Goal: Task Accomplishment & Management: Manage account settings

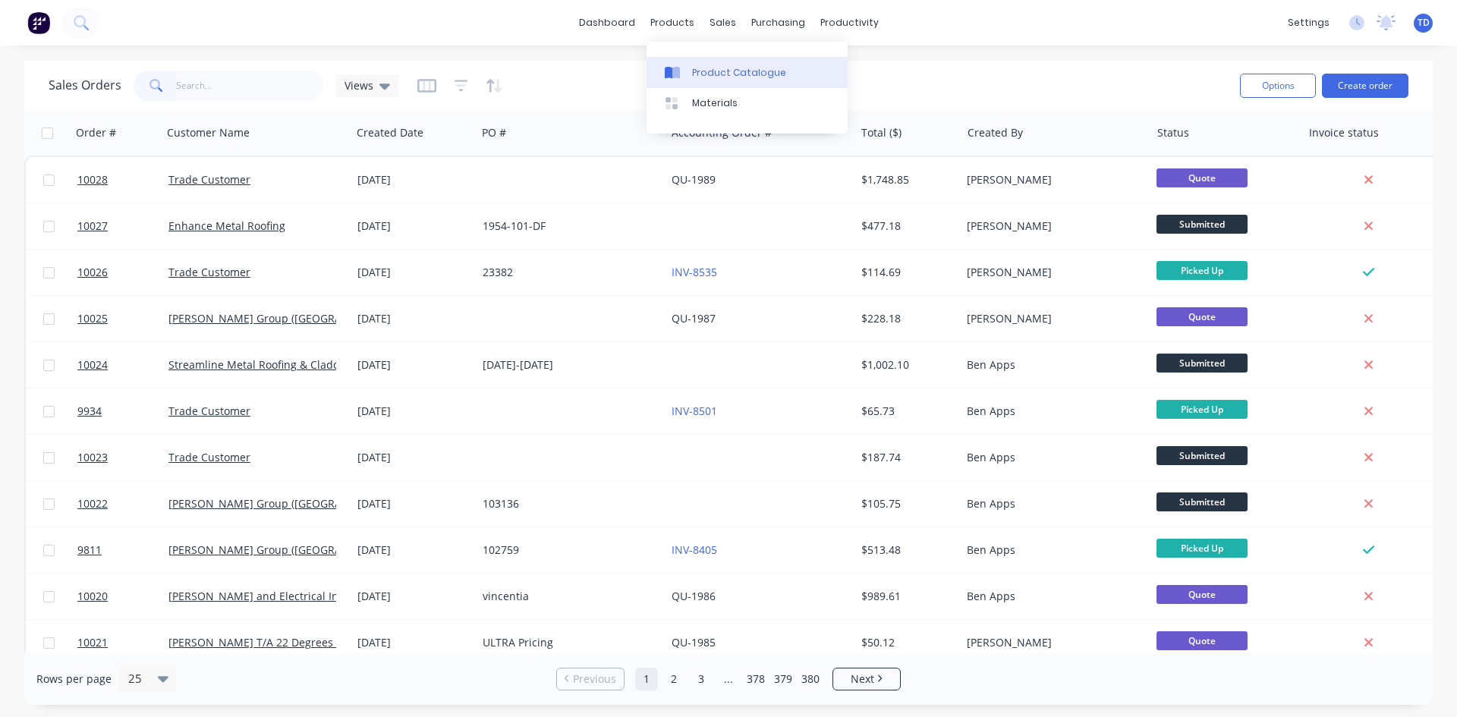
click at [702, 74] on div "Product Catalogue" at bounding box center [739, 73] width 94 height 14
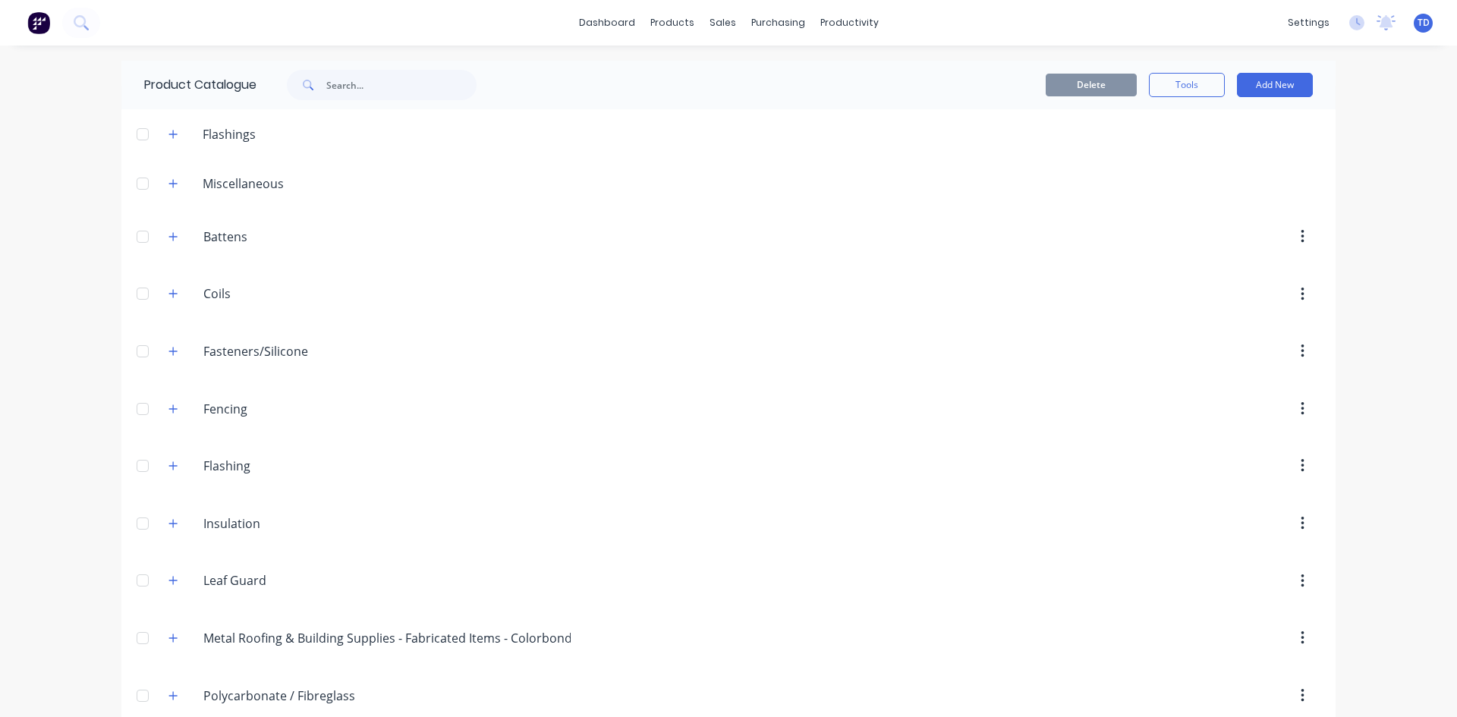
scroll to position [76, 0]
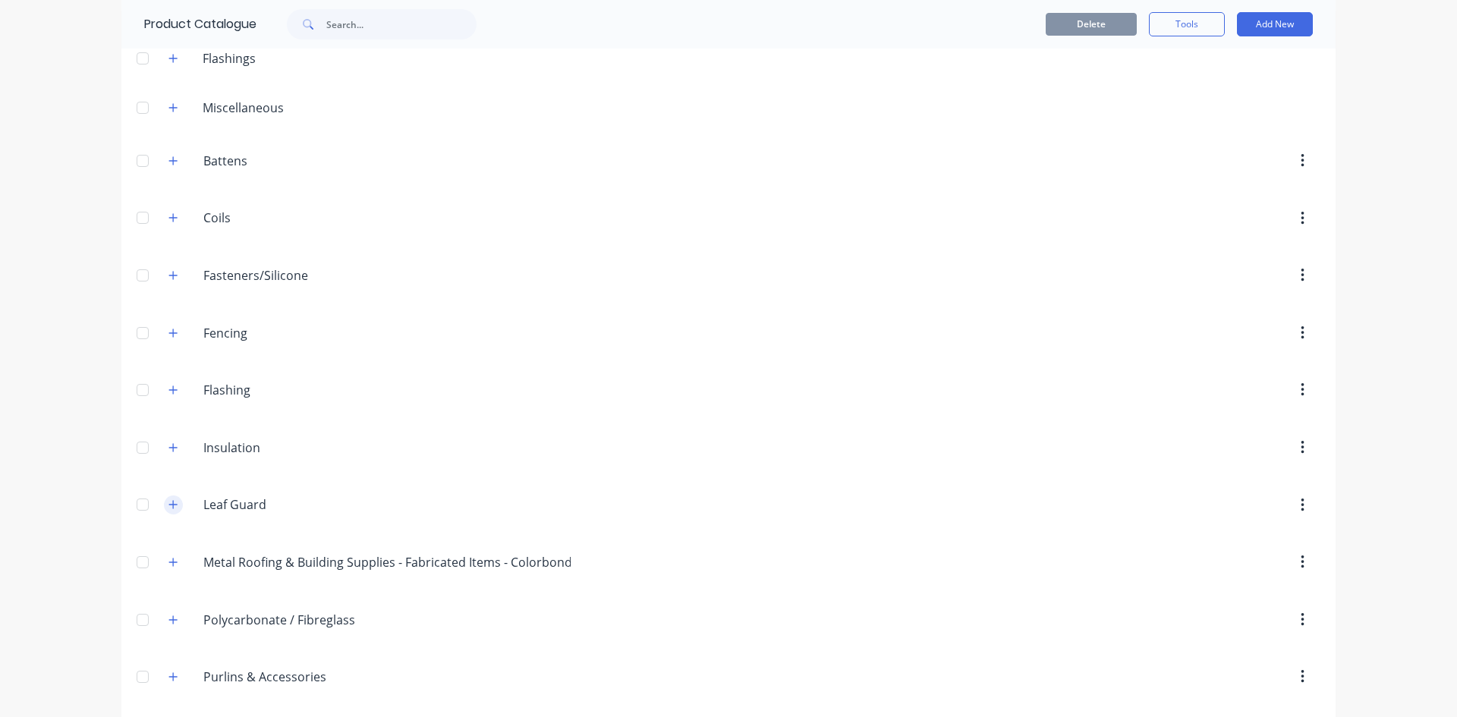
click at [165, 511] on button "button" at bounding box center [173, 504] width 19 height 19
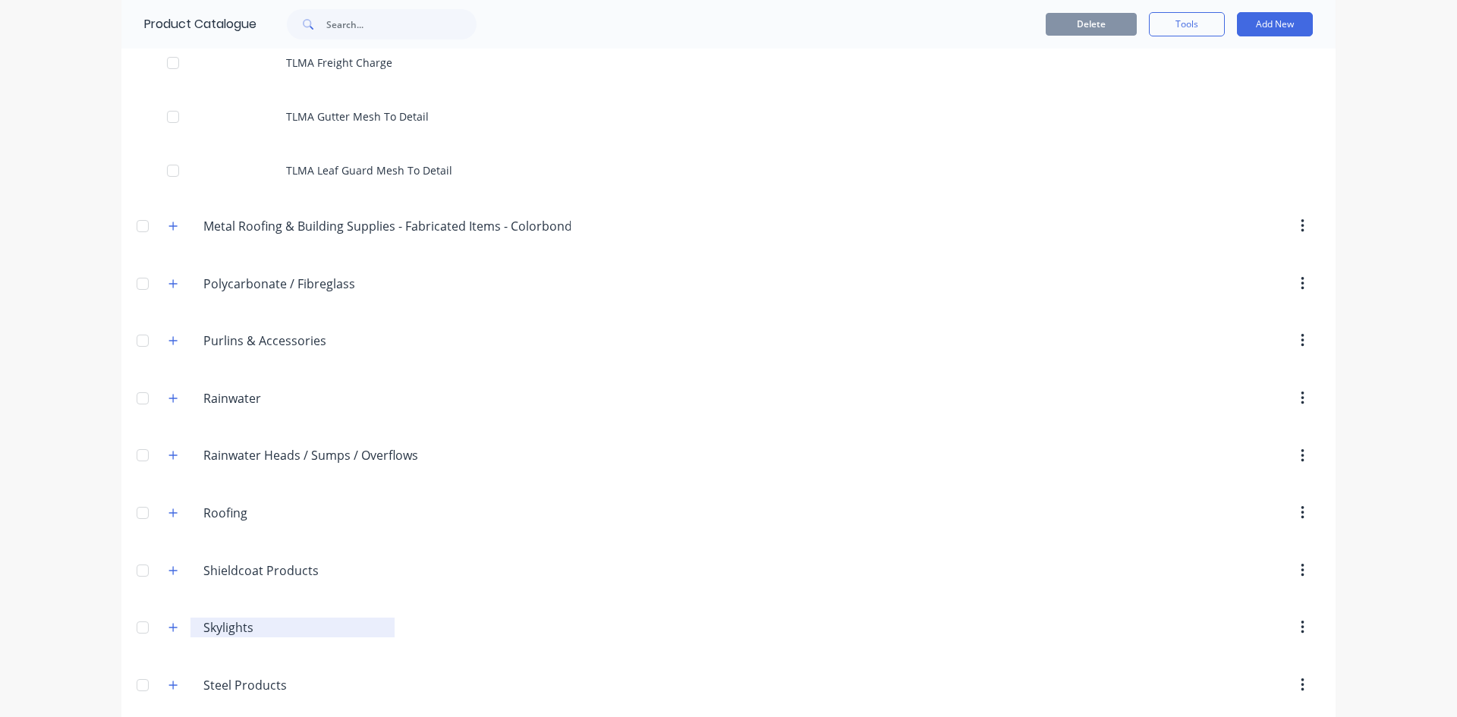
scroll to position [2851, 0]
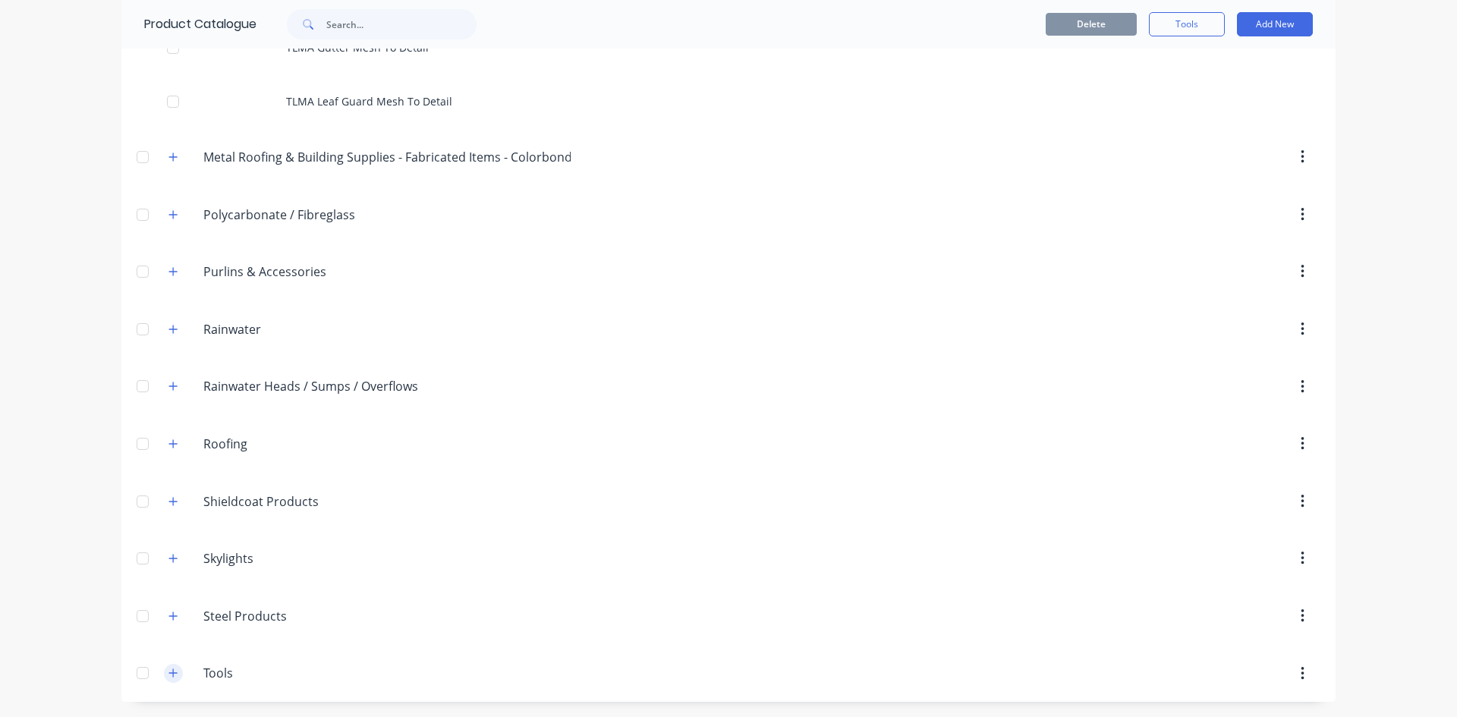
click at [168, 671] on icon "button" at bounding box center [172, 673] width 9 height 11
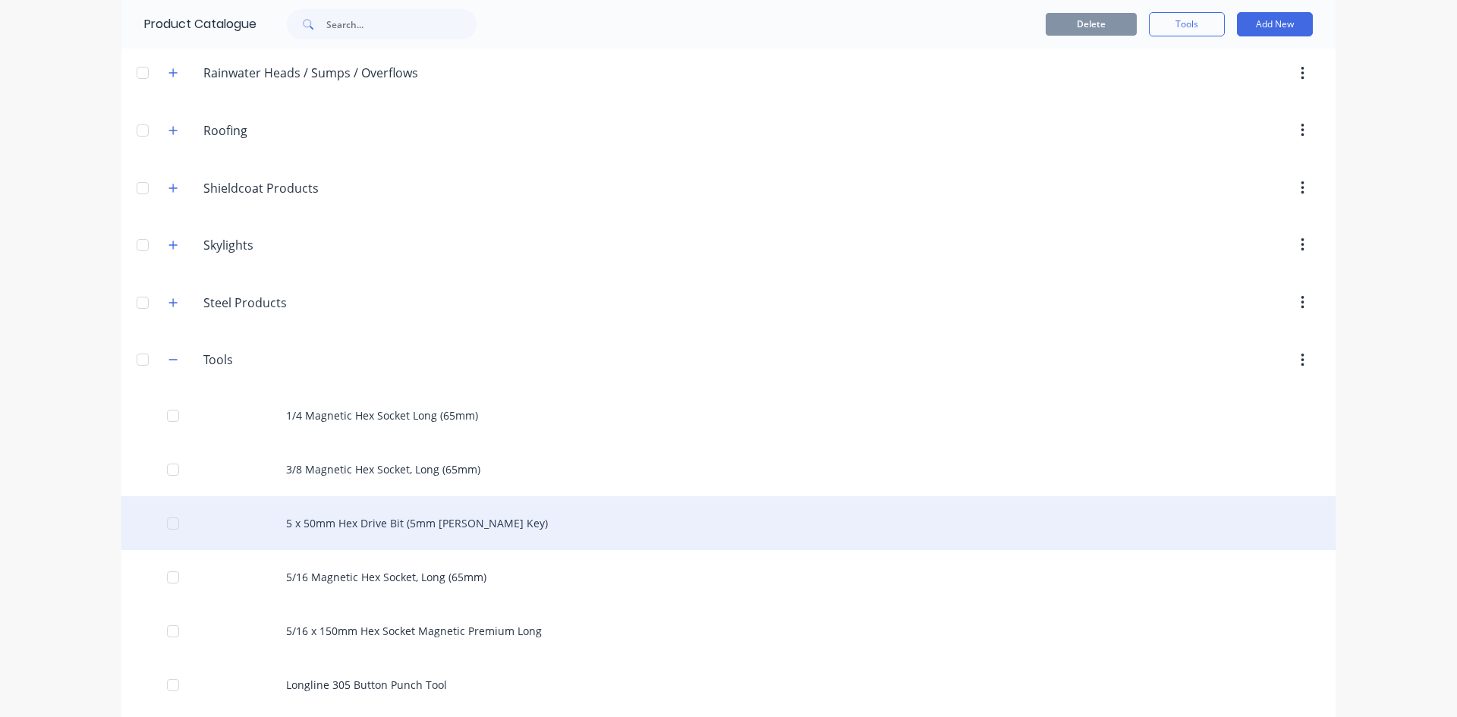
scroll to position [3231, 0]
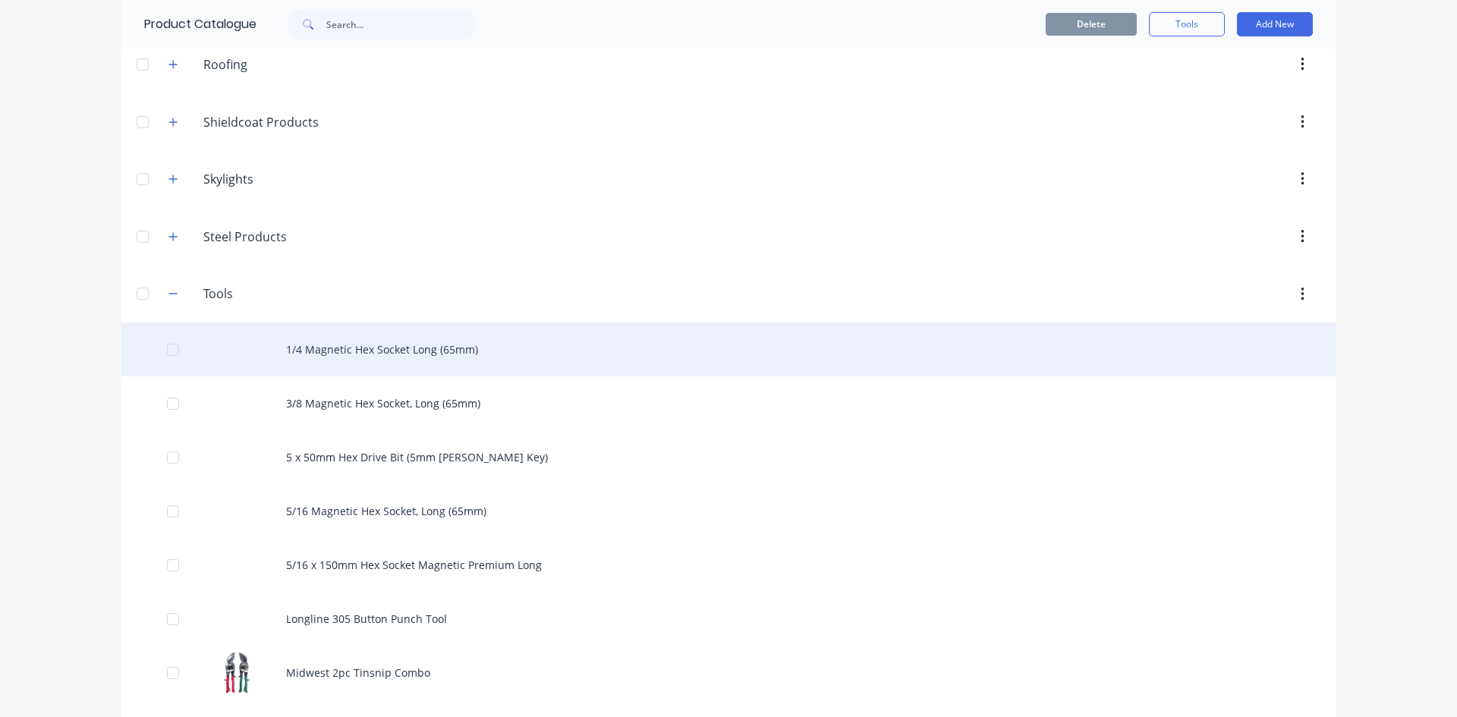
click at [413, 335] on div "1/4 Magnetic Hex Socket Long (65mm)" at bounding box center [728, 349] width 1214 height 54
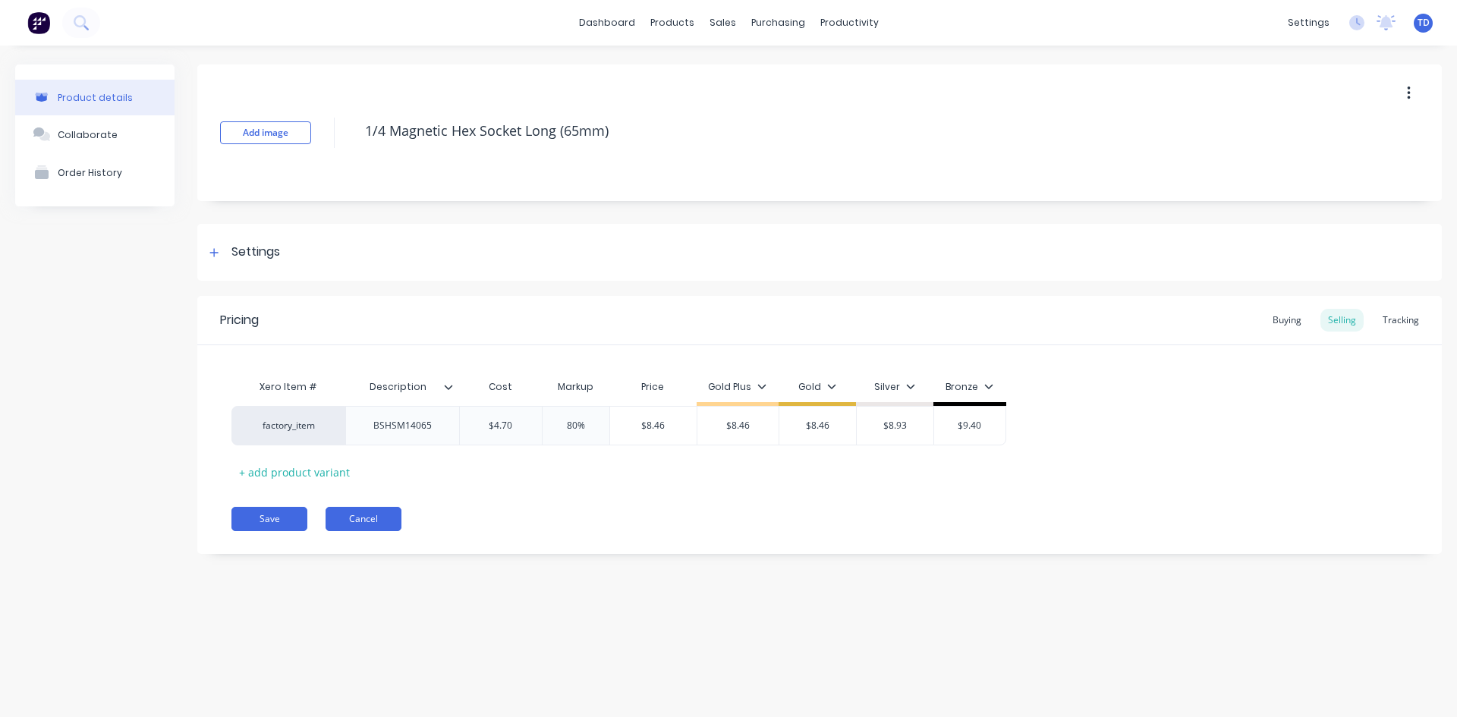
click at [352, 519] on button "Cancel" at bounding box center [363, 519] width 76 height 24
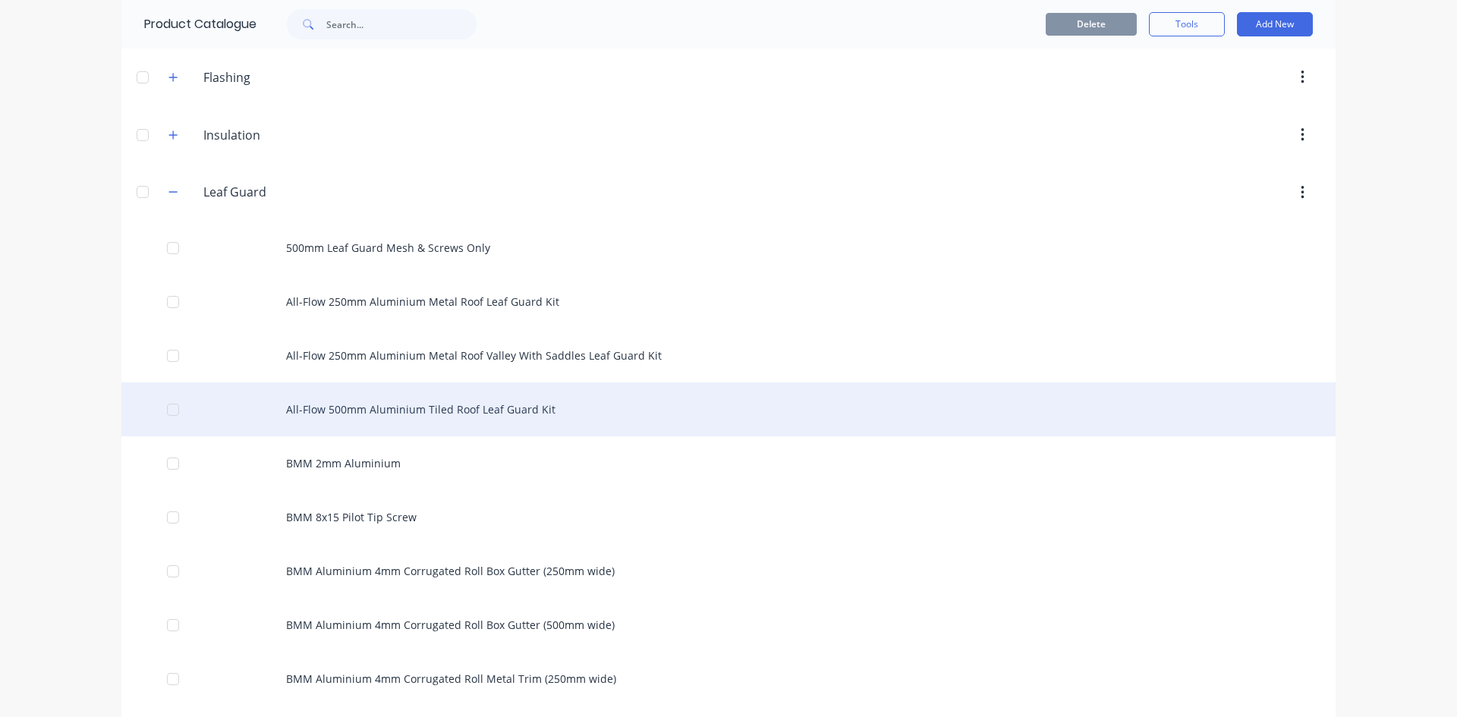
scroll to position [379, 0]
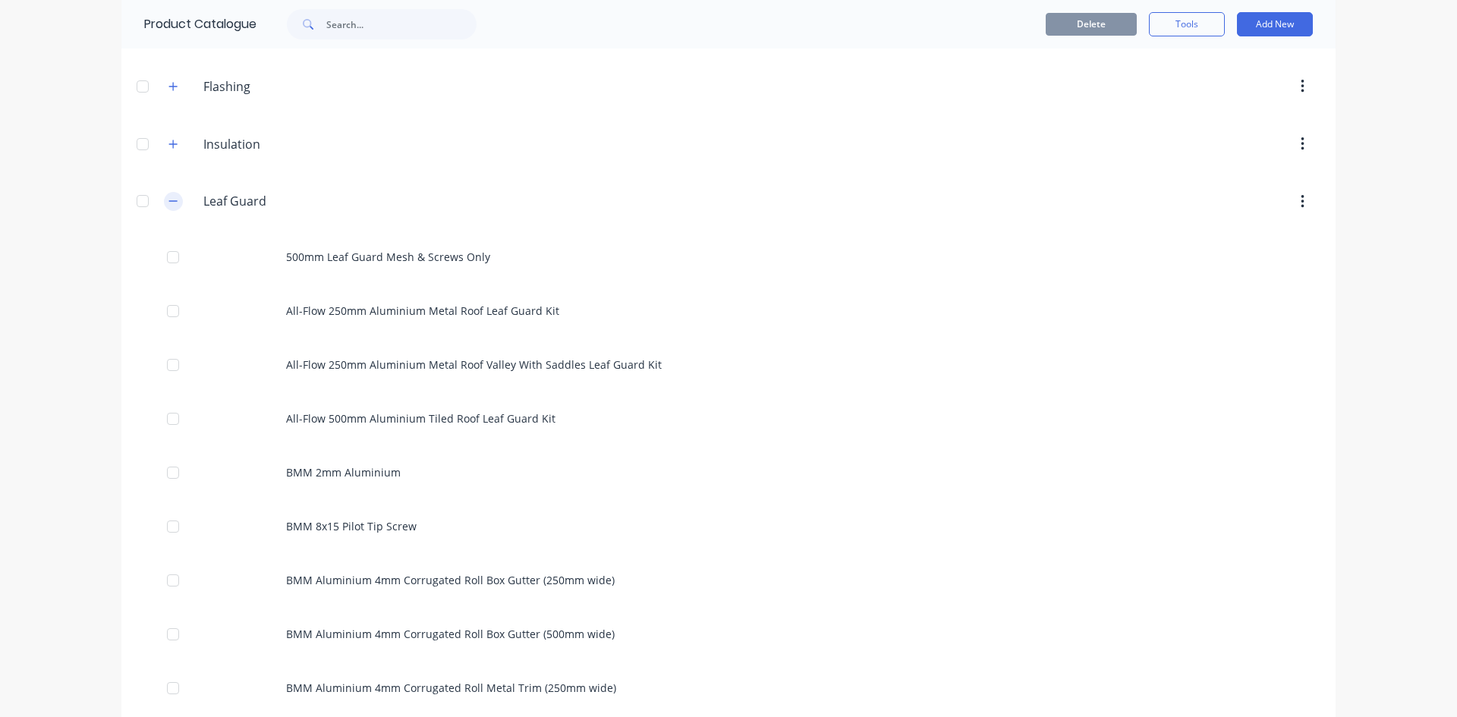
click at [164, 204] on button "button" at bounding box center [173, 201] width 19 height 19
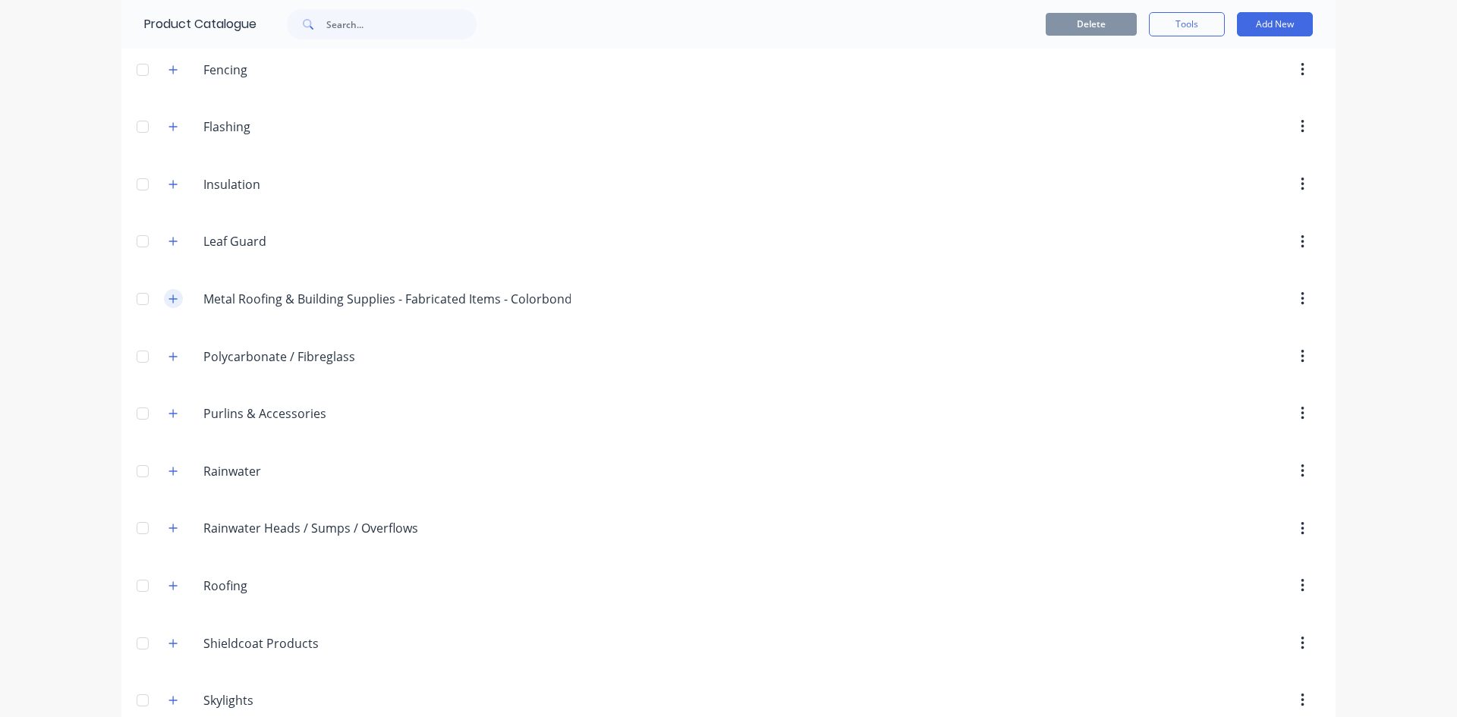
scroll to position [303, 0]
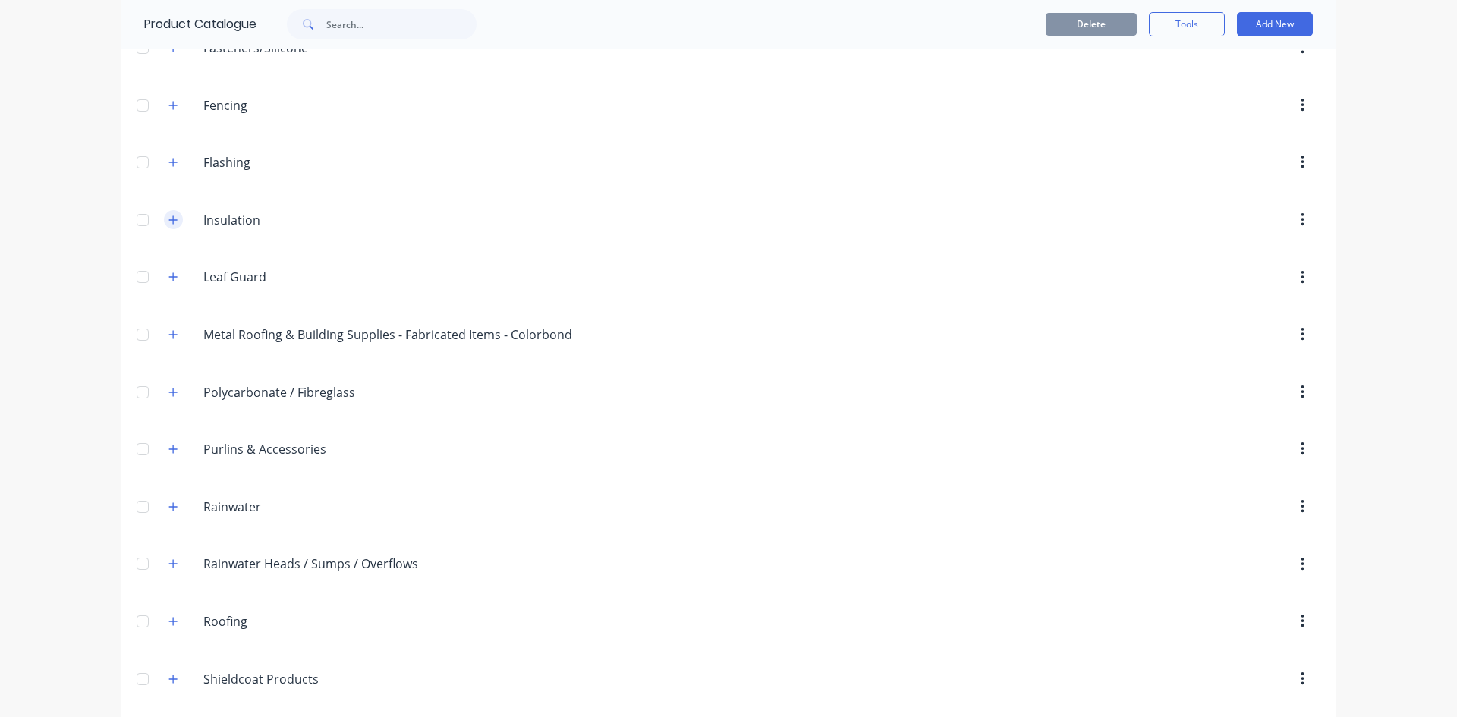
click at [168, 222] on icon "button" at bounding box center [172, 220] width 9 height 11
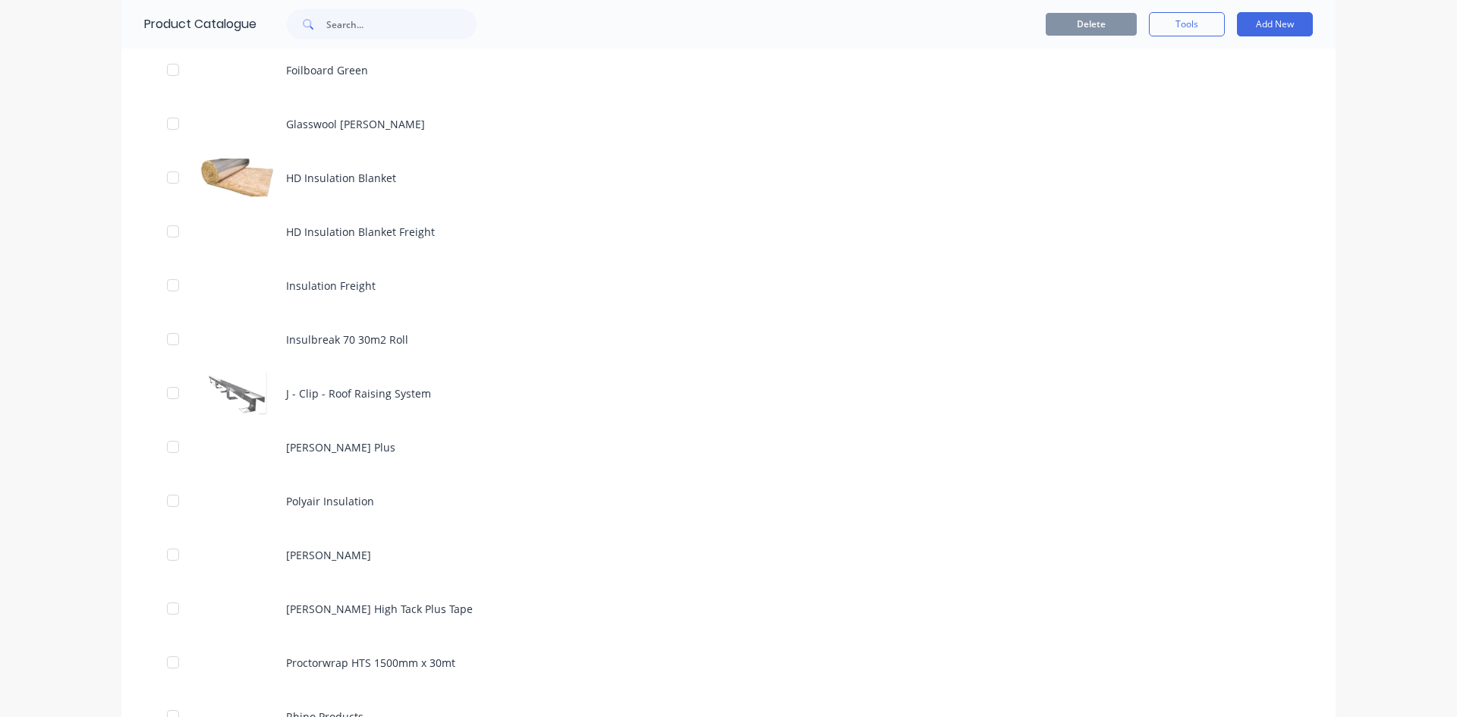
scroll to position [1290, 0]
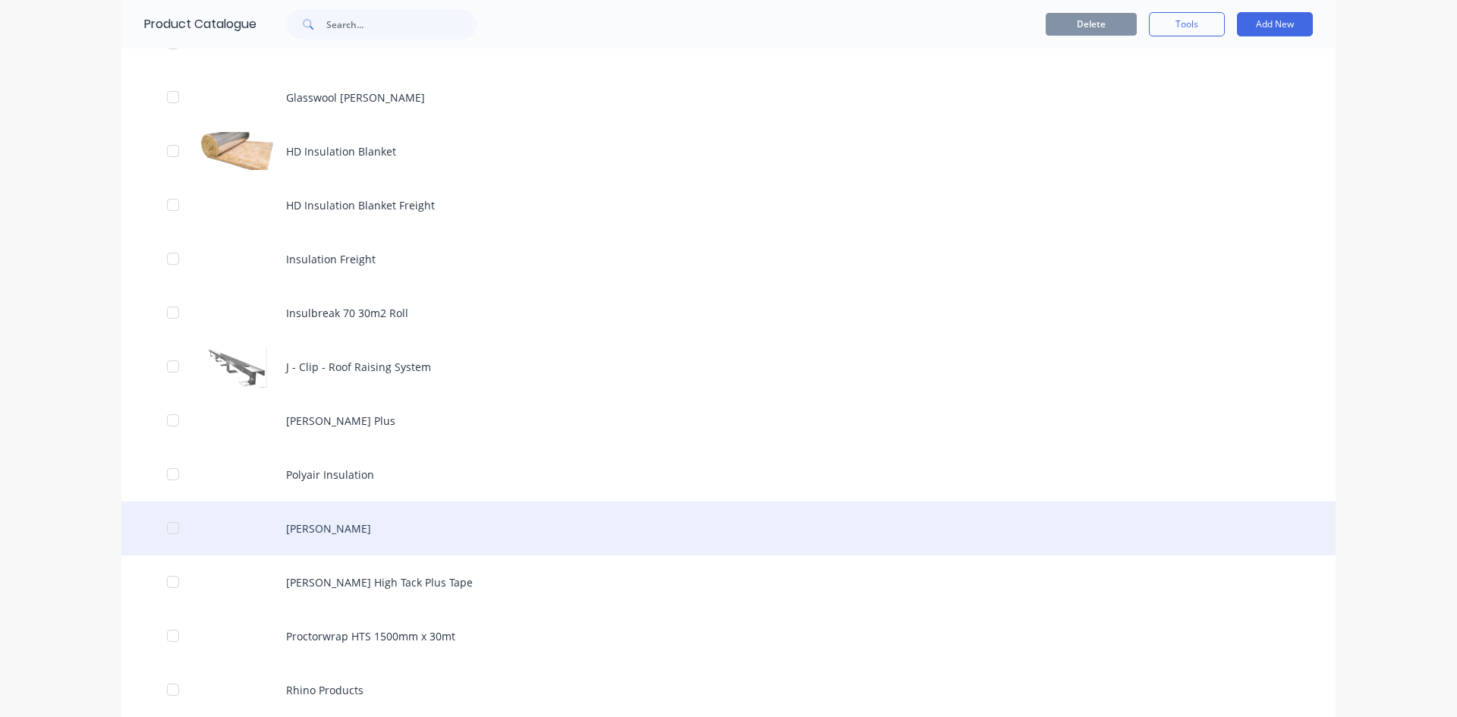
click at [299, 533] on div "[PERSON_NAME]" at bounding box center [728, 529] width 1214 height 54
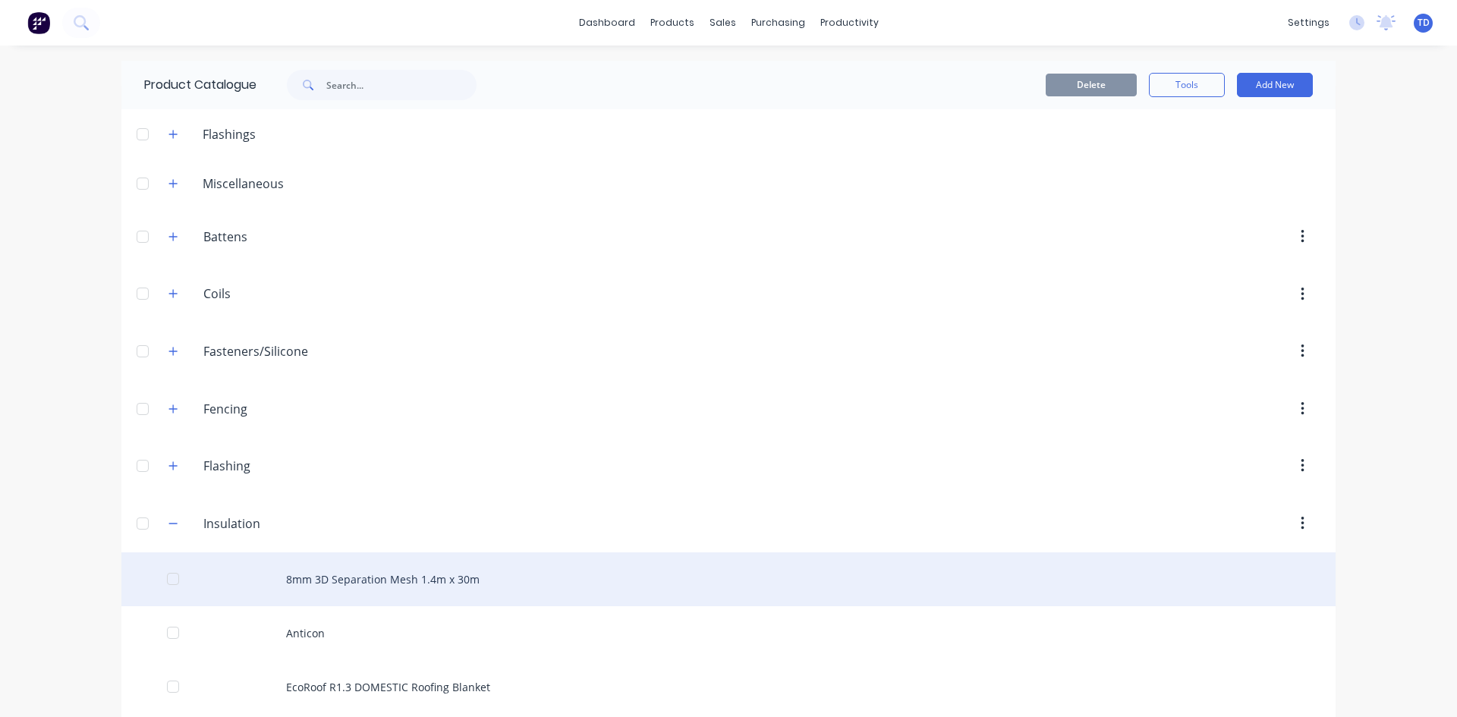
click at [326, 577] on div "8mm 3D Separation Mesh 1.4m x 30m" at bounding box center [728, 579] width 1214 height 54
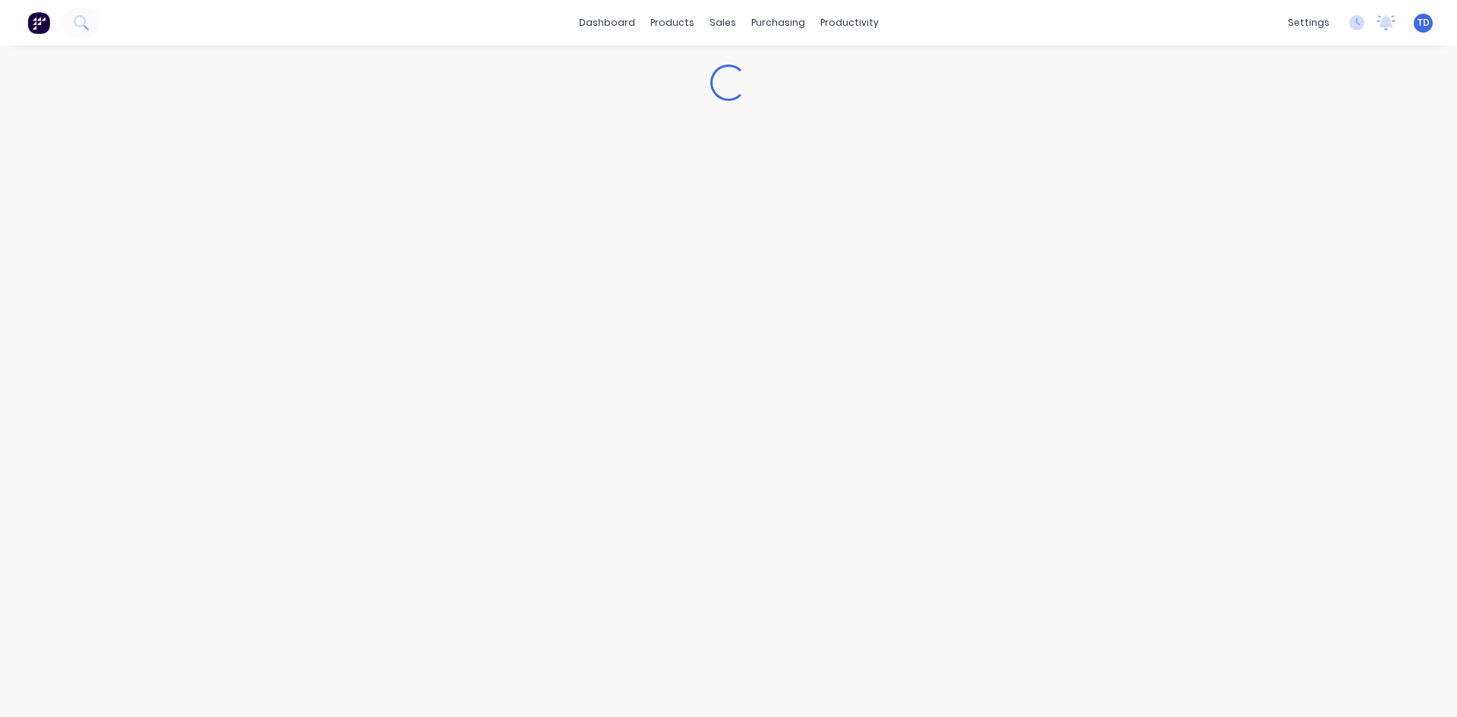
type textarea "x"
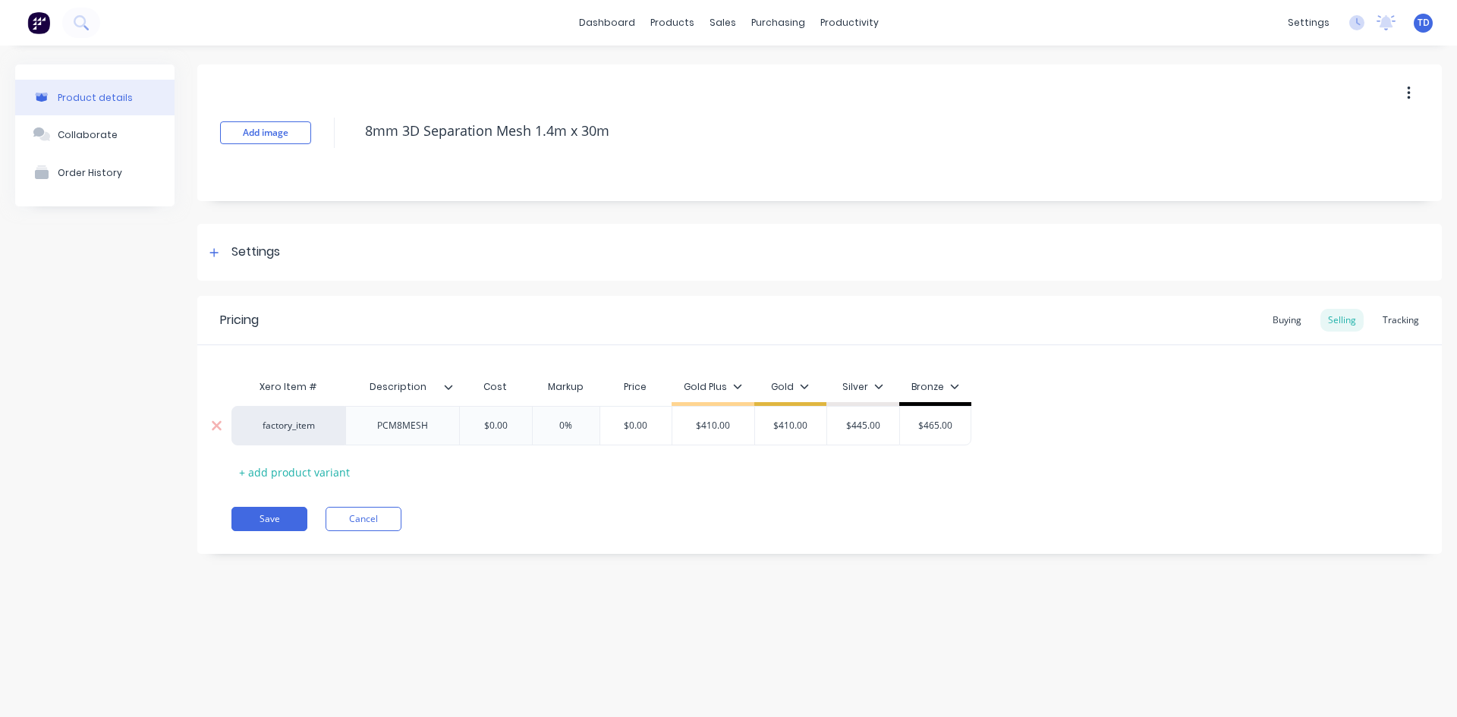
type input "$0.00"
click at [509, 424] on input "$0.00" at bounding box center [496, 426] width 76 height 14
type textarea "x"
type input "3"
type textarea "x"
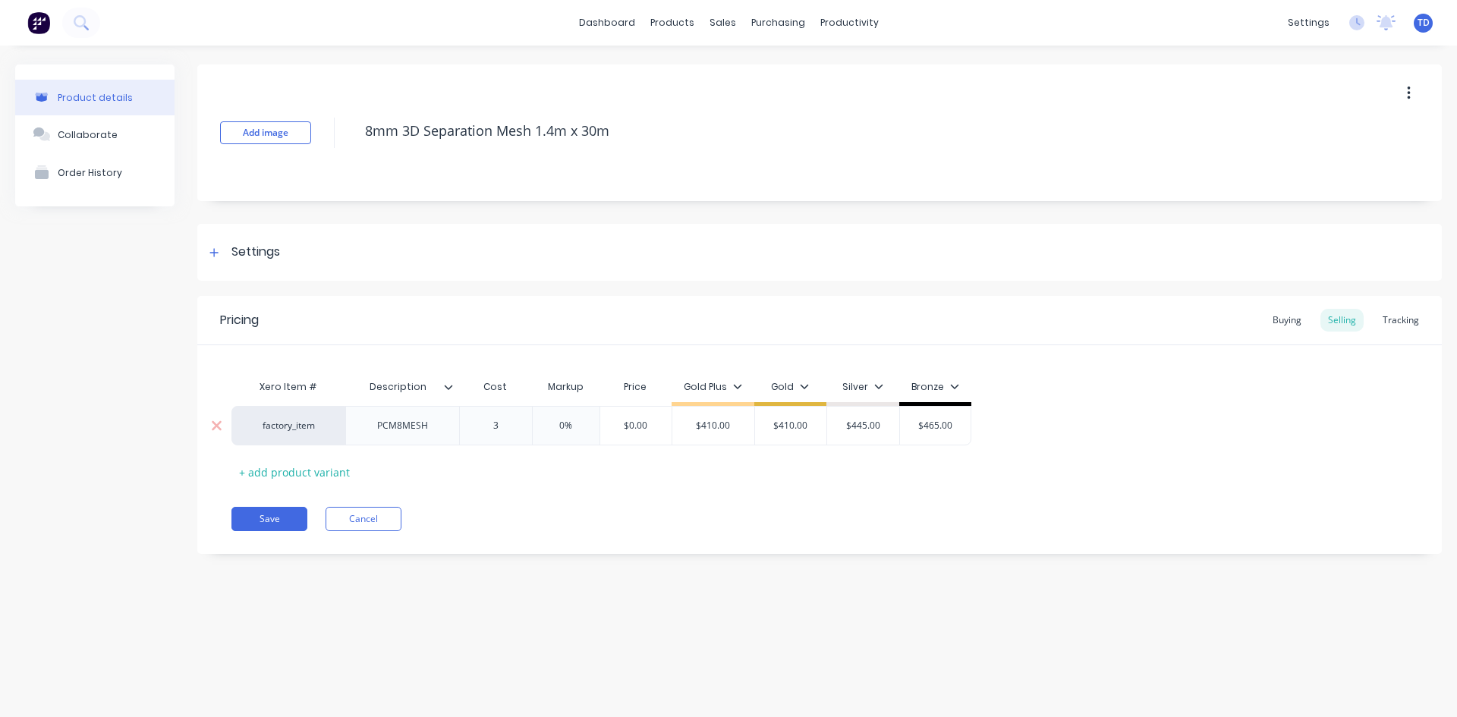
type input "34"
type textarea "x"
type input "342"
type input "0%"
type input "$342.00"
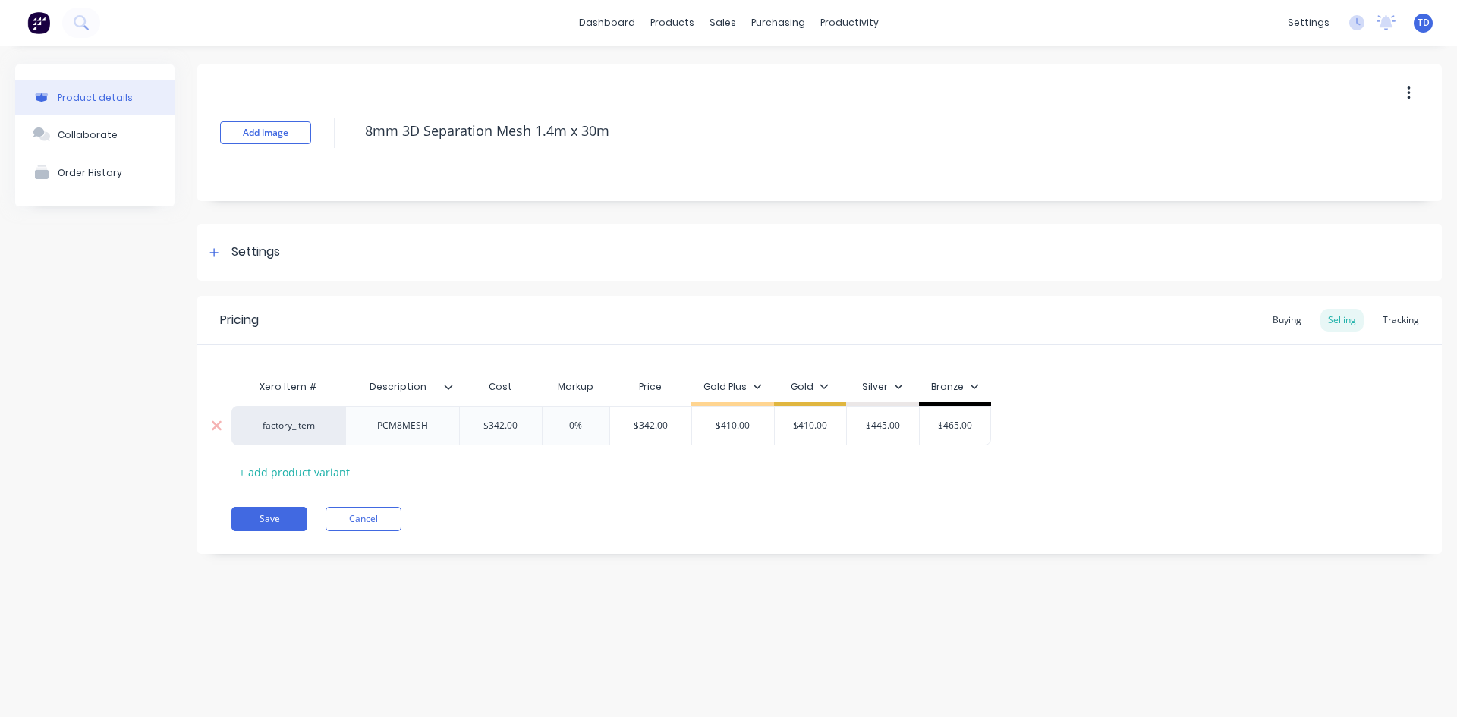
type input "$410.00"
type textarea "x"
type input "4"
type textarea "x"
type input "41"
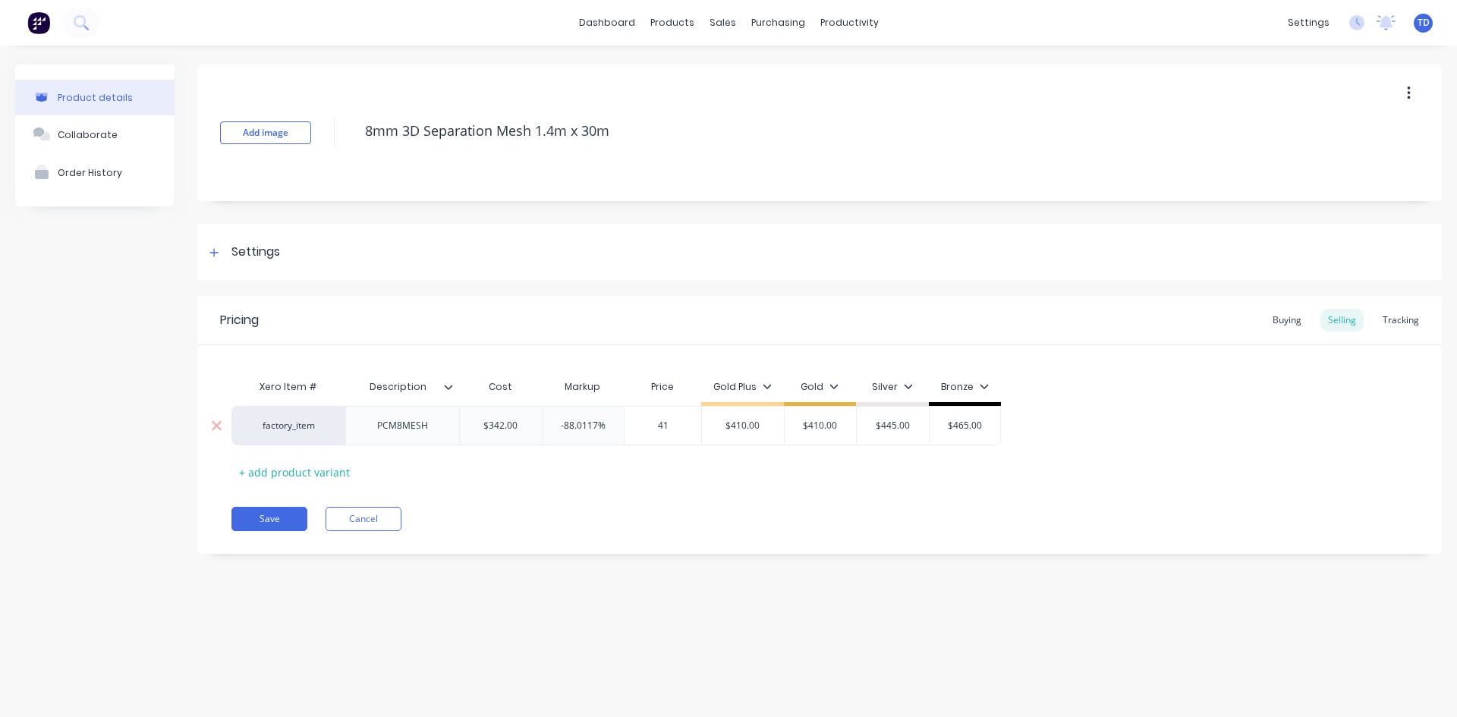
type textarea "x"
type input "410"
click at [273, 527] on button "Save" at bounding box center [269, 519] width 76 height 24
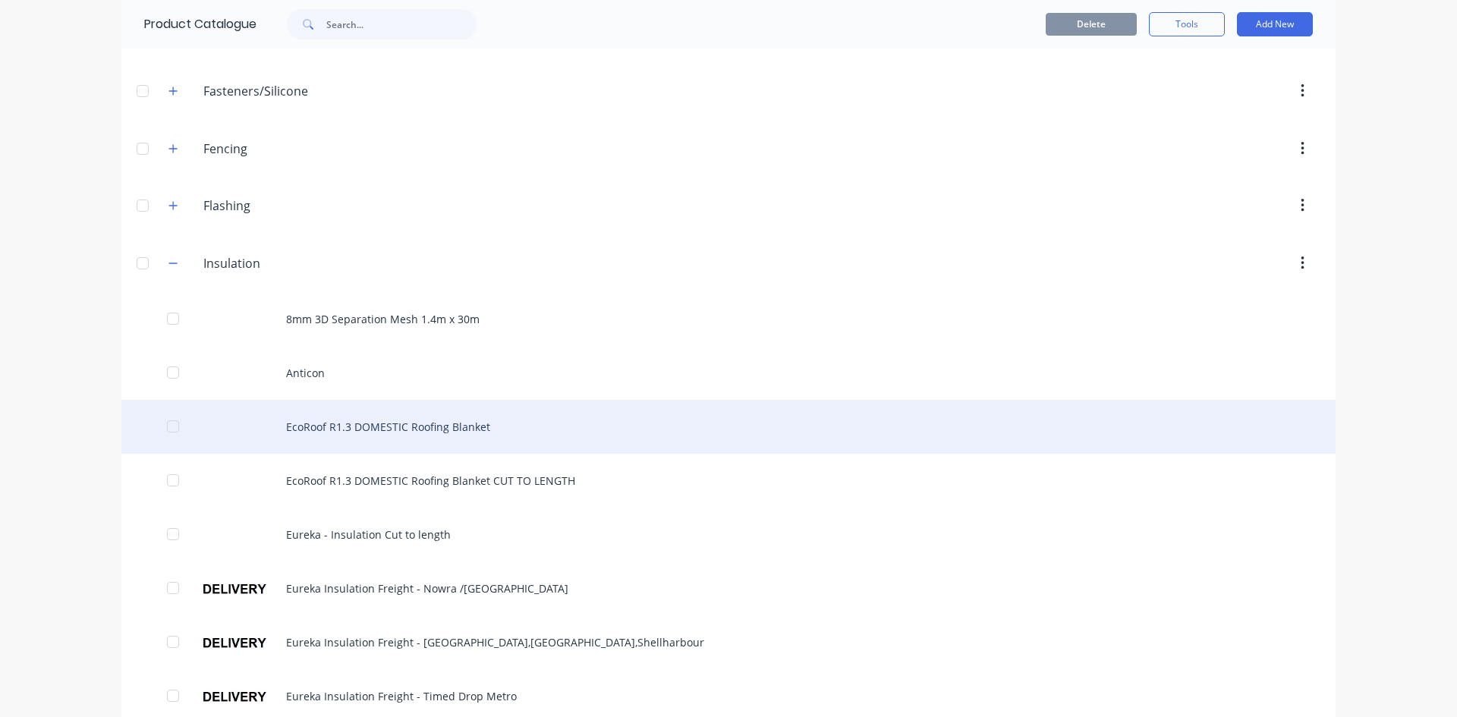
scroll to position [303, 0]
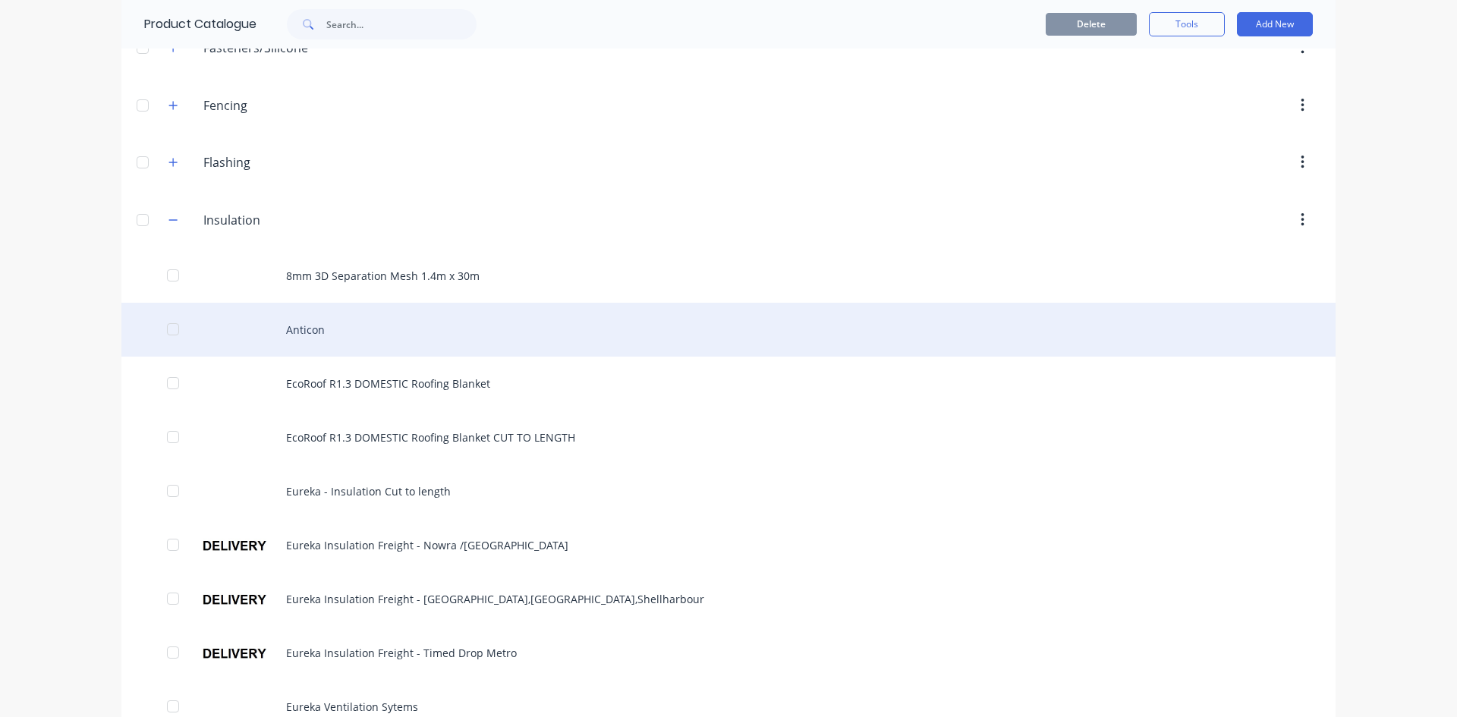
click at [310, 344] on div "Anticon" at bounding box center [728, 330] width 1214 height 54
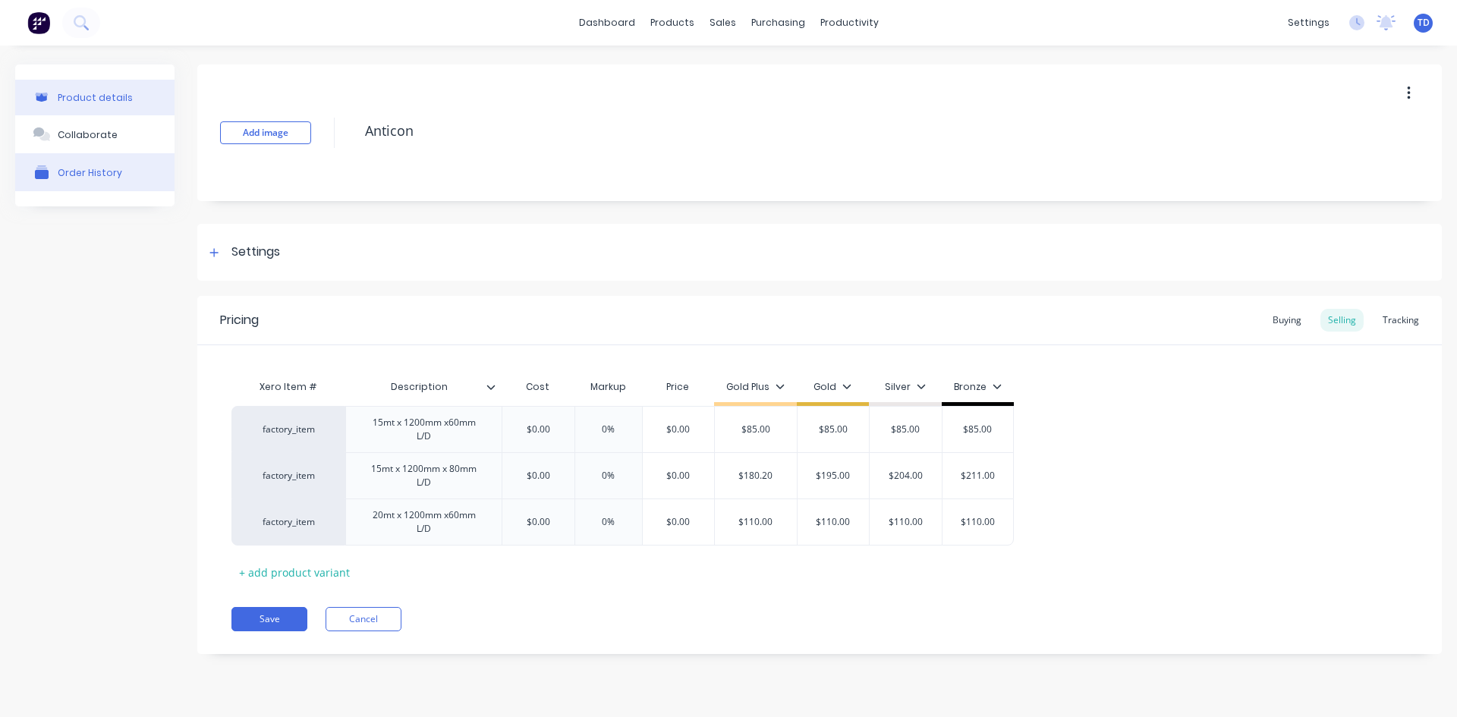
click at [95, 171] on div "Order History" at bounding box center [90, 172] width 64 height 11
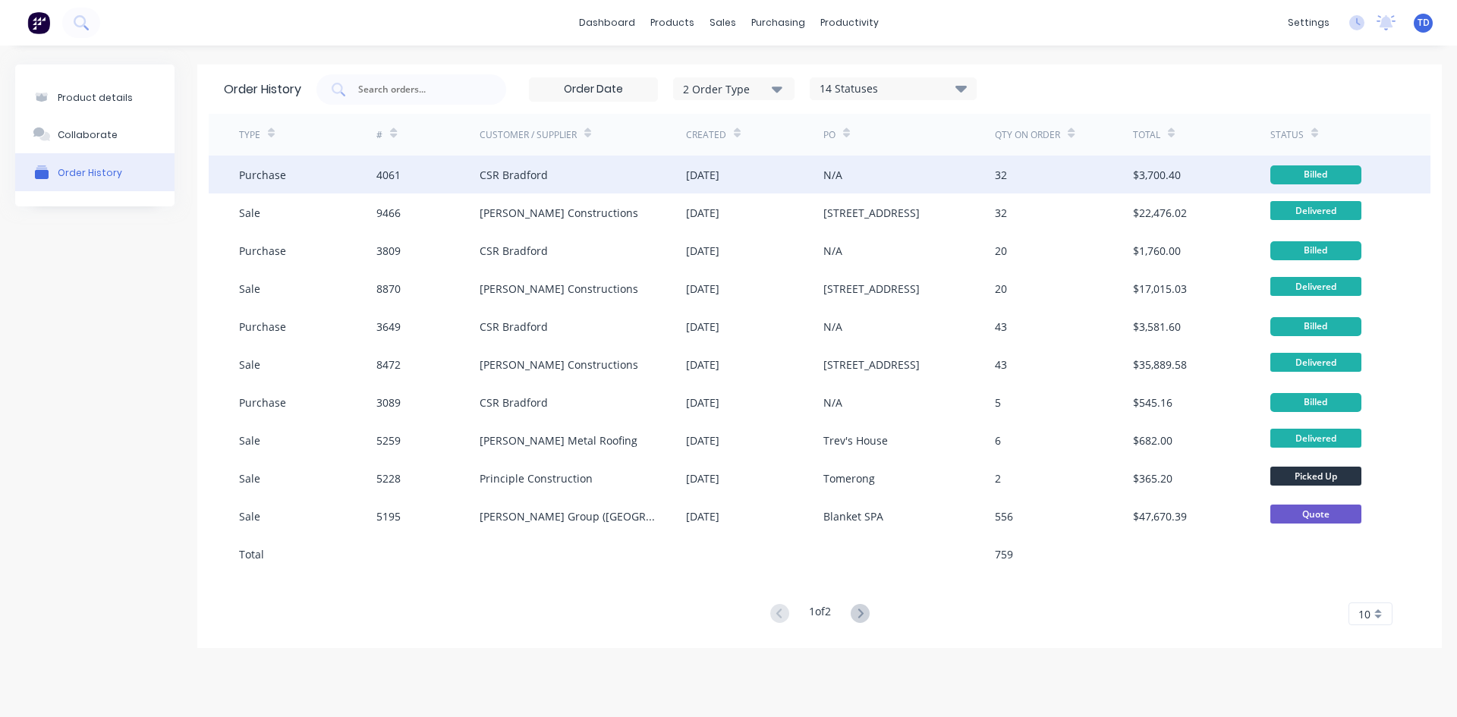
click at [754, 174] on div "[DATE]" at bounding box center [754, 175] width 137 height 38
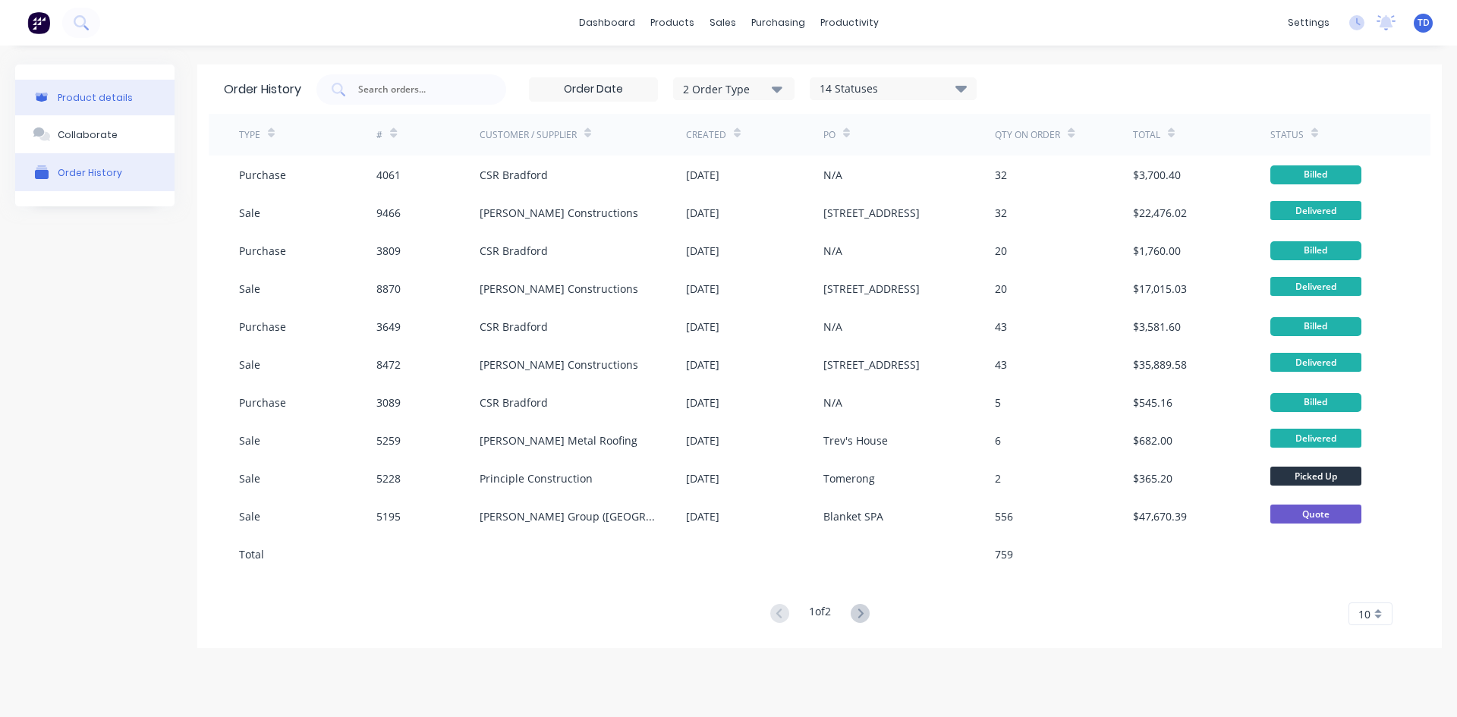
click at [77, 100] on div "Product details" at bounding box center [95, 97] width 75 height 11
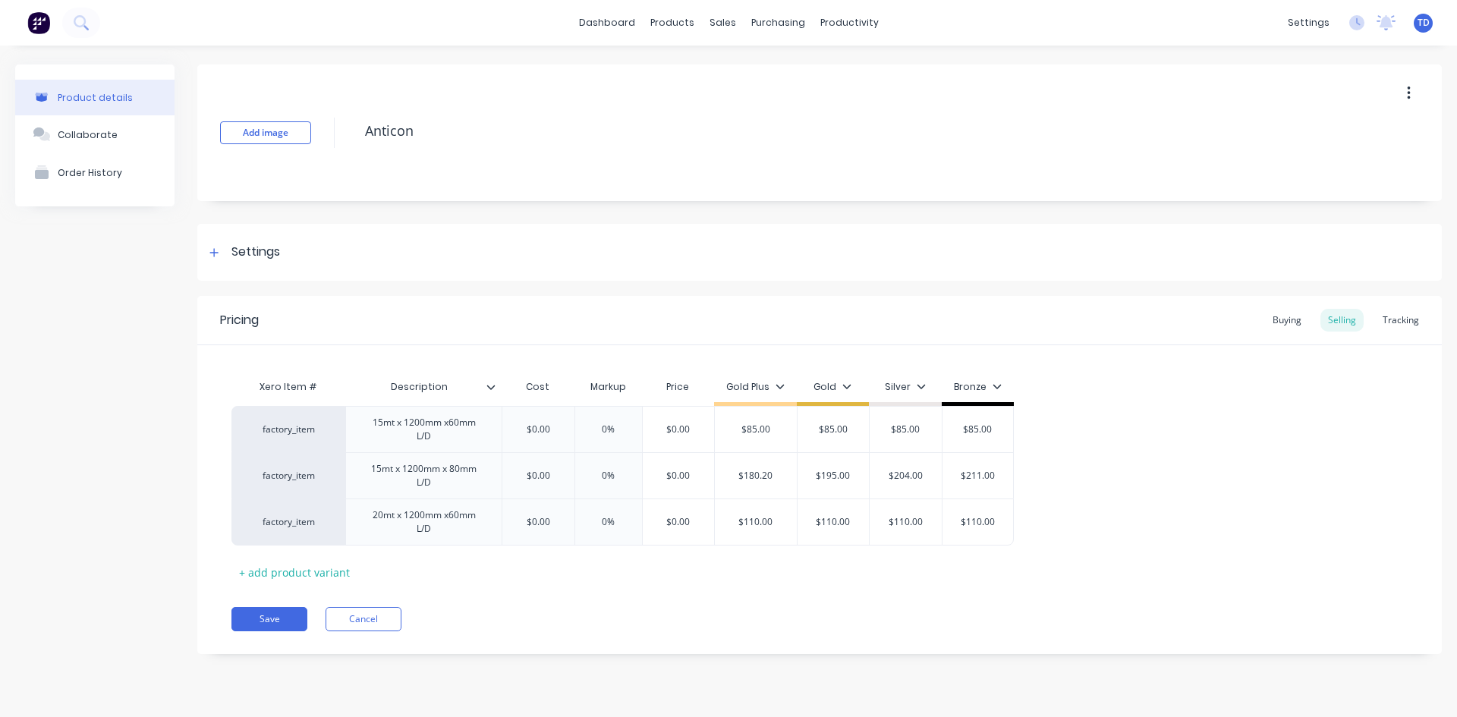
type textarea "x"
click at [1282, 314] on div "Buying" at bounding box center [1287, 320] width 44 height 23
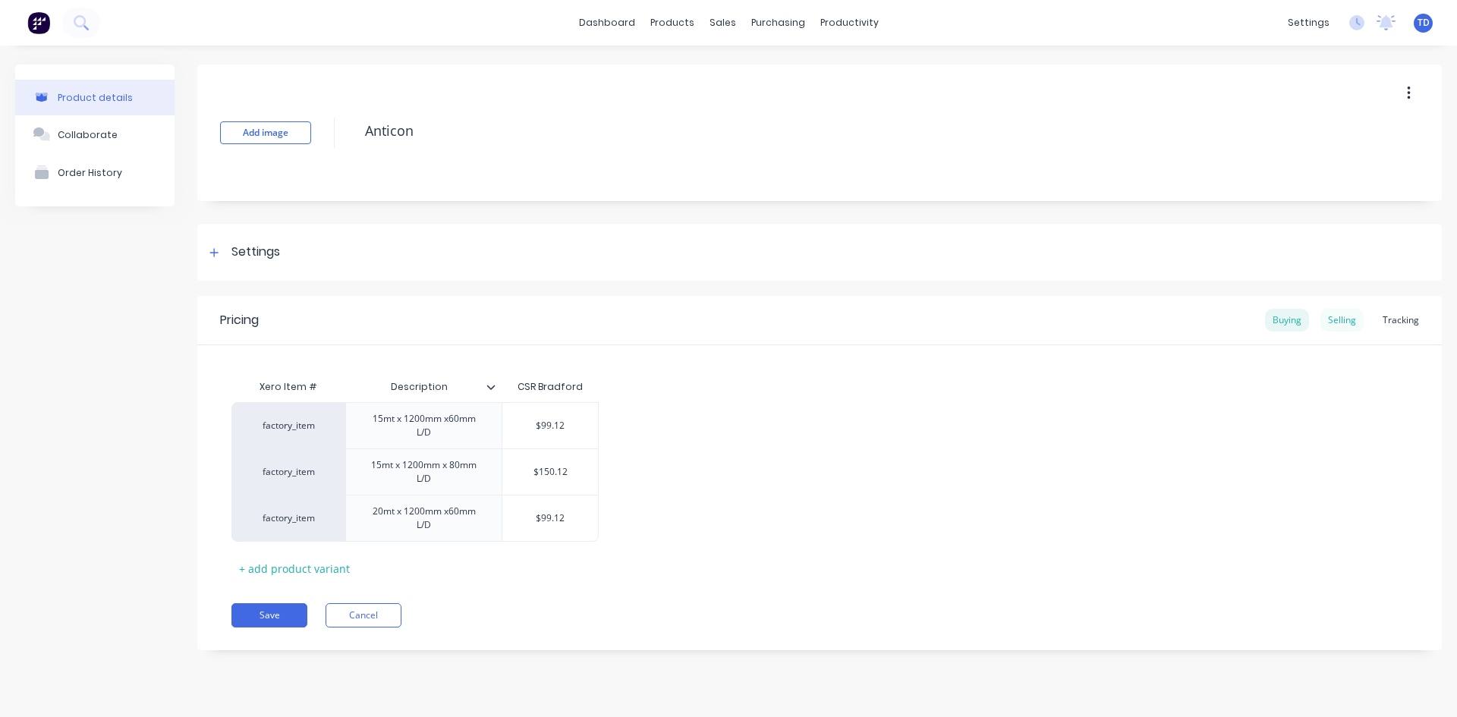
click at [1337, 316] on div "Selling" at bounding box center [1341, 320] width 43 height 23
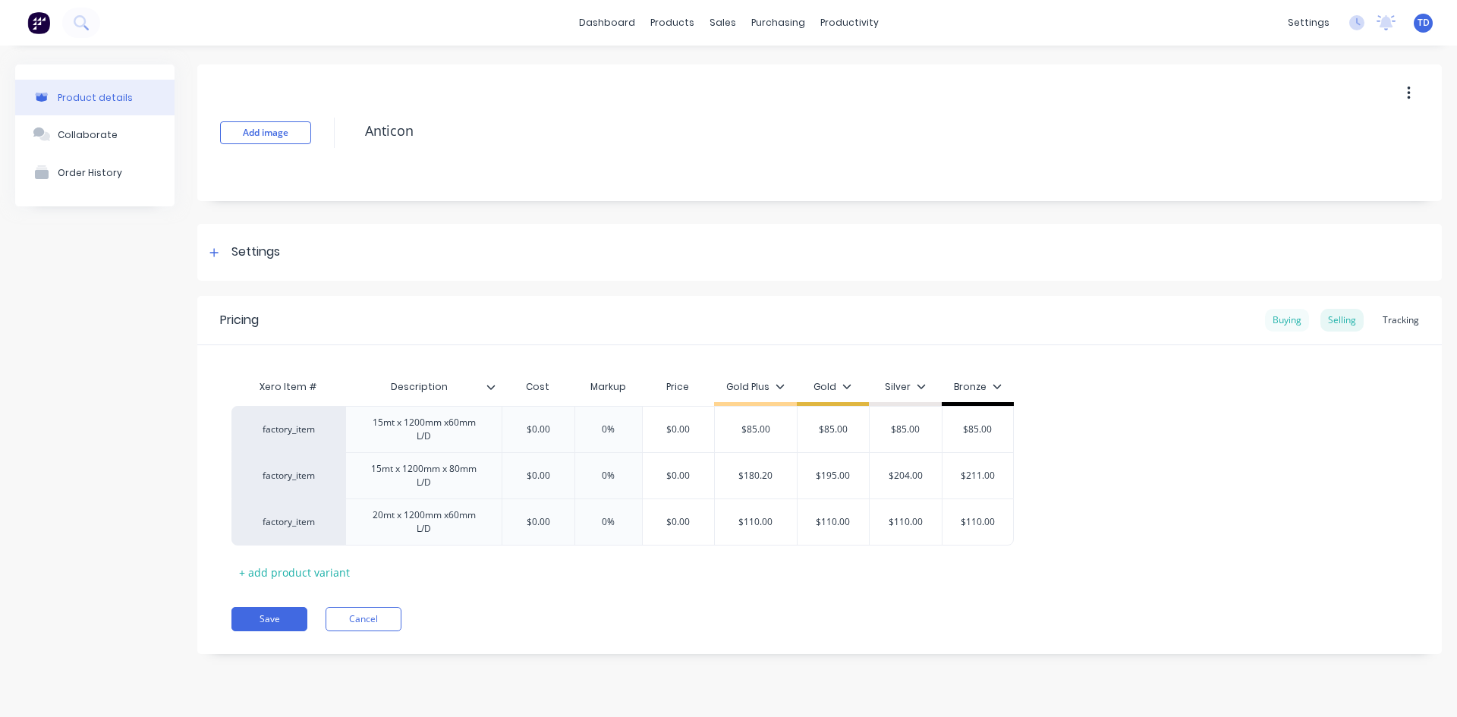
click at [1272, 319] on div "Buying" at bounding box center [1287, 320] width 44 height 23
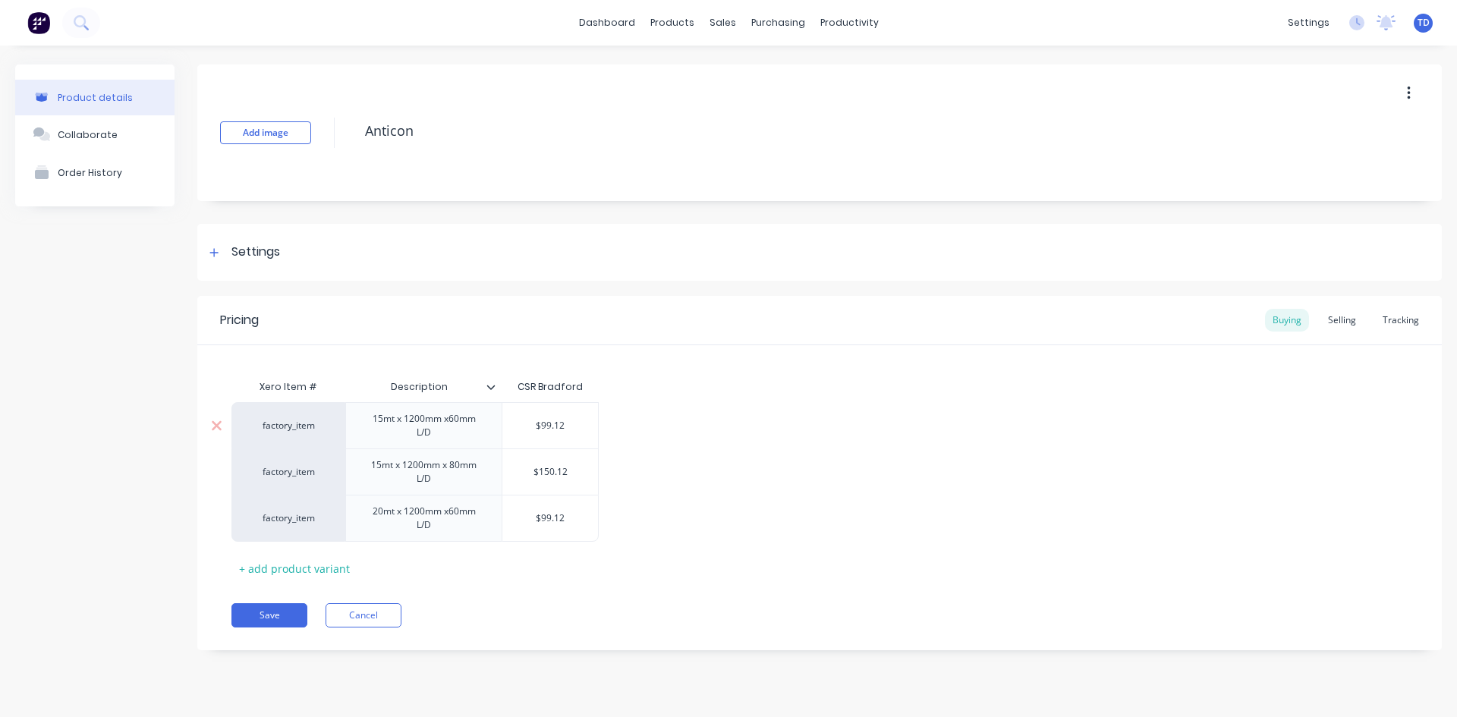
click at [583, 418] on div "$99.12" at bounding box center [550, 426] width 96 height 38
type input "$99.12"
type textarea "x"
type input "7"
type textarea "x"
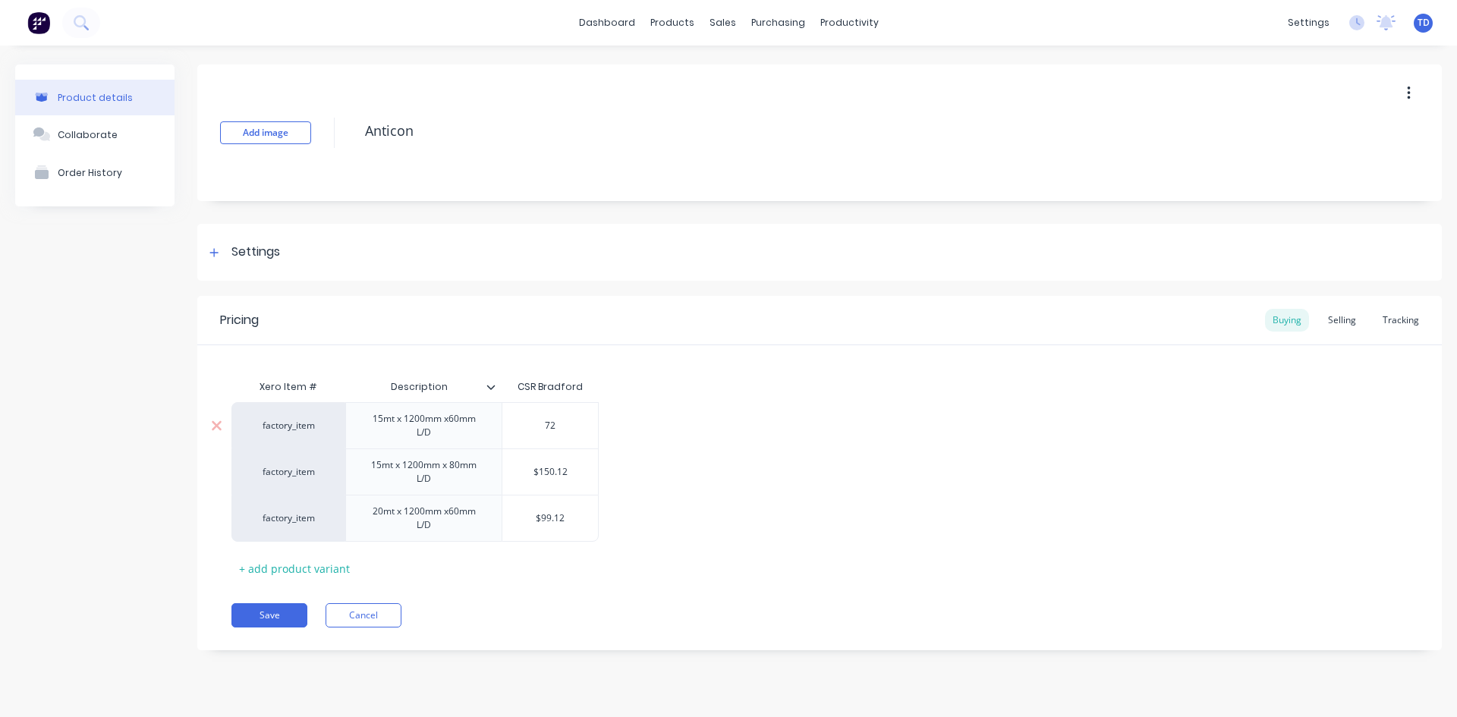
type input "72"
click at [1341, 322] on div "Selling" at bounding box center [1341, 320] width 43 height 23
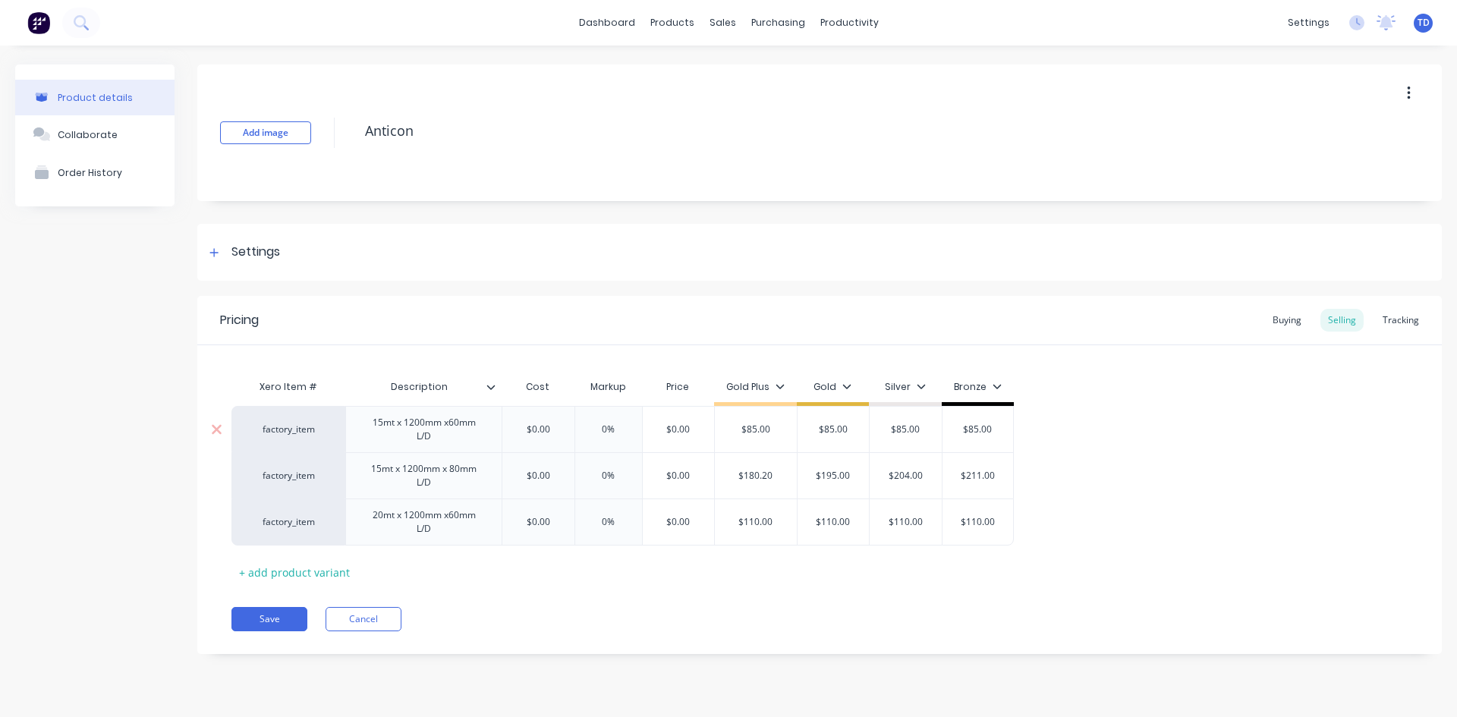
type input "$0.00"
click at [554, 426] on input "$0.00" at bounding box center [538, 430] width 76 height 14
type textarea "x"
type input "7"
type textarea "x"
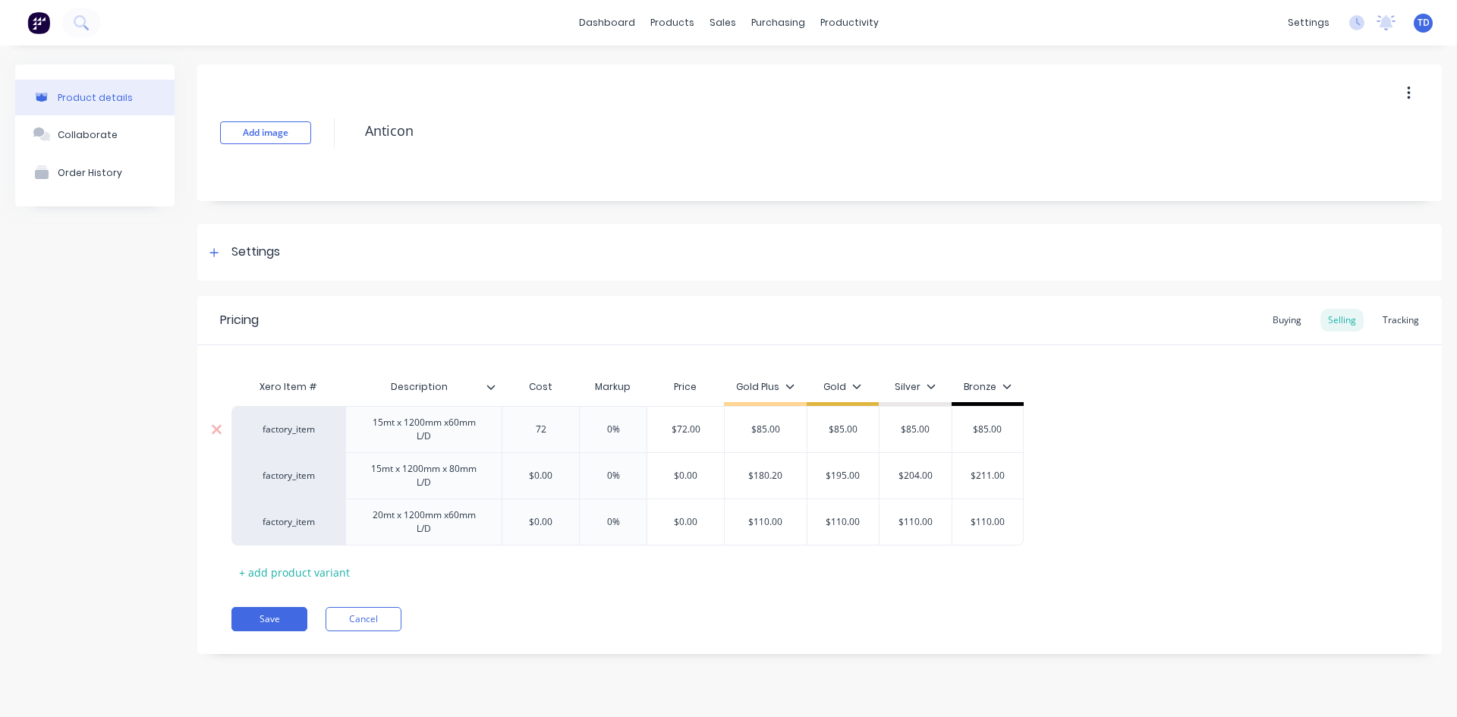
type input "72"
type input "0%"
type input "$72.00"
type textarea "x"
type input "8"
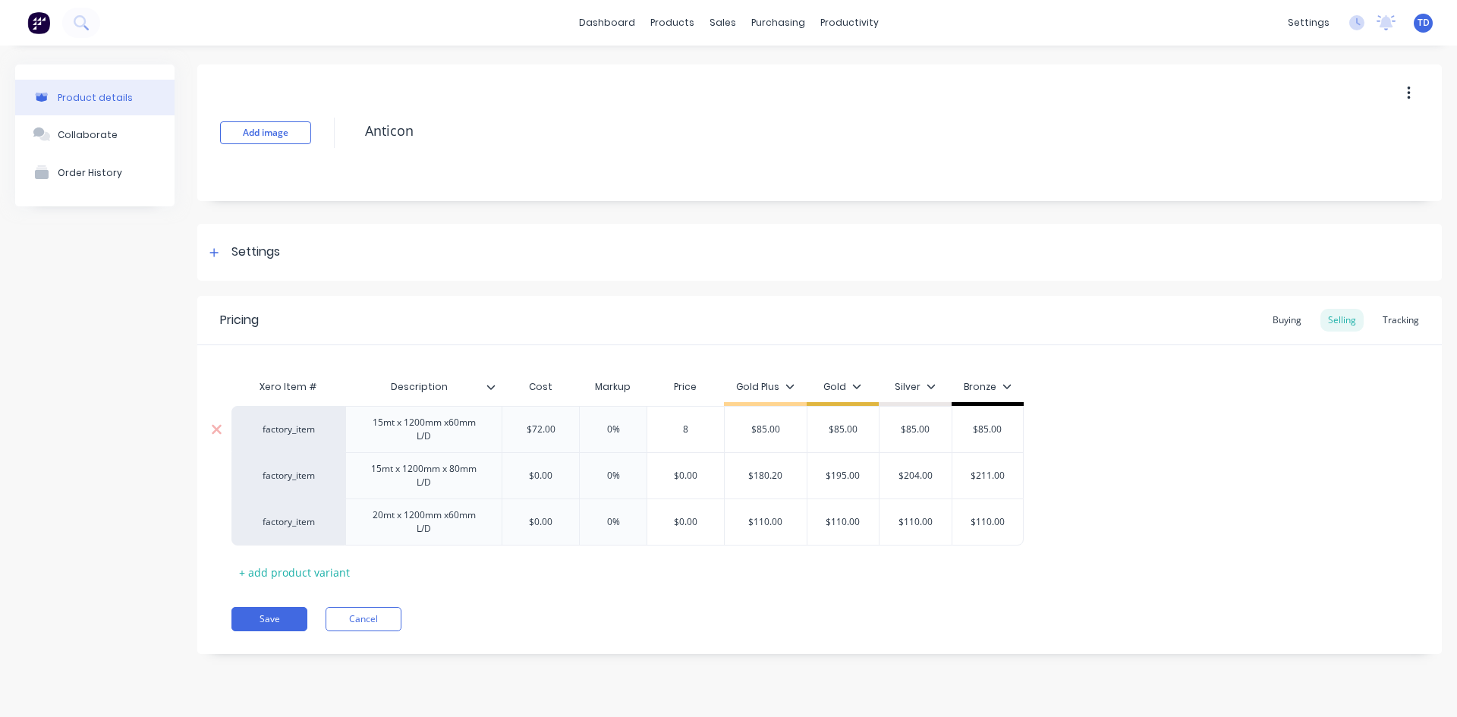
type textarea "x"
type input "85"
type input "$85.00"
click at [1291, 319] on div "Buying" at bounding box center [1287, 320] width 44 height 23
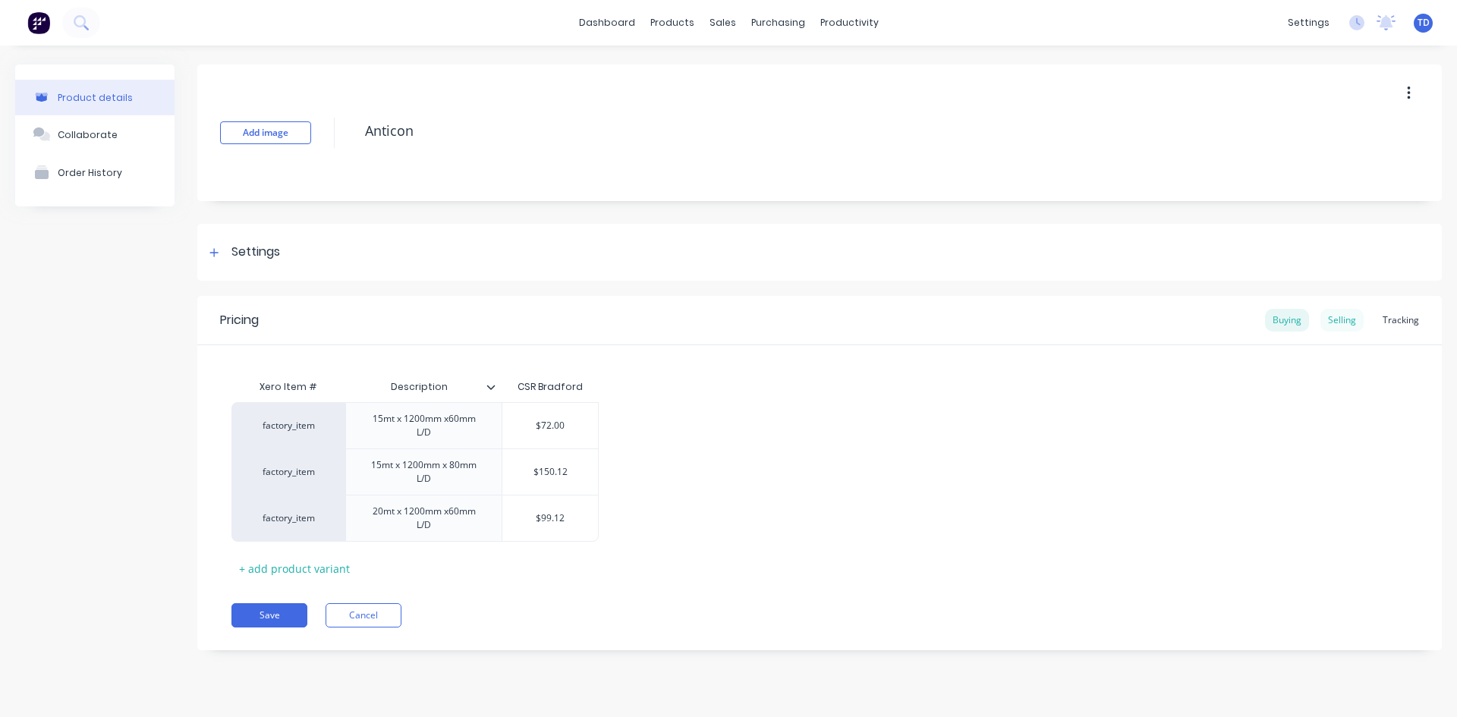
click at [1331, 318] on div "Selling" at bounding box center [1341, 320] width 43 height 23
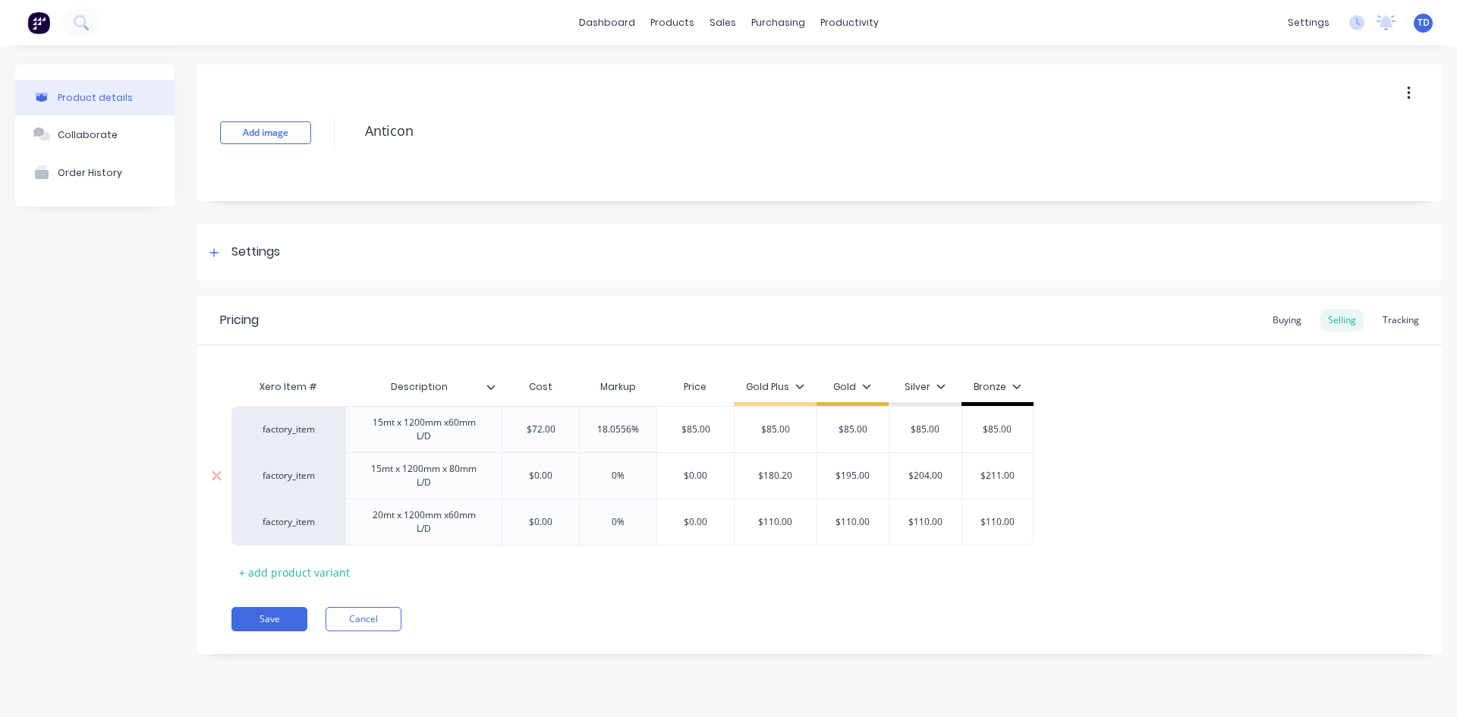
type input "$0.00"
click at [561, 481] on input "$0.00" at bounding box center [540, 476] width 77 height 14
type textarea "x"
type input "1"
type textarea "x"
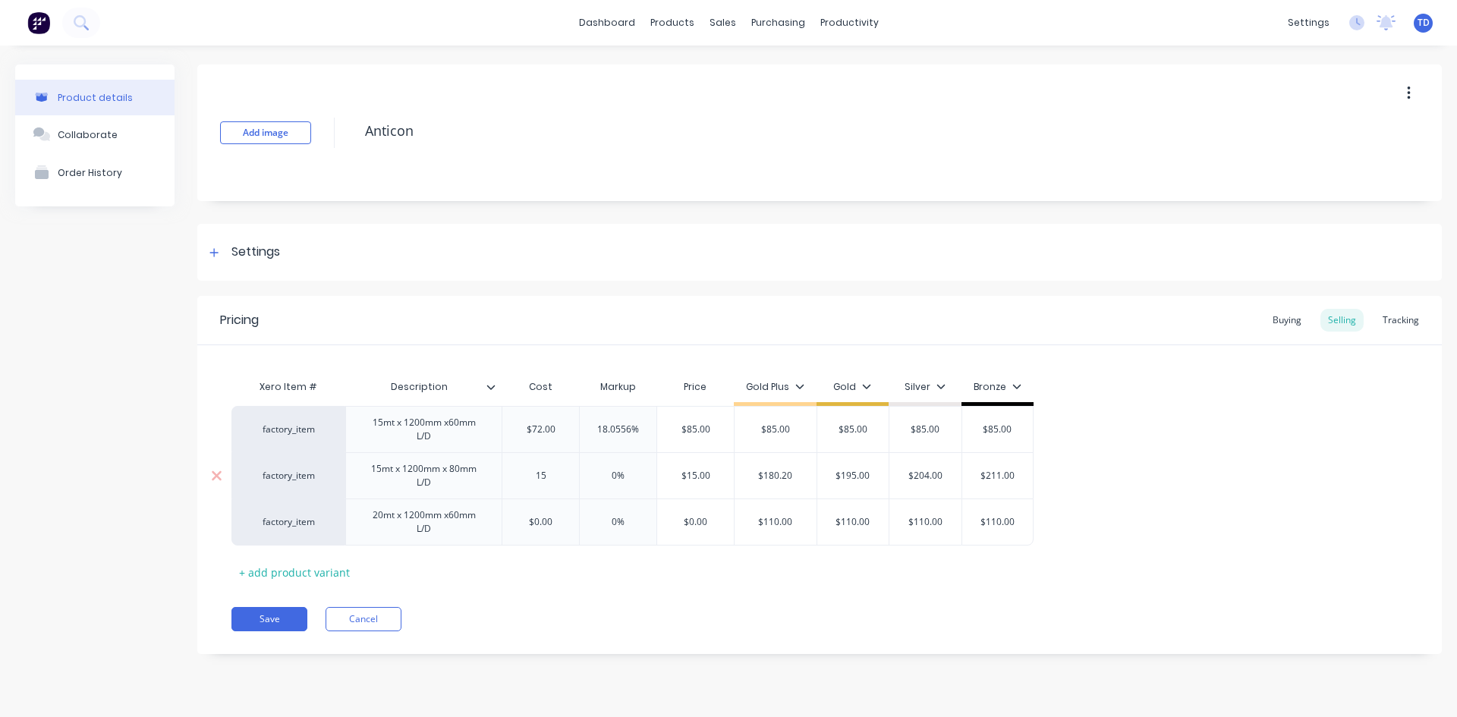
type input "150"
type textarea "x"
type input "150"
type input "0%"
type input "$150.00"
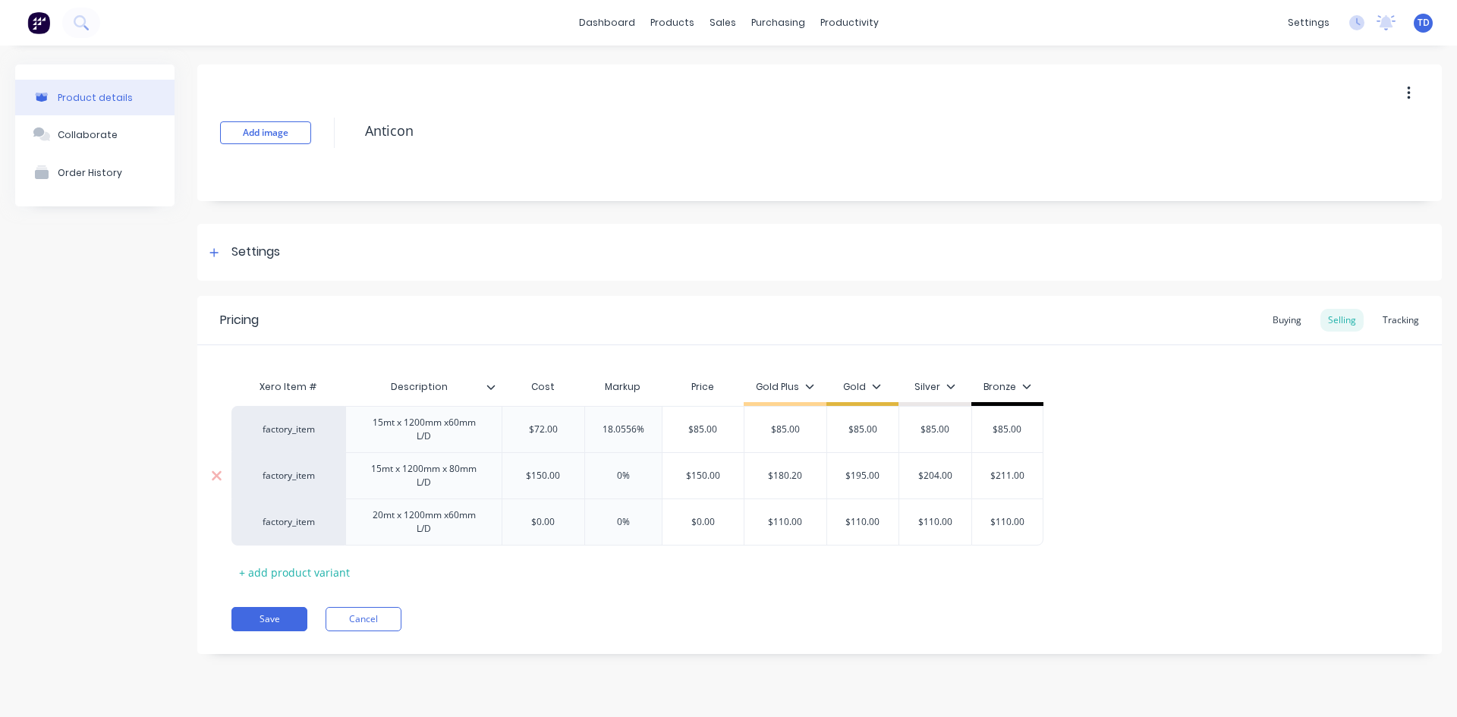
type textarea "x"
type input "1"
type textarea "x"
type input "15"
type textarea "x"
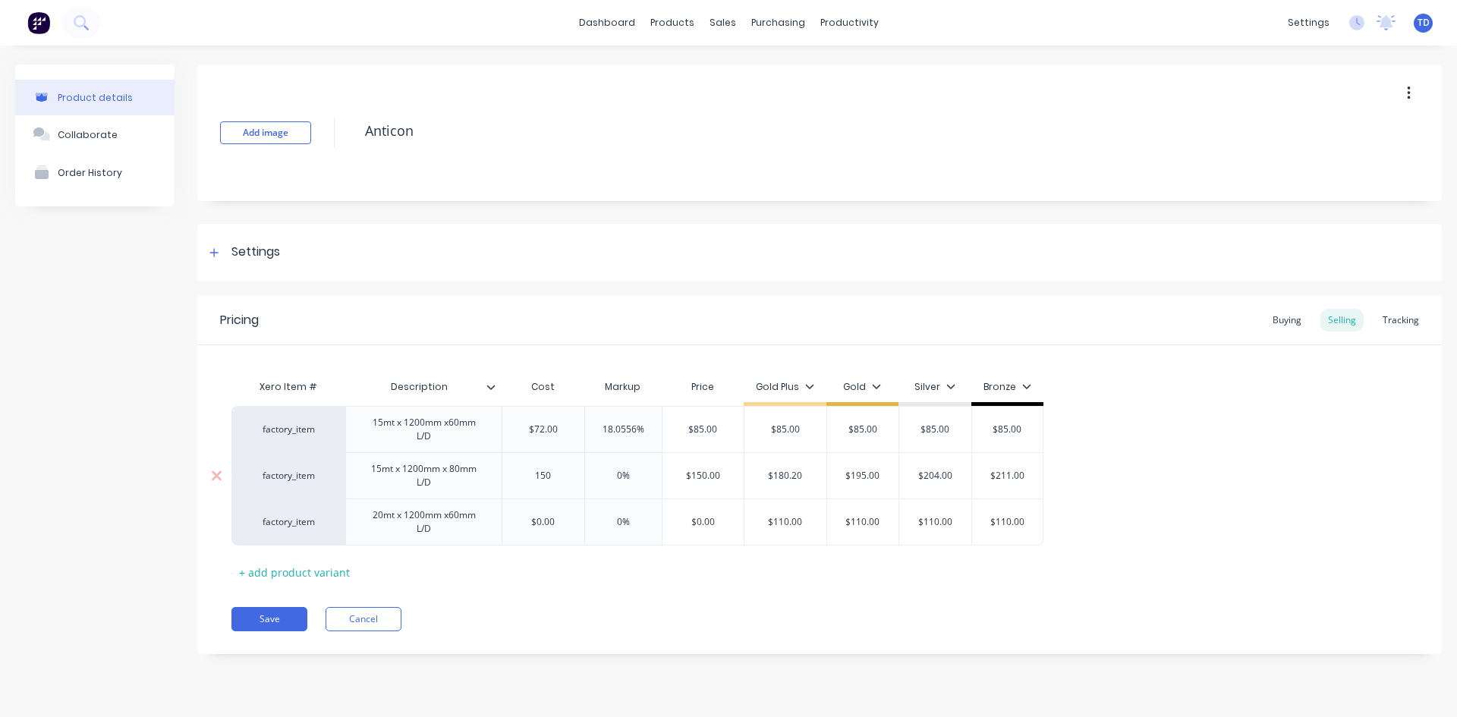
type input "150."
type textarea "x"
type input "150.1"
type textarea "x"
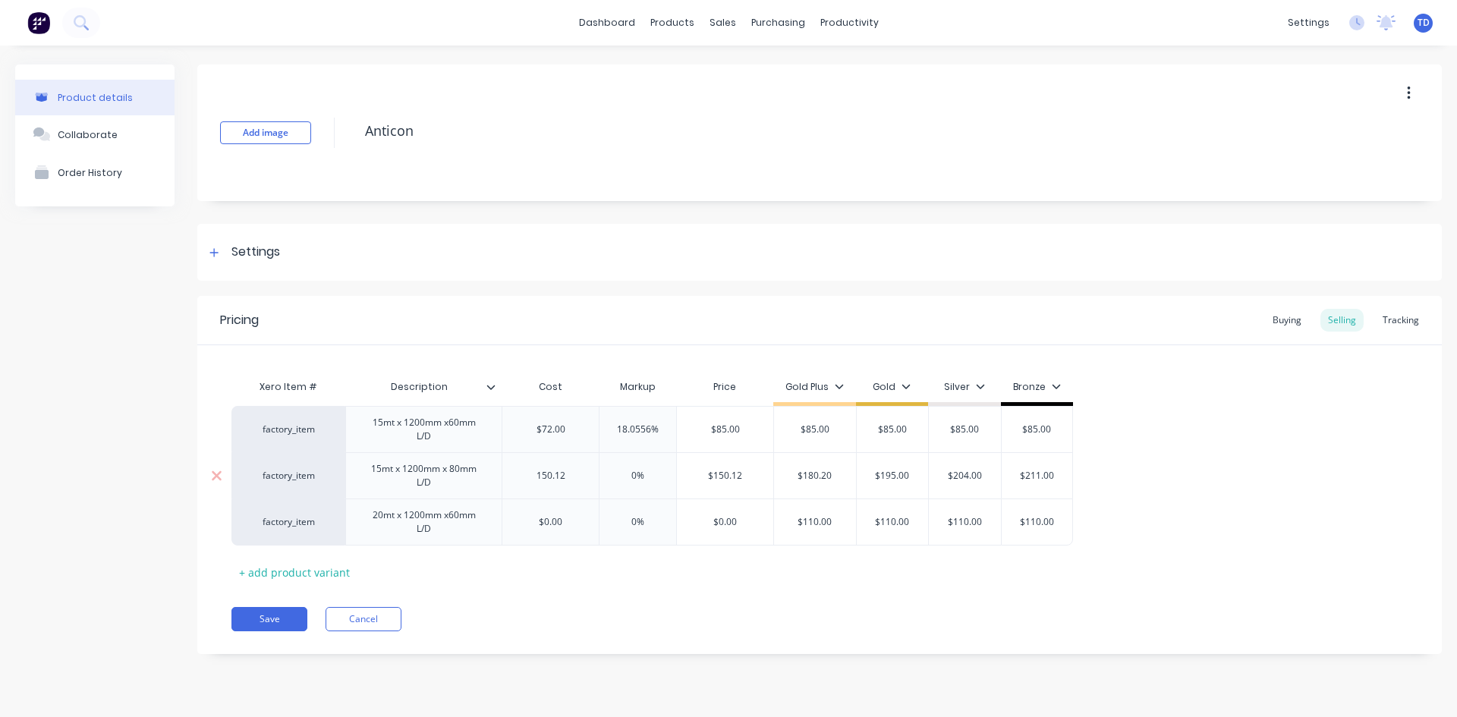
type input "150.12"
type input "$150.12"
type input "$180.20"
type textarea "x"
type input "1"
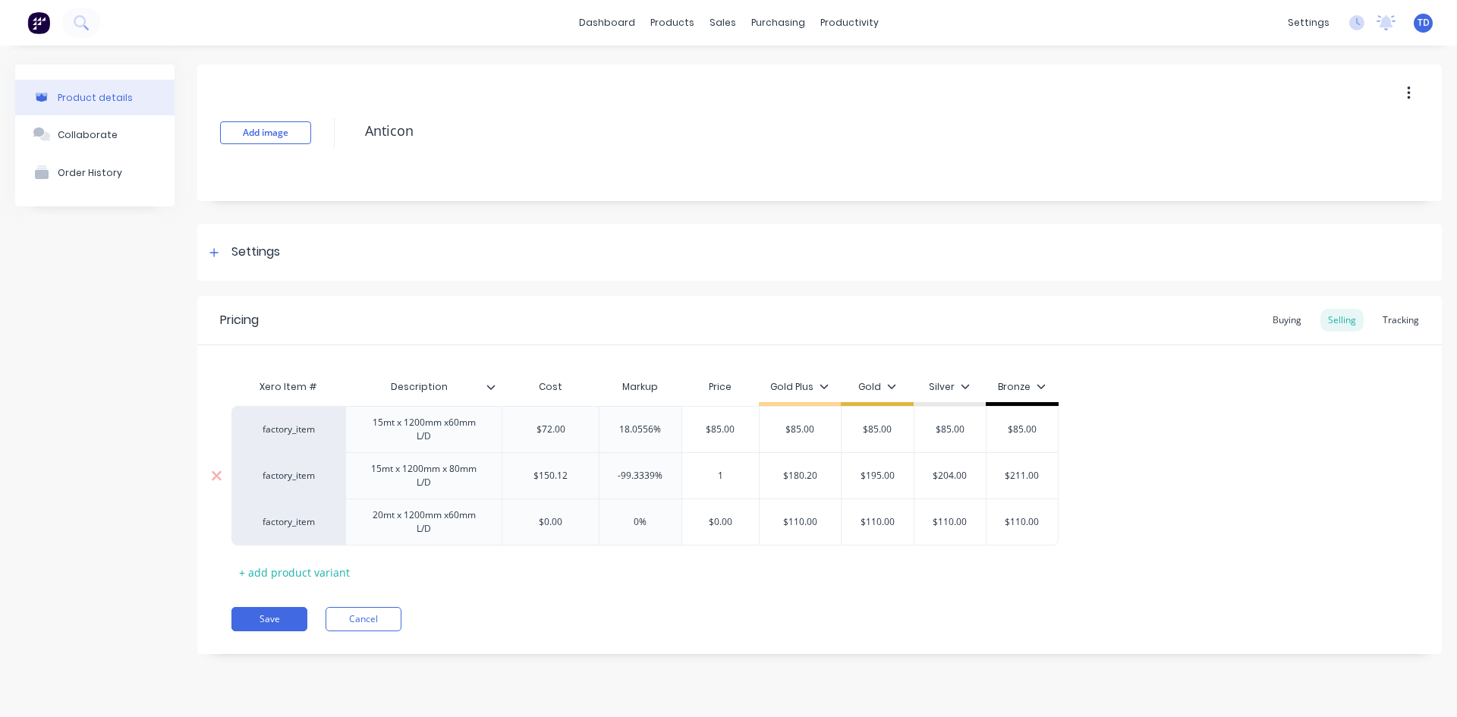
type textarea "x"
type input "19"
type textarea "x"
type input "195"
click at [1294, 317] on div "Buying" at bounding box center [1287, 320] width 44 height 23
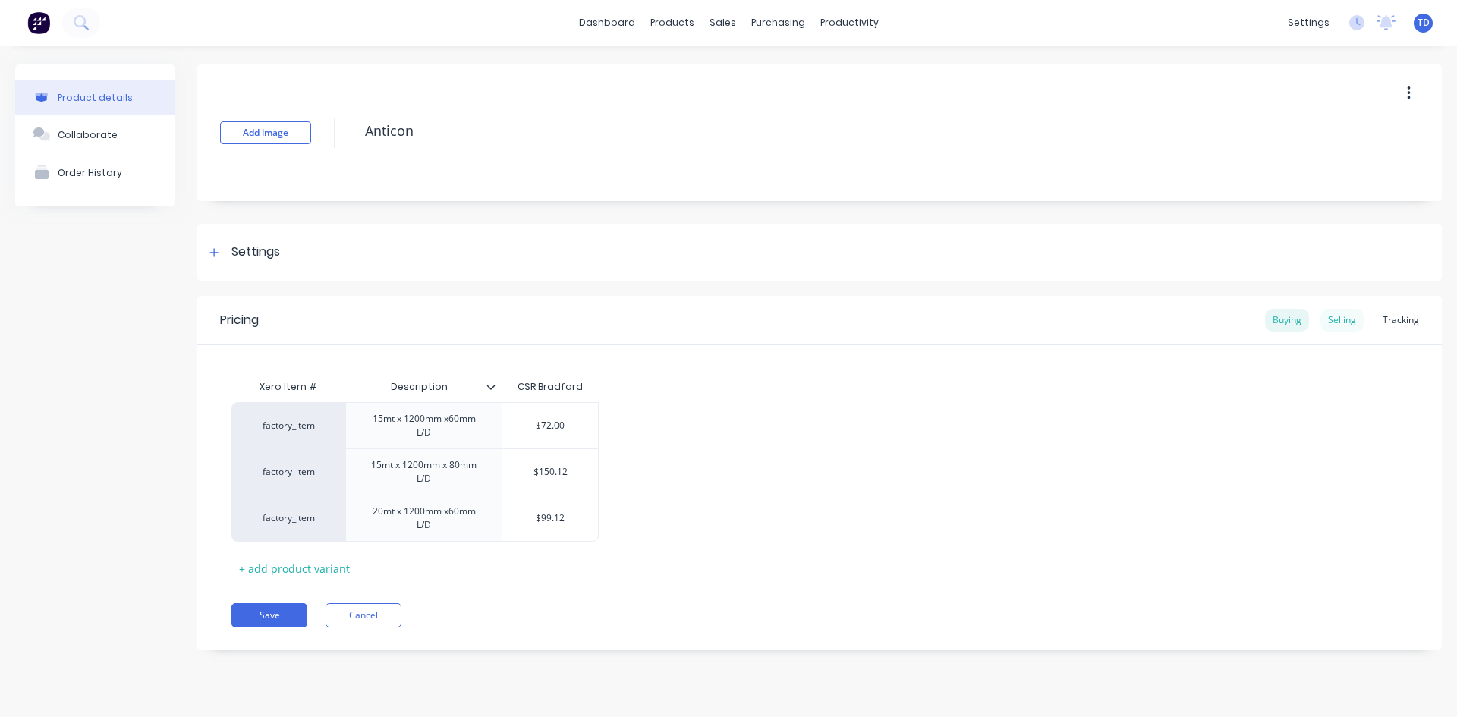
click at [1351, 321] on div "Selling" at bounding box center [1341, 320] width 43 height 23
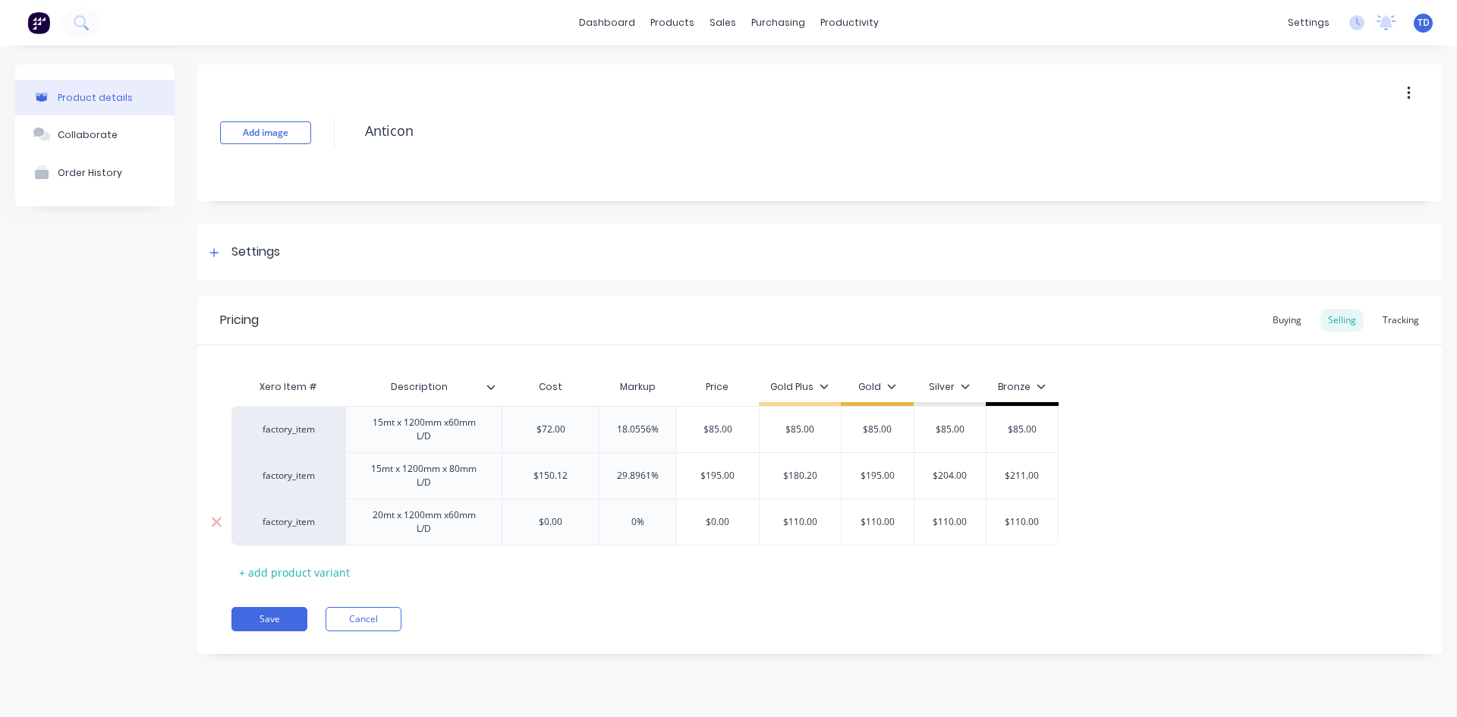
type input "$0.00"
click at [571, 526] on input "$0.00" at bounding box center [550, 522] width 96 height 14
type textarea "x"
type input "9"
type textarea "x"
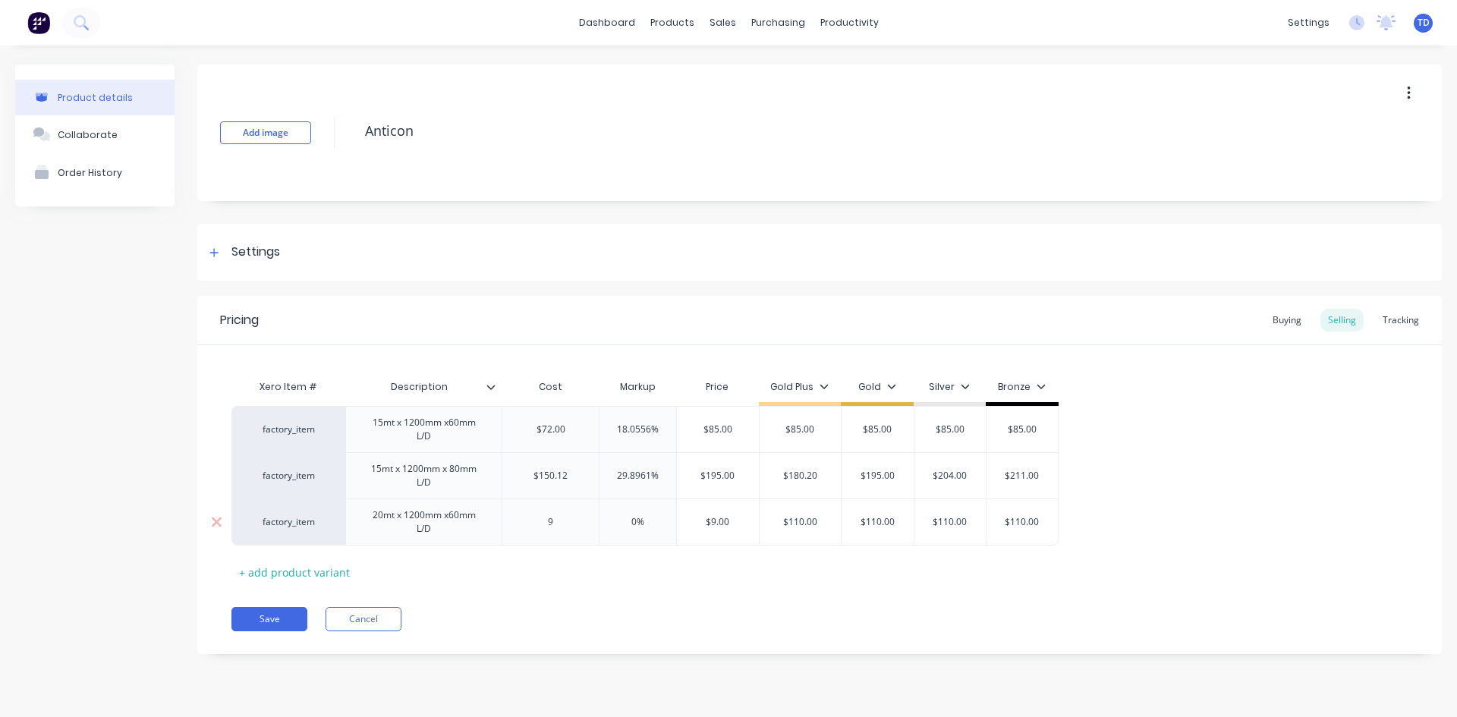
type input "99"
type textarea "x"
type input "991"
type textarea "x"
type input "99."
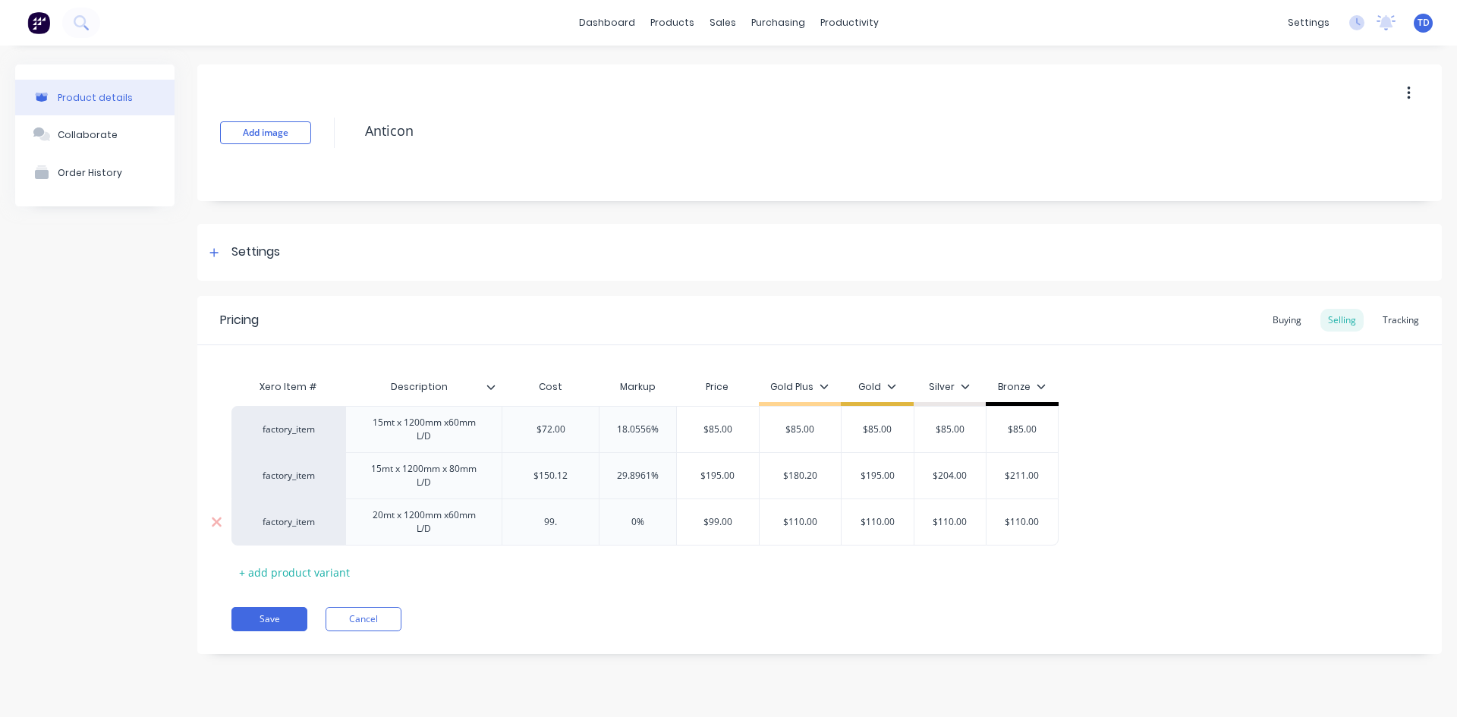
type textarea "x"
type input "99.1"
type textarea "x"
type input "99.12"
type input "0%"
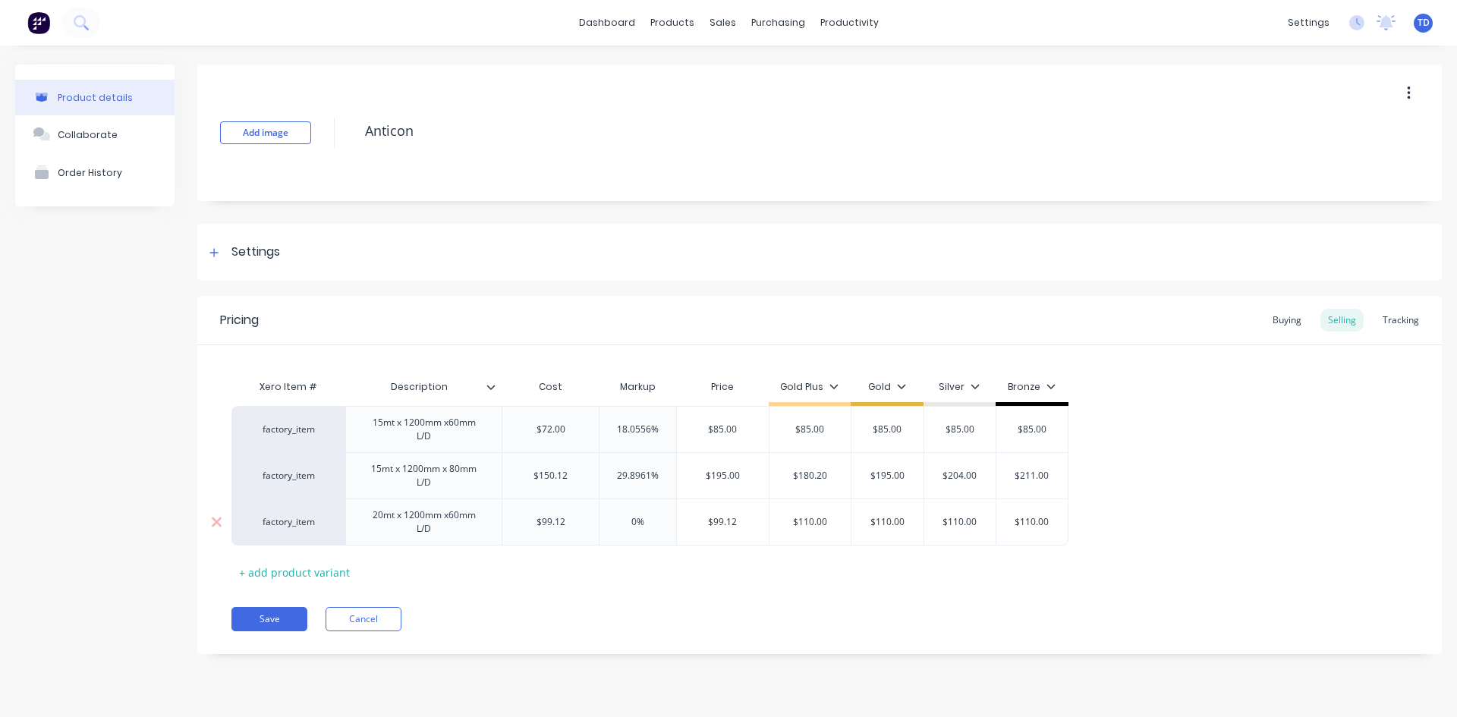
type input "$99.12"
type textarea "x"
type input "1"
type textarea "x"
type input "11"
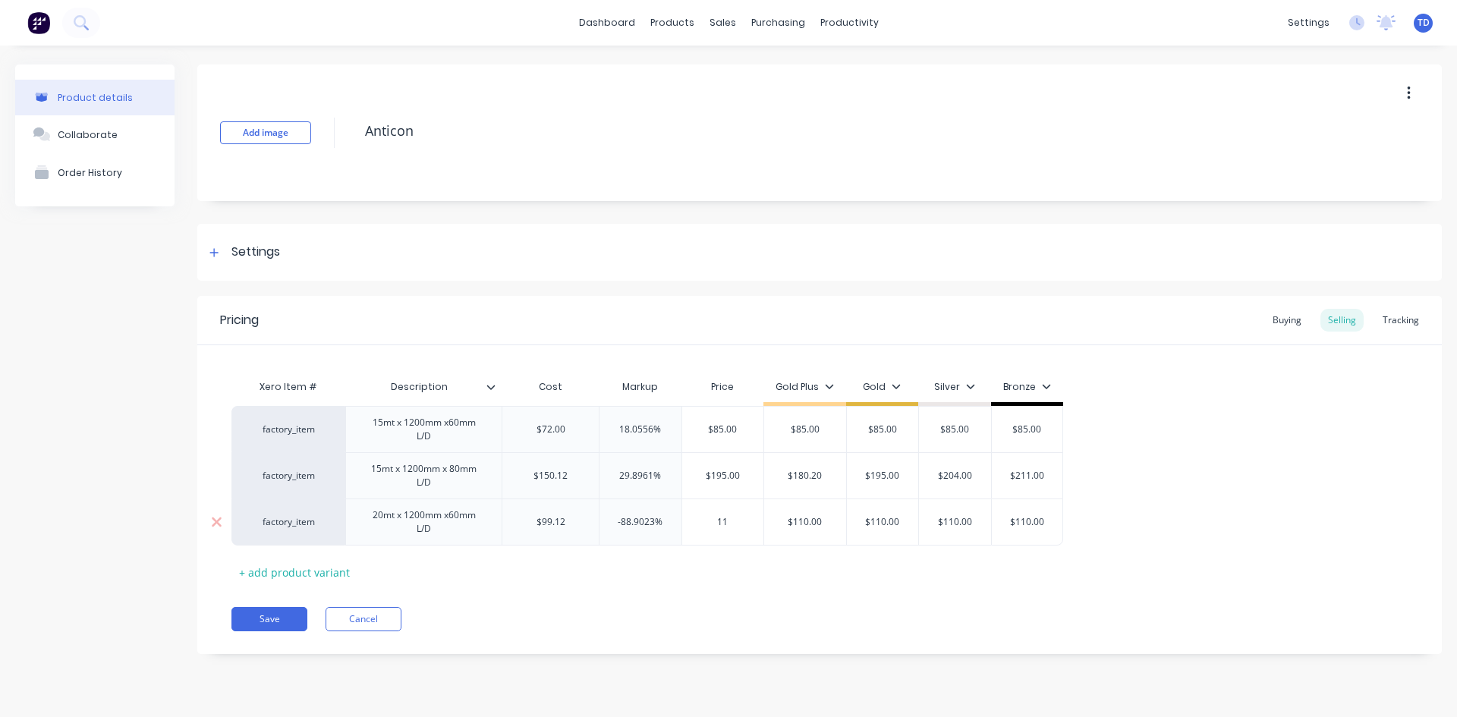
type textarea "x"
type input "110"
type input "$110.00"
click at [246, 617] on button "Save" at bounding box center [269, 619] width 76 height 24
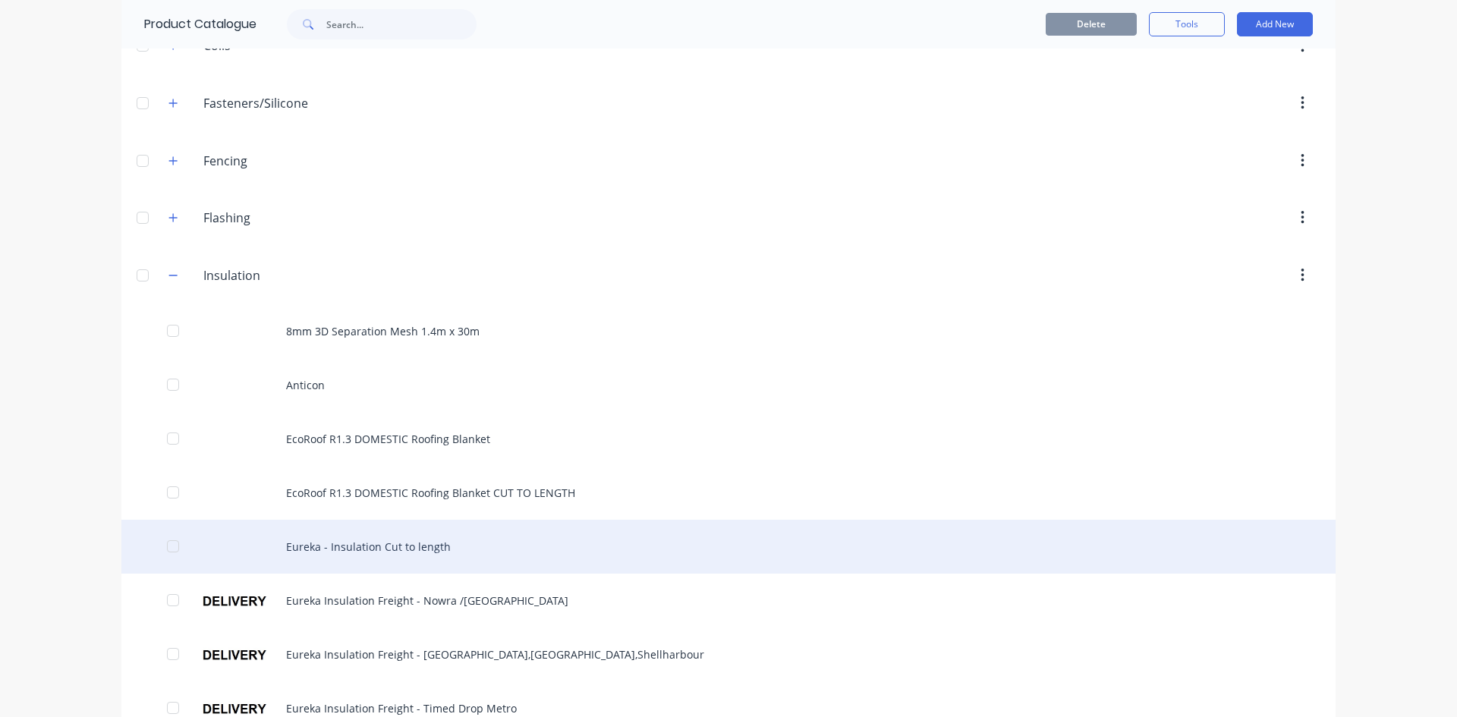
scroll to position [303, 0]
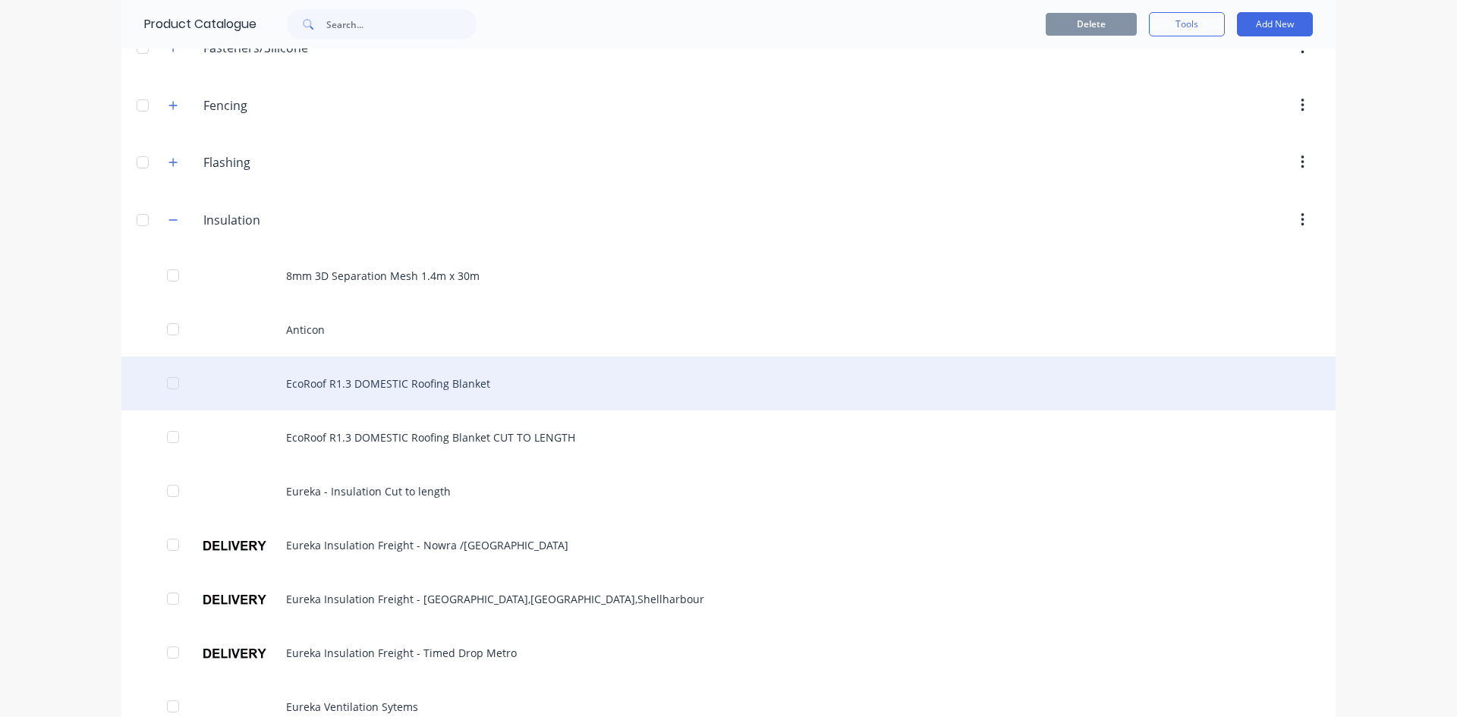
click at [317, 395] on div "EcoRoof R1.3 DOMESTIC Roofing Blanket" at bounding box center [728, 384] width 1214 height 54
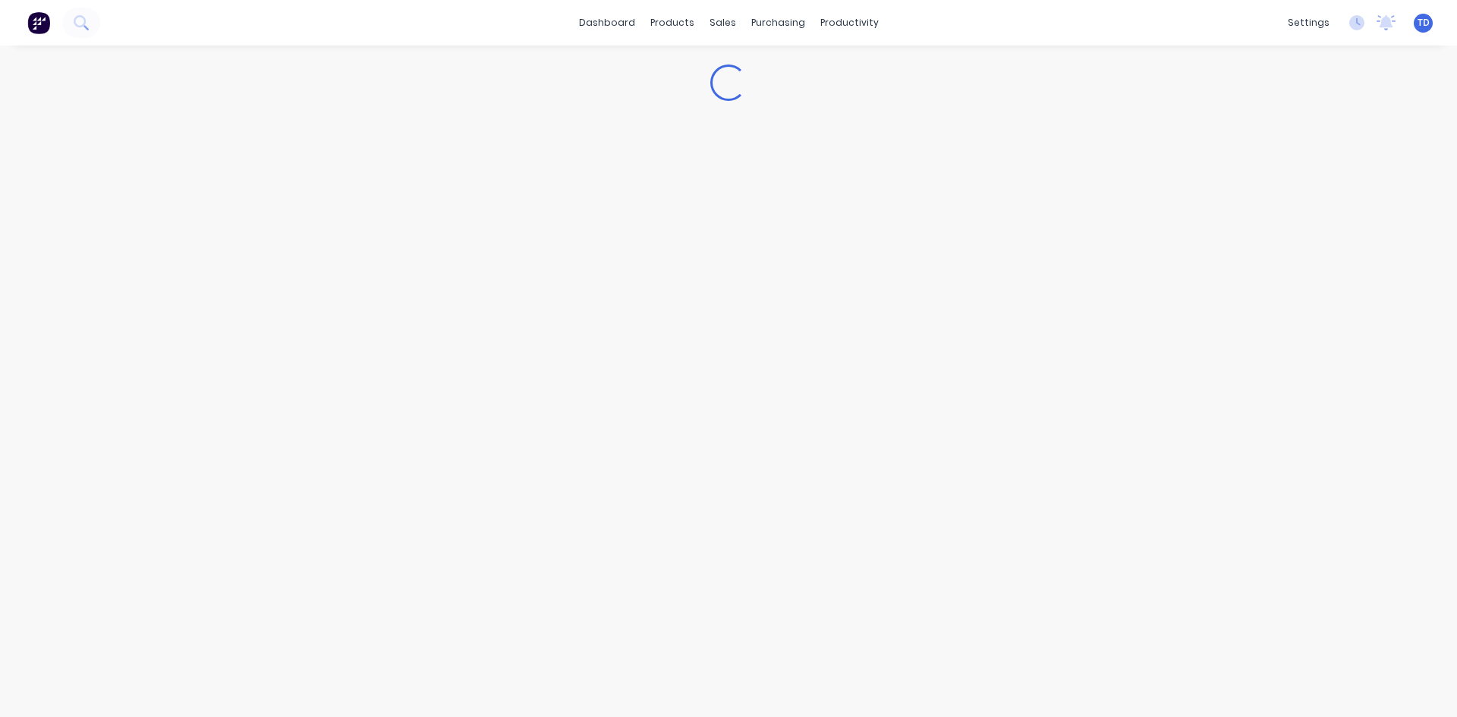
type textarea "x"
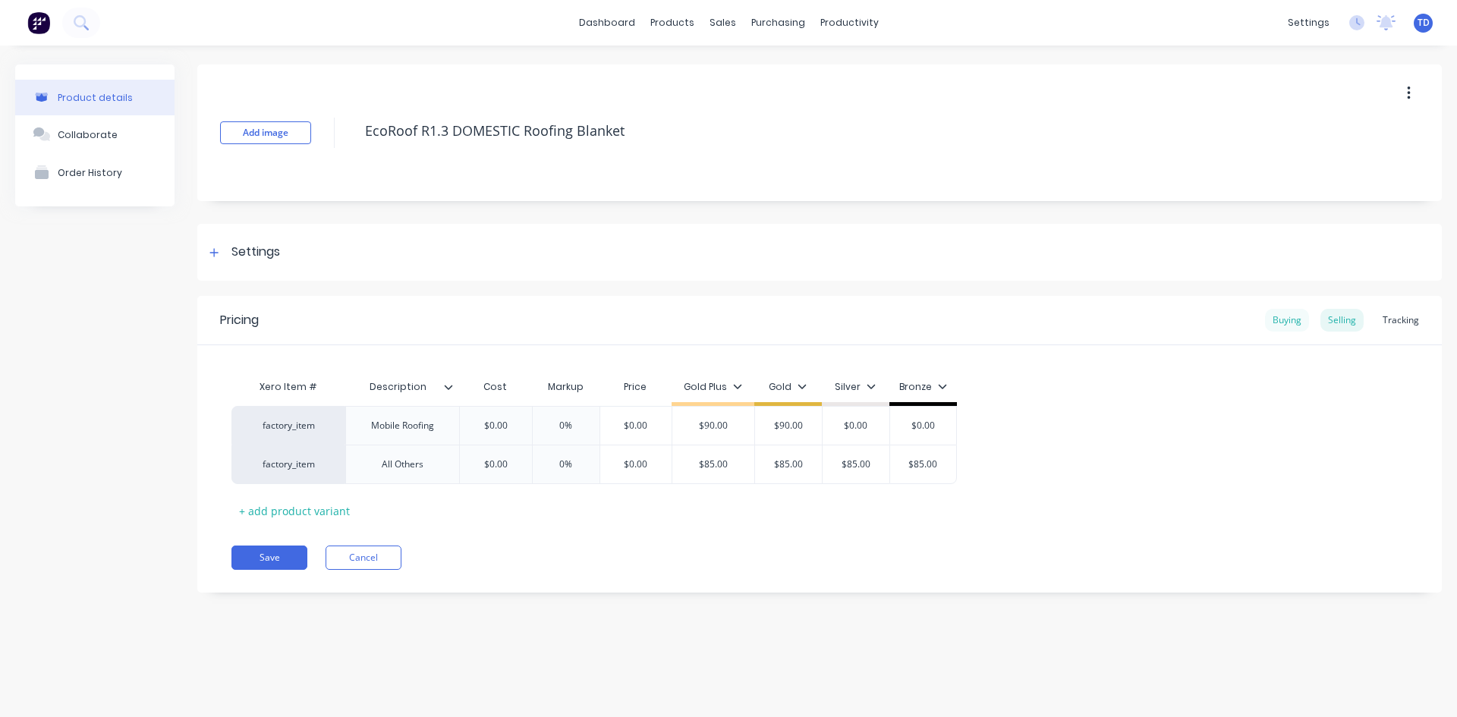
click at [1282, 329] on div "Buying" at bounding box center [1287, 320] width 44 height 23
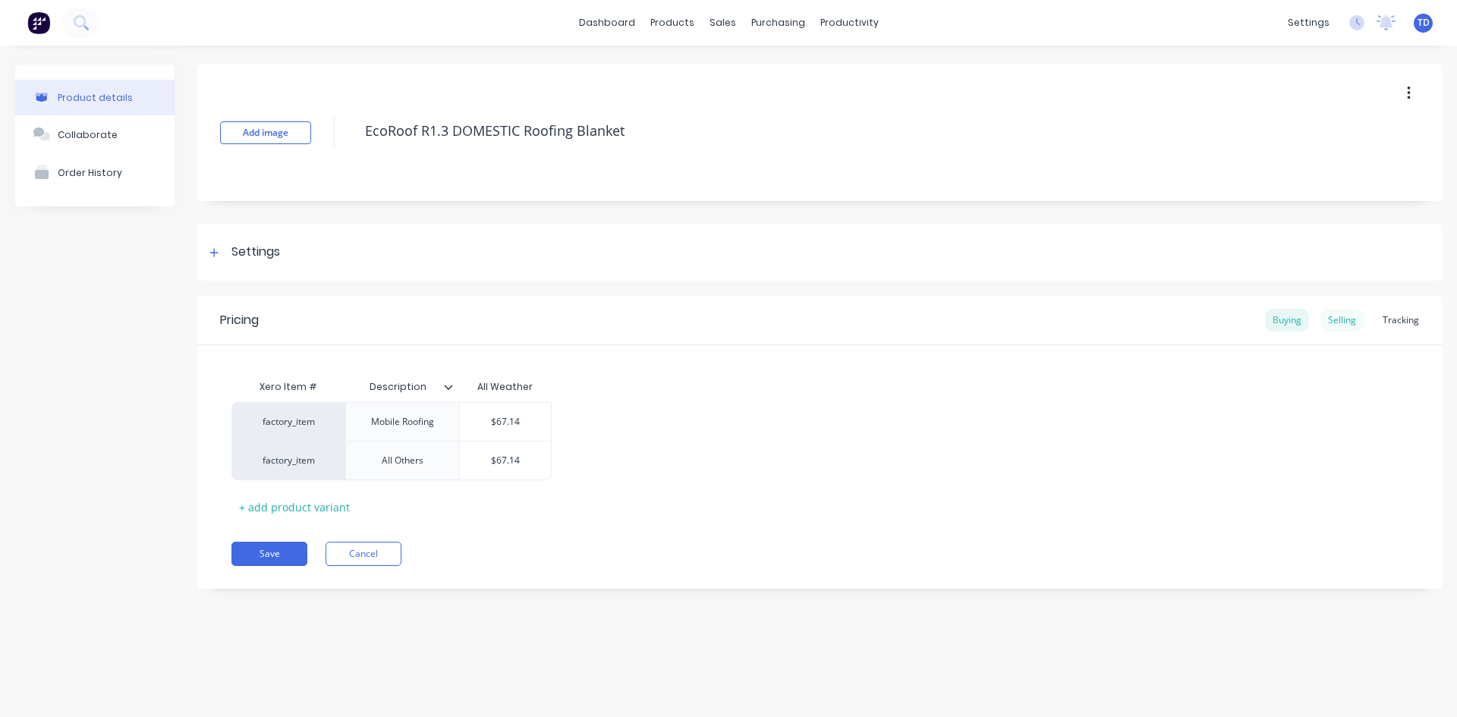
click at [1337, 325] on div "Selling" at bounding box center [1341, 320] width 43 height 23
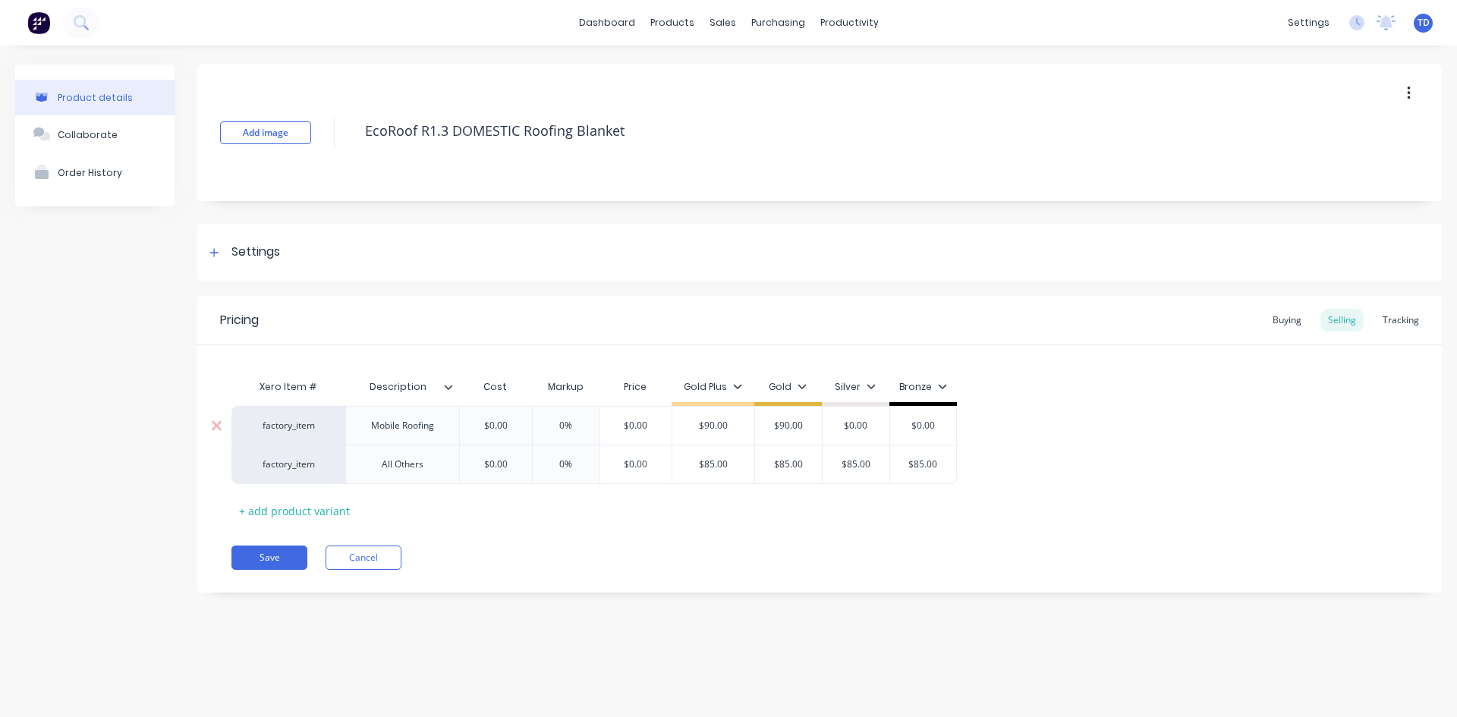
type input "$0.00"
click at [510, 426] on input "$0.00" at bounding box center [496, 426] width 76 height 14
type textarea "x"
type input "6"
type textarea "x"
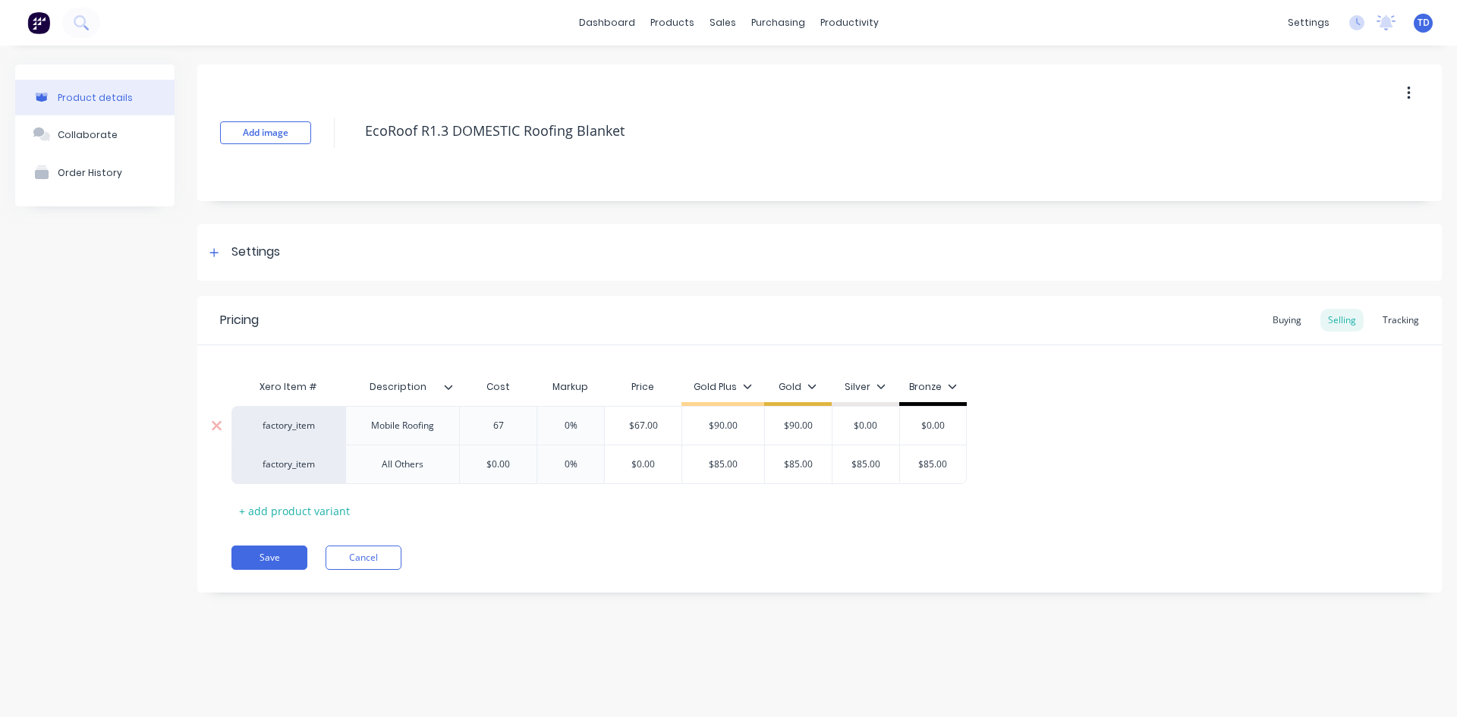
type input "67."
type textarea "x"
type input "67.1"
type textarea "x"
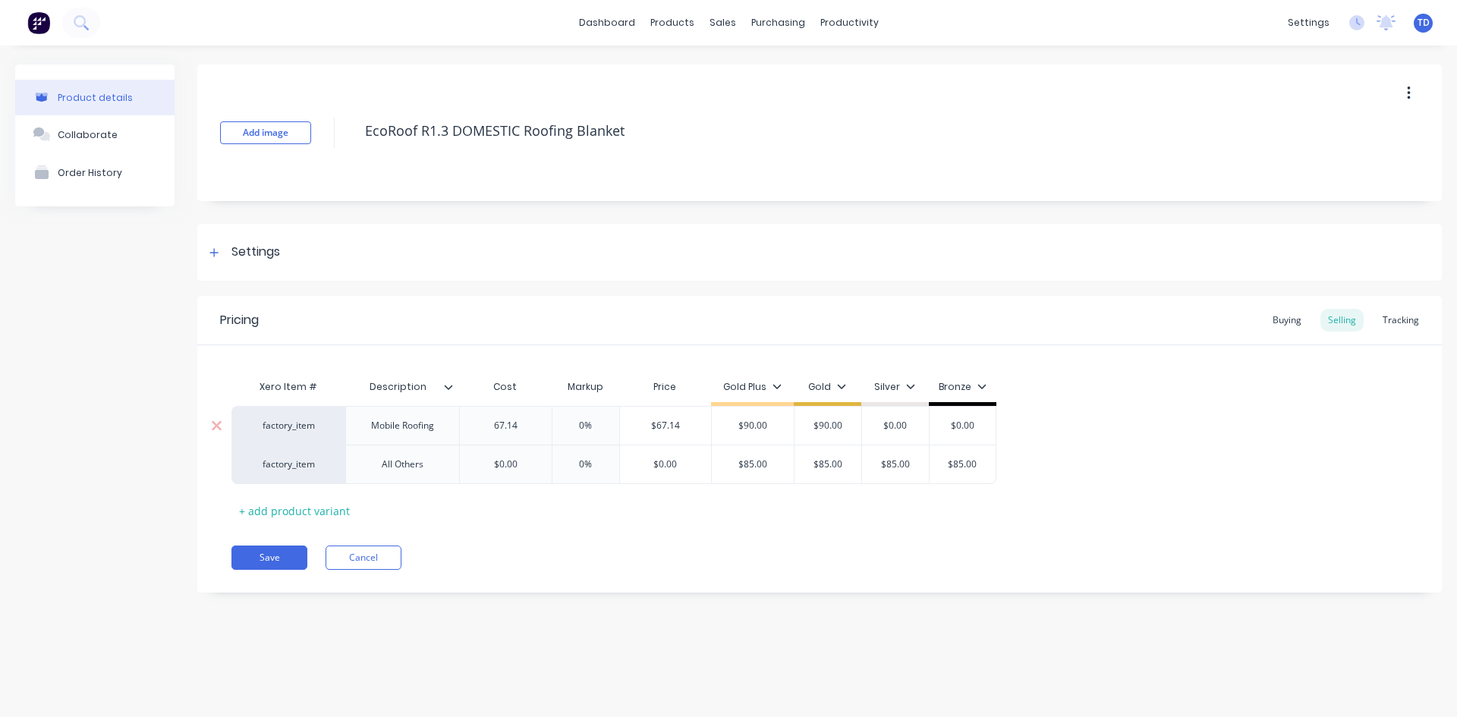
type input "67.14"
type input "0%"
type input "$67.14"
type textarea "x"
type input "9"
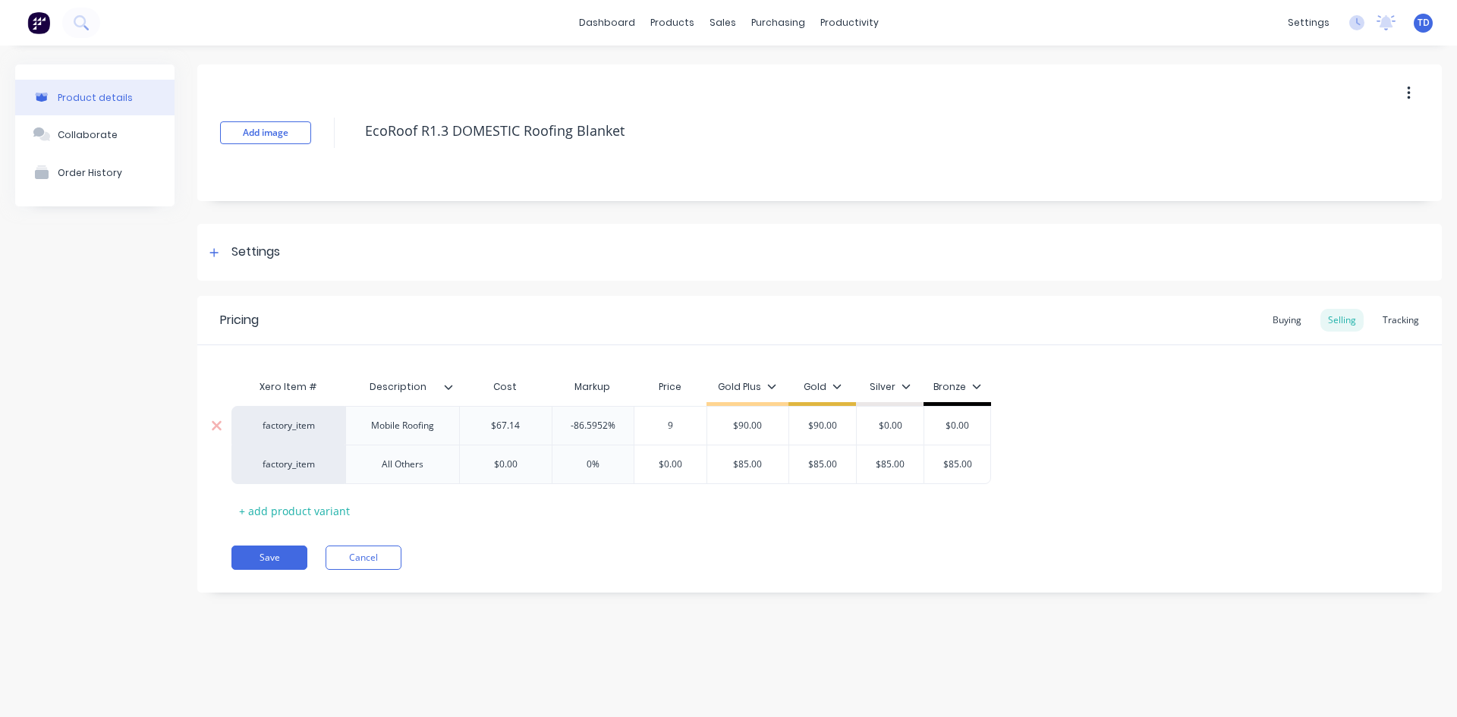
type textarea "x"
type input "90"
type input "$90.00"
type input "$0.00"
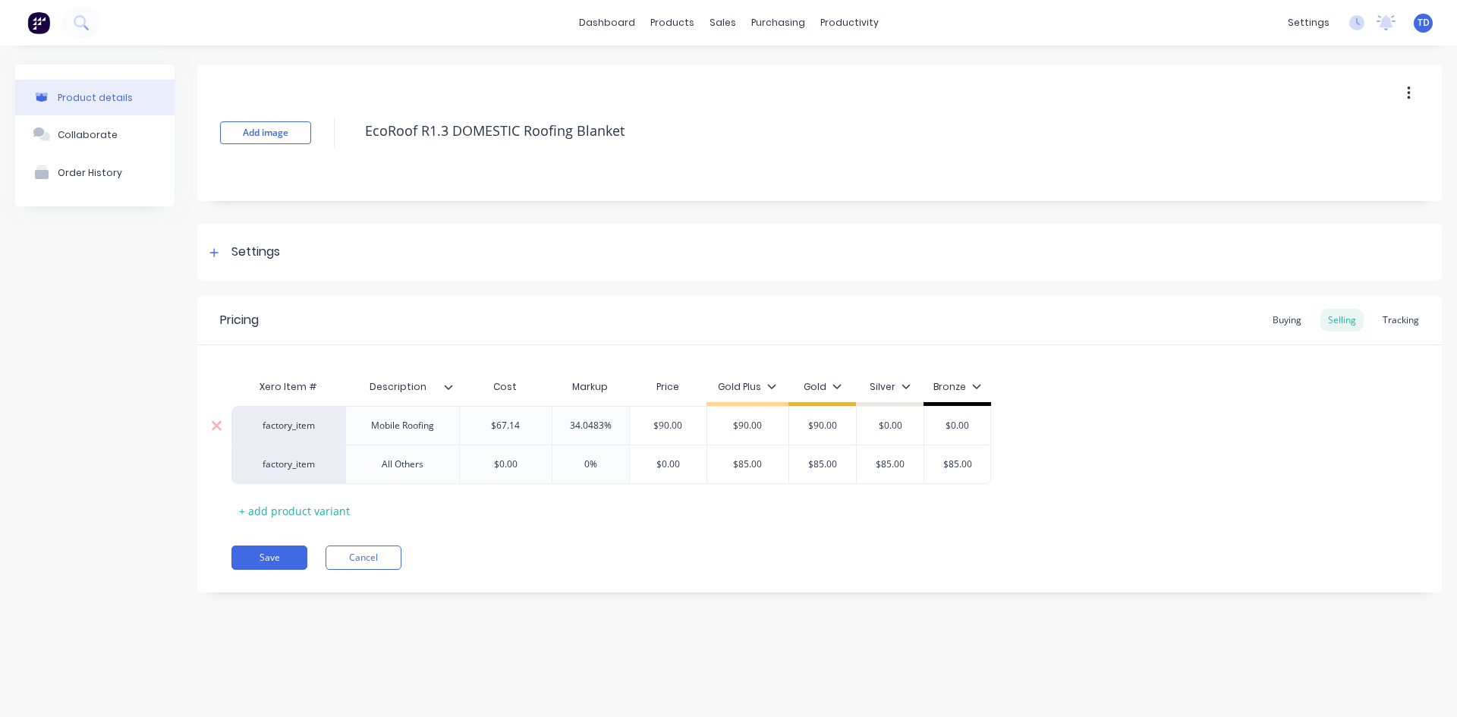
type input "$0.00"
type textarea "x"
type input "$0.00"
type input "0%"
type textarea "x"
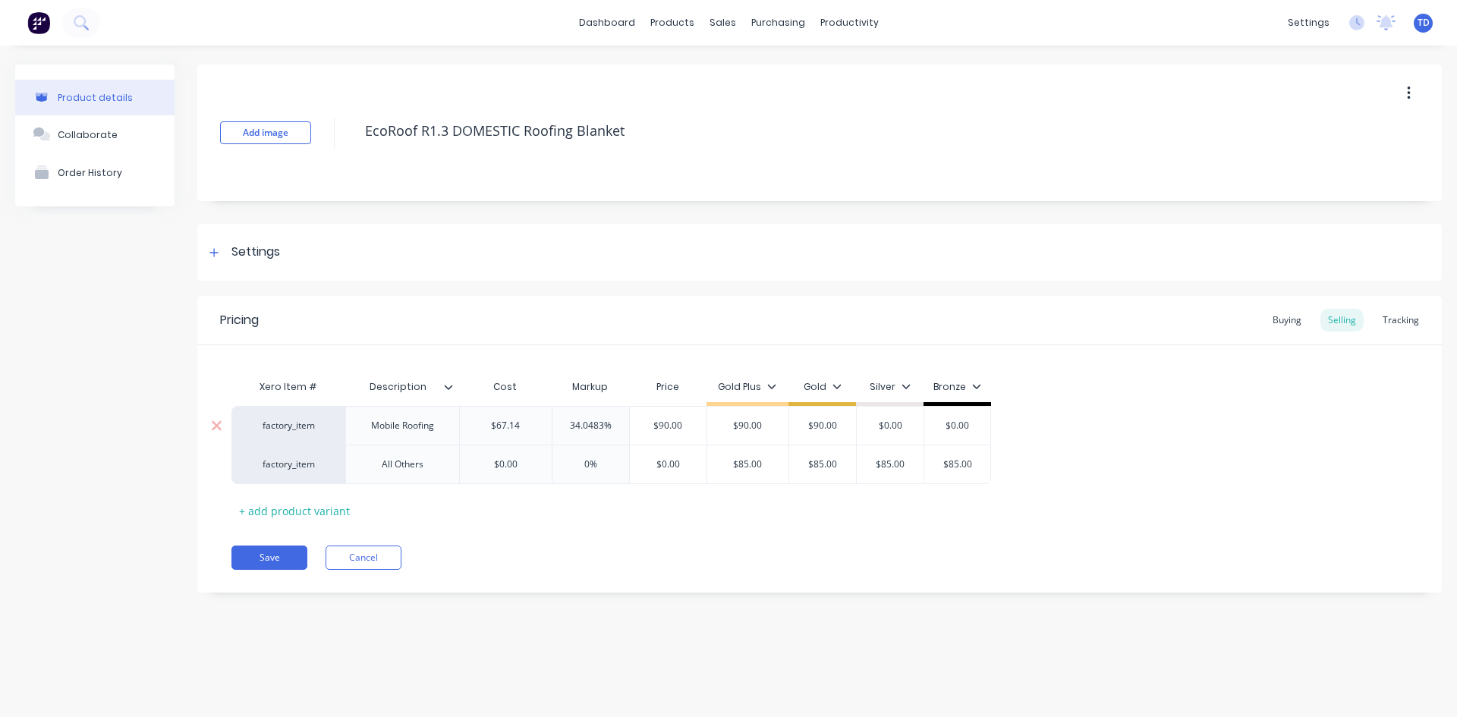
type input "3"
type textarea "x"
type input "6"
type textarea "x"
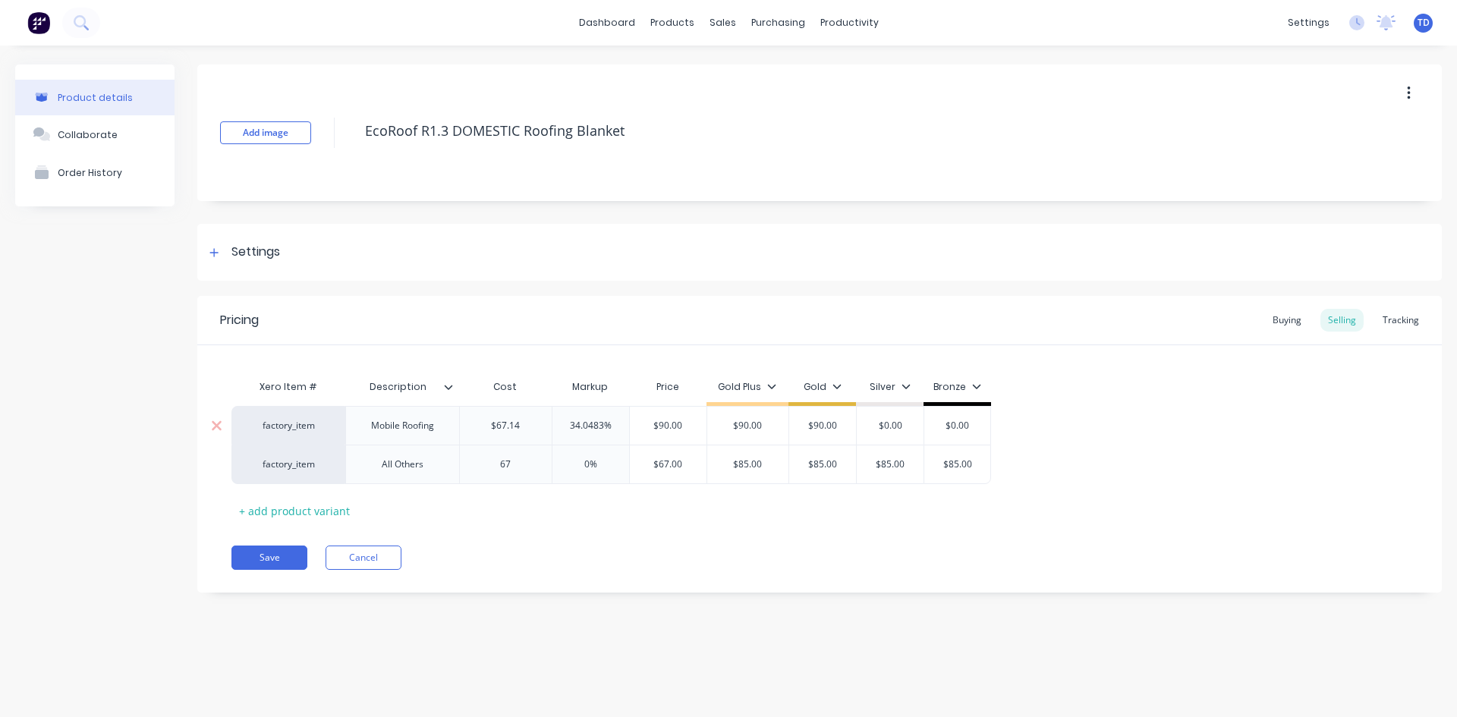
type input "67."
type textarea "x"
type input "67.1"
type textarea "x"
type input "67.14"
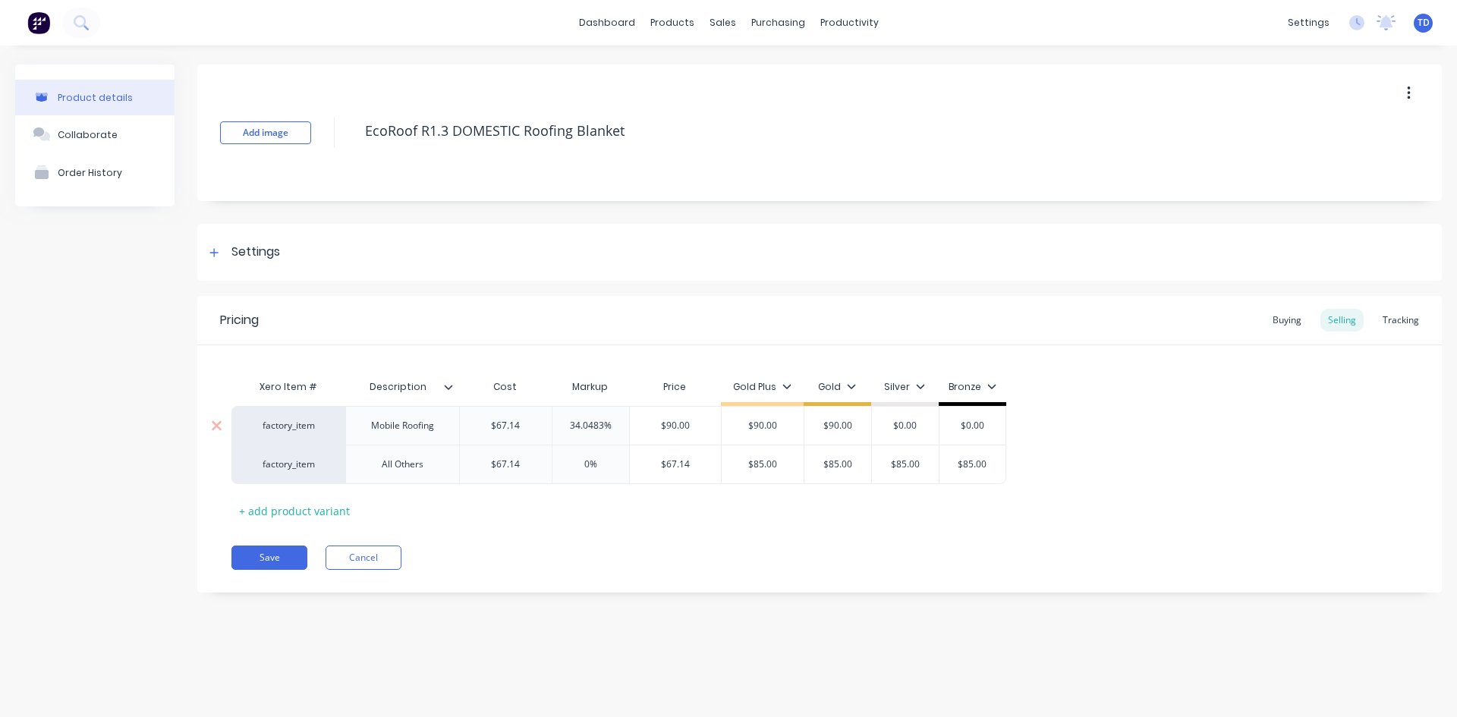
type input "$67.14"
type textarea "x"
type input "8"
type textarea "x"
type input "85"
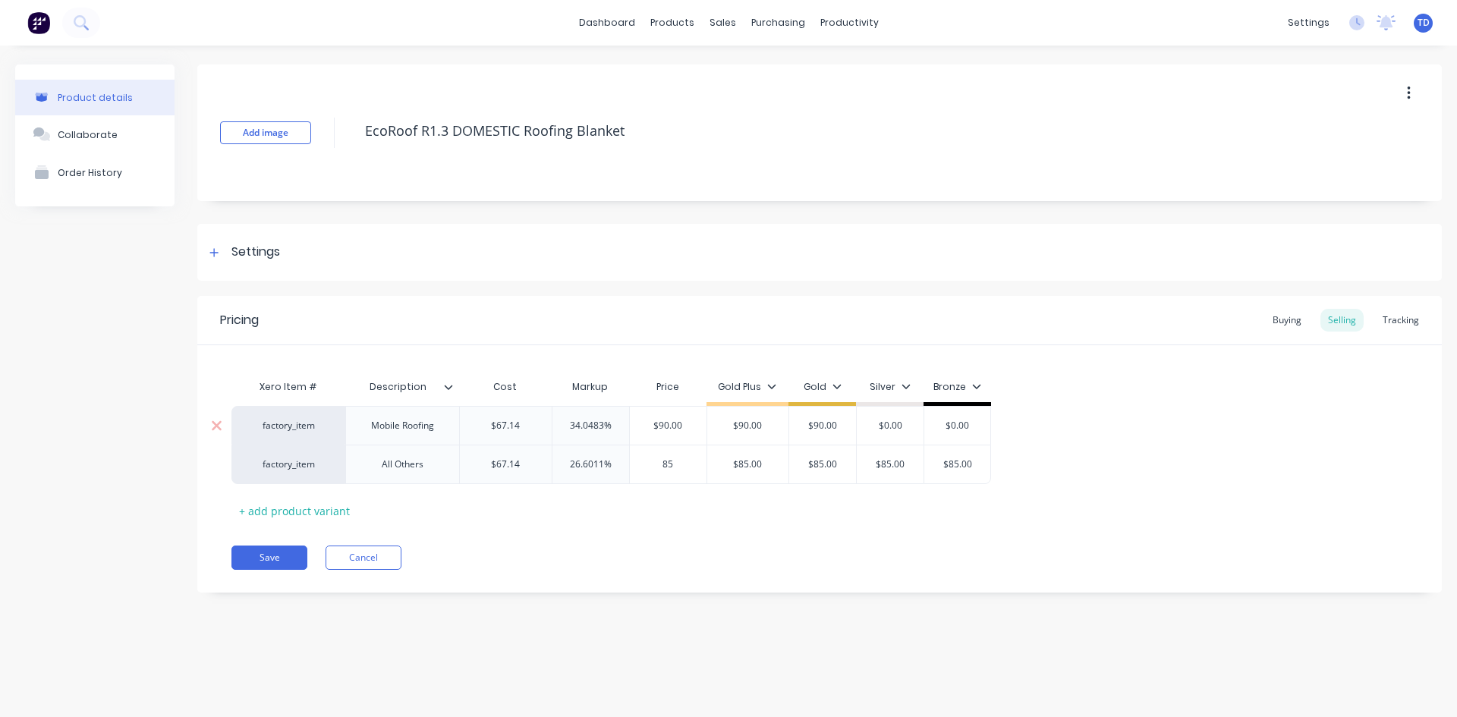
type input "$85.00"
click at [284, 550] on button "Save" at bounding box center [269, 558] width 76 height 24
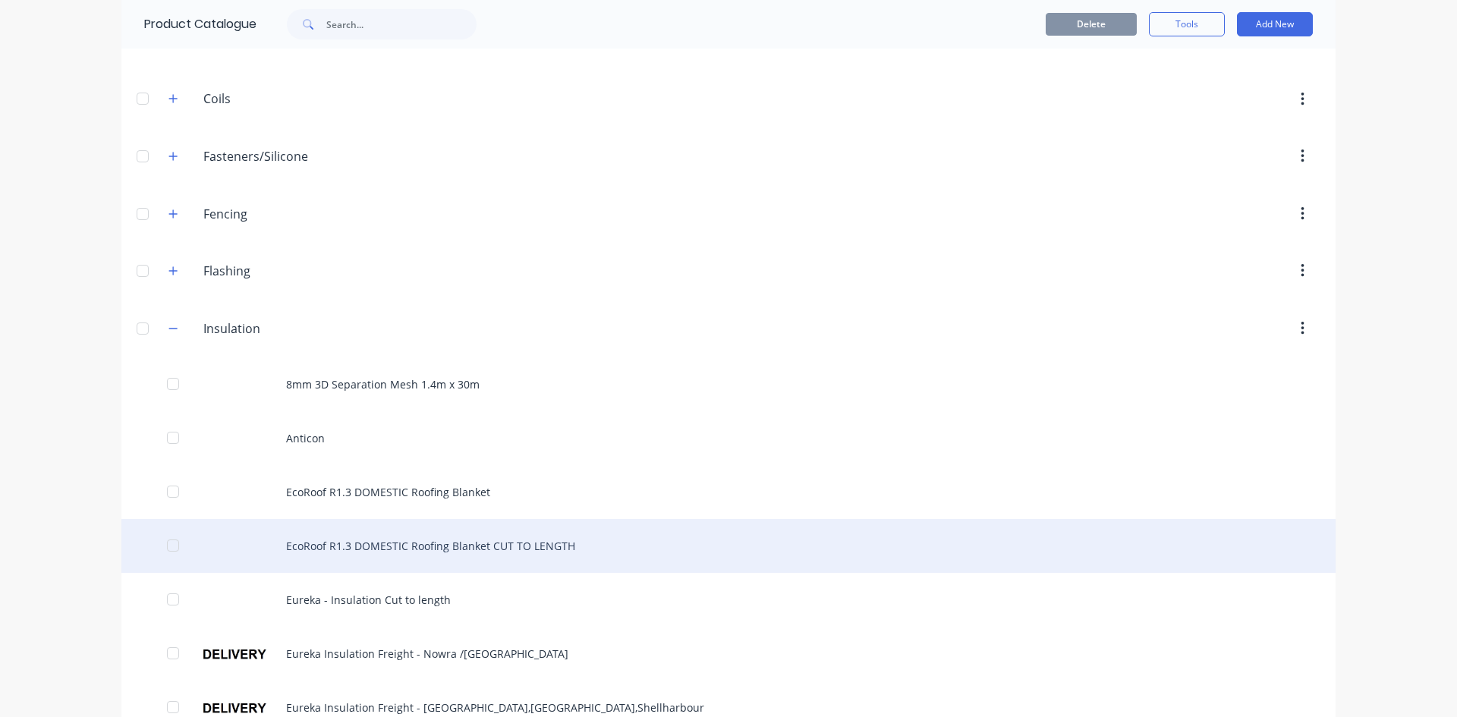
scroll to position [228, 0]
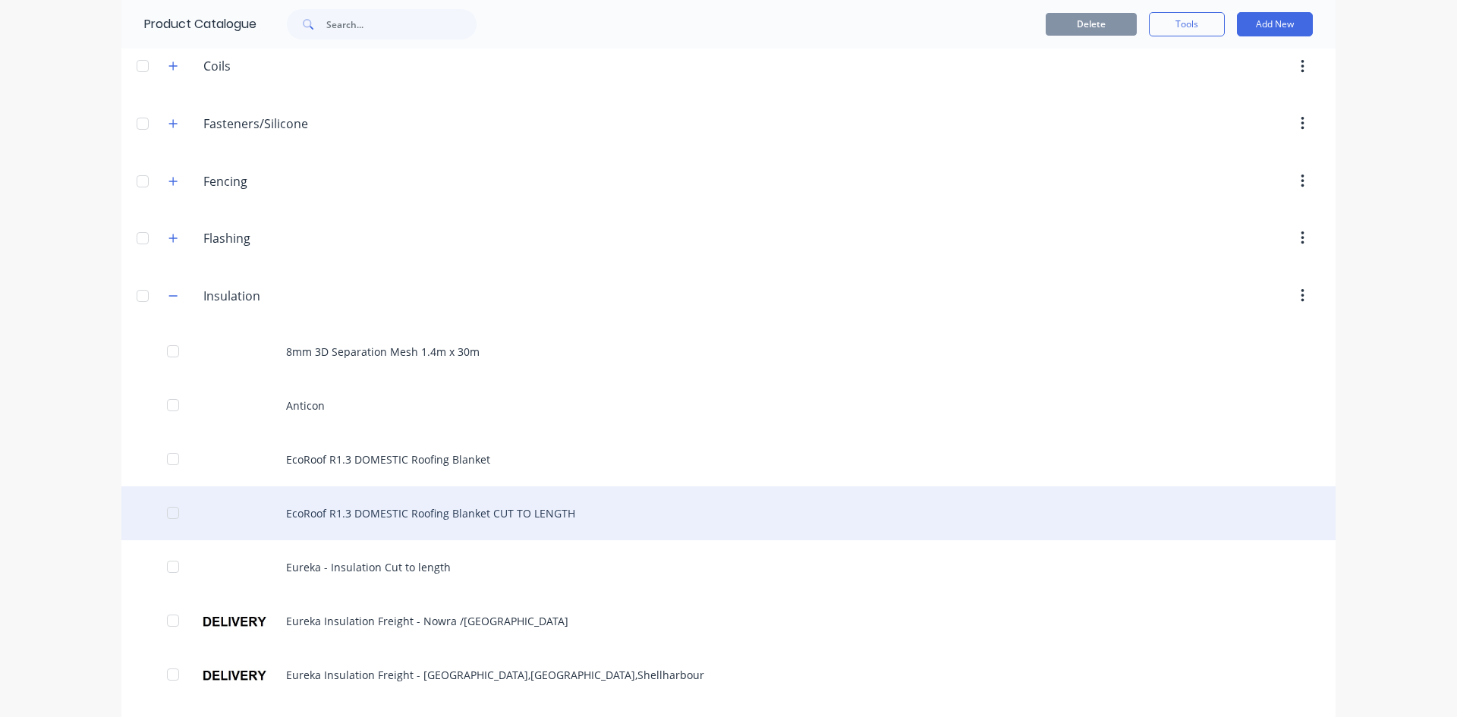
click at [393, 514] on div "EcoRoof R1.3 DOMESTIC Roofing Blanket CUT TO LENGTH" at bounding box center [728, 513] width 1214 height 54
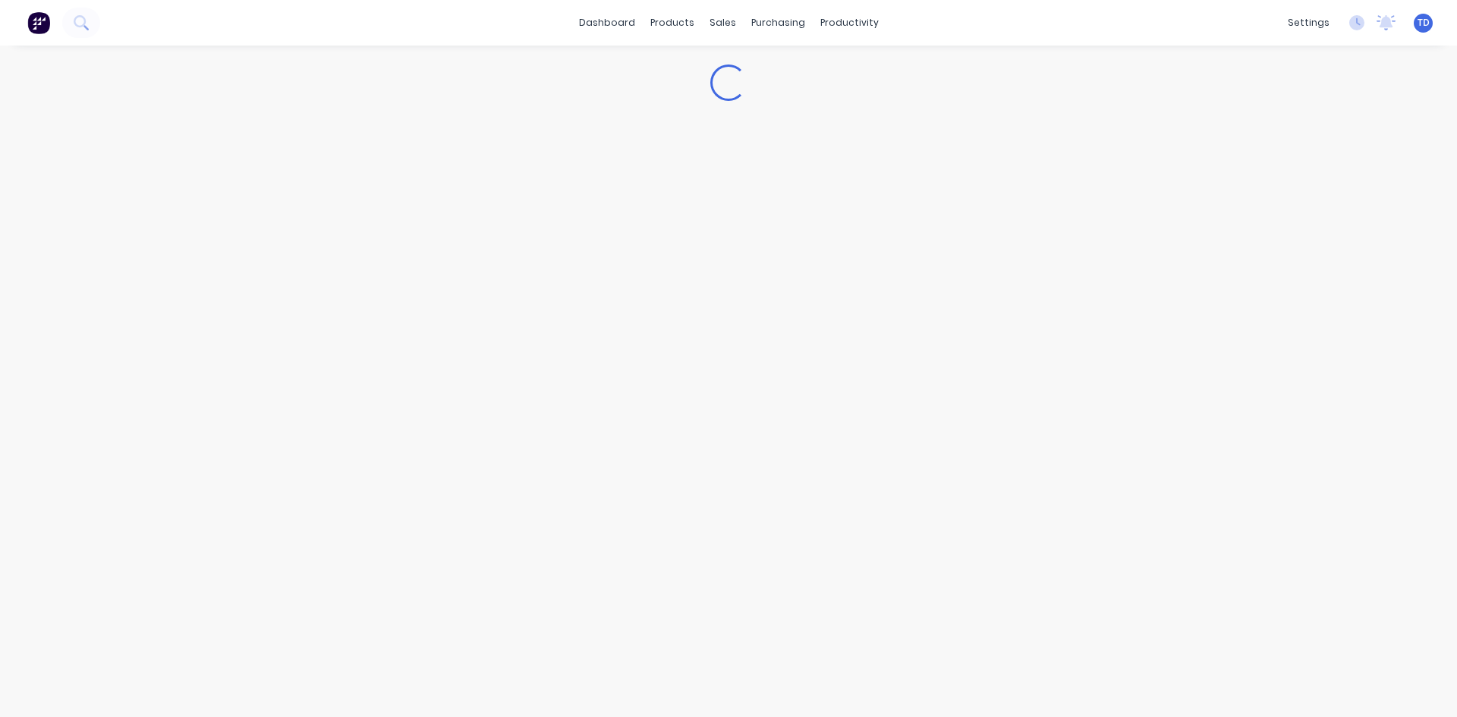
type textarea "x"
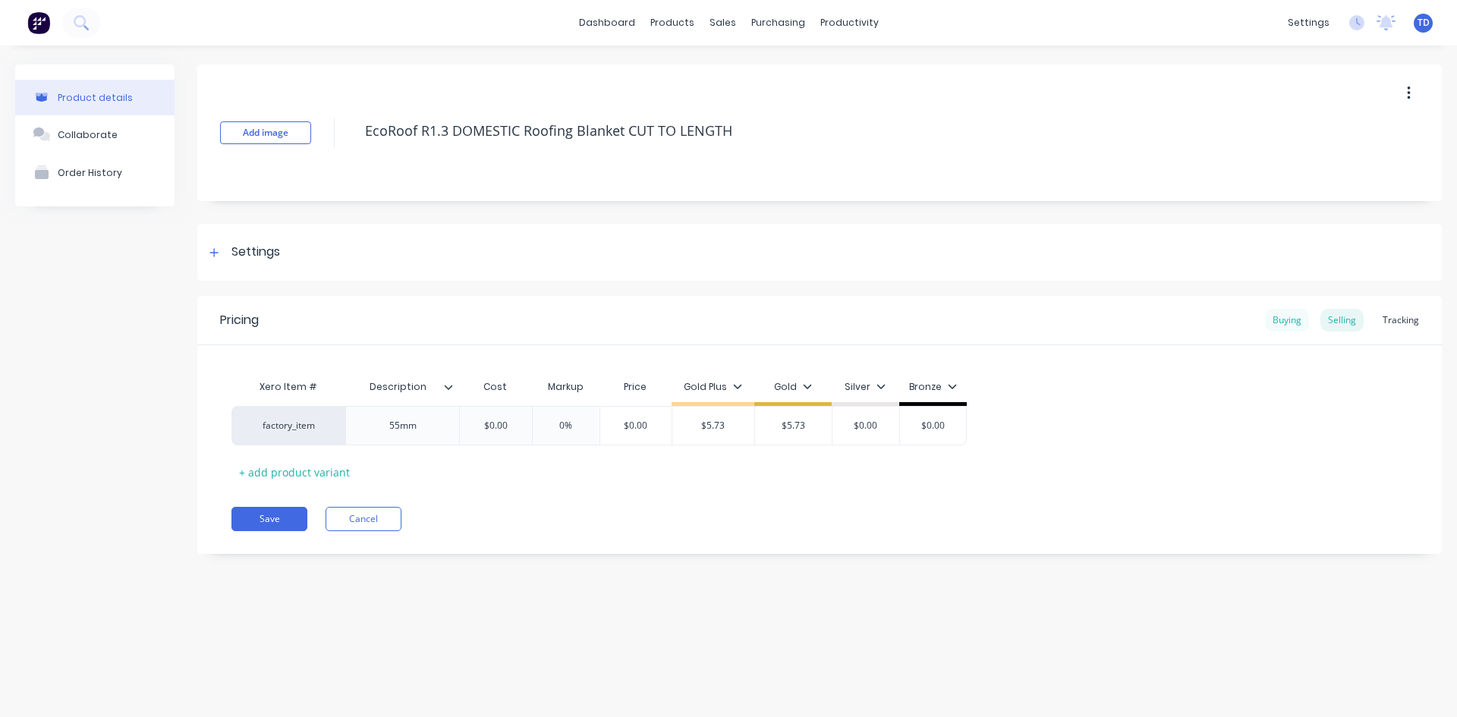
click at [1277, 325] on div "Buying" at bounding box center [1287, 320] width 44 height 23
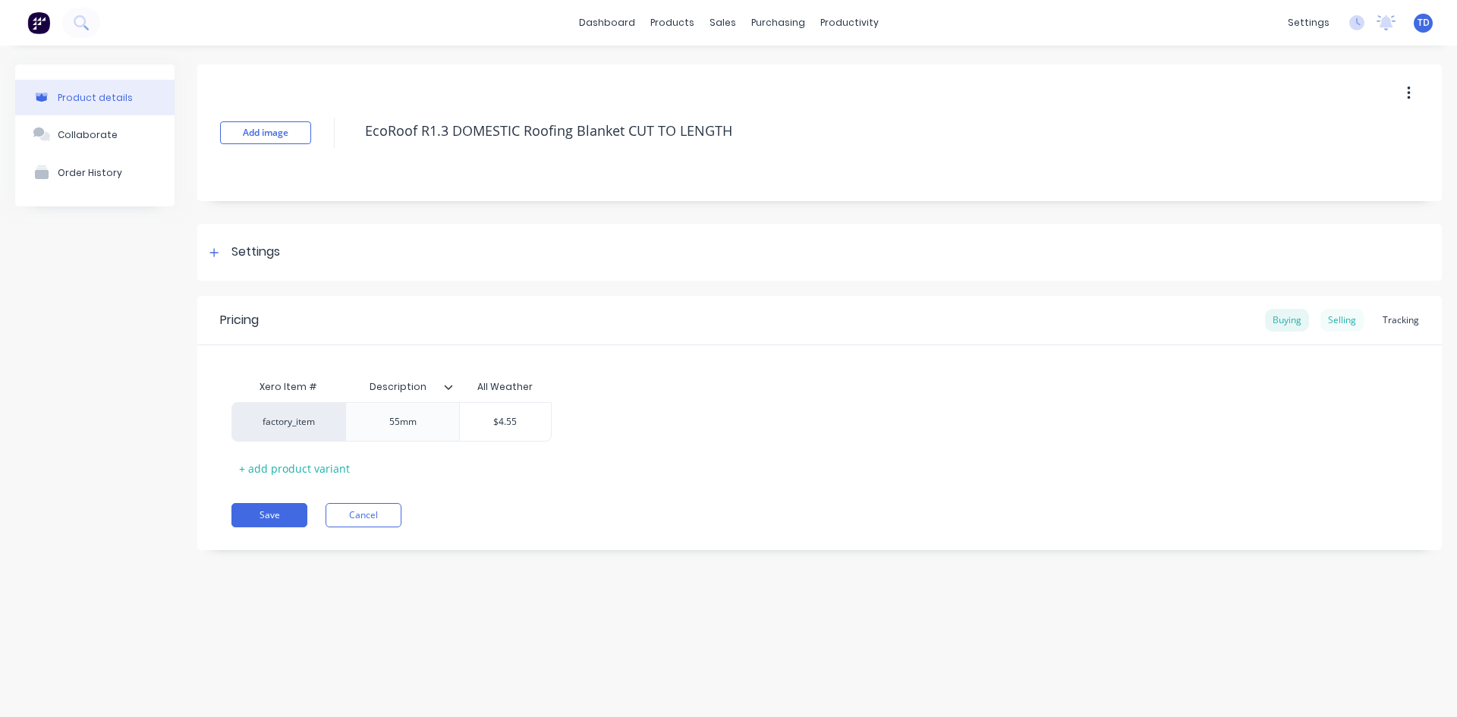
click at [1355, 321] on div "Selling" at bounding box center [1341, 320] width 43 height 23
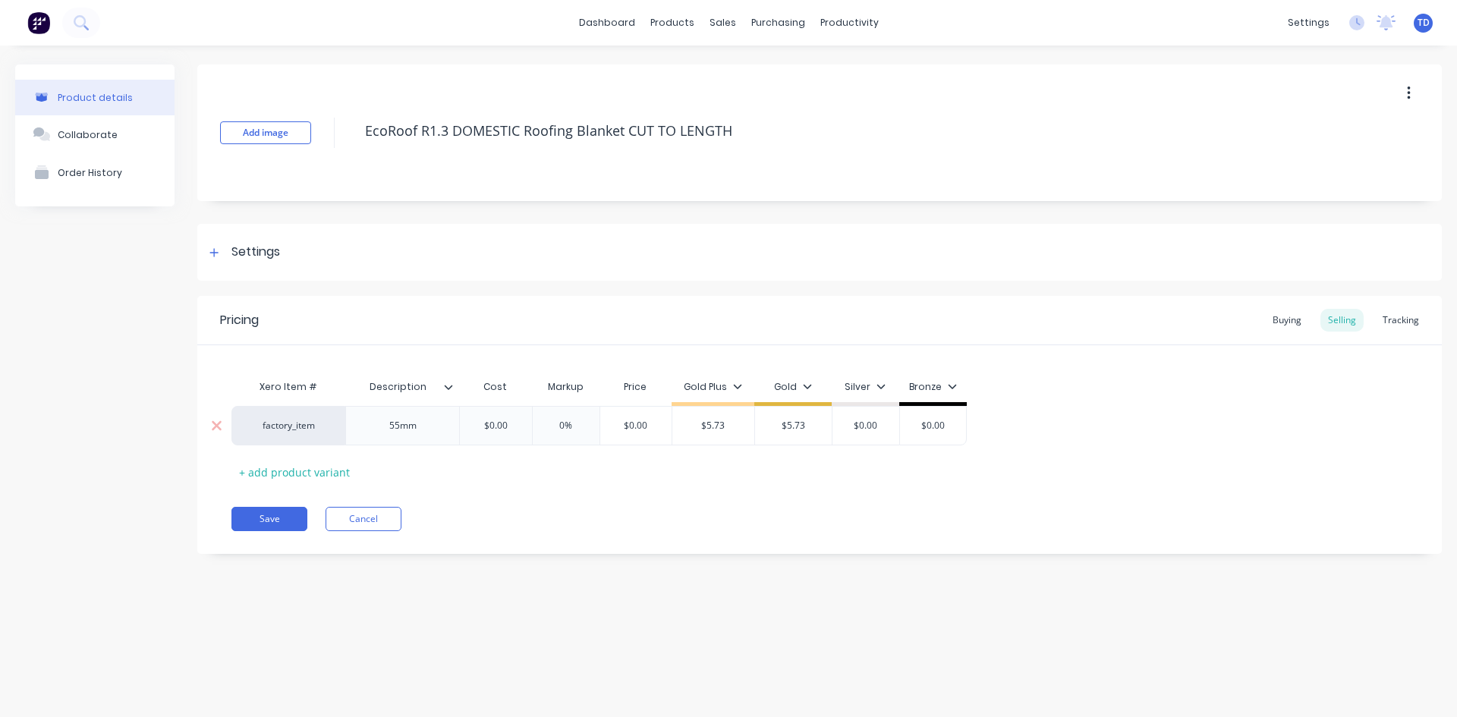
type input "$0.00"
click at [516, 425] on input "$0.00" at bounding box center [496, 426] width 76 height 14
type textarea "x"
type input "4."
type textarea "x"
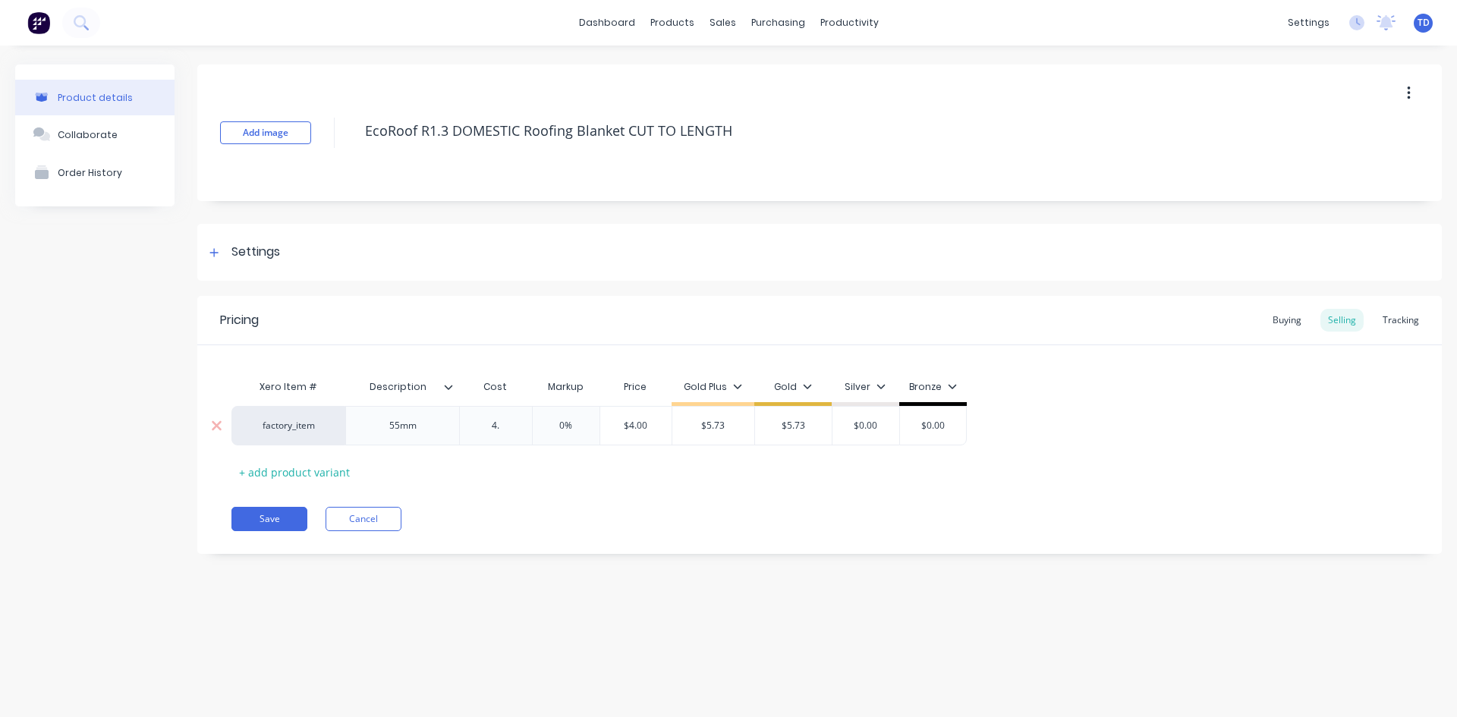
type input "4.5"
type textarea "x"
type input "4.55"
type input "0%"
type input "$4.55"
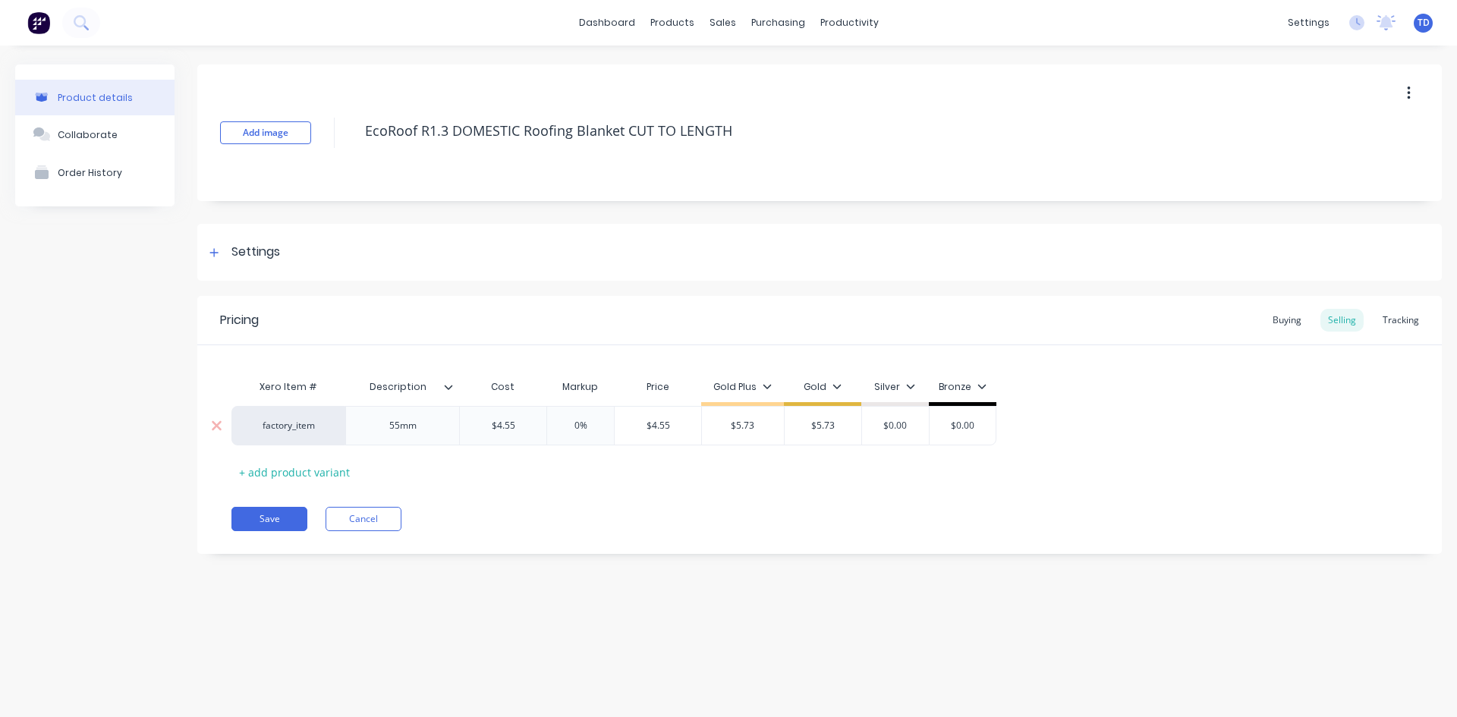
type input "$5.73"
type textarea "x"
type input "5."
type textarea "x"
type input "5.7"
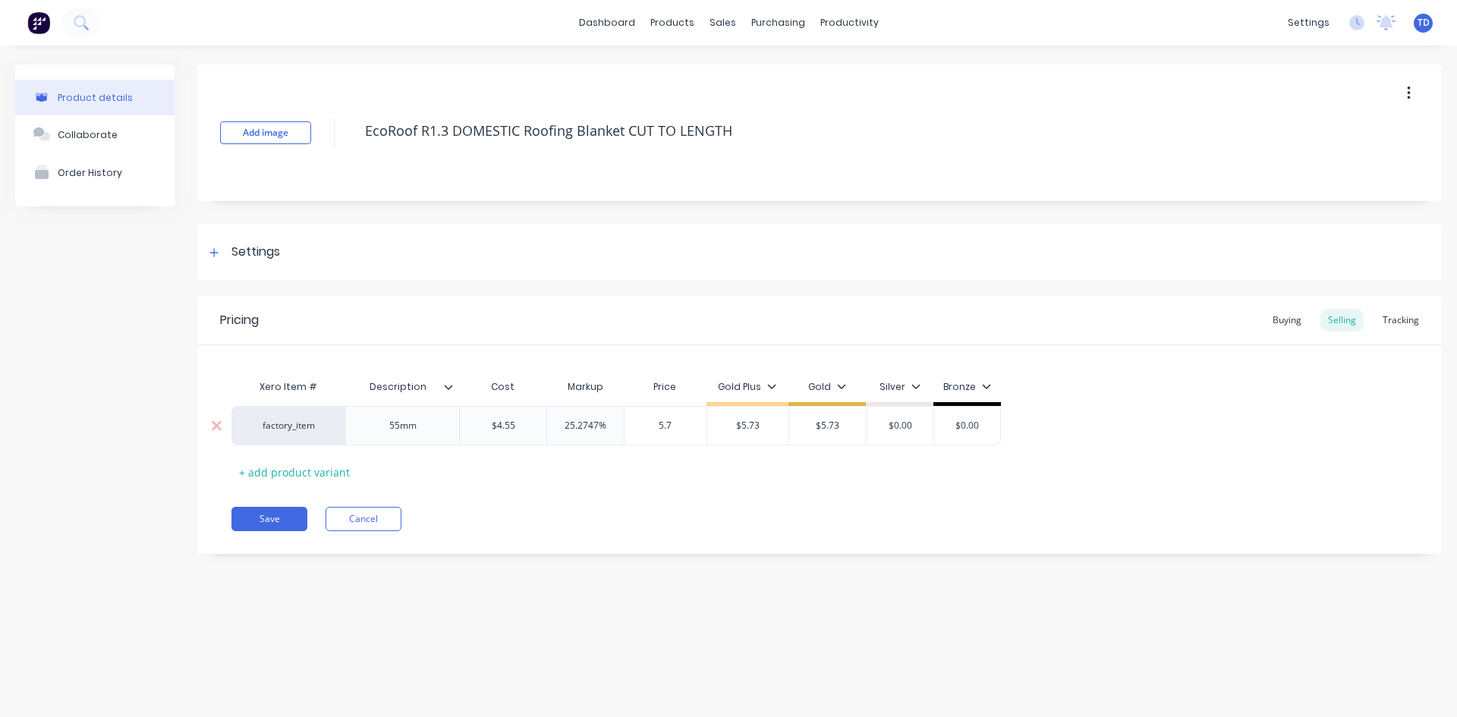
type textarea "x"
type input "5.73"
click at [1297, 319] on div "Buying" at bounding box center [1287, 320] width 44 height 23
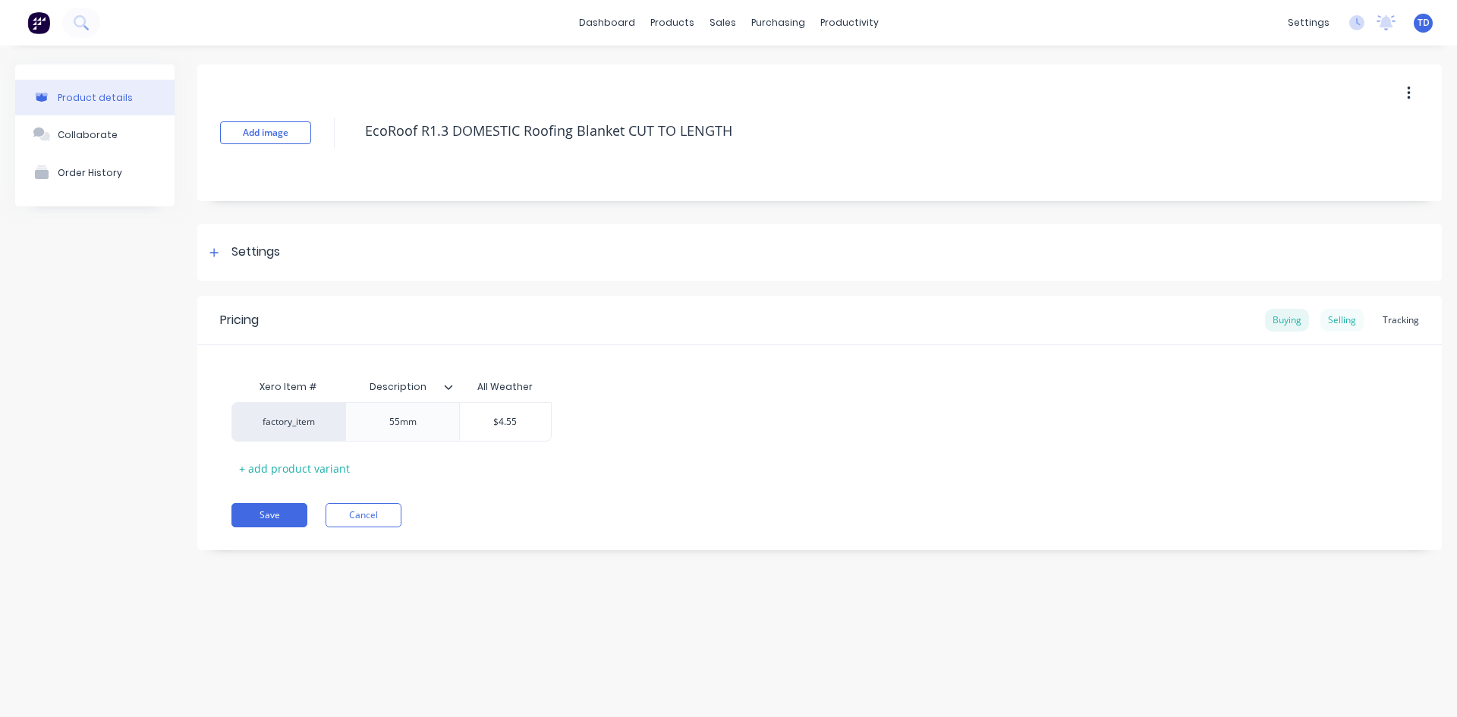
click at [1339, 326] on div "Selling" at bounding box center [1341, 320] width 43 height 23
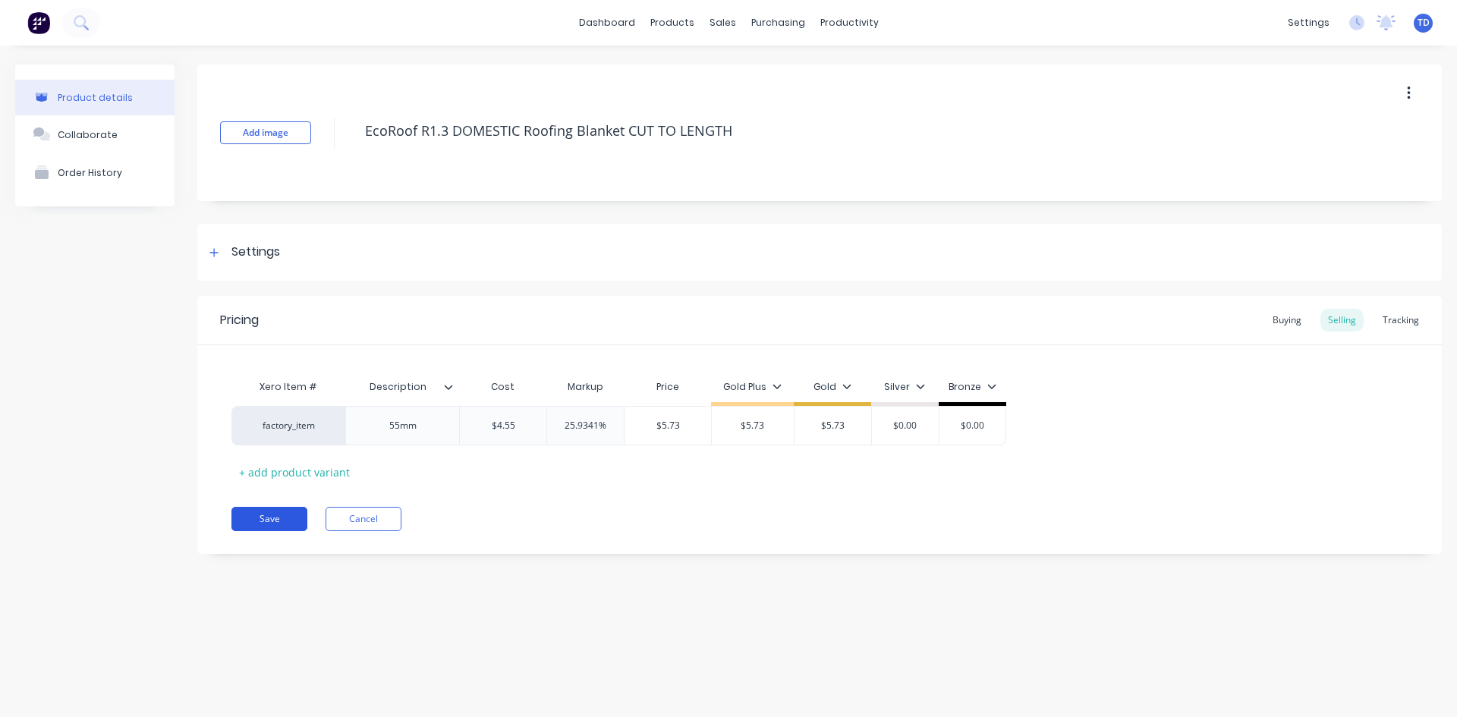
click at [263, 516] on button "Save" at bounding box center [269, 519] width 76 height 24
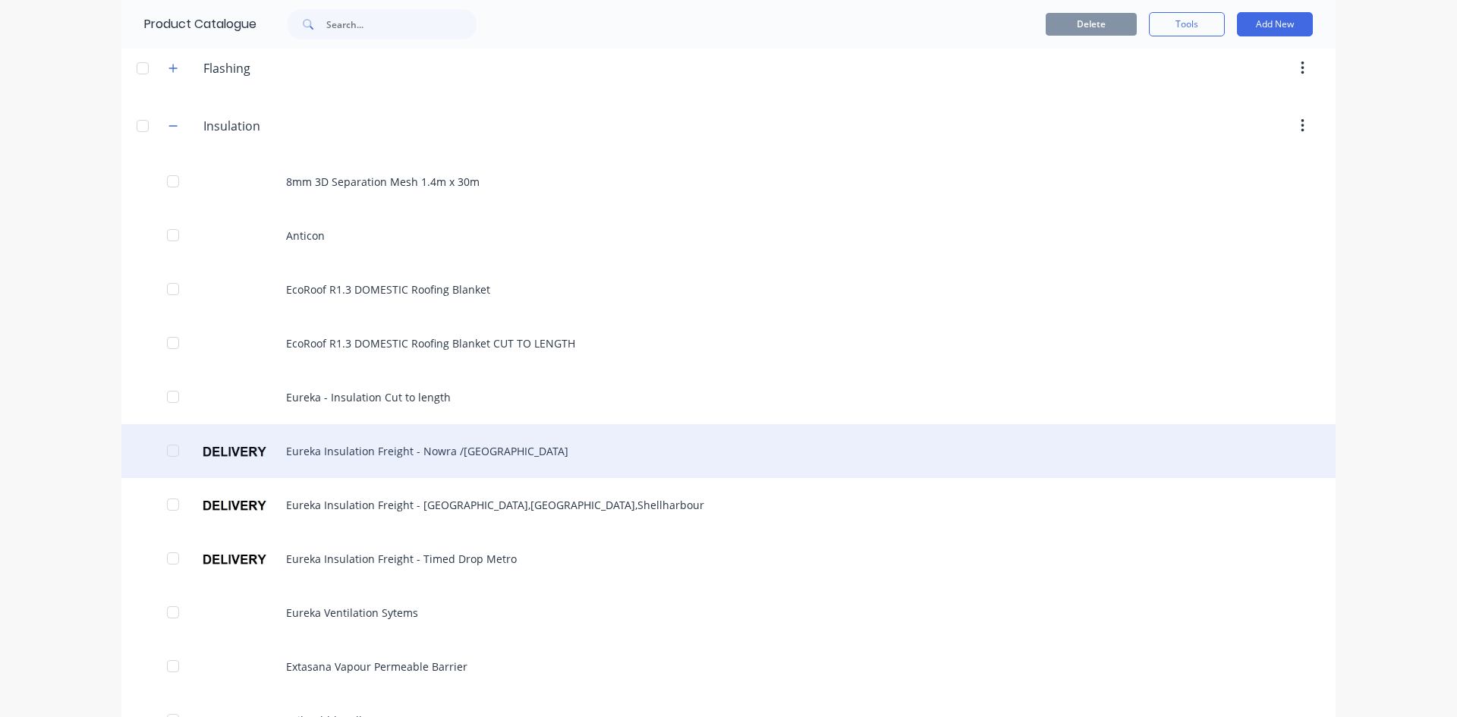
scroll to position [455, 0]
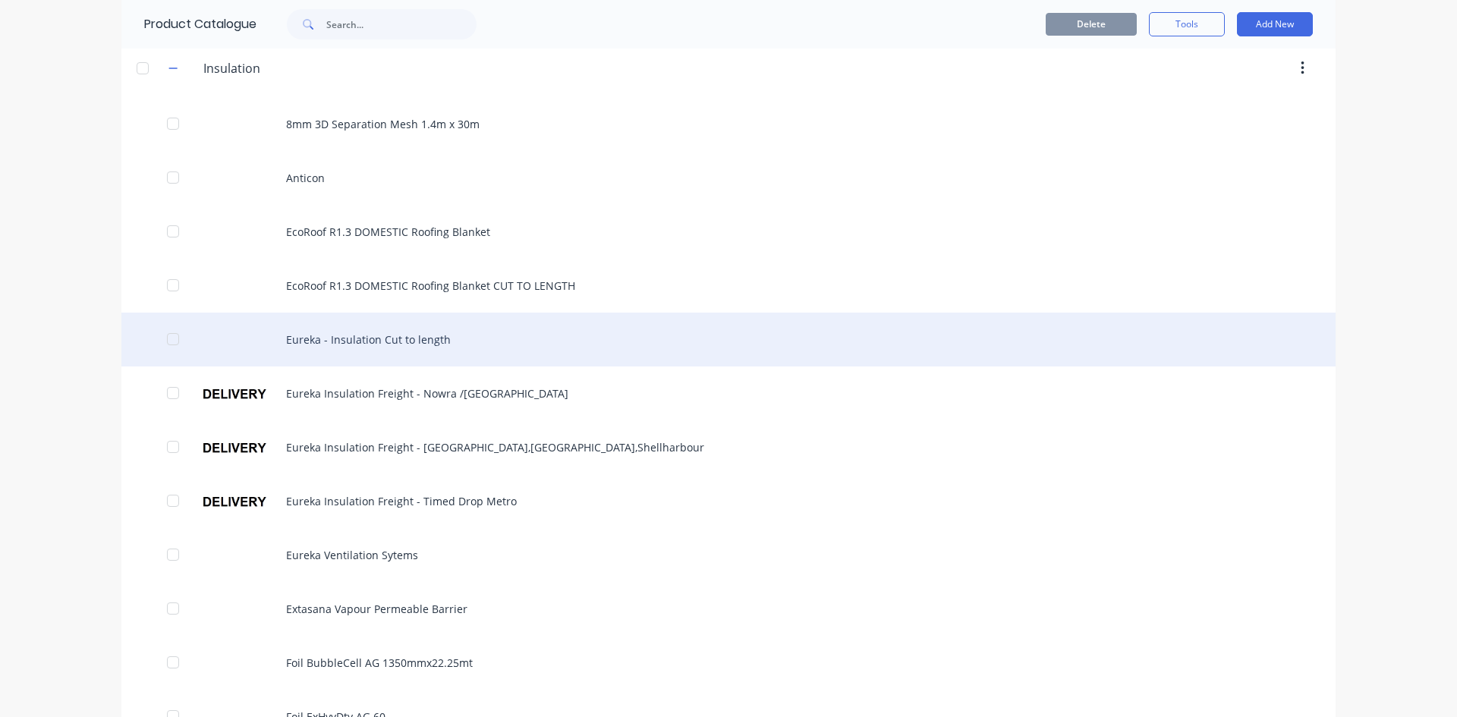
click at [341, 347] on div "Eureka - Insulation Cut to length" at bounding box center [728, 340] width 1214 height 54
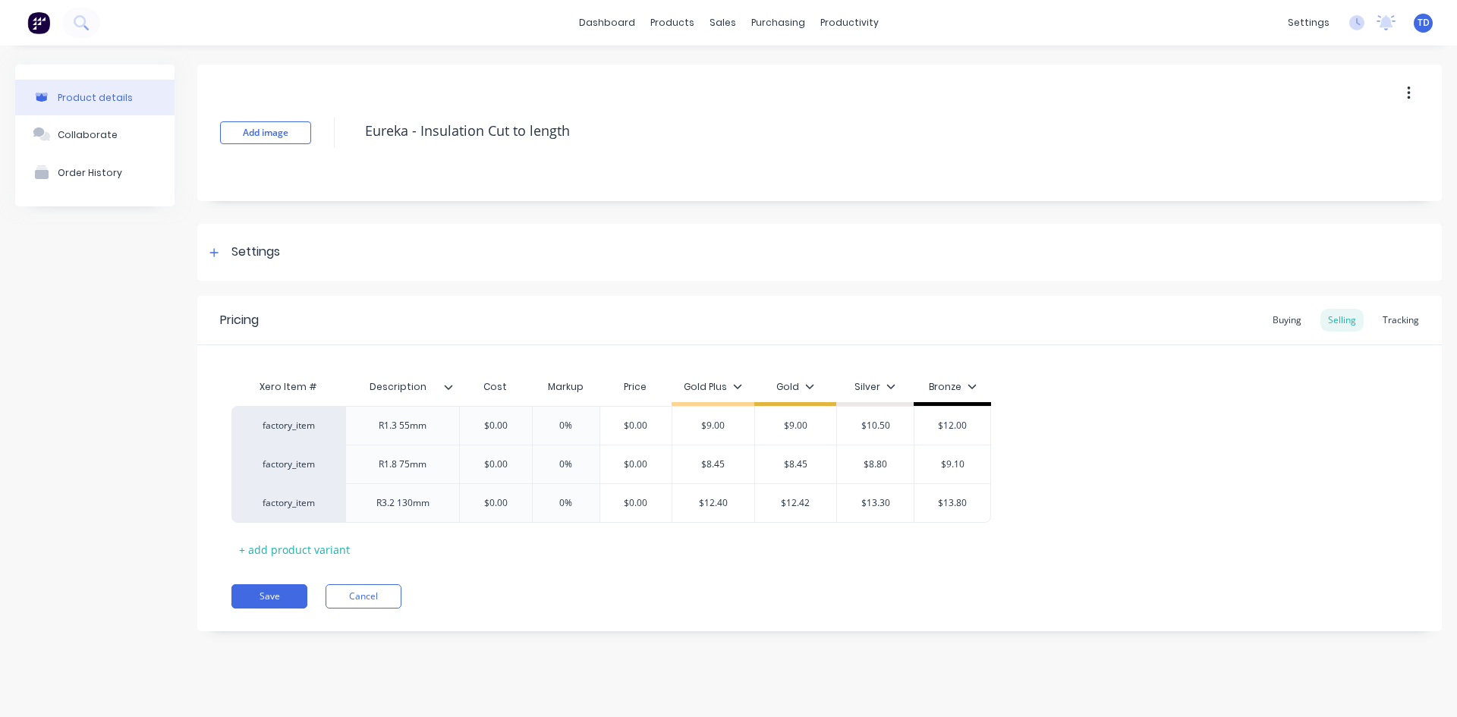
type textarea "x"
click at [1287, 323] on div "Buying" at bounding box center [1287, 320] width 44 height 23
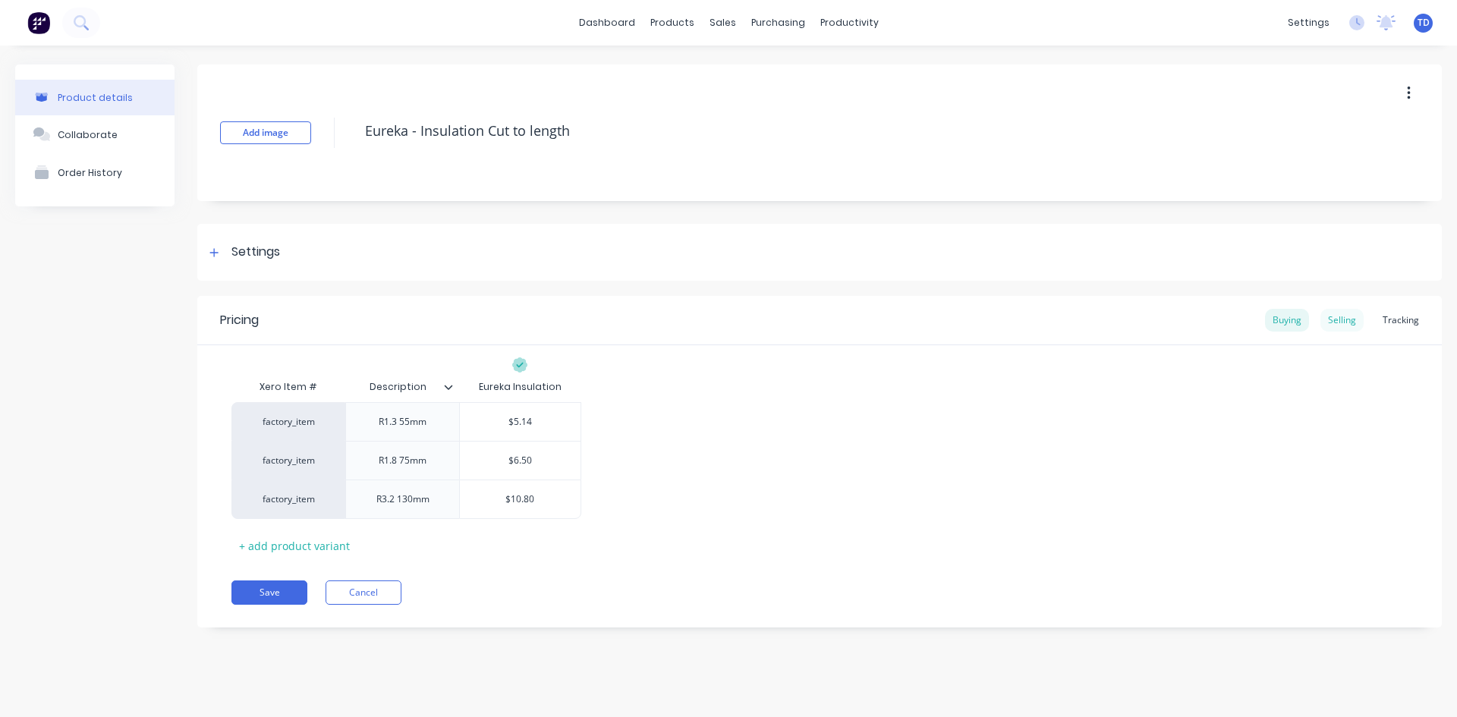
click at [1354, 320] on div "Selling" at bounding box center [1341, 320] width 43 height 23
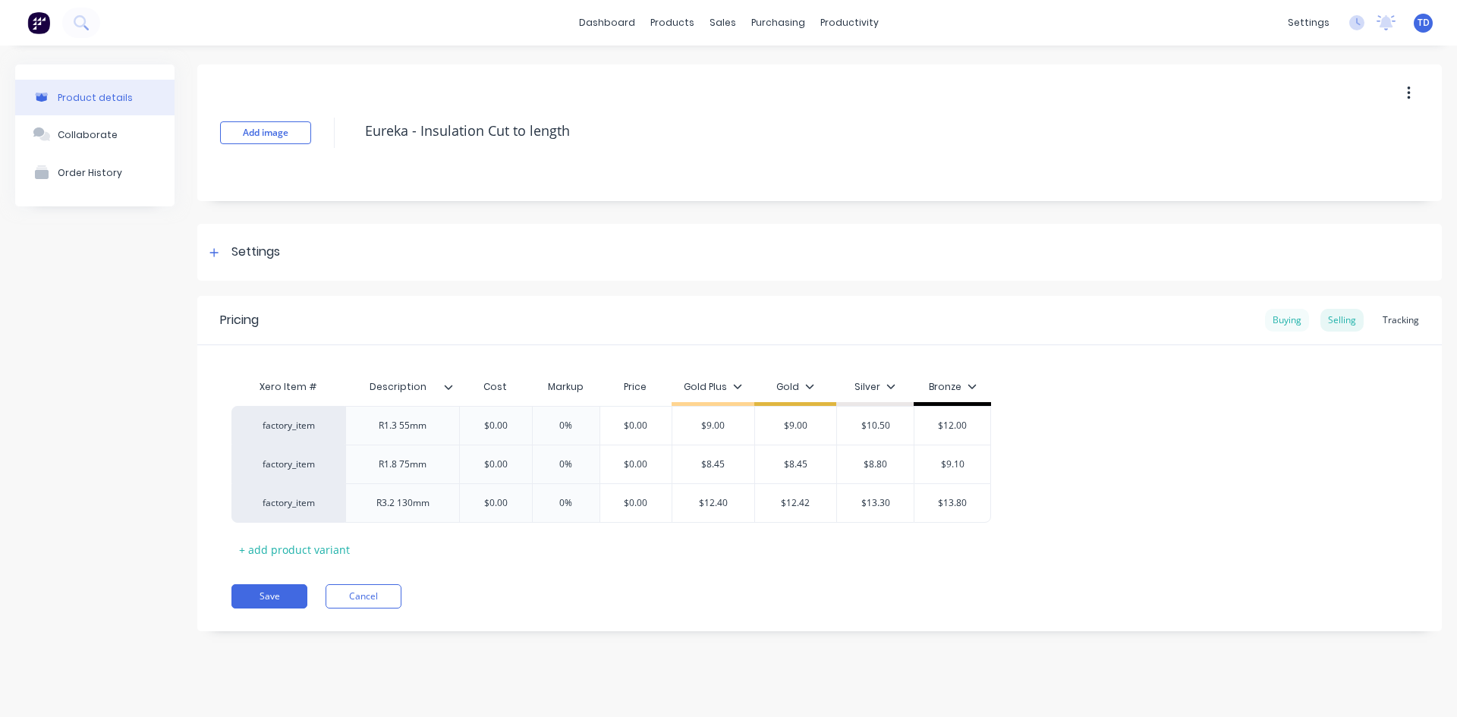
click at [1285, 323] on div "Buying" at bounding box center [1287, 320] width 44 height 23
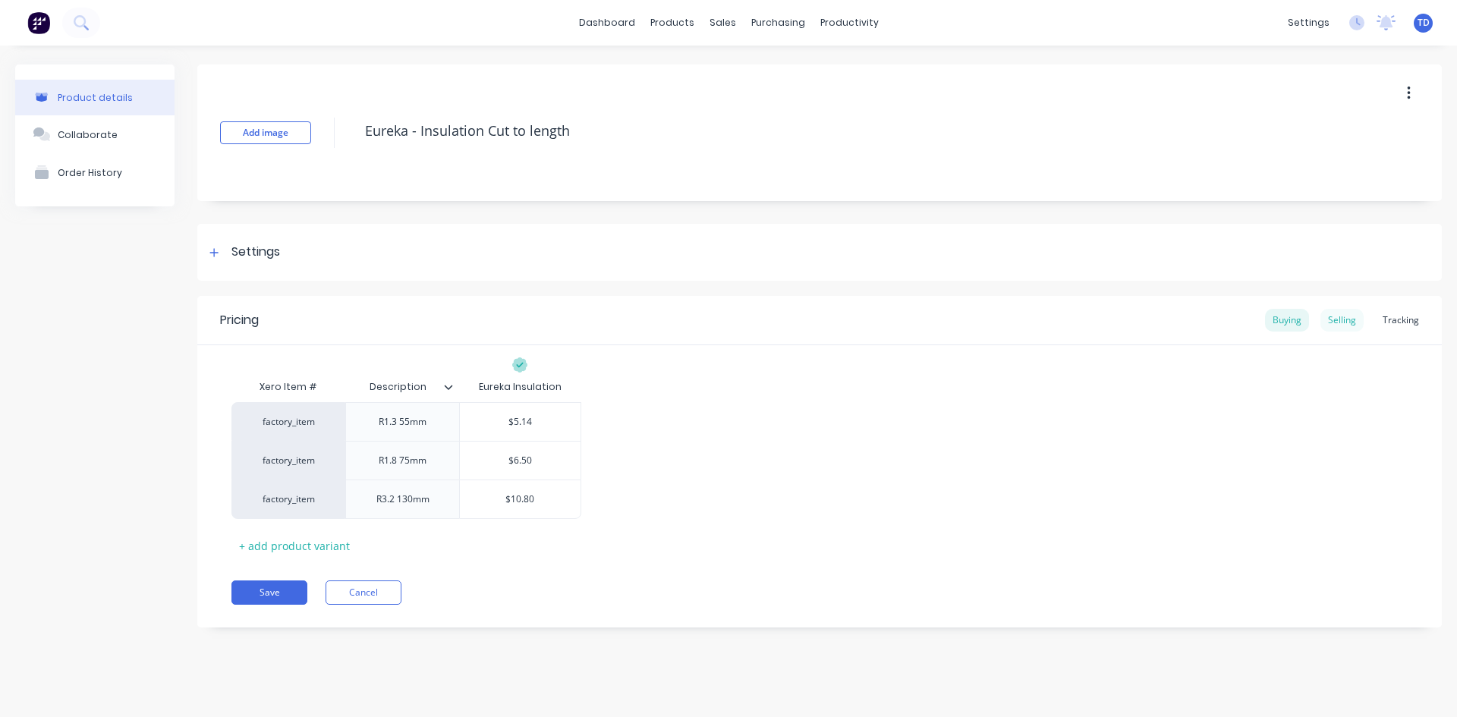
click at [1337, 323] on div "Selling" at bounding box center [1341, 320] width 43 height 23
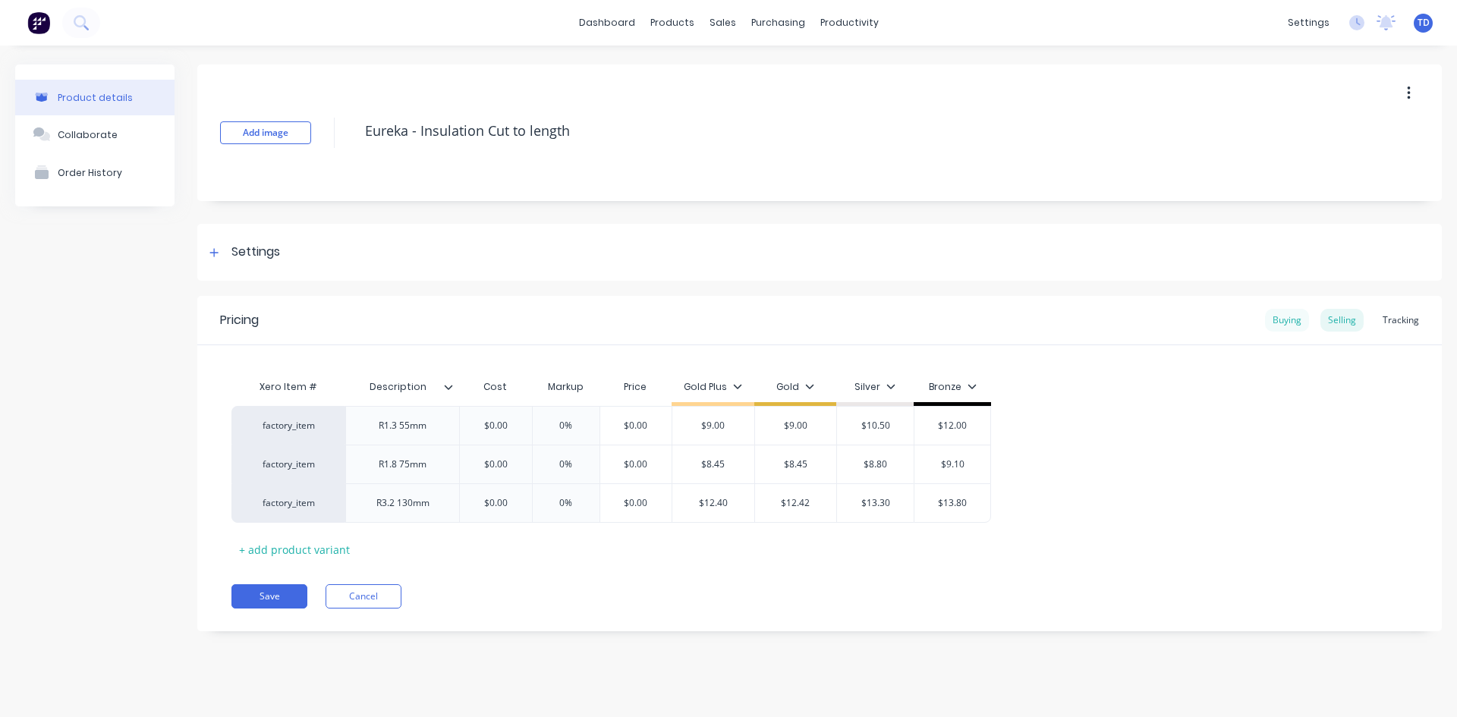
click at [1288, 316] on div "Buying" at bounding box center [1287, 320] width 44 height 23
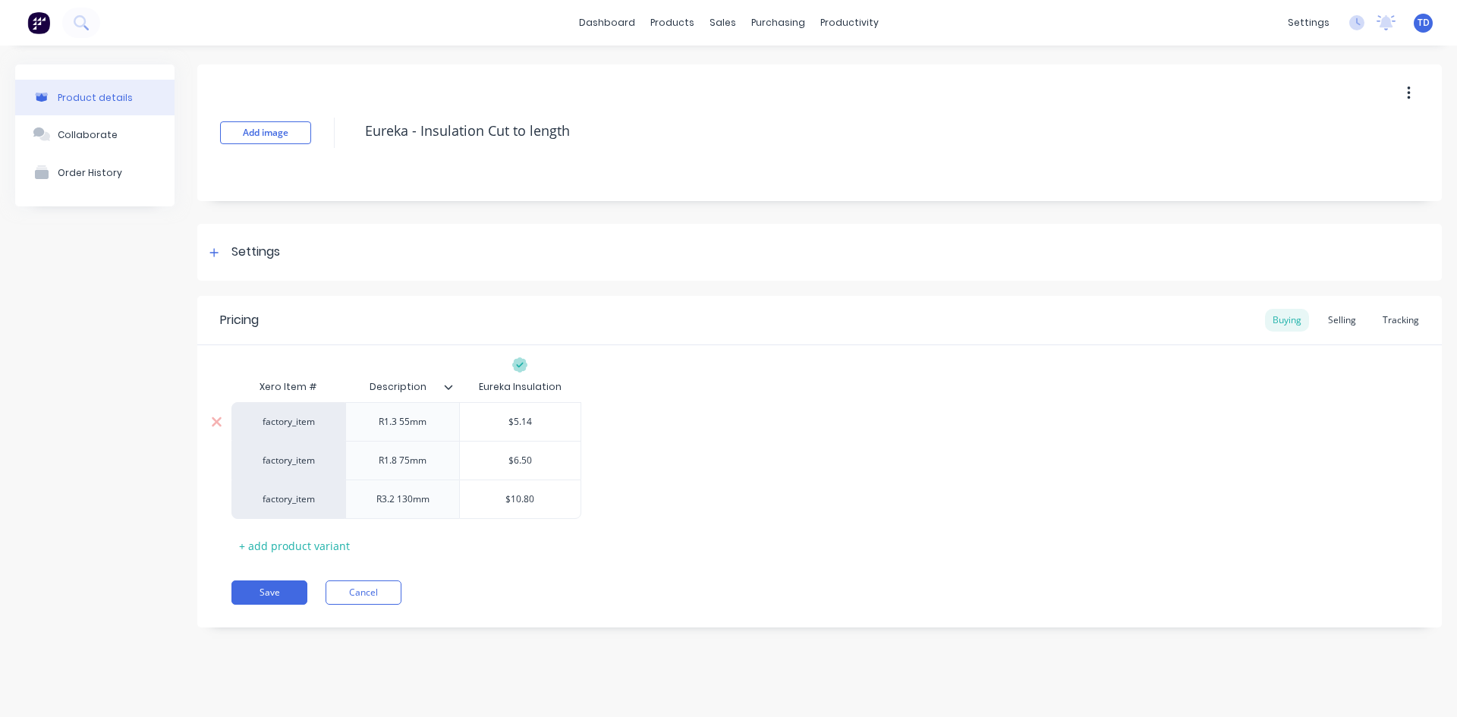
type input "$5.14"
click at [536, 427] on input "$5.14" at bounding box center [520, 422] width 121 height 14
type textarea "x"
type input "4"
type textarea "x"
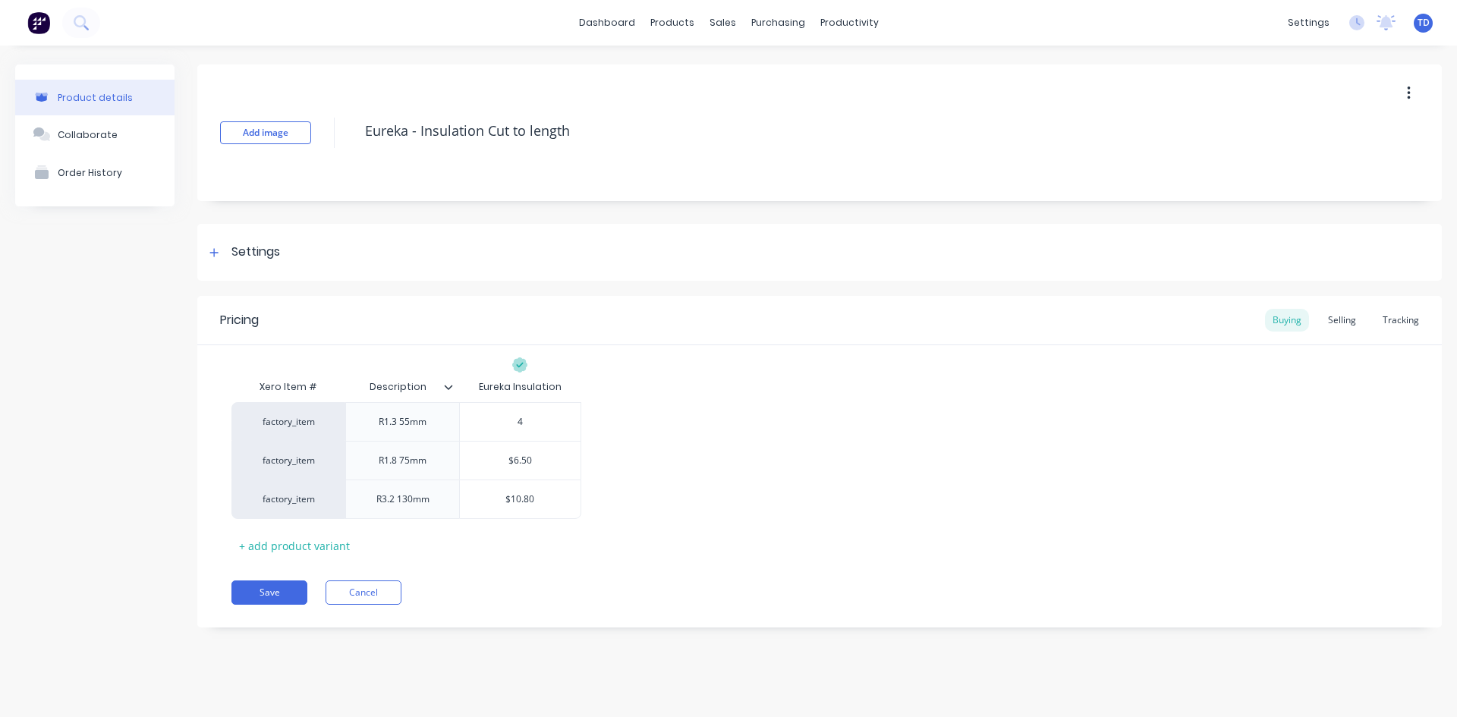
type input "4."
type textarea "x"
type input "4.6"
type textarea "x"
type input "4.61"
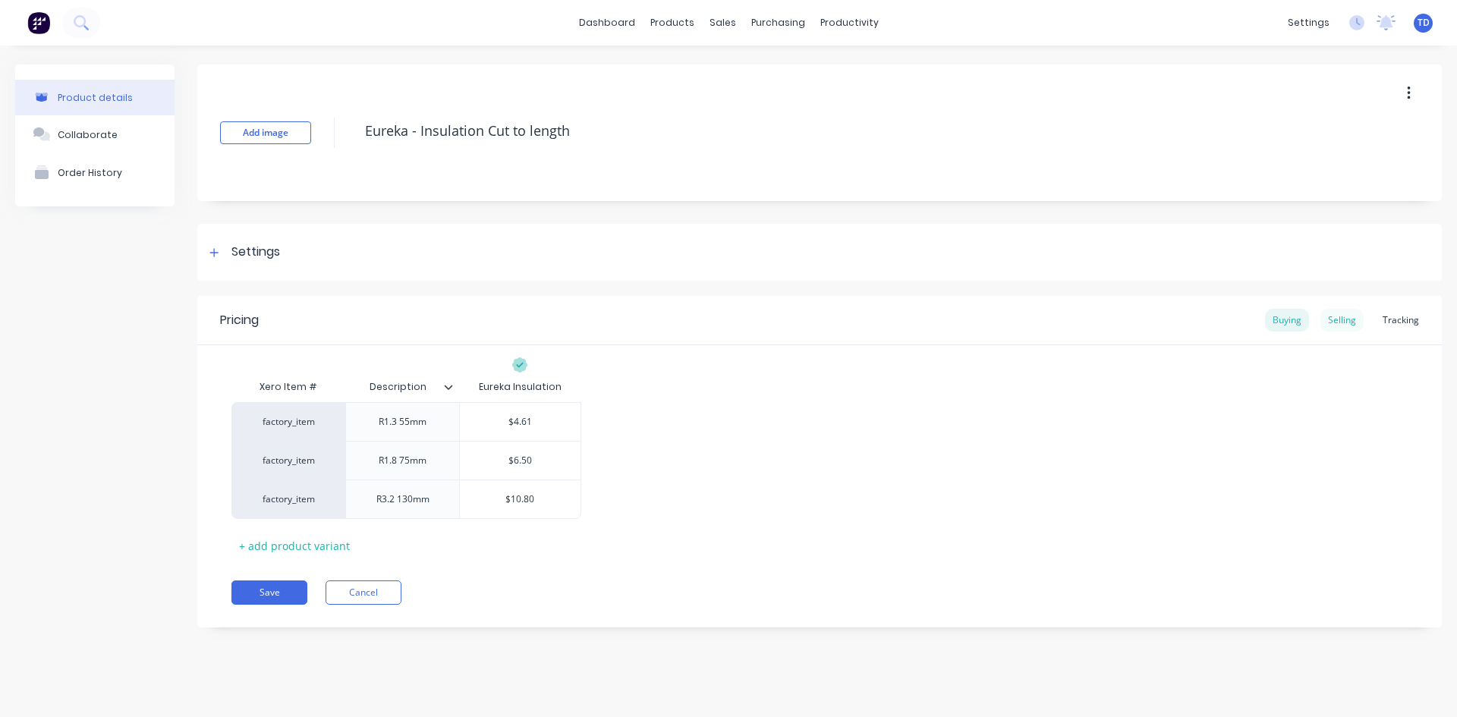
click at [1351, 322] on div "Selling" at bounding box center [1341, 320] width 43 height 23
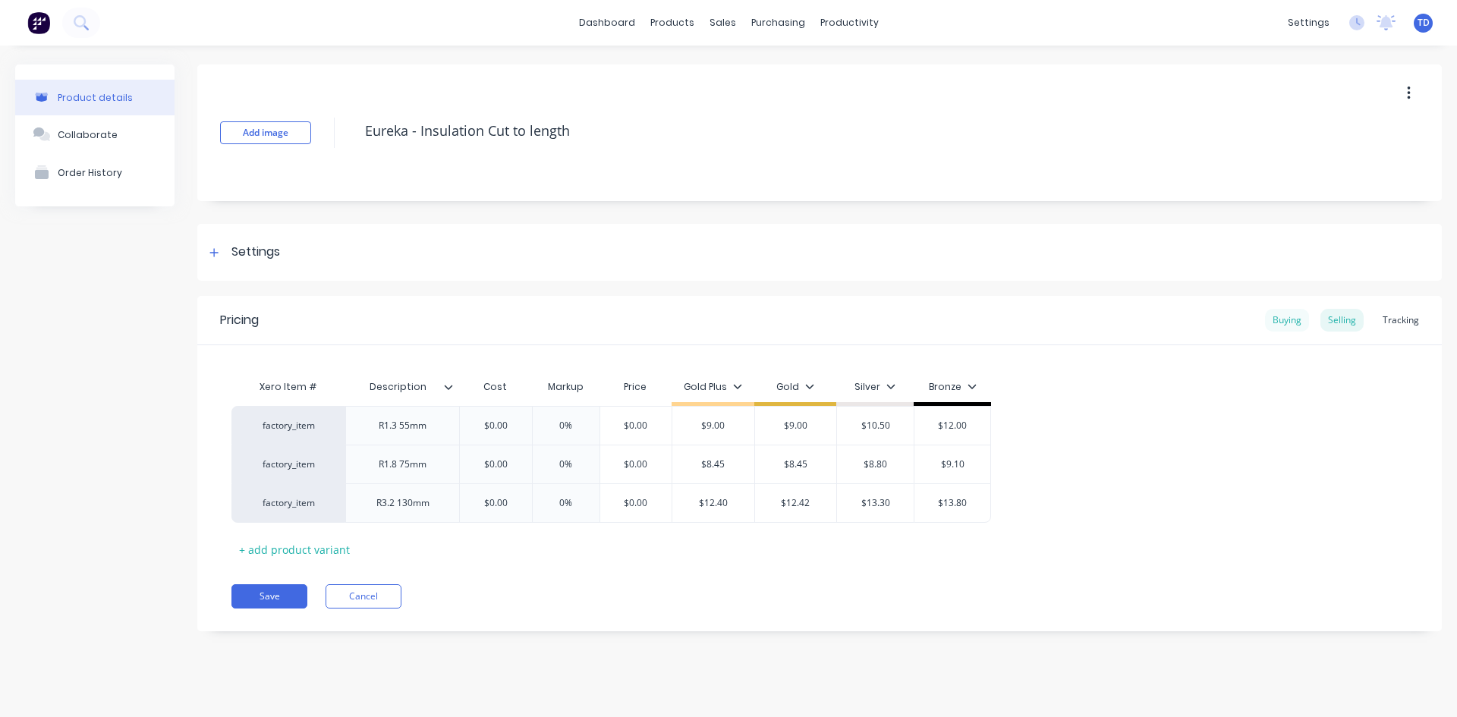
click at [1282, 322] on div "Buying" at bounding box center [1287, 320] width 44 height 23
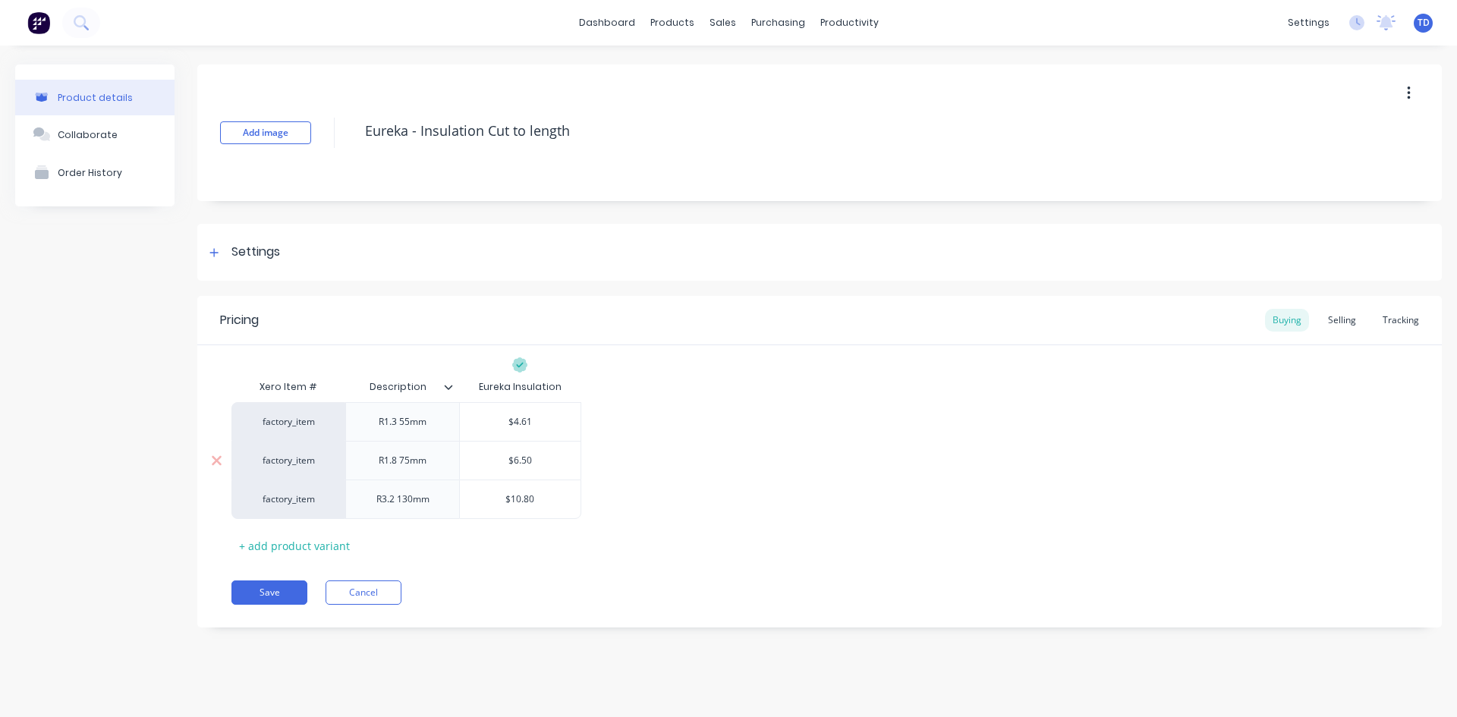
type input "$6.50"
click at [546, 462] on input "$6.50" at bounding box center [520, 461] width 121 height 14
type textarea "x"
type input "6"
type textarea "x"
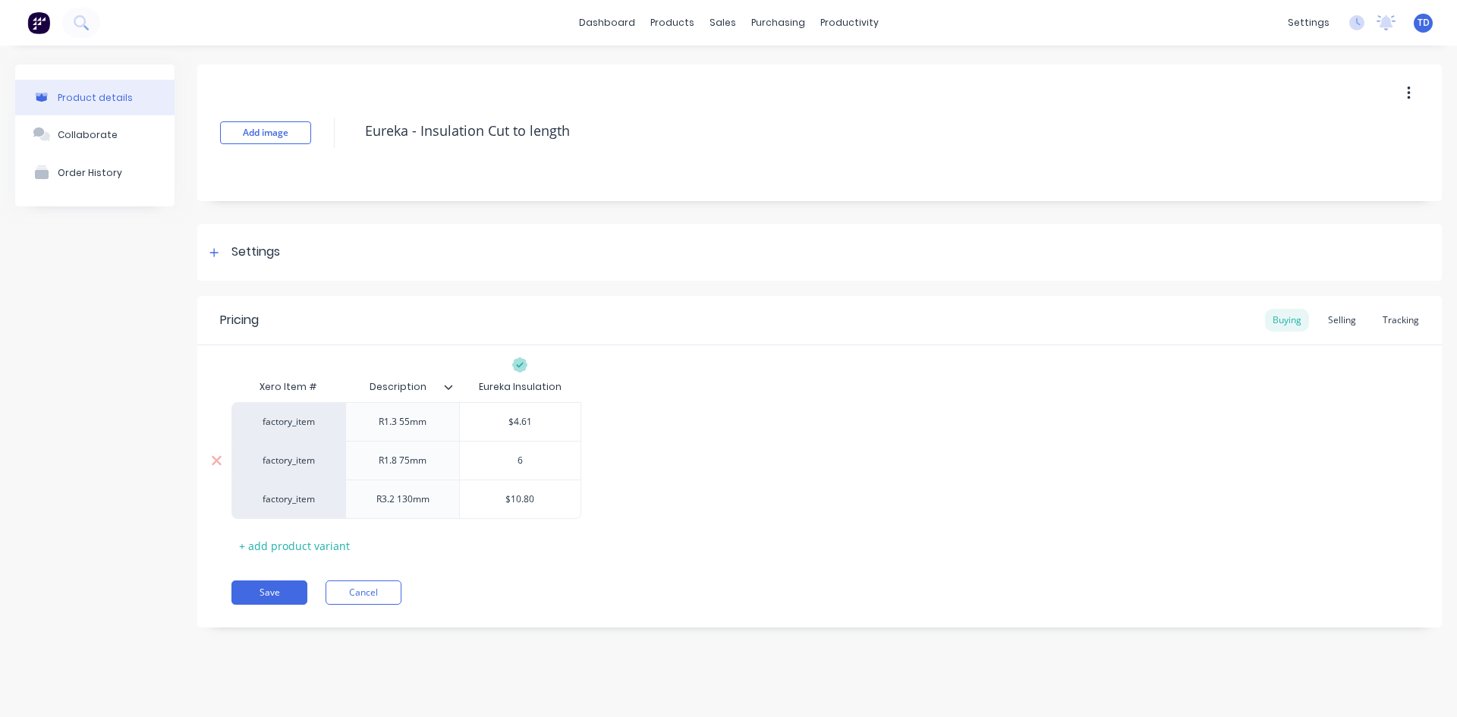
type input "6."
type textarea "x"
type input "6.1"
type textarea "x"
type input "6.16"
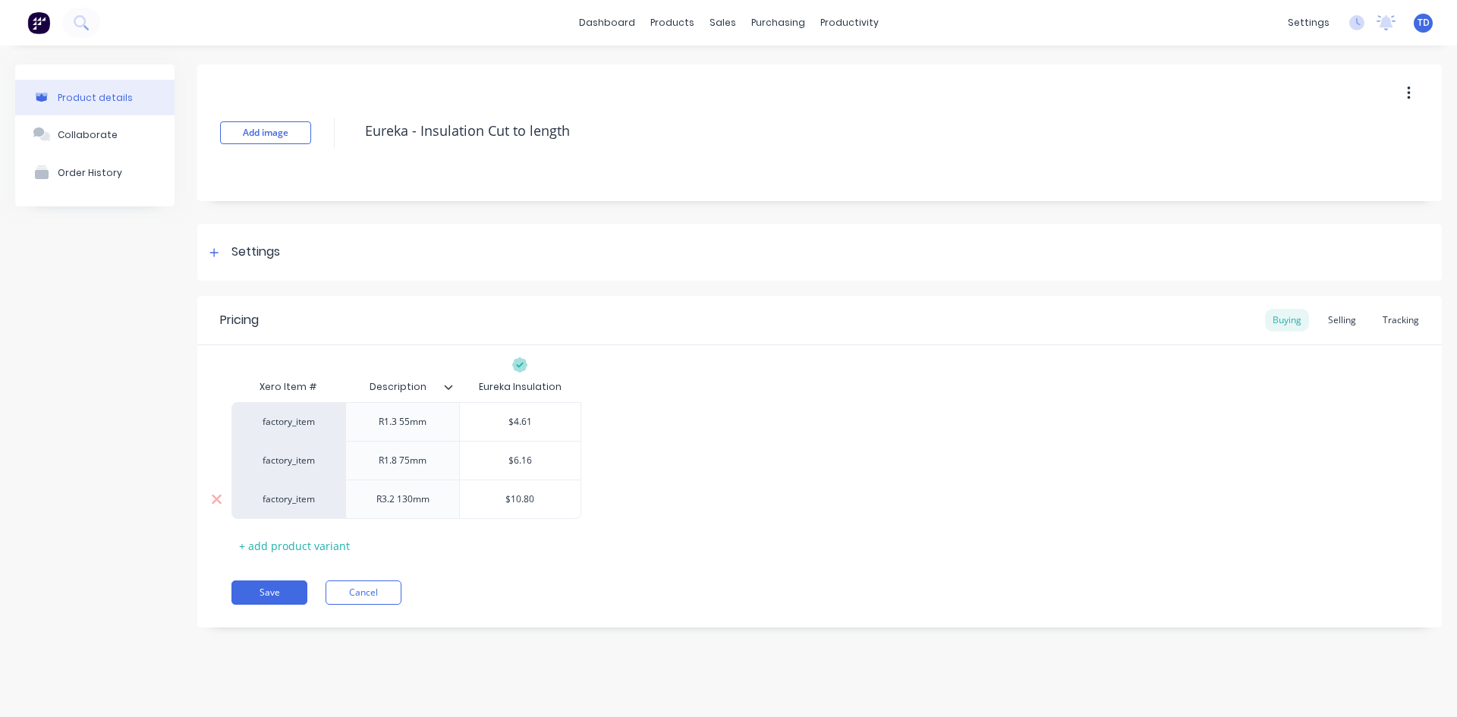
type input "$10.80"
click at [548, 498] on input "$10.80" at bounding box center [520, 499] width 121 height 14
type textarea "x"
type input "1"
type textarea "x"
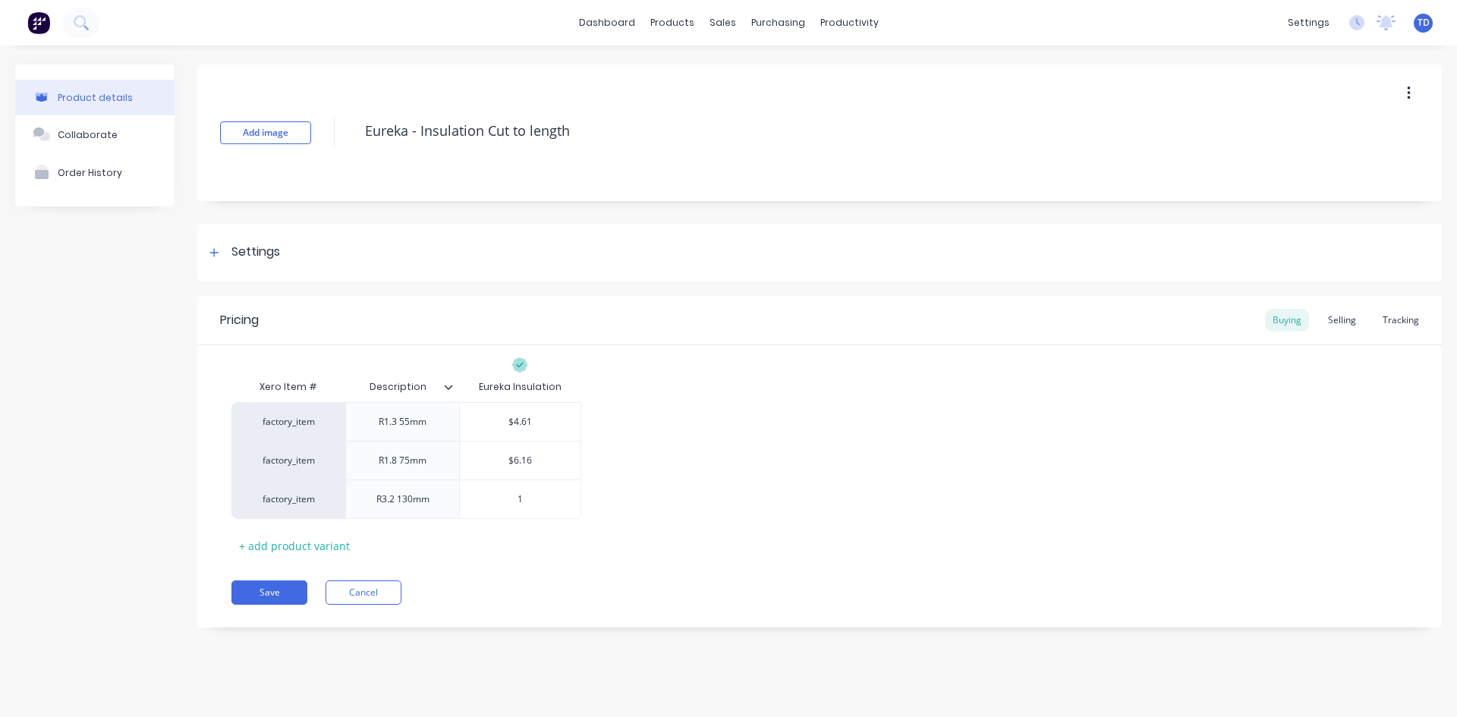
type input "11"
type textarea "x"
type input "11."
type textarea "x"
type input "11.3"
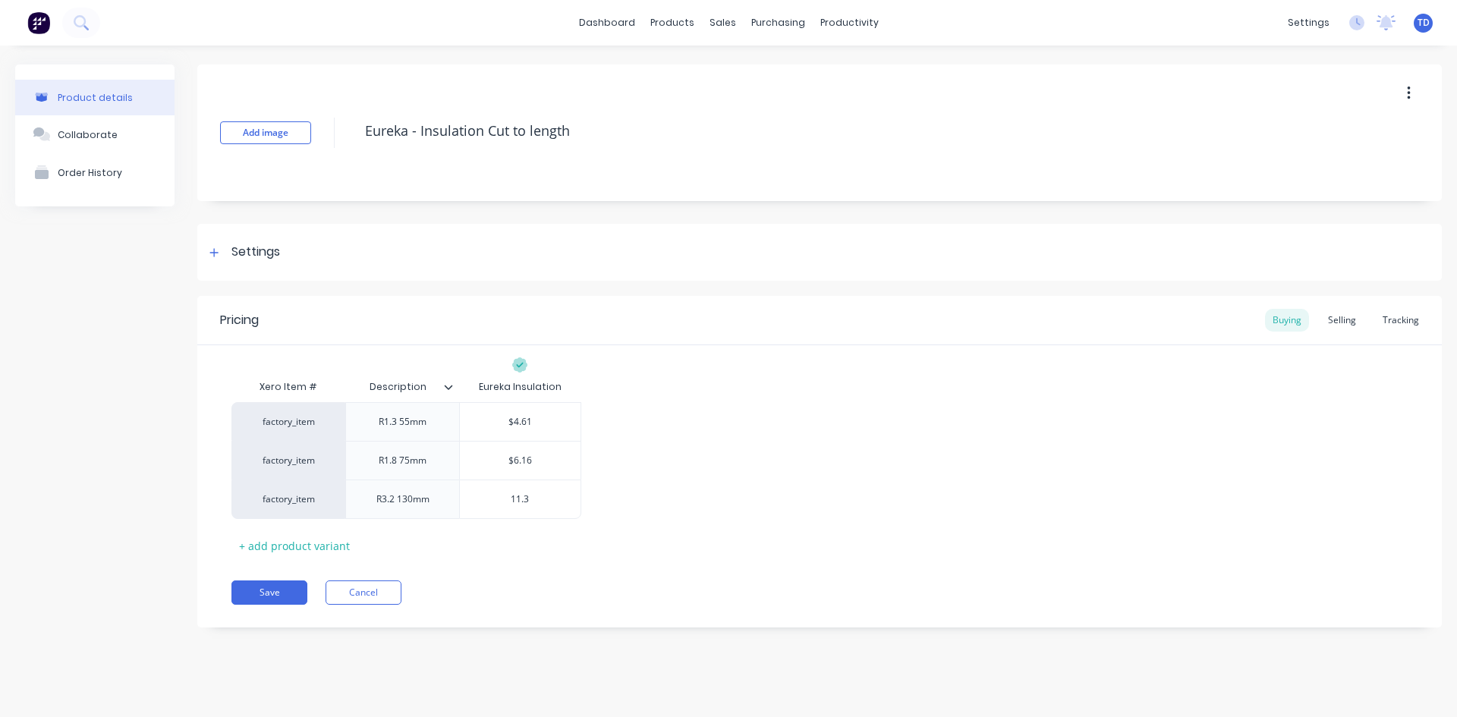
type textarea "x"
type input "11.39"
click at [1336, 325] on div "Selling" at bounding box center [1341, 320] width 43 height 23
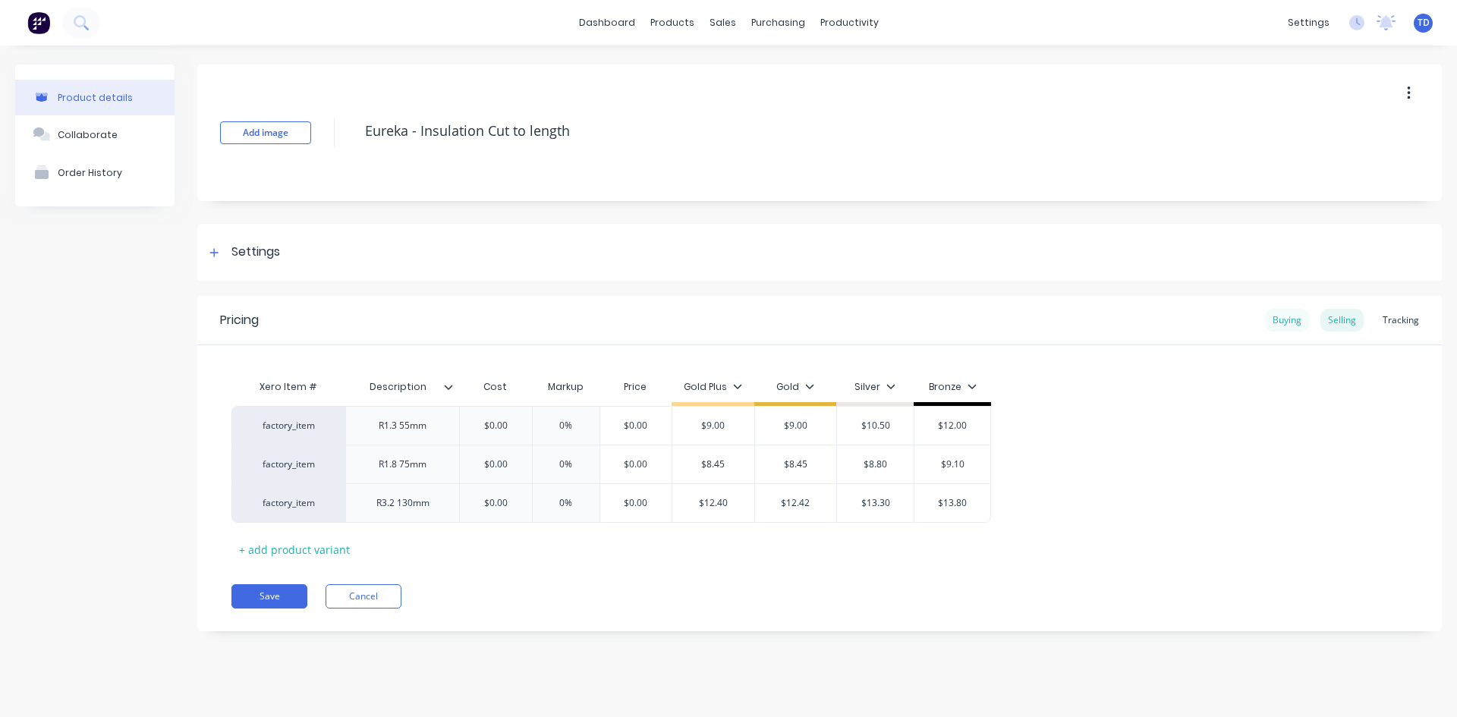
click at [1291, 320] on div "Buying" at bounding box center [1287, 320] width 44 height 23
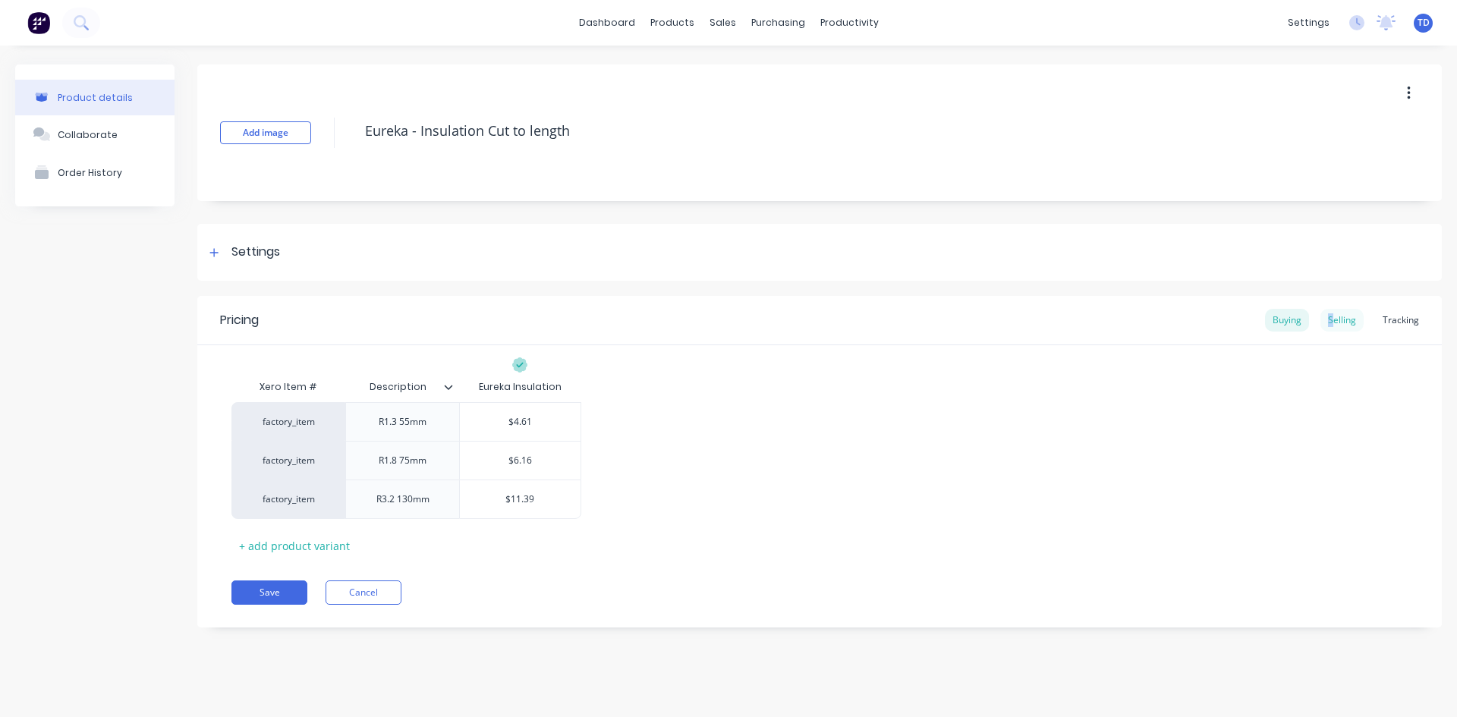
click at [1336, 322] on div "Selling" at bounding box center [1341, 320] width 43 height 23
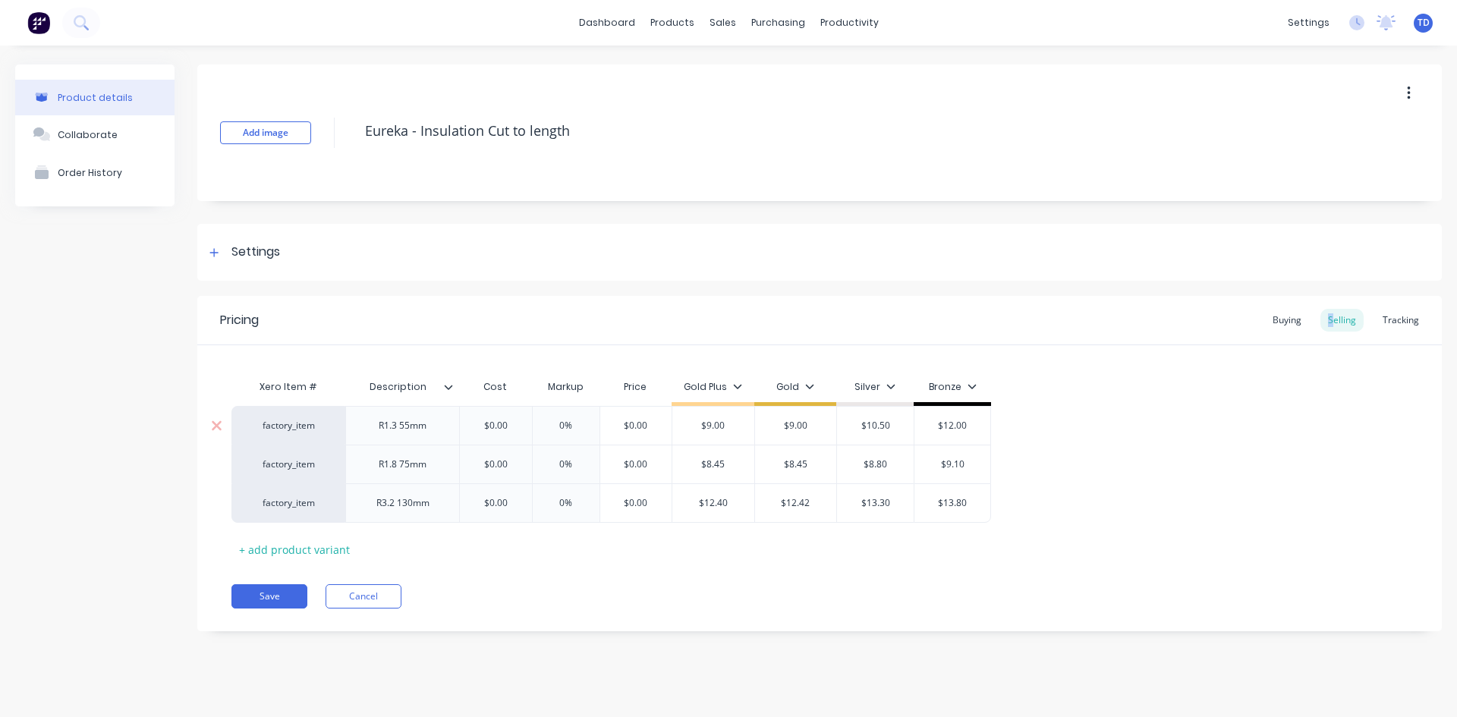
type input "$0.00"
click at [523, 431] on input "$0.00" at bounding box center [496, 426] width 76 height 14
type textarea "x"
type input "4."
type textarea "x"
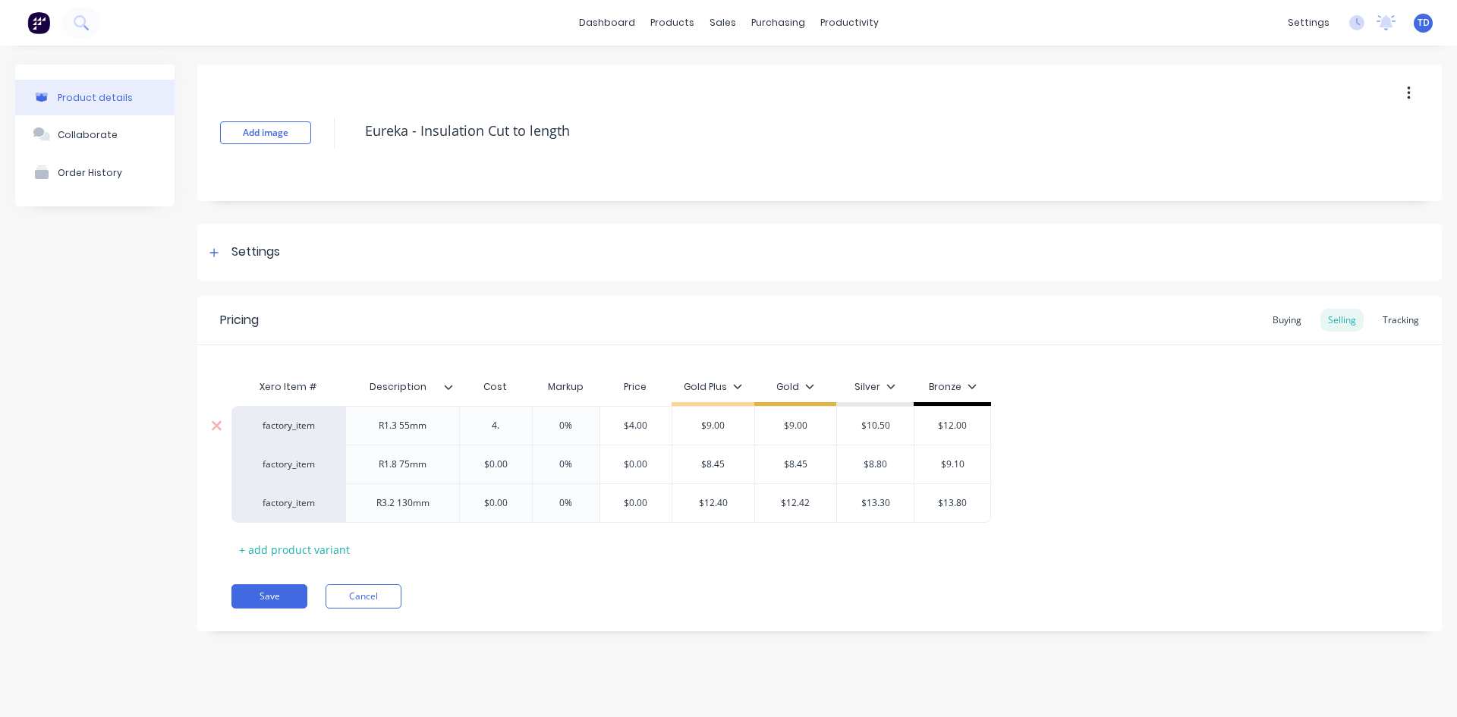
type input "4.6"
type textarea "x"
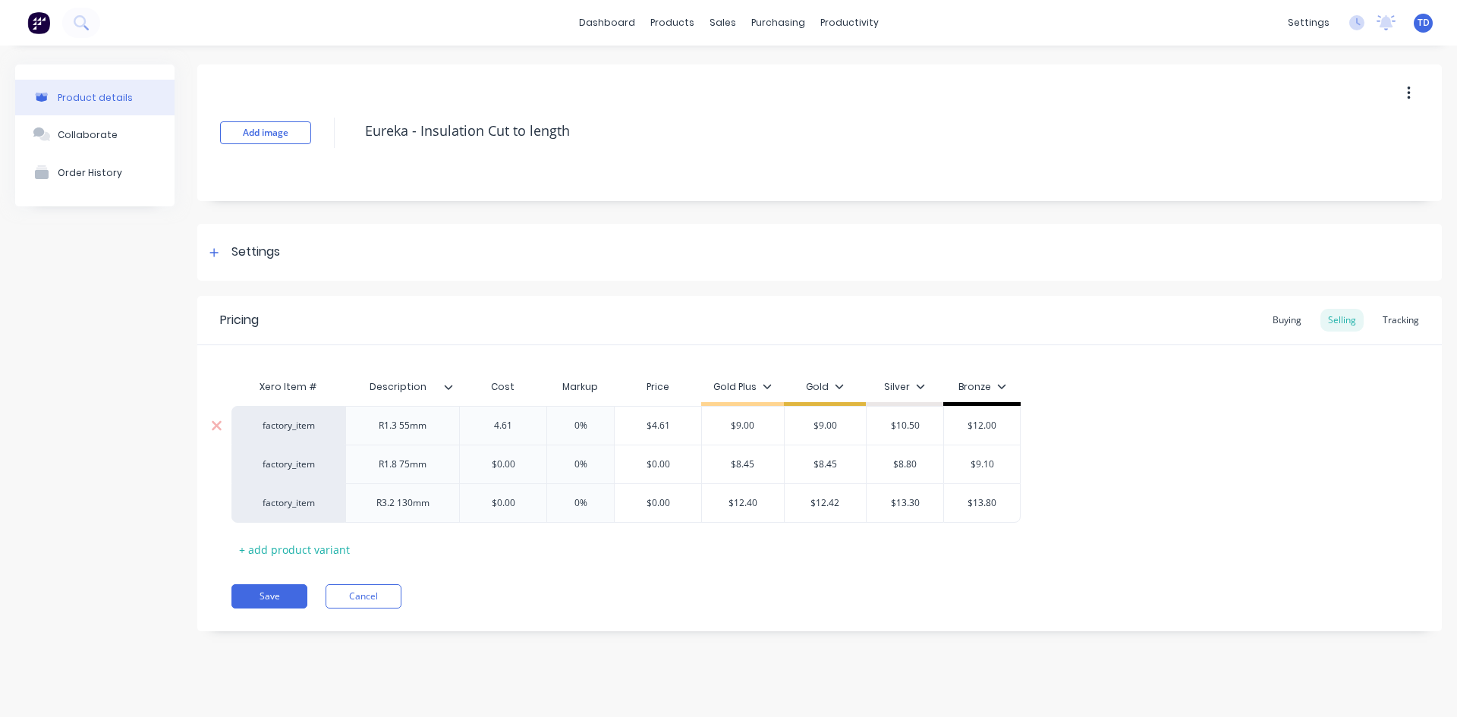
type input "4.61"
type input "0%"
type input "$4.61"
type textarea "x"
type input "9.0"
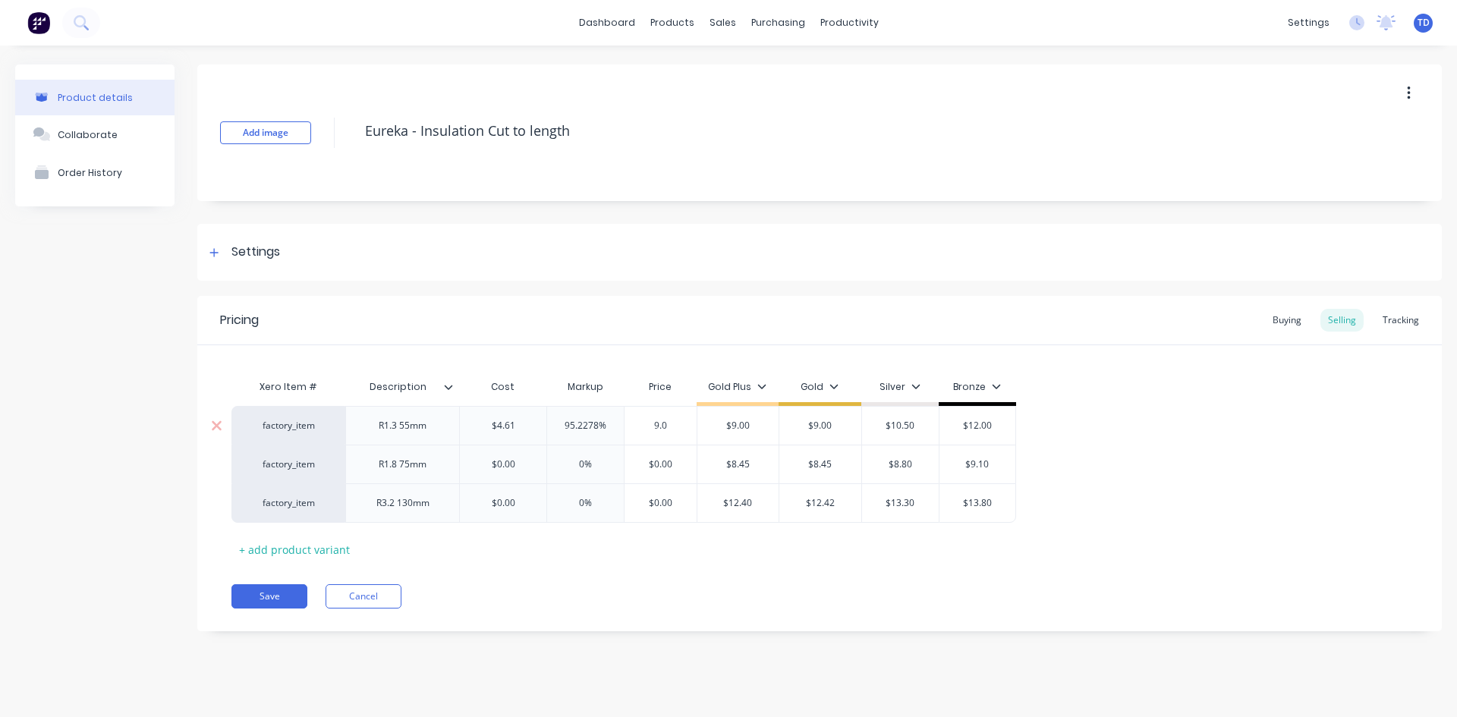
type input "$9.00"
type input "$10.50"
click at [1283, 322] on div "Buying" at bounding box center [1287, 320] width 44 height 23
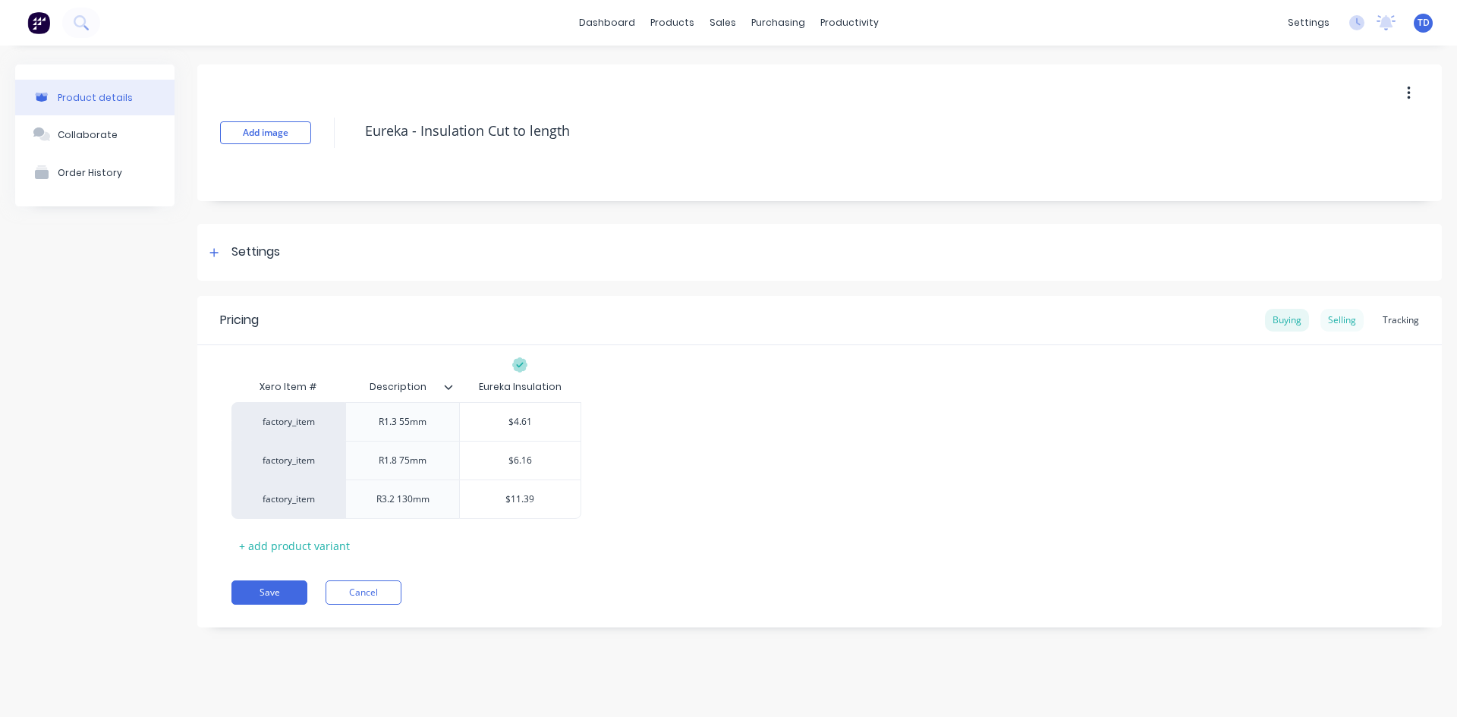
click at [1351, 318] on div "Selling" at bounding box center [1341, 320] width 43 height 23
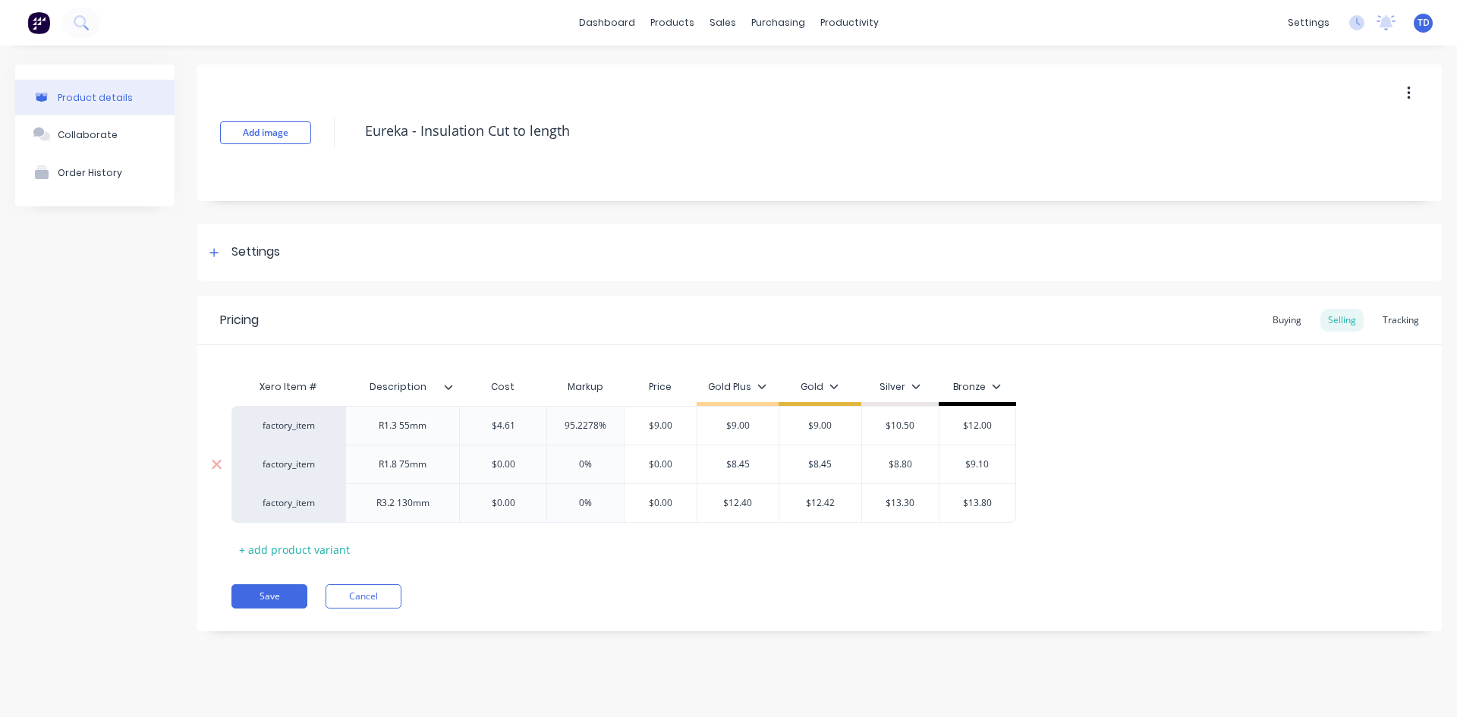
type input "$0.00"
click at [521, 465] on input "$0.00" at bounding box center [503, 465] width 86 height 14
type textarea "x"
type input "6"
type textarea "x"
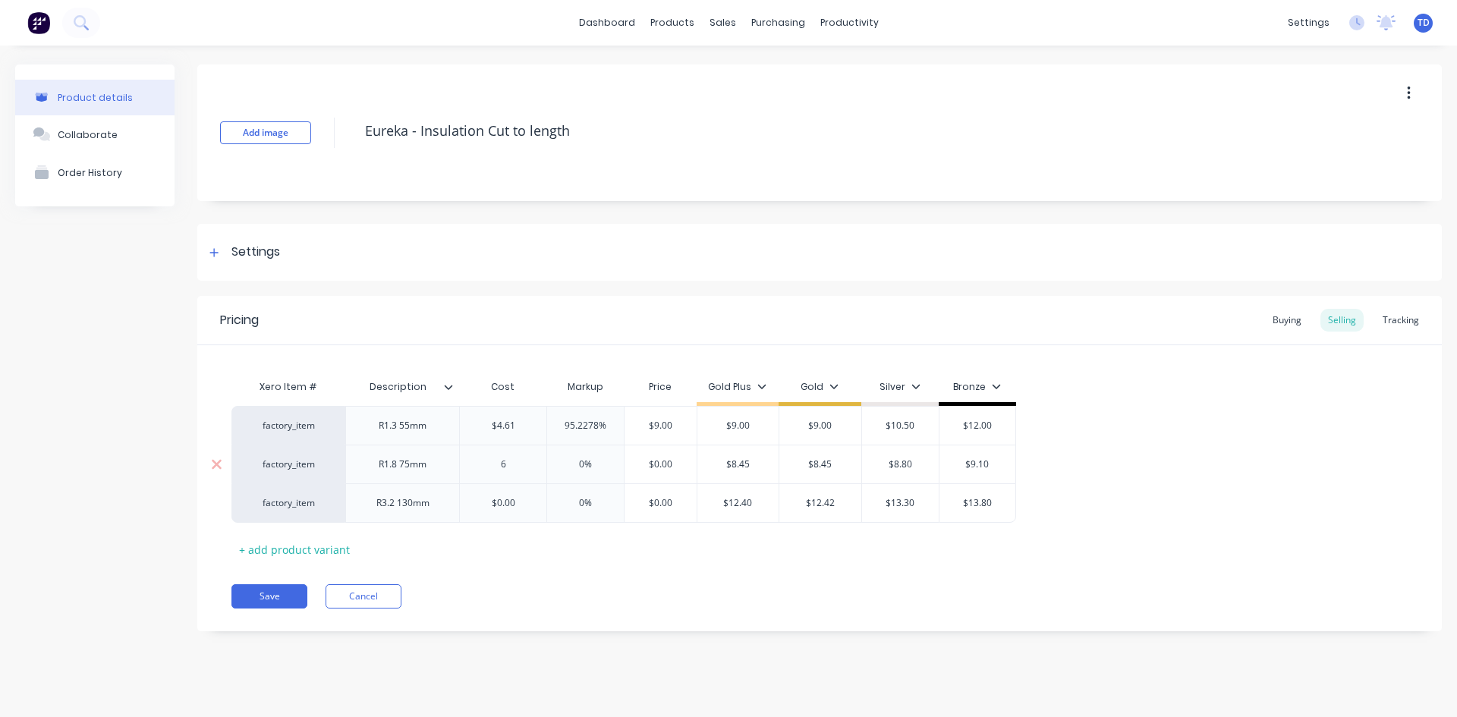
type input "60"
type textarea "x"
type input "601"
type textarea "x"
type input "6016"
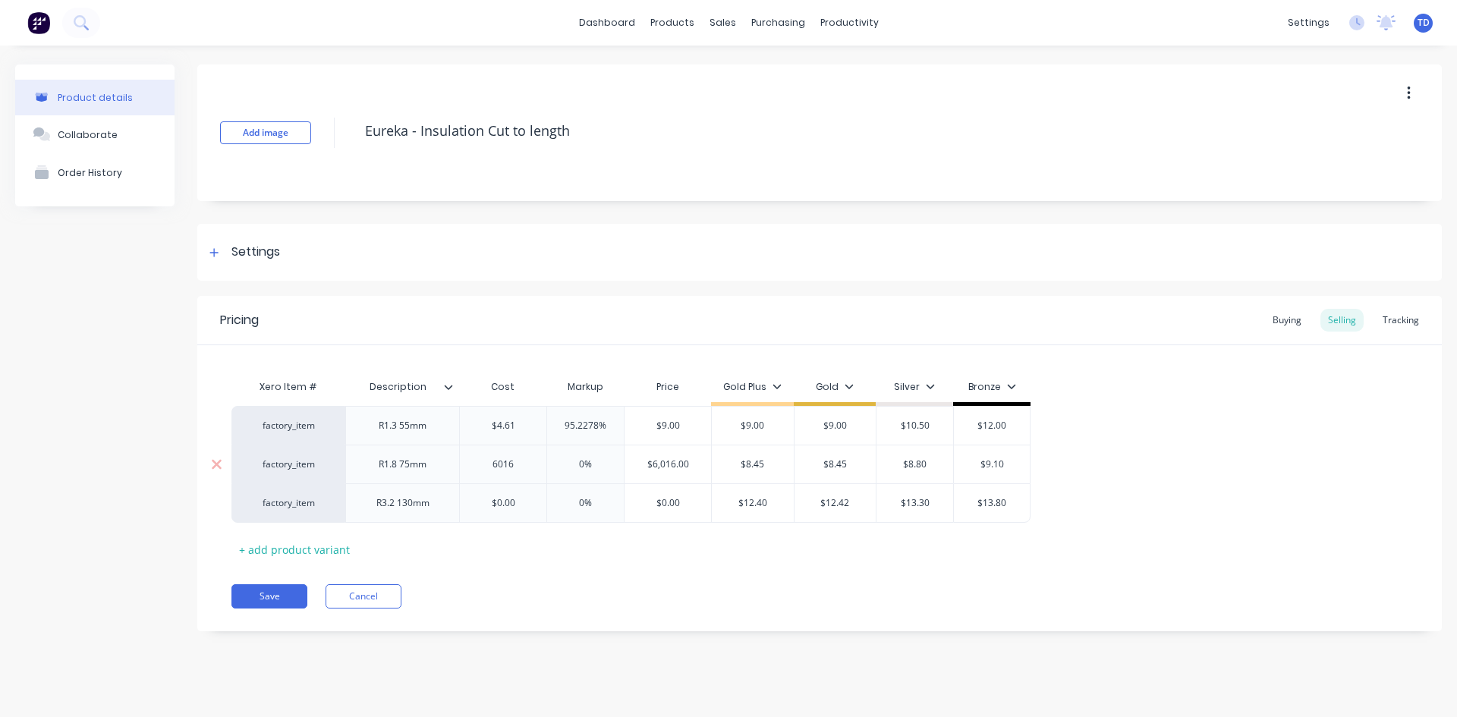
type input "0%"
type input "$6,016.00"
type textarea "x"
type input "$12.00"
click at [605, 462] on input "37.1753%" at bounding box center [585, 465] width 77 height 14
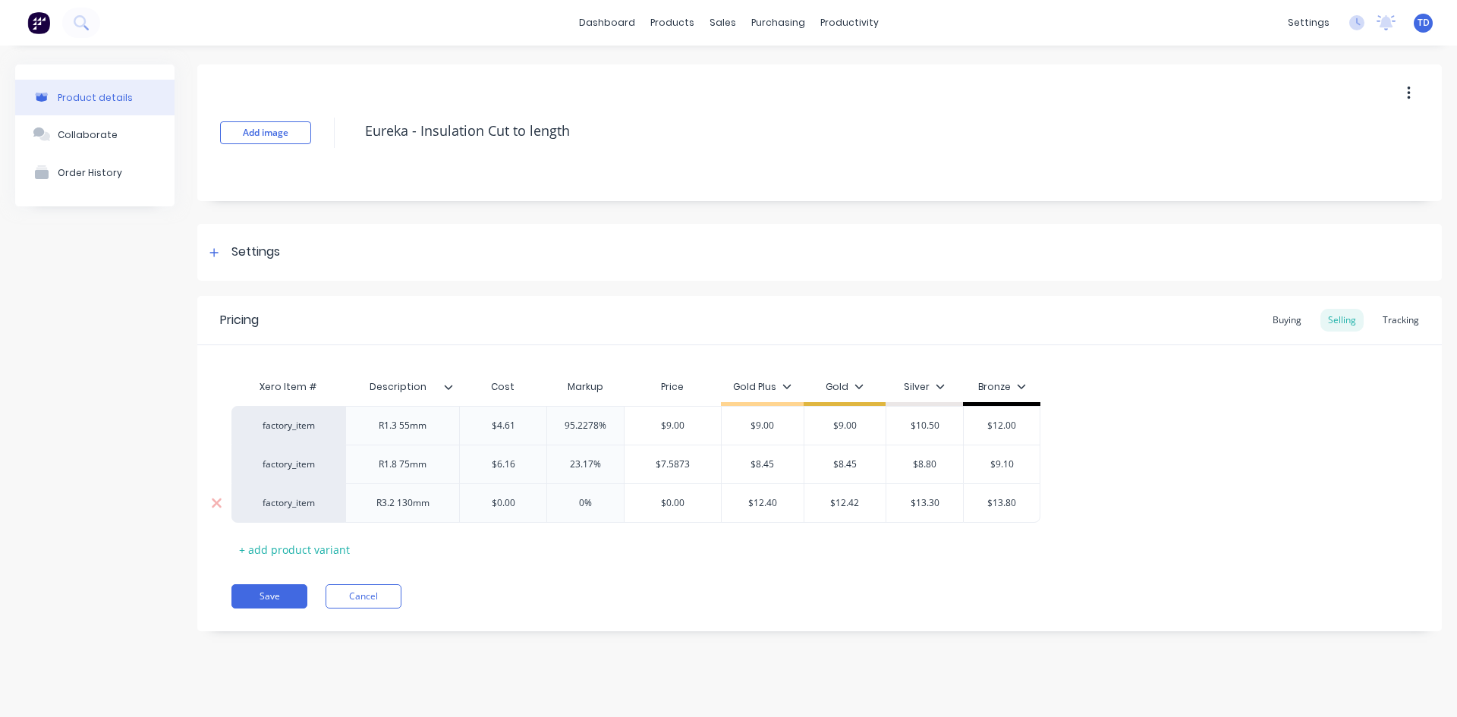
click at [520, 505] on input "$0.00" at bounding box center [503, 503] width 86 height 14
click at [1294, 321] on div "Buying" at bounding box center [1287, 320] width 44 height 23
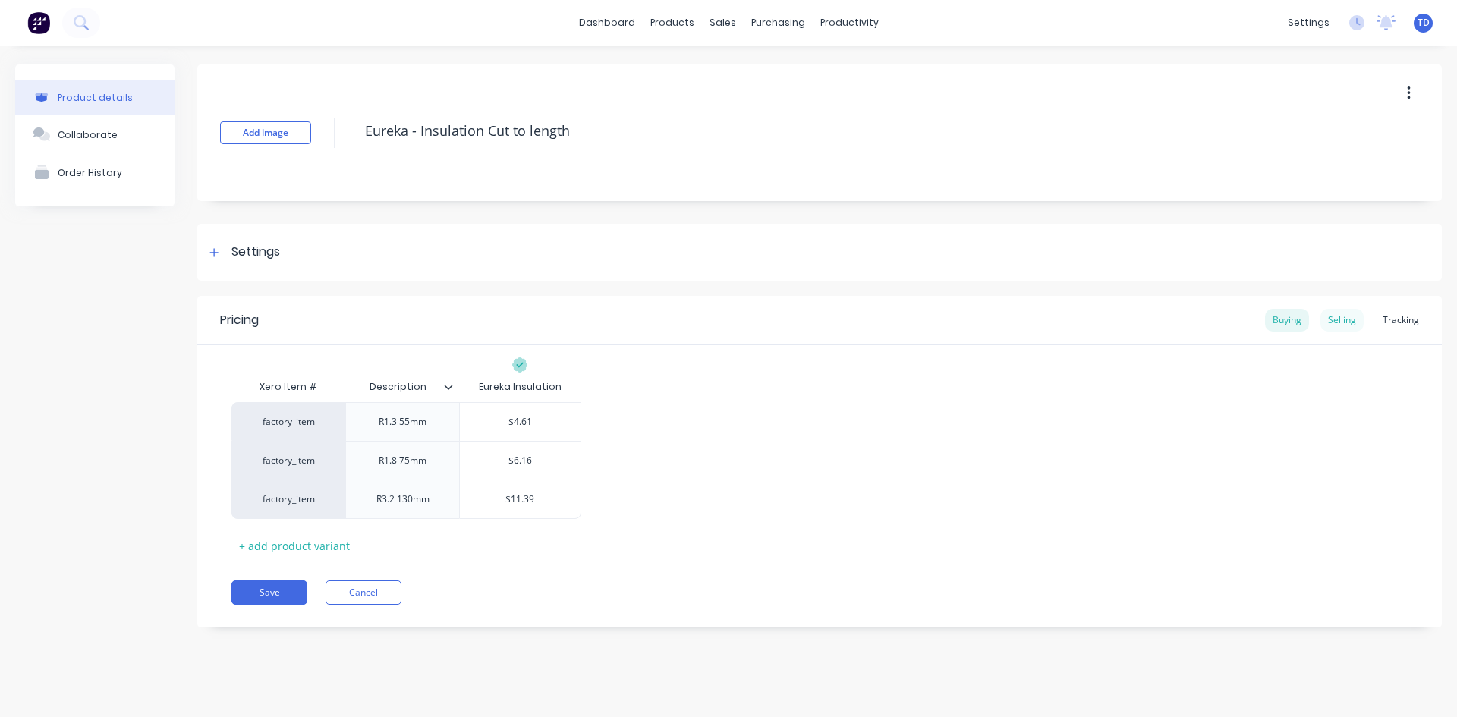
click at [1358, 316] on div "Selling" at bounding box center [1341, 320] width 43 height 23
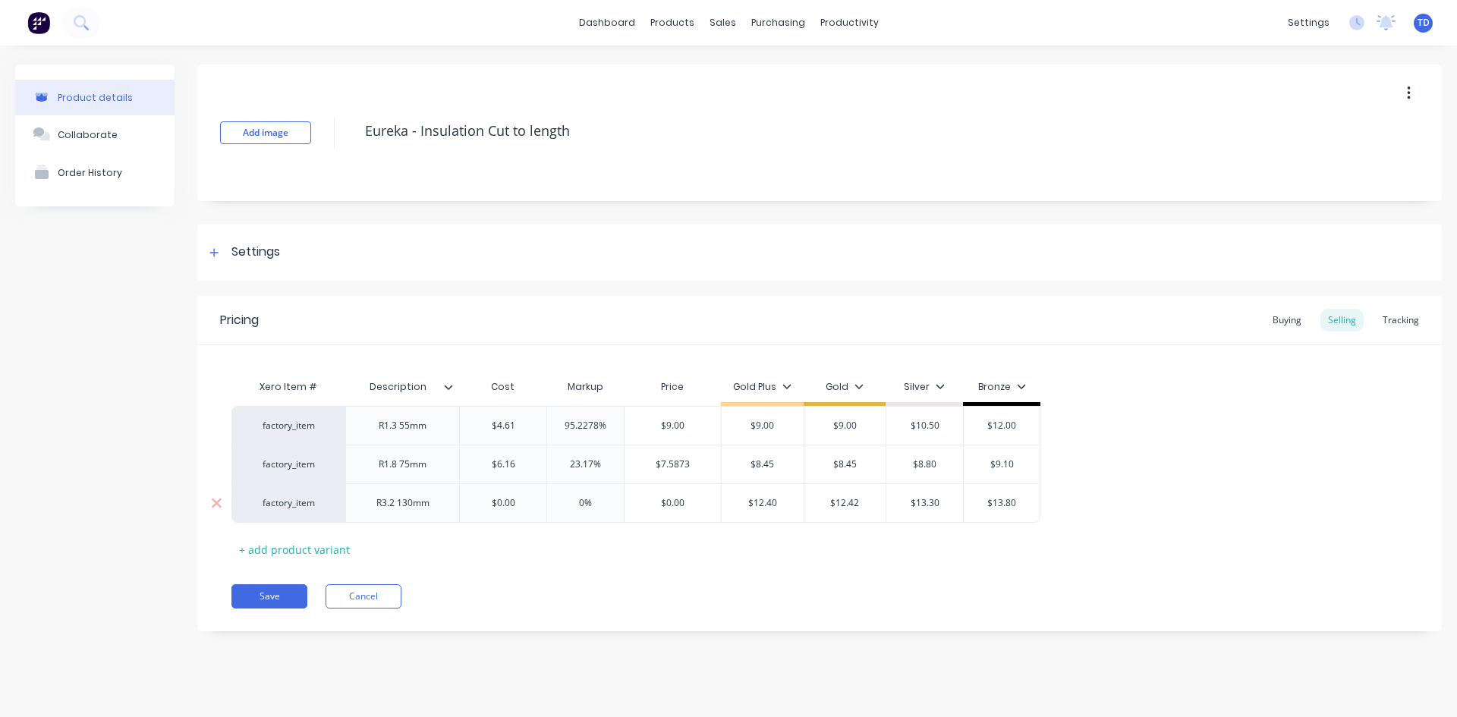
click at [529, 502] on input "$0.00" at bounding box center [503, 503] width 86 height 14
click at [618, 505] on input "9.043%" at bounding box center [590, 503] width 77 height 14
click at [613, 565] on div "Pricing Buying Selling Tracking Xero Item # Description Cost Markup Price Gold …" at bounding box center [819, 463] width 1244 height 335
click at [707, 507] on input "$14.2375" at bounding box center [681, 503] width 102 height 14
click at [696, 557] on div "Xero Item # Description Cost Markup Price Gold Plus Gold Silver Bronze factory_…" at bounding box center [819, 467] width 1176 height 190
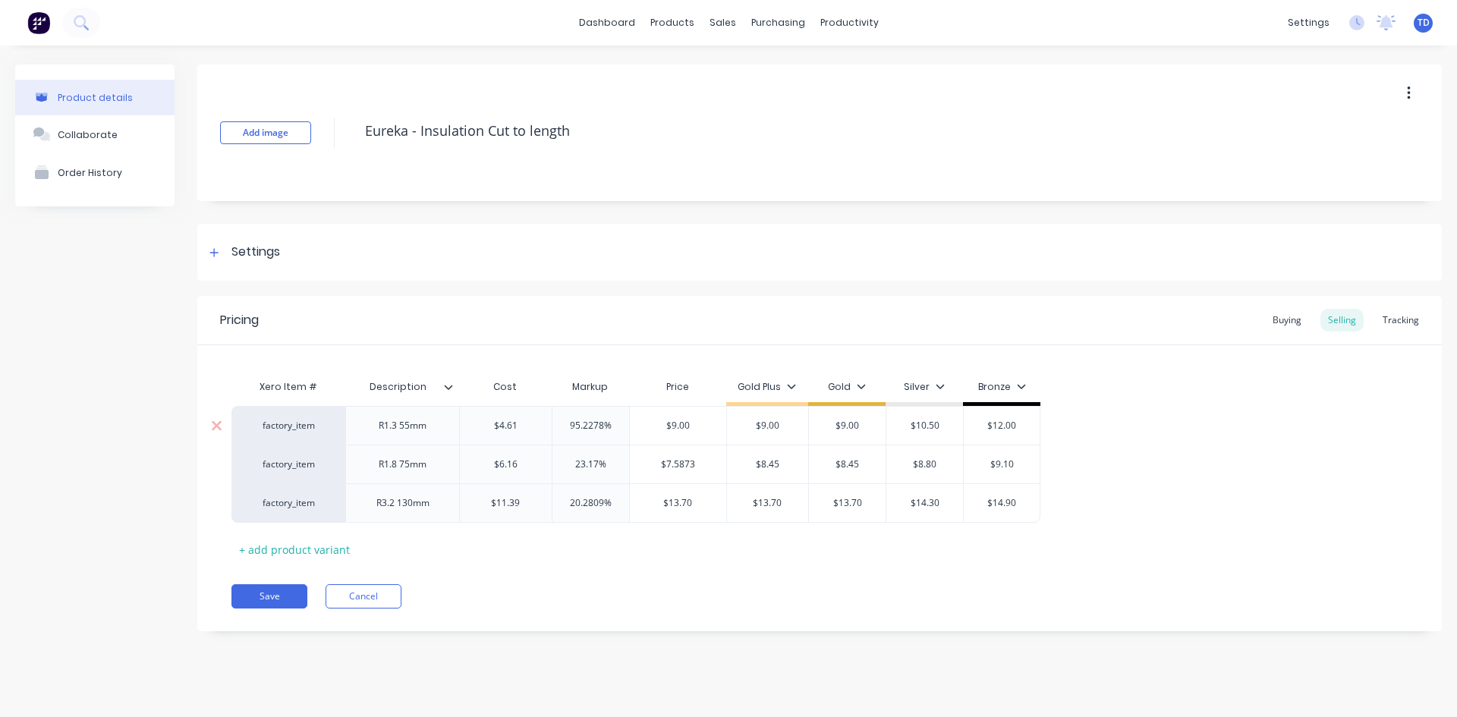
click at [612, 423] on input "95.2278%" at bounding box center [590, 426] width 77 height 14
click at [779, 532] on div "Xero Item # Description Cost Markup Price Gold Plus Gold Silver Bronze factory_…" at bounding box center [819, 467] width 1176 height 190
click at [692, 423] on input "$6.1719" at bounding box center [678, 426] width 96 height 14
click at [652, 596] on div "Save Cancel" at bounding box center [836, 596] width 1210 height 24
drag, startPoint x: 700, startPoint y: 467, endPoint x: 726, endPoint y: 454, distance: 29.2
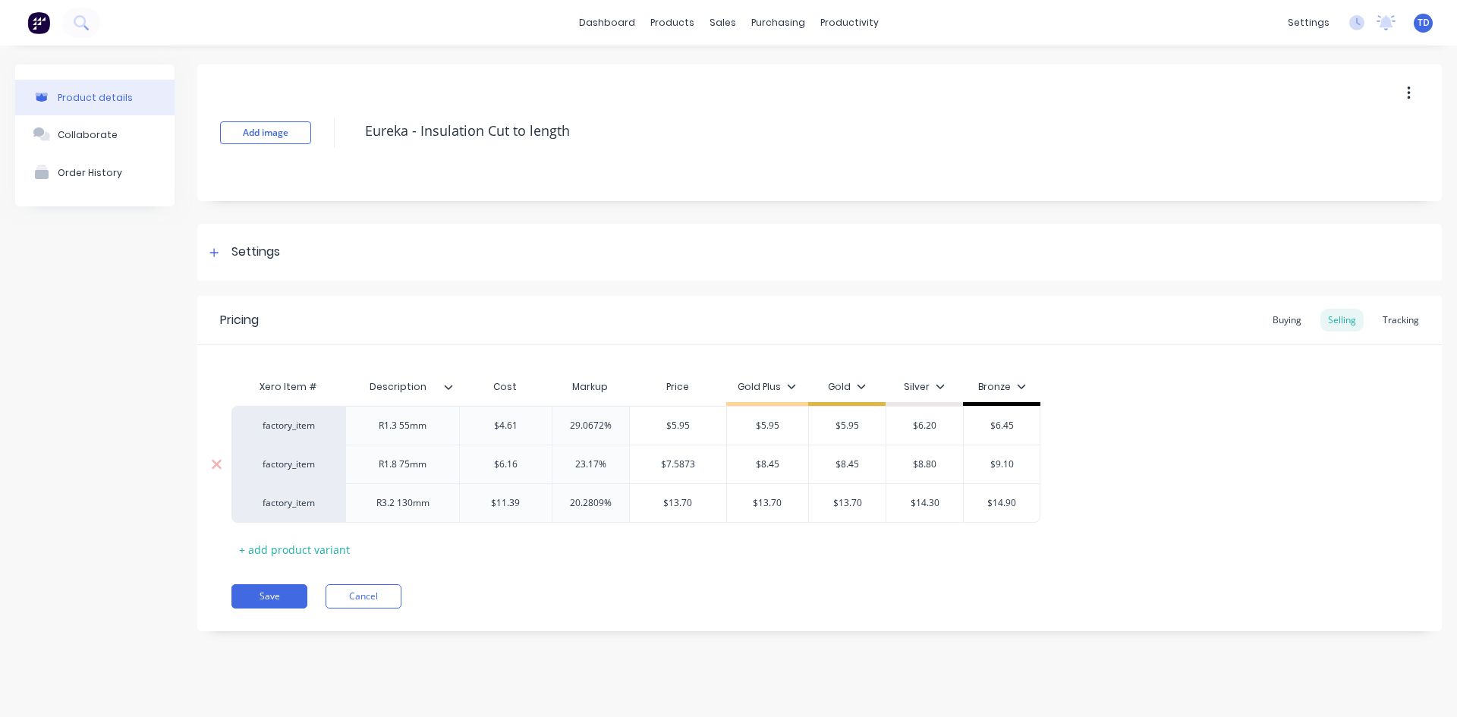
click at [700, 467] on input "$7.5873" at bounding box center [678, 465] width 96 height 14
click at [712, 465] on input "$7.8953" at bounding box center [678, 465] width 96 height 14
click at [655, 556] on div "Xero Item # Description Cost Markup Price Gold Plus Gold Silver Bronze factory_…" at bounding box center [819, 467] width 1176 height 190
click at [249, 595] on button "Save" at bounding box center [269, 596] width 76 height 24
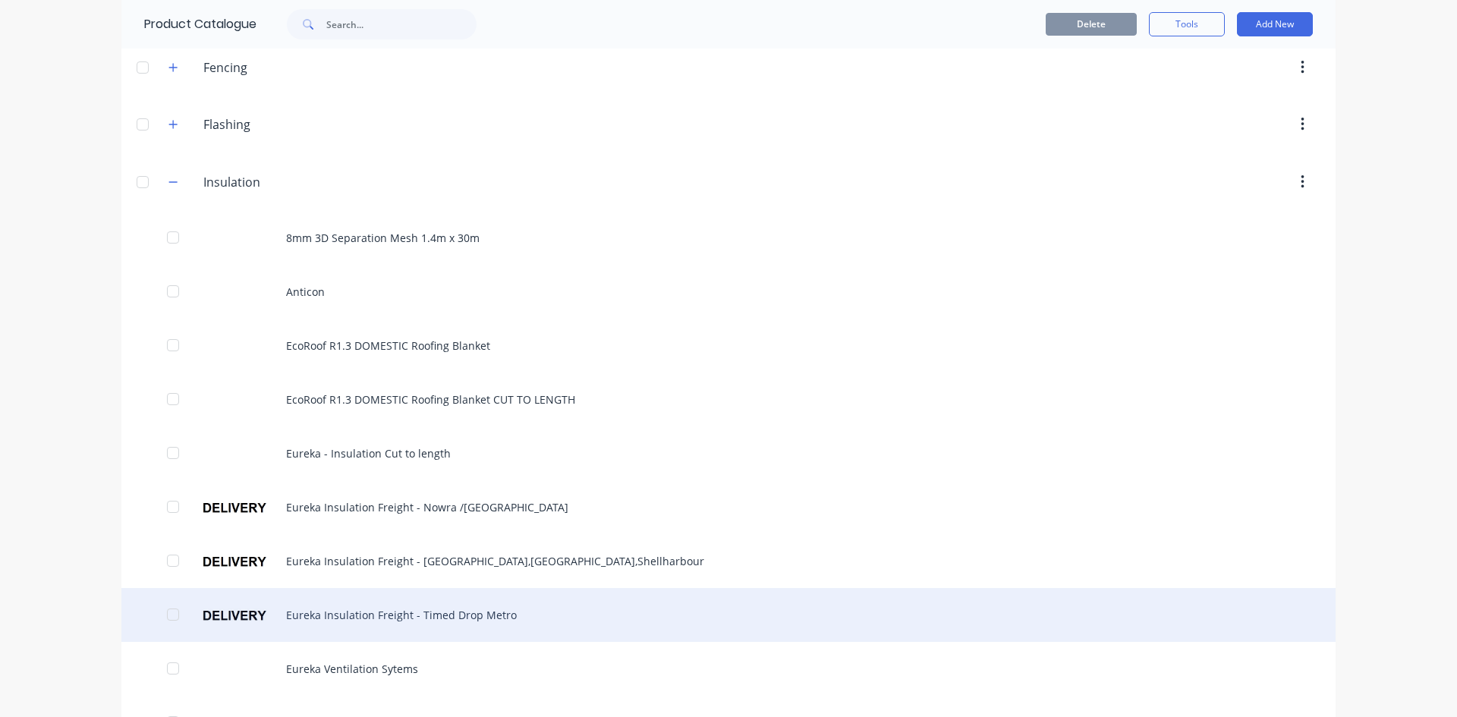
scroll to position [455, 0]
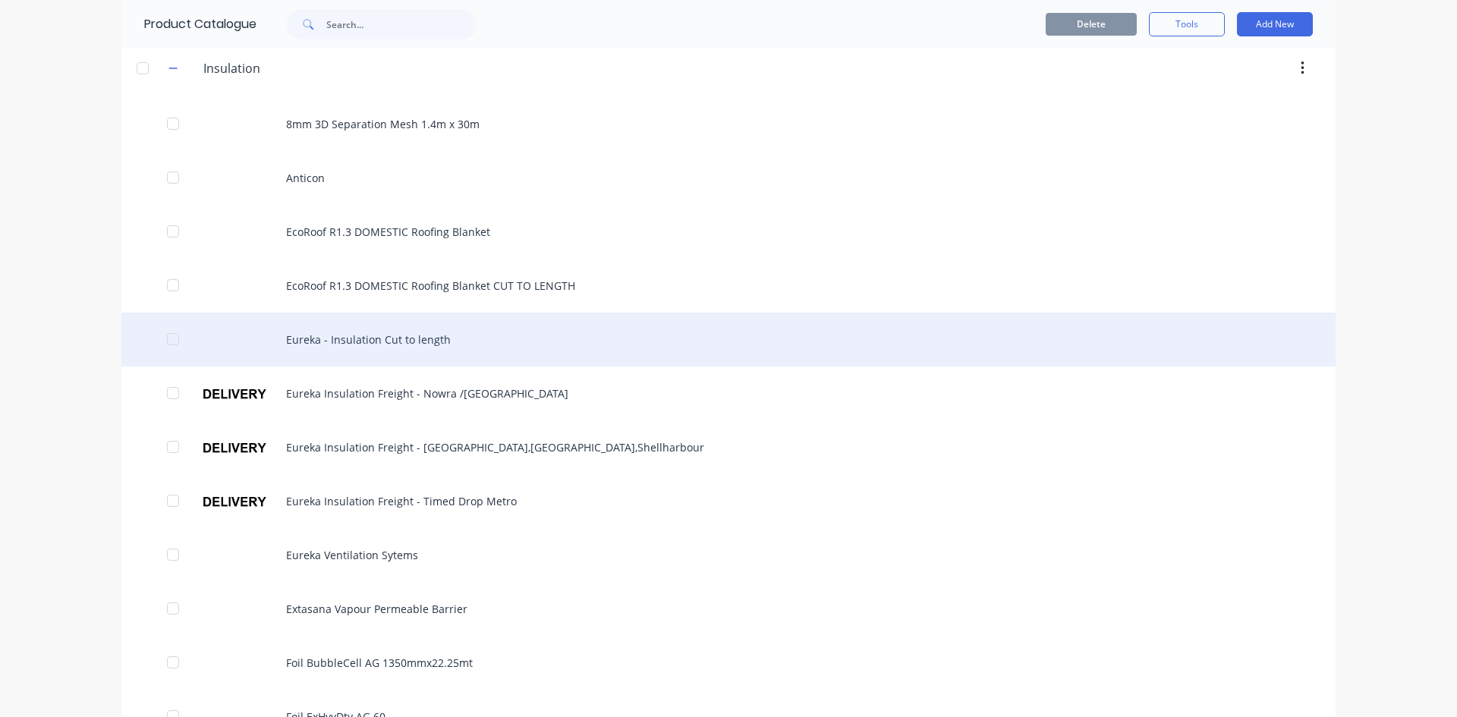
click at [409, 341] on div "Eureka - Insulation Cut to length" at bounding box center [728, 340] width 1214 height 54
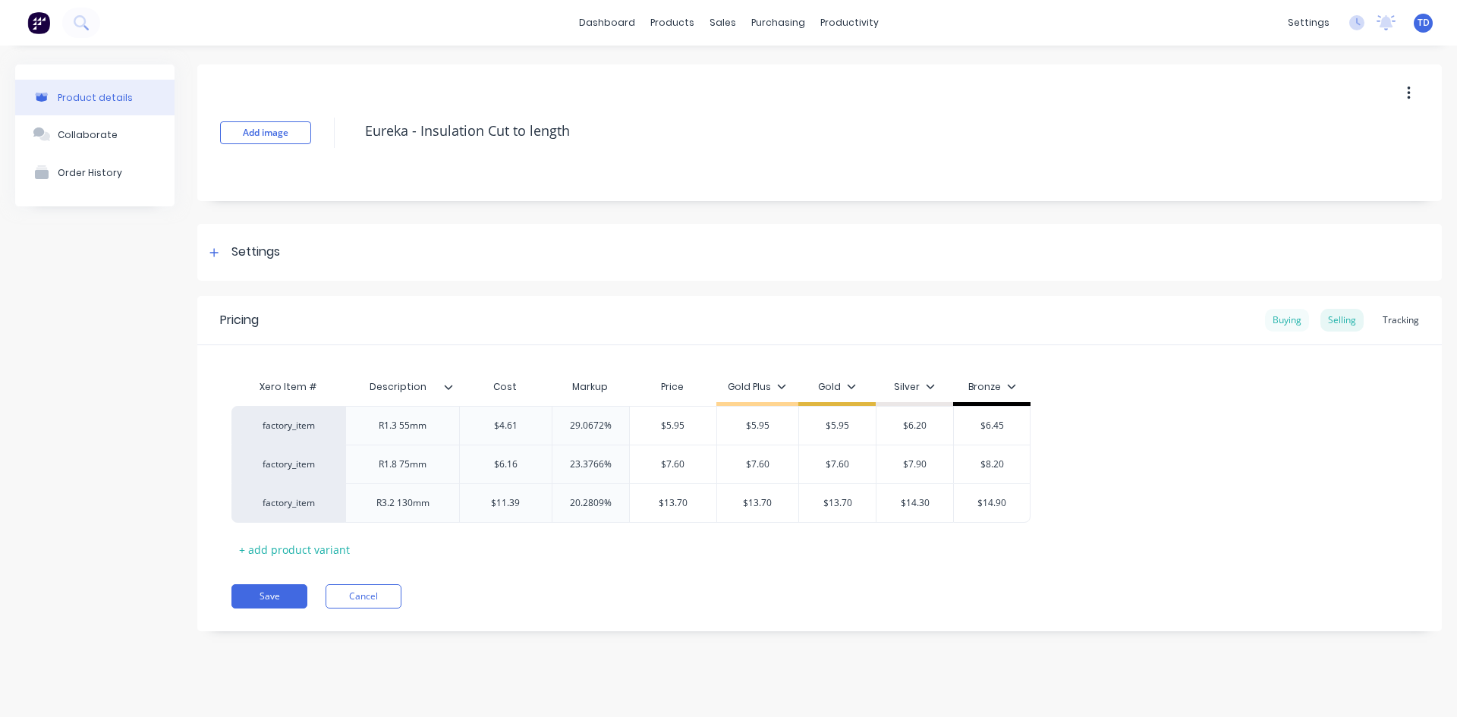
click at [1288, 322] on div "Buying" at bounding box center [1287, 320] width 44 height 23
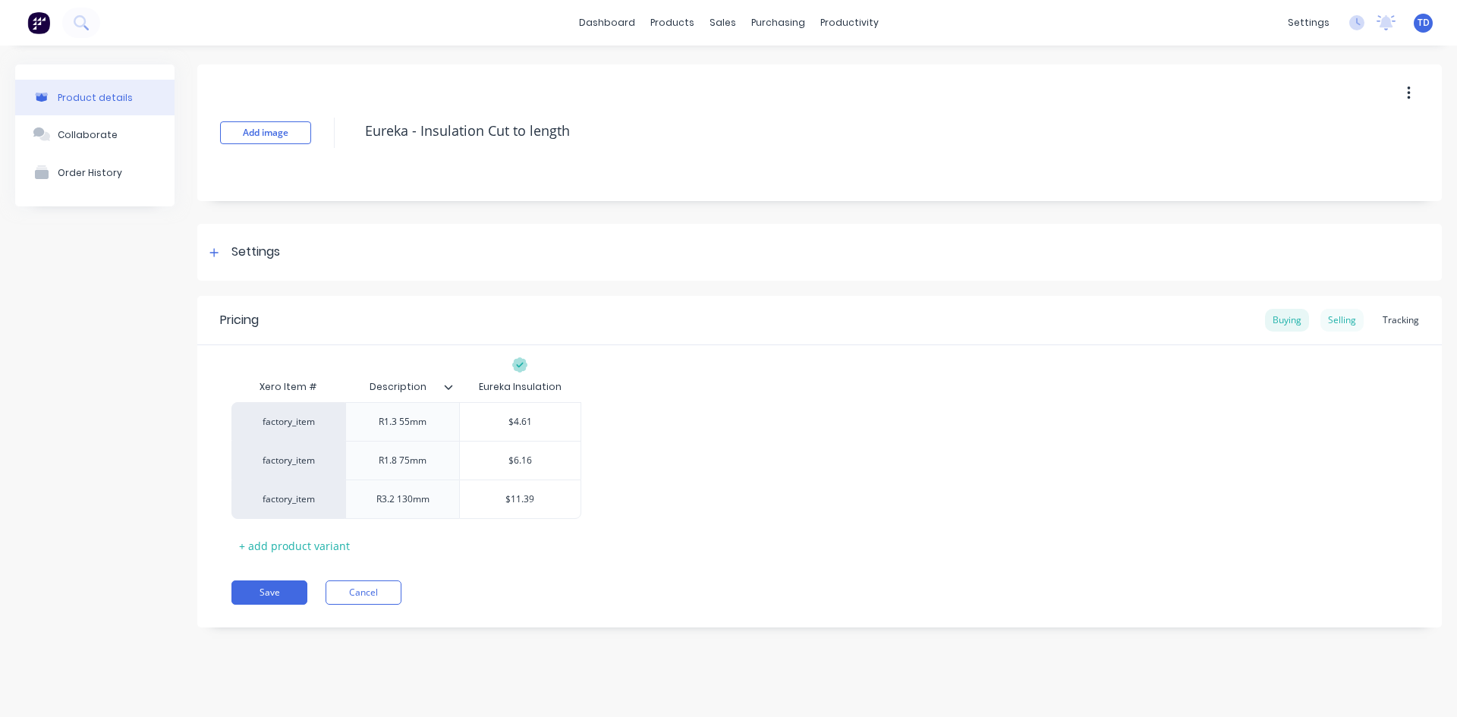
click at [1351, 320] on div "Selling" at bounding box center [1341, 320] width 43 height 23
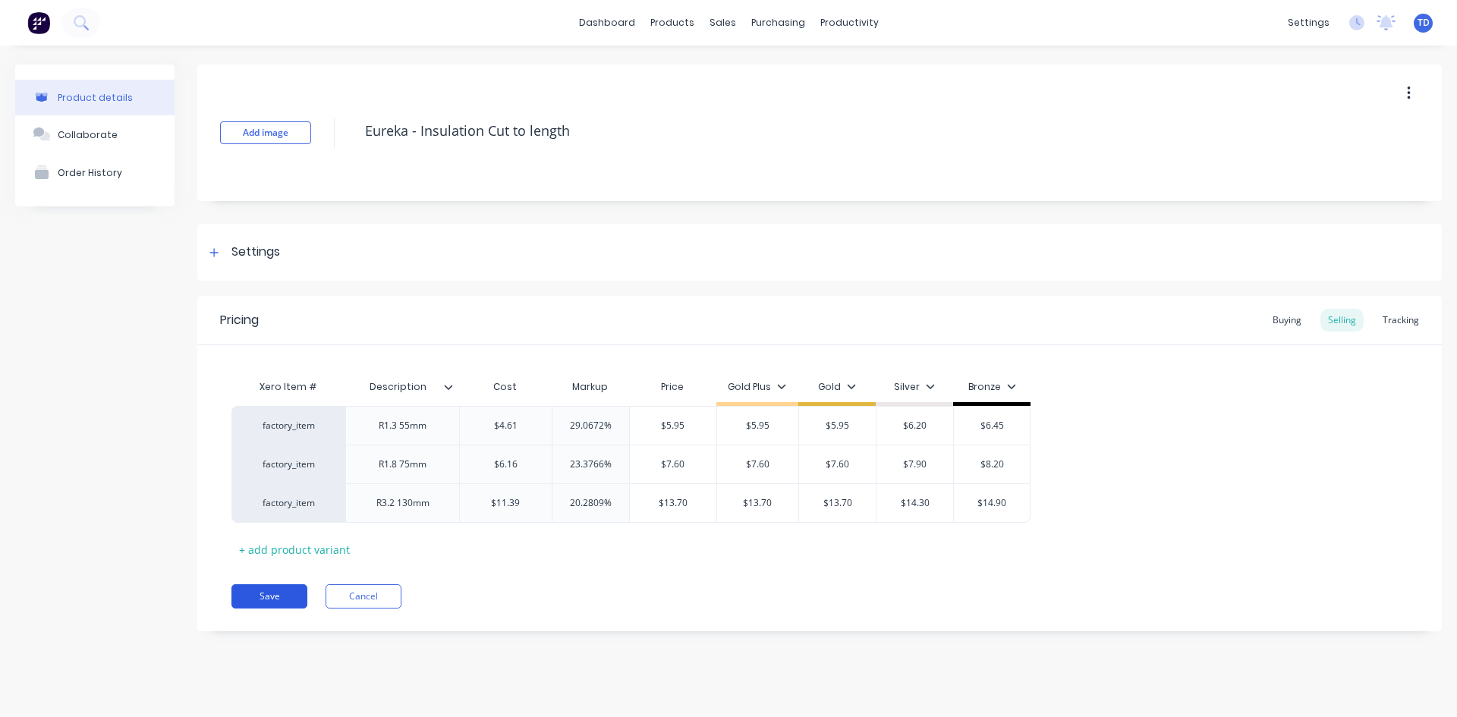
click at [255, 594] on button "Save" at bounding box center [269, 596] width 76 height 24
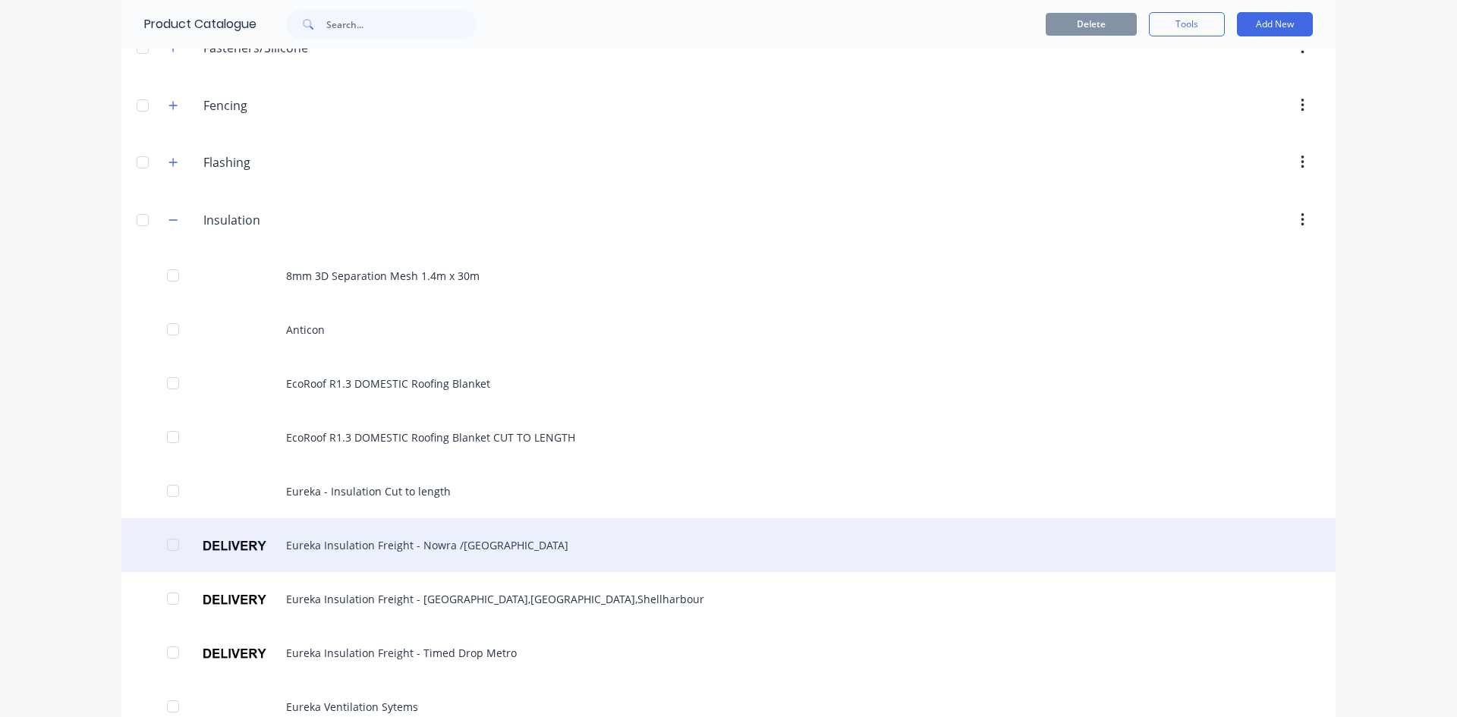
scroll to position [379, 0]
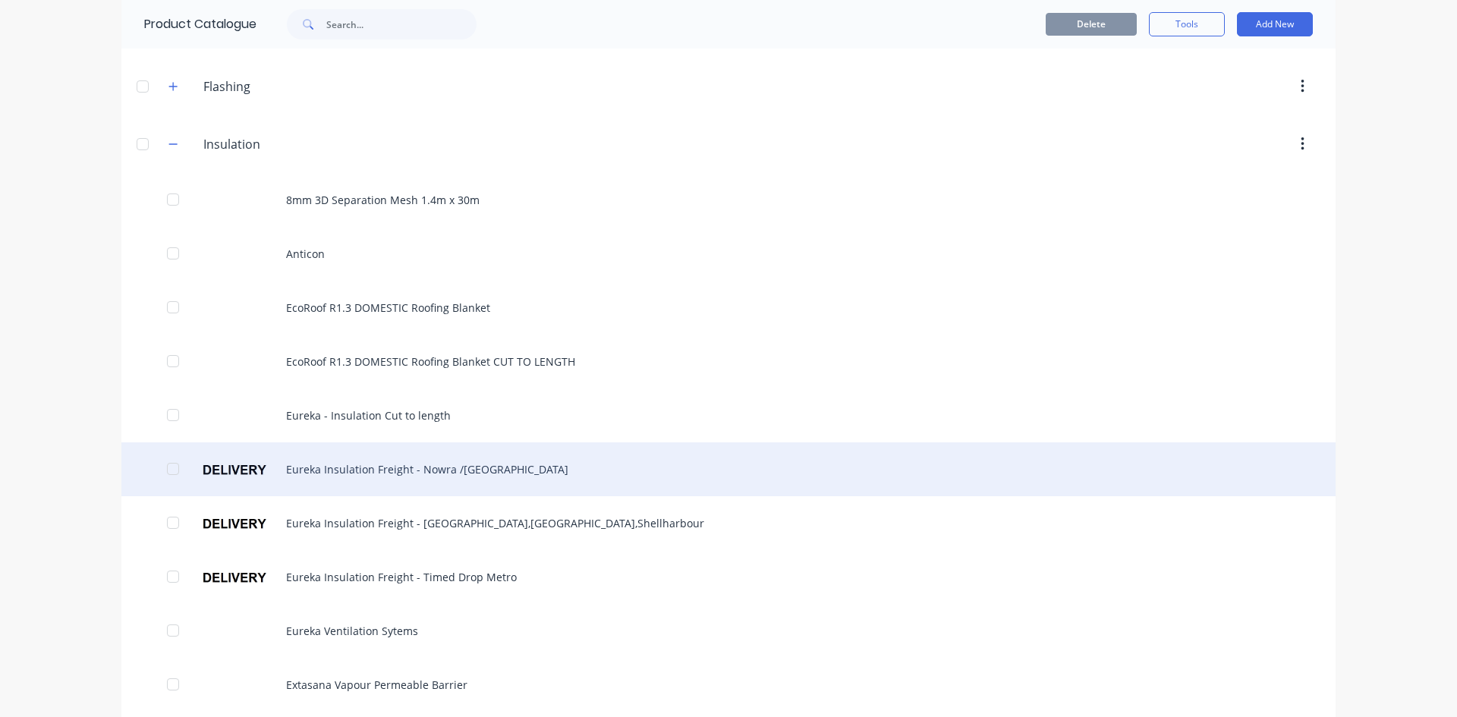
click at [409, 474] on div "Eureka Insulation Freight - Nowra /[GEOGRAPHIC_DATA]" at bounding box center [728, 469] width 1214 height 54
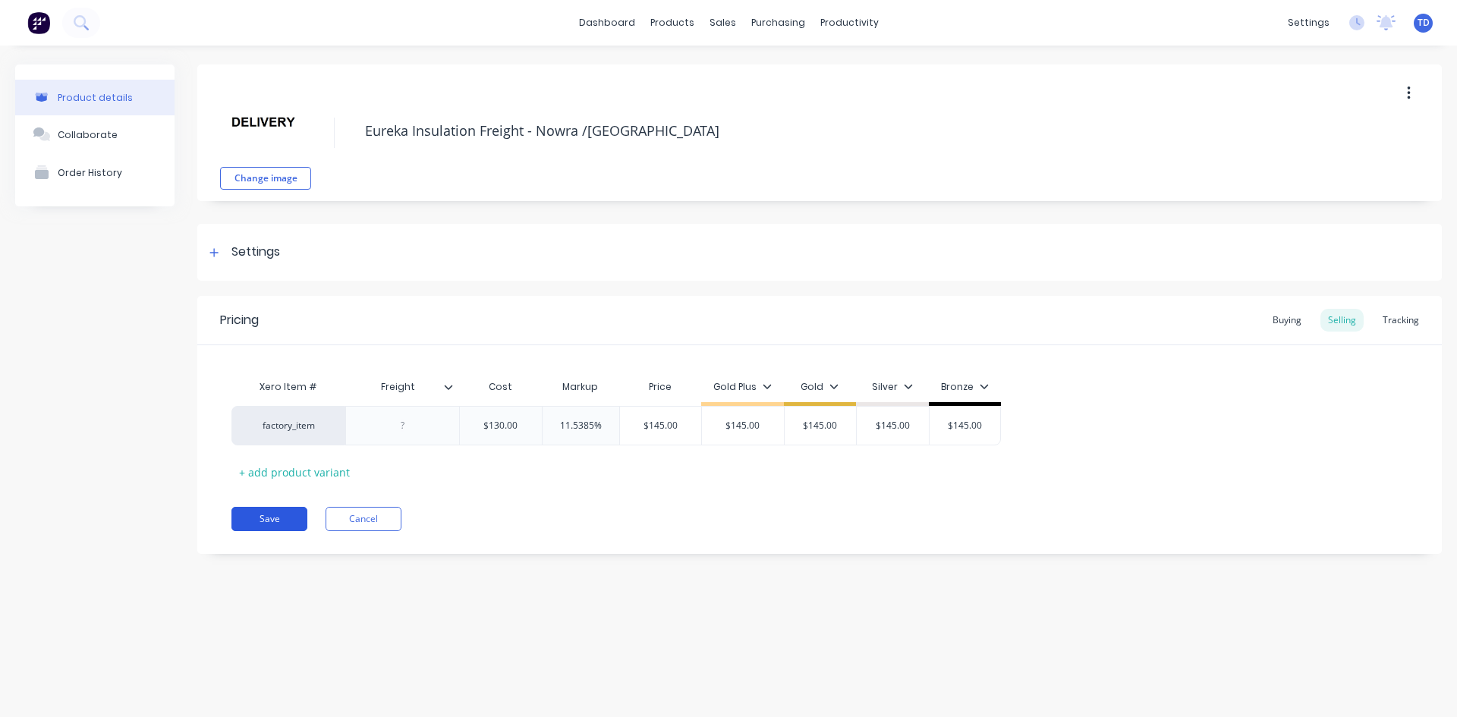
click at [241, 513] on button "Save" at bounding box center [269, 519] width 76 height 24
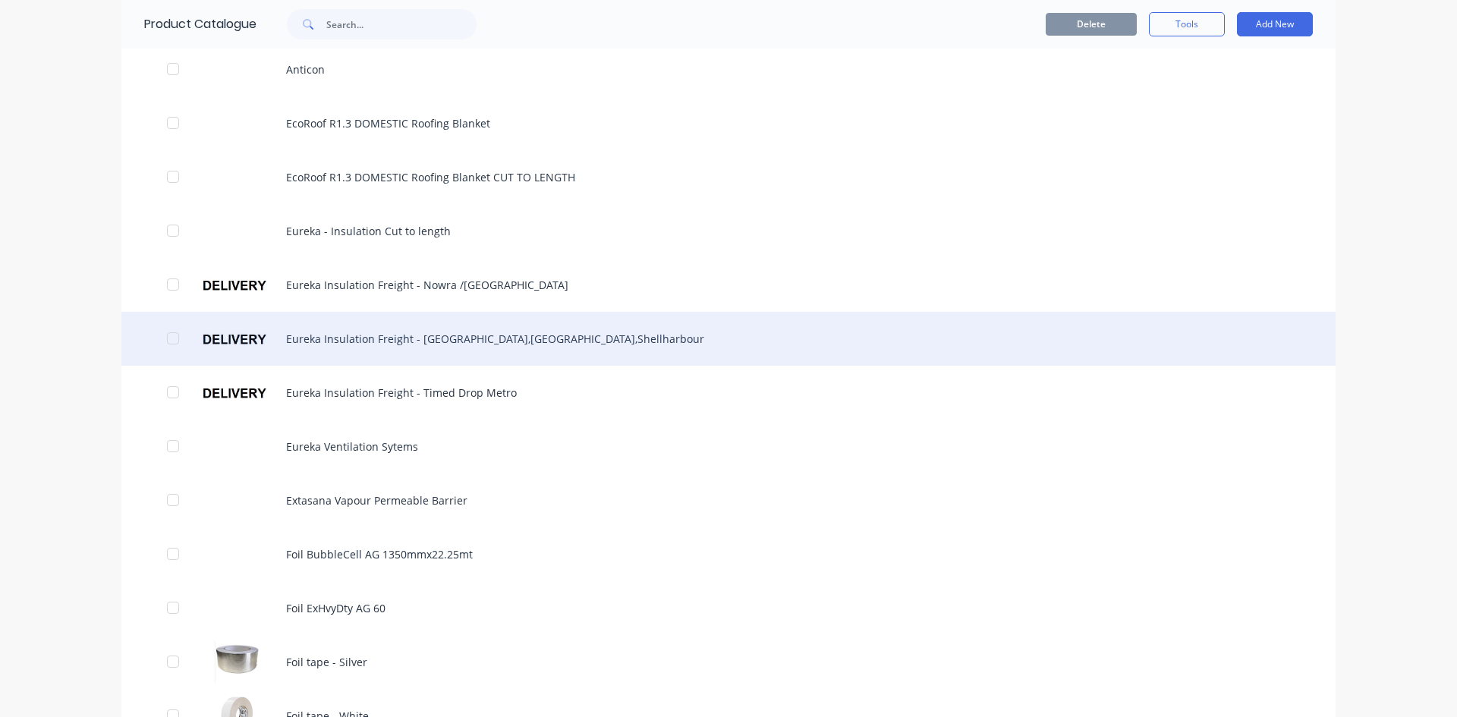
scroll to position [607, 0]
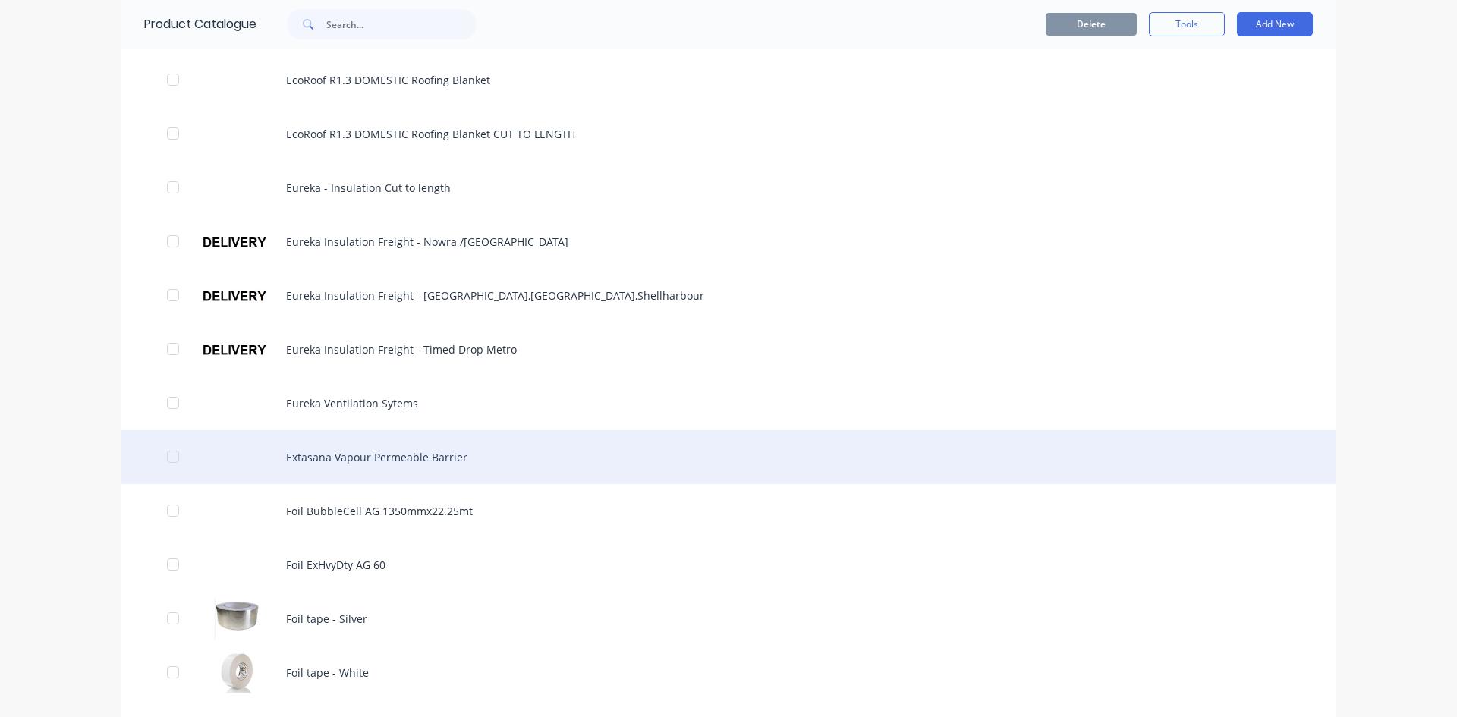
click at [317, 464] on div "Extasana Vapour Permeable Barrier" at bounding box center [728, 457] width 1214 height 54
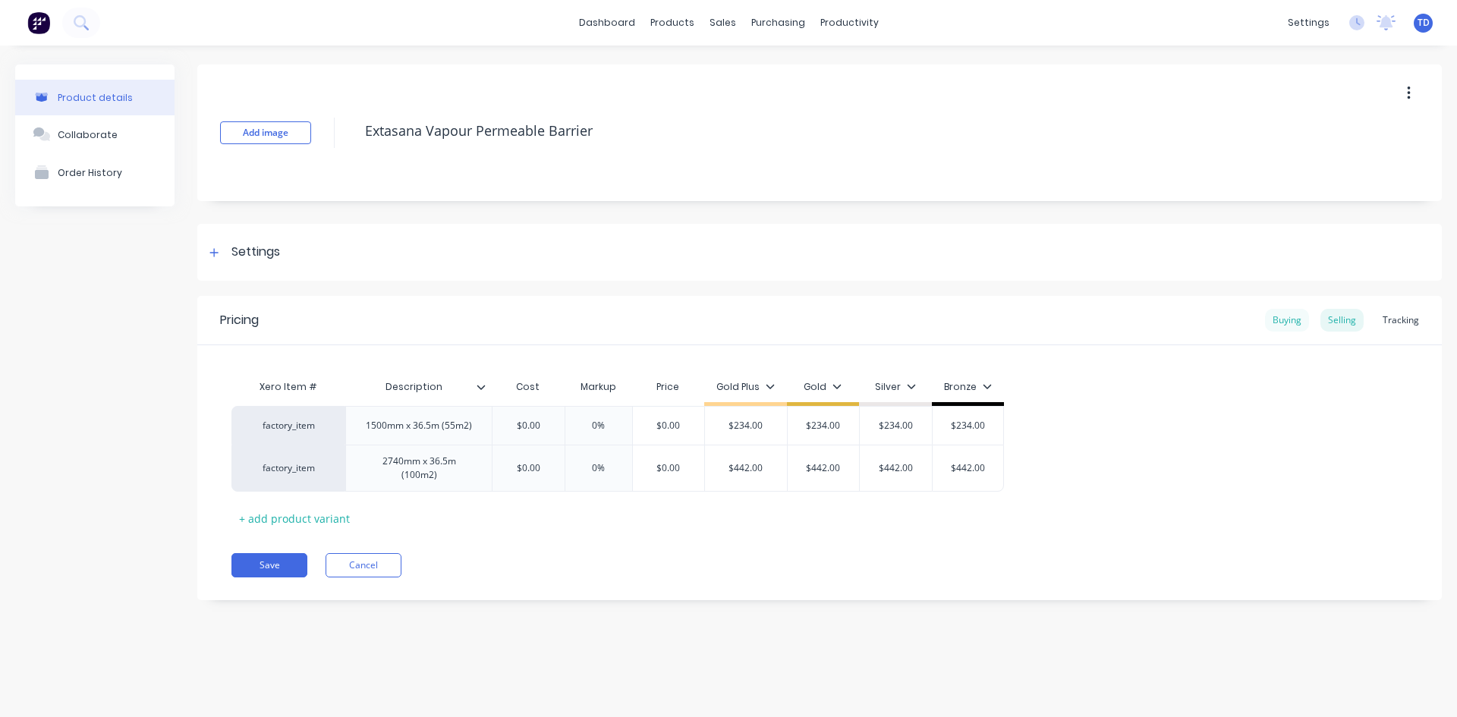
click at [1296, 322] on div "Buying" at bounding box center [1287, 320] width 44 height 23
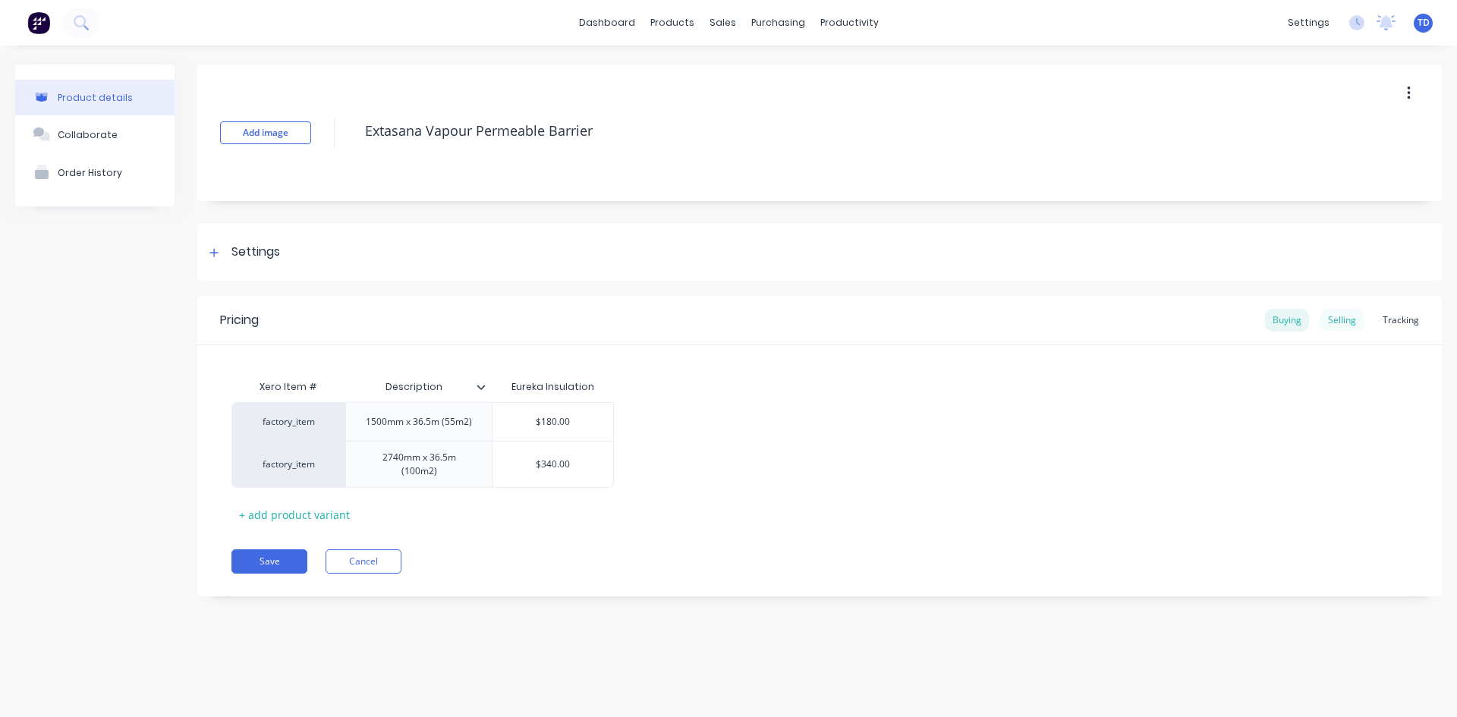
click at [1334, 325] on div "Selling" at bounding box center [1341, 320] width 43 height 23
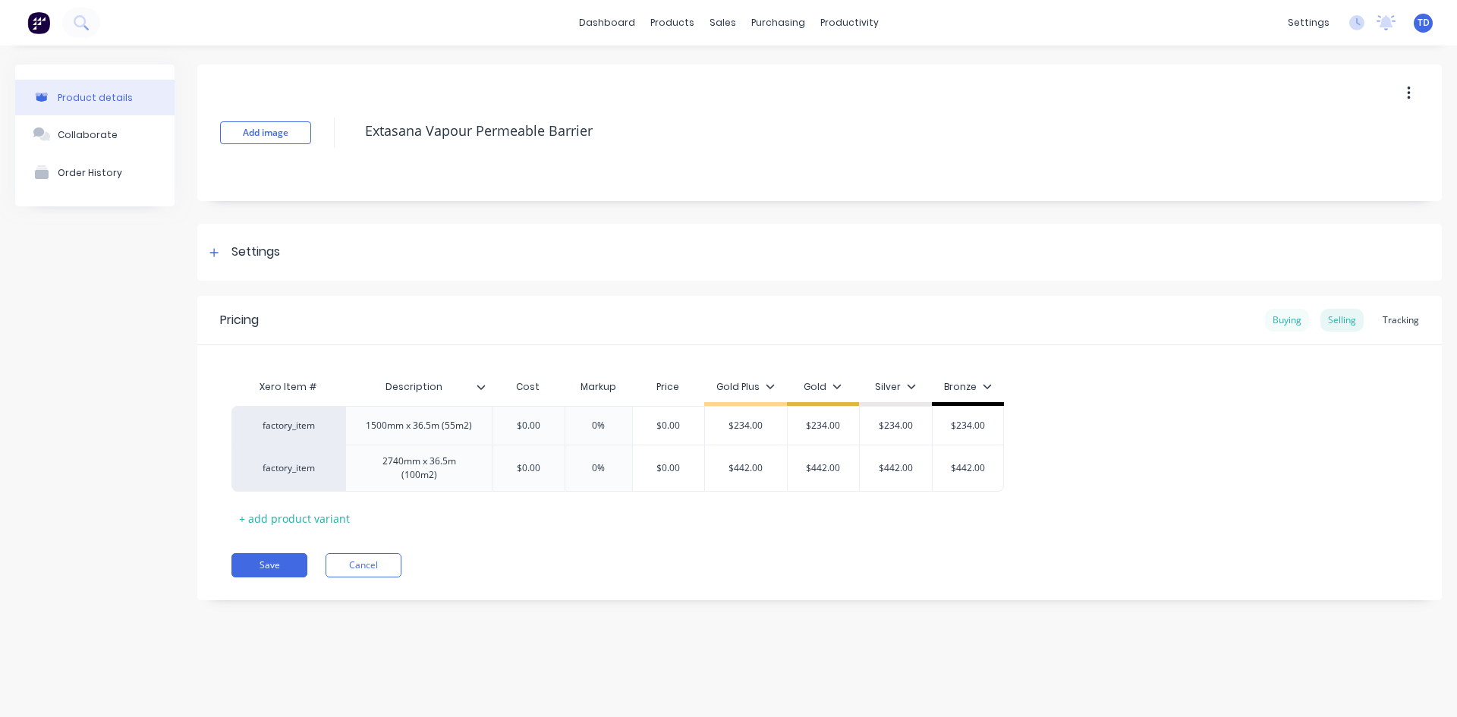
click at [1293, 322] on div "Buying" at bounding box center [1287, 320] width 44 height 23
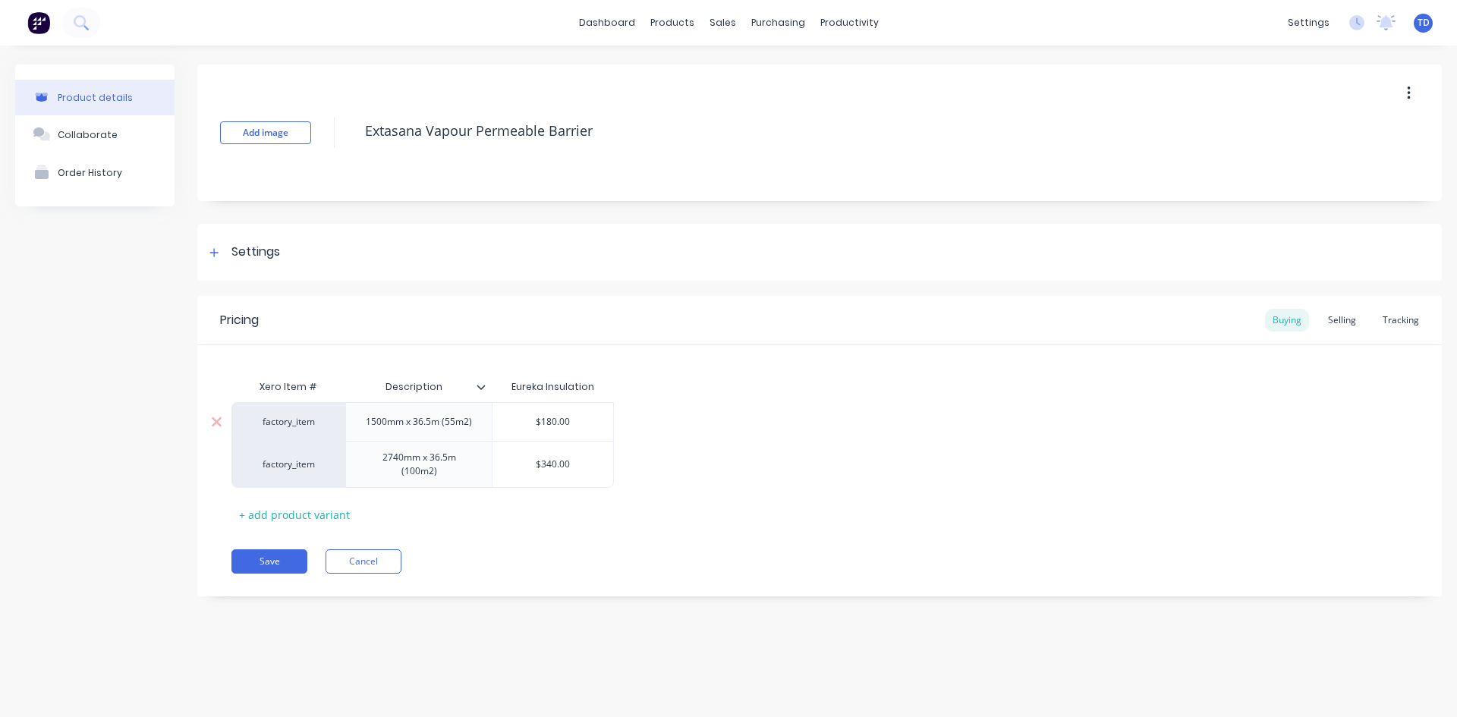
click at [582, 422] on input "$180.00" at bounding box center [552, 422] width 121 height 14
click at [1344, 322] on div "Selling" at bounding box center [1341, 320] width 43 height 23
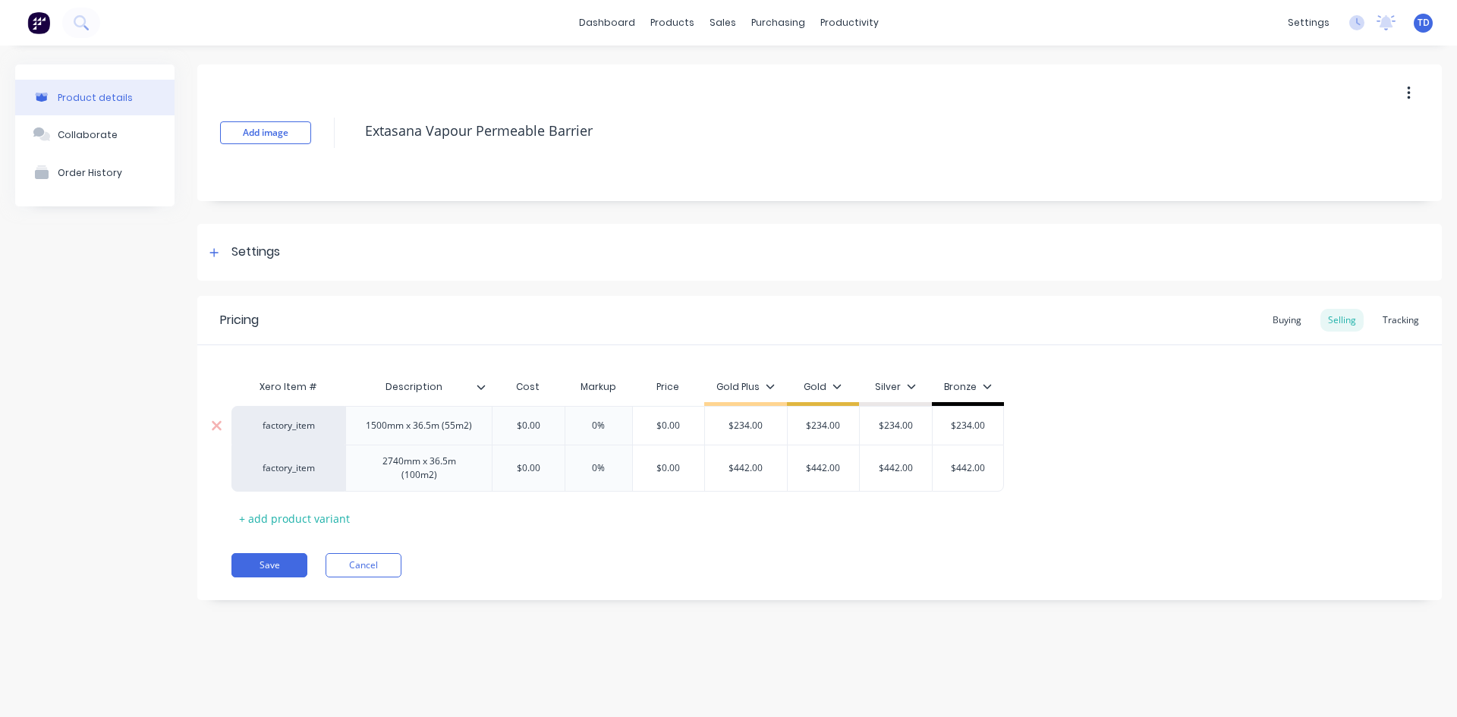
click at [544, 423] on input "$0.00" at bounding box center [528, 426] width 76 height 14
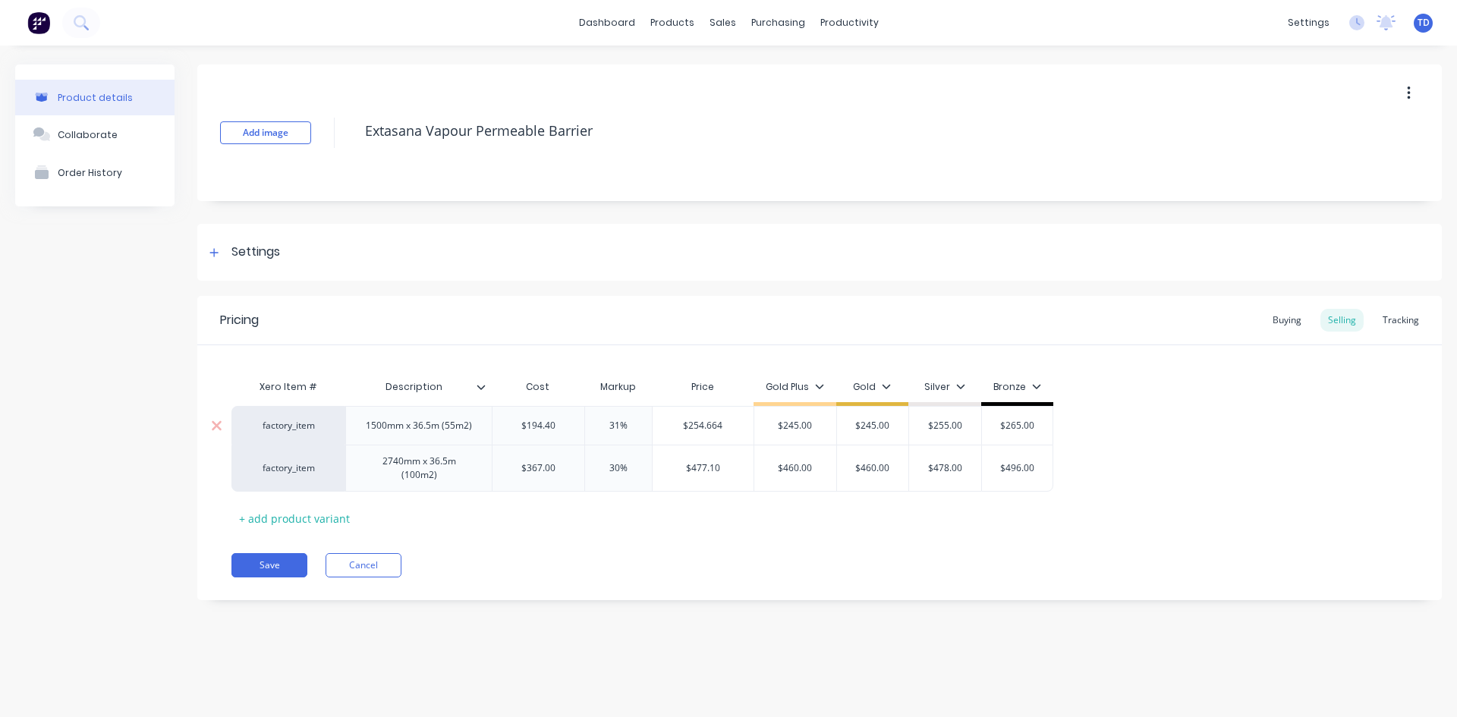
click at [727, 426] on input "$254.664" at bounding box center [703, 426] width 102 height 14
click at [725, 470] on input "$477.10" at bounding box center [708, 468] width 92 height 14
click at [690, 512] on div "Xero Item # Description Cost Markup Price Gold Plus Gold Silver Bronze factory_…" at bounding box center [819, 451] width 1176 height 159
click at [1294, 320] on div "Buying" at bounding box center [1287, 320] width 44 height 23
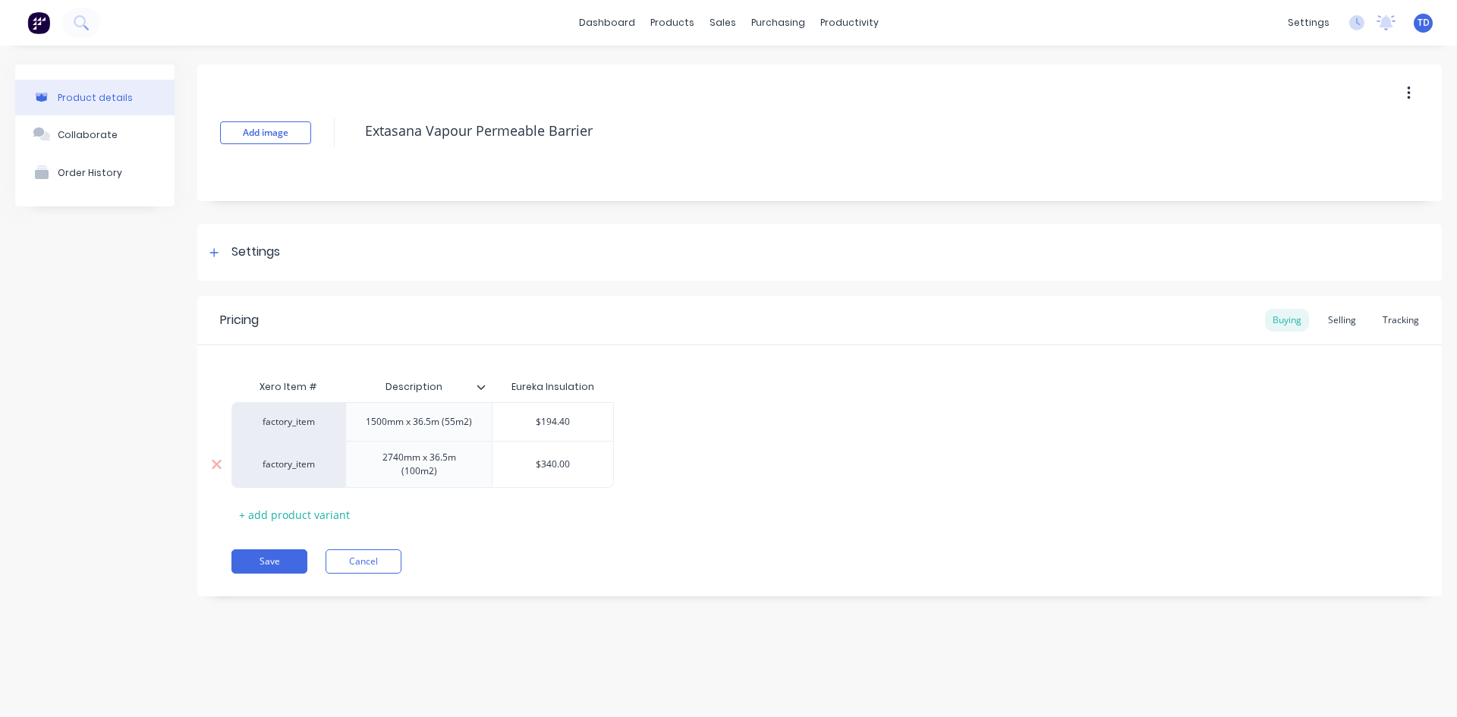
click at [602, 463] on input "$340.00" at bounding box center [552, 465] width 121 height 14
click at [250, 564] on button "Save" at bounding box center [269, 561] width 76 height 24
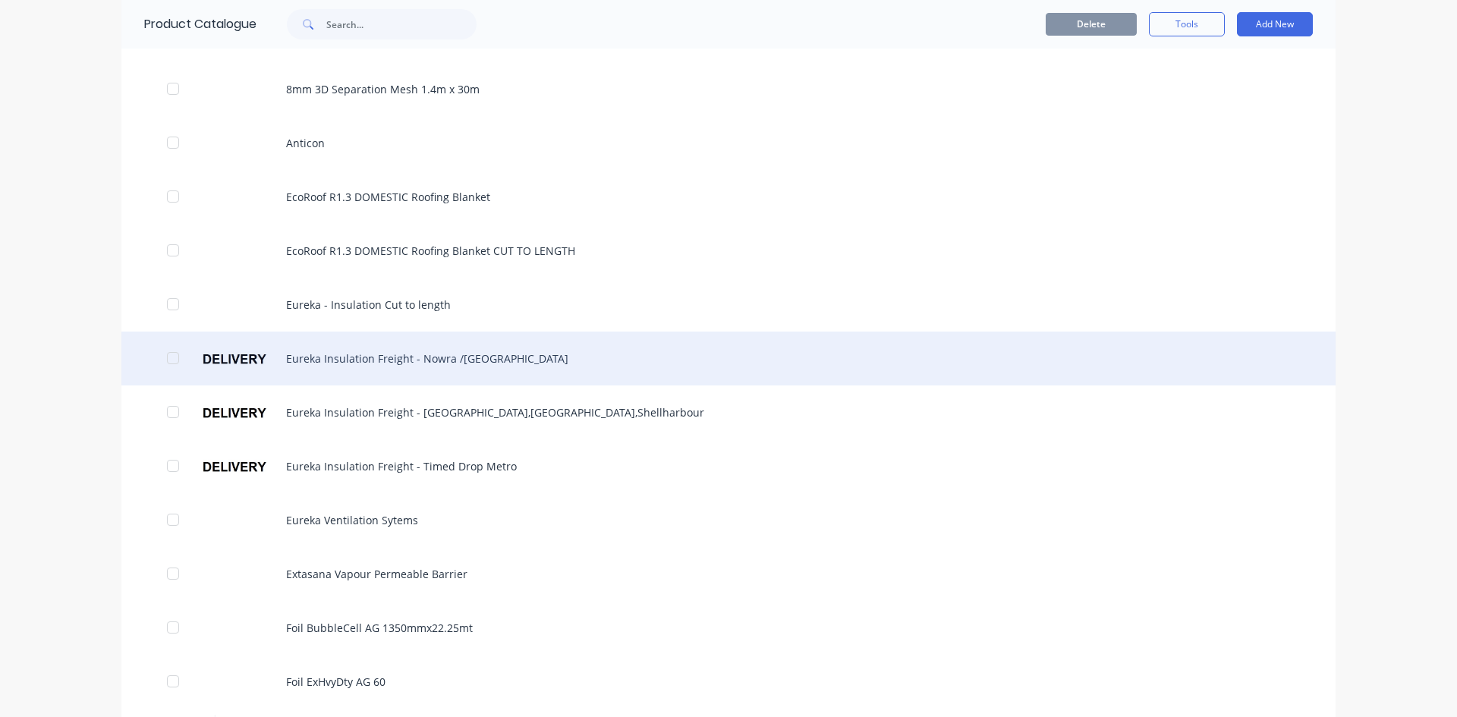
scroll to position [683, 0]
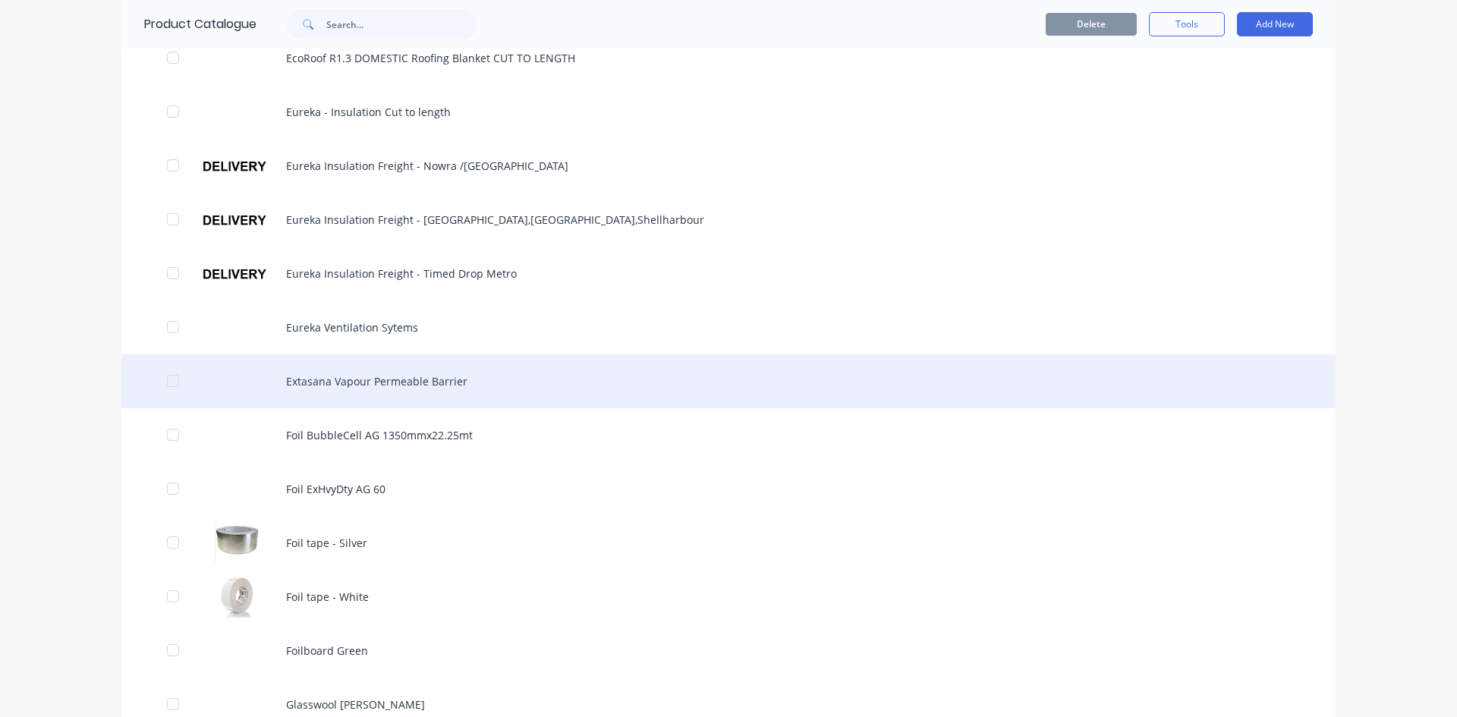
click at [351, 379] on div "Extasana Vapour Permeable Barrier" at bounding box center [728, 381] width 1214 height 54
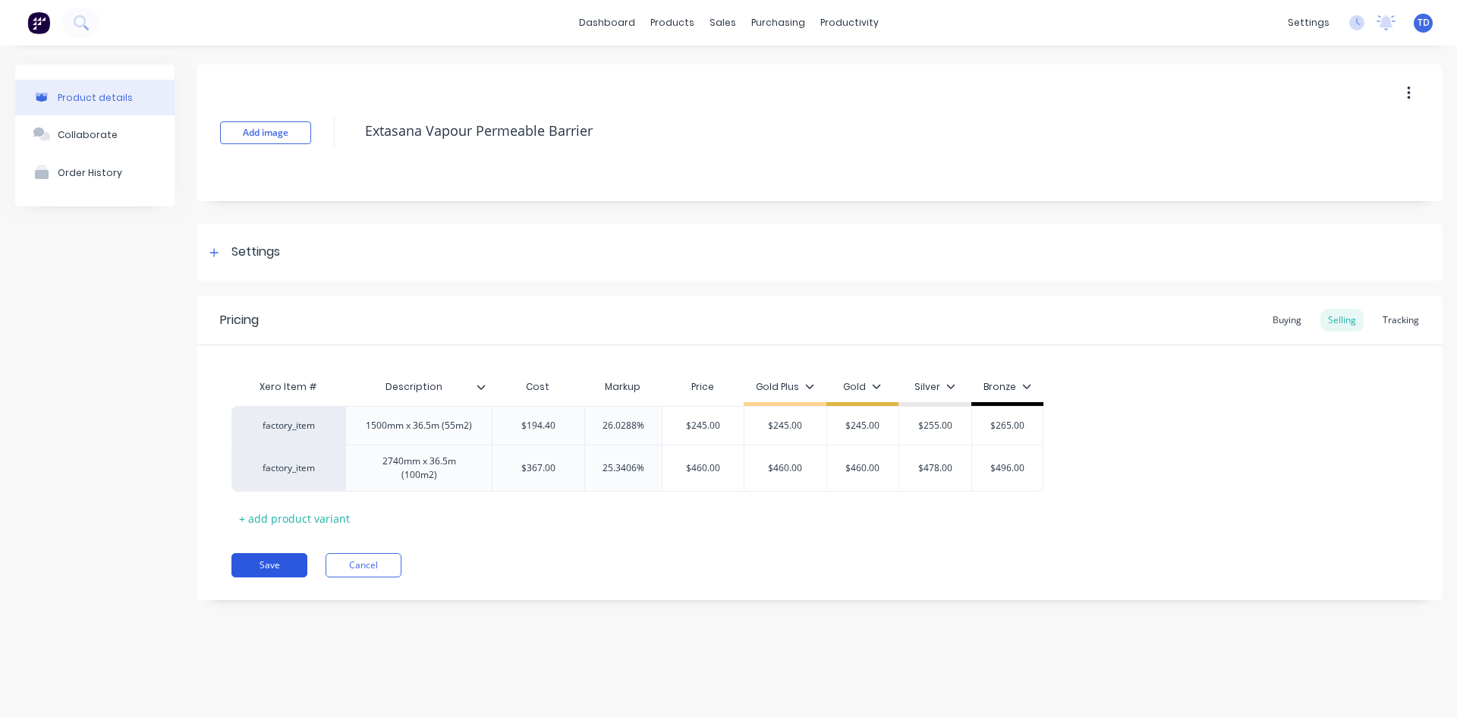
click at [249, 557] on button "Save" at bounding box center [269, 565] width 76 height 24
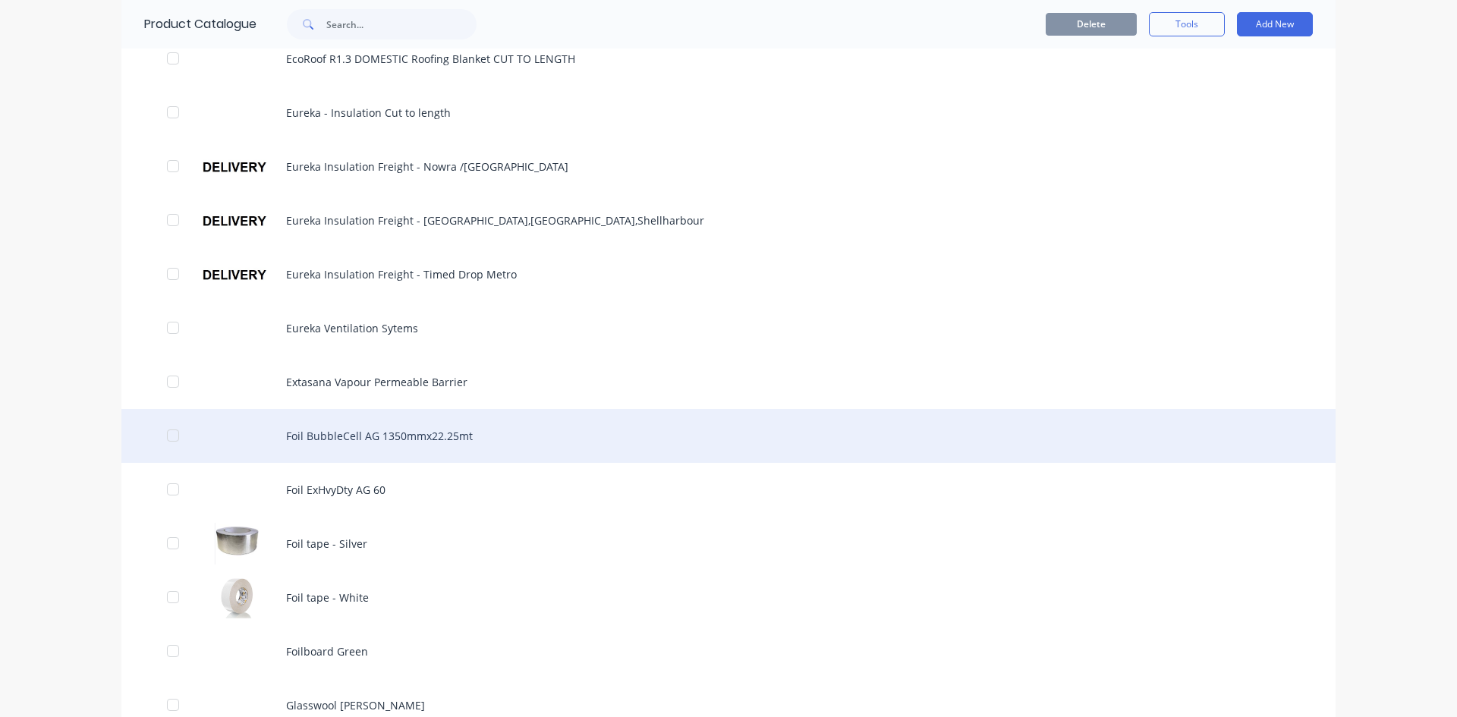
scroll to position [683, 0]
click at [341, 441] on div "Foil BubbleCell AG 1350mmx22.25mt" at bounding box center [728, 435] width 1214 height 54
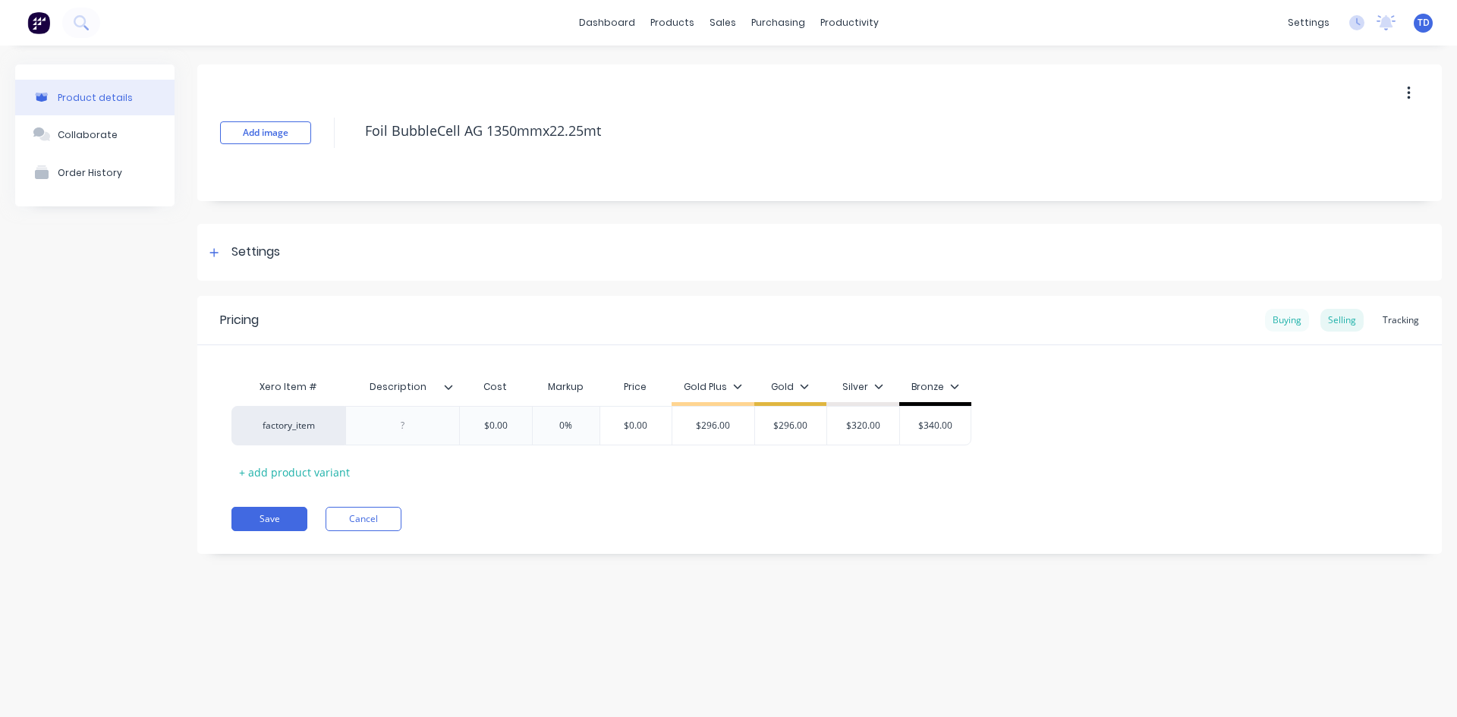
click at [1294, 329] on div "Buying" at bounding box center [1287, 320] width 44 height 23
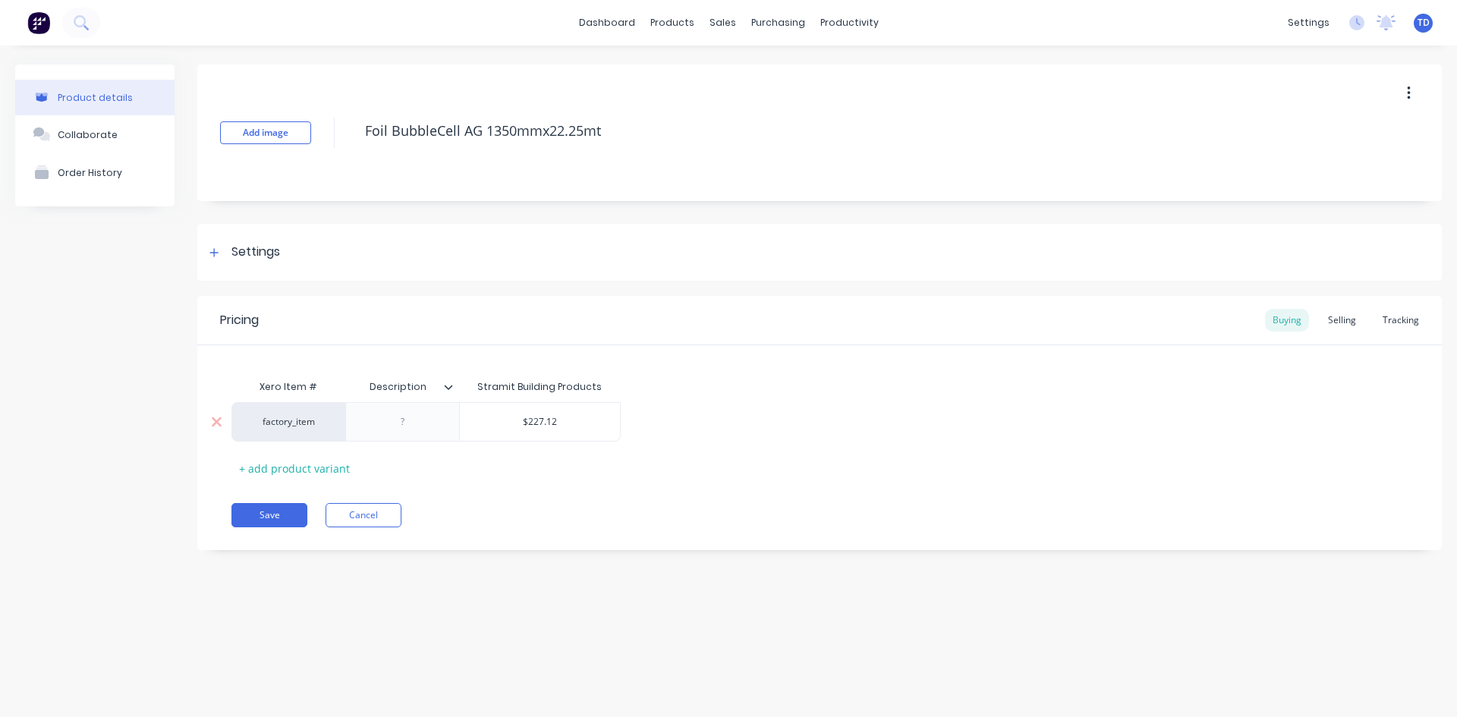
click at [560, 426] on input "$227.12" at bounding box center [540, 422] width 160 height 14
click at [1356, 323] on div "Selling" at bounding box center [1341, 320] width 43 height 23
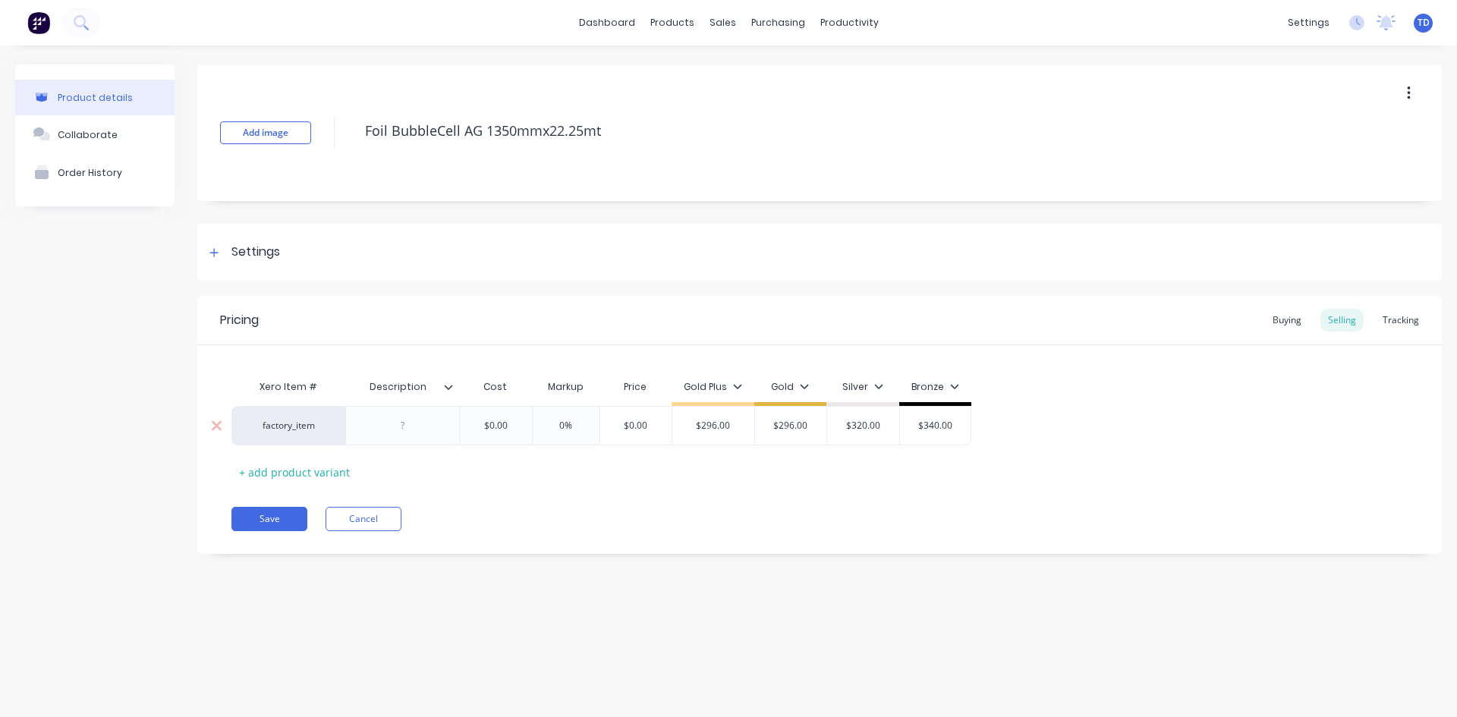
click at [523, 425] on input "$0.00" at bounding box center [496, 426] width 76 height 14
click at [707, 420] on input "$332.4439" at bounding box center [677, 426] width 106 height 14
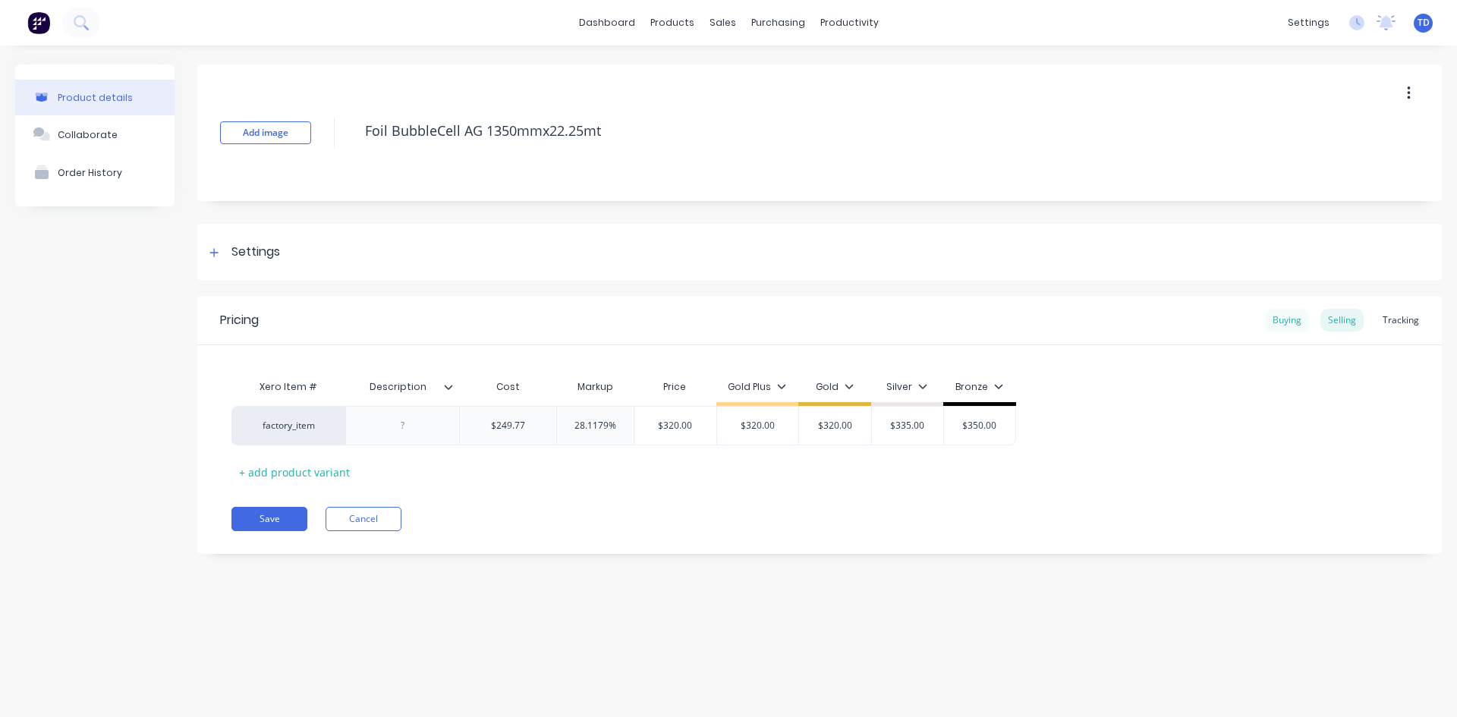
click at [1274, 324] on div "Buying" at bounding box center [1287, 320] width 44 height 23
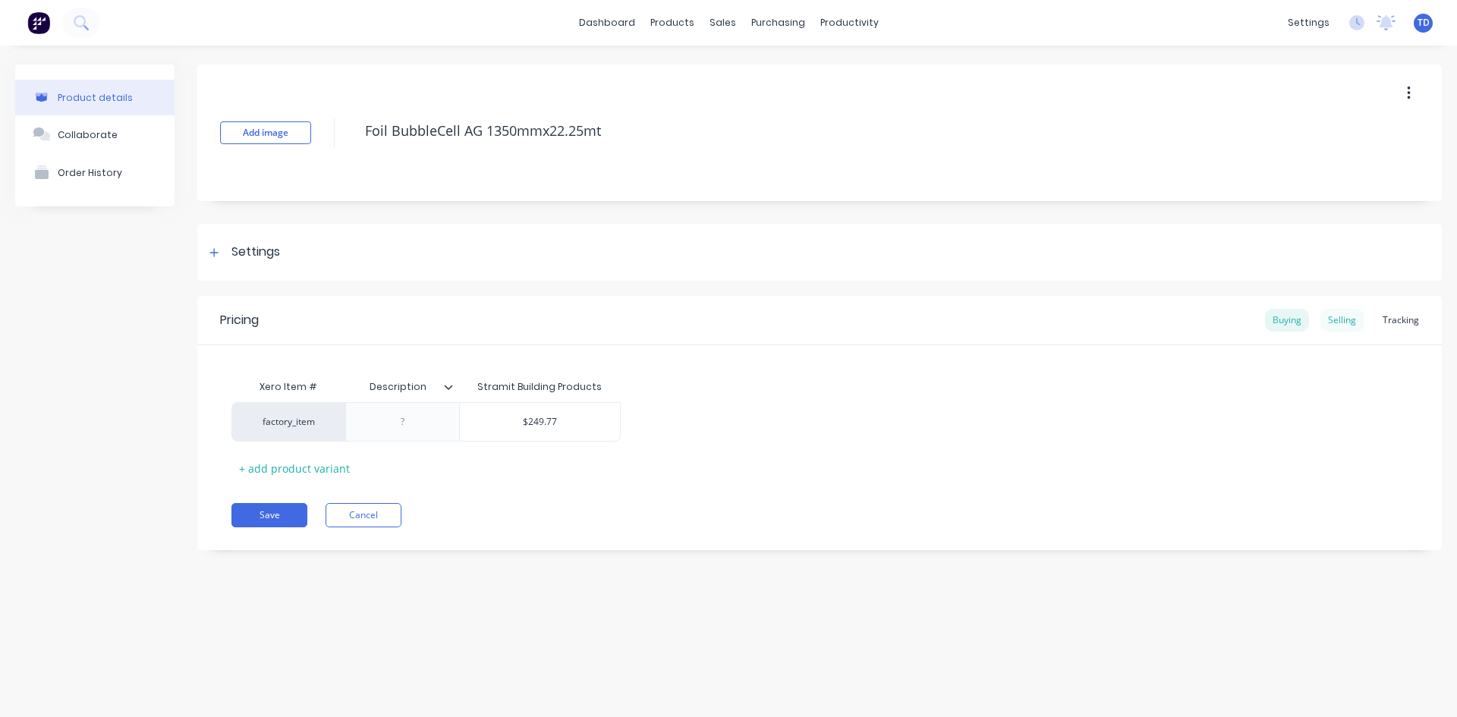
click at [1357, 324] on div "Selling" at bounding box center [1341, 320] width 43 height 23
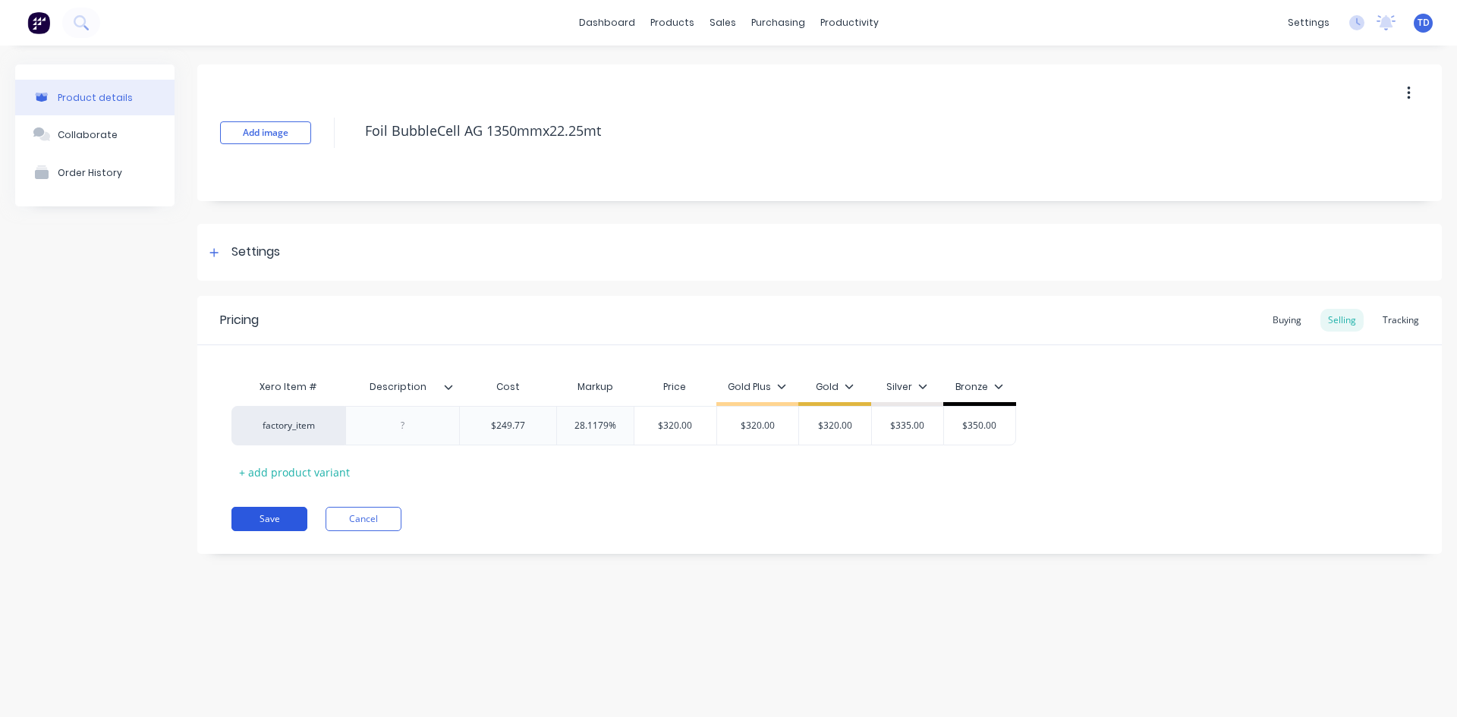
click at [291, 521] on button "Save" at bounding box center [269, 519] width 76 height 24
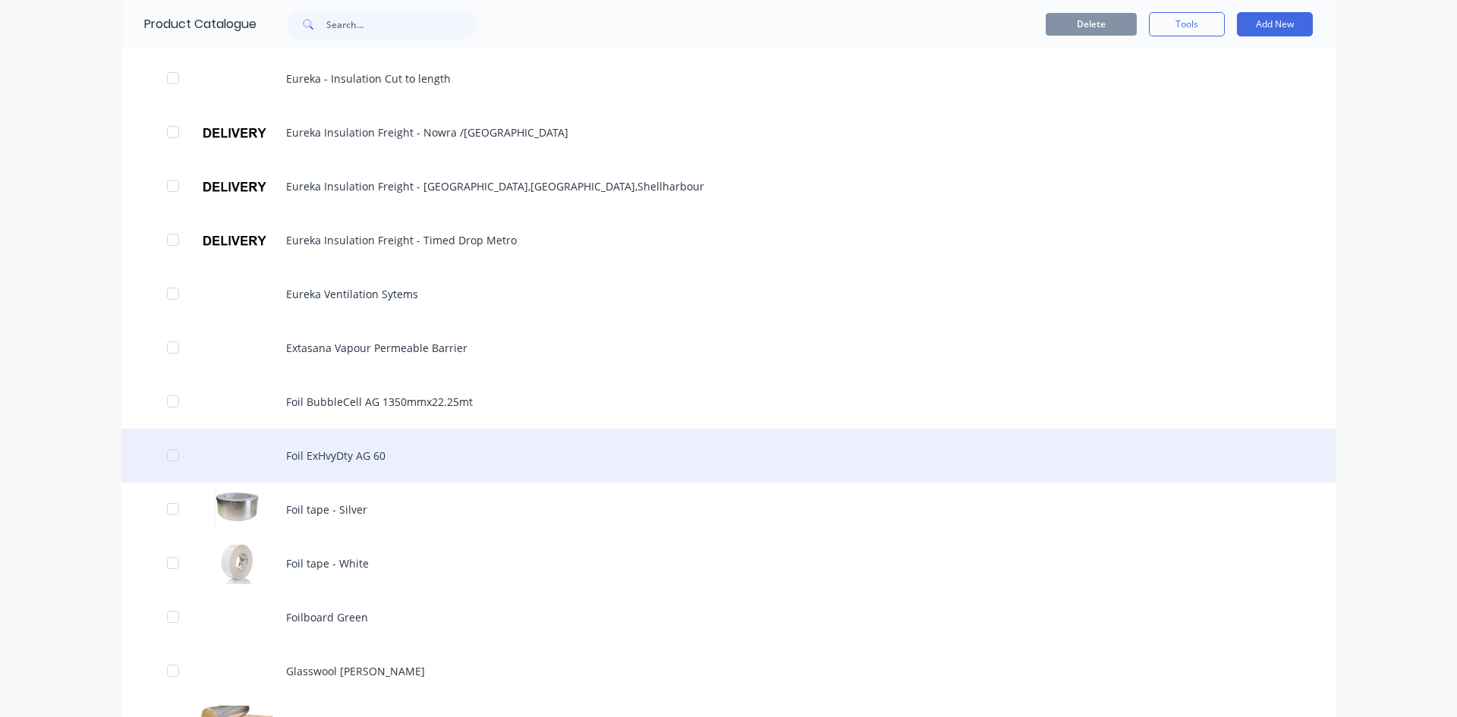
scroll to position [759, 0]
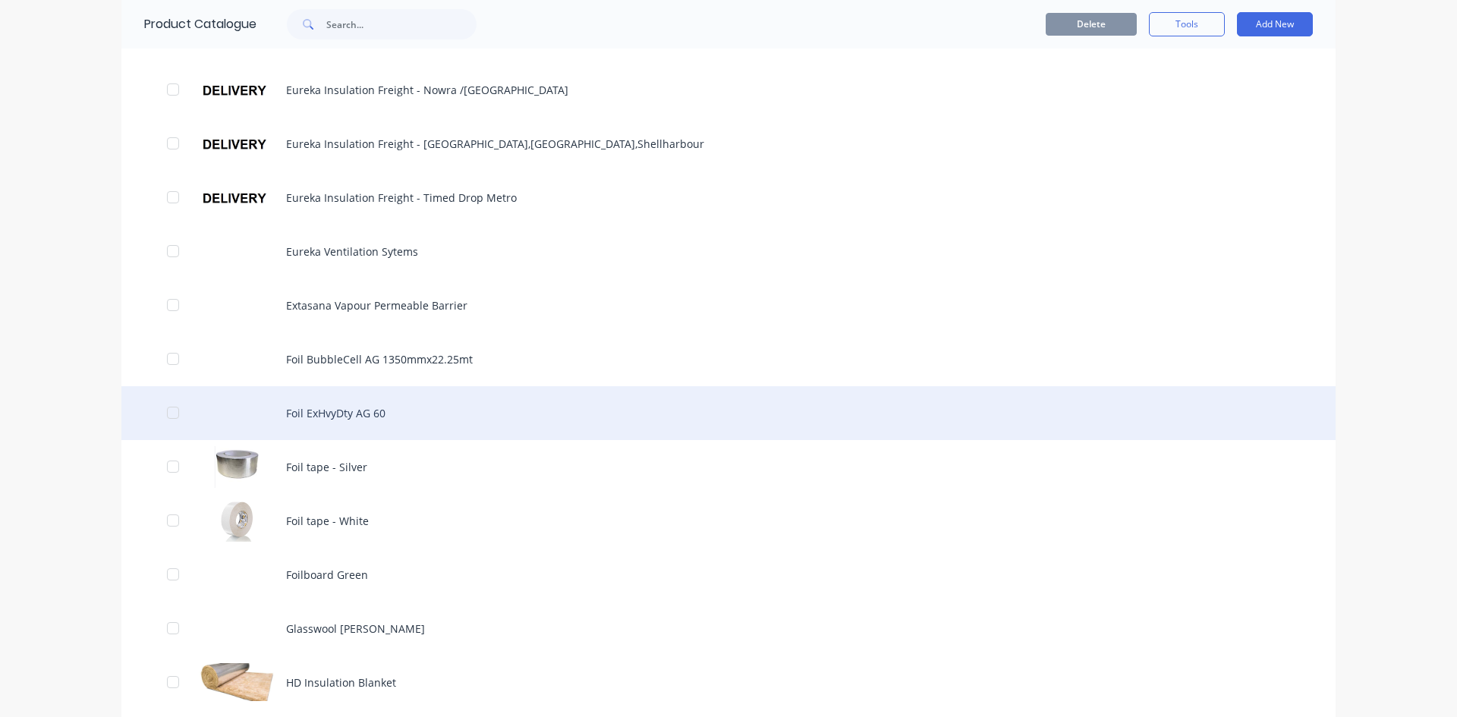
click at [300, 413] on div "Foil ExHvyDty AG 60" at bounding box center [728, 413] width 1214 height 54
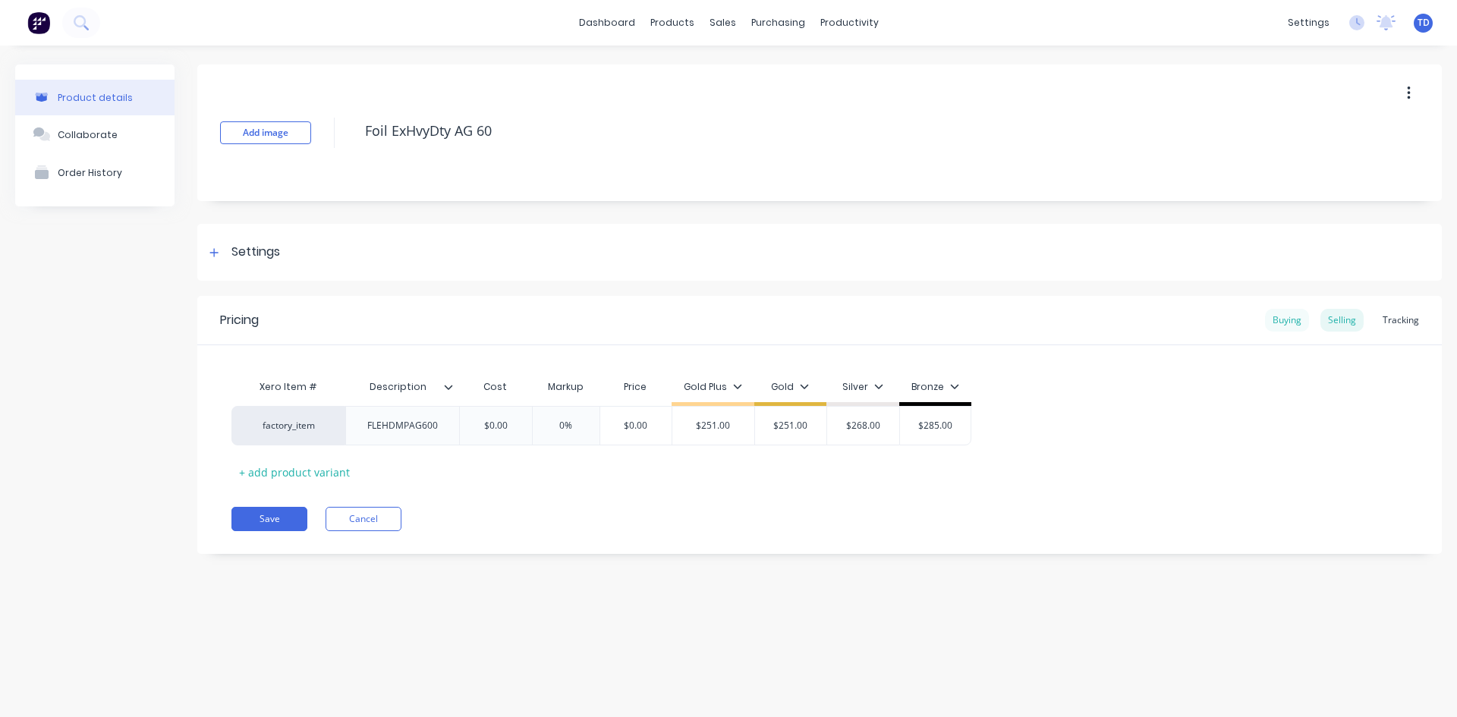
click at [1305, 321] on div "Buying" at bounding box center [1287, 320] width 44 height 23
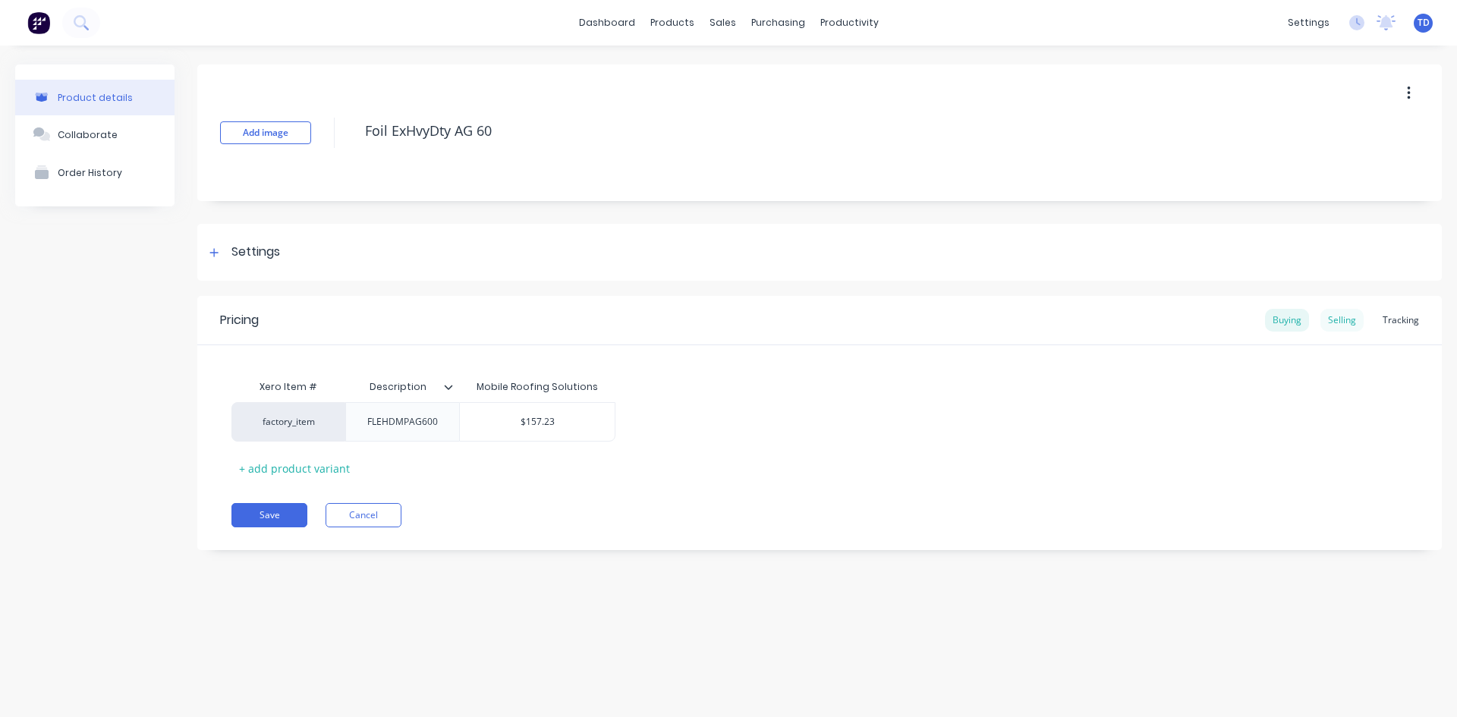
click at [1329, 317] on div "Selling" at bounding box center [1341, 320] width 43 height 23
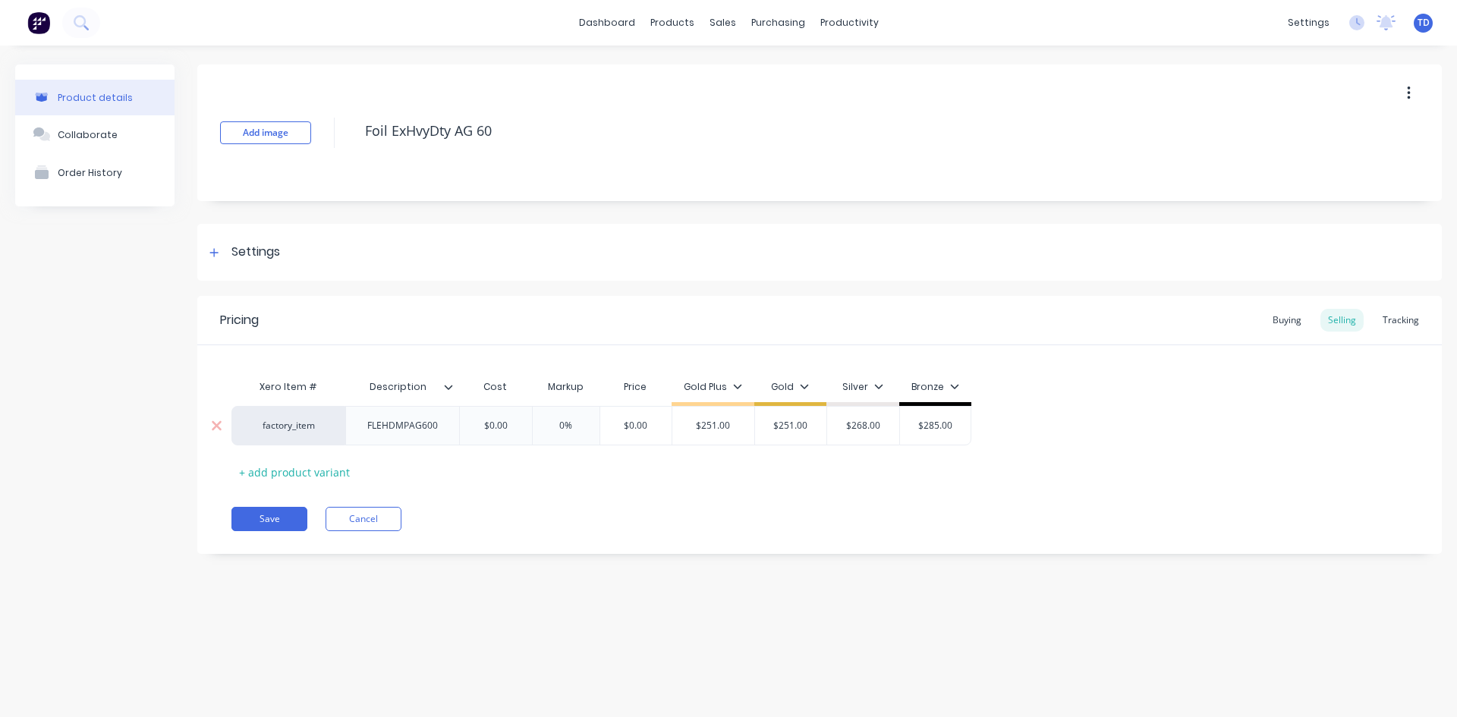
click at [511, 433] on div "$0.00" at bounding box center [496, 426] width 76 height 38
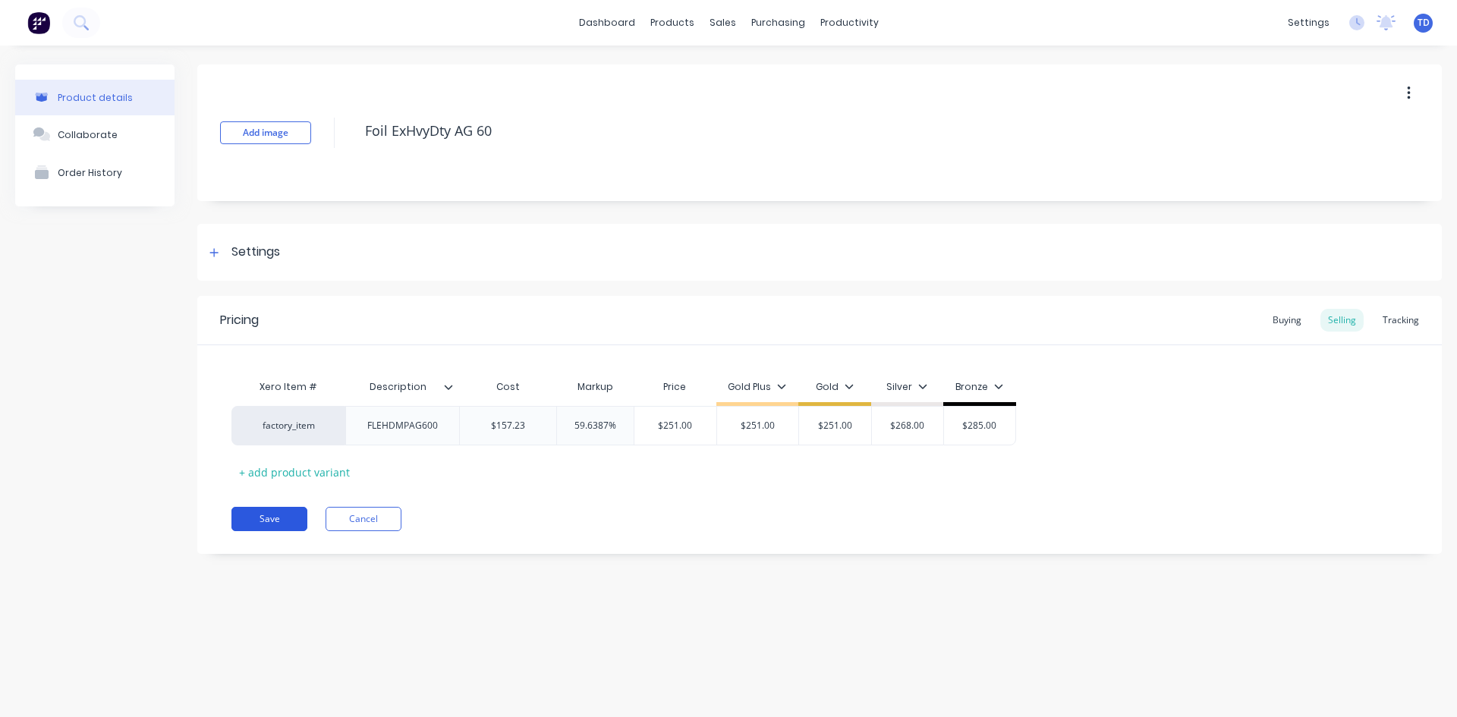
click at [285, 528] on button "Save" at bounding box center [269, 519] width 76 height 24
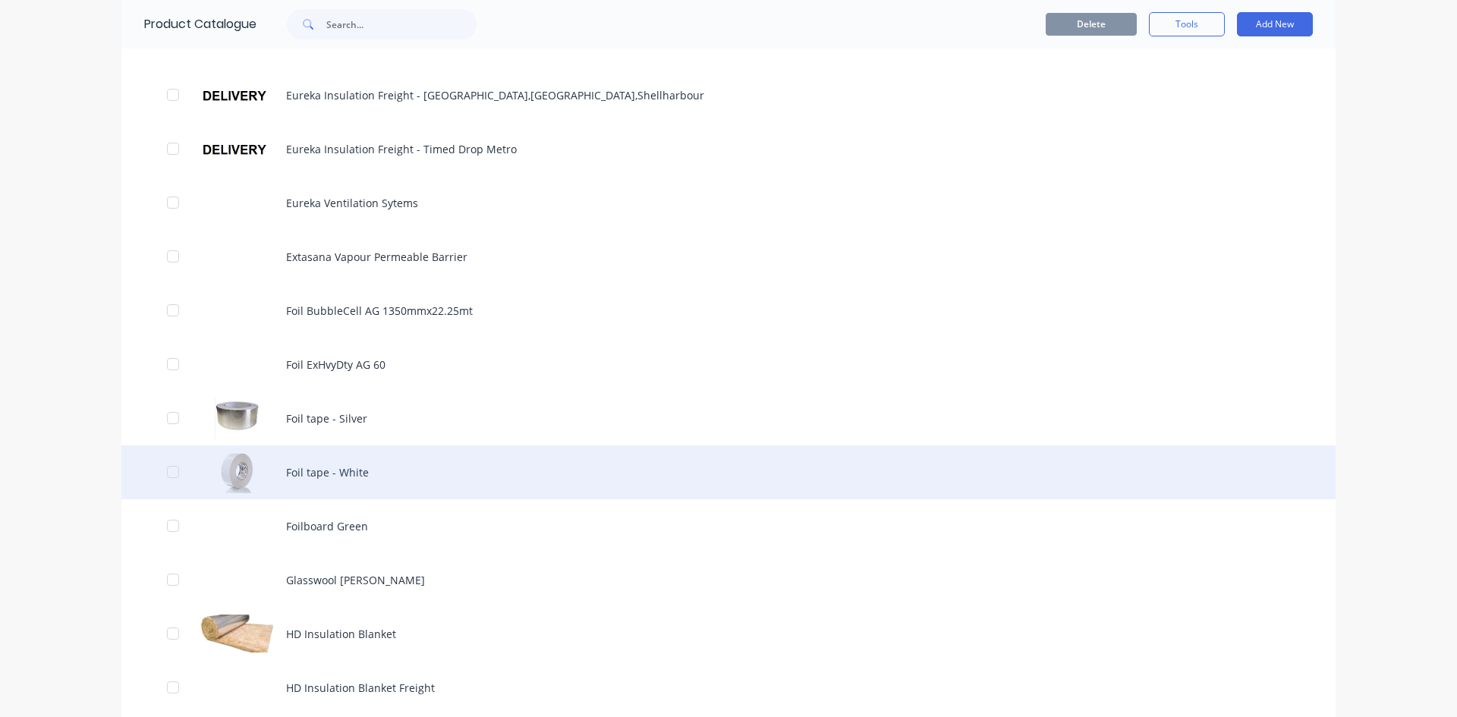
scroll to position [910, 0]
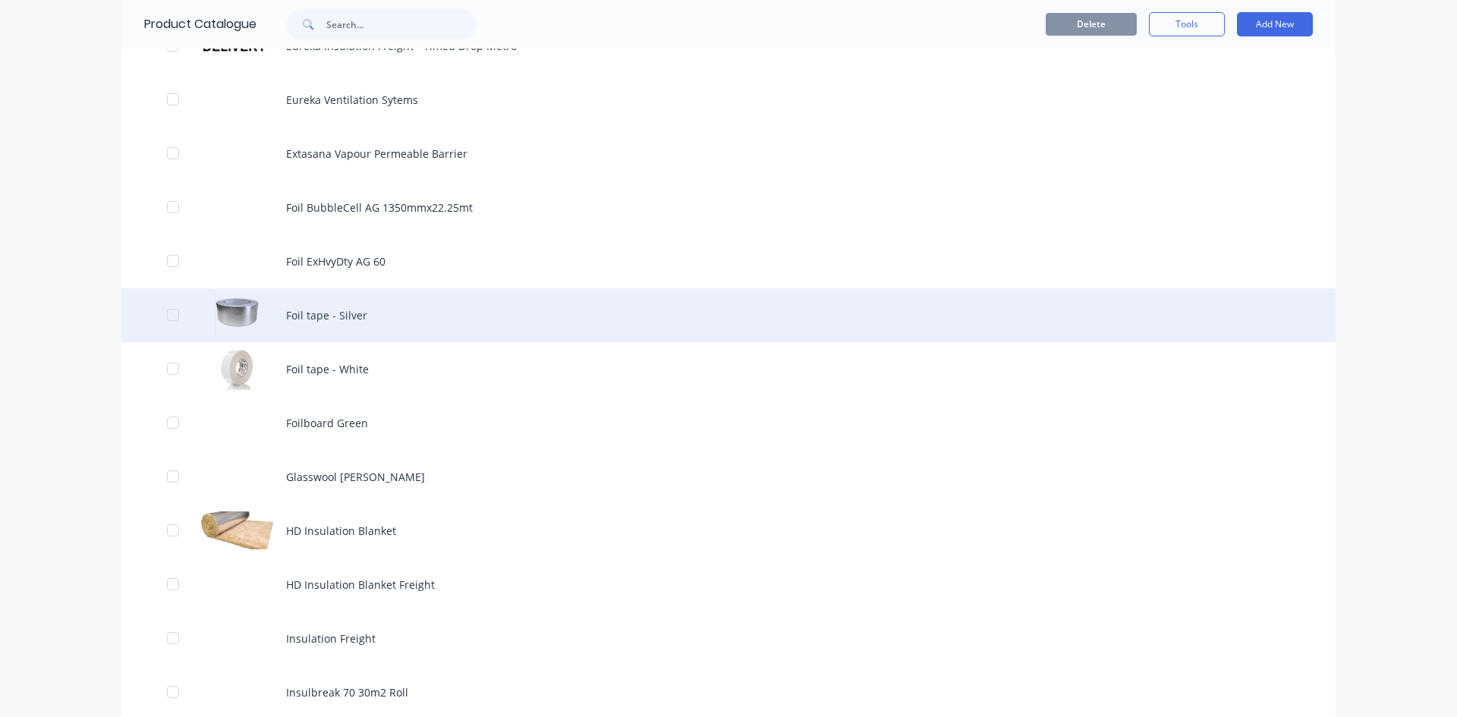
click at [343, 333] on div "Foil tape - Silver" at bounding box center [728, 315] width 1214 height 54
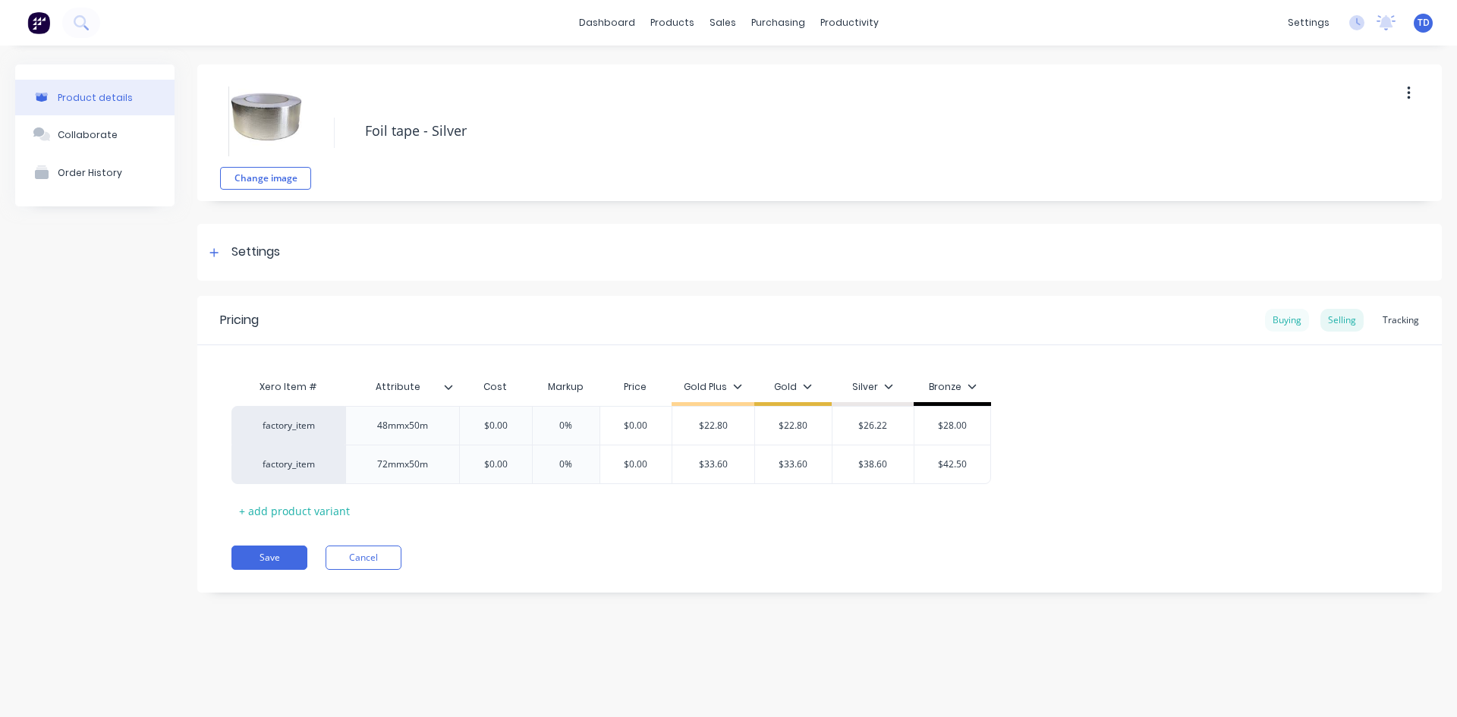
click at [1286, 322] on div "Buying" at bounding box center [1287, 320] width 44 height 23
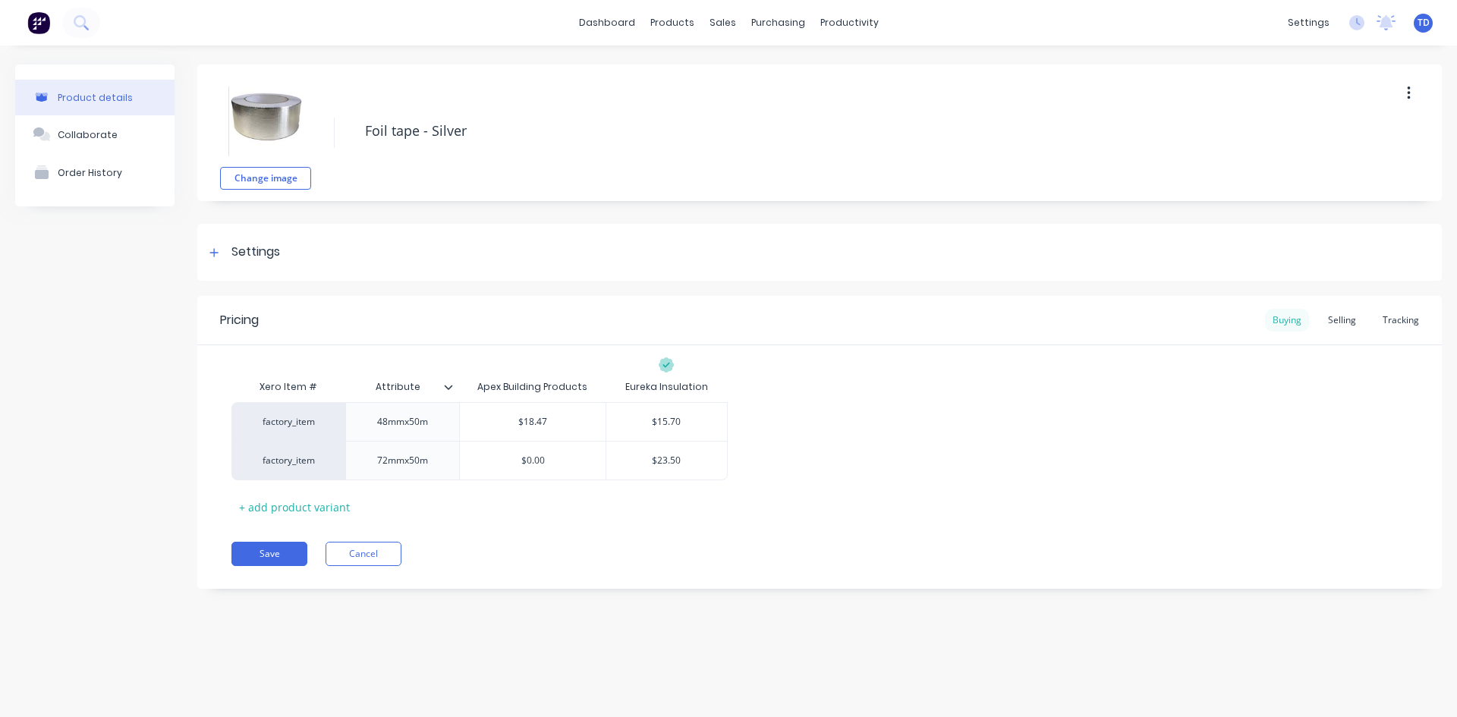
drag, startPoint x: 1334, startPoint y: 327, endPoint x: 1309, endPoint y: 325, distance: 25.1
click at [1334, 327] on div "Selling" at bounding box center [1341, 320] width 43 height 23
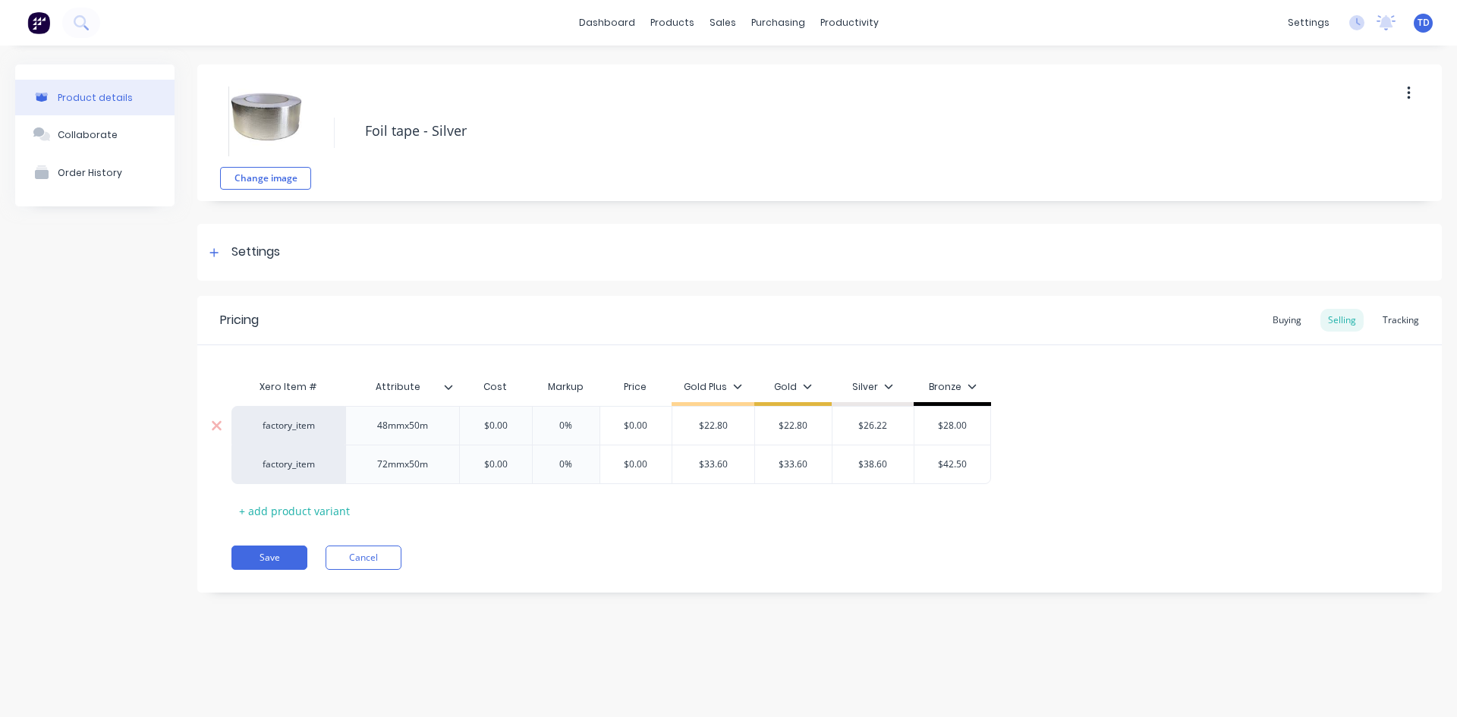
click at [520, 423] on input "$0.00" at bounding box center [496, 426] width 76 height 14
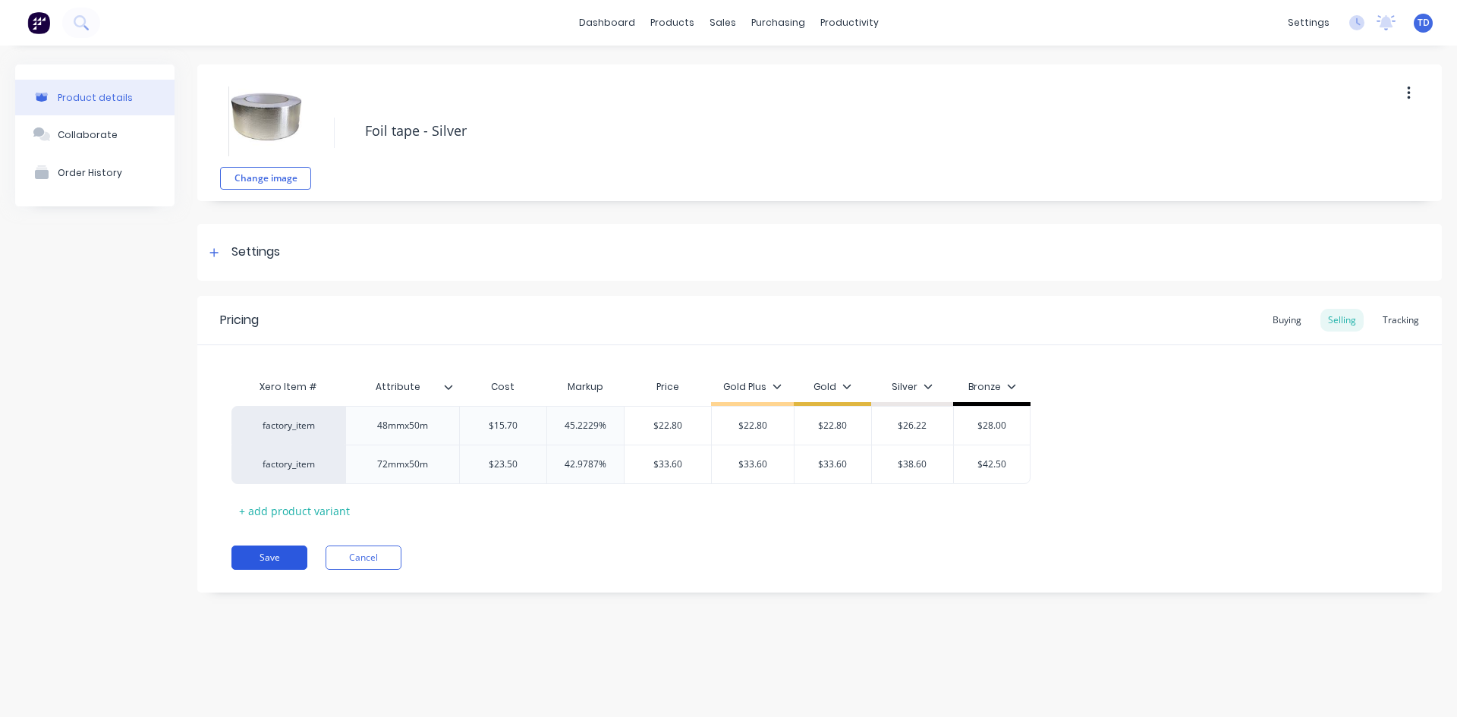
click at [273, 557] on button "Save" at bounding box center [269, 558] width 76 height 24
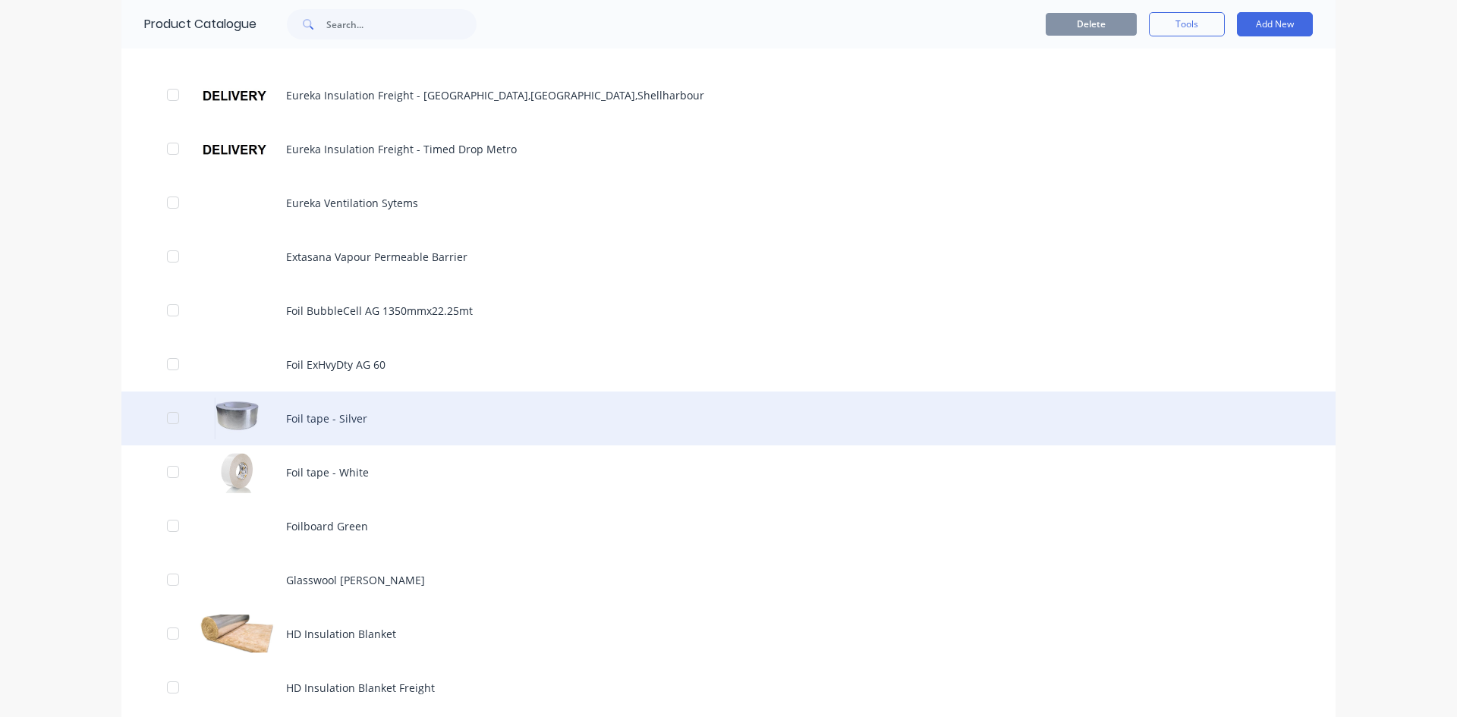
scroll to position [835, 0]
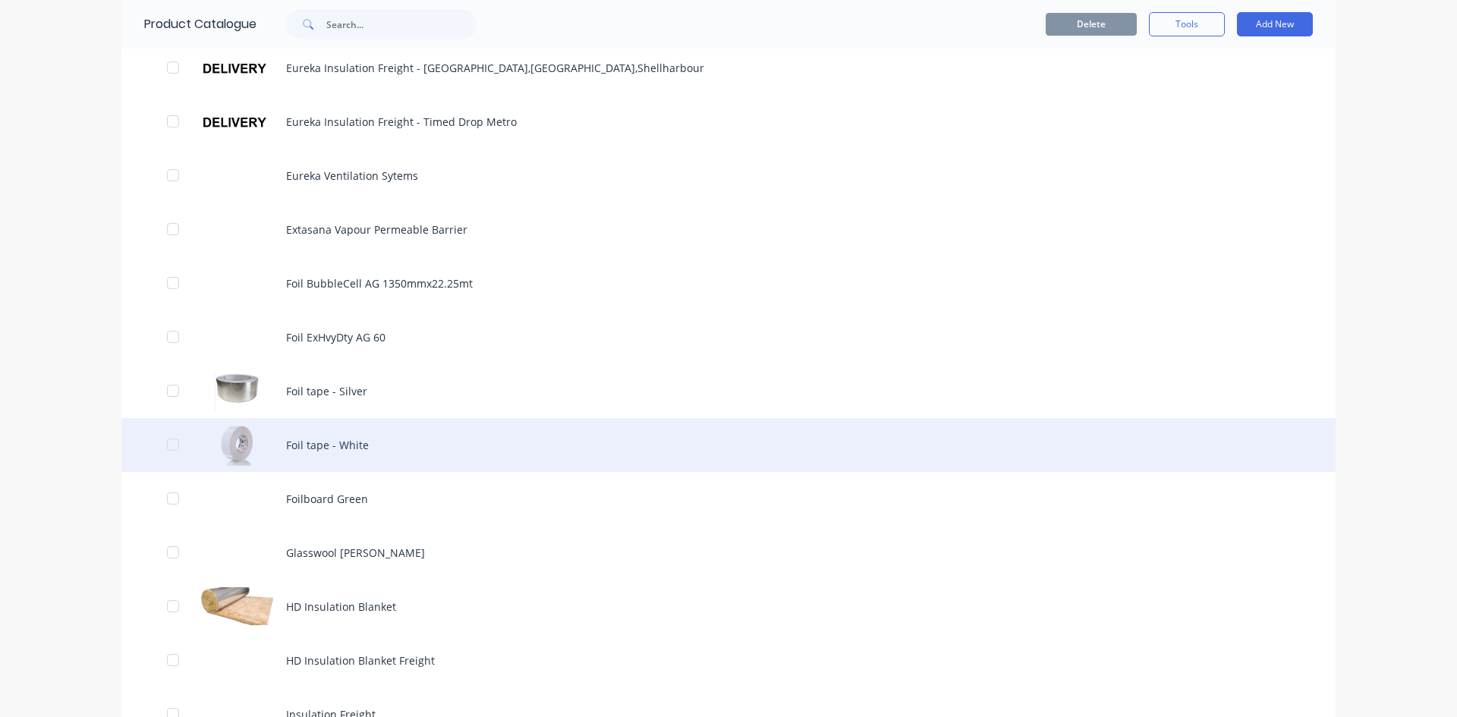
click at [332, 442] on div "Foil tape - White" at bounding box center [728, 445] width 1214 height 54
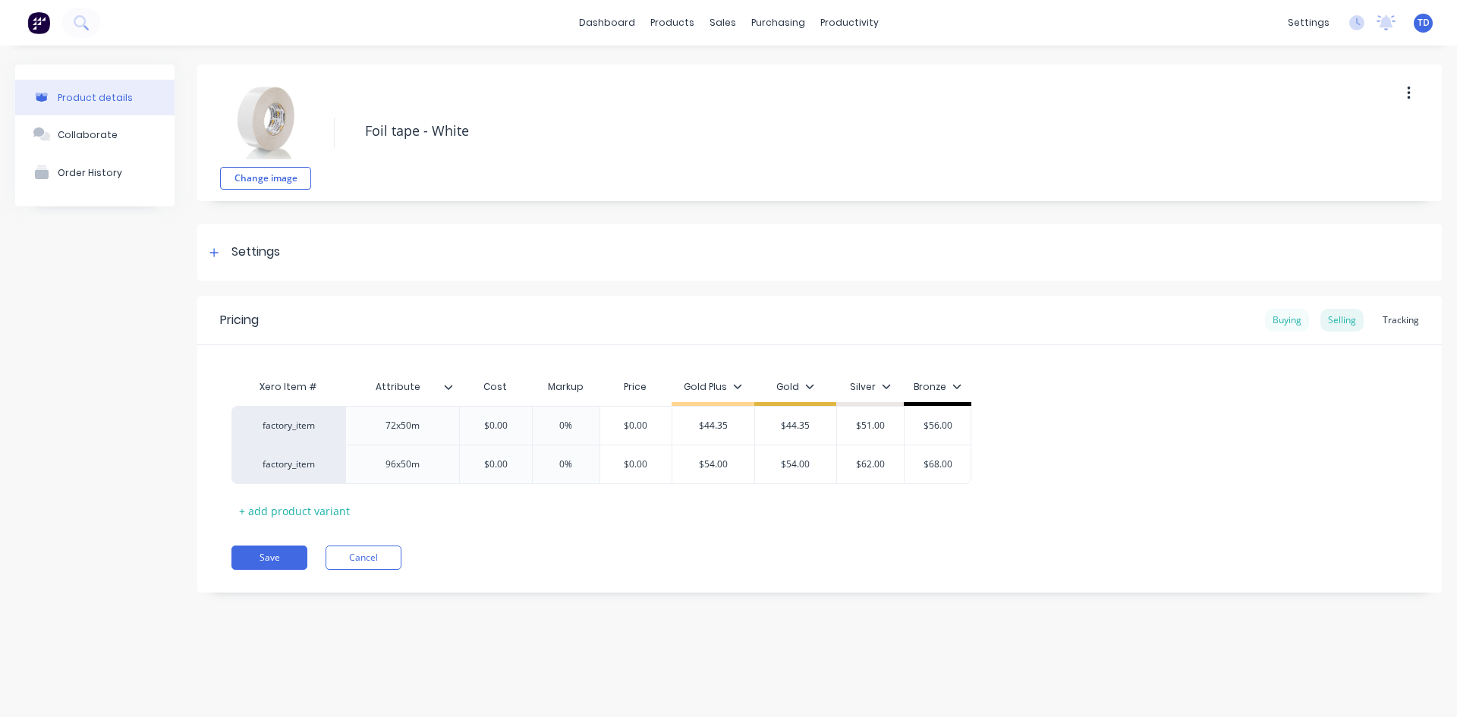
click at [1281, 322] on div "Buying" at bounding box center [1287, 320] width 44 height 23
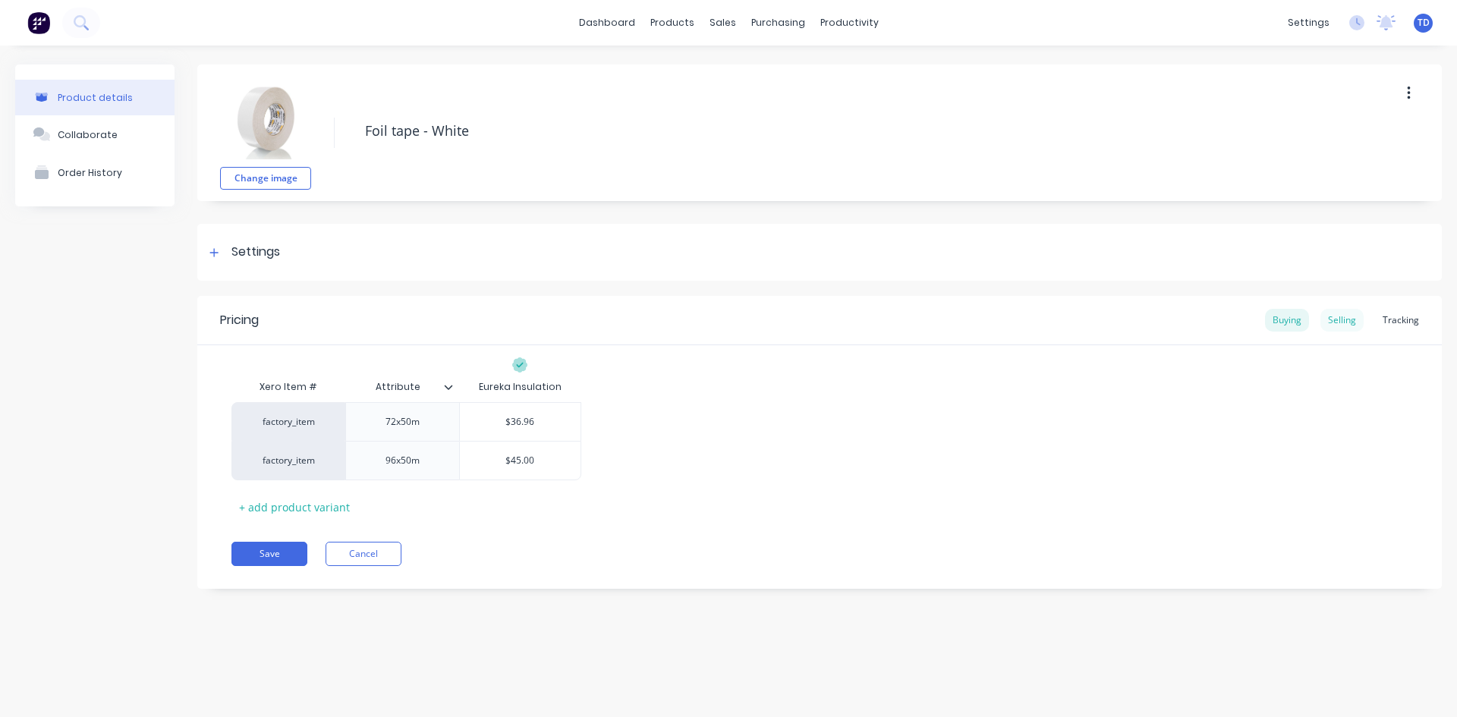
click at [1347, 323] on div "Selling" at bounding box center [1341, 320] width 43 height 23
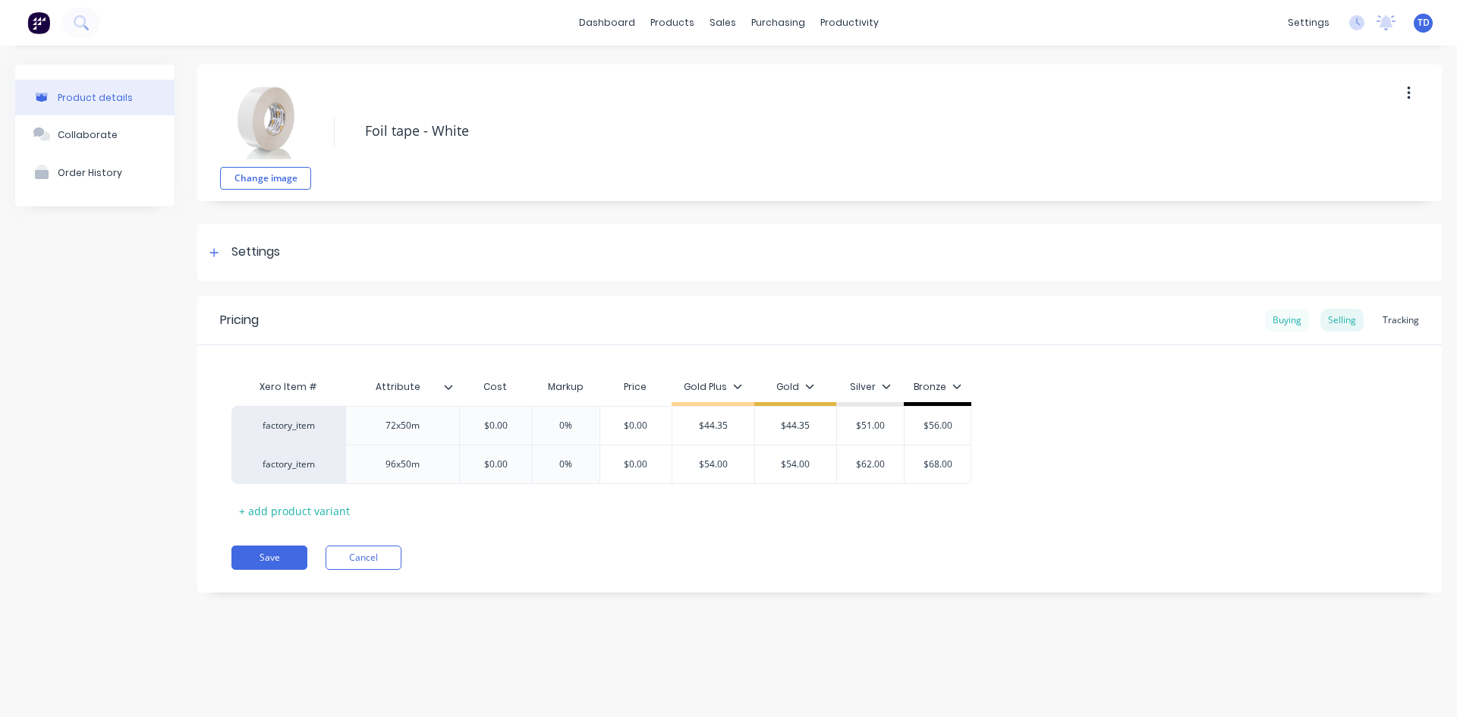
click at [1284, 323] on div "Buying" at bounding box center [1287, 320] width 44 height 23
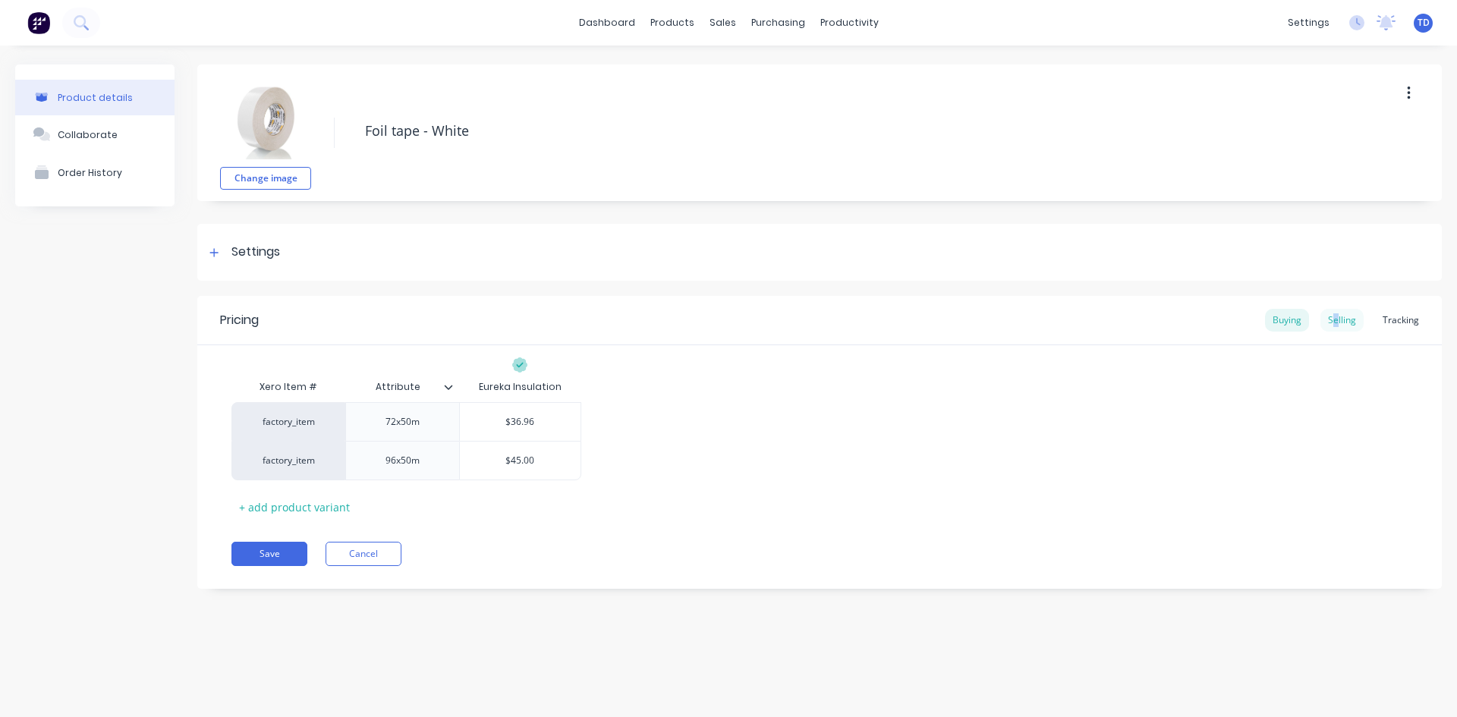
click at [1338, 319] on div "Selling" at bounding box center [1341, 320] width 43 height 23
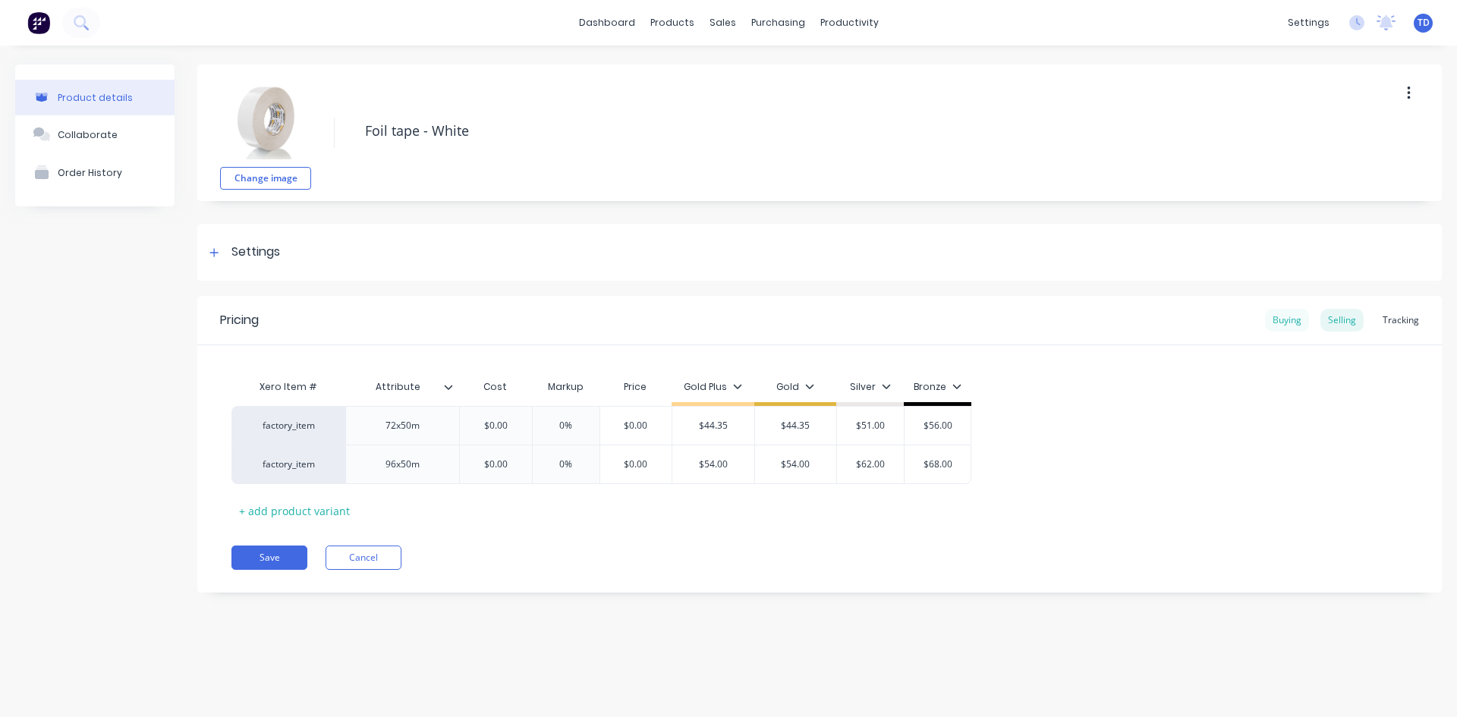
click at [1294, 325] on div "Buying" at bounding box center [1287, 320] width 44 height 23
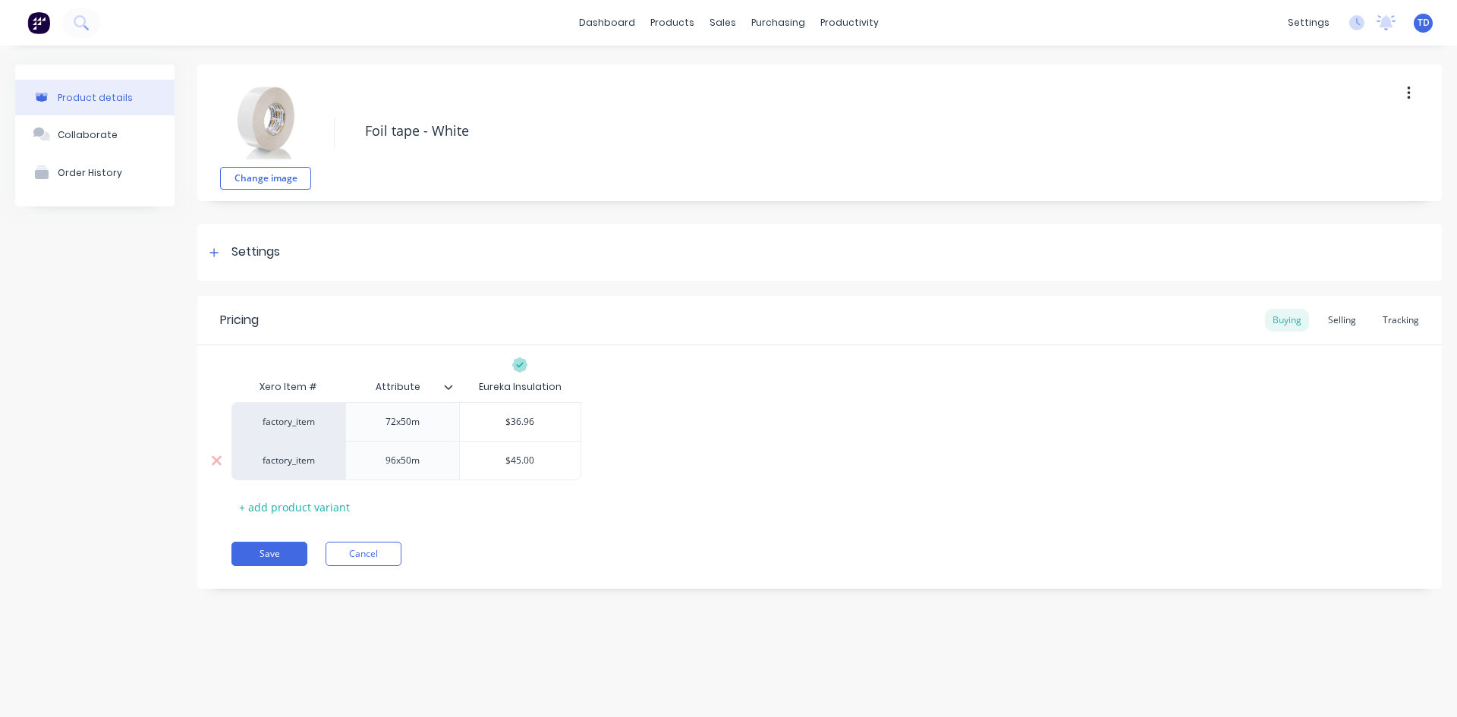
click at [545, 457] on input "$45.00" at bounding box center [520, 461] width 121 height 14
drag, startPoint x: 1351, startPoint y: 319, endPoint x: 1325, endPoint y: 330, distance: 27.5
click at [1352, 319] on div "Selling" at bounding box center [1341, 320] width 43 height 23
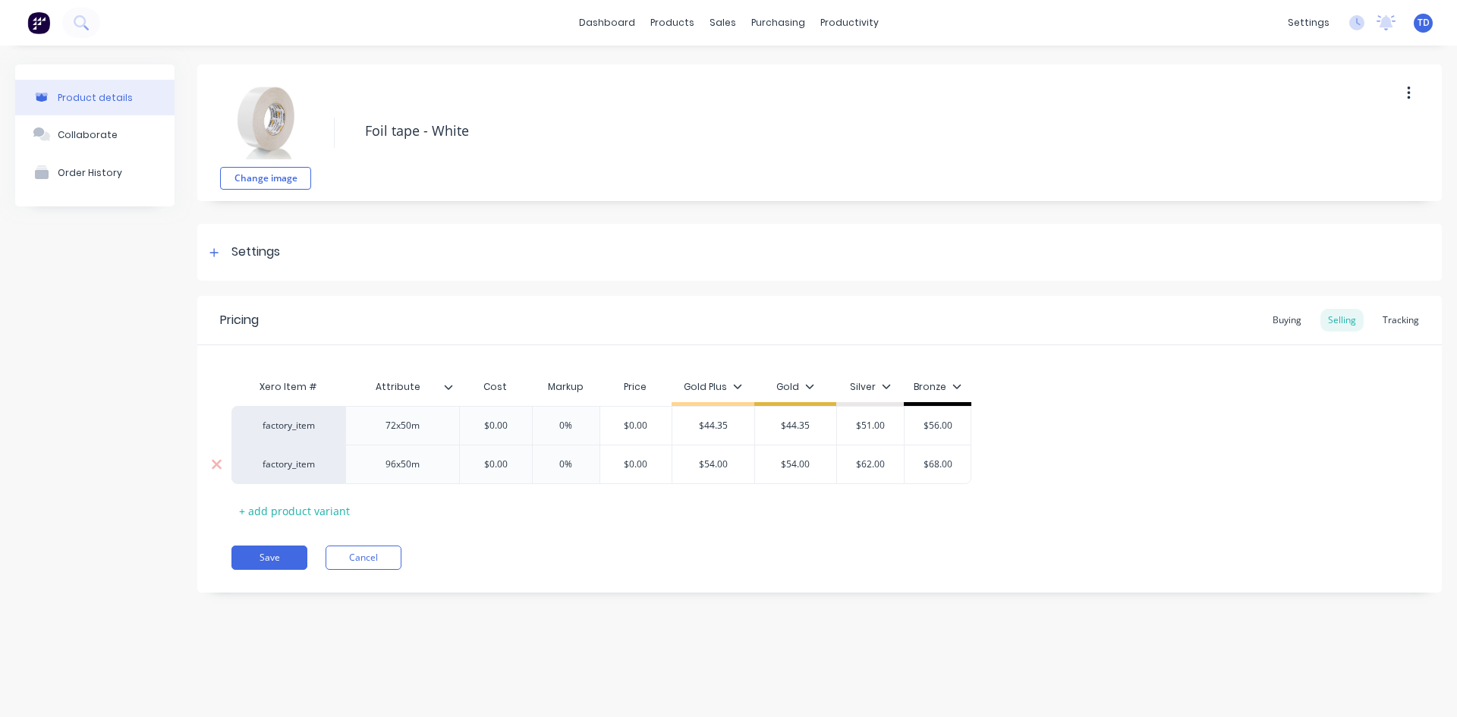
click at [517, 468] on input "$0.00" at bounding box center [496, 465] width 76 height 14
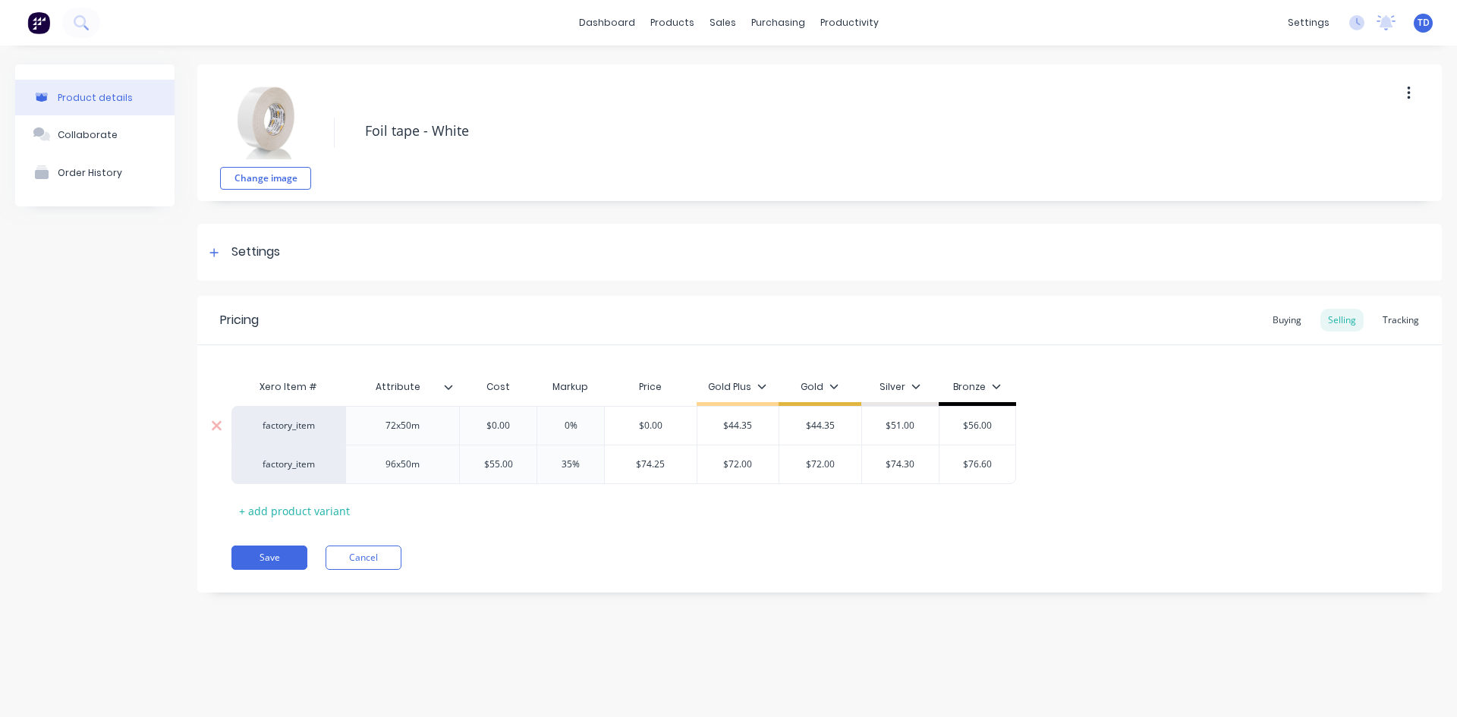
click at [513, 429] on input "$0.00" at bounding box center [498, 426] width 77 height 14
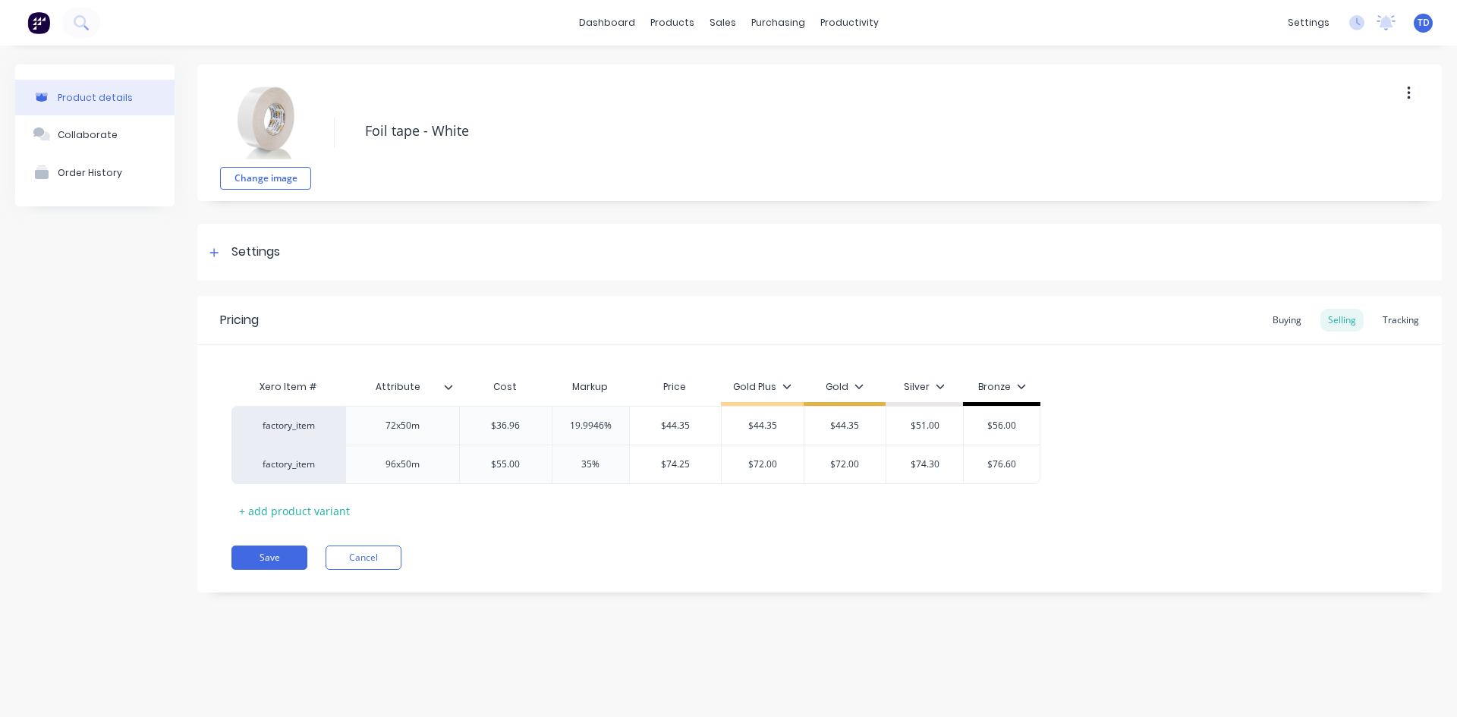
click at [621, 546] on div "Save Cancel" at bounding box center [836, 558] width 1210 height 24
click at [692, 463] on input "$74.25" at bounding box center [676, 465] width 92 height 14
click at [568, 586] on div "Pricing Buying Selling Tracking Xero Item # Attribute Cost Markup Price Gold Pl…" at bounding box center [819, 444] width 1244 height 297
click at [1280, 322] on div "Buying" at bounding box center [1287, 320] width 44 height 23
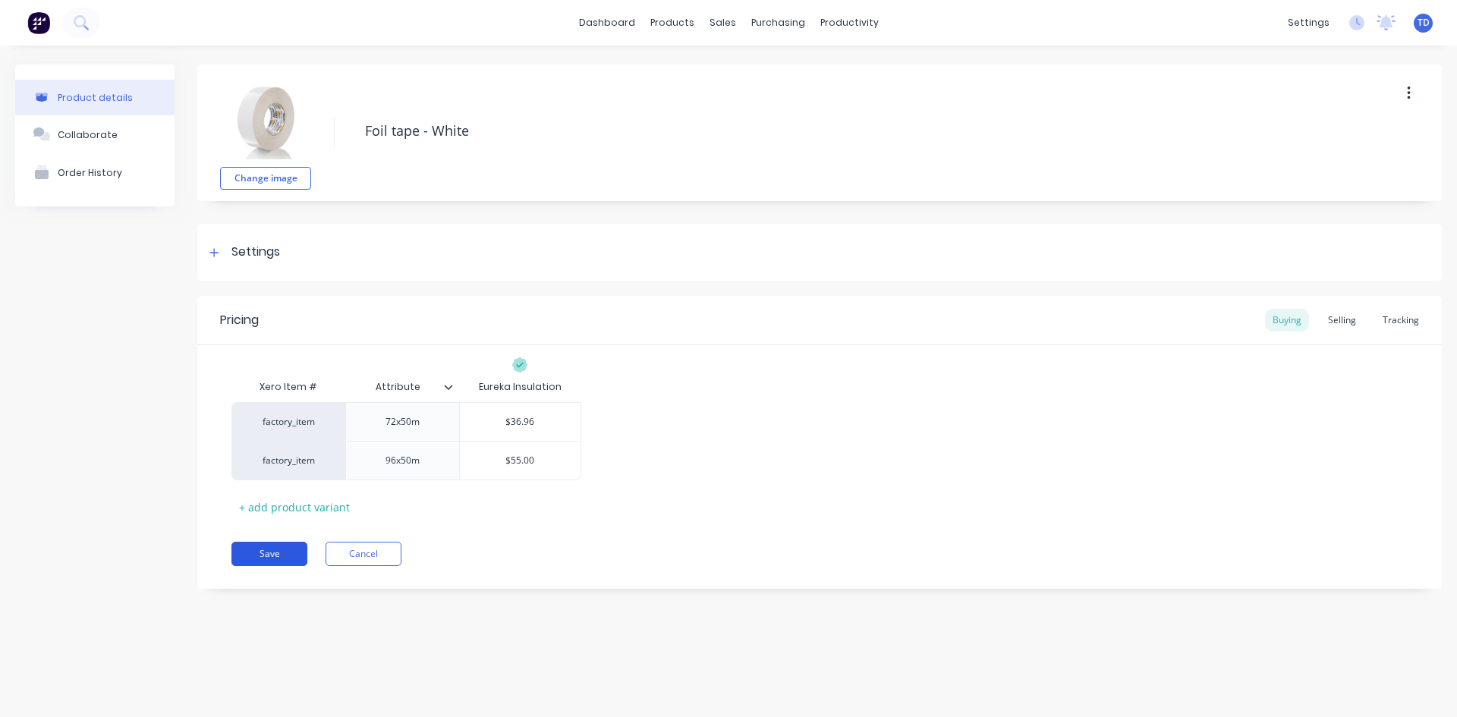
click at [272, 546] on button "Save" at bounding box center [269, 554] width 76 height 24
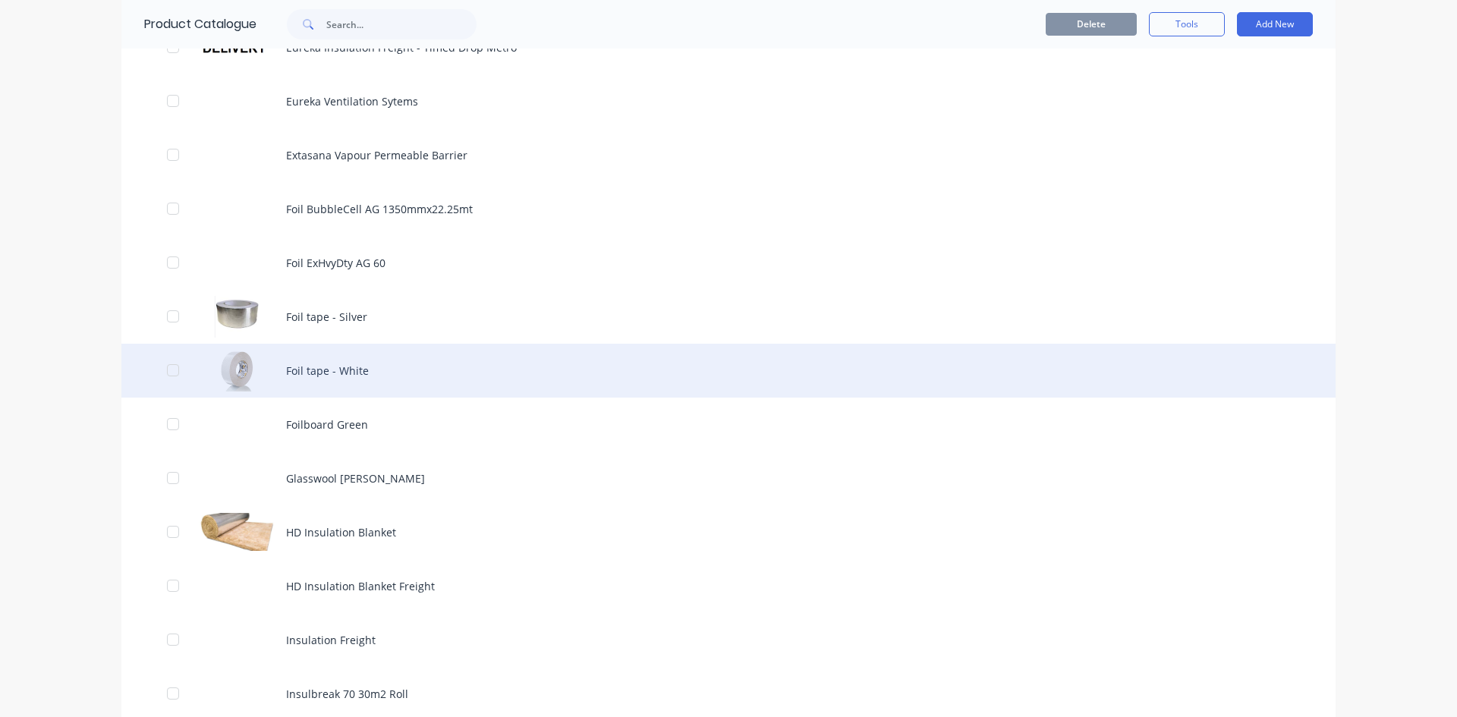
scroll to position [910, 0]
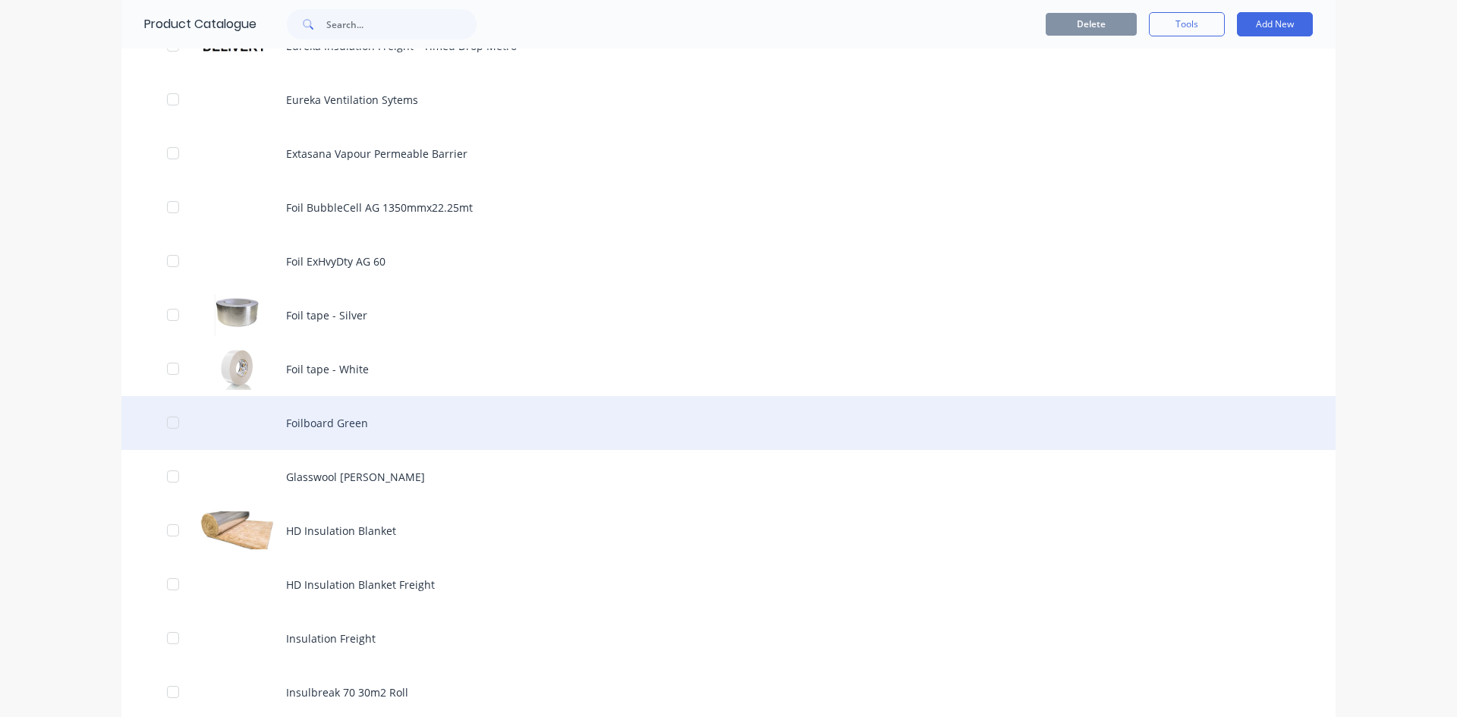
click at [313, 420] on div "Foilboard Green" at bounding box center [728, 423] width 1214 height 54
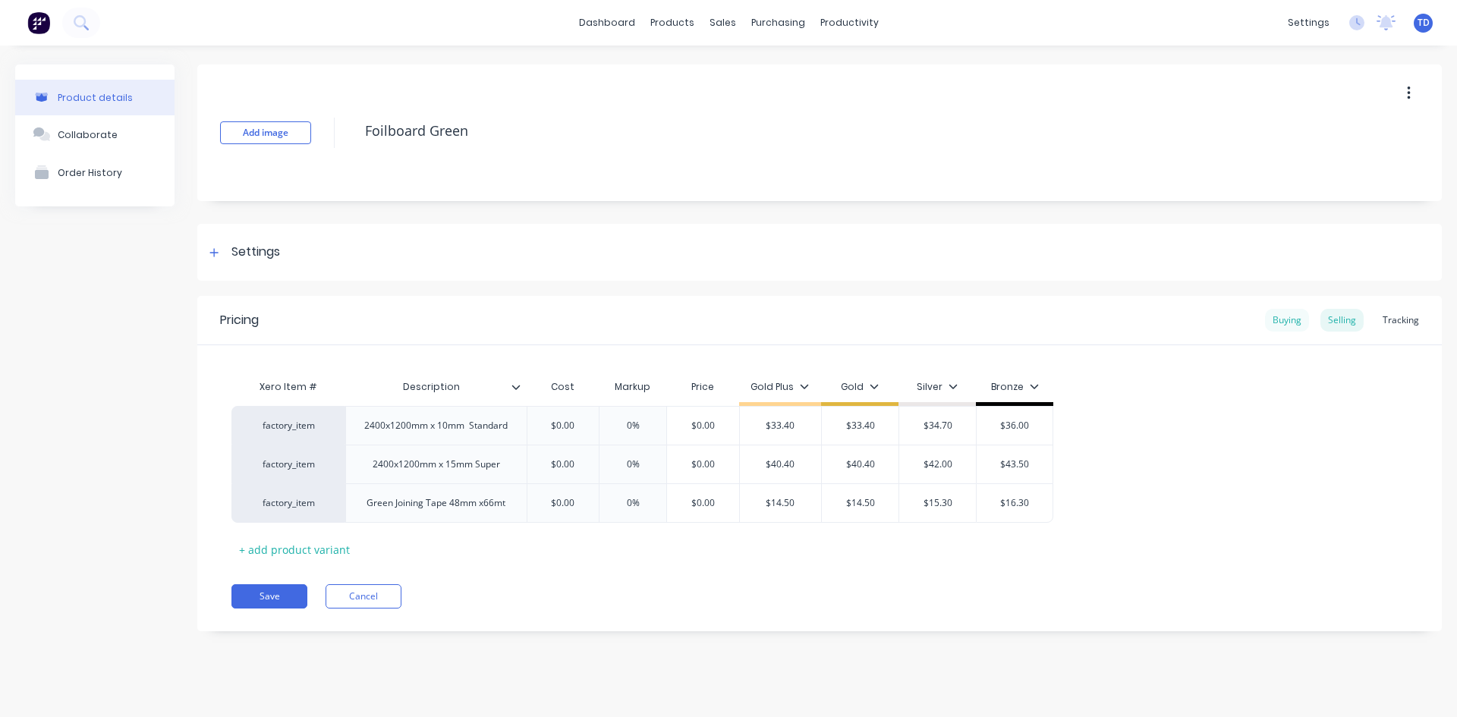
click at [1284, 325] on div "Buying" at bounding box center [1287, 320] width 44 height 23
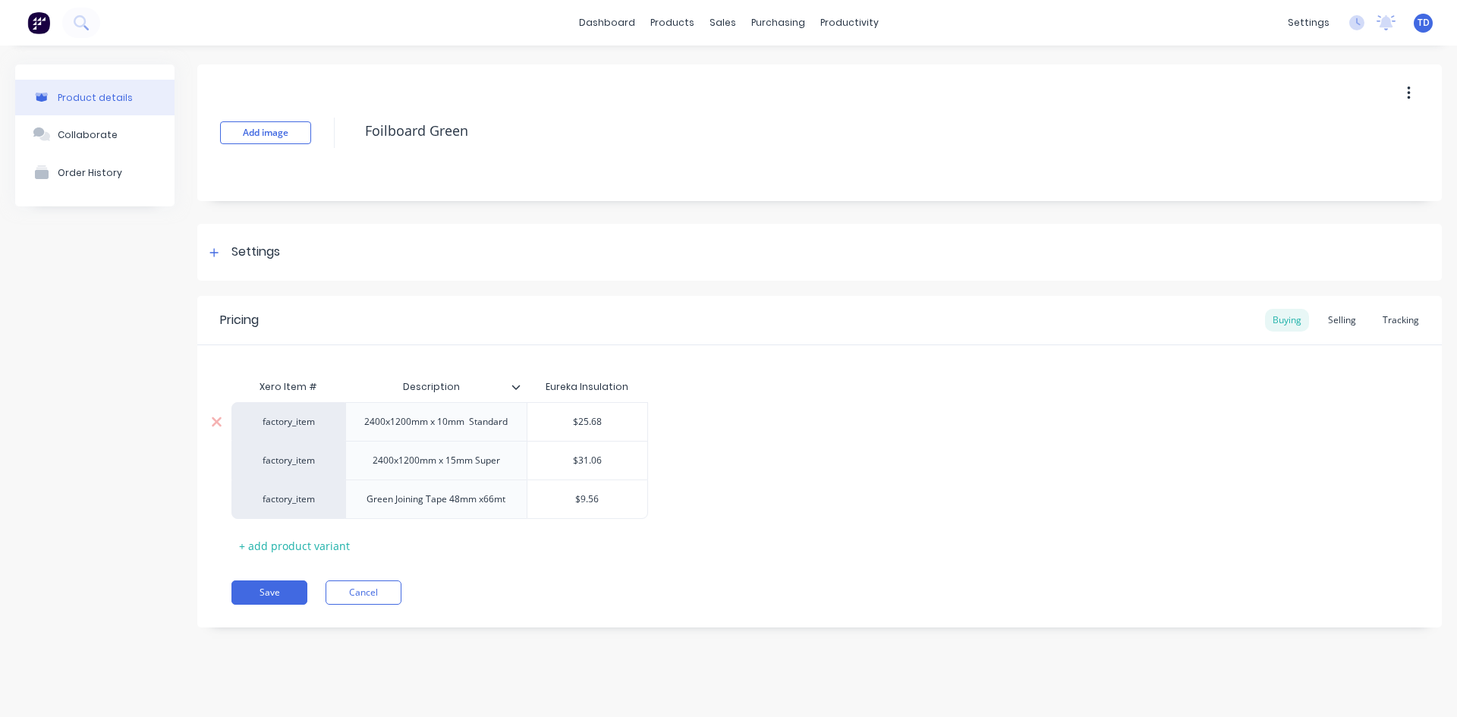
click at [614, 413] on div "$25.68" at bounding box center [587, 422] width 121 height 38
click at [614, 458] on input "$31.06" at bounding box center [587, 461] width 121 height 14
click at [612, 495] on input "$9.56" at bounding box center [587, 499] width 121 height 14
click at [1357, 322] on div "Selling" at bounding box center [1341, 320] width 43 height 23
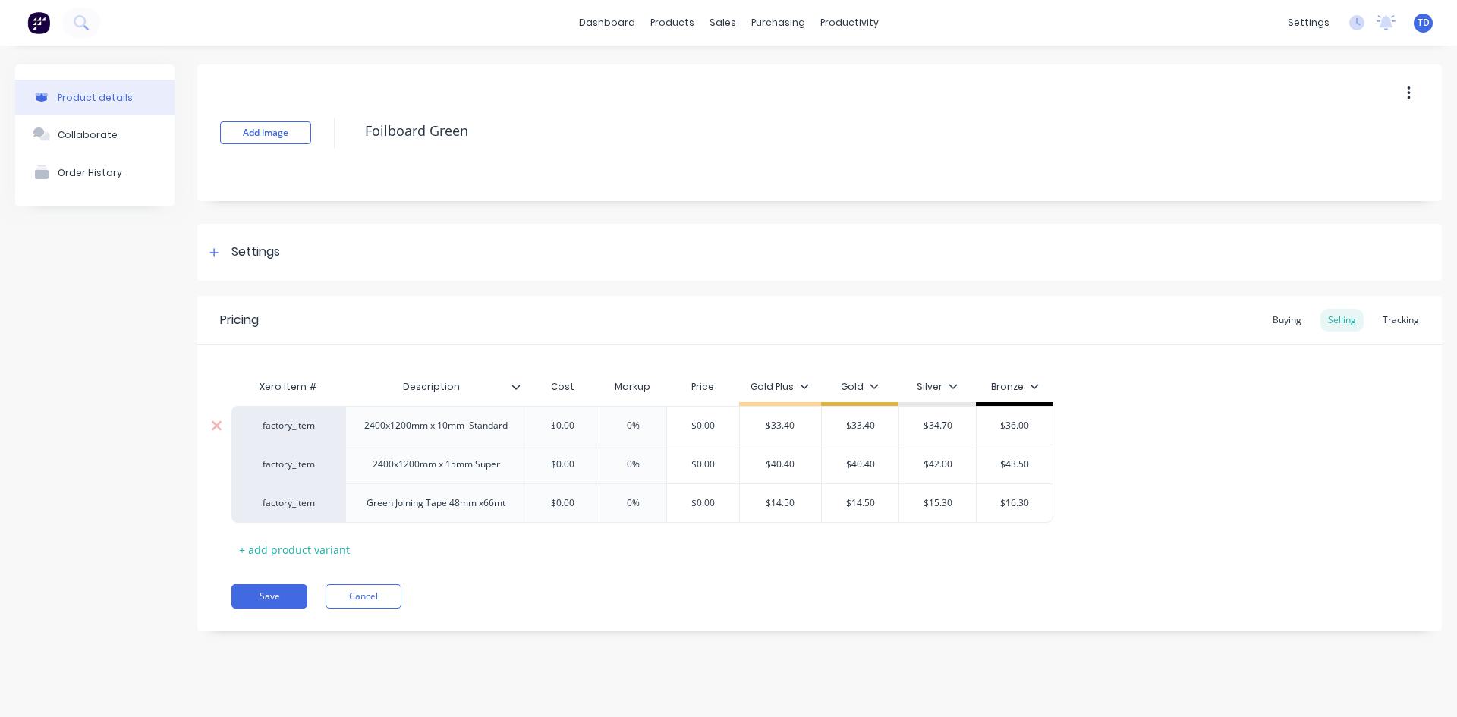
click at [575, 425] on input "$0.00" at bounding box center [563, 426] width 76 height 14
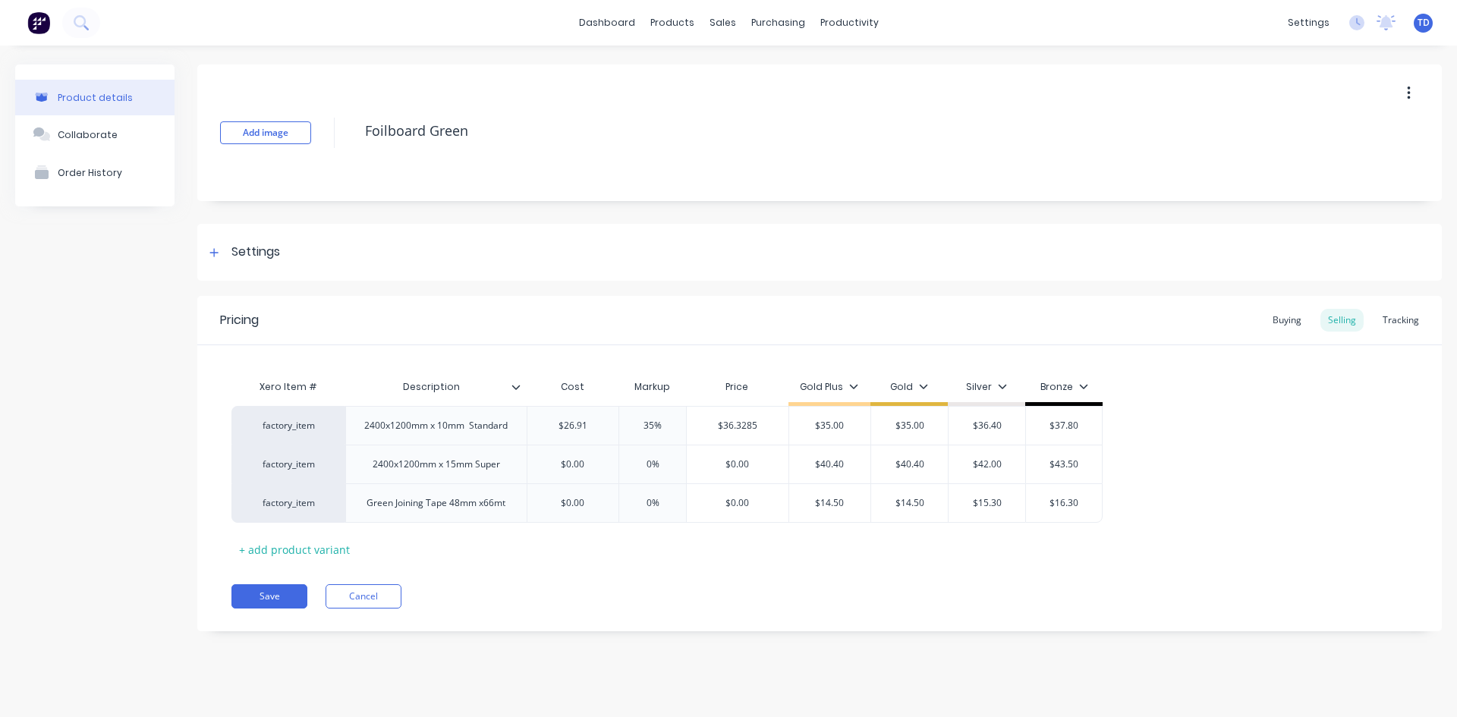
click at [461, 567] on div "Pricing Buying Selling Tracking Xero Item # Description Cost Markup Price Gold …" at bounding box center [819, 463] width 1244 height 335
click at [589, 471] on div "$0.00" at bounding box center [573, 464] width 92 height 38
click at [740, 459] on input "$43.9425" at bounding box center [738, 465] width 102 height 14
click at [756, 465] on input "$43.9425" at bounding box center [738, 465] width 102 height 14
click at [772, 423] on input "$36.3285" at bounding box center [747, 426] width 102 height 14
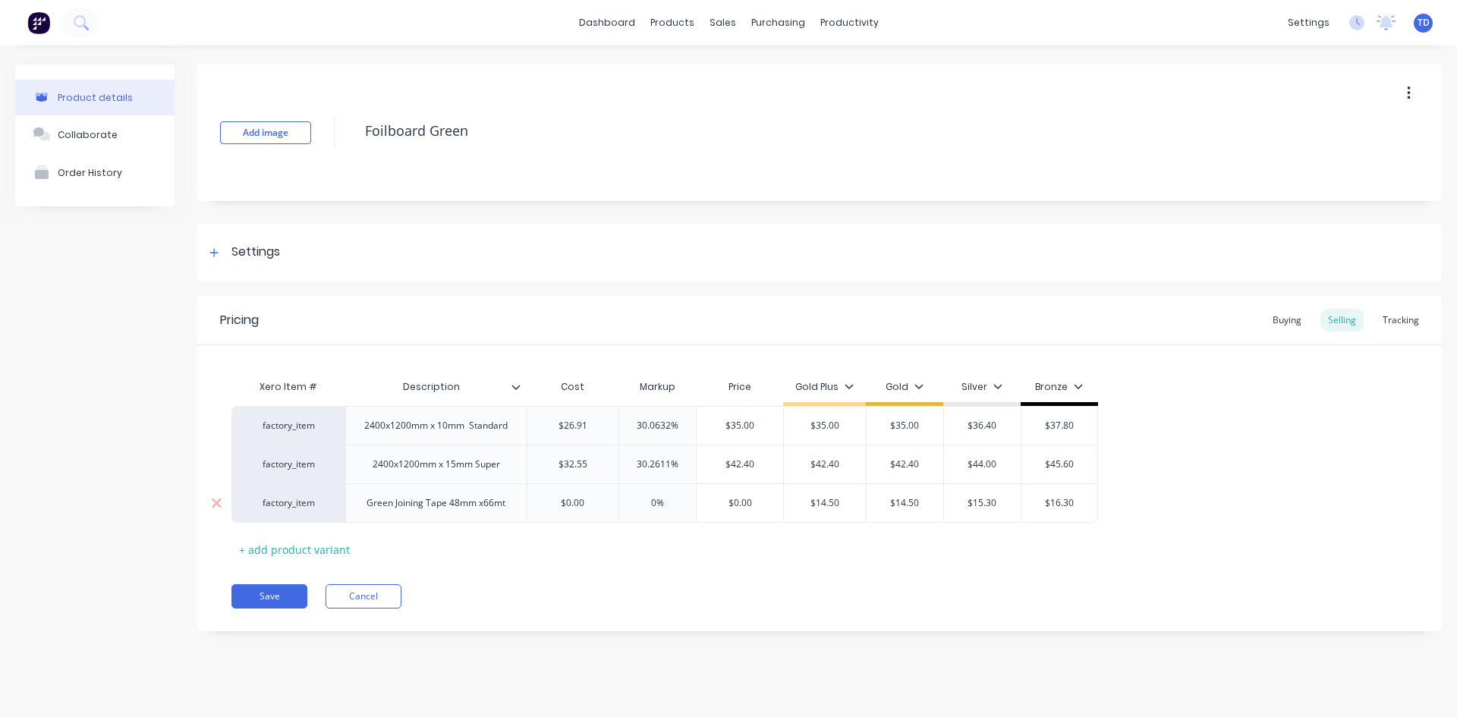
click at [599, 511] on div "$0.00" at bounding box center [573, 503] width 92 height 38
click at [560, 604] on div "Save Cancel" at bounding box center [836, 596] width 1210 height 24
click at [261, 593] on button "Save" at bounding box center [269, 596] width 76 height 24
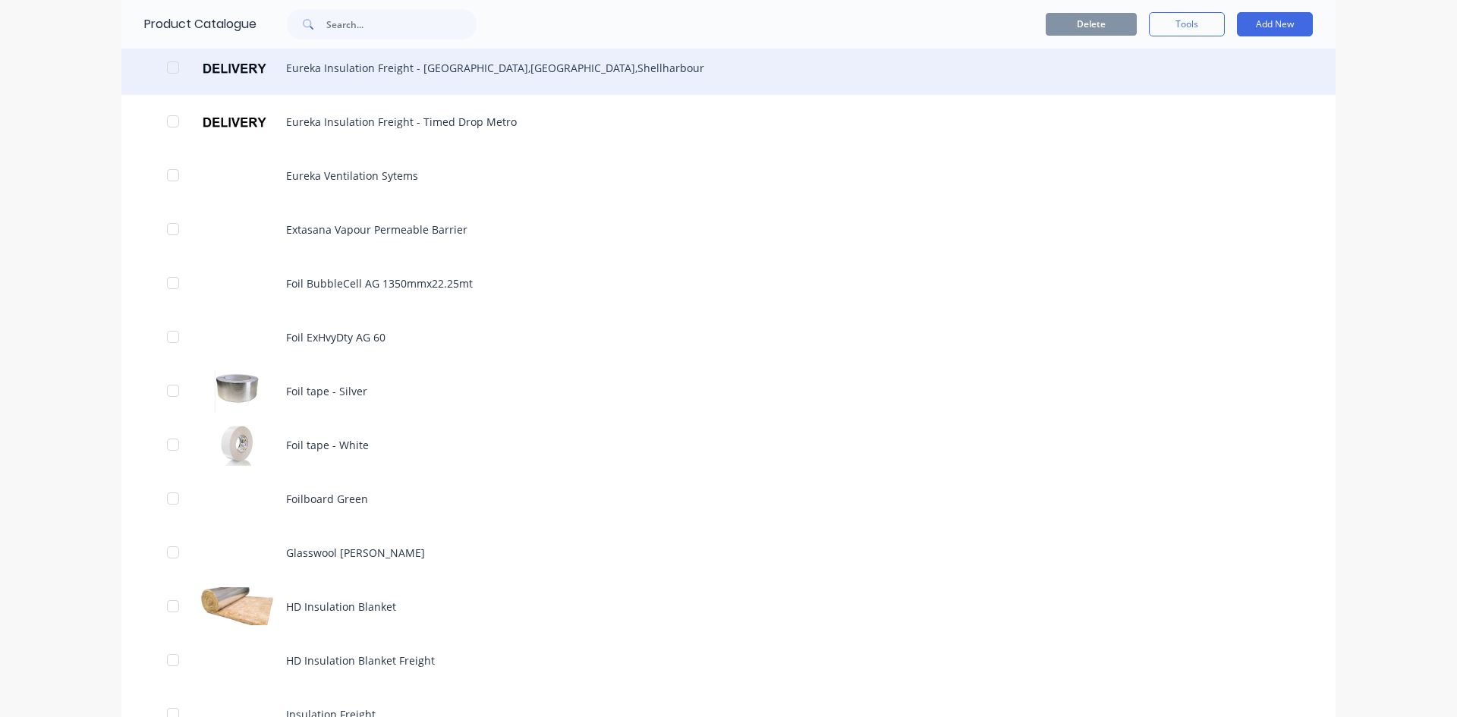
scroll to position [910, 0]
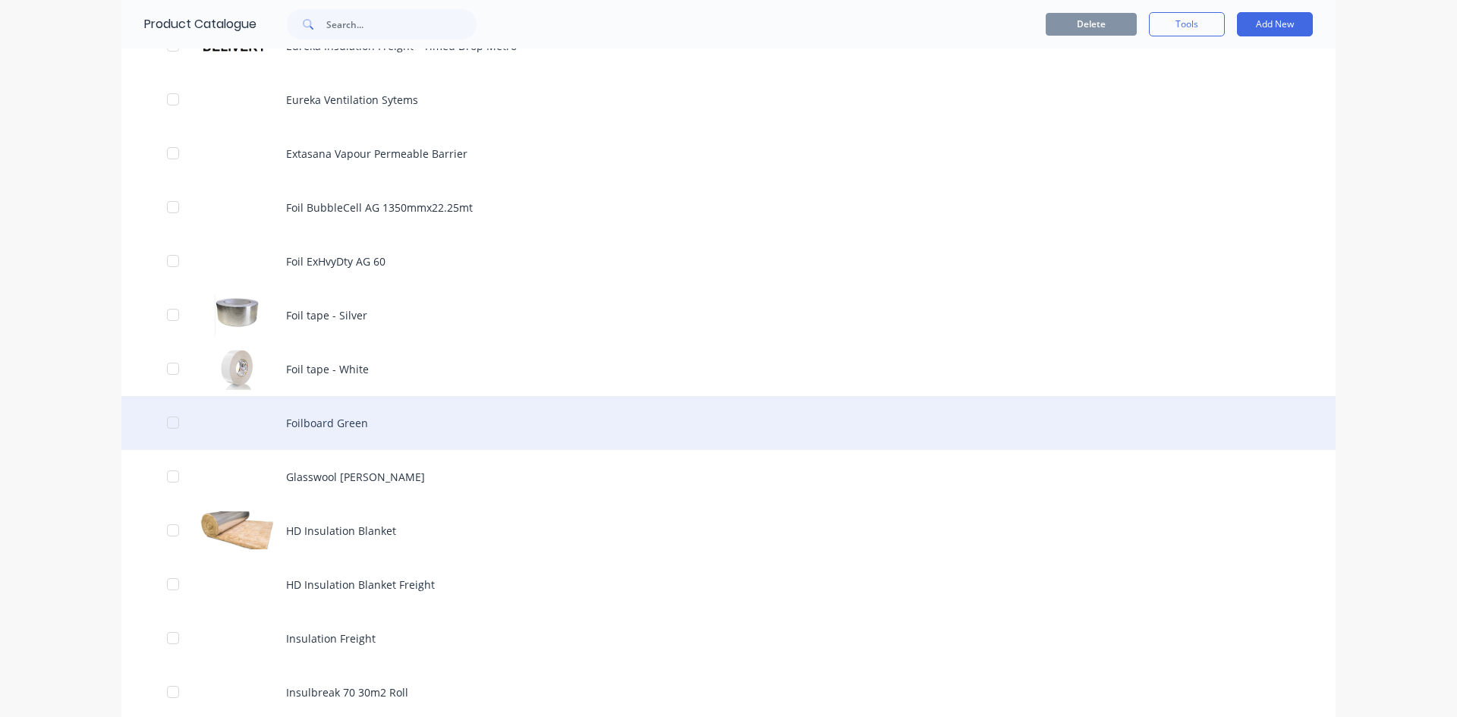
click at [329, 412] on div "Foilboard Green" at bounding box center [728, 423] width 1214 height 54
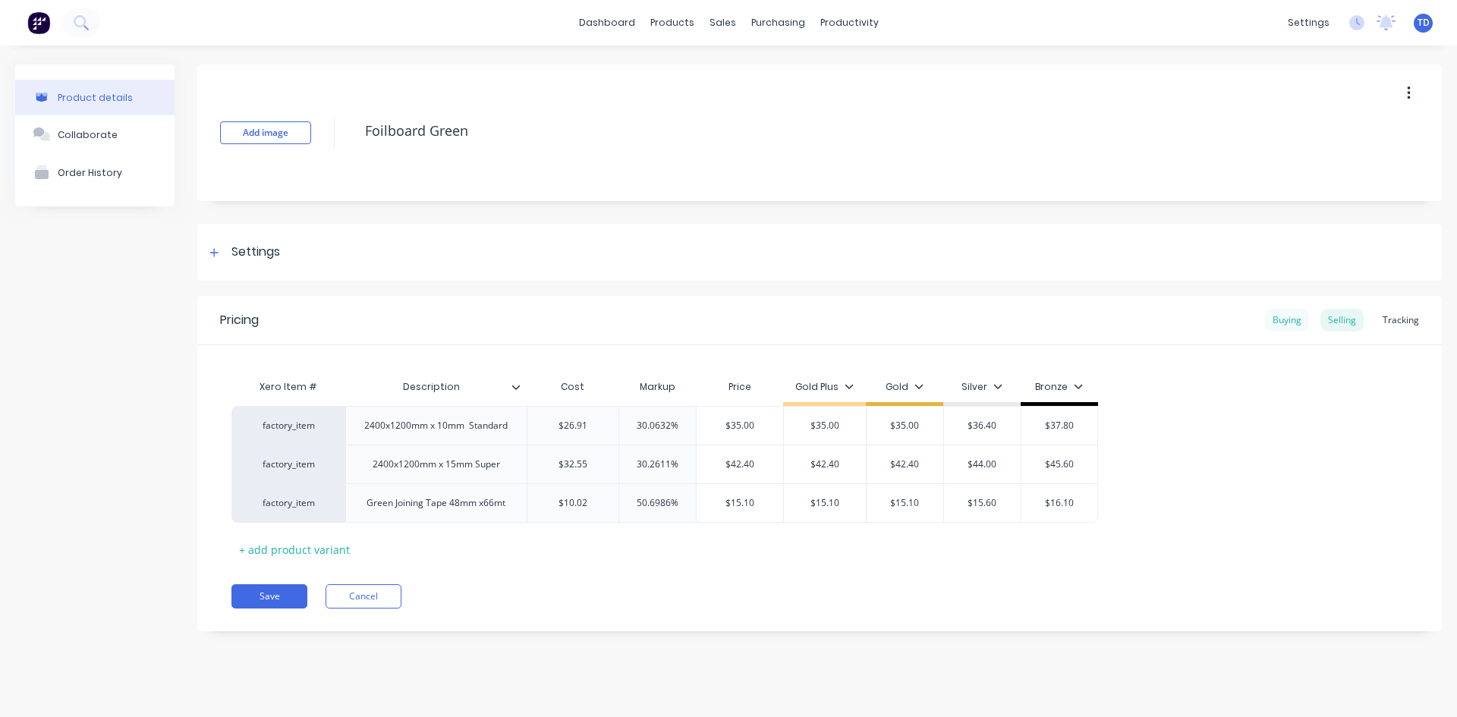
click at [1279, 316] on div "Buying" at bounding box center [1287, 320] width 44 height 23
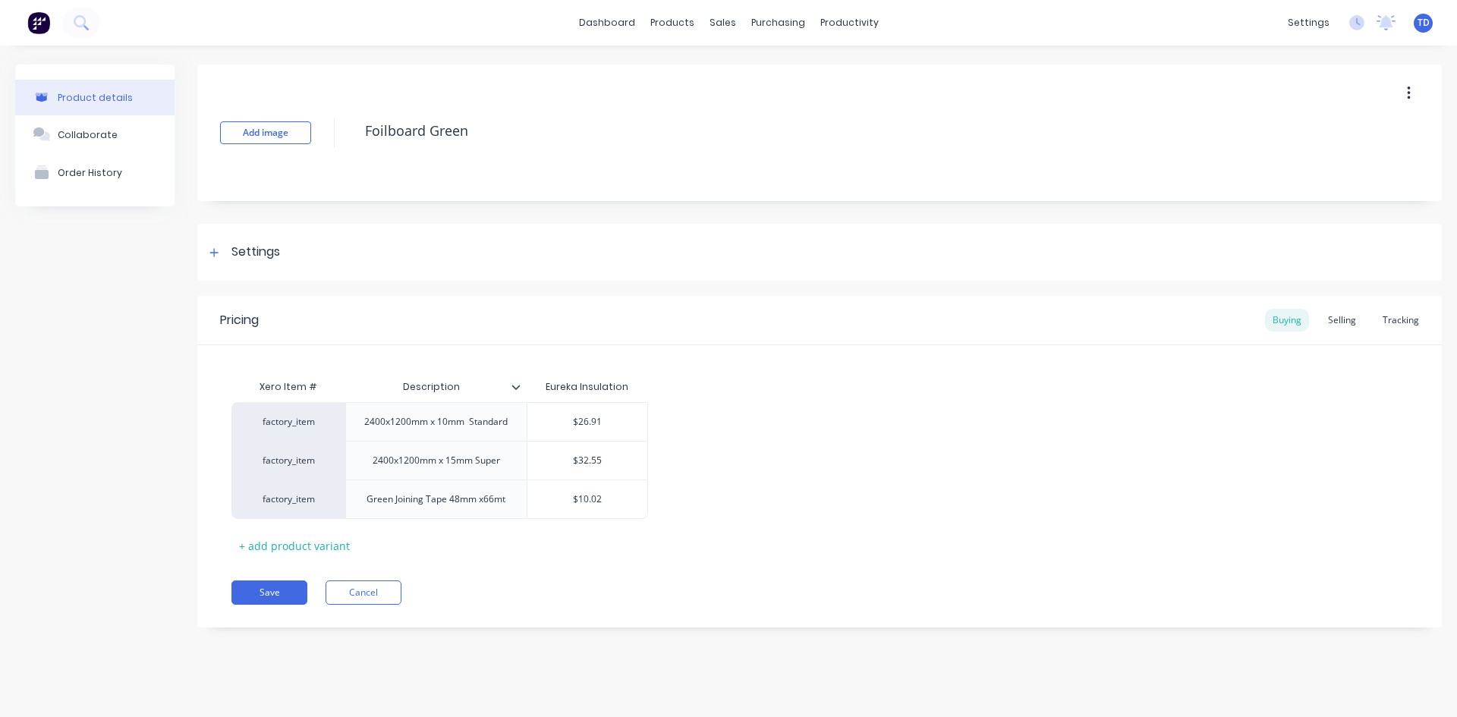
drag, startPoint x: 1356, startPoint y: 315, endPoint x: 1202, endPoint y: 316, distance: 154.0
click at [1356, 315] on div "Selling" at bounding box center [1341, 320] width 43 height 23
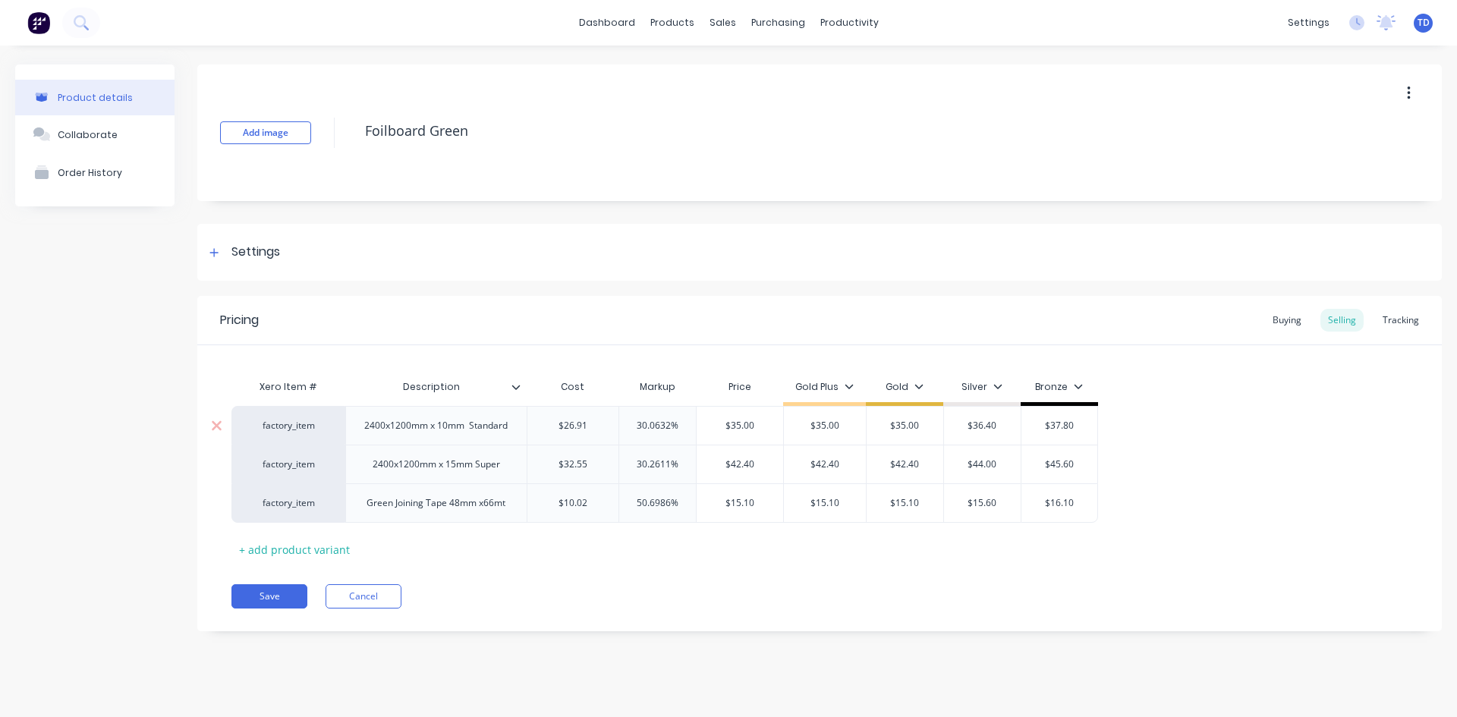
click at [473, 427] on div "2400x1200mm x 10mm Standard" at bounding box center [436, 426] width 168 height 20
click at [513, 453] on div "2400x1200mm x 15mm Super" at bounding box center [435, 464] width 181 height 39
click at [264, 600] on button "Save" at bounding box center [269, 596] width 76 height 24
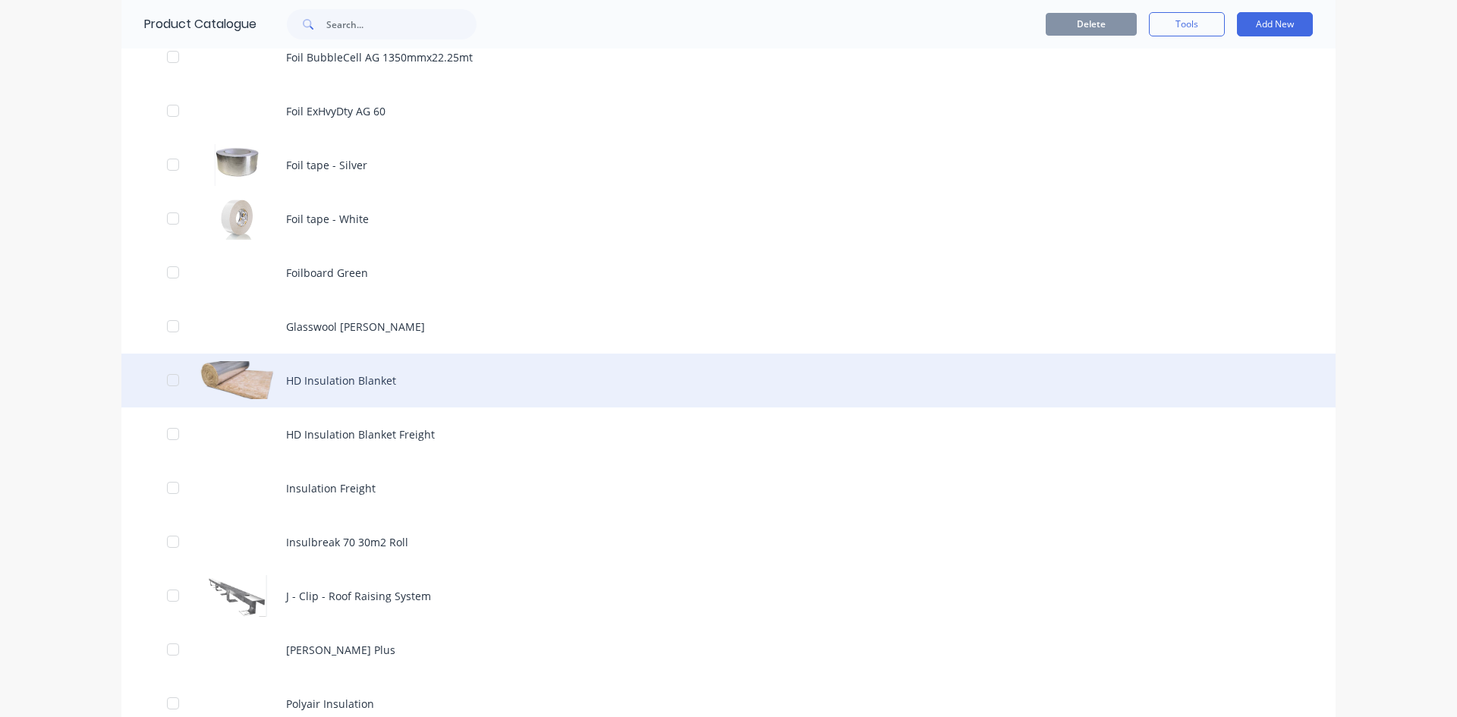
scroll to position [1062, 0]
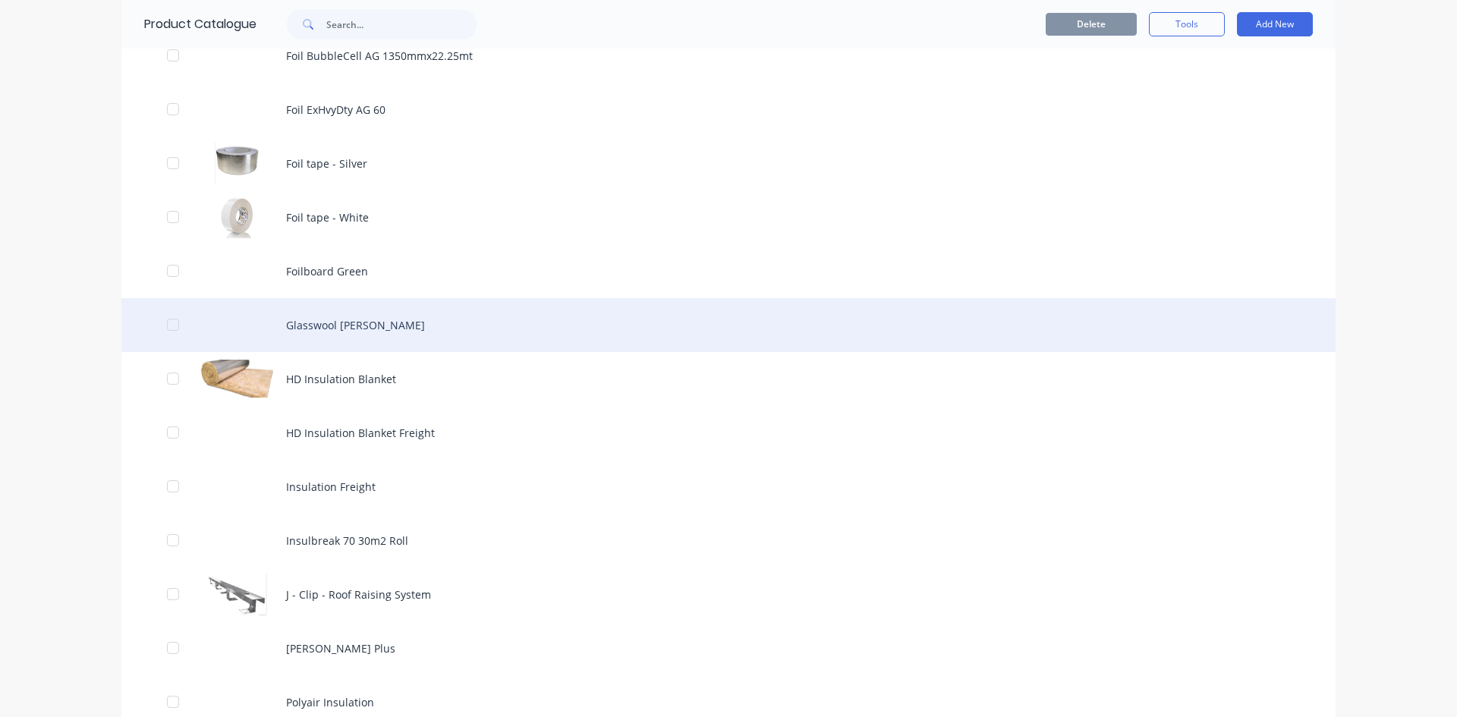
click at [331, 326] on div "Glasswool [PERSON_NAME]" at bounding box center [728, 325] width 1214 height 54
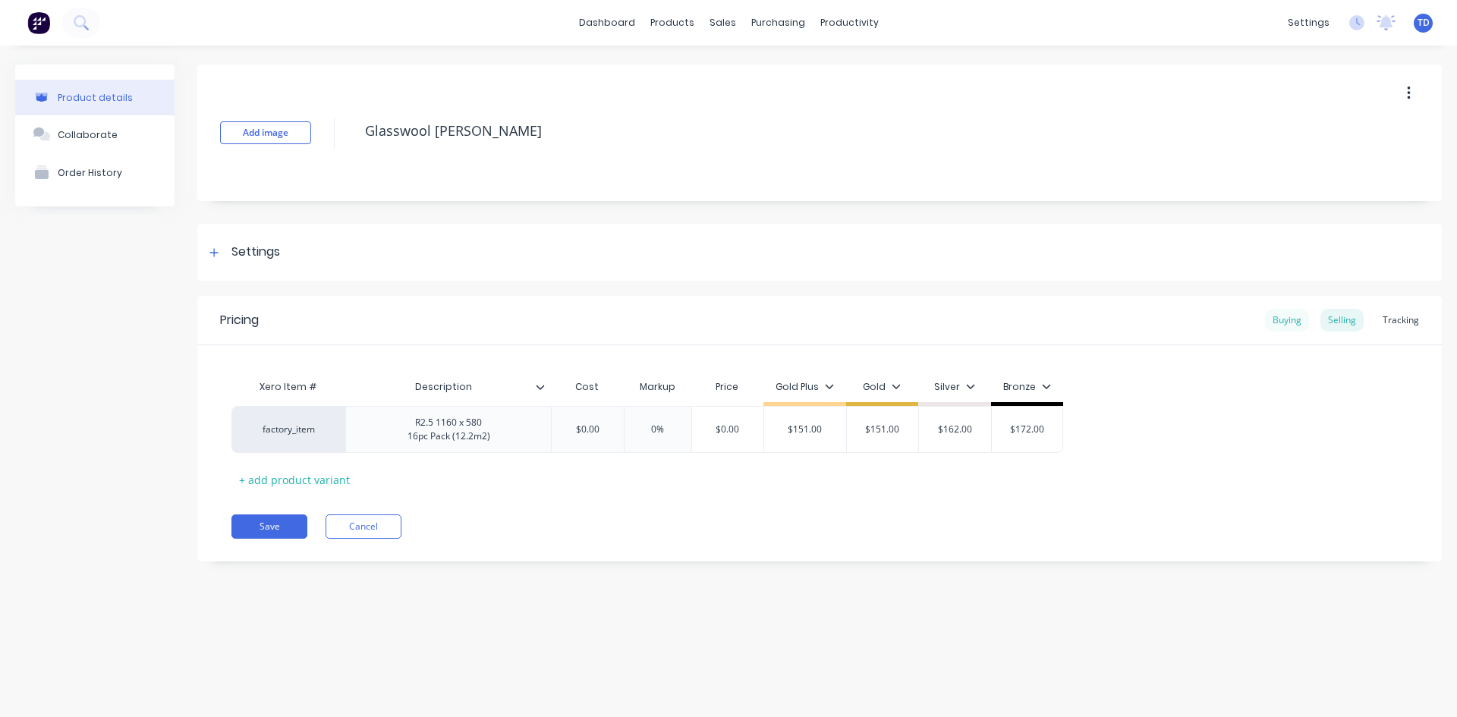
click at [1283, 326] on div "Buying" at bounding box center [1287, 320] width 44 height 23
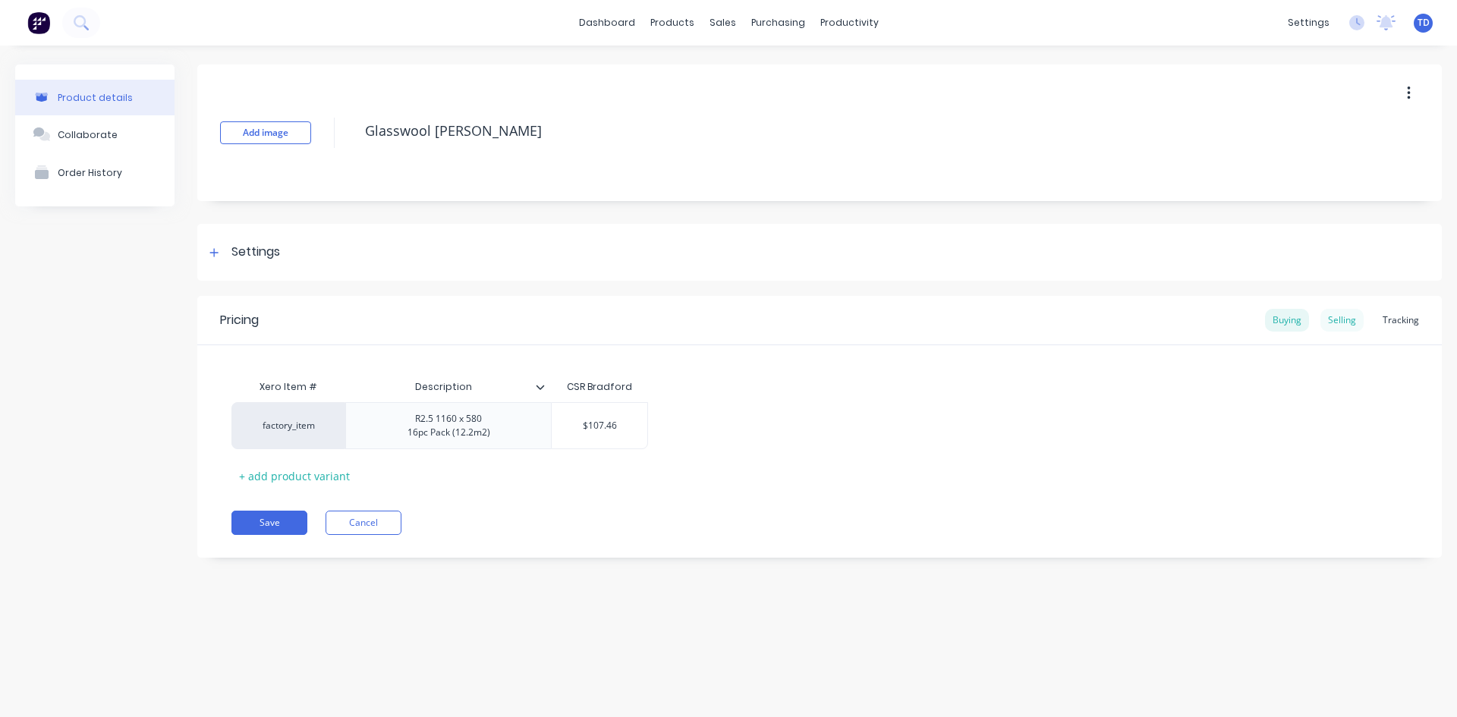
click at [1338, 327] on div "Selling" at bounding box center [1341, 320] width 43 height 23
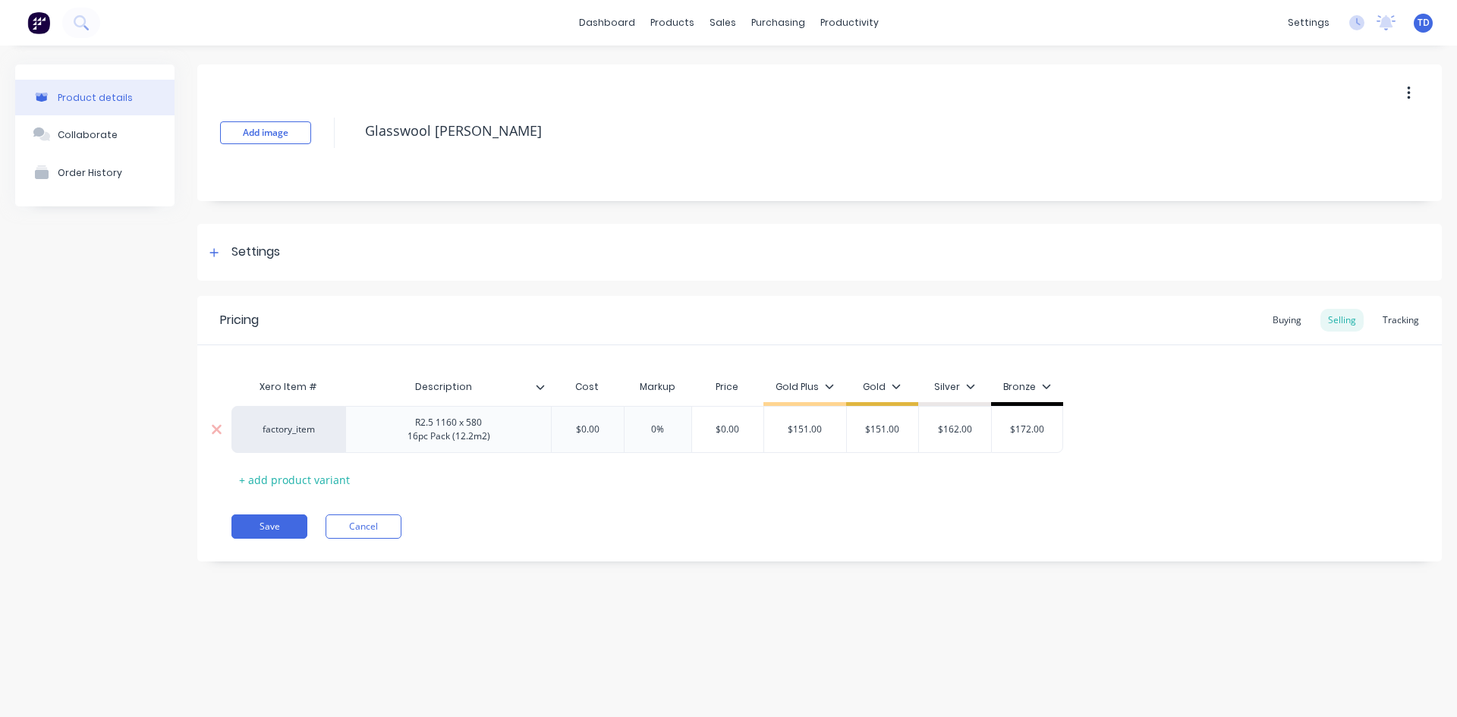
click at [604, 429] on input "$0.00" at bounding box center [587, 430] width 76 height 14
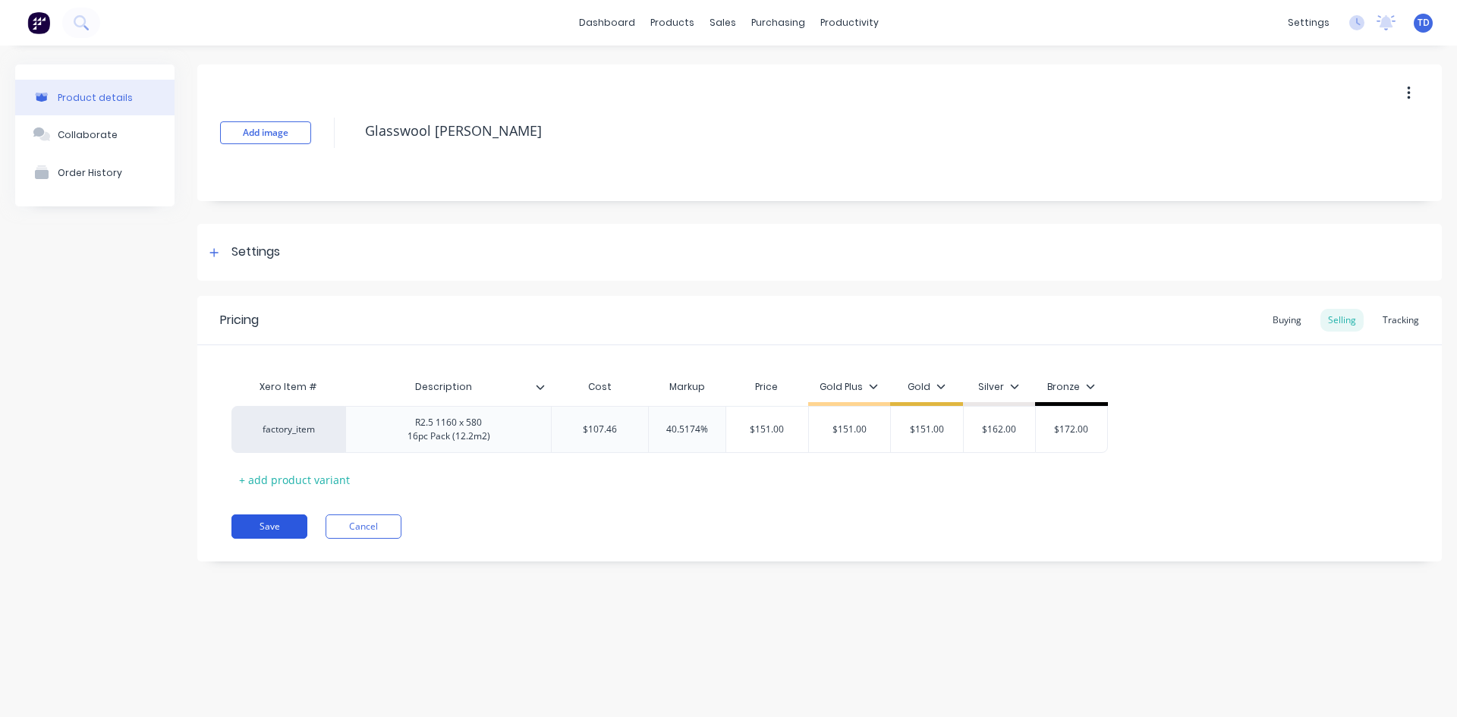
click at [263, 530] on button "Save" at bounding box center [269, 526] width 76 height 24
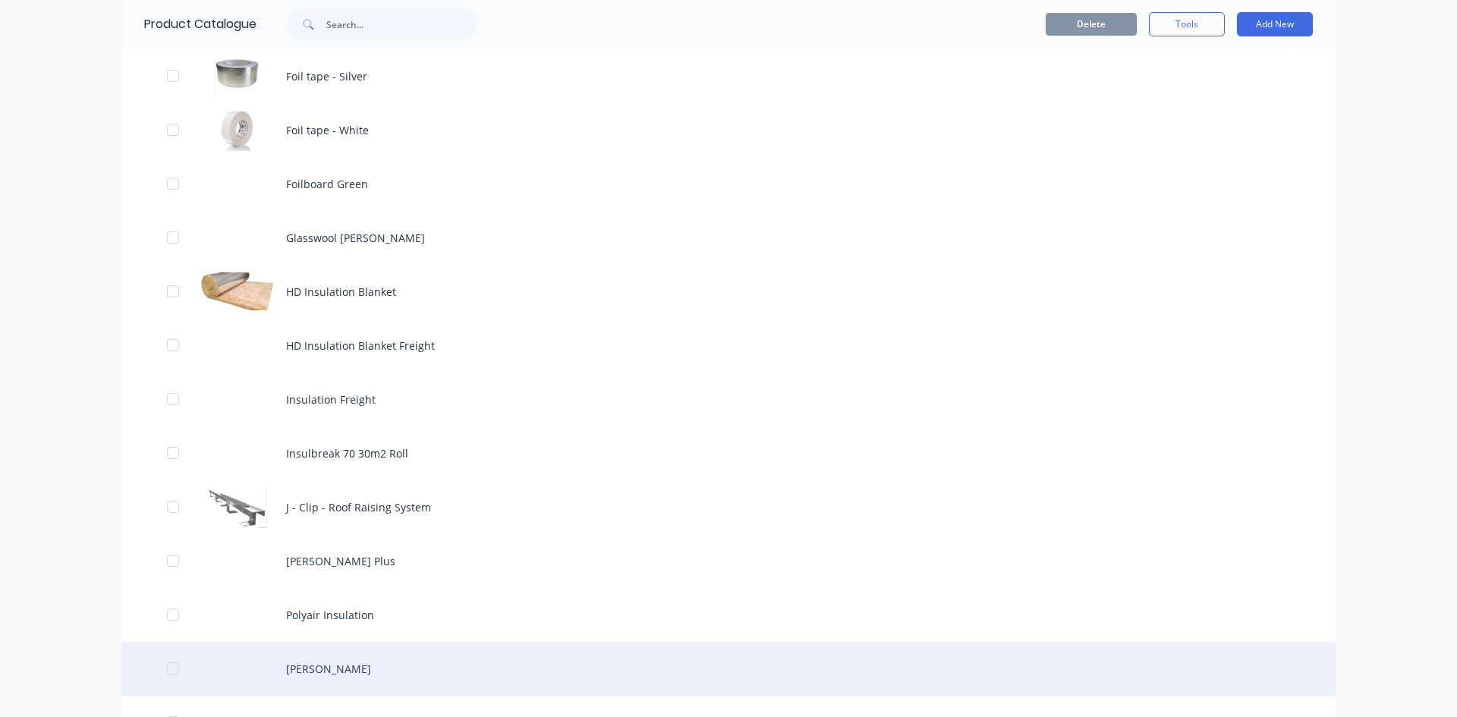
scroll to position [1062, 0]
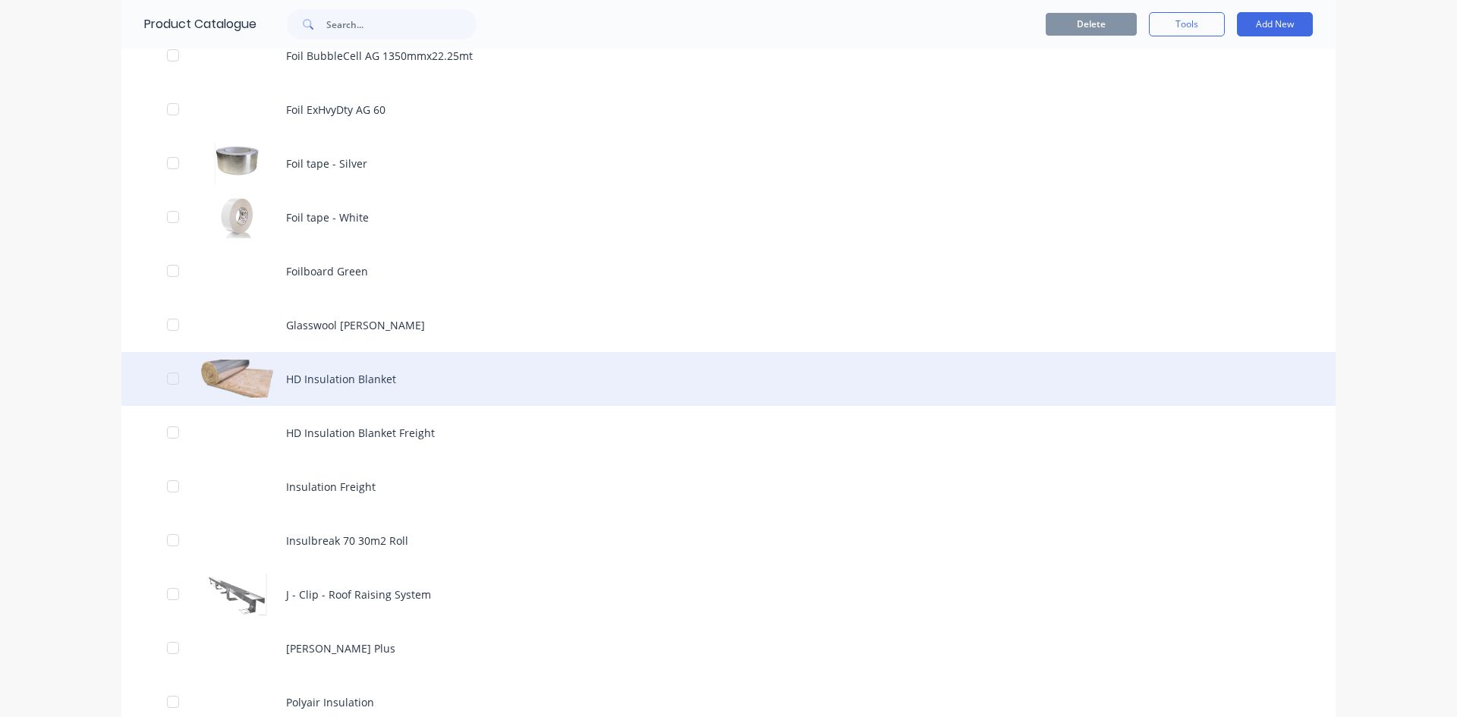
click at [297, 382] on div "HD Insulation Blanket" at bounding box center [728, 379] width 1214 height 54
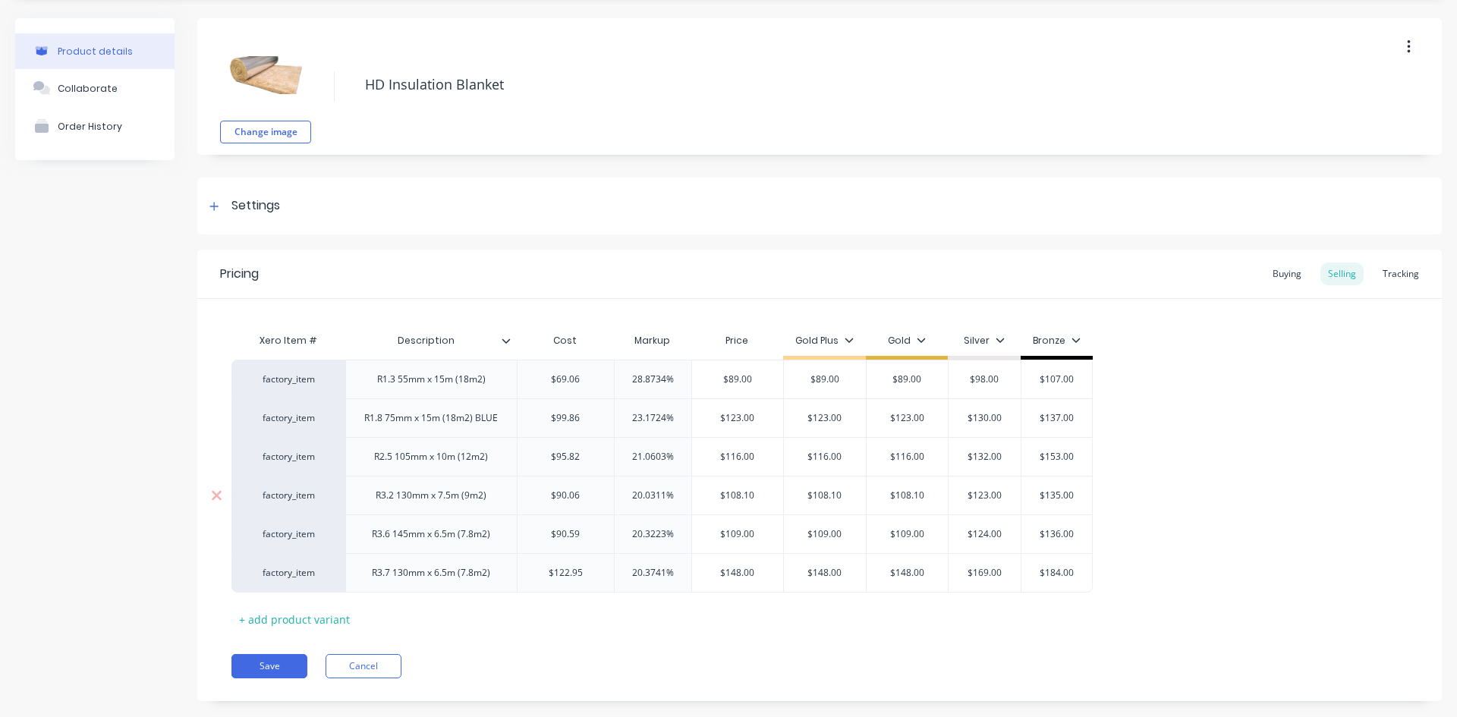
scroll to position [72, 0]
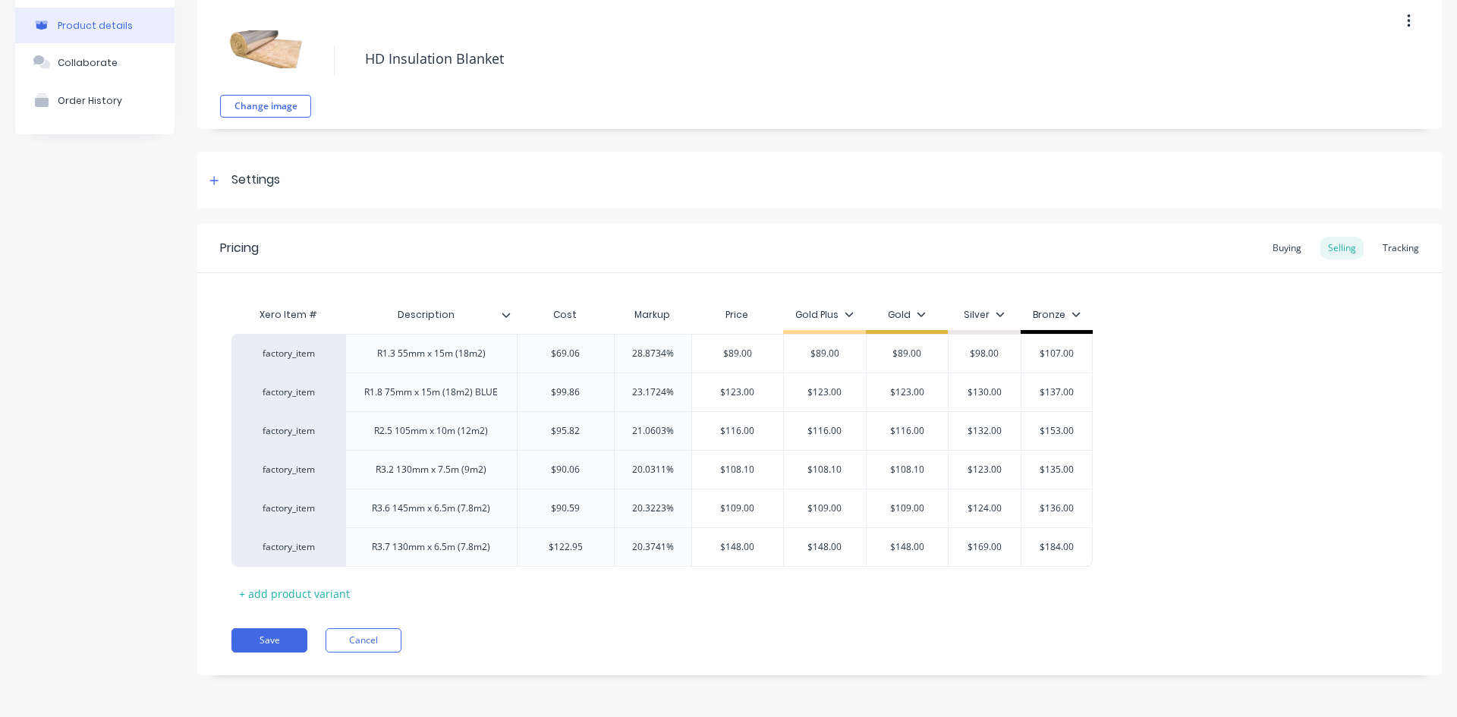
click at [253, 624] on div "Pricing Buying Selling Tracking Xero Item # Description Cost Markup Price Gold …" at bounding box center [819, 449] width 1244 height 451
click at [252, 637] on button "Save" at bounding box center [269, 640] width 76 height 24
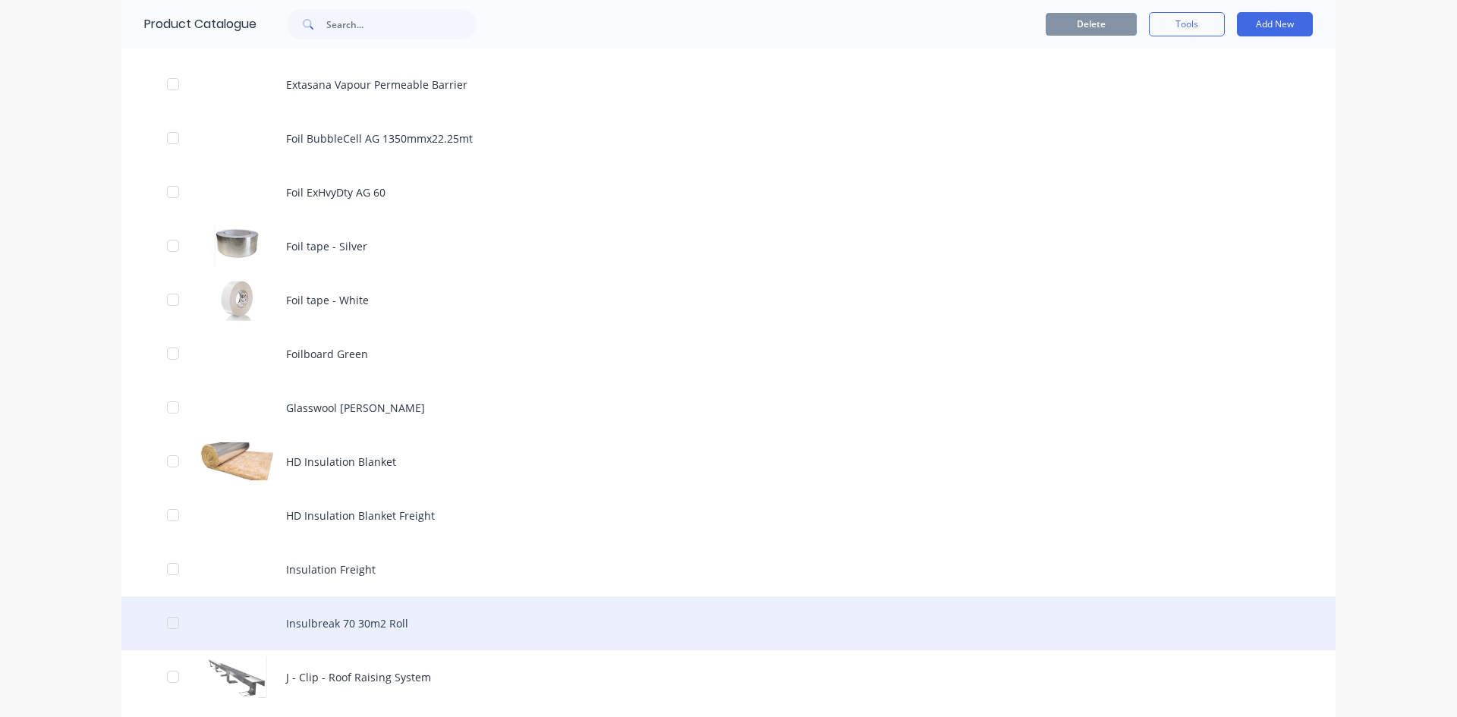
scroll to position [1062, 0]
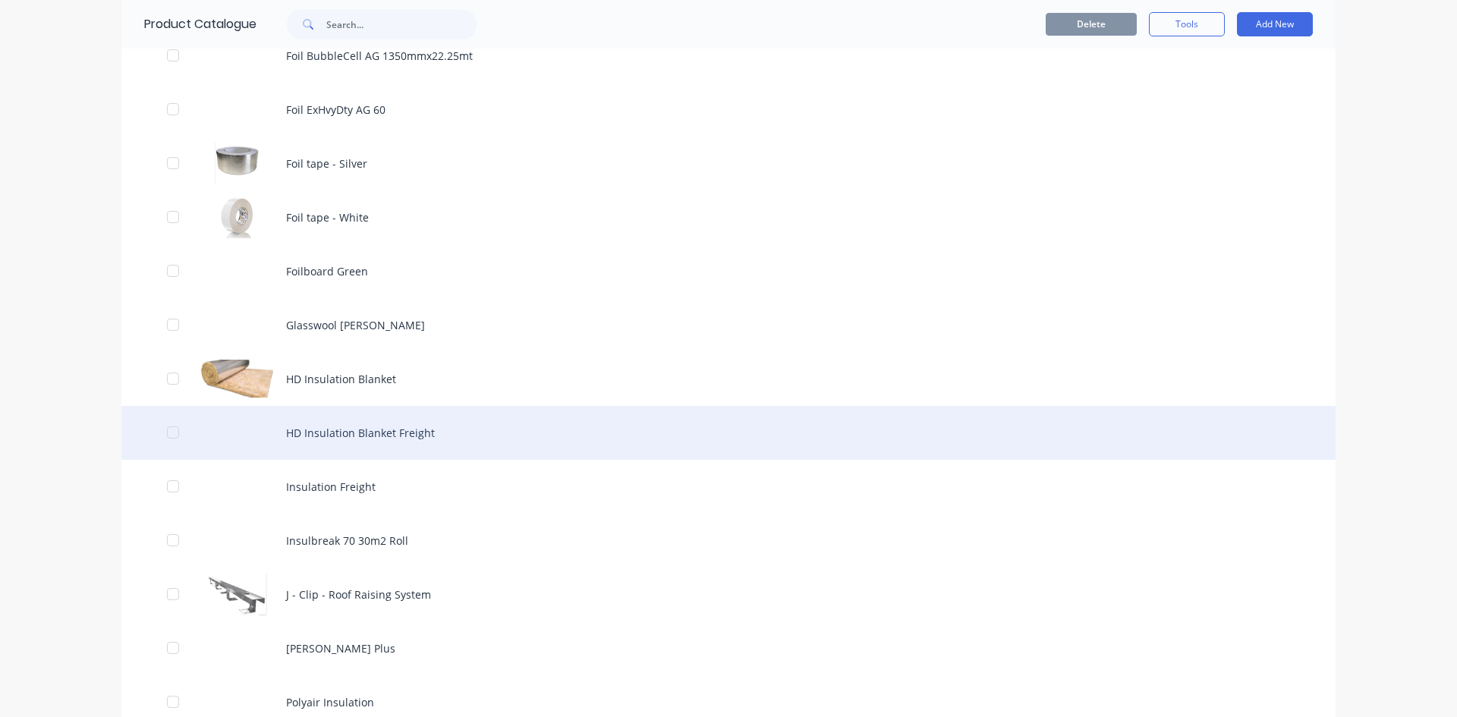
click at [323, 435] on div "HD Insulation Blanket Freight" at bounding box center [728, 433] width 1214 height 54
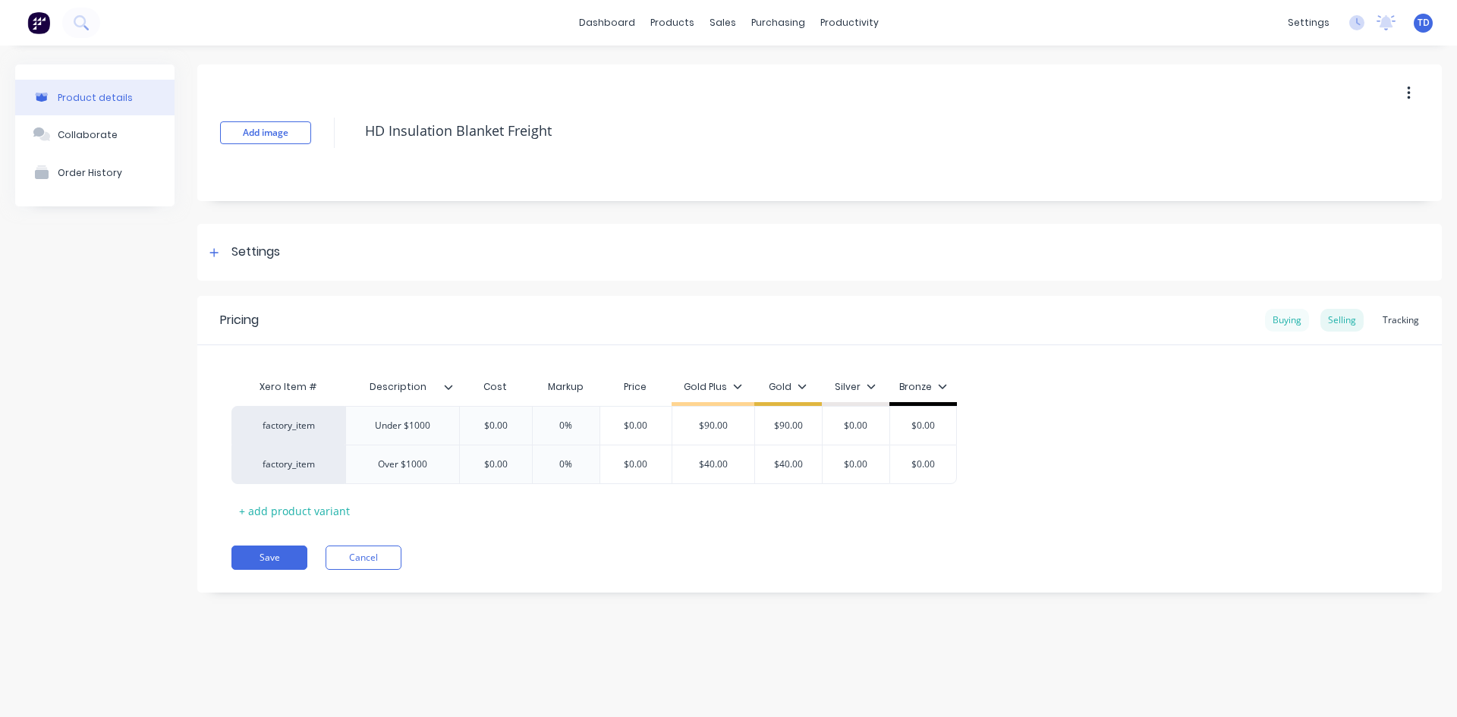
click at [1281, 326] on div "Buying" at bounding box center [1287, 320] width 44 height 23
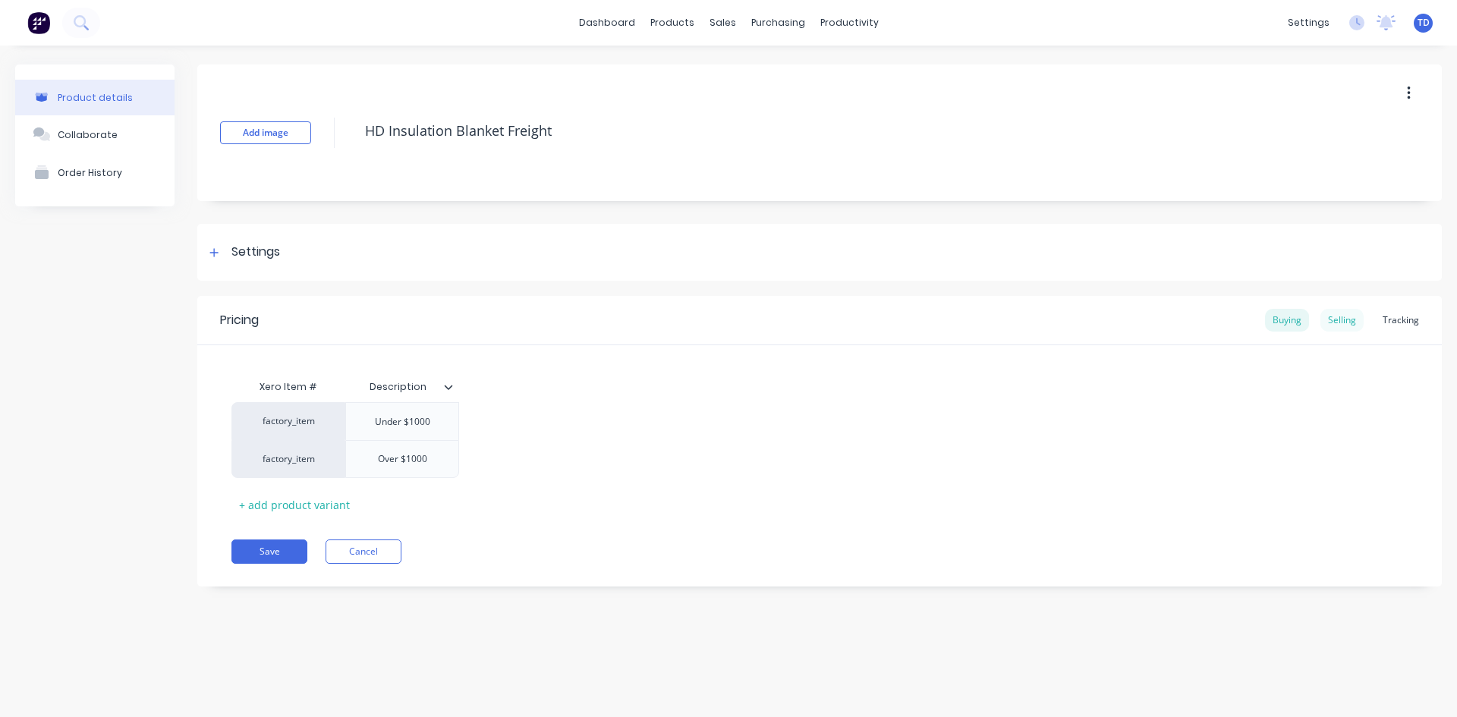
click at [1338, 323] on div "Selling" at bounding box center [1341, 320] width 43 height 23
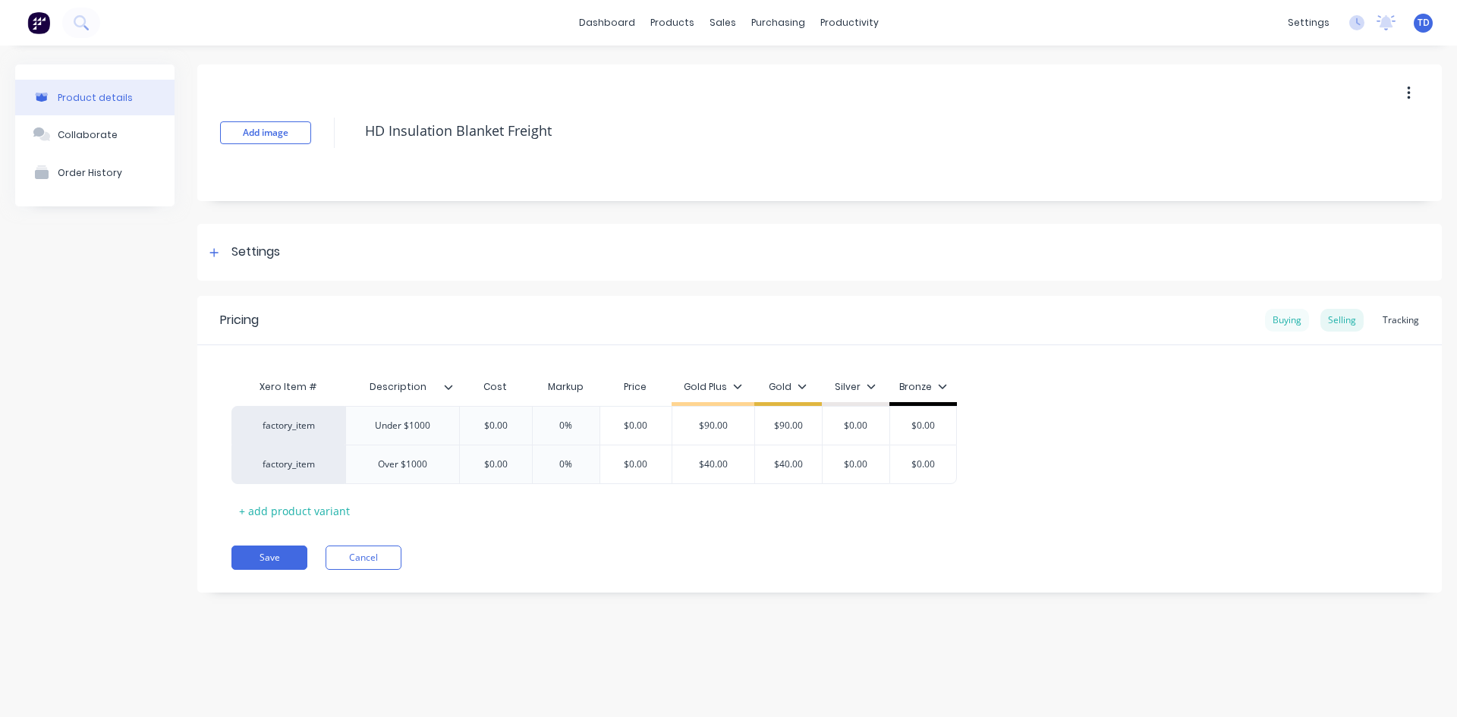
click at [1286, 321] on div "Buying" at bounding box center [1287, 320] width 44 height 23
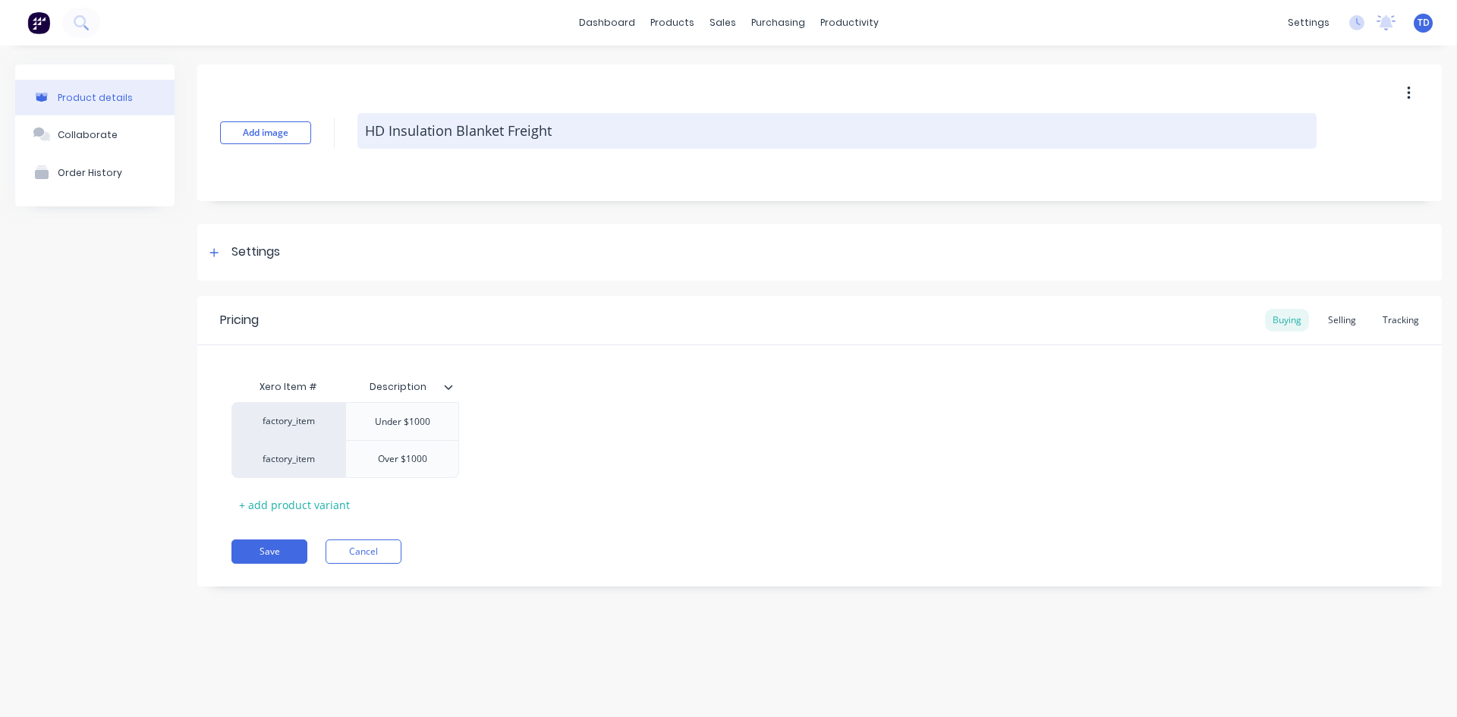
drag, startPoint x: 557, startPoint y: 134, endPoint x: 566, endPoint y: 143, distance: 12.9
click at [557, 136] on textarea "HD Insulation Blanket Freight" at bounding box center [836, 131] width 959 height 36
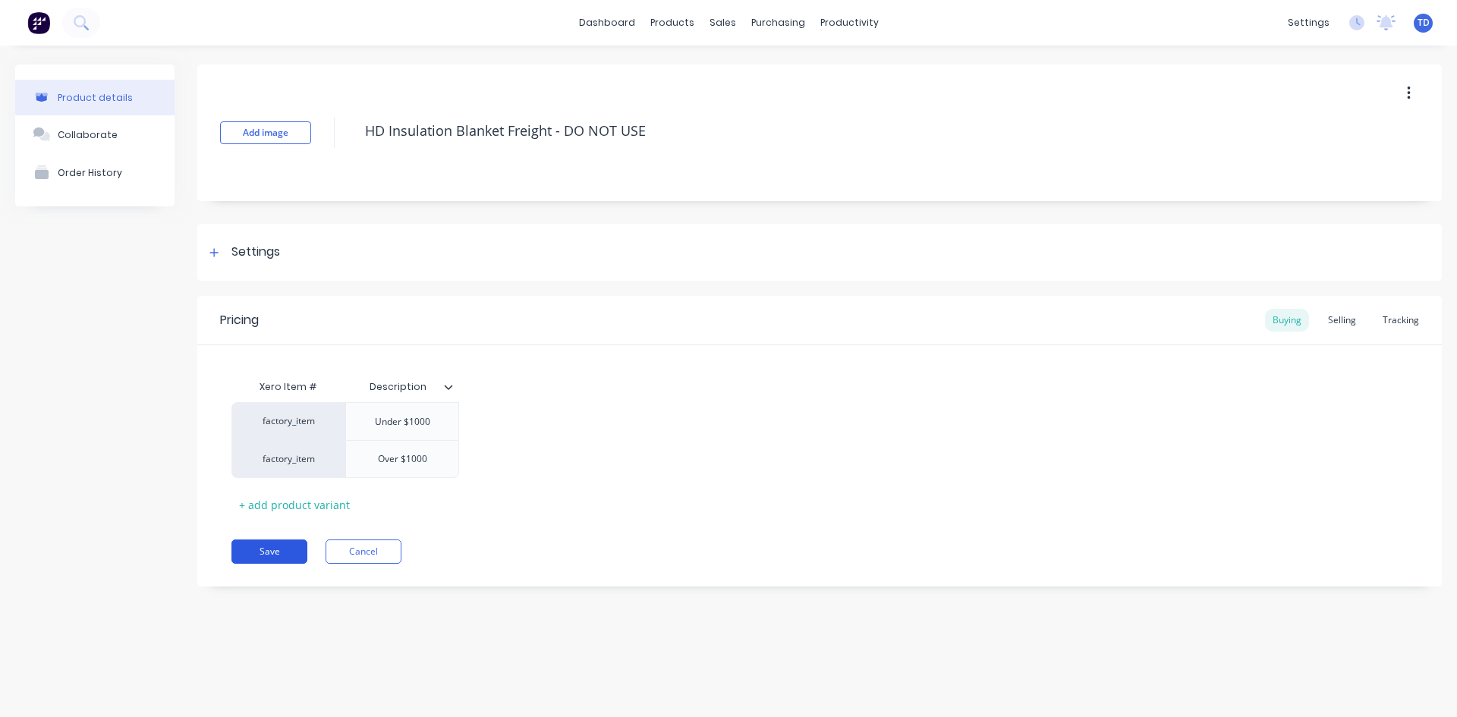
click at [272, 552] on button "Save" at bounding box center [269, 551] width 76 height 24
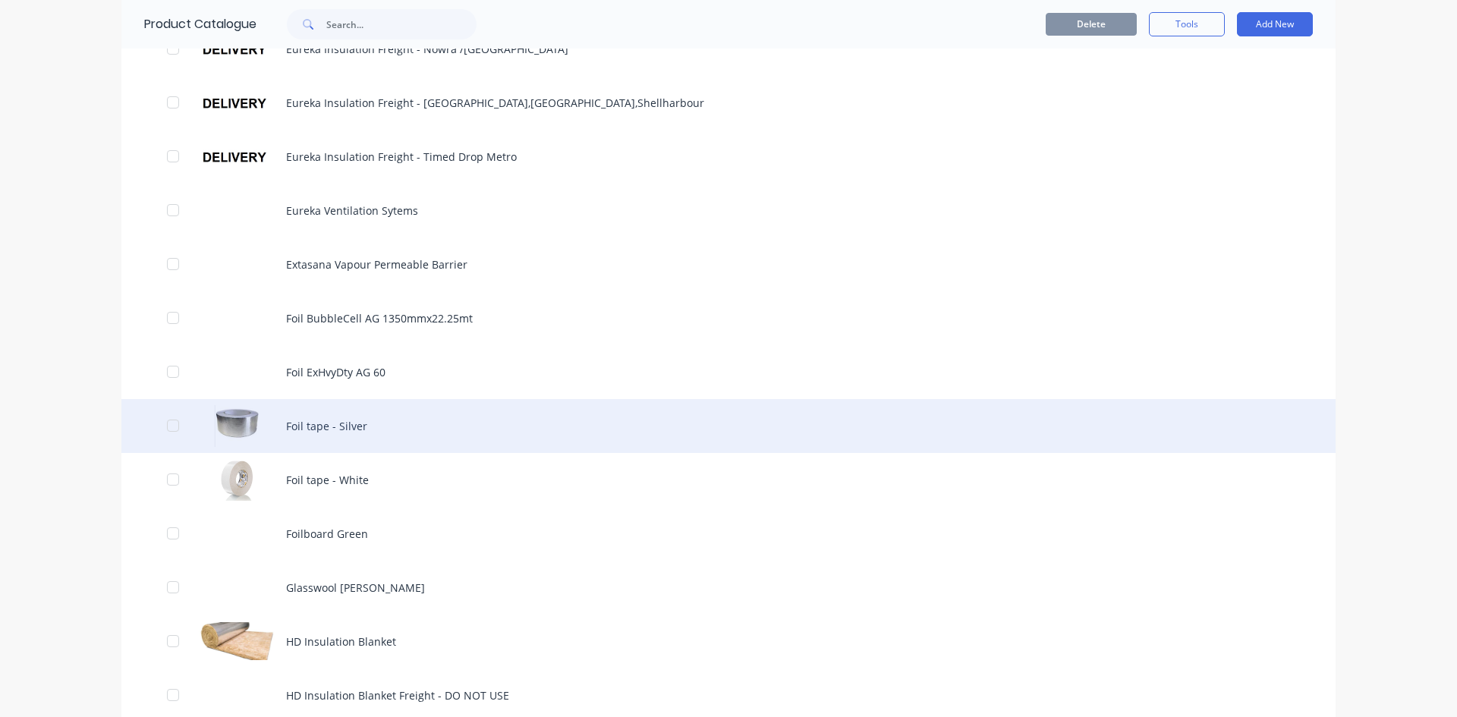
scroll to position [986, 0]
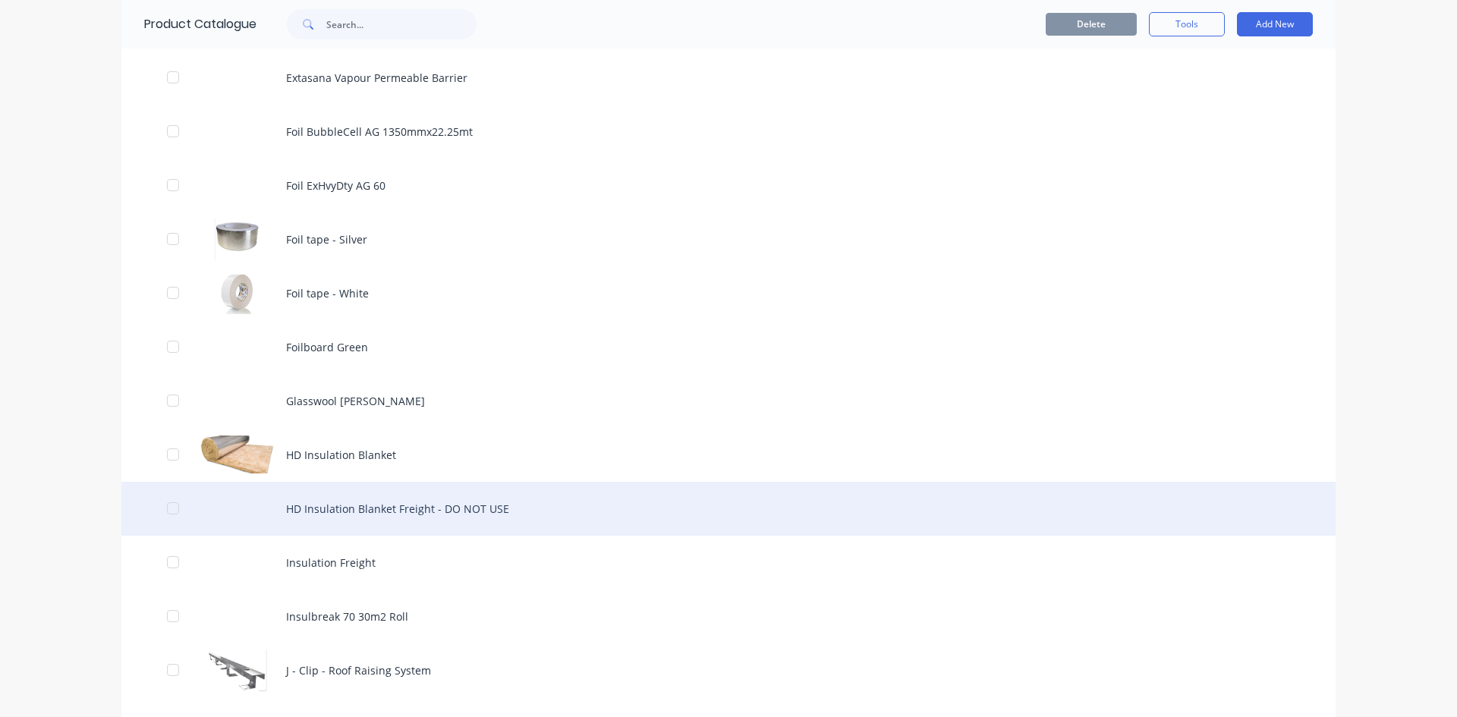
click at [319, 511] on div "HD Insulation Blanket Freight - DO NOT USE" at bounding box center [728, 509] width 1214 height 54
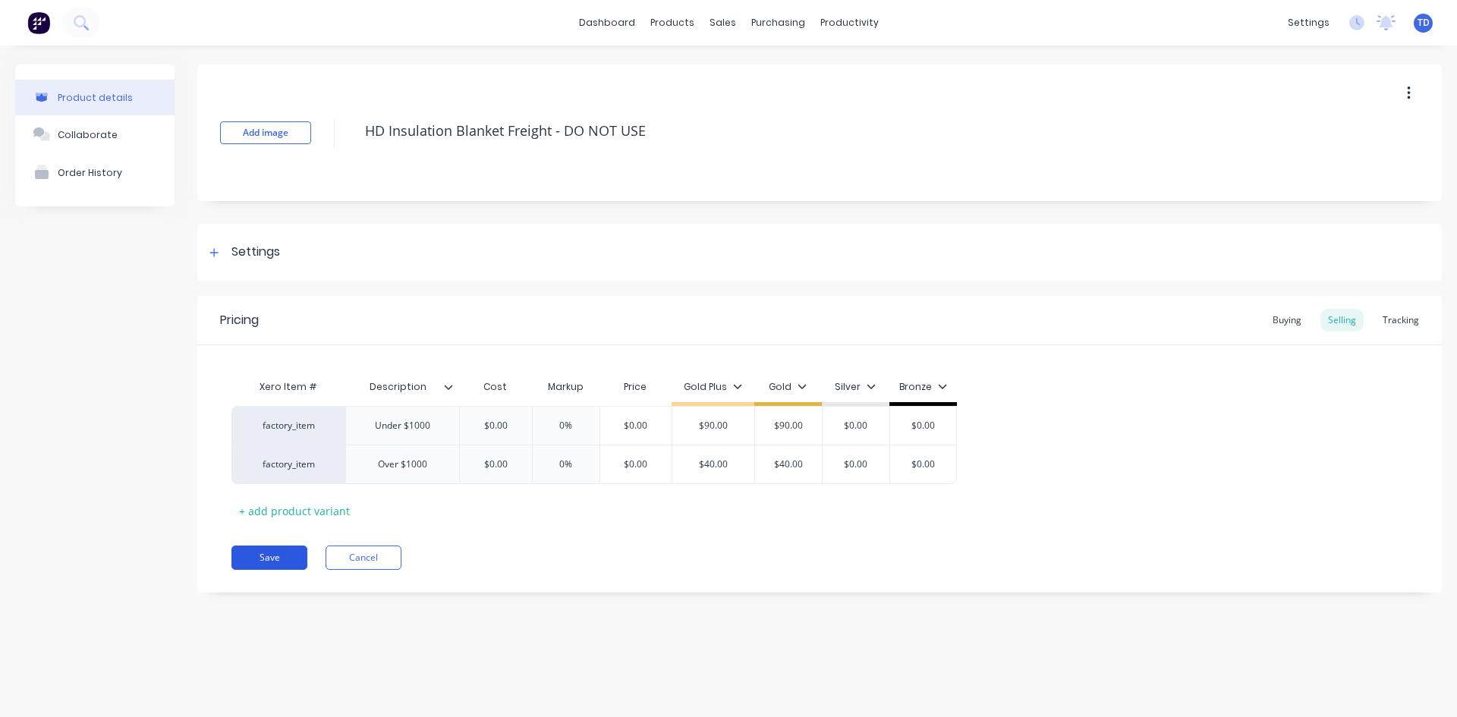
click at [273, 555] on button "Save" at bounding box center [269, 558] width 76 height 24
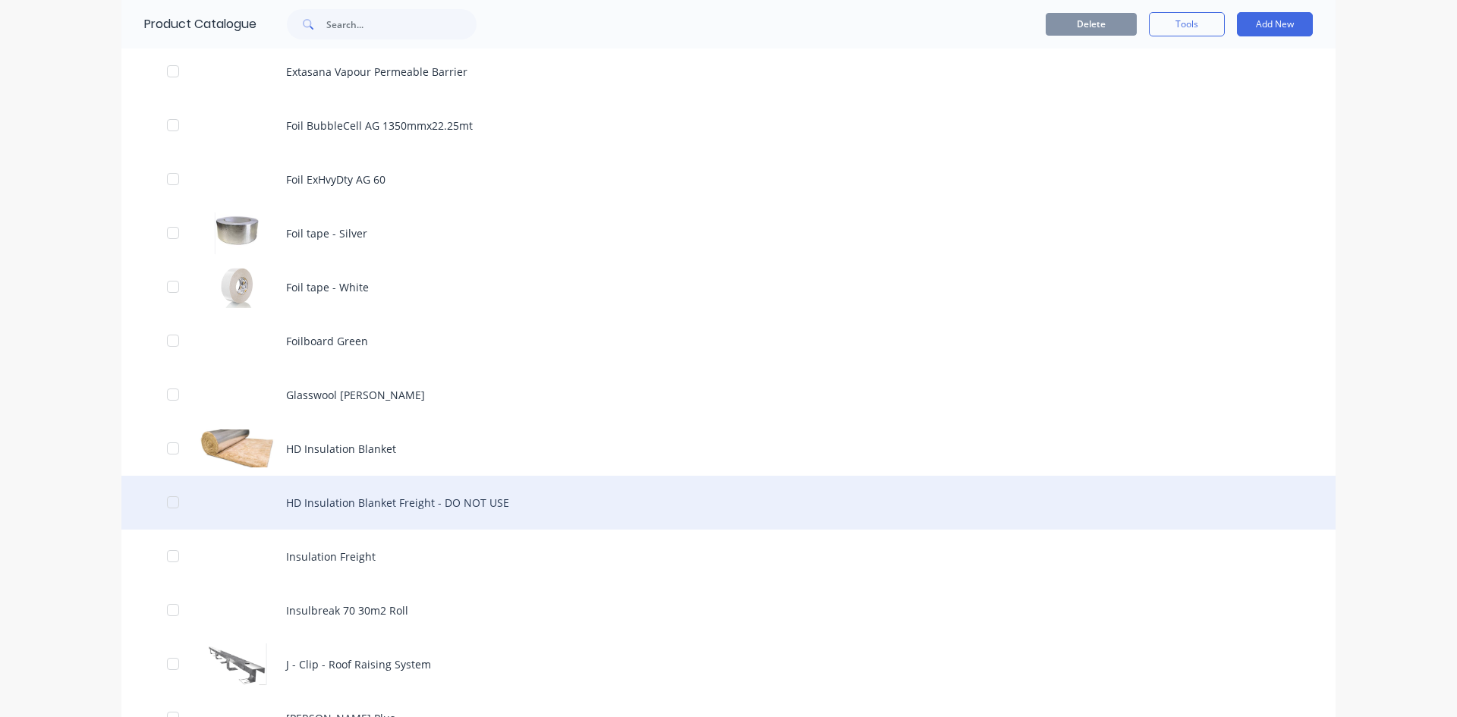
scroll to position [1062, 0]
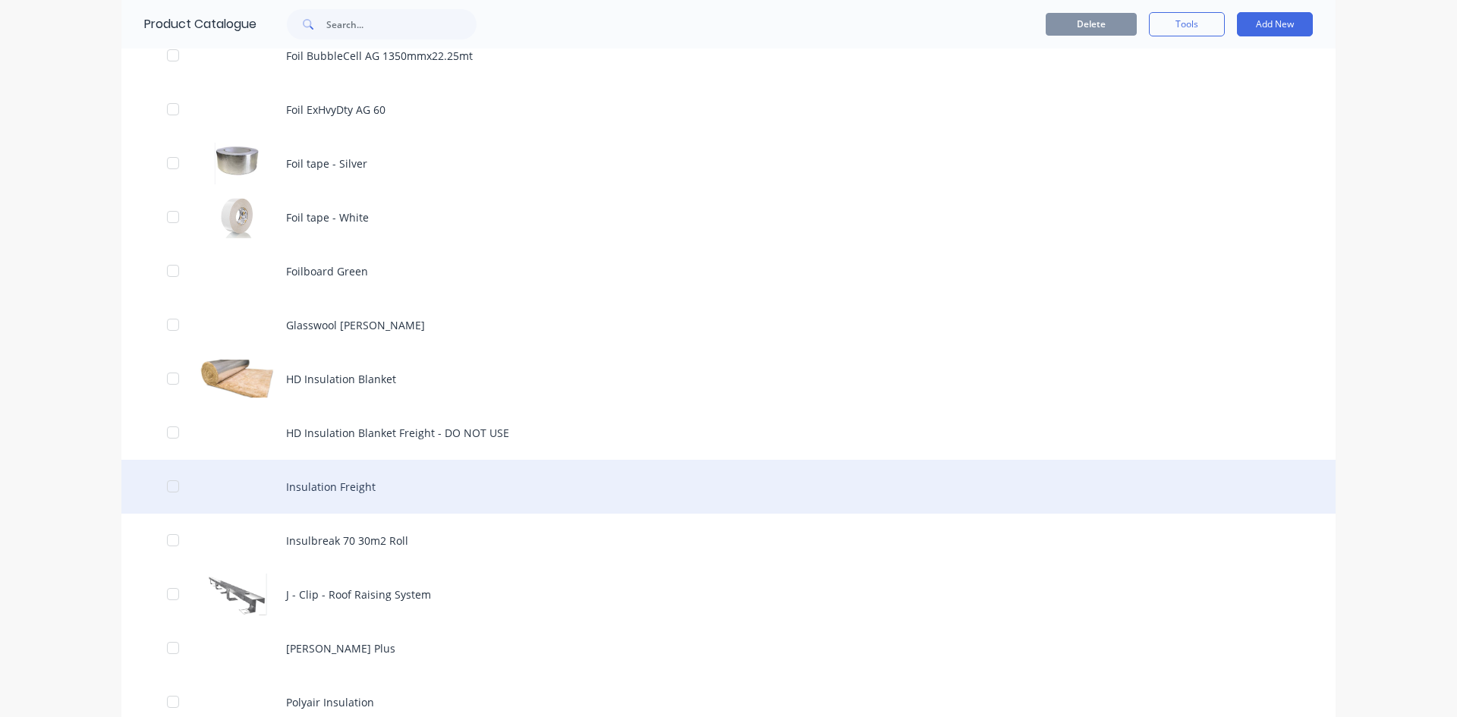
click at [322, 489] on div "Insulation Freight" at bounding box center [728, 487] width 1214 height 54
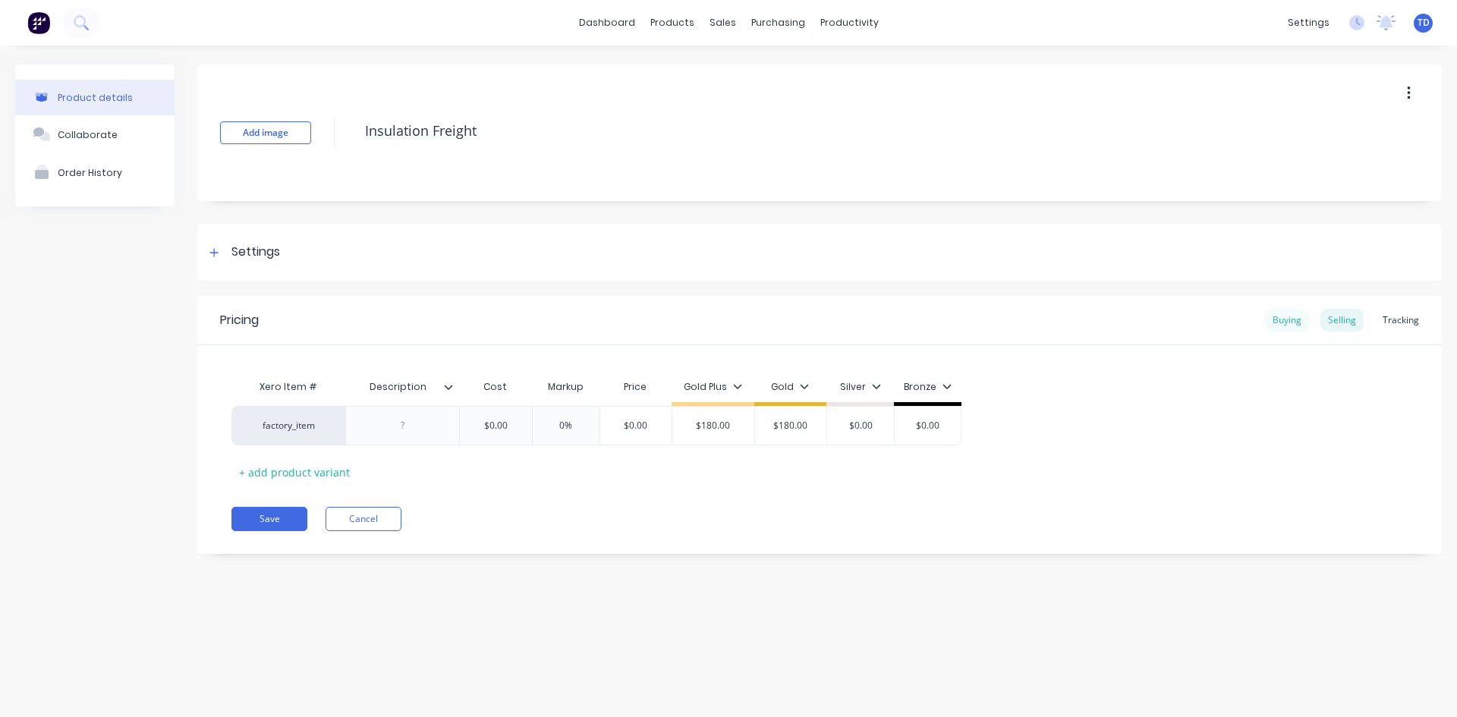
click at [1272, 322] on div "Buying" at bounding box center [1287, 320] width 44 height 23
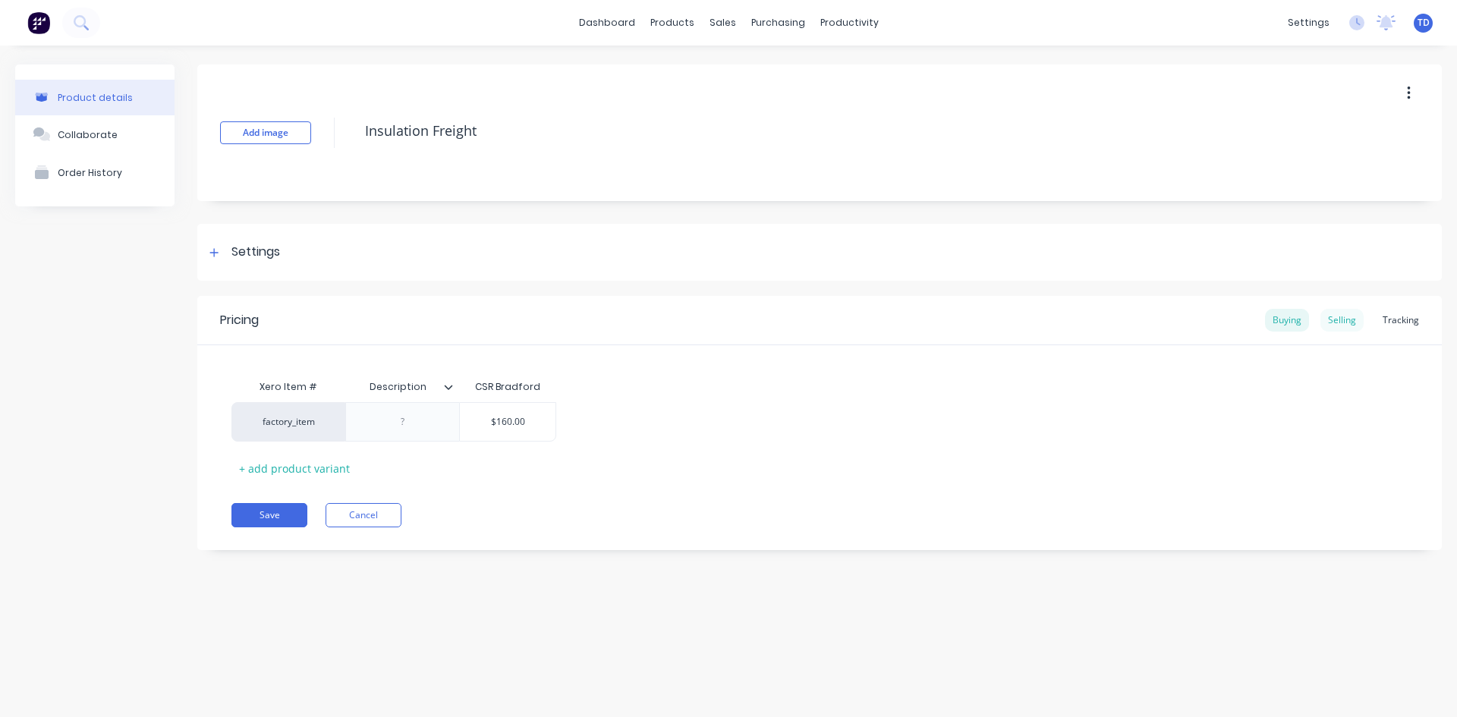
click at [1341, 325] on div "Selling" at bounding box center [1341, 320] width 43 height 23
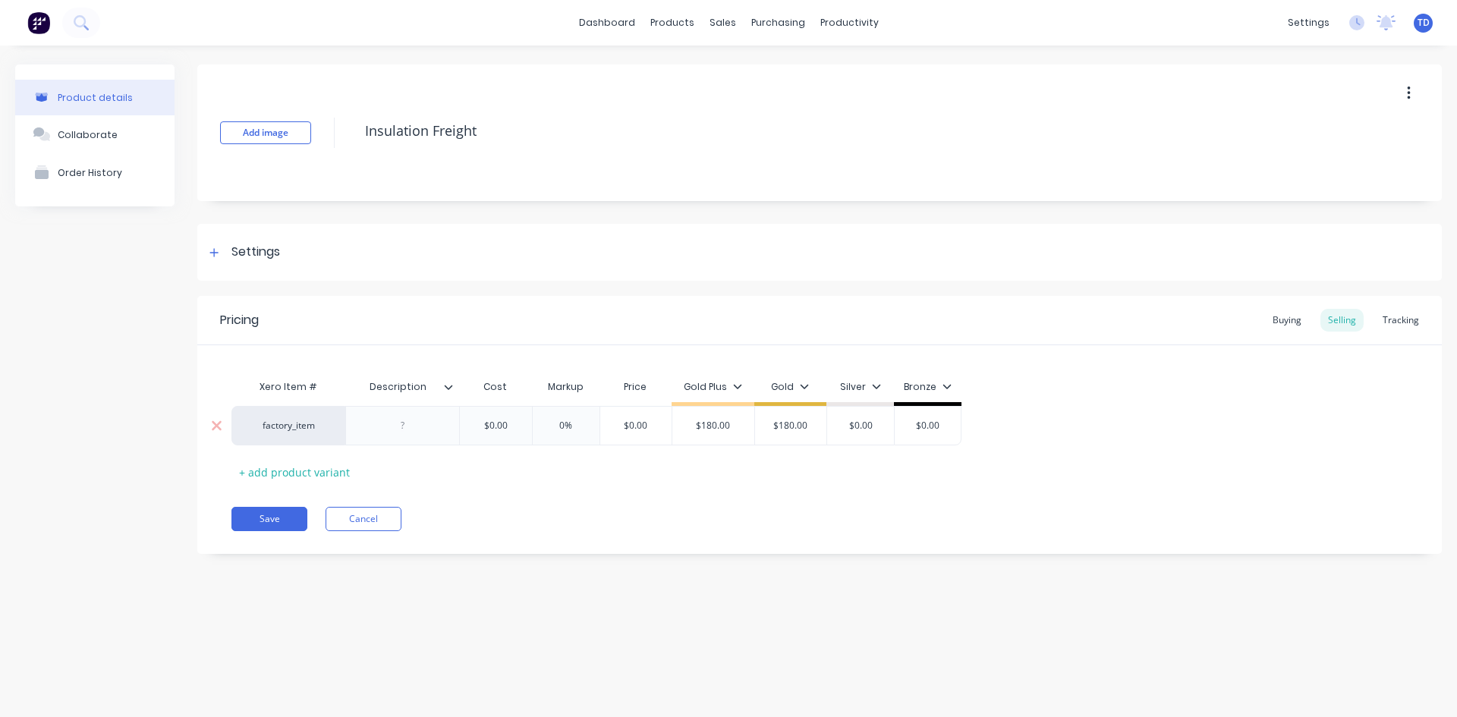
click at [508, 429] on input "$0.00" at bounding box center [496, 426] width 76 height 14
click at [486, 487] on div "Pricing Buying Selling Tracking Xero Item # Description Cost Markup Price Gold …" at bounding box center [819, 425] width 1244 height 258
click at [269, 516] on button "Save" at bounding box center [269, 519] width 76 height 24
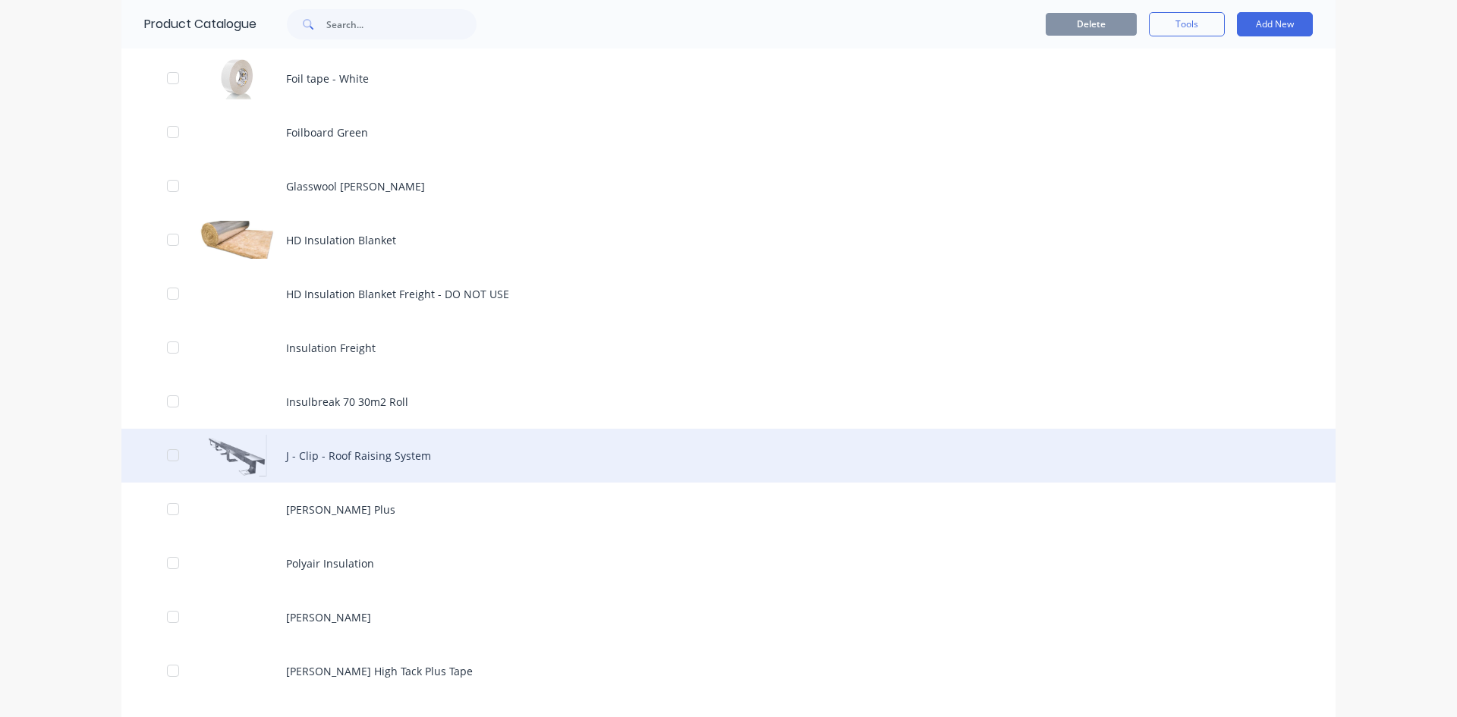
scroll to position [1214, 0]
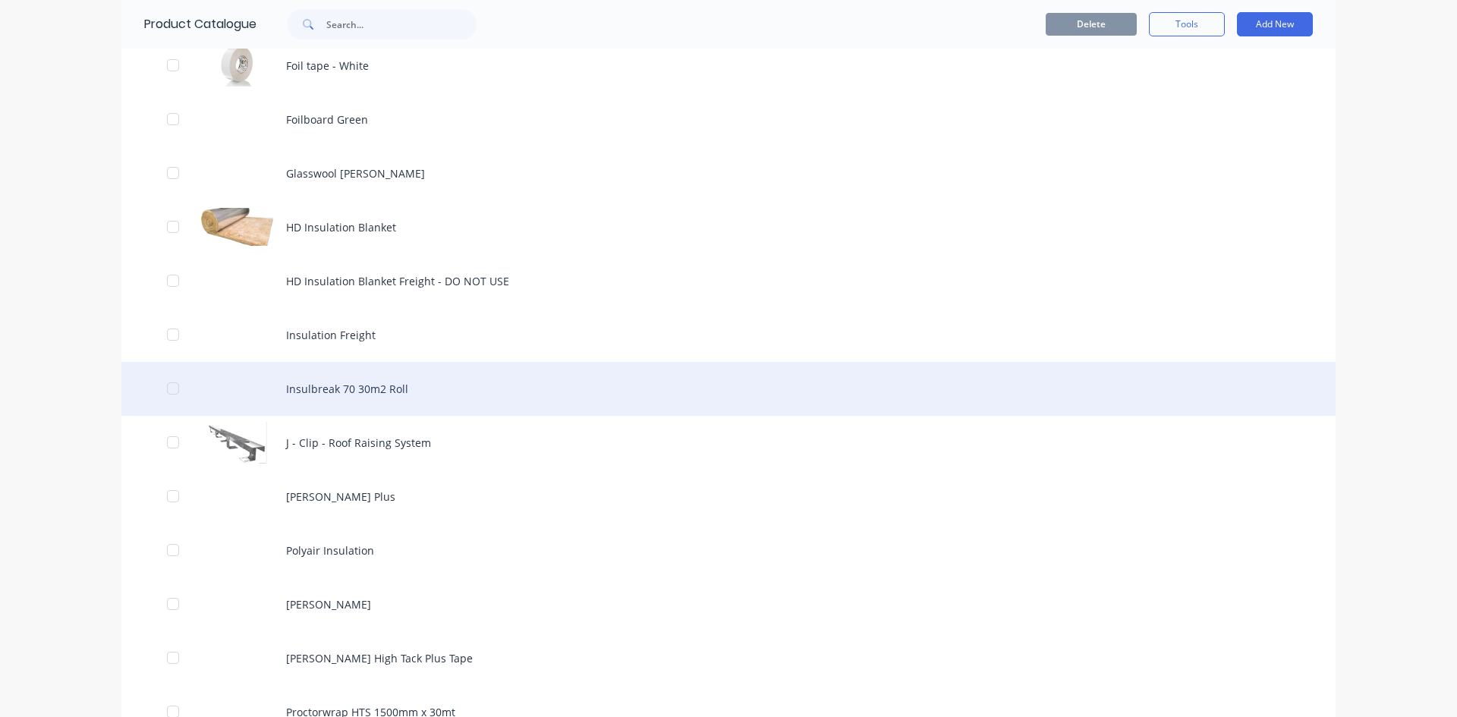
click at [390, 388] on div "Insulbreak 70 30m2 Roll" at bounding box center [728, 389] width 1214 height 54
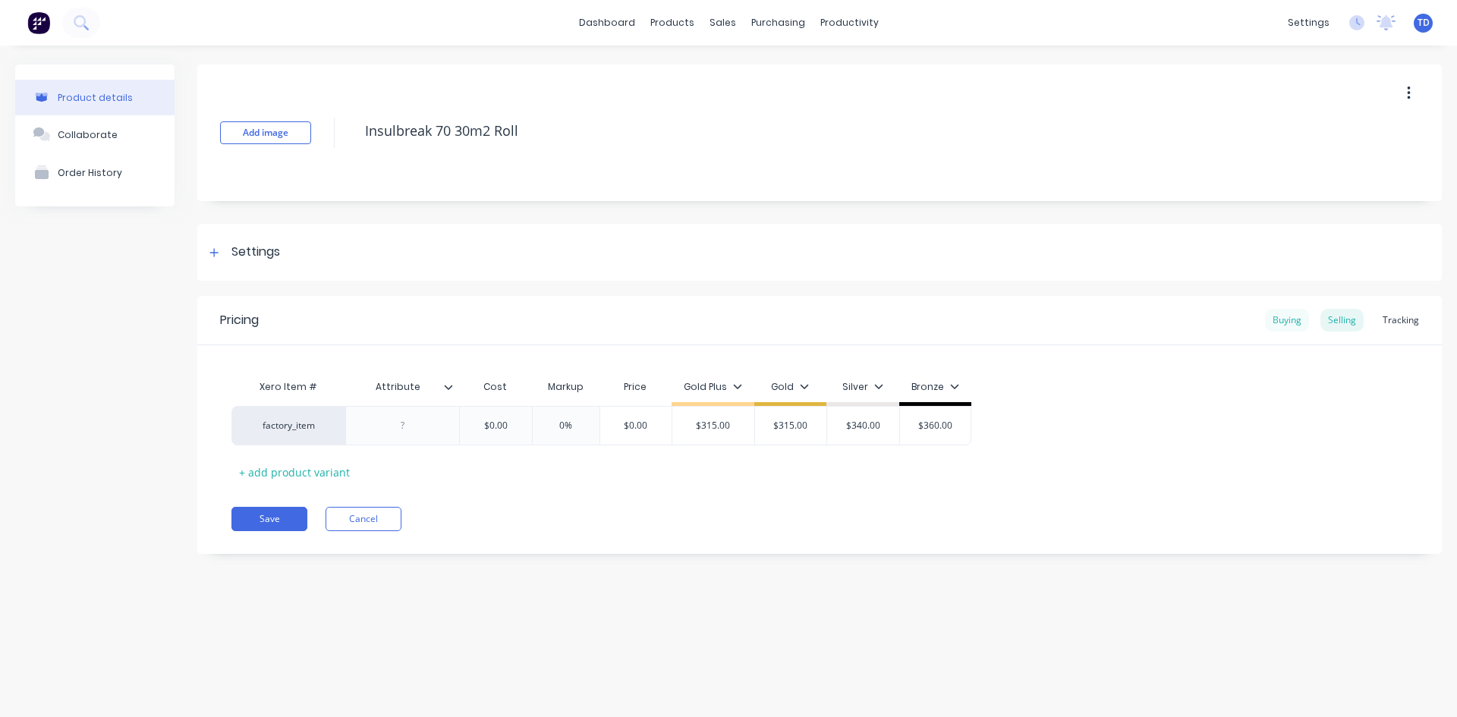
click at [1281, 316] on div "Buying" at bounding box center [1287, 320] width 44 height 23
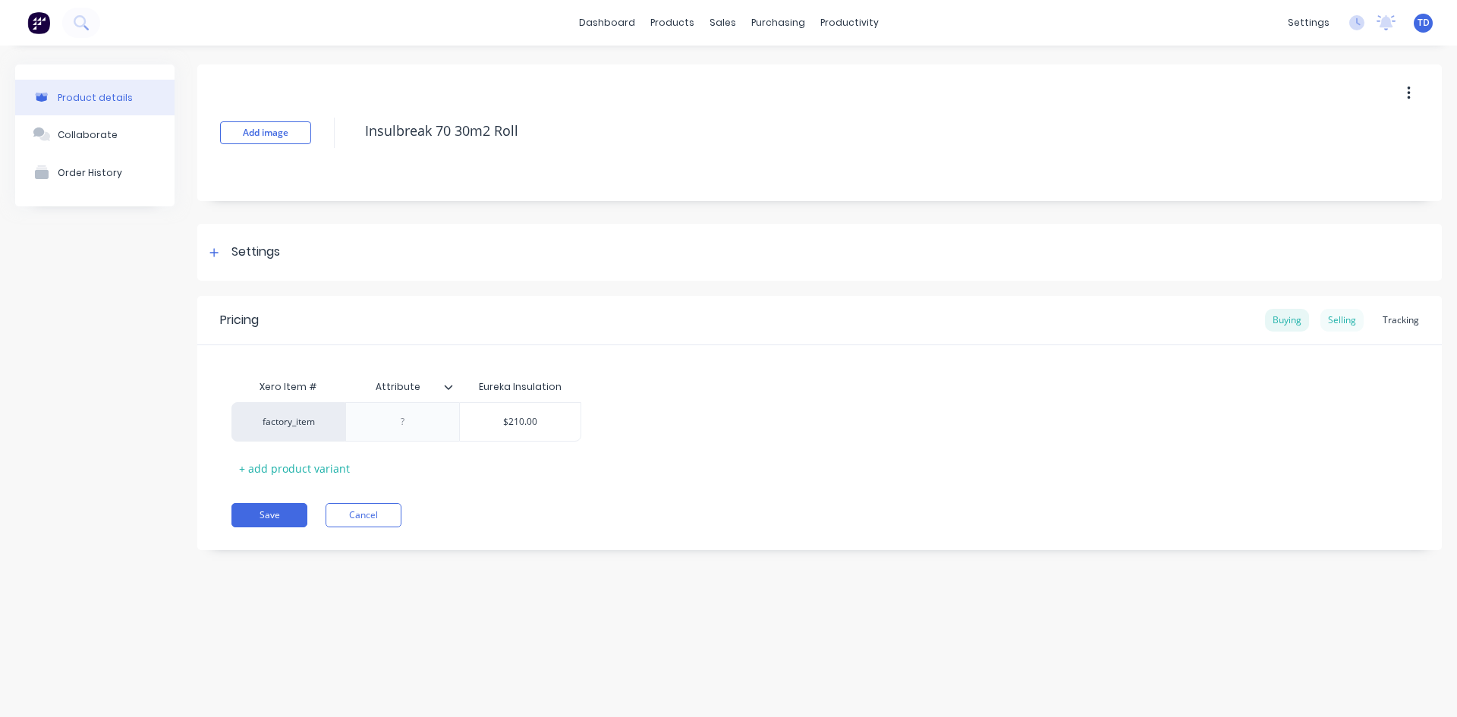
click at [1346, 322] on div "Selling" at bounding box center [1341, 320] width 43 height 23
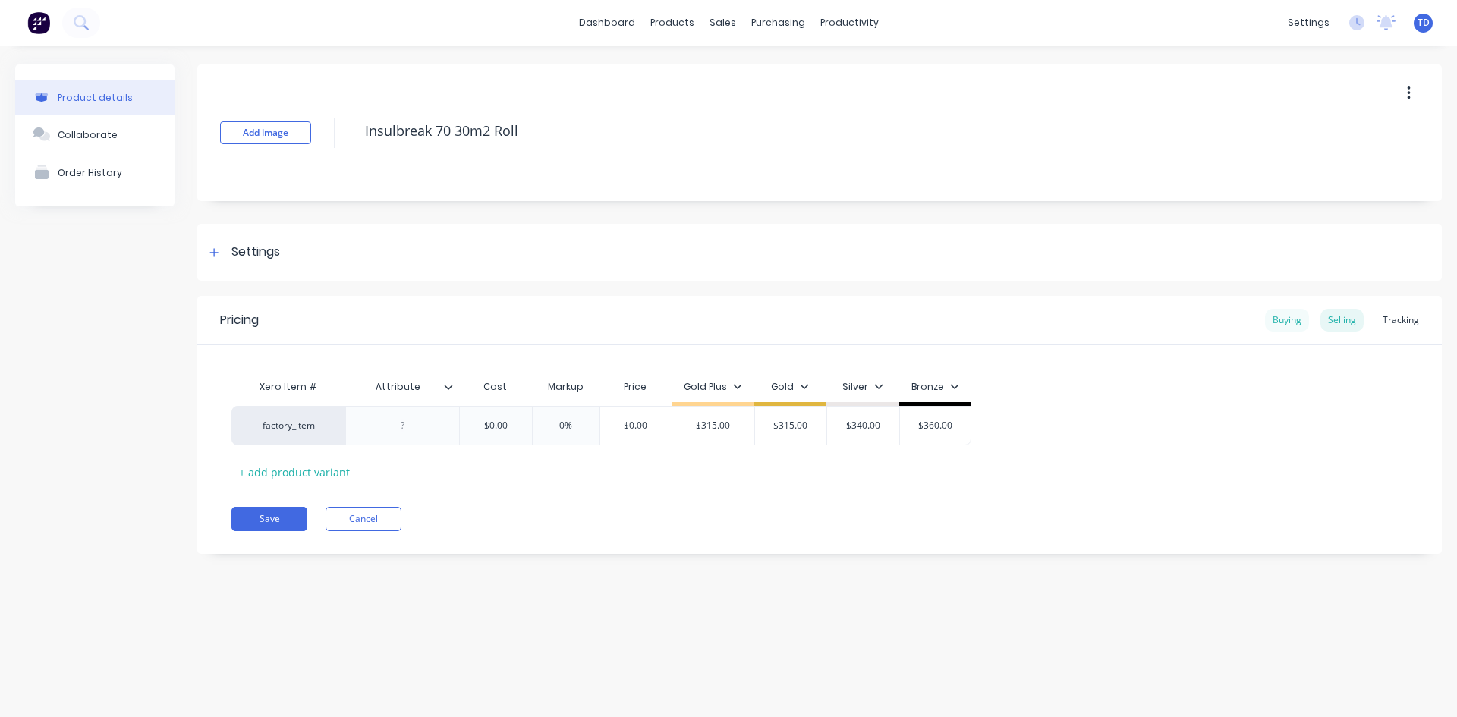
click at [1284, 316] on div "Buying" at bounding box center [1287, 320] width 44 height 23
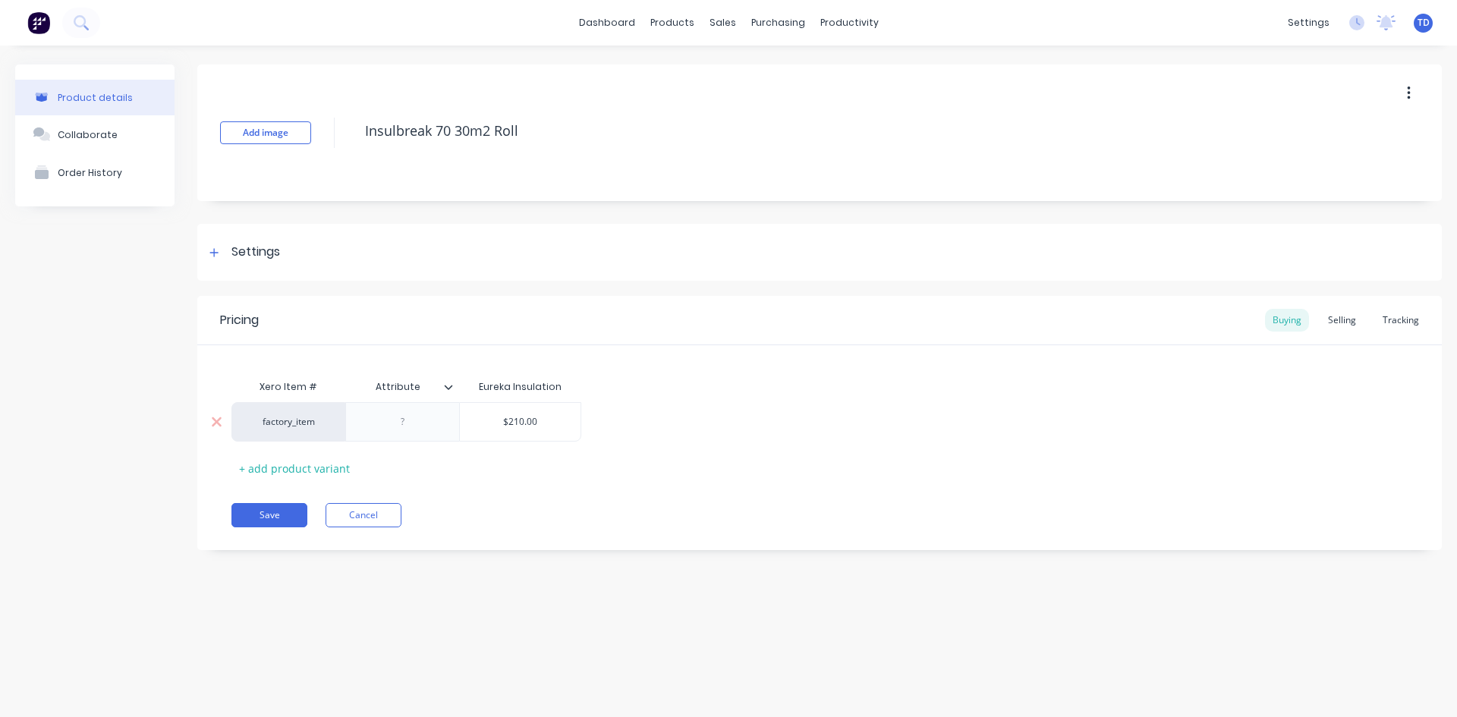
click at [552, 429] on div "$210.00" at bounding box center [520, 422] width 121 height 38
click at [1339, 332] on div "Pricing Buying Selling Tracking" at bounding box center [819, 320] width 1244 height 49
click at [1344, 325] on div "Selling" at bounding box center [1341, 320] width 43 height 23
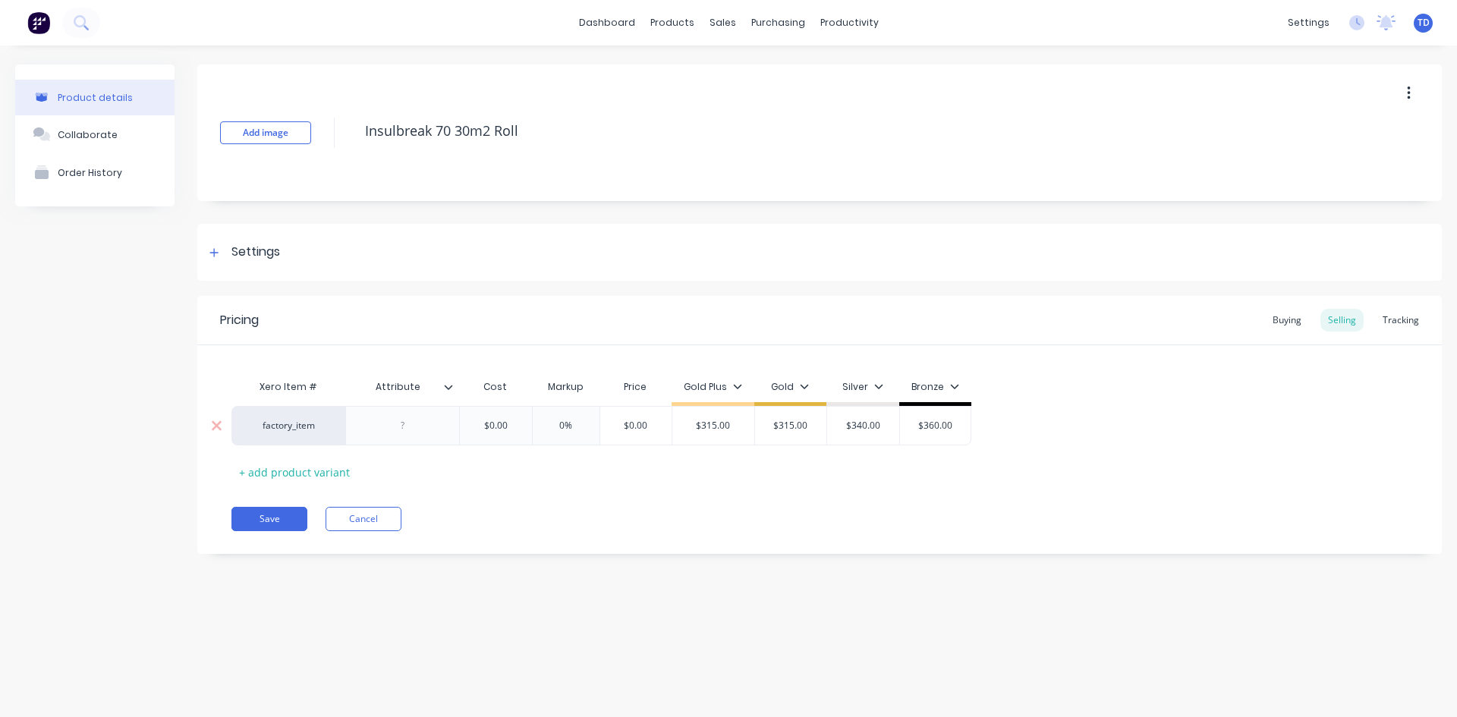
click at [512, 420] on input "$0.00" at bounding box center [496, 426] width 76 height 14
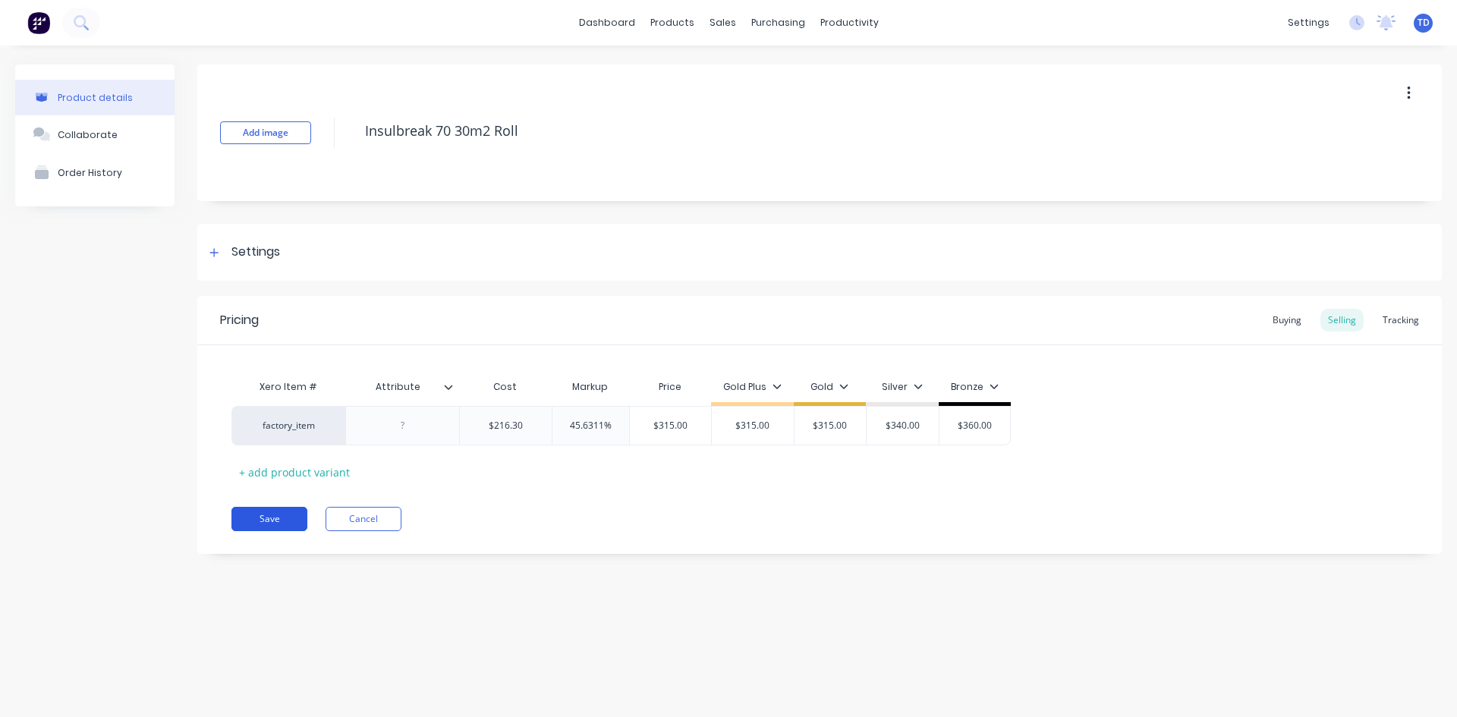
click at [255, 520] on button "Save" at bounding box center [269, 519] width 76 height 24
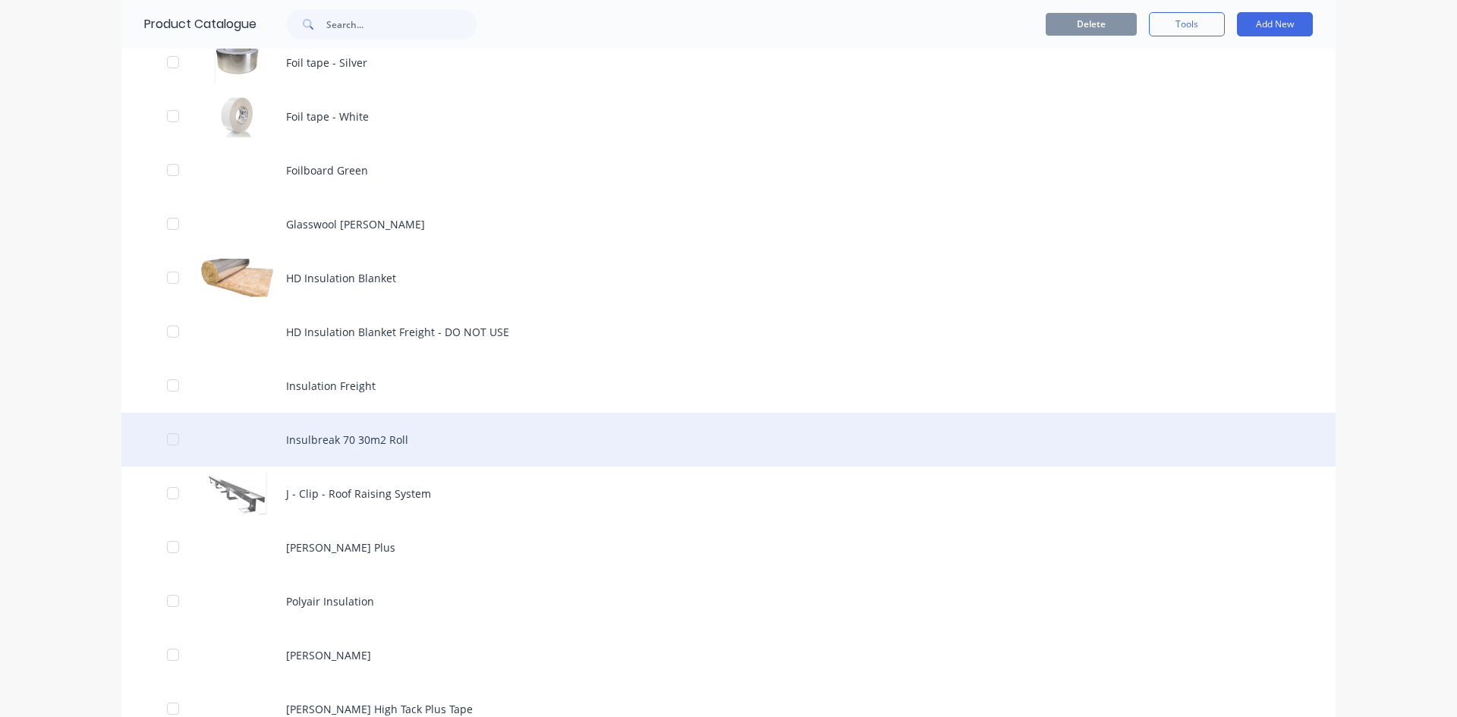
scroll to position [1214, 0]
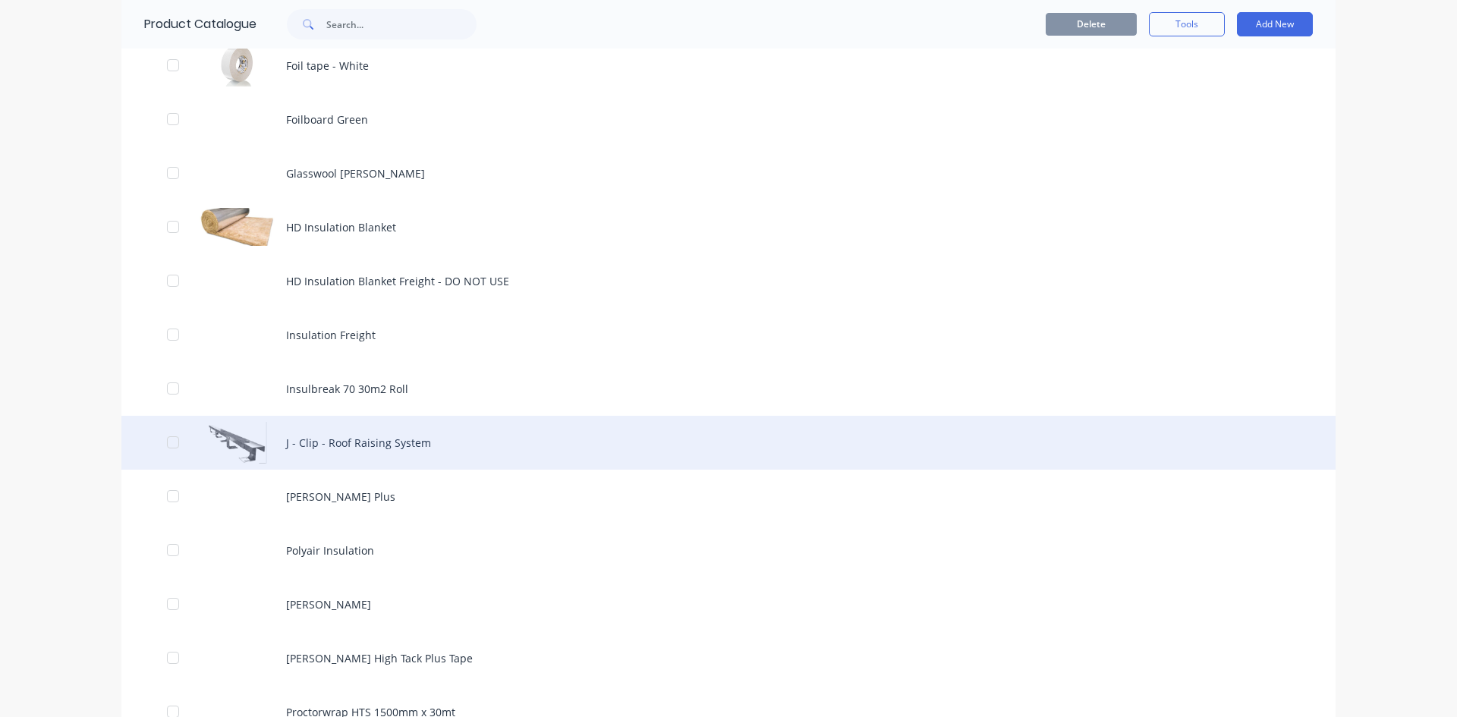
click at [378, 450] on div "J - Clip - Roof Raising System" at bounding box center [728, 443] width 1214 height 54
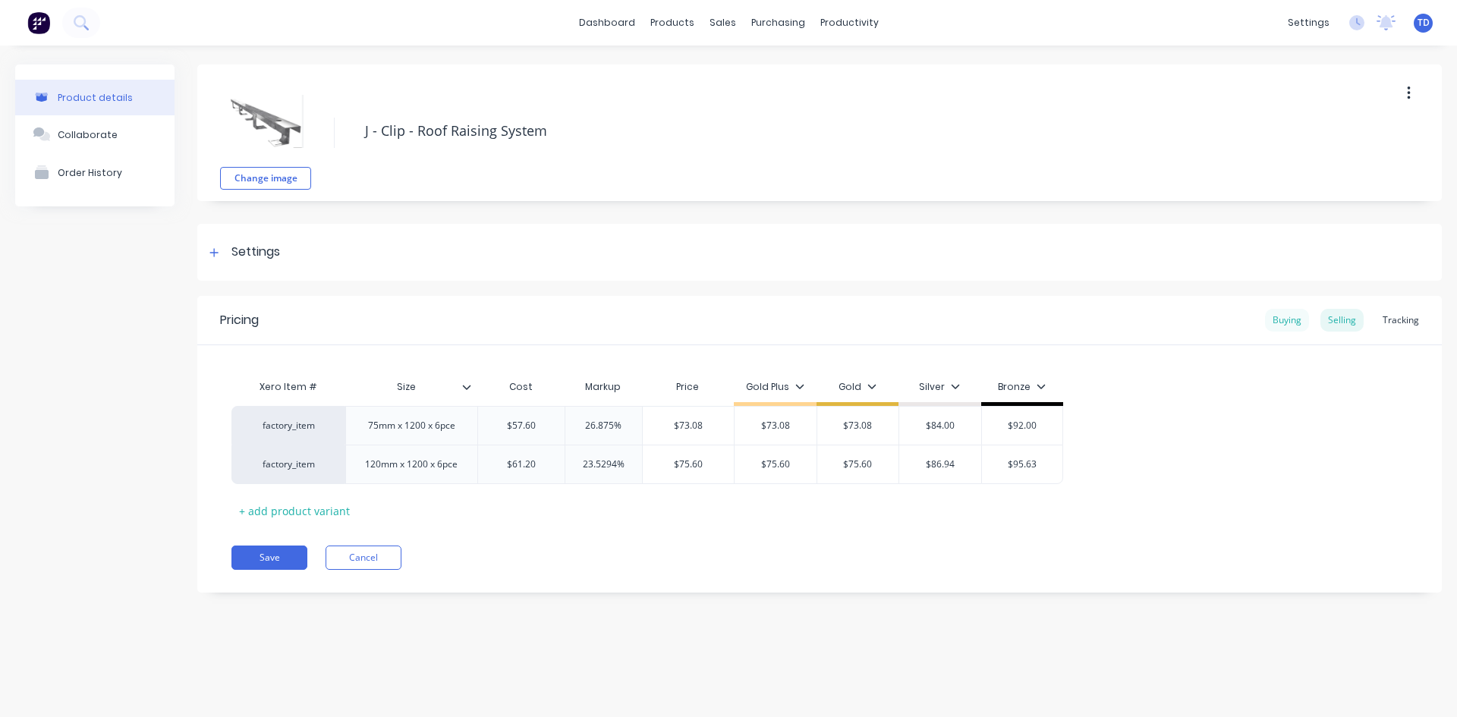
click at [1278, 322] on div "Buying" at bounding box center [1287, 320] width 44 height 23
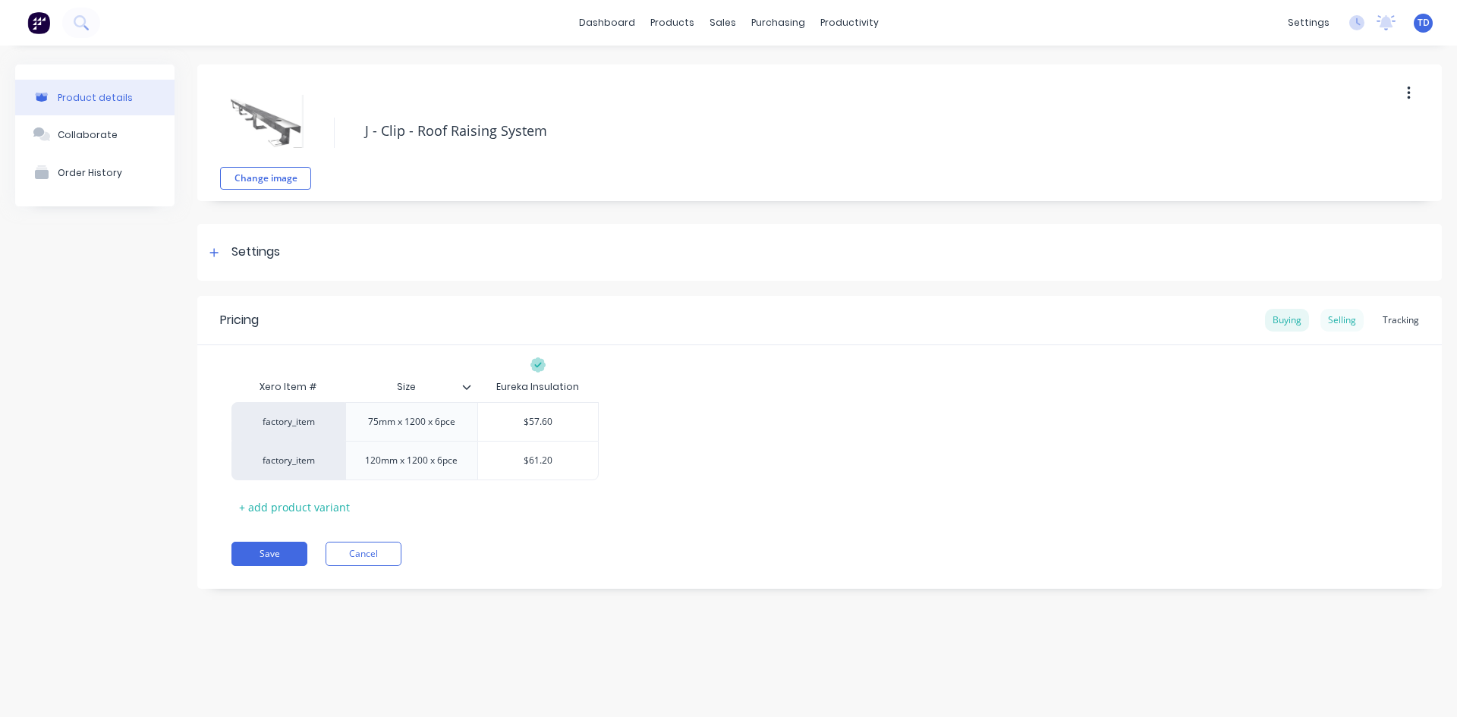
click at [1325, 321] on div "Selling" at bounding box center [1341, 320] width 43 height 23
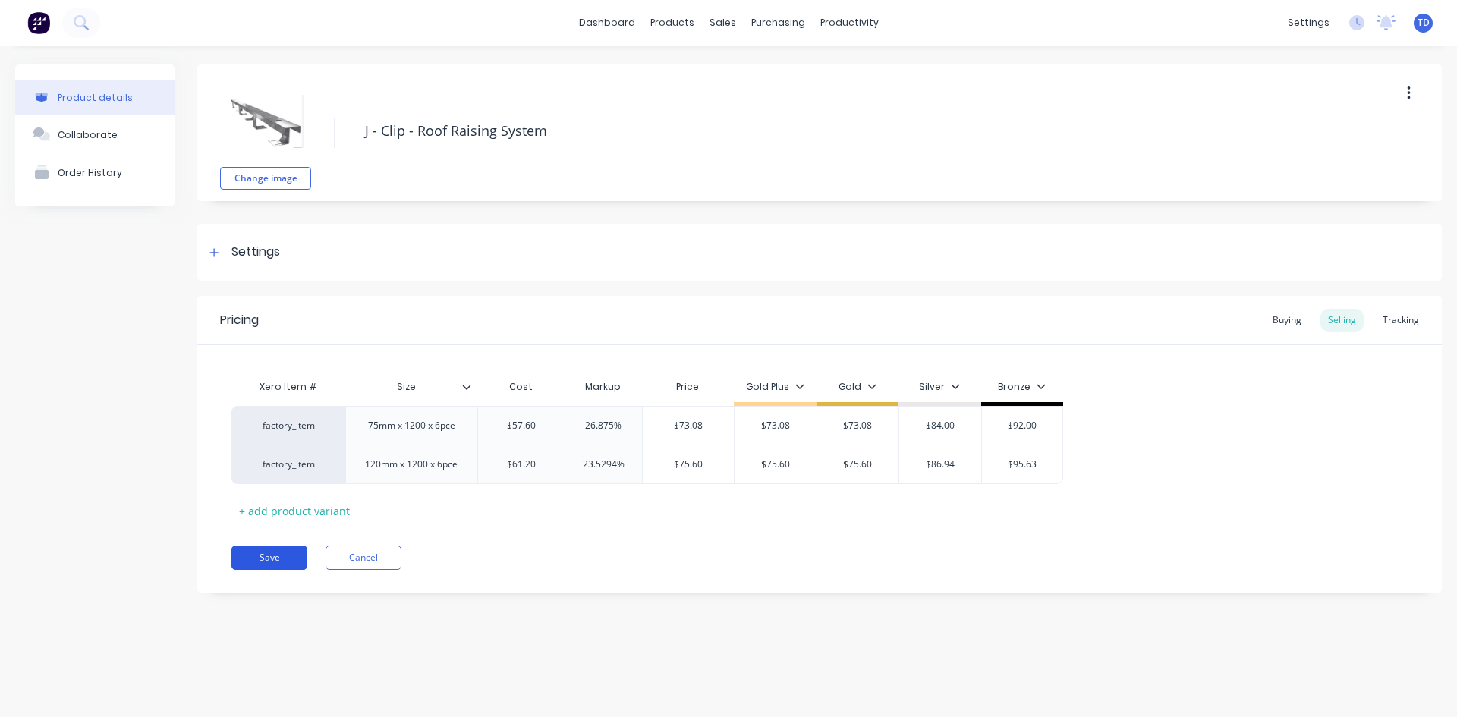
click at [263, 552] on button "Save" at bounding box center [269, 558] width 76 height 24
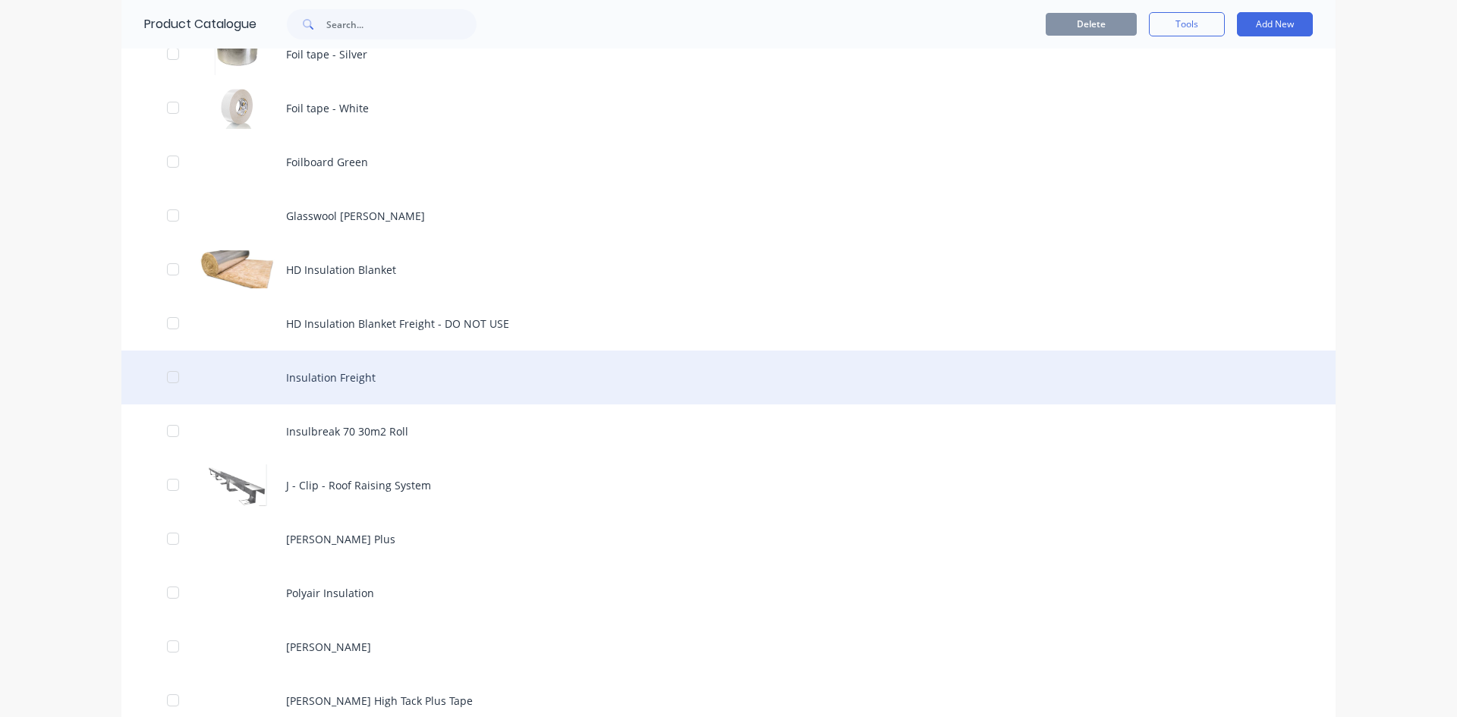
scroll to position [1214, 0]
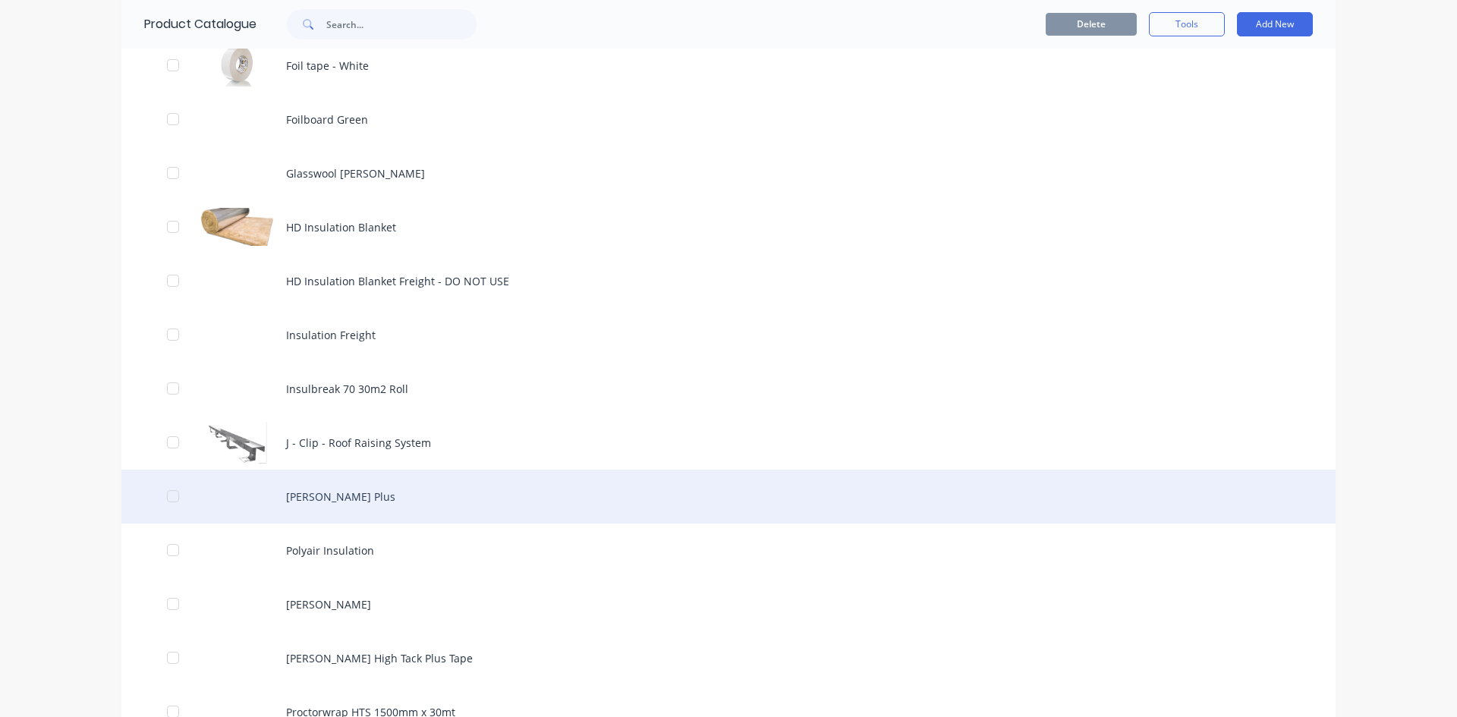
click at [325, 503] on div "[PERSON_NAME] Plus" at bounding box center [728, 497] width 1214 height 54
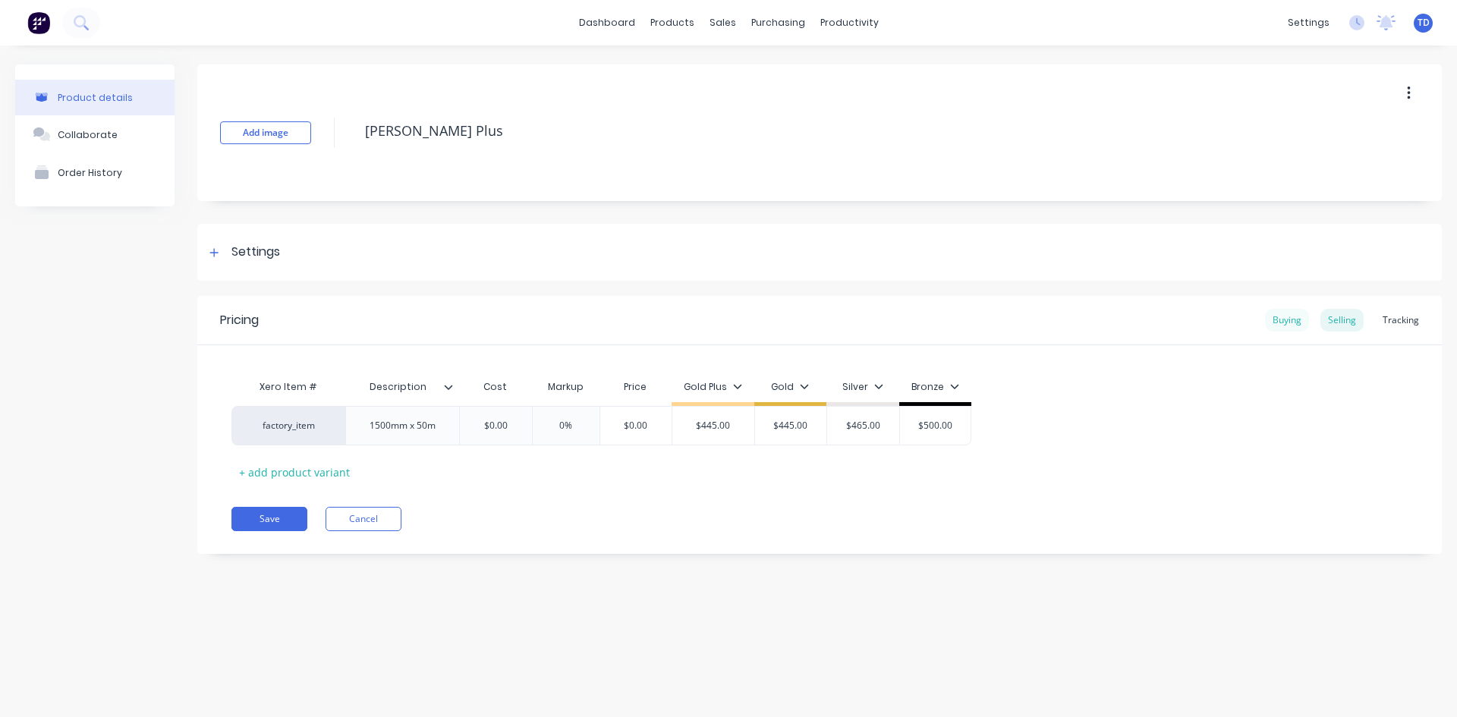
click at [1279, 316] on div "Buying" at bounding box center [1287, 320] width 44 height 23
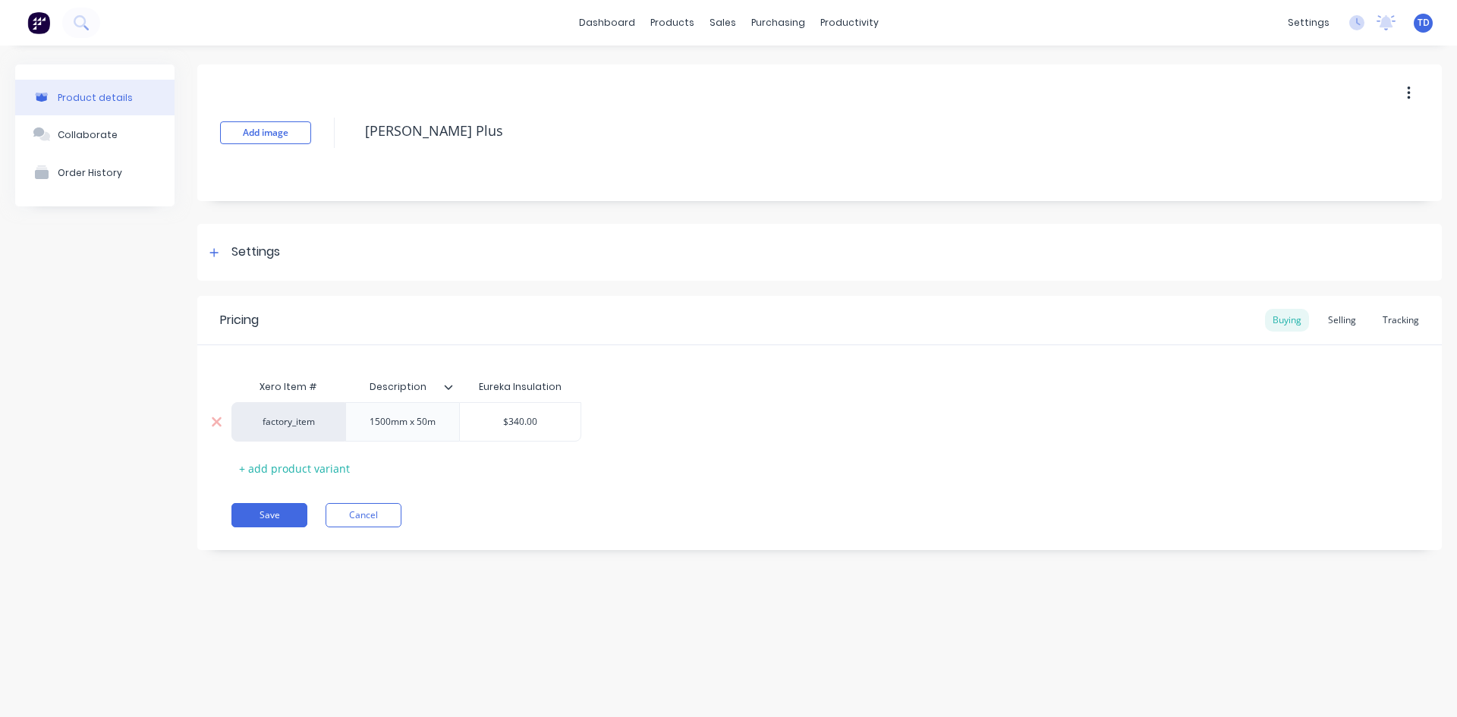
click at [561, 430] on div "$340.00" at bounding box center [520, 422] width 121 height 38
click at [1335, 325] on div "Selling" at bounding box center [1341, 320] width 43 height 23
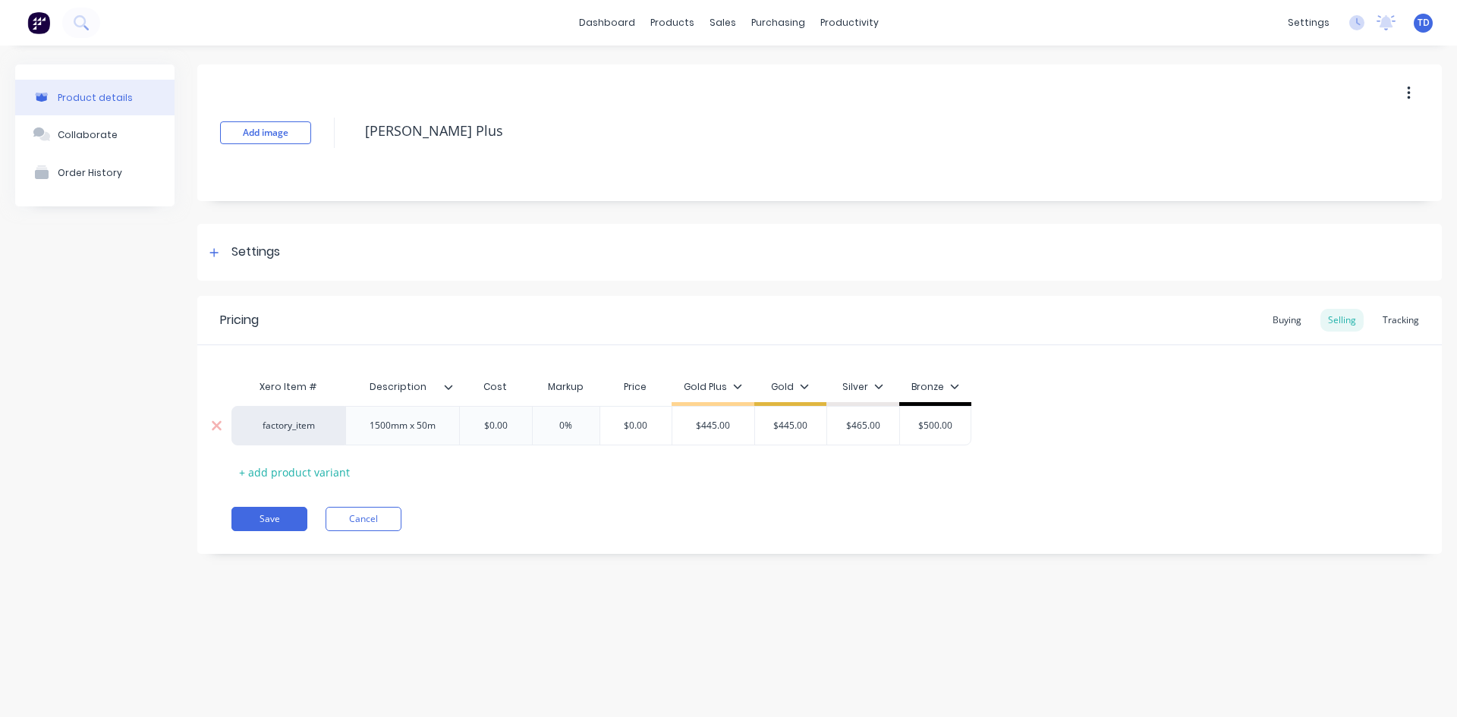
click at [514, 422] on input "$0.00" at bounding box center [496, 426] width 76 height 14
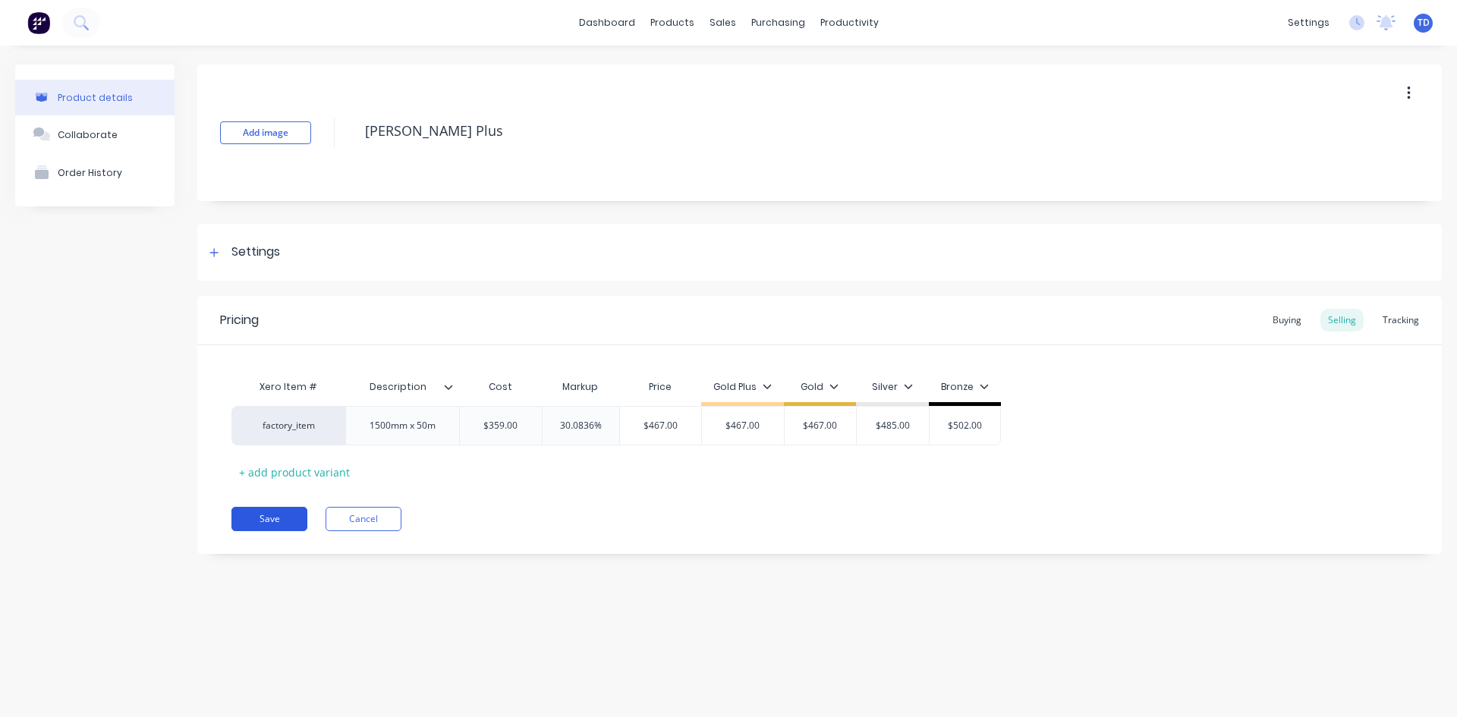
click at [273, 516] on button "Save" at bounding box center [269, 519] width 76 height 24
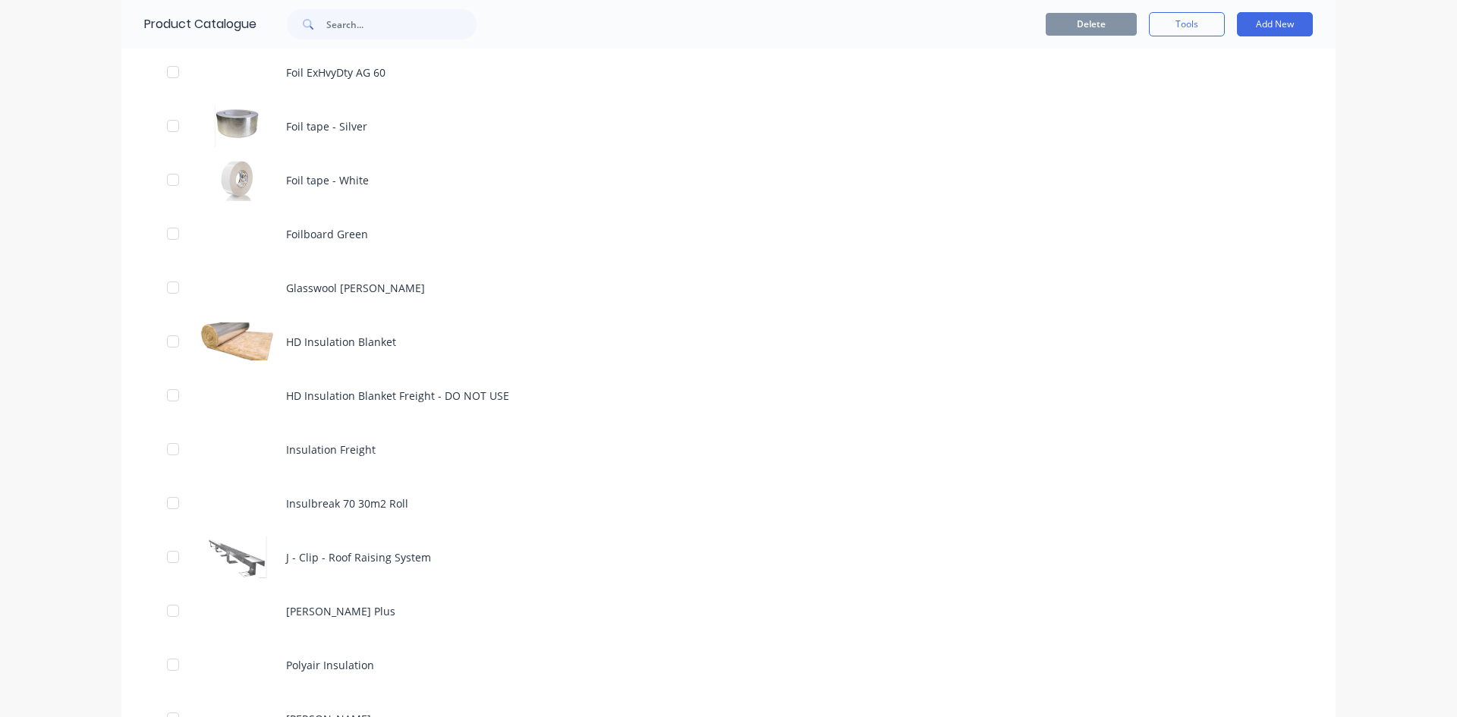
scroll to position [1290, 0]
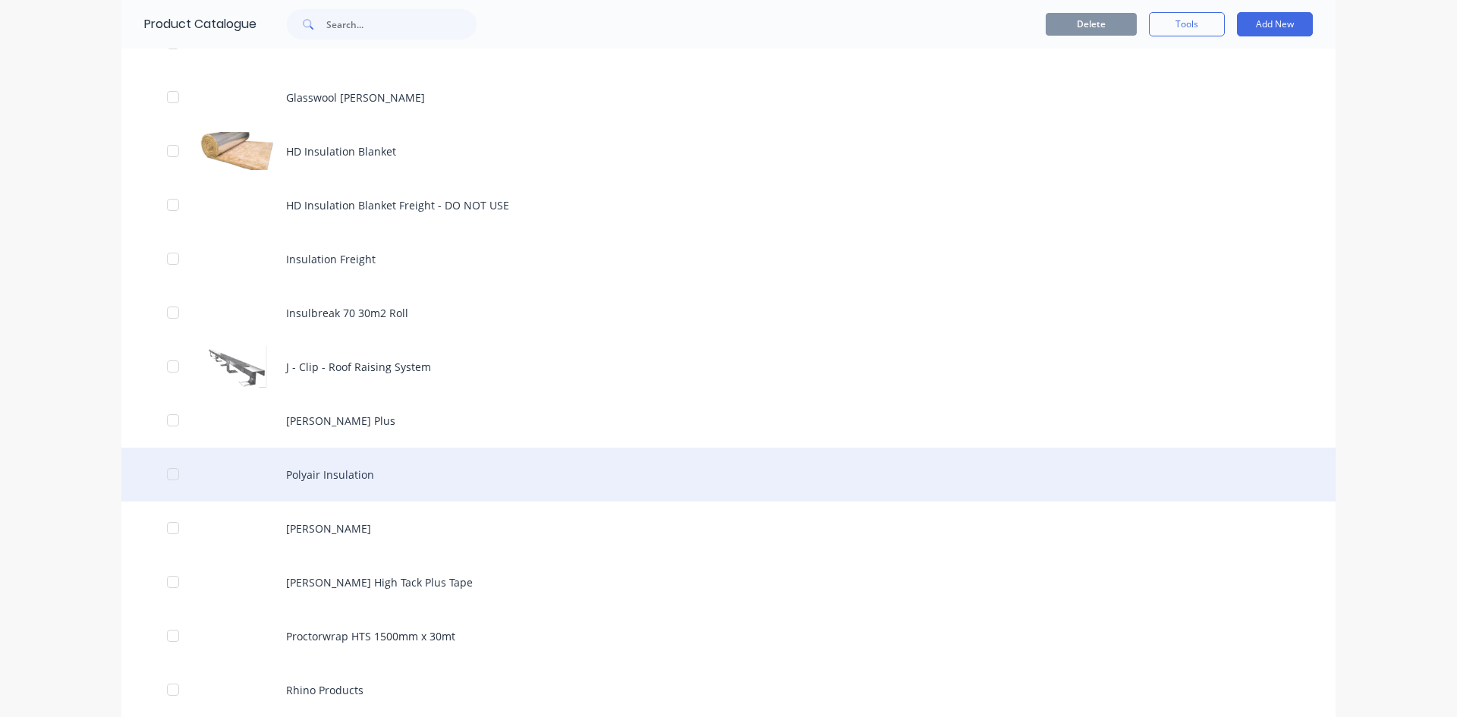
click at [322, 474] on div "Polyair Insulation" at bounding box center [728, 475] width 1214 height 54
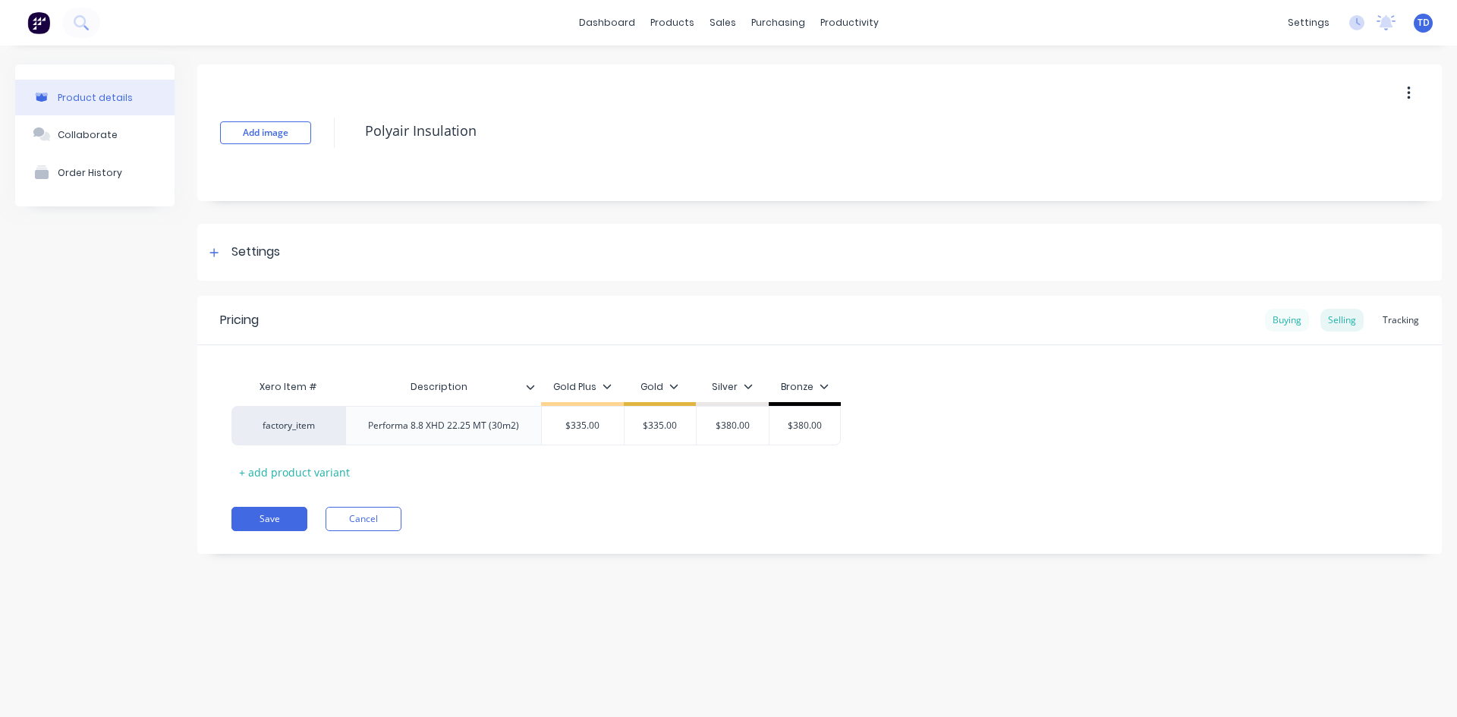
click at [1281, 324] on div "Buying" at bounding box center [1287, 320] width 44 height 23
click at [1345, 326] on div "Selling" at bounding box center [1341, 320] width 43 height 23
click at [215, 256] on icon at bounding box center [214, 252] width 8 height 8
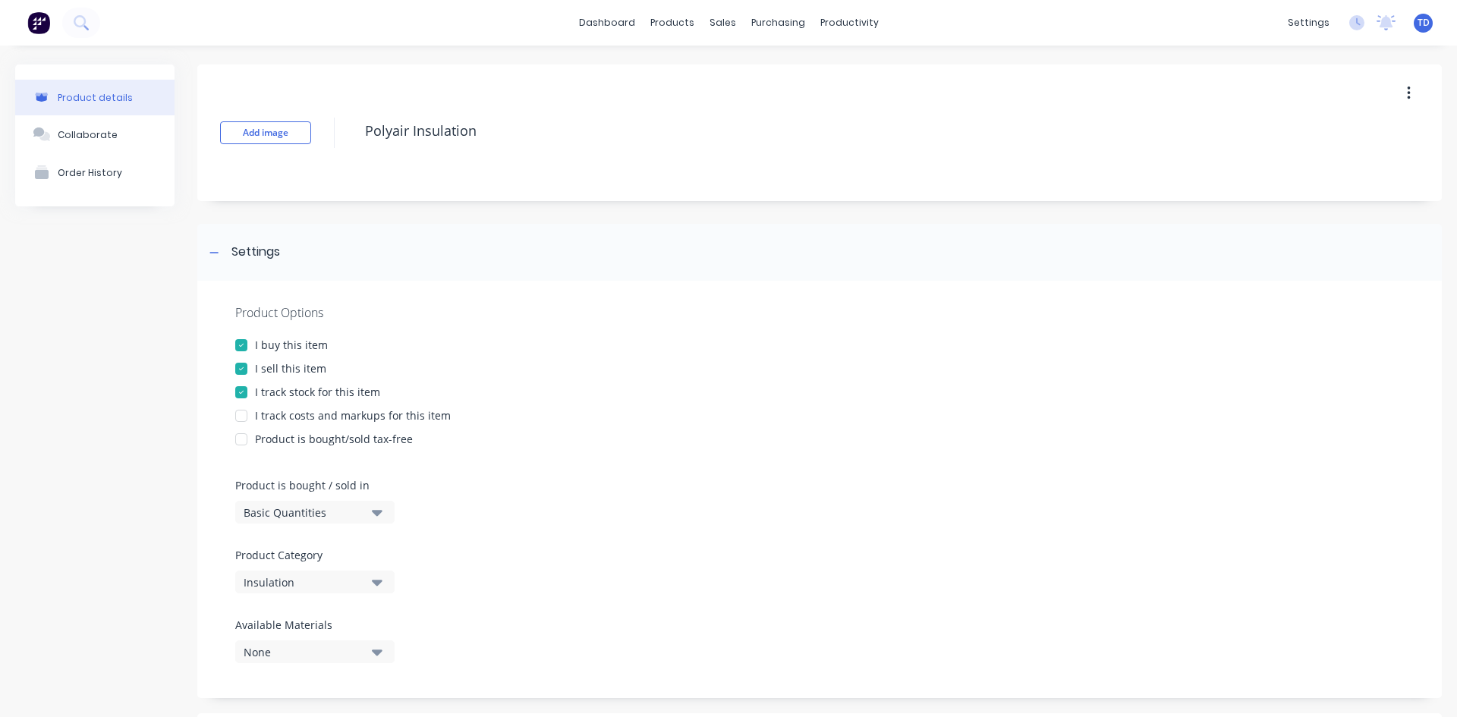
click at [241, 420] on div at bounding box center [241, 416] width 30 height 30
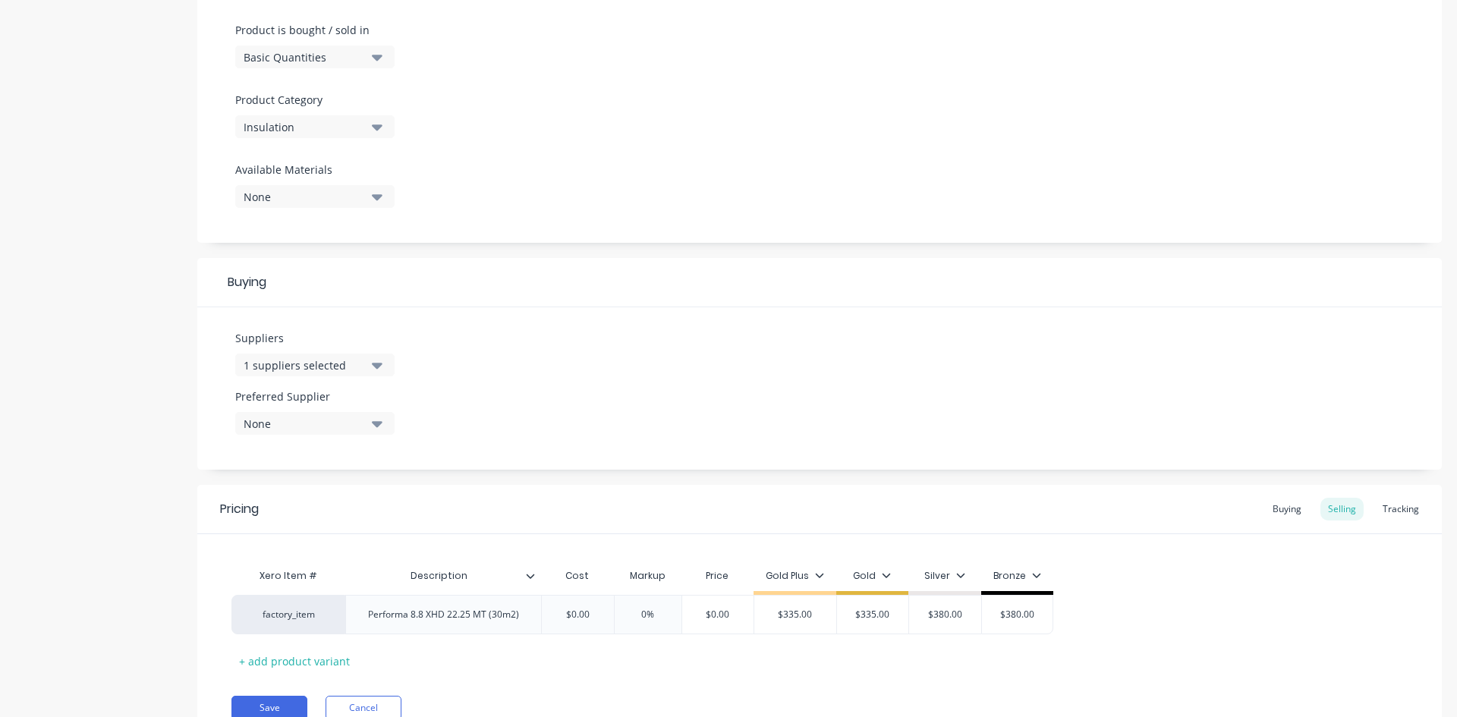
scroll to position [523, 0]
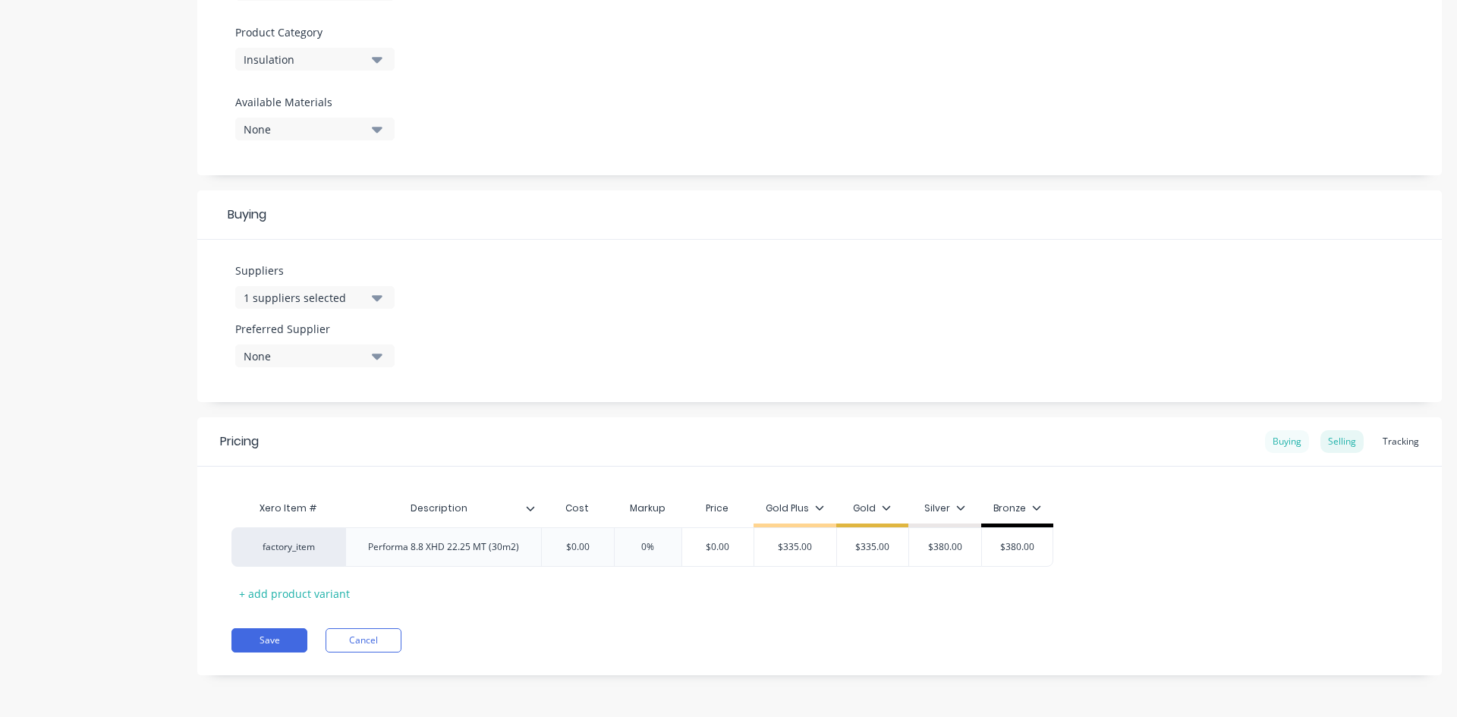
click at [1283, 447] on div "Buying" at bounding box center [1287, 441] width 44 height 23
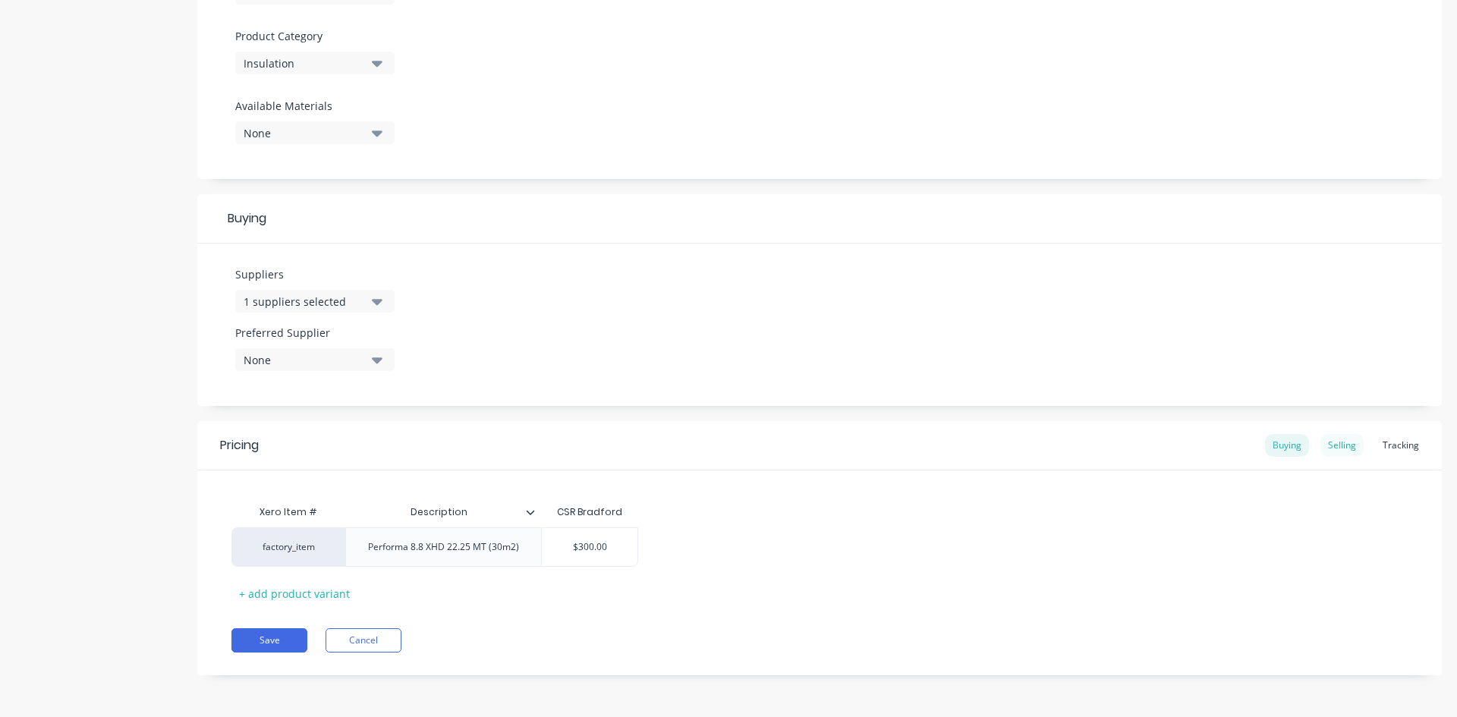
click at [1320, 445] on div "Selling" at bounding box center [1341, 445] width 43 height 23
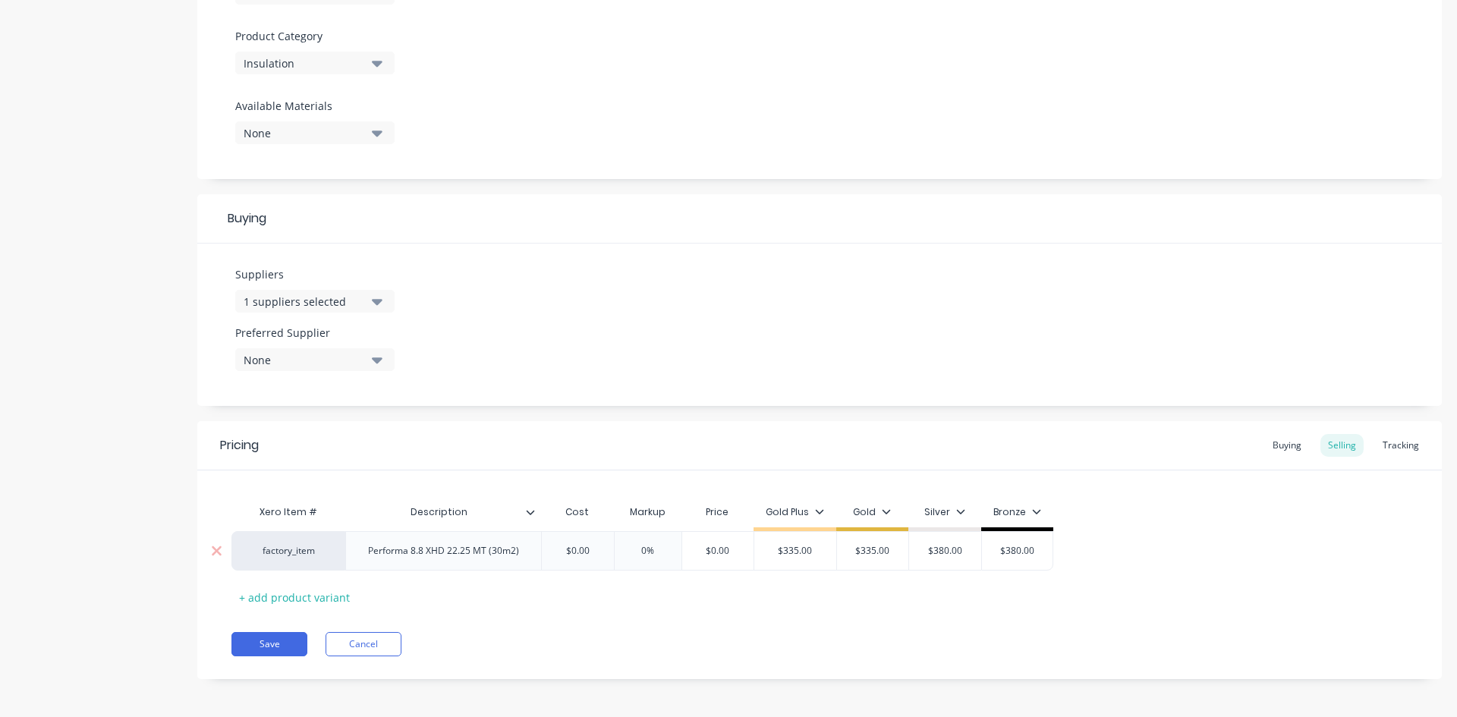
click at [607, 549] on input "$0.00" at bounding box center [577, 551] width 76 height 14
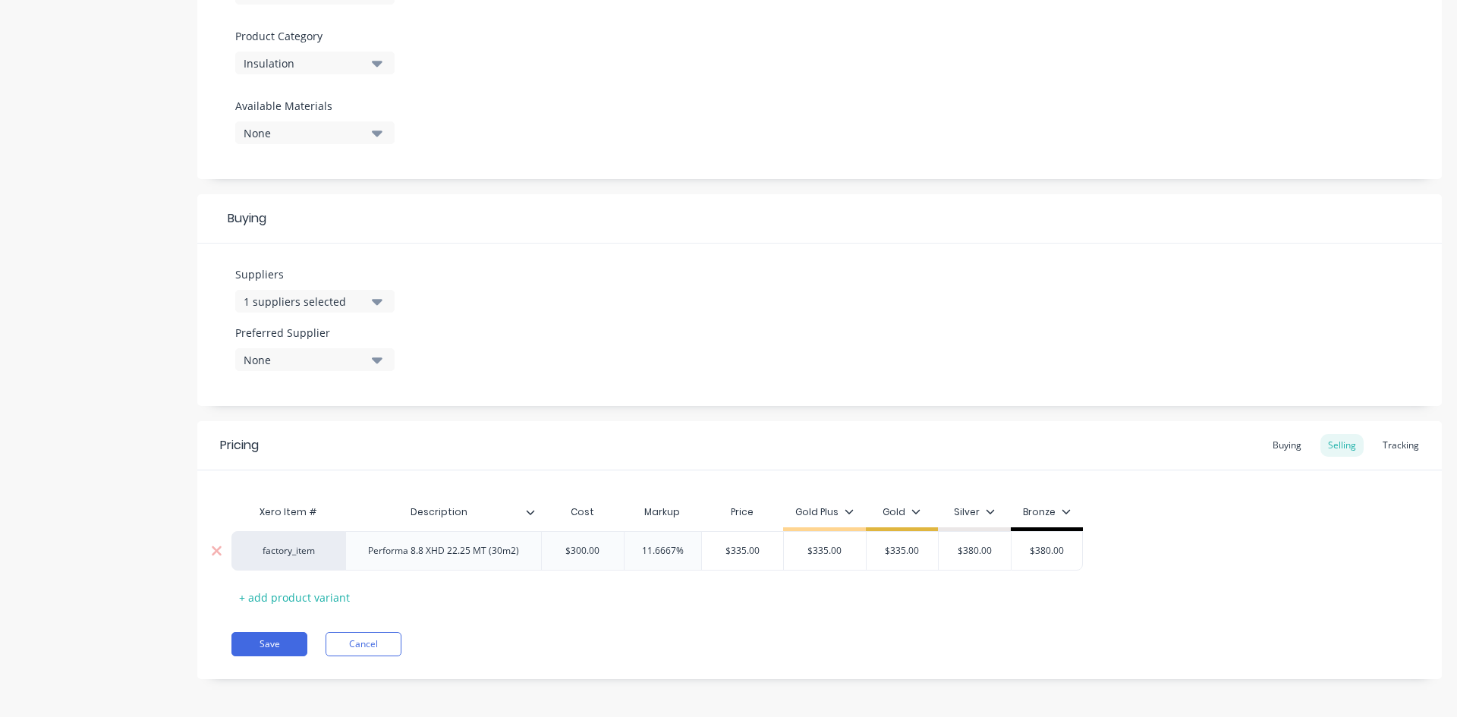
click at [684, 549] on input "11.6667%" at bounding box center [662, 551] width 77 height 14
click at [283, 646] on button "Save" at bounding box center [269, 644] width 76 height 24
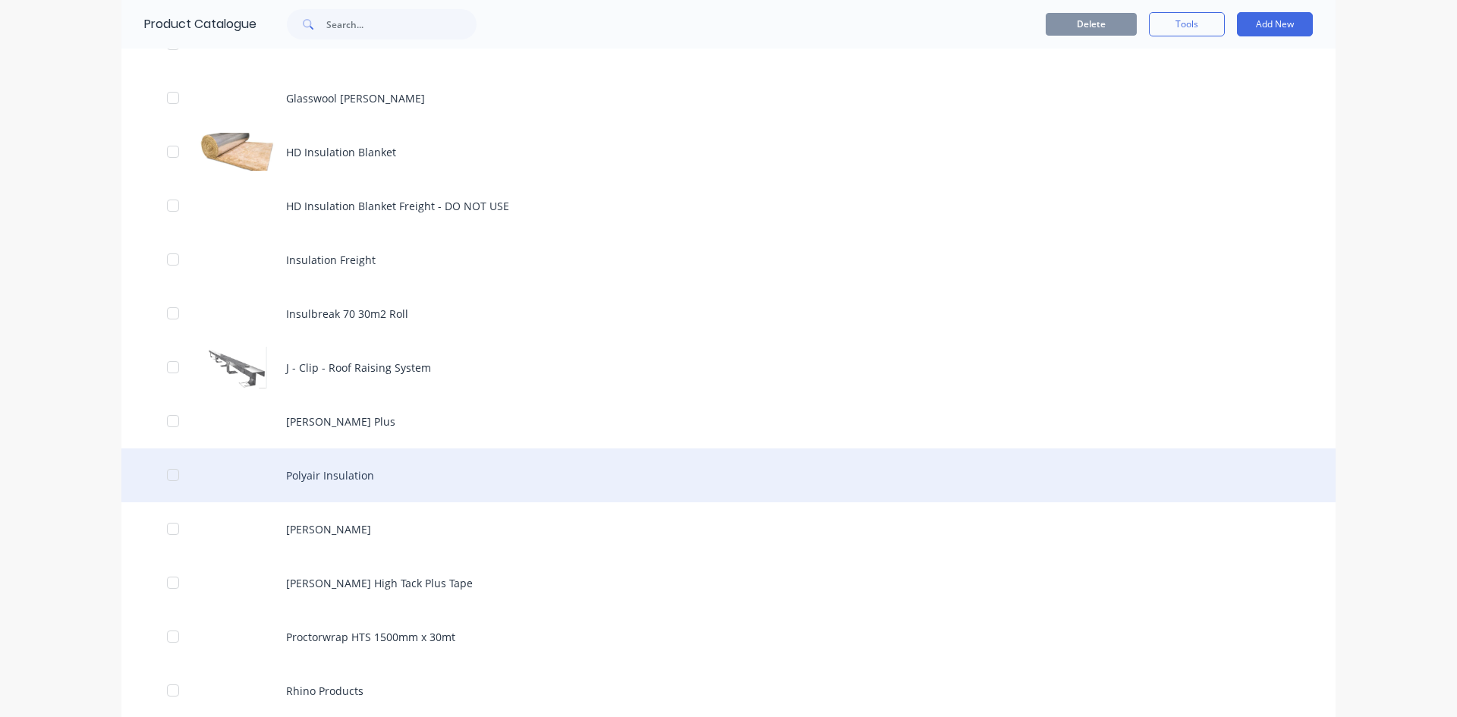
scroll to position [1290, 0]
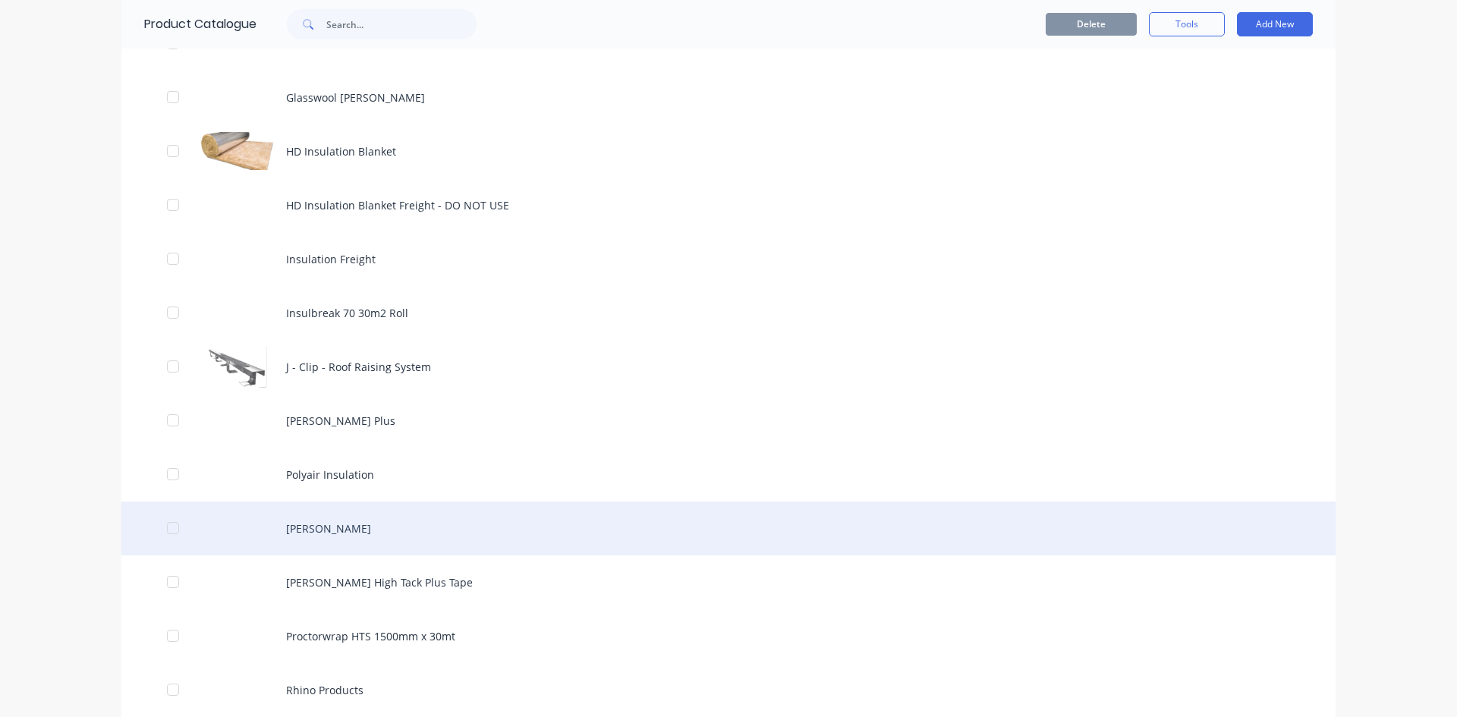
click at [303, 539] on div "[PERSON_NAME]" at bounding box center [728, 529] width 1214 height 54
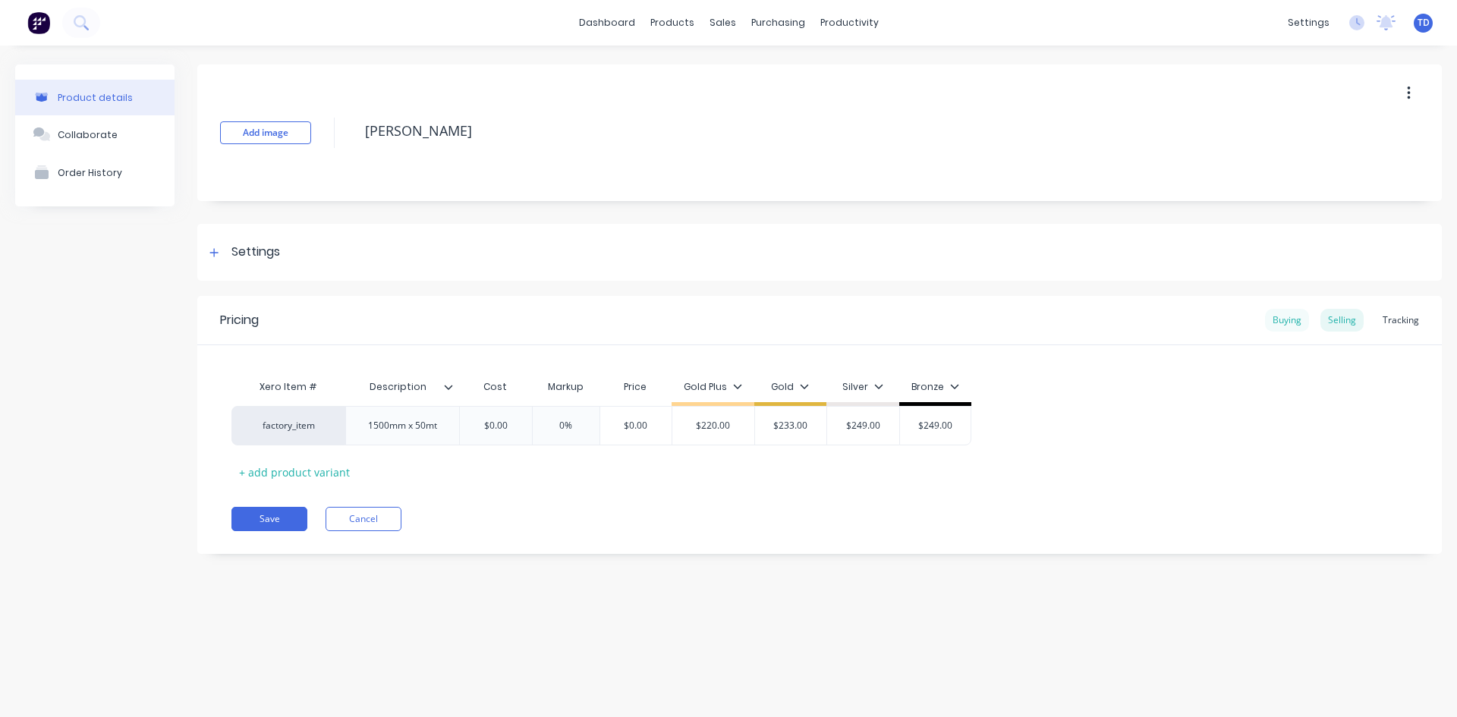
click at [1284, 325] on div "Buying" at bounding box center [1287, 320] width 44 height 23
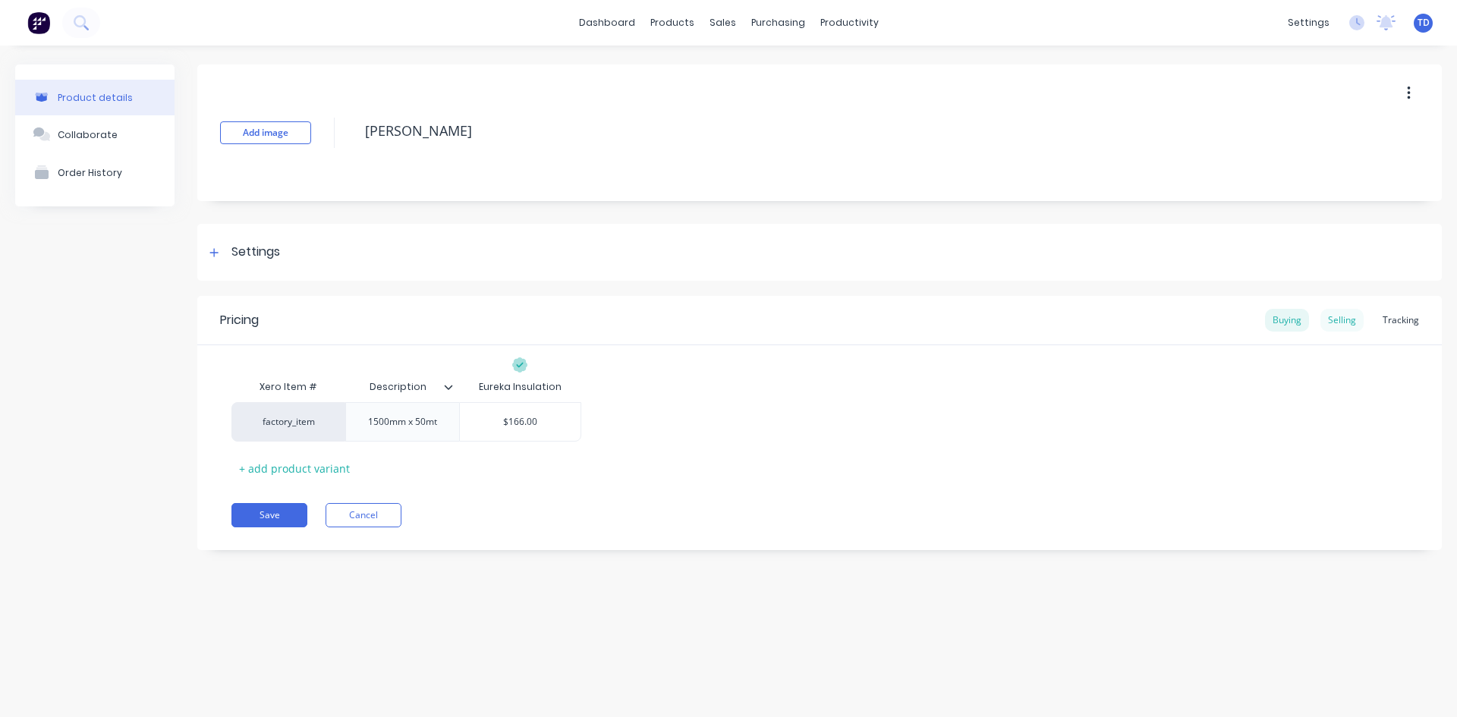
click at [1332, 325] on div "Selling" at bounding box center [1341, 320] width 43 height 23
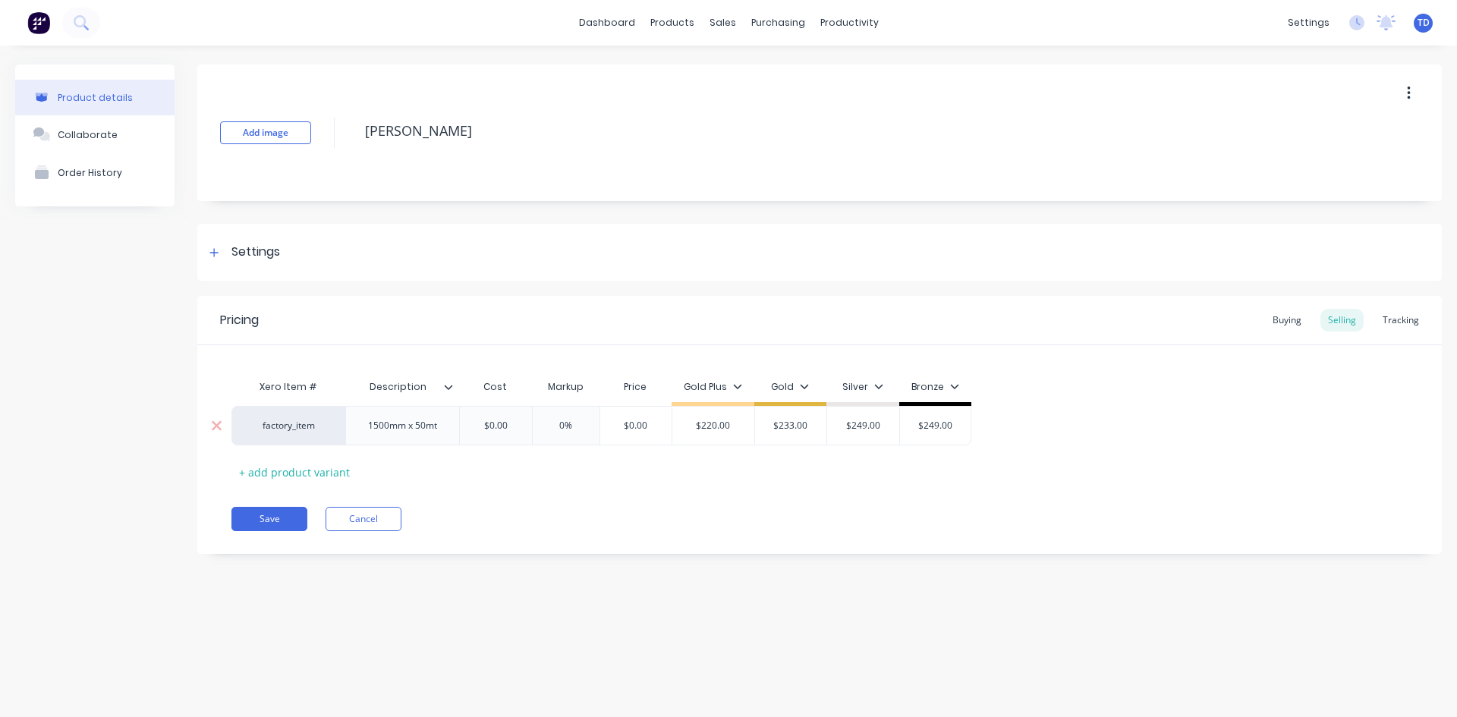
click at [509, 419] on input "$0.00" at bounding box center [496, 426] width 76 height 14
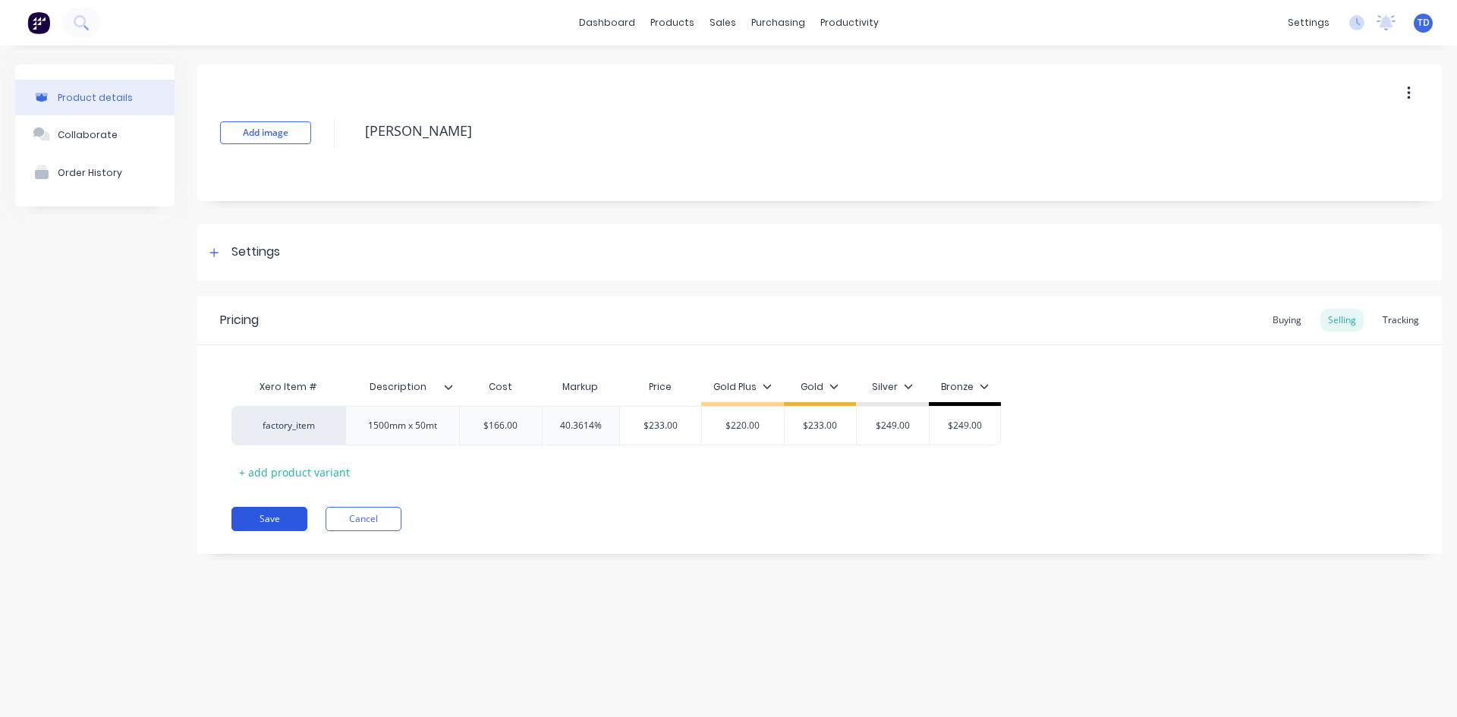
click at [280, 520] on button "Save" at bounding box center [269, 519] width 76 height 24
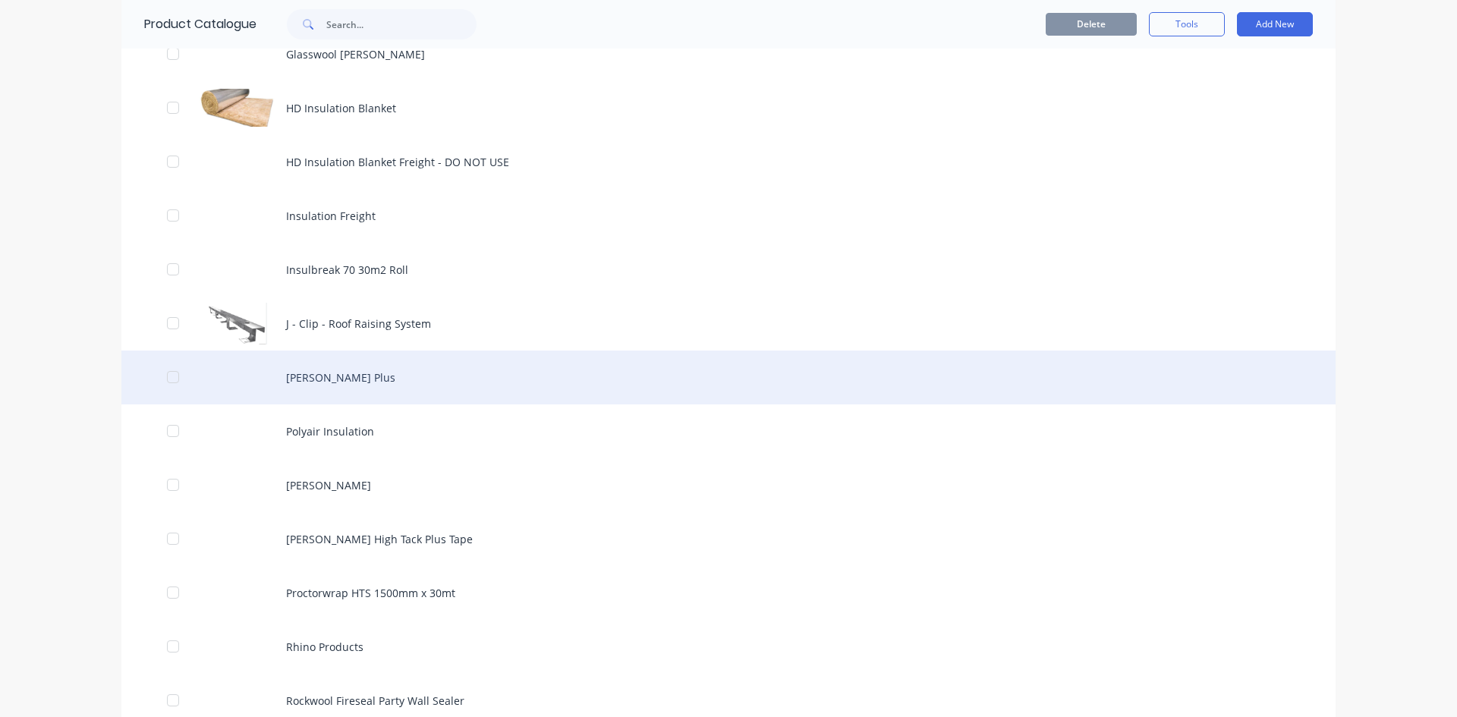
scroll to position [1442, 0]
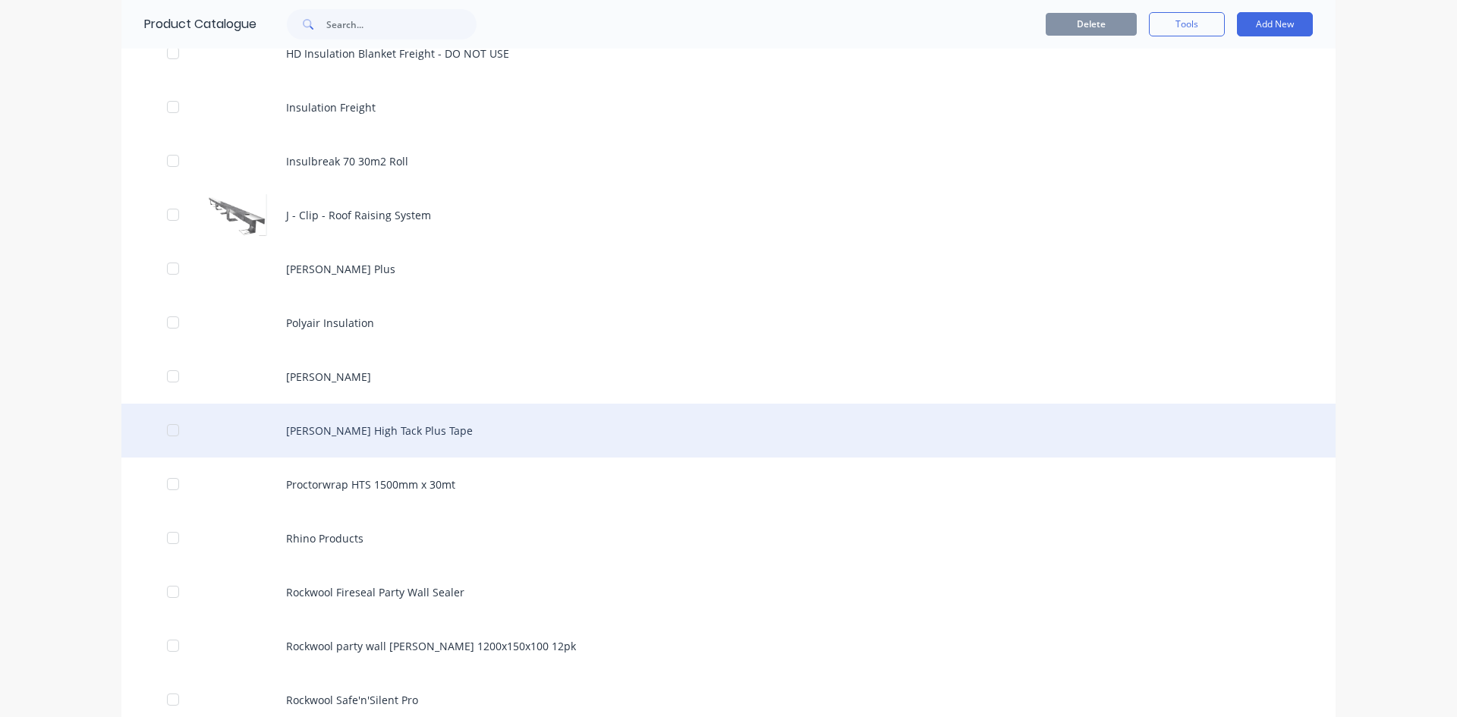
click at [324, 435] on div "[PERSON_NAME] High Tack Plus Tape" at bounding box center [728, 431] width 1214 height 54
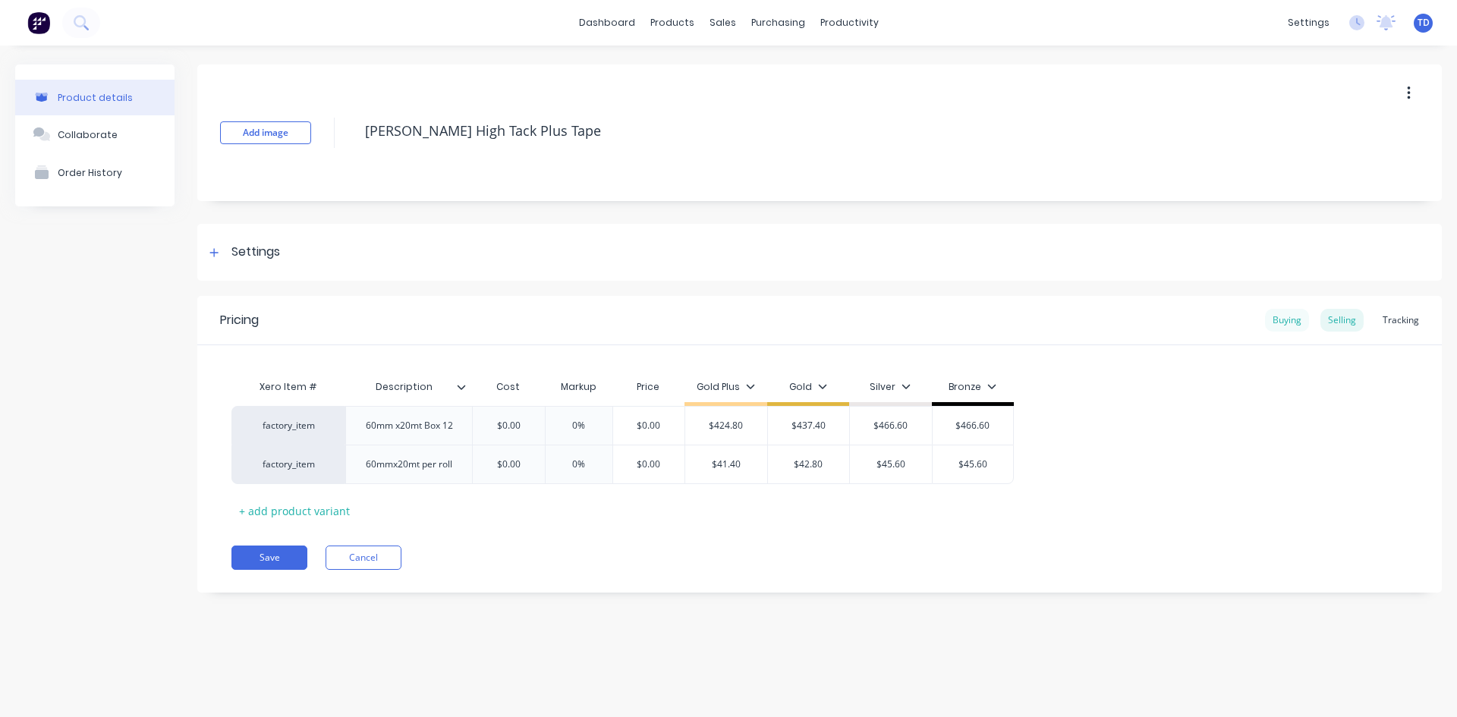
click at [1301, 319] on div "Buying" at bounding box center [1287, 320] width 44 height 23
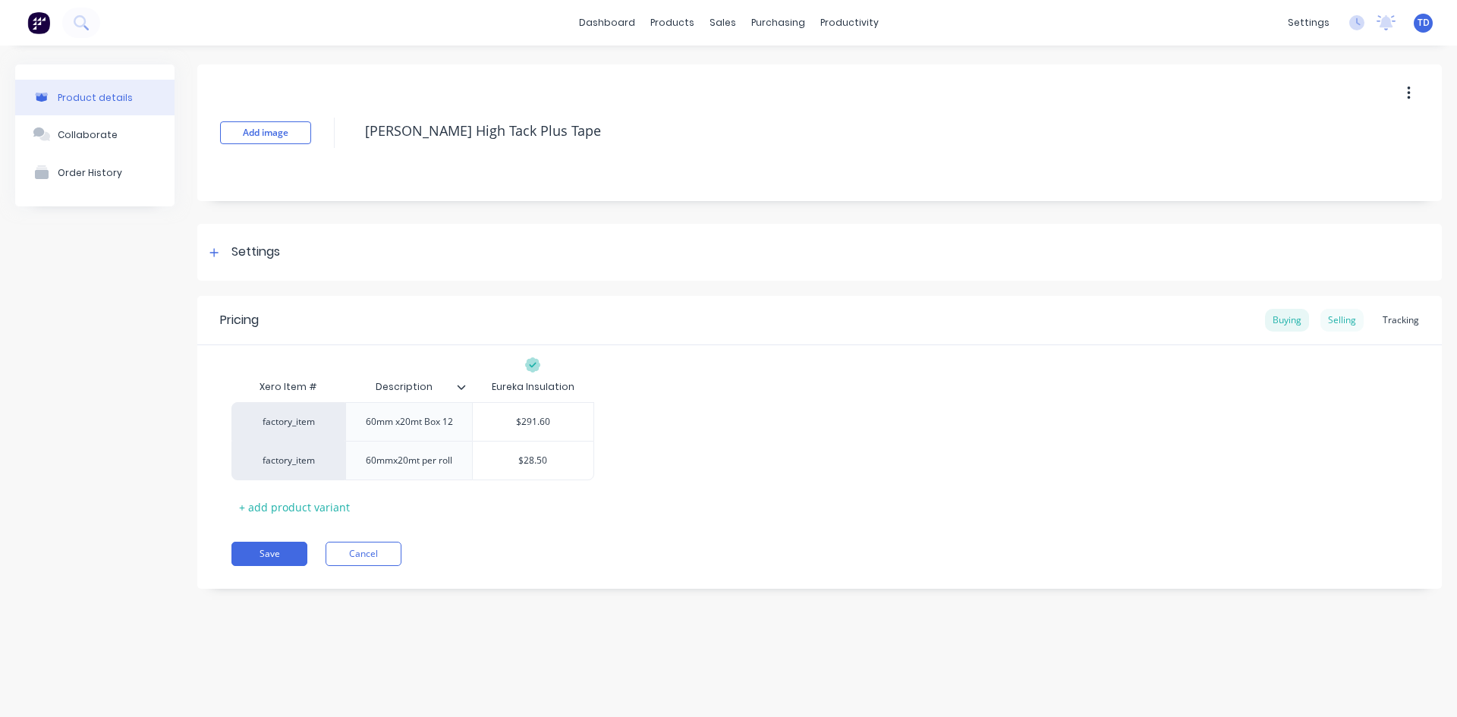
click at [1347, 318] on div "Selling" at bounding box center [1341, 320] width 43 height 23
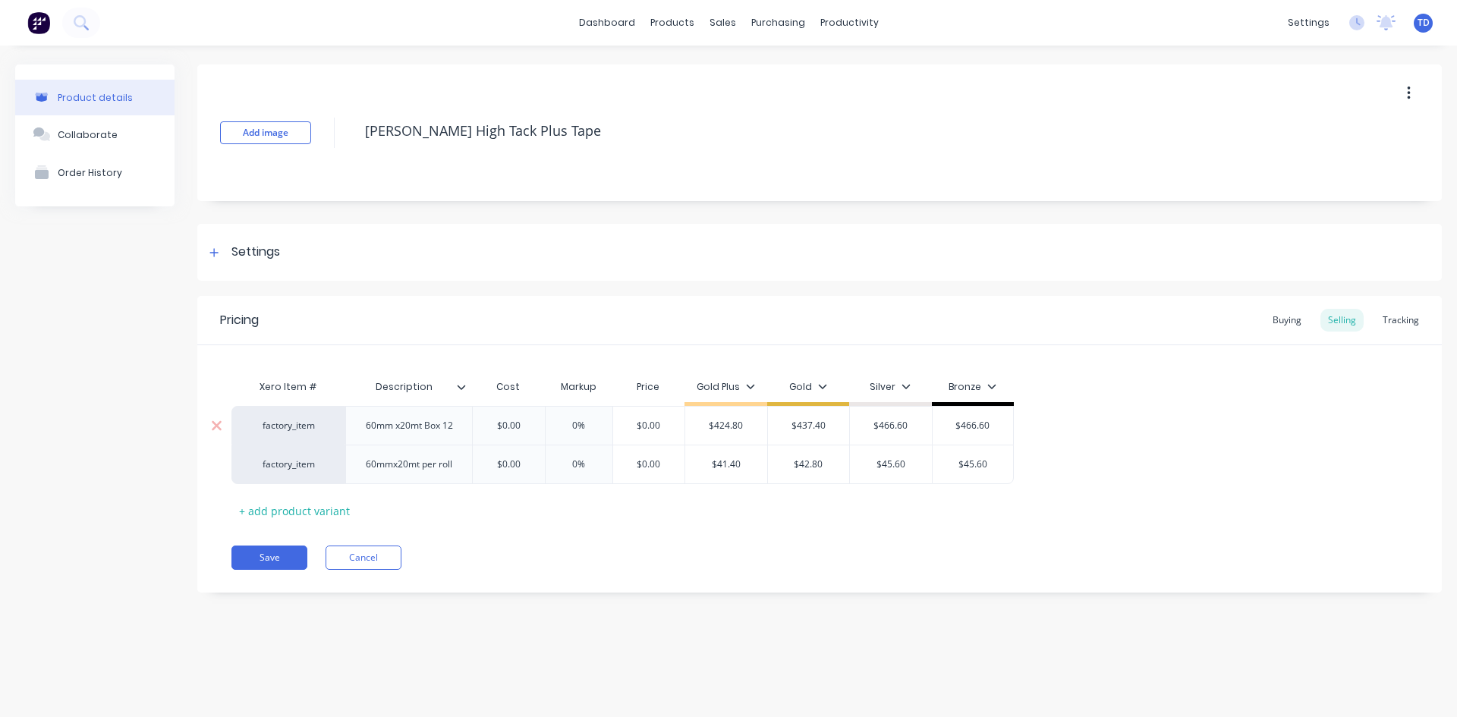
click at [522, 430] on input "$0.00" at bounding box center [508, 426] width 76 height 14
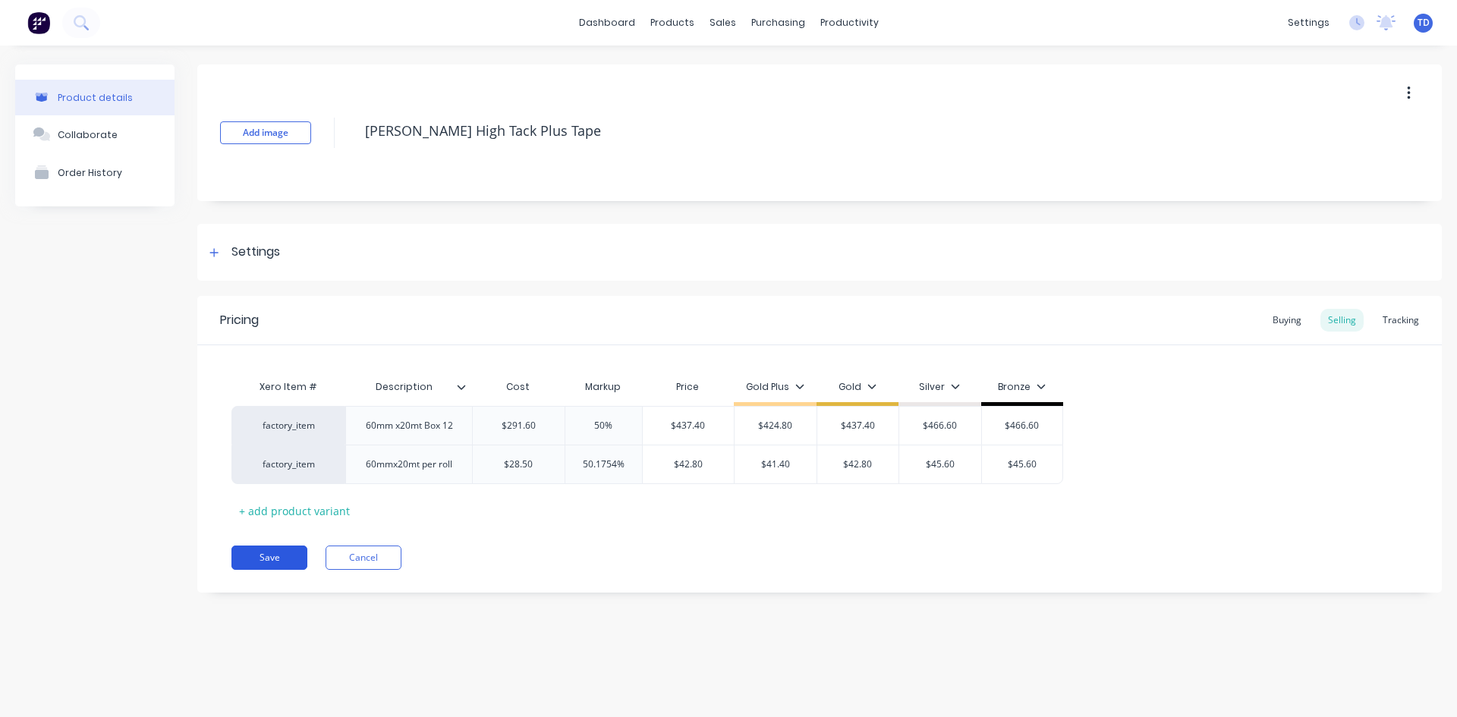
click at [267, 561] on button "Save" at bounding box center [269, 558] width 76 height 24
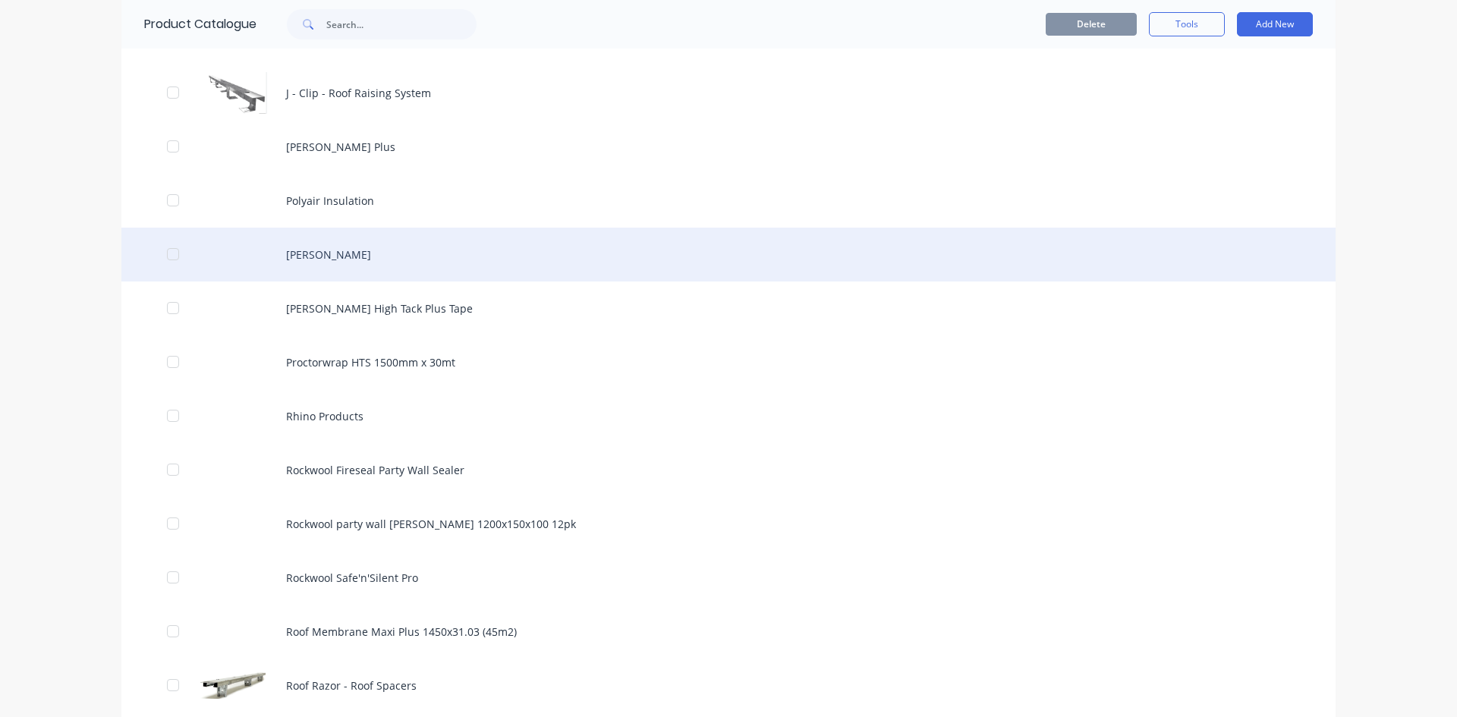
scroll to position [1593, 0]
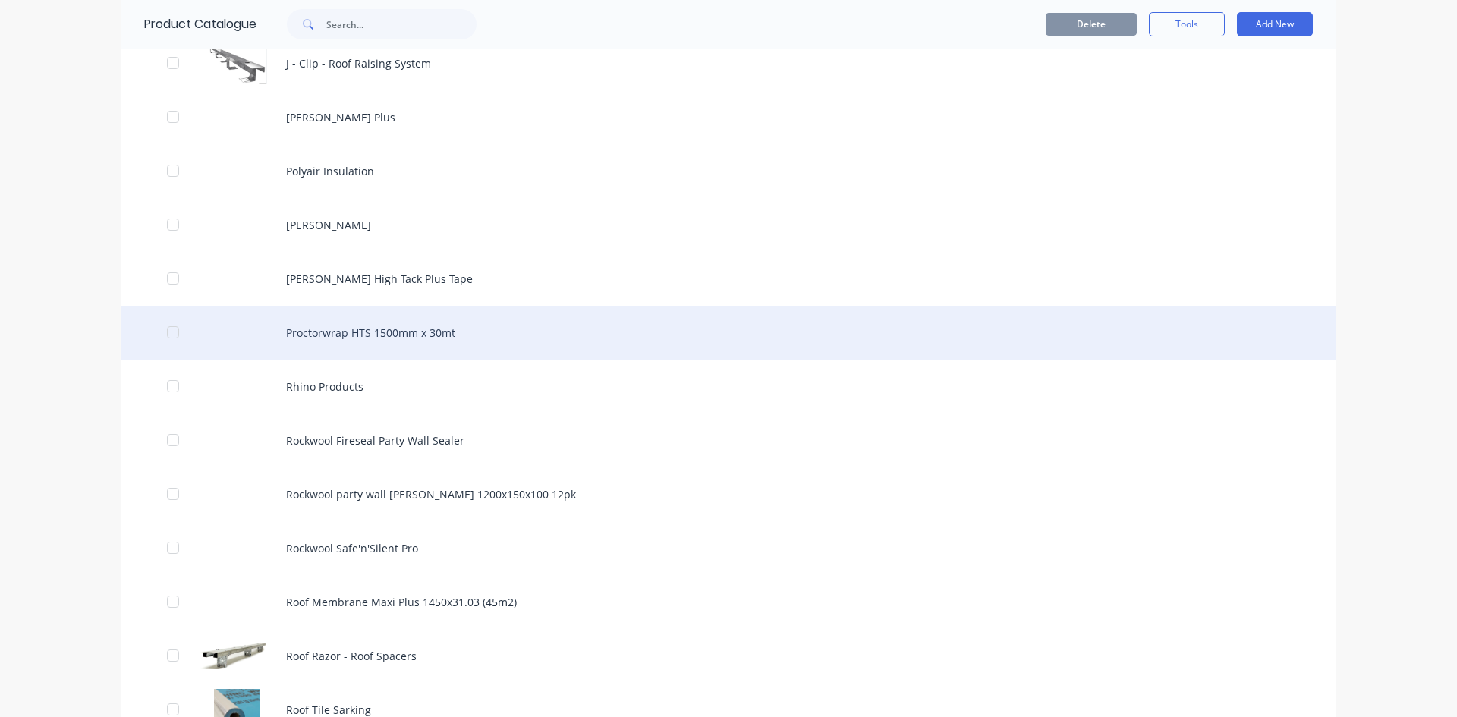
click at [336, 337] on div "Proctorwrap HTS 1500mm x 30mt" at bounding box center [728, 333] width 1214 height 54
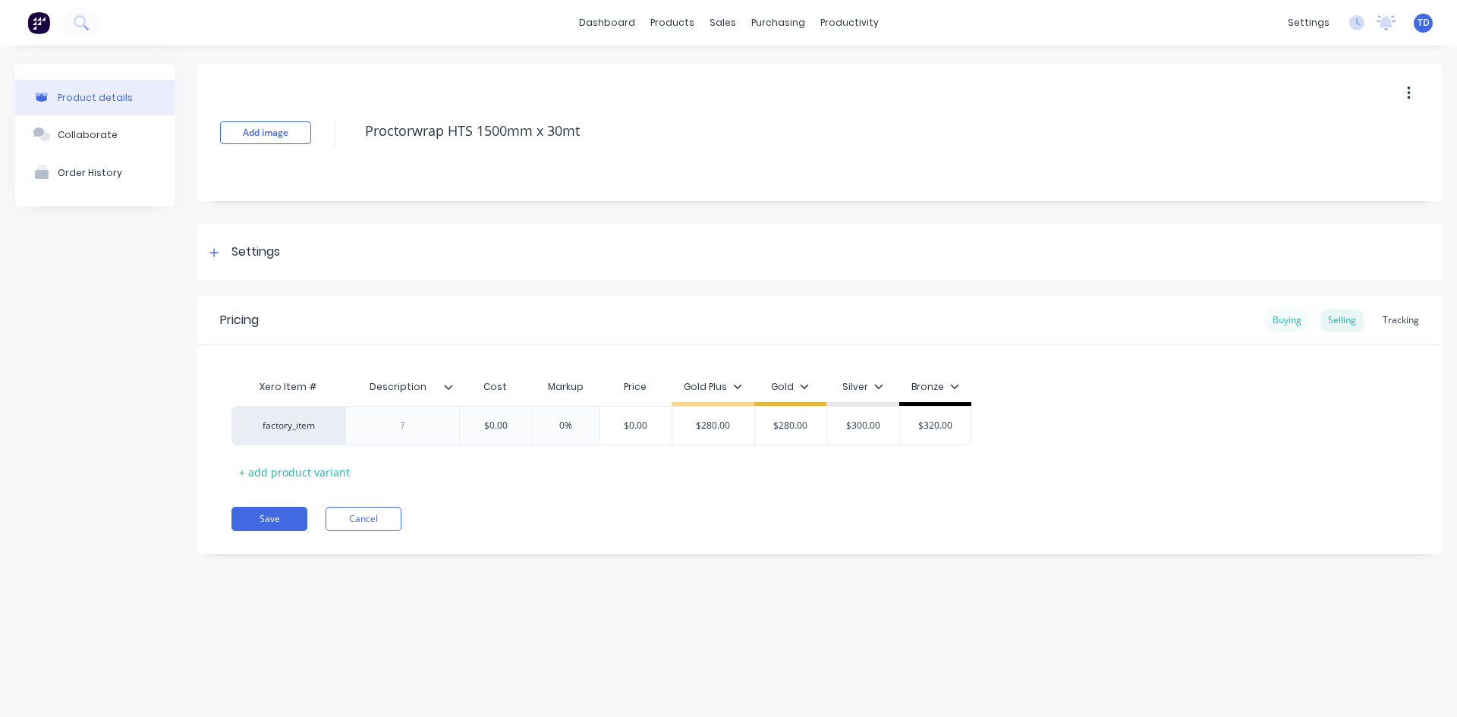
click at [1278, 320] on div "Buying" at bounding box center [1287, 320] width 44 height 23
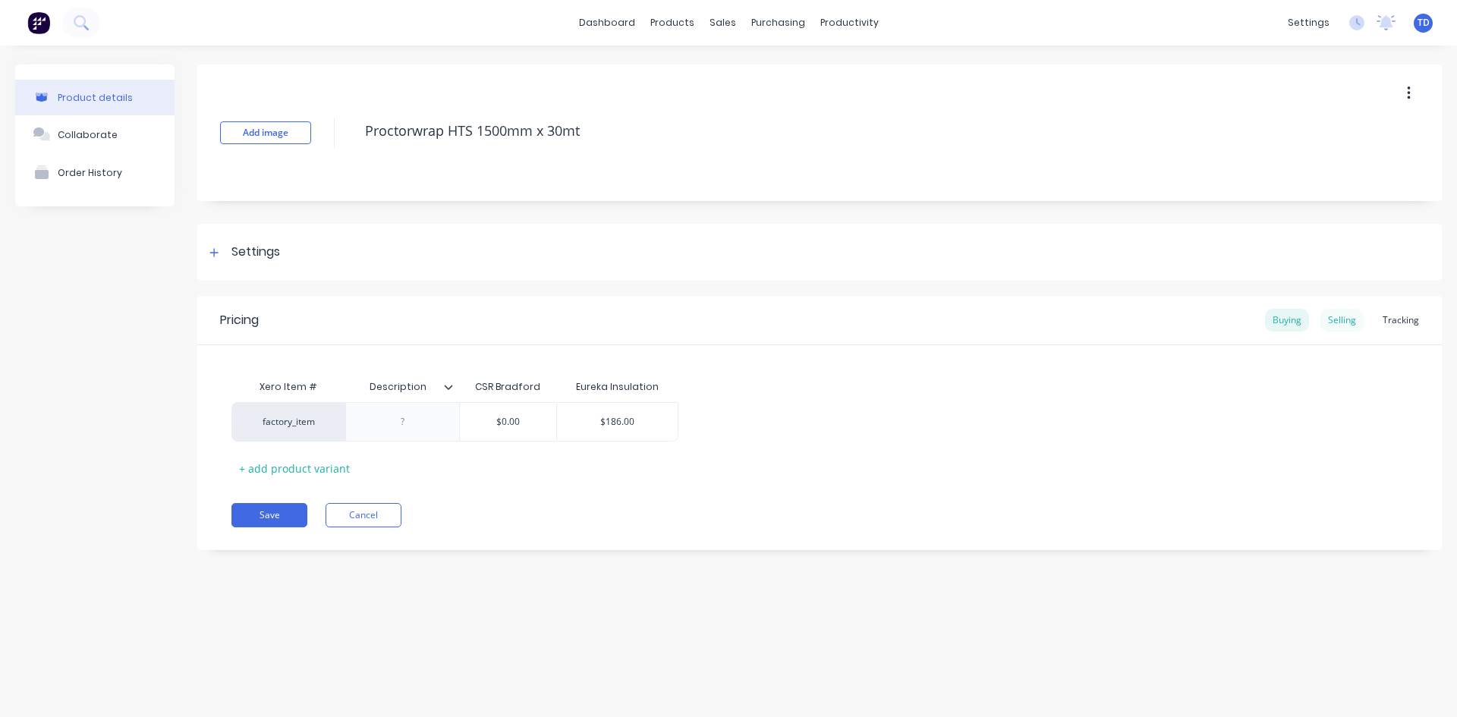
click at [1343, 316] on div "Selling" at bounding box center [1341, 320] width 43 height 23
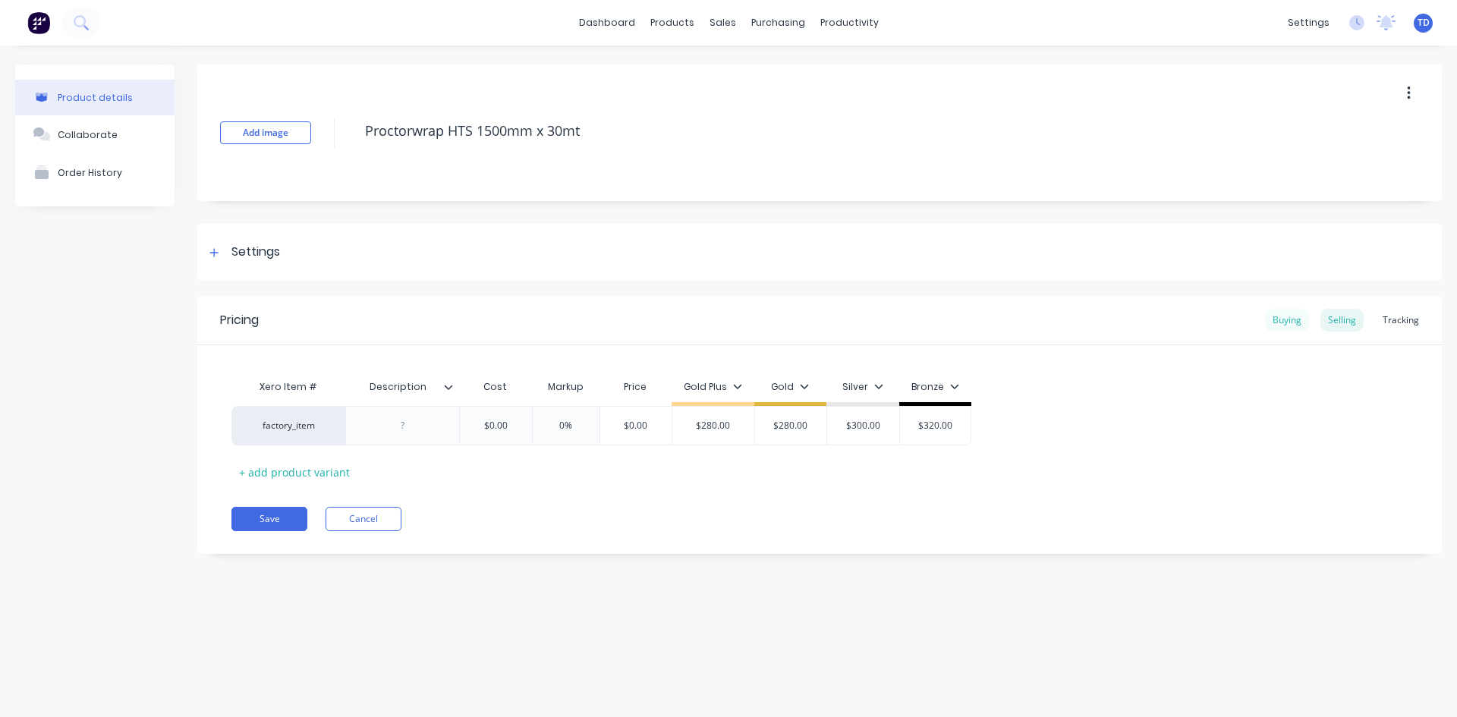
click at [1279, 323] on div "Buying" at bounding box center [1287, 320] width 44 height 23
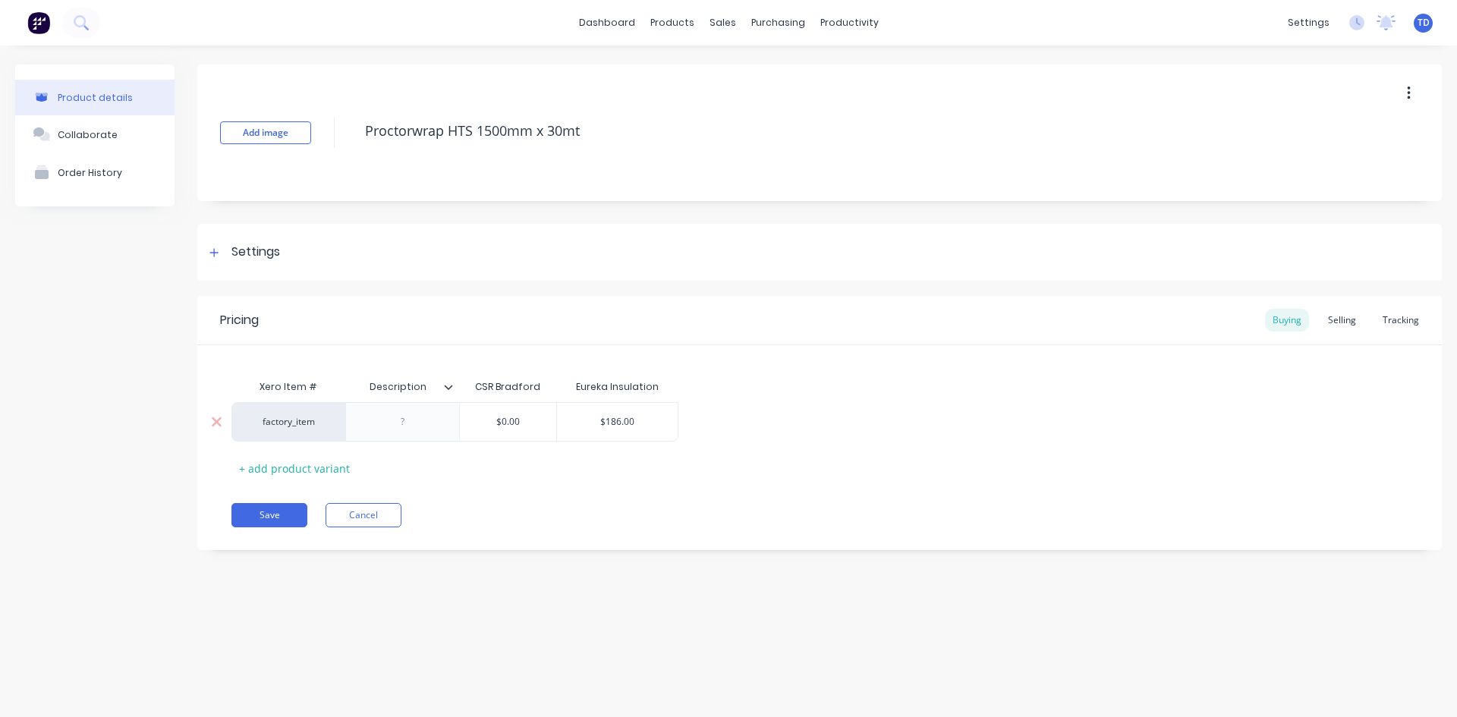
click at [648, 423] on input "$186.00" at bounding box center [617, 422] width 121 height 14
click at [1341, 329] on div "Selling" at bounding box center [1341, 320] width 43 height 23
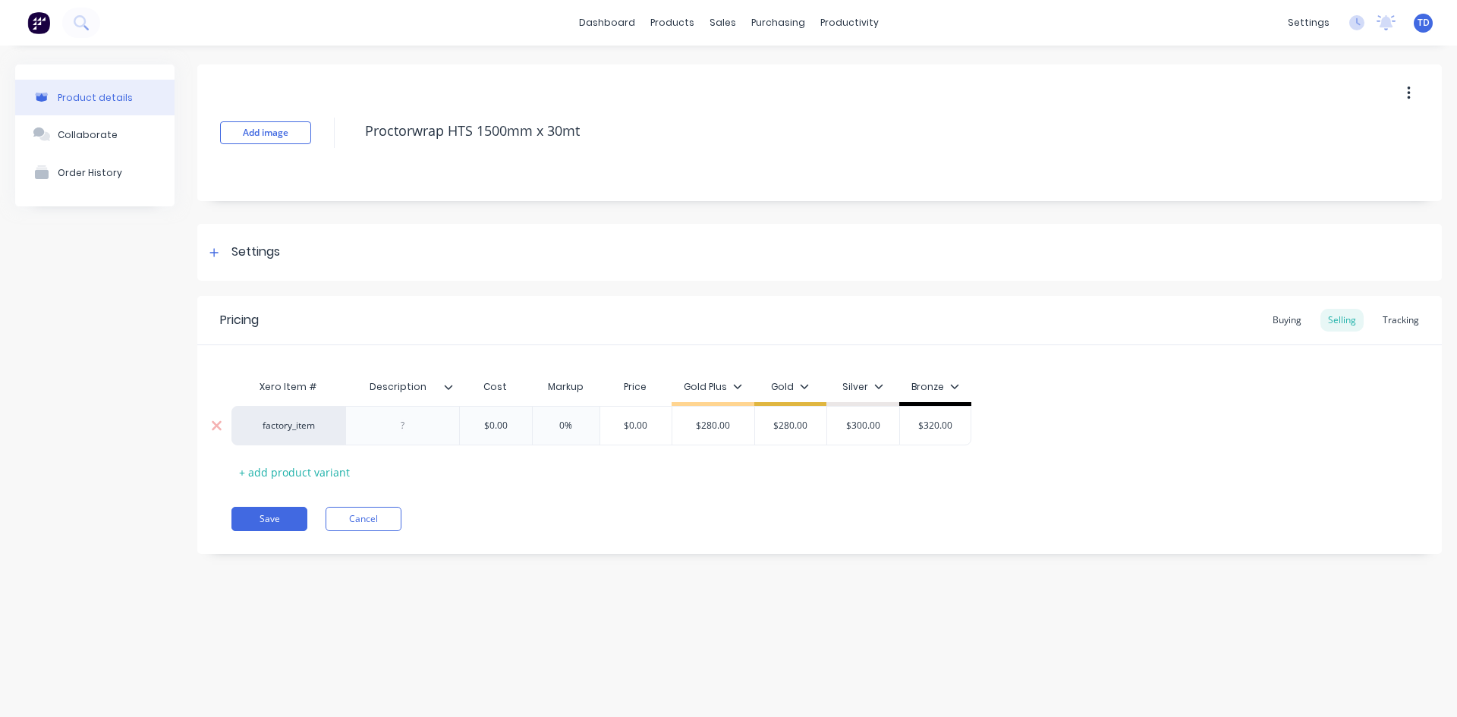
click at [509, 421] on input "$0.00" at bounding box center [496, 426] width 76 height 14
click at [529, 488] on div "Pricing Buying Selling Tracking Xero Item # Description Cost Markup Price Gold …" at bounding box center [819, 425] width 1244 height 258
click at [264, 516] on button "Save" at bounding box center [269, 519] width 76 height 24
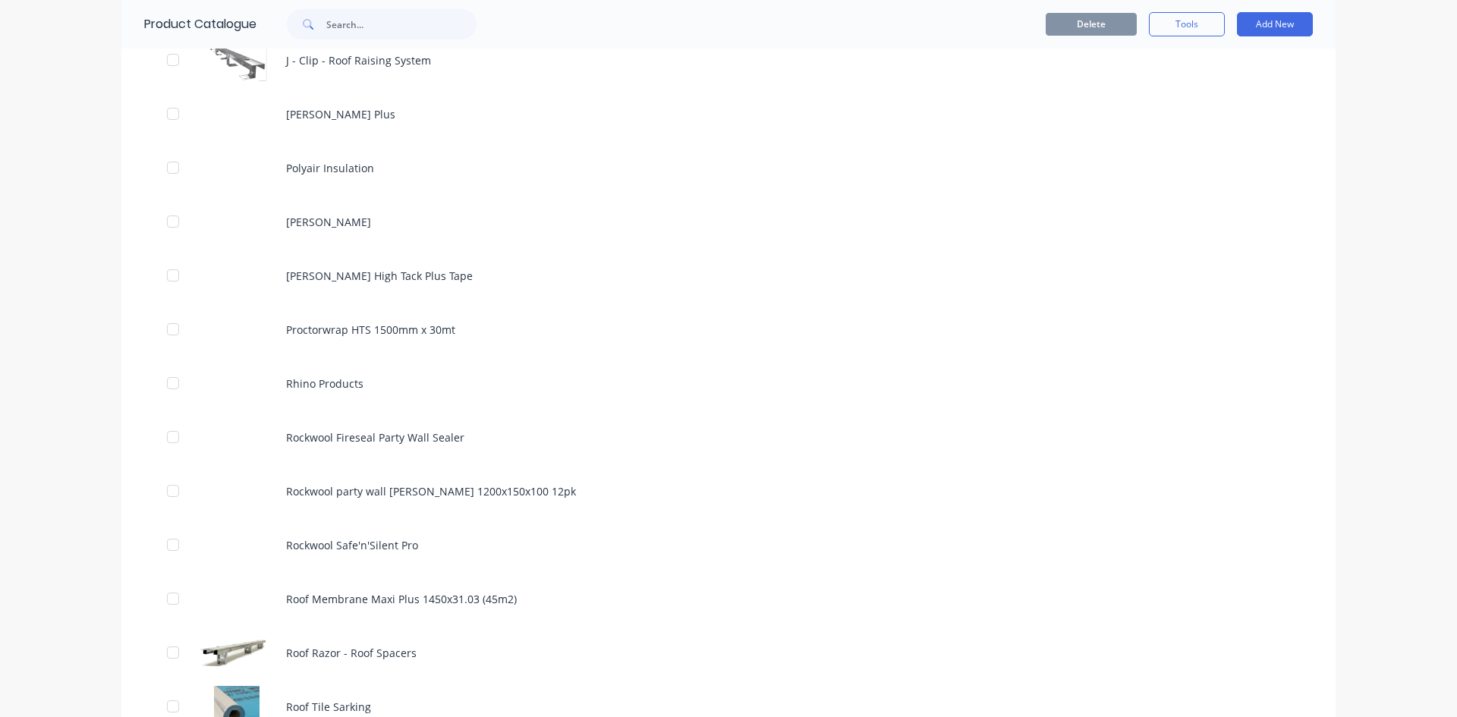
scroll to position [1669, 0]
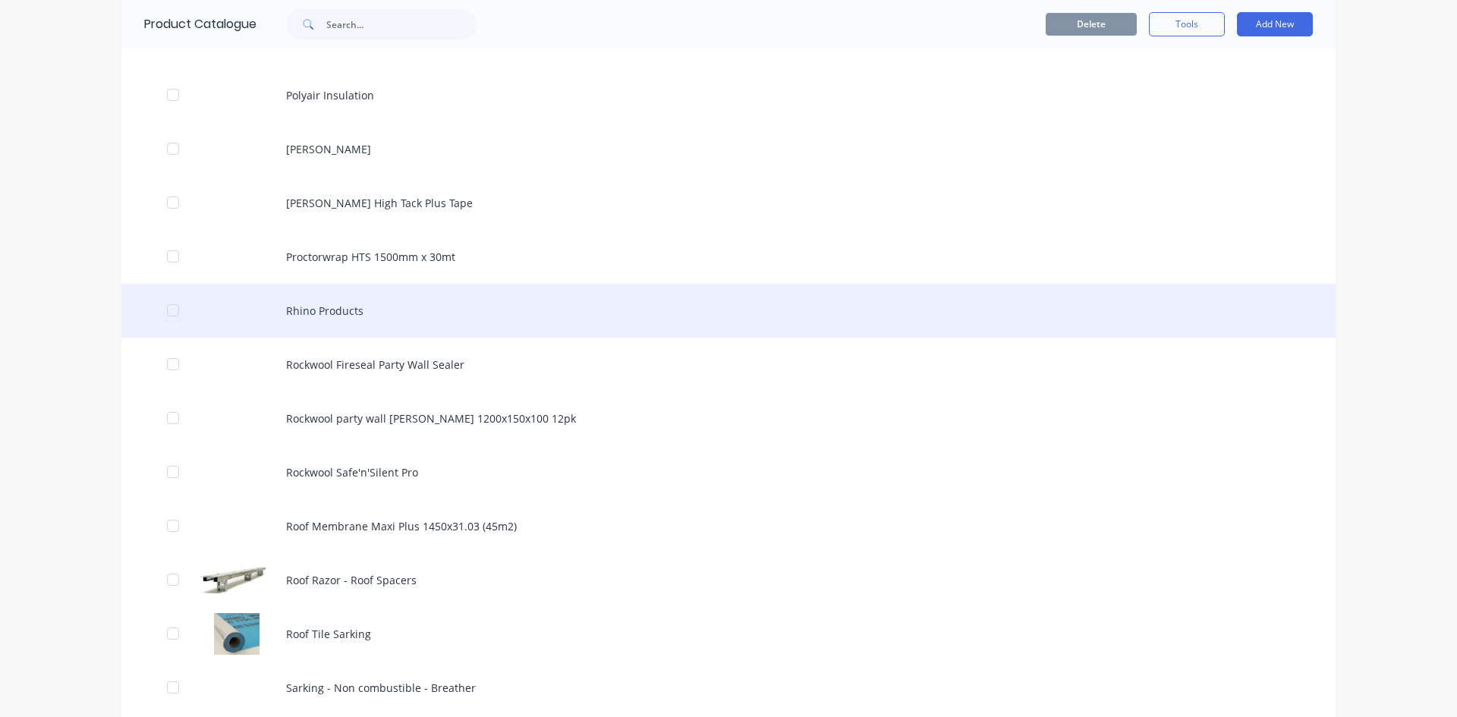
click at [357, 312] on div "Rhino Products" at bounding box center [728, 311] width 1214 height 54
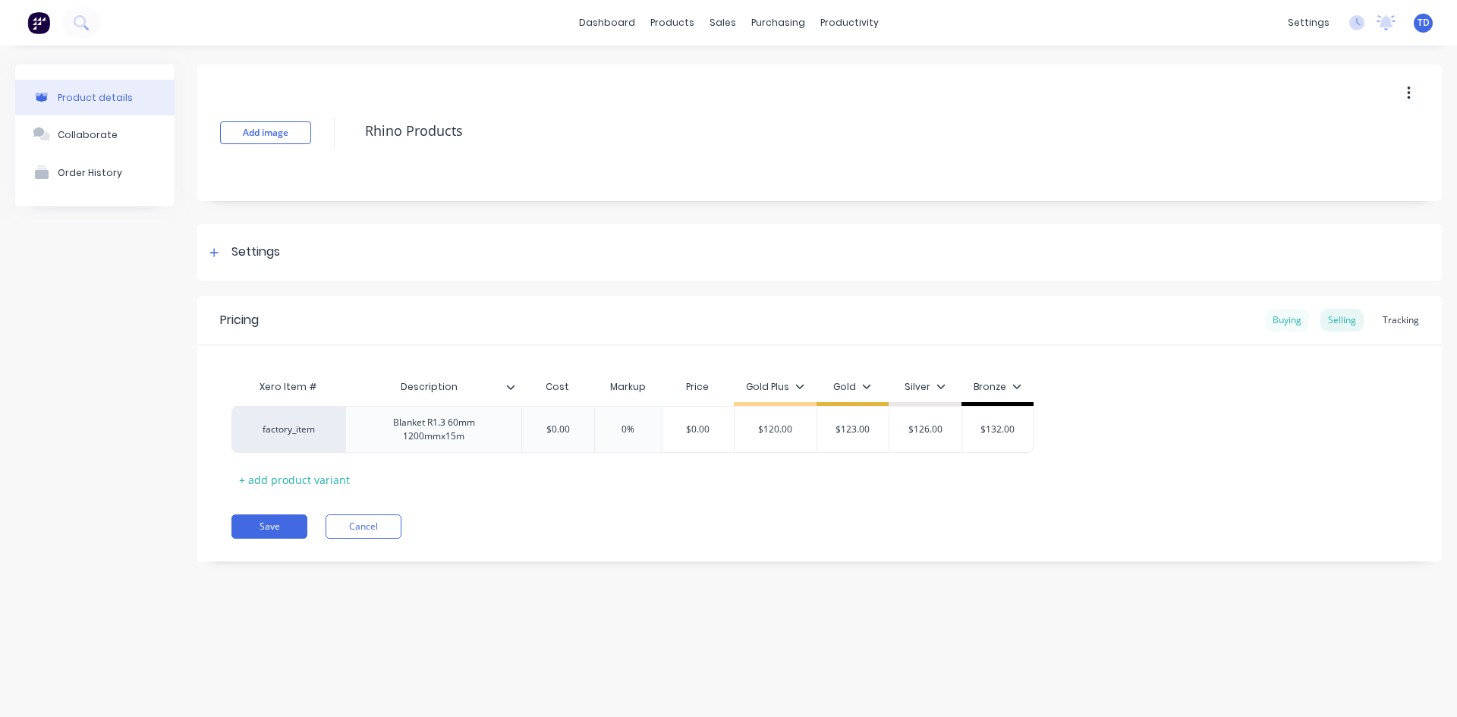
click at [1284, 321] on div "Buying" at bounding box center [1287, 320] width 44 height 23
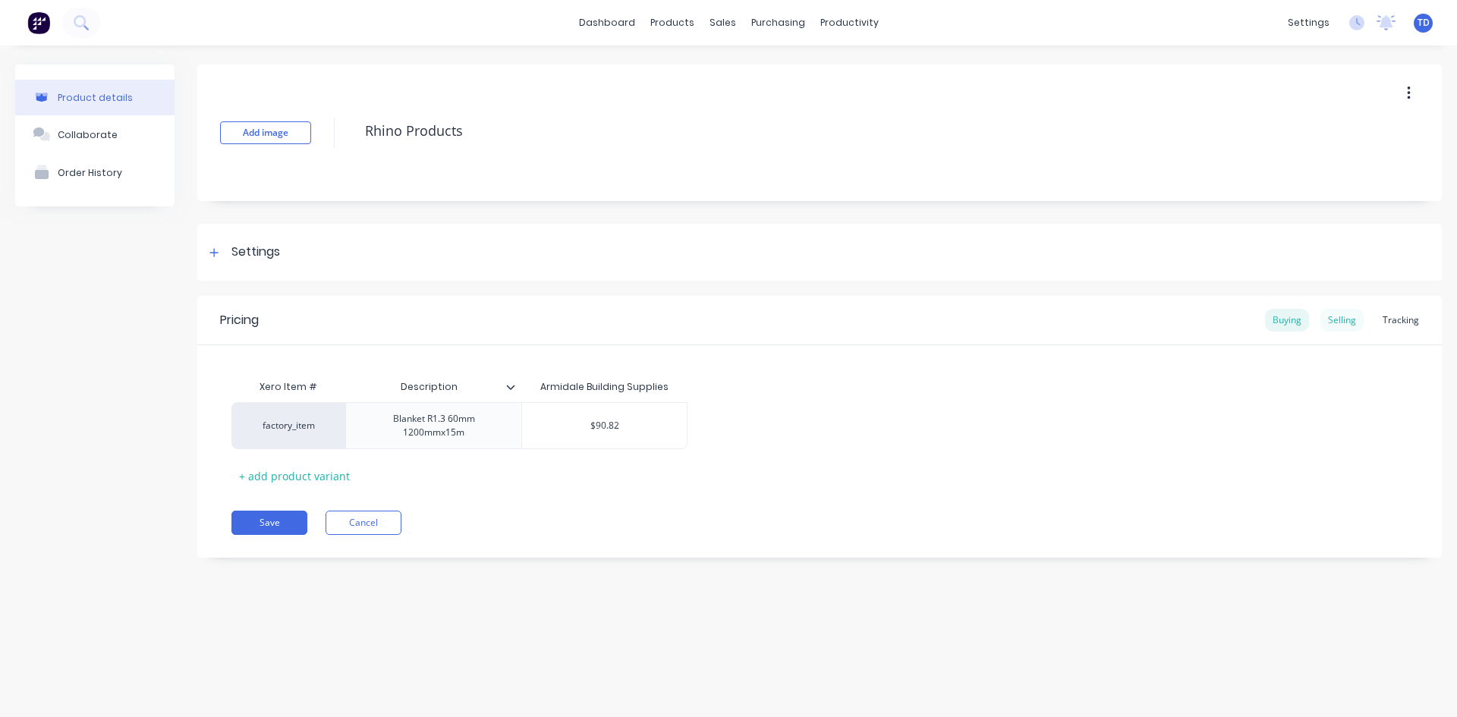
click at [1334, 321] on div "Selling" at bounding box center [1341, 320] width 43 height 23
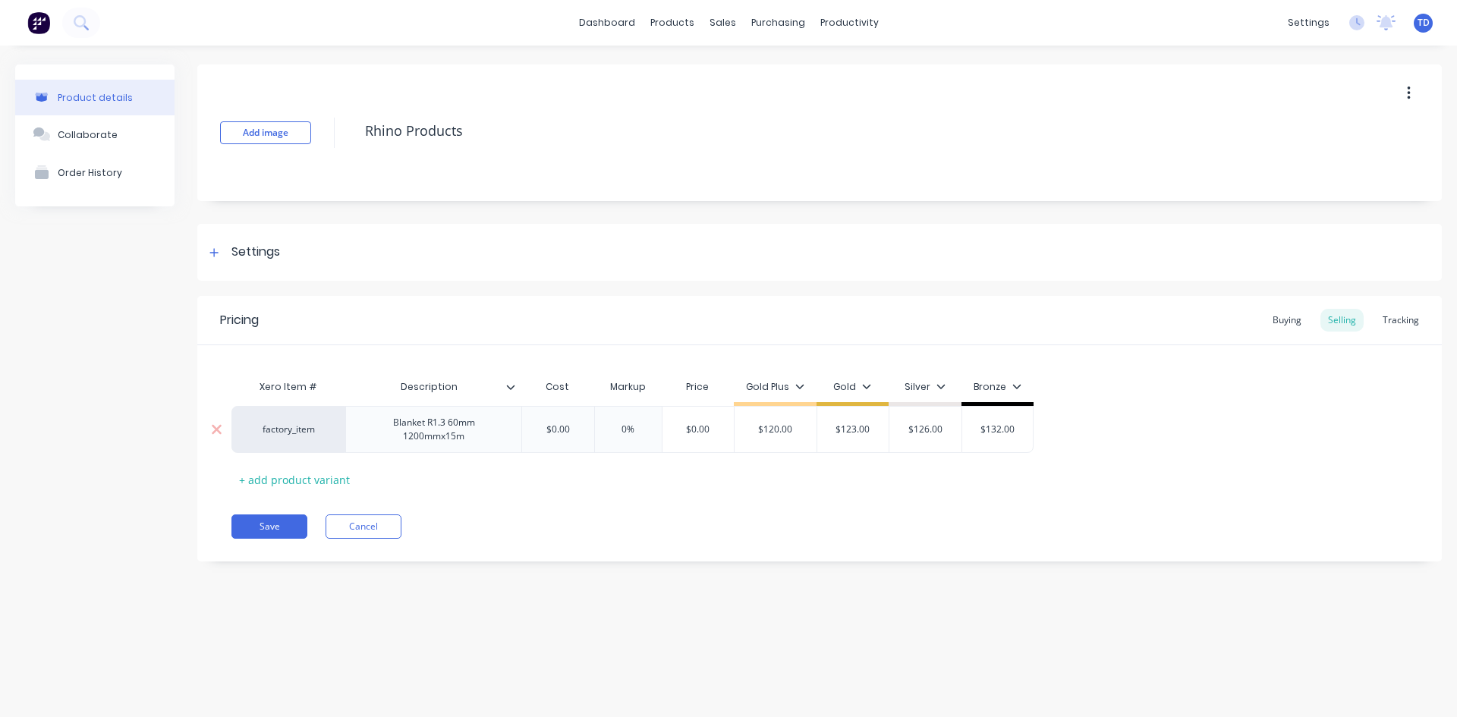
click at [568, 425] on input "$0.00" at bounding box center [558, 430] width 76 height 14
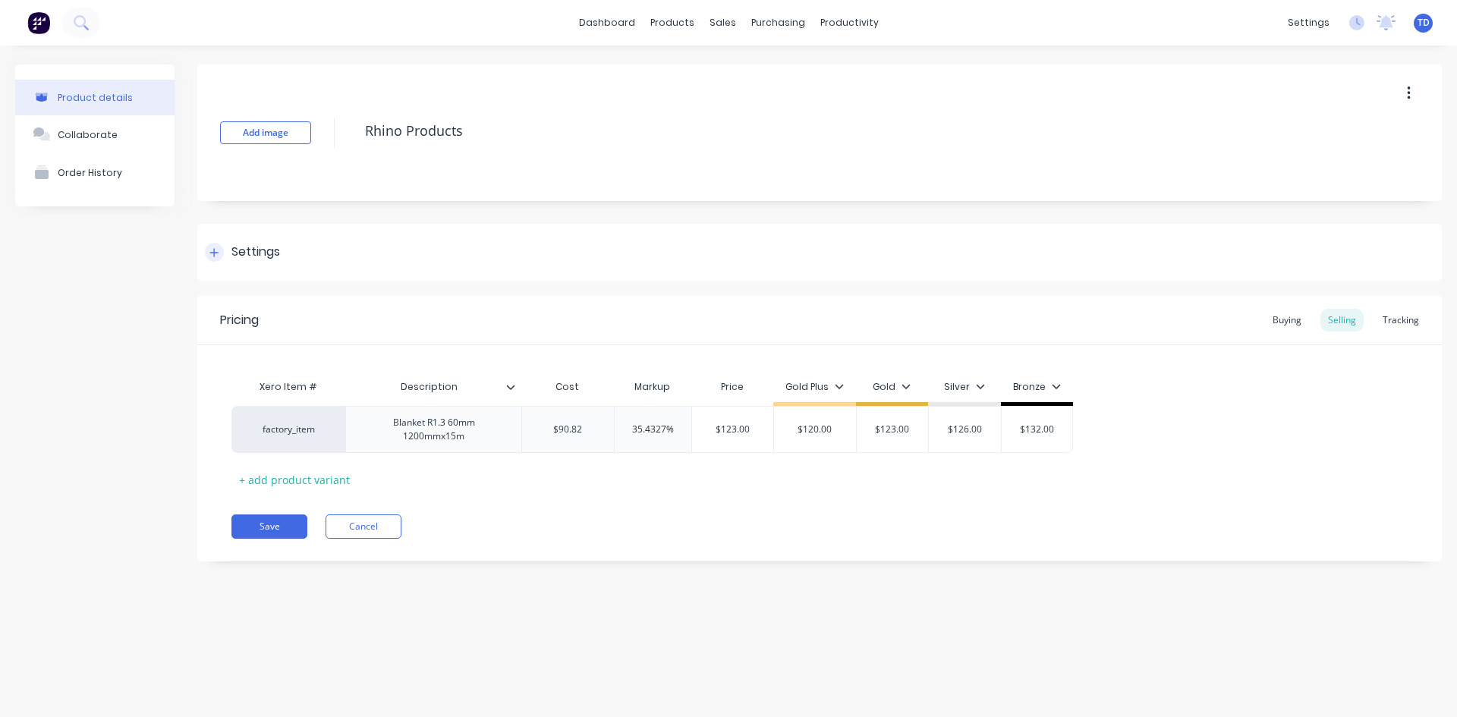
click at [211, 258] on div at bounding box center [214, 252] width 19 height 19
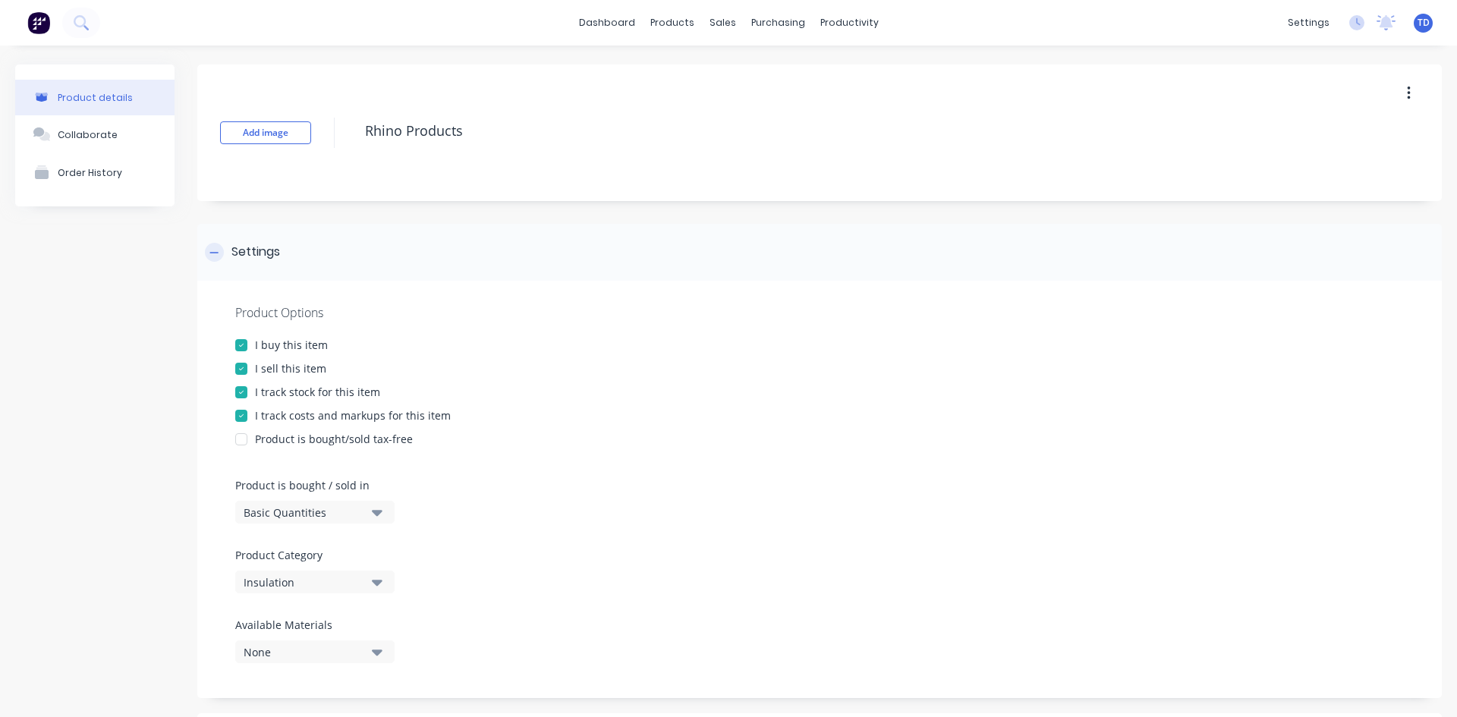
click at [211, 258] on div at bounding box center [214, 252] width 19 height 19
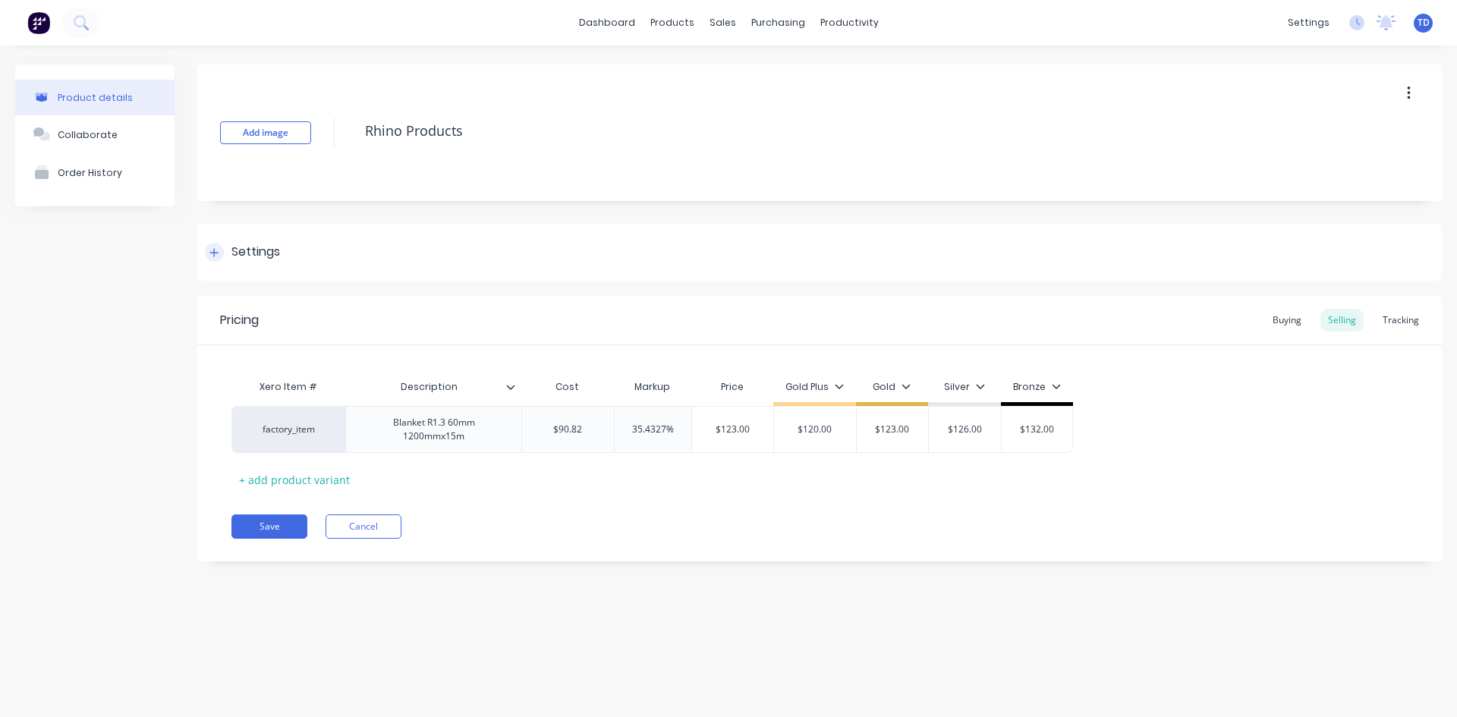
click at [212, 254] on icon at bounding box center [213, 252] width 9 height 11
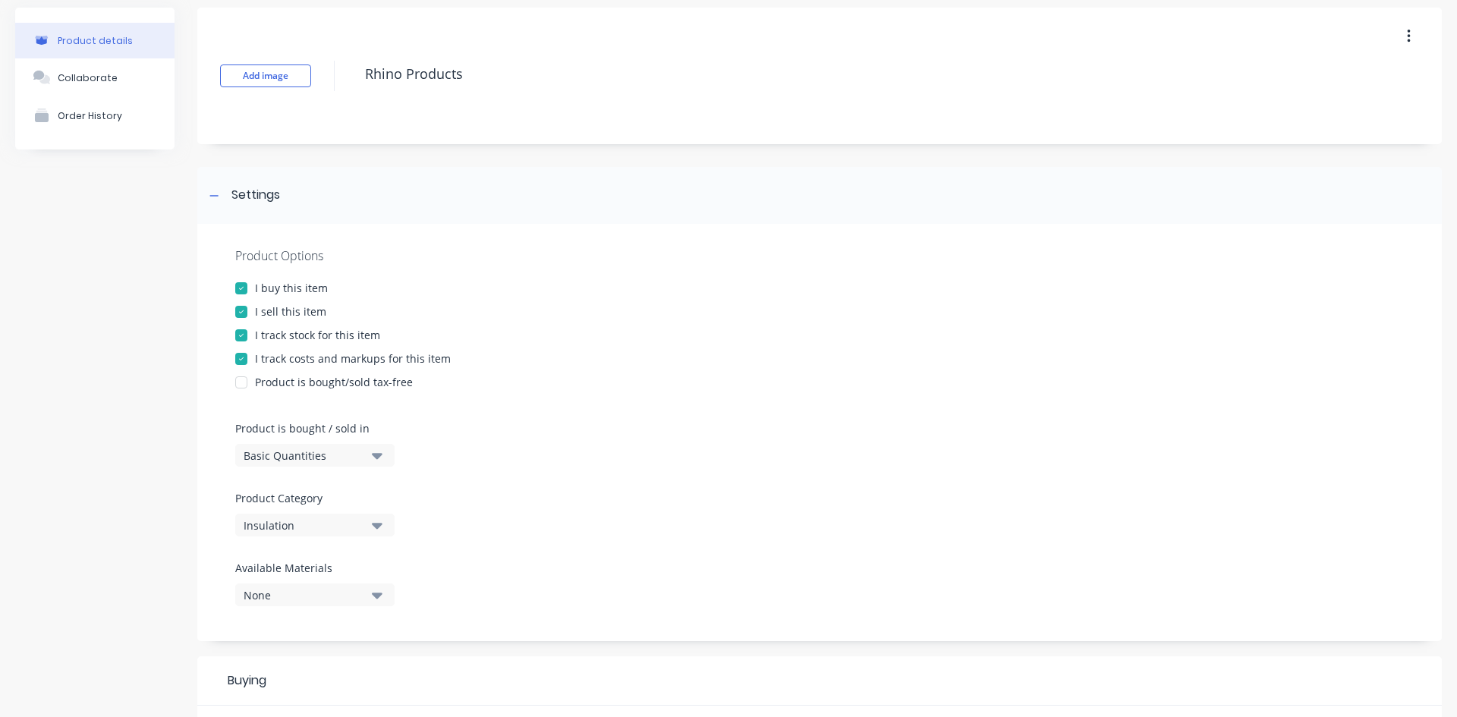
scroll to position [303, 0]
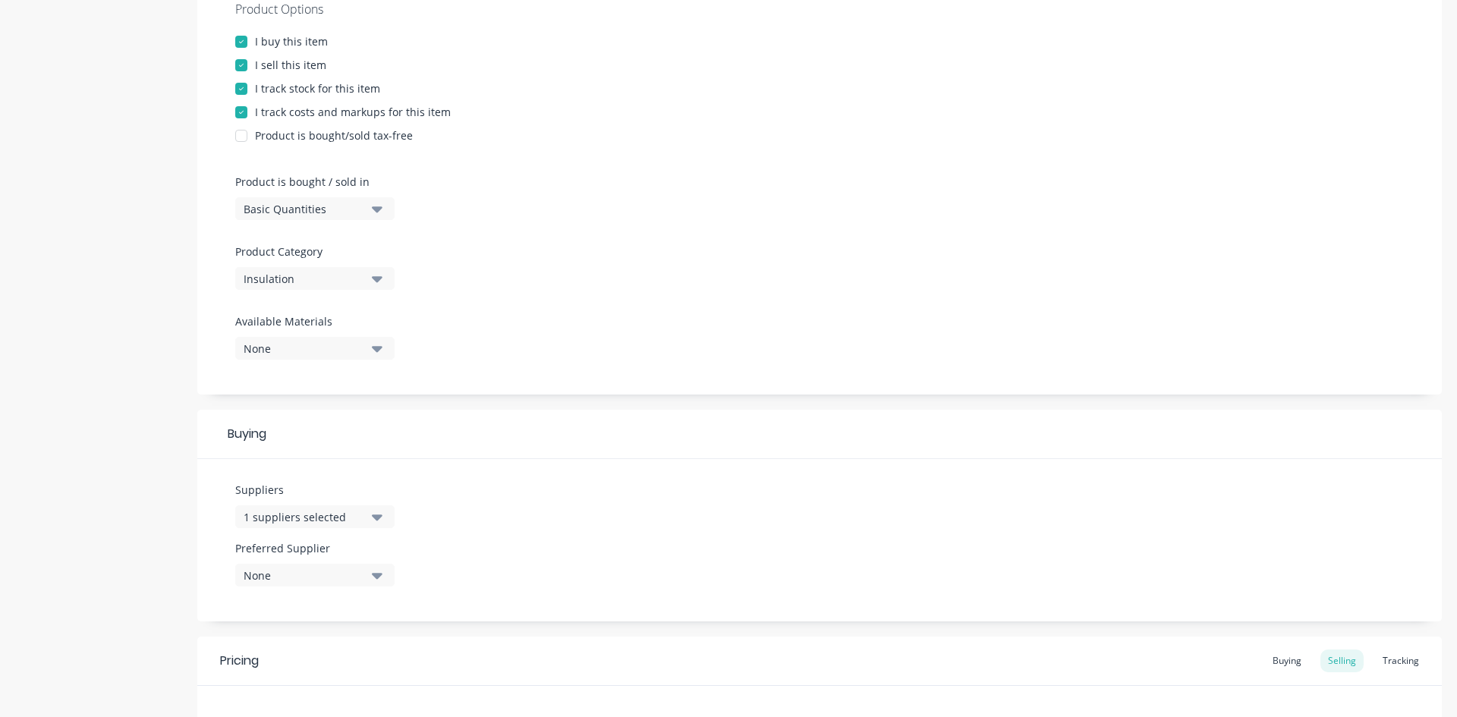
click at [373, 514] on icon "button" at bounding box center [377, 516] width 11 height 17
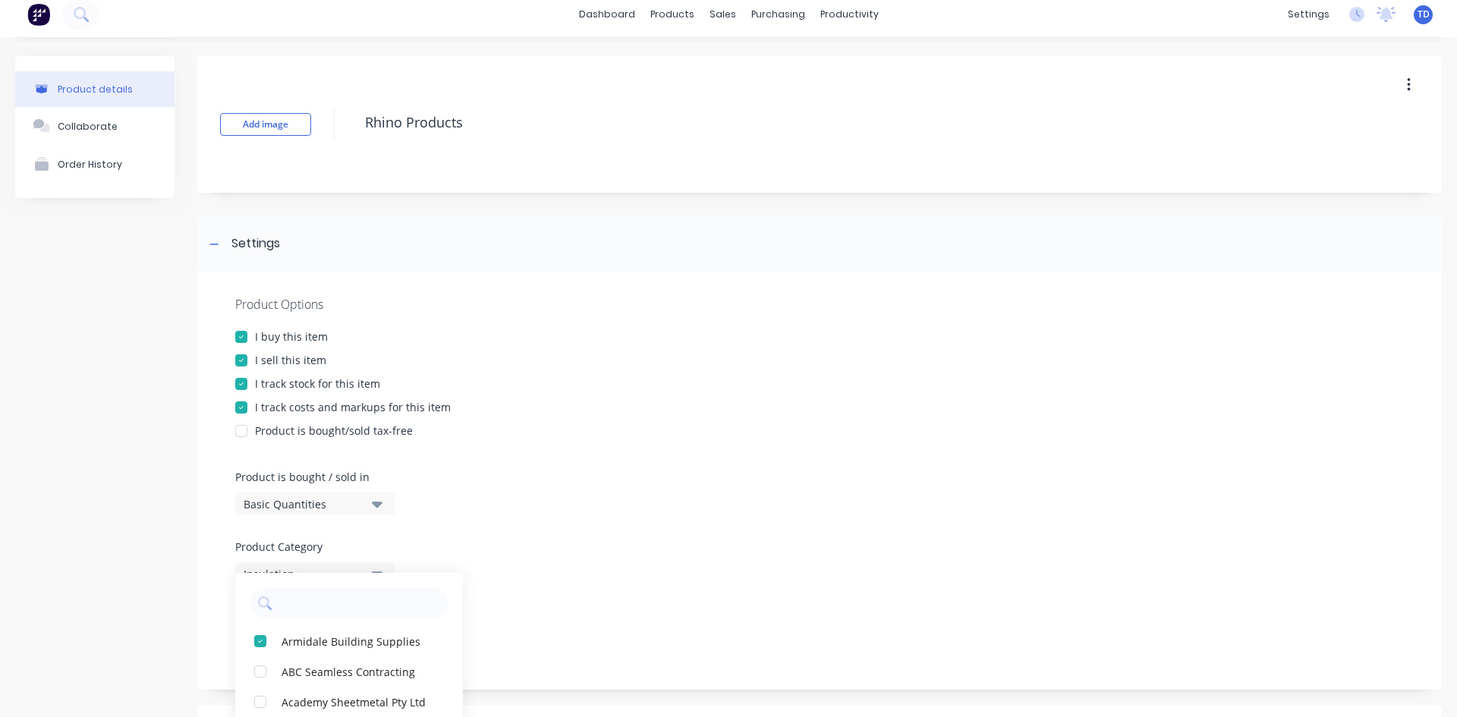
scroll to position [0, 0]
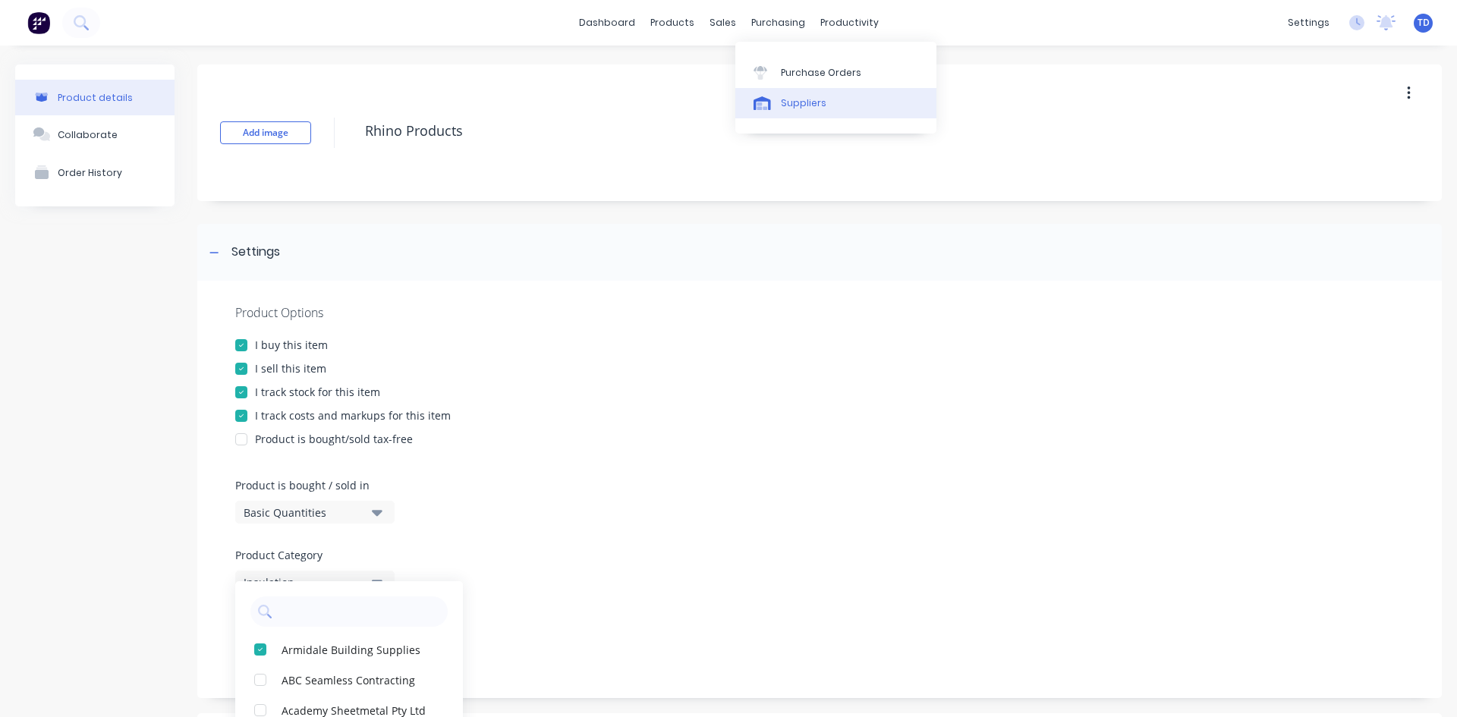
click at [780, 110] on link "Suppliers" at bounding box center [835, 103] width 201 height 30
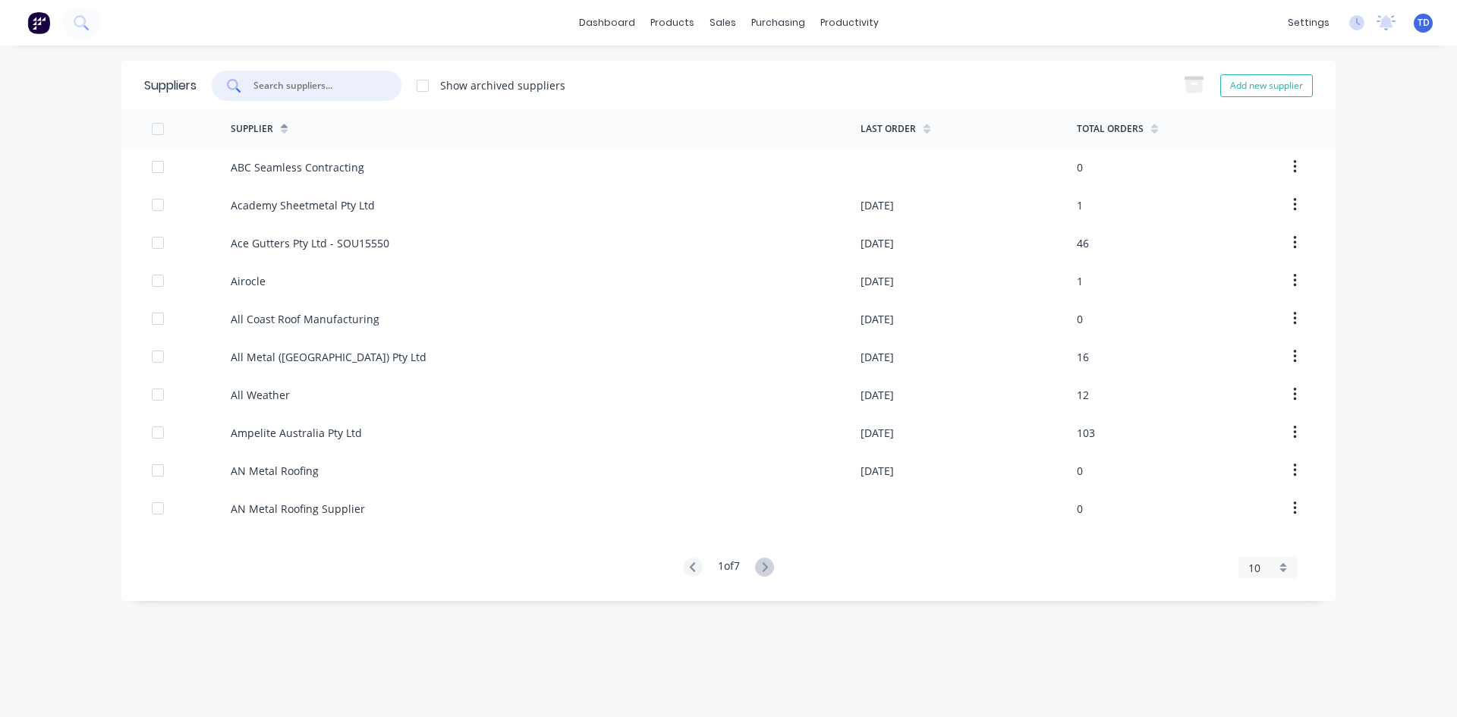
click at [300, 84] on input "text" at bounding box center [315, 85] width 126 height 15
click at [763, 568] on icon at bounding box center [764, 567] width 19 height 19
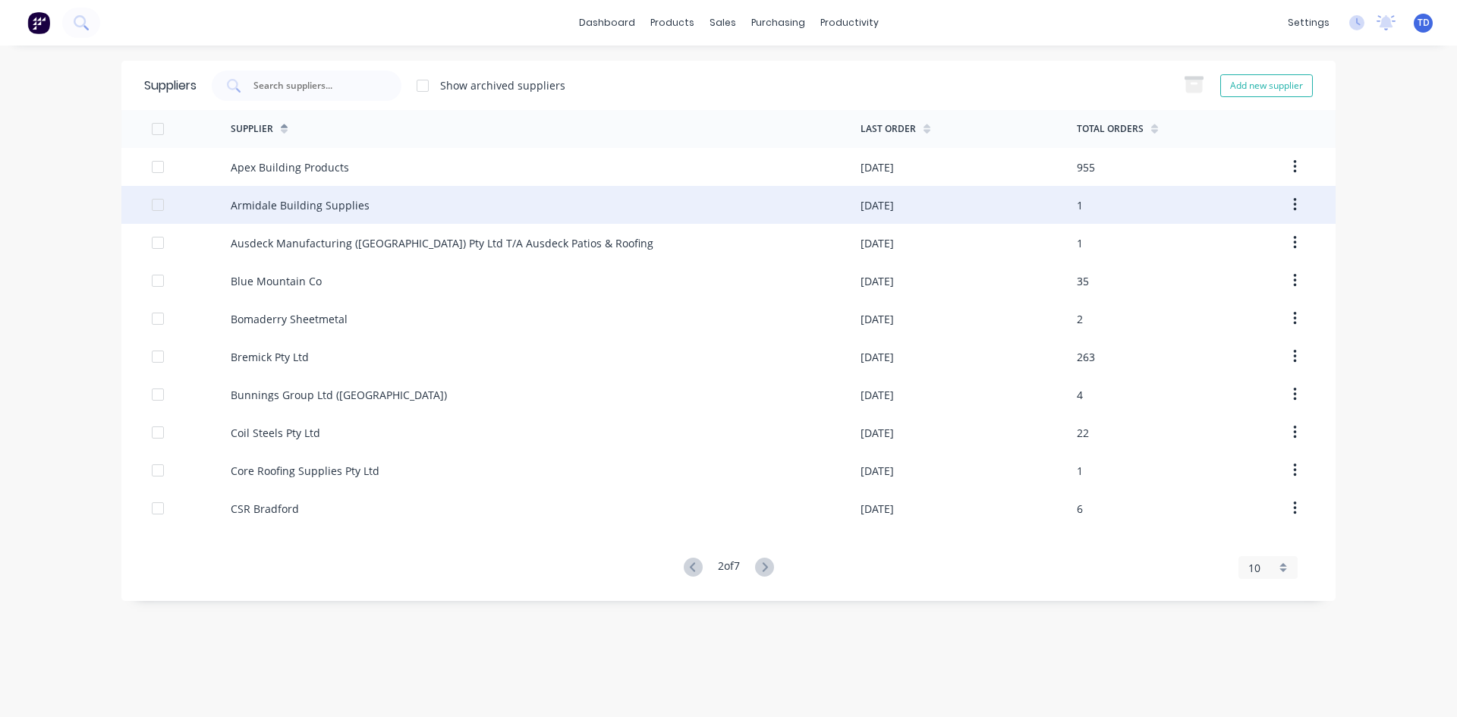
click at [274, 211] on div "Armidale Building Supplies" at bounding box center [300, 205] width 139 height 16
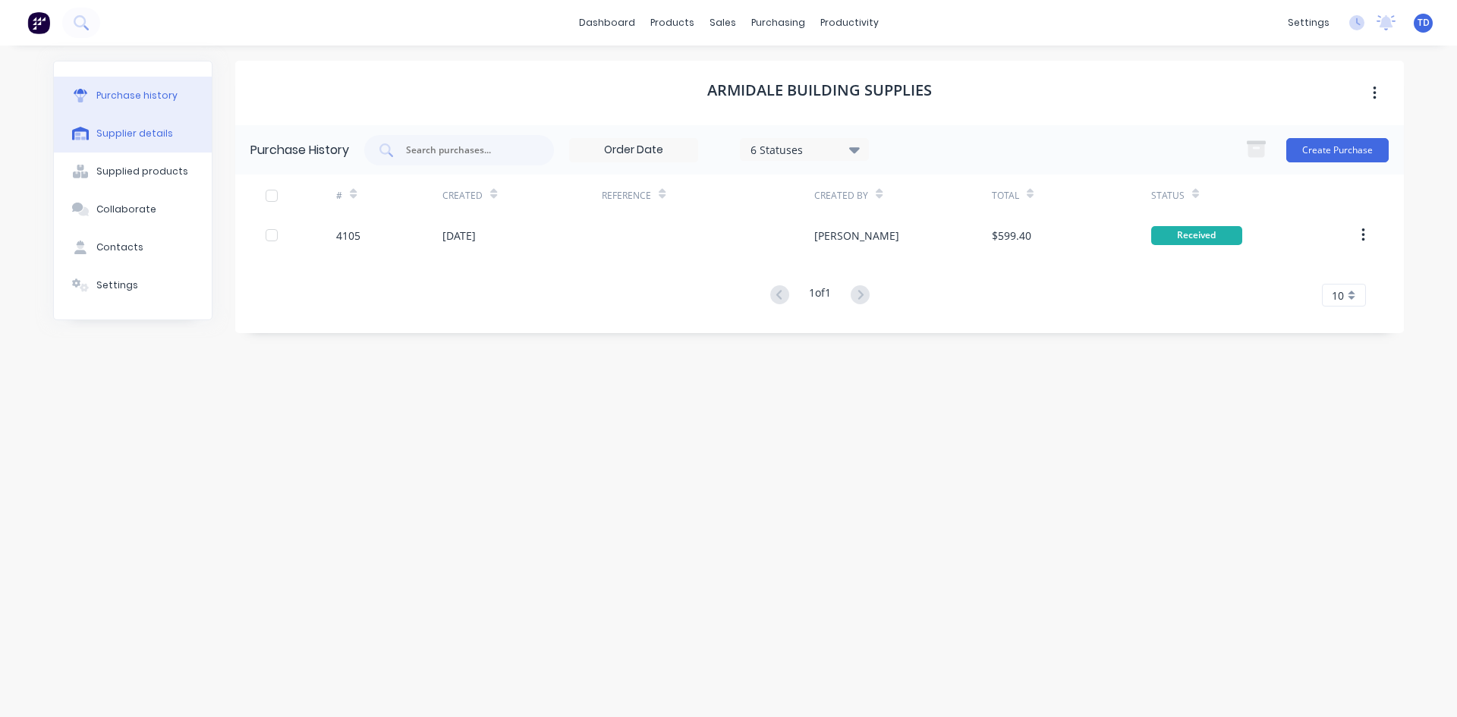
click at [125, 139] on div "Supplier details" at bounding box center [134, 134] width 77 height 14
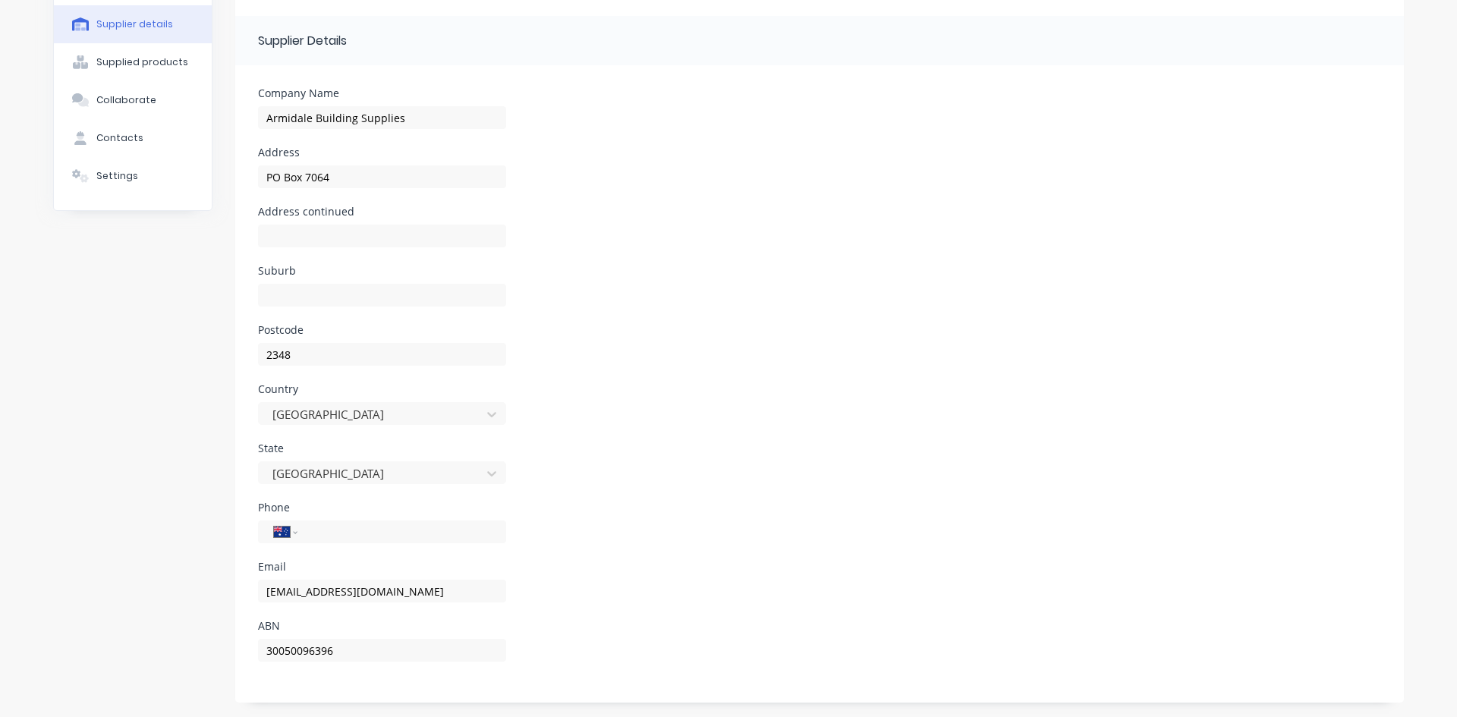
scroll to position [110, 0]
click at [135, 65] on div "Supplied products" at bounding box center [142, 62] width 92 height 14
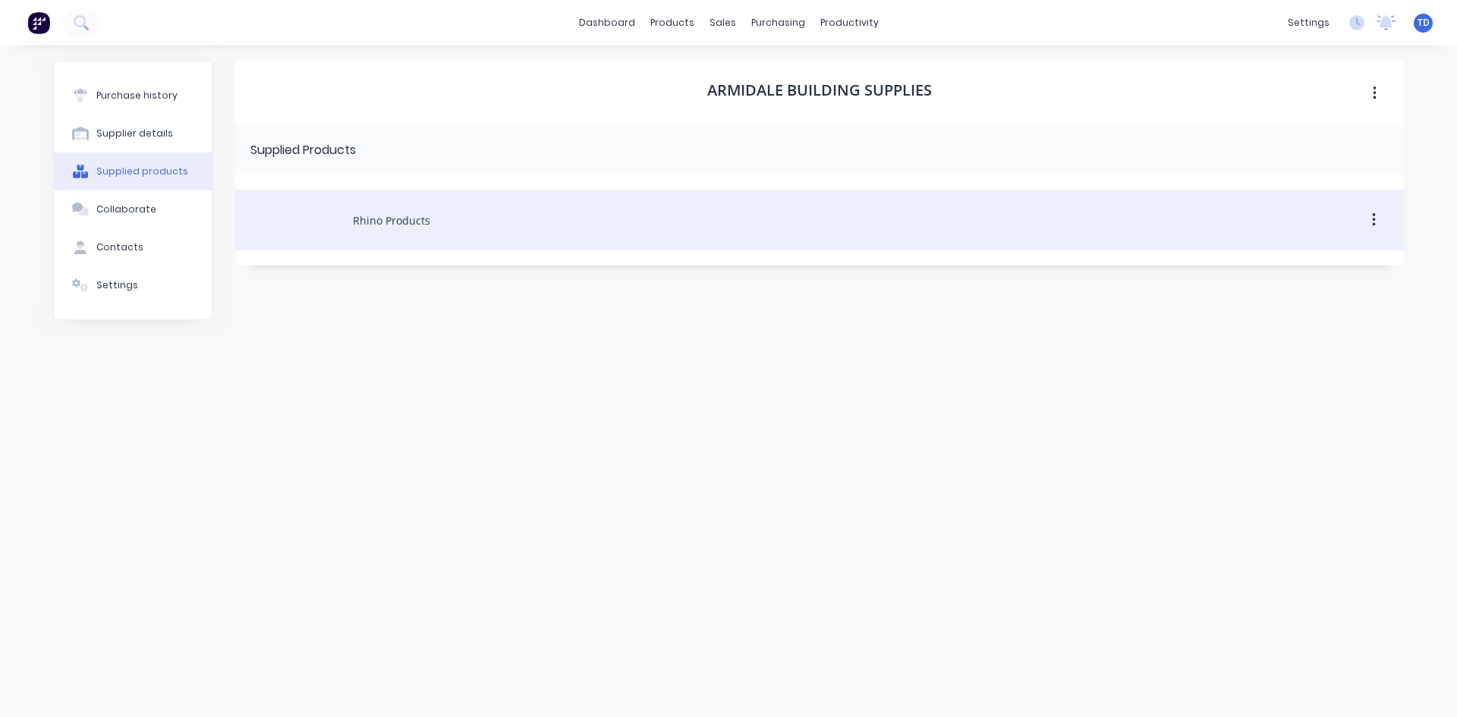
click at [409, 209] on div "Rhino Products" at bounding box center [819, 220] width 1168 height 61
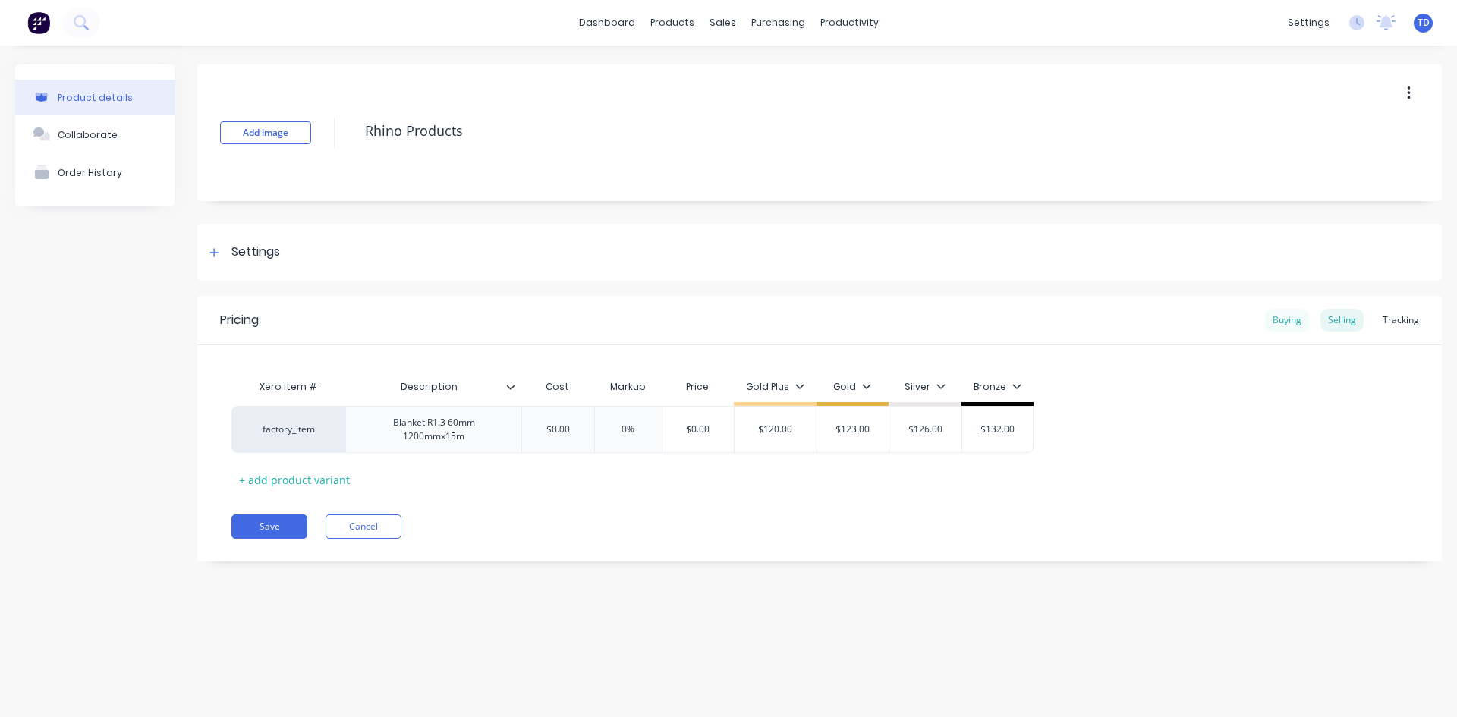
click at [1284, 314] on div "Buying" at bounding box center [1287, 320] width 44 height 23
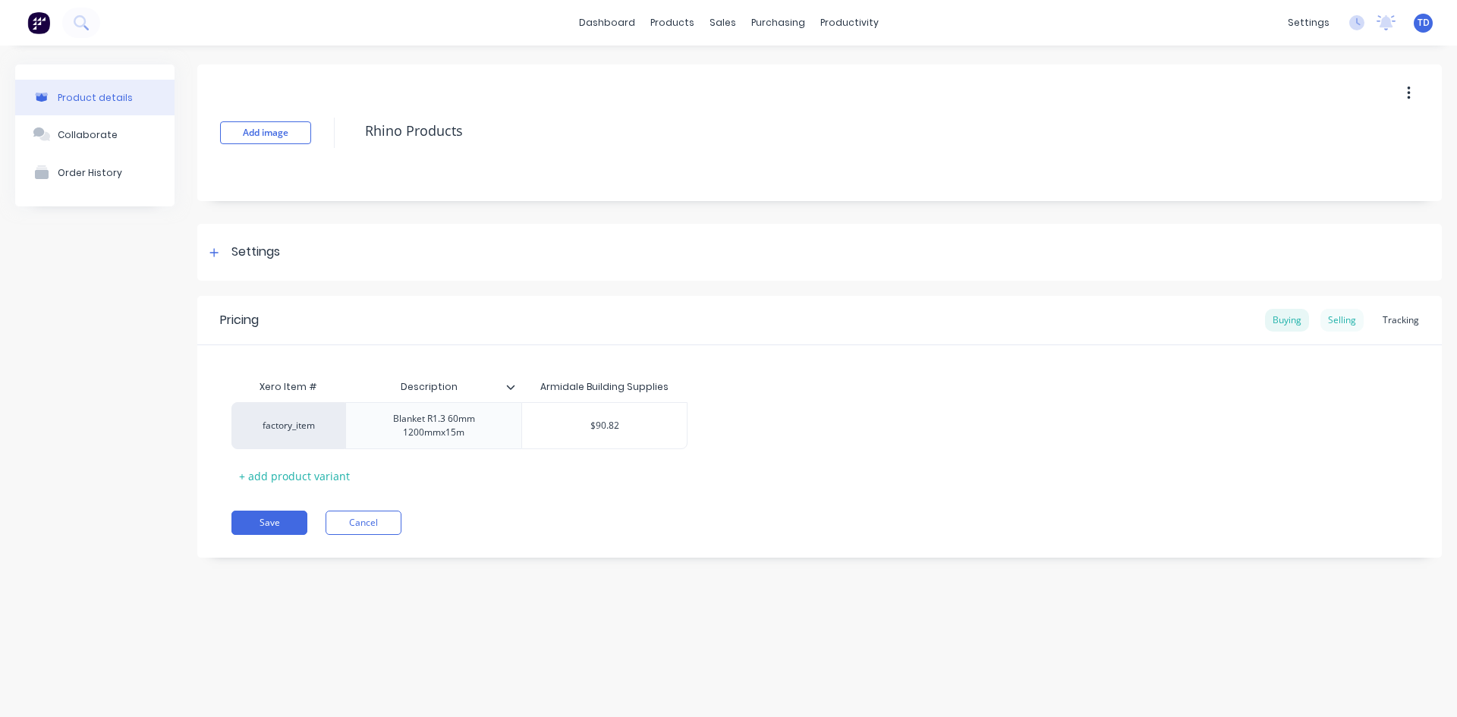
click at [1360, 318] on div "Selling" at bounding box center [1341, 320] width 43 height 23
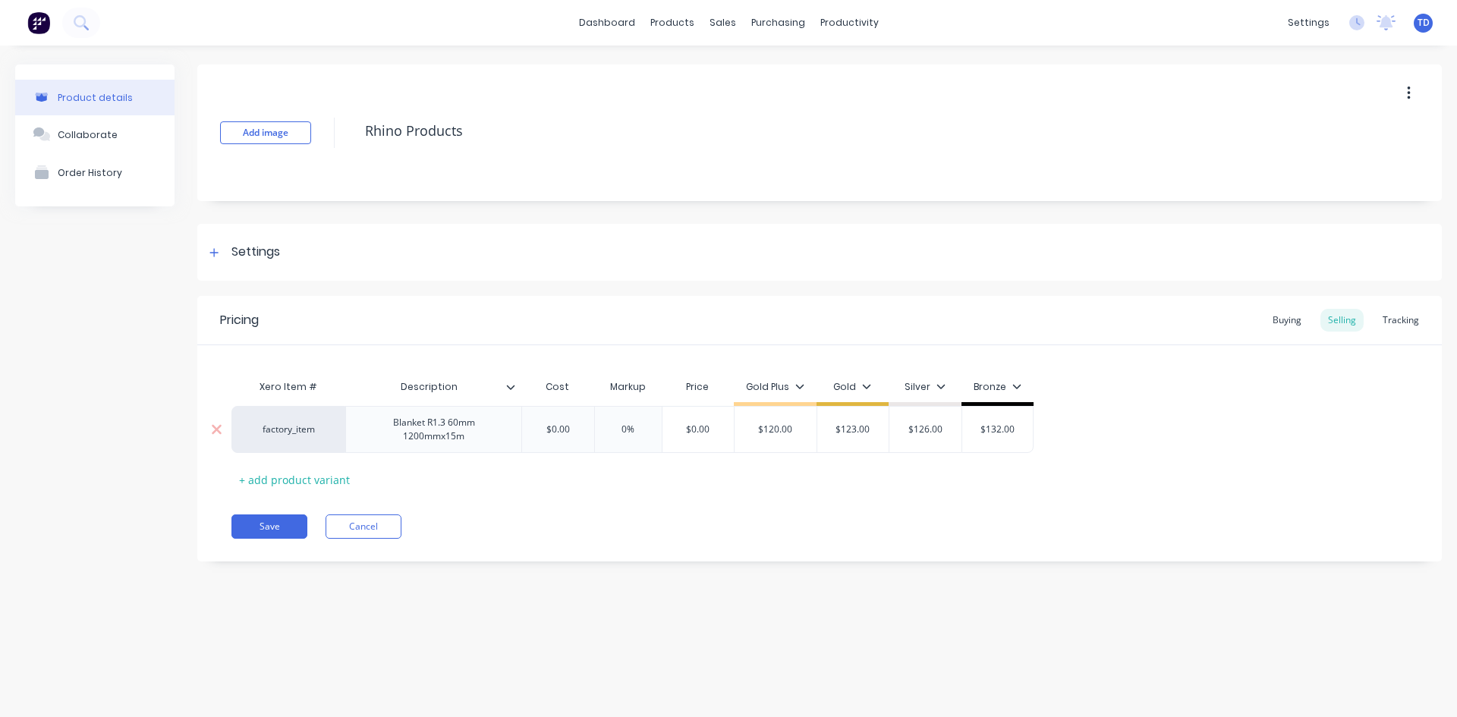
click at [583, 432] on input "$0.00" at bounding box center [558, 430] width 76 height 14
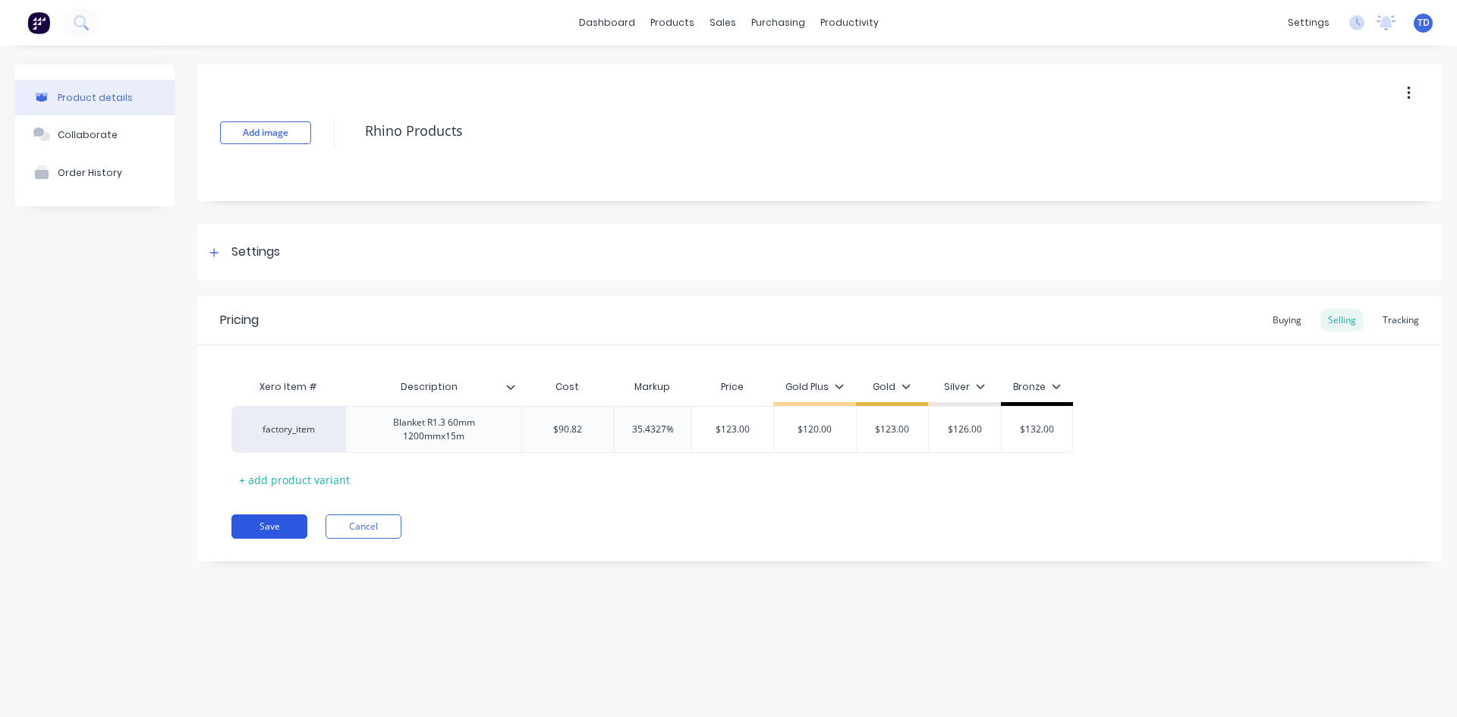
click at [259, 523] on button "Save" at bounding box center [269, 526] width 76 height 24
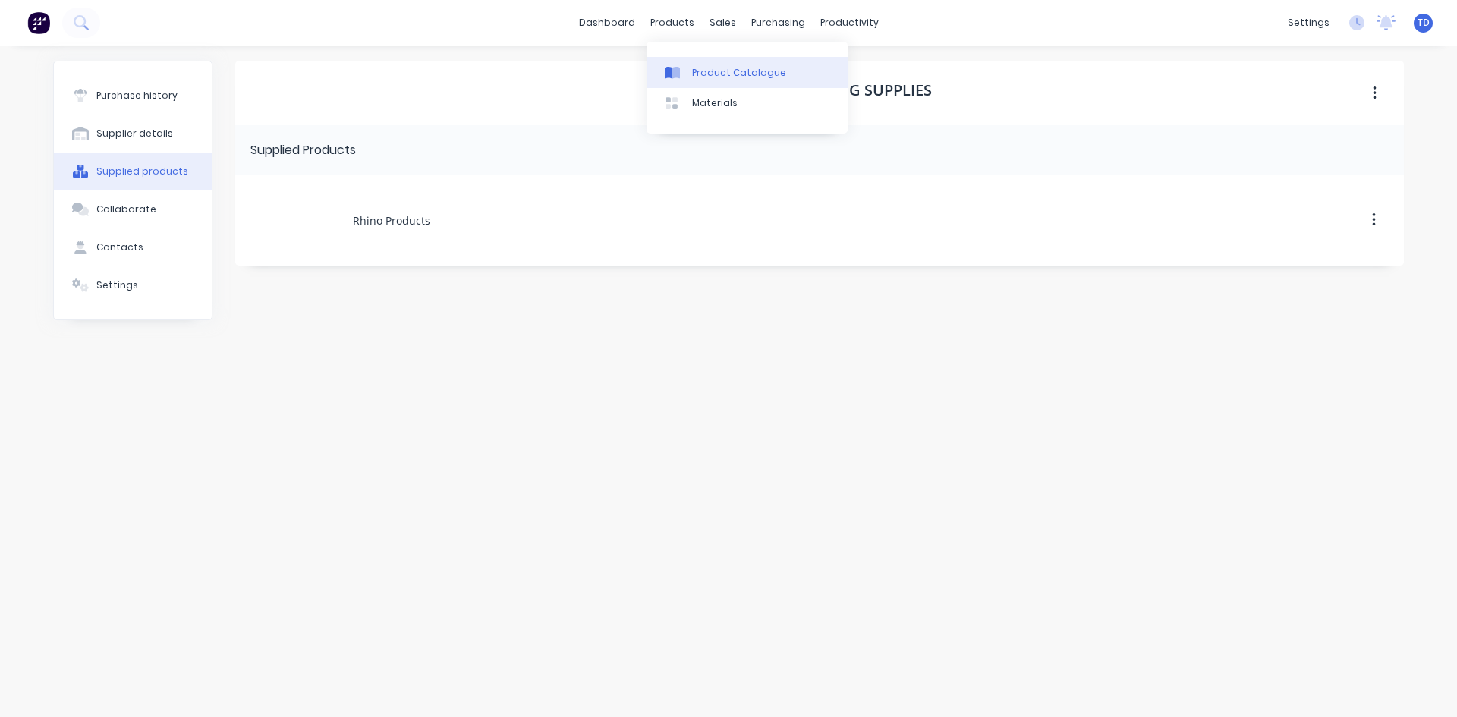
click at [684, 74] on div at bounding box center [676, 73] width 23 height 14
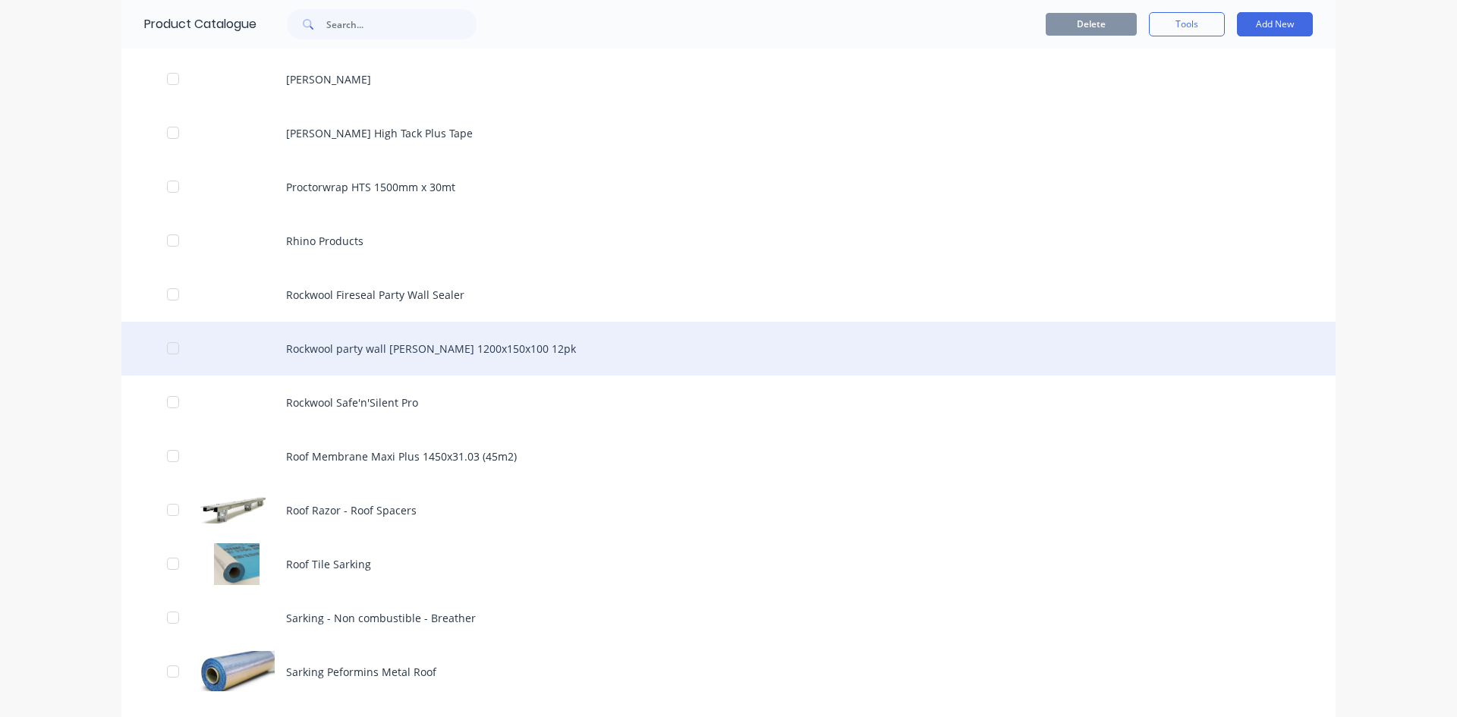
scroll to position [1745, 0]
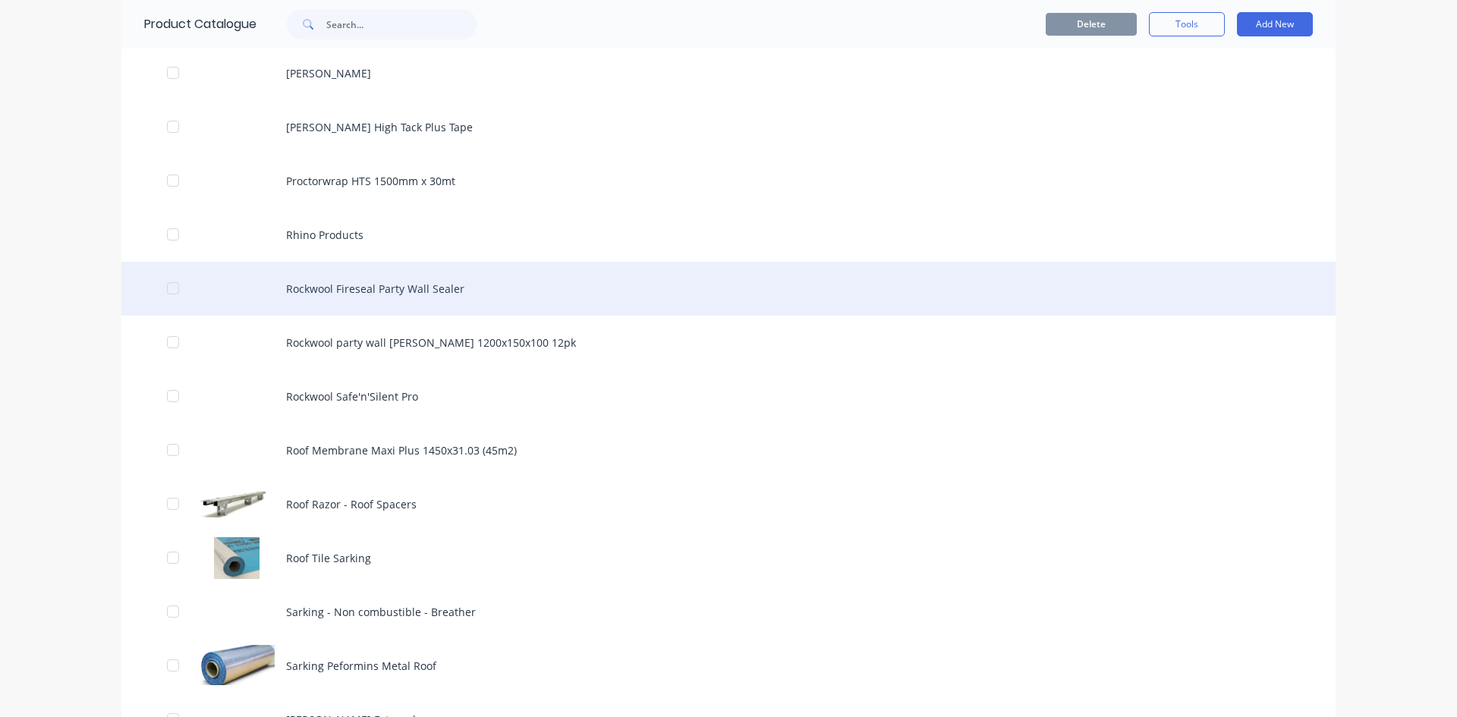
click at [438, 295] on div "Rockwool Fireseal Party Wall Sealer" at bounding box center [728, 289] width 1214 height 54
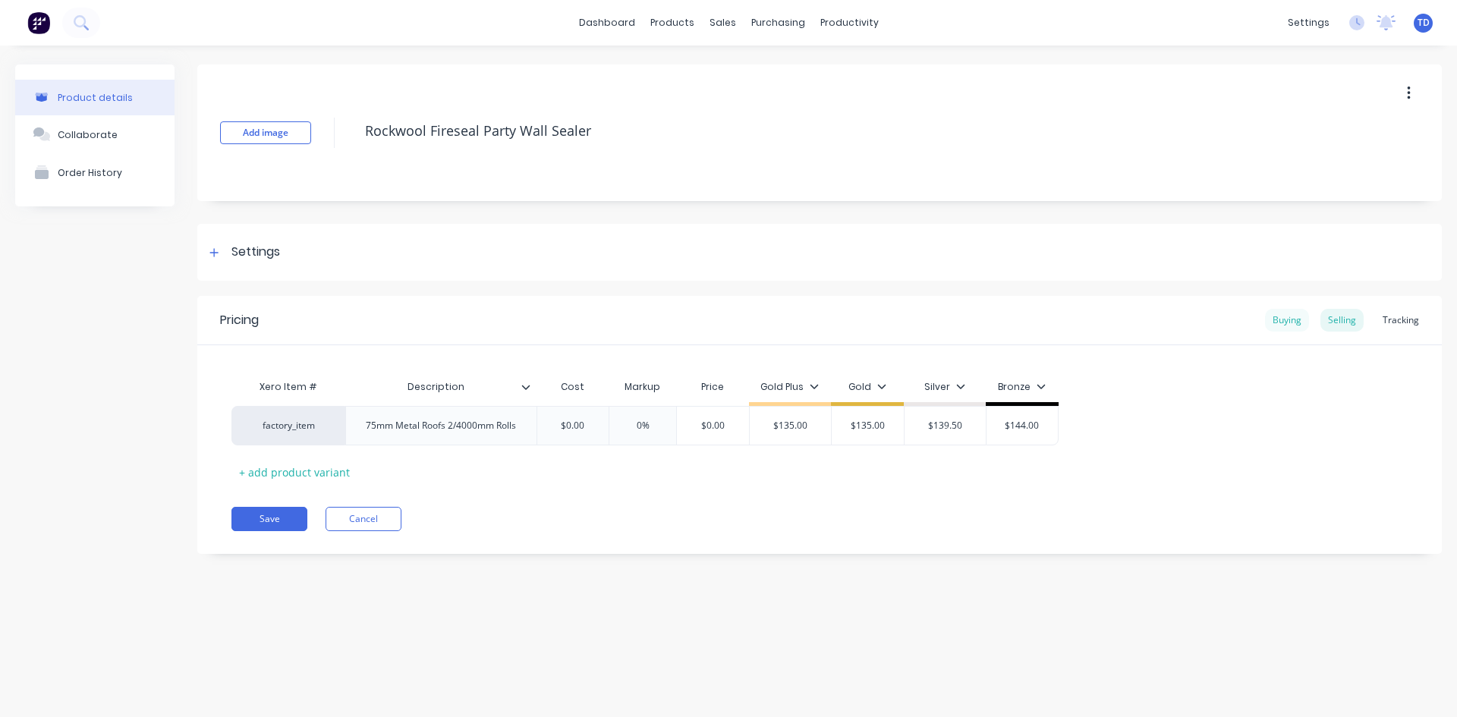
click at [1291, 319] on div "Buying" at bounding box center [1287, 320] width 44 height 23
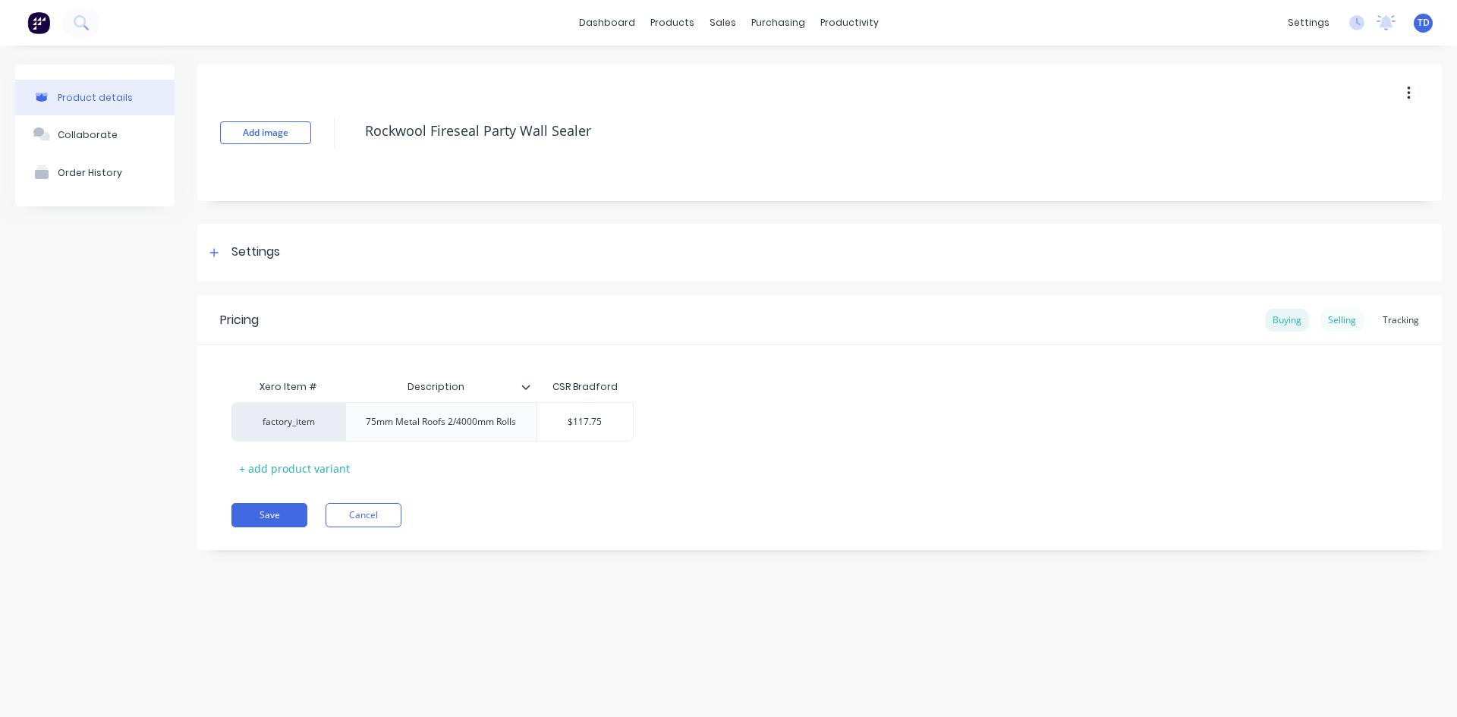
click at [1347, 324] on div "Selling" at bounding box center [1341, 320] width 43 height 23
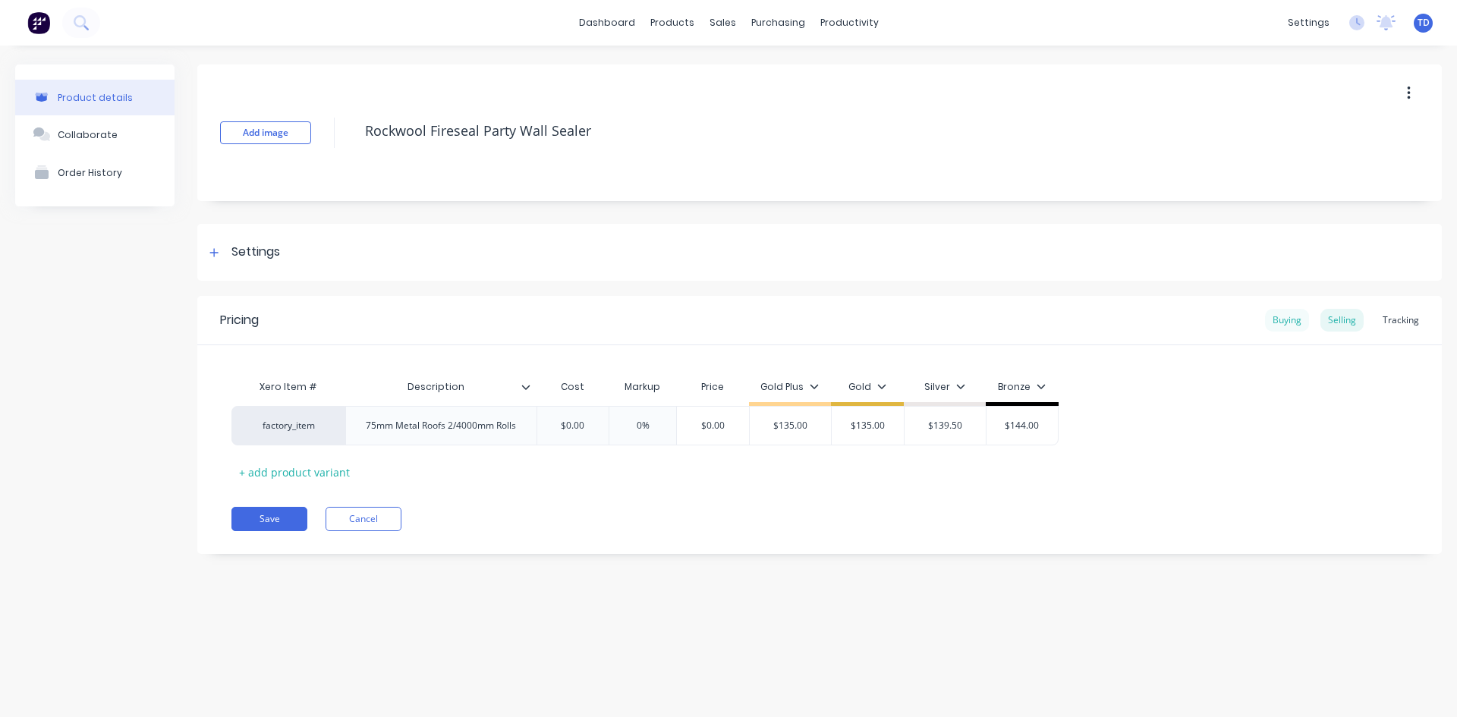
click at [1287, 325] on div "Buying" at bounding box center [1287, 320] width 44 height 23
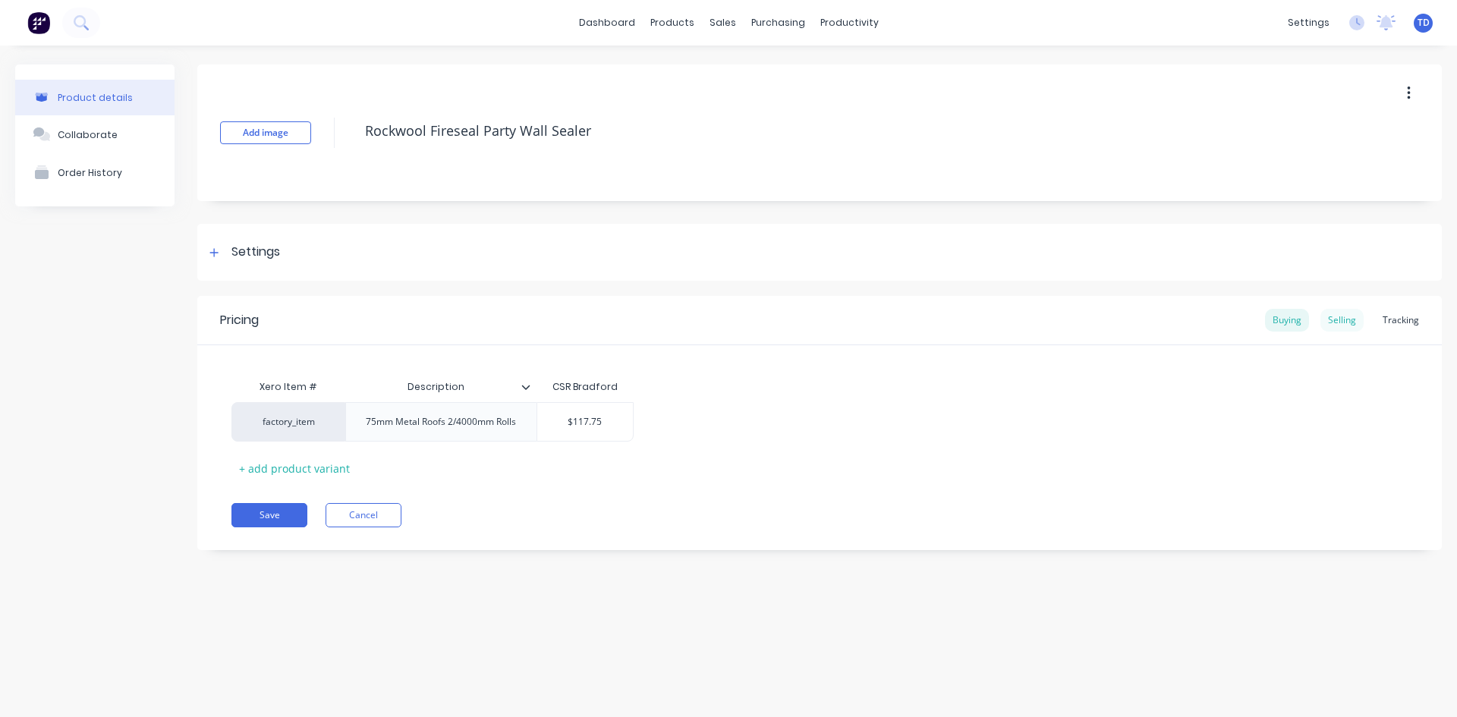
click at [1332, 326] on div "Selling" at bounding box center [1341, 320] width 43 height 23
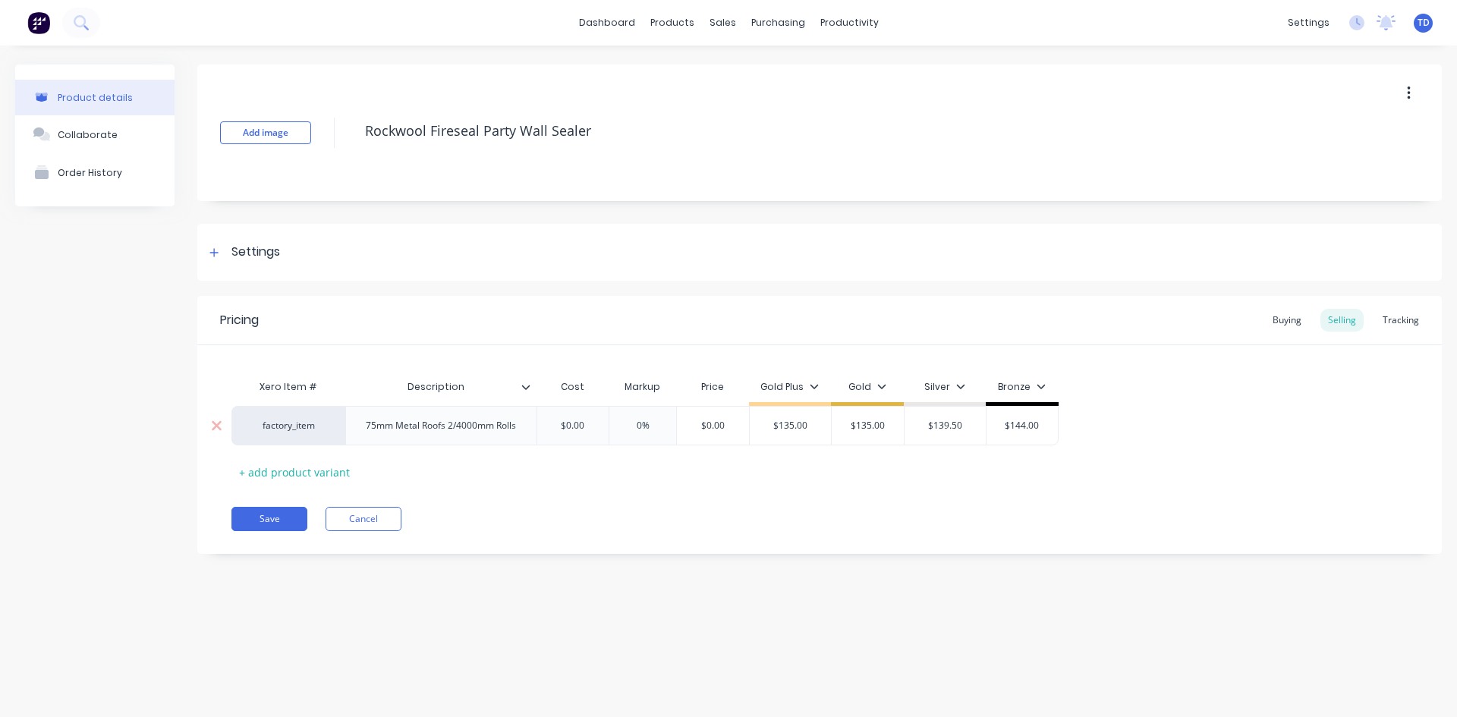
click at [584, 428] on input "$0.00" at bounding box center [573, 426] width 76 height 14
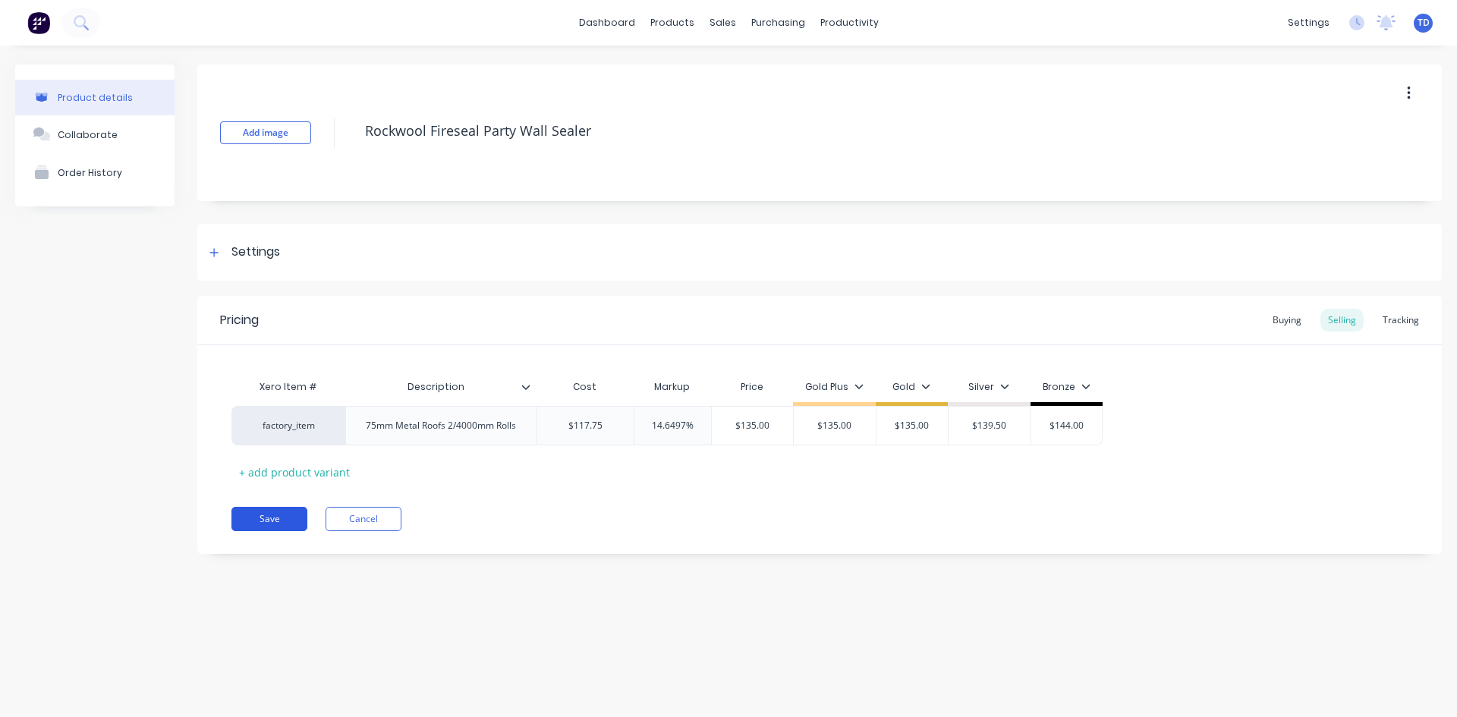
click at [266, 523] on button "Save" at bounding box center [269, 519] width 76 height 24
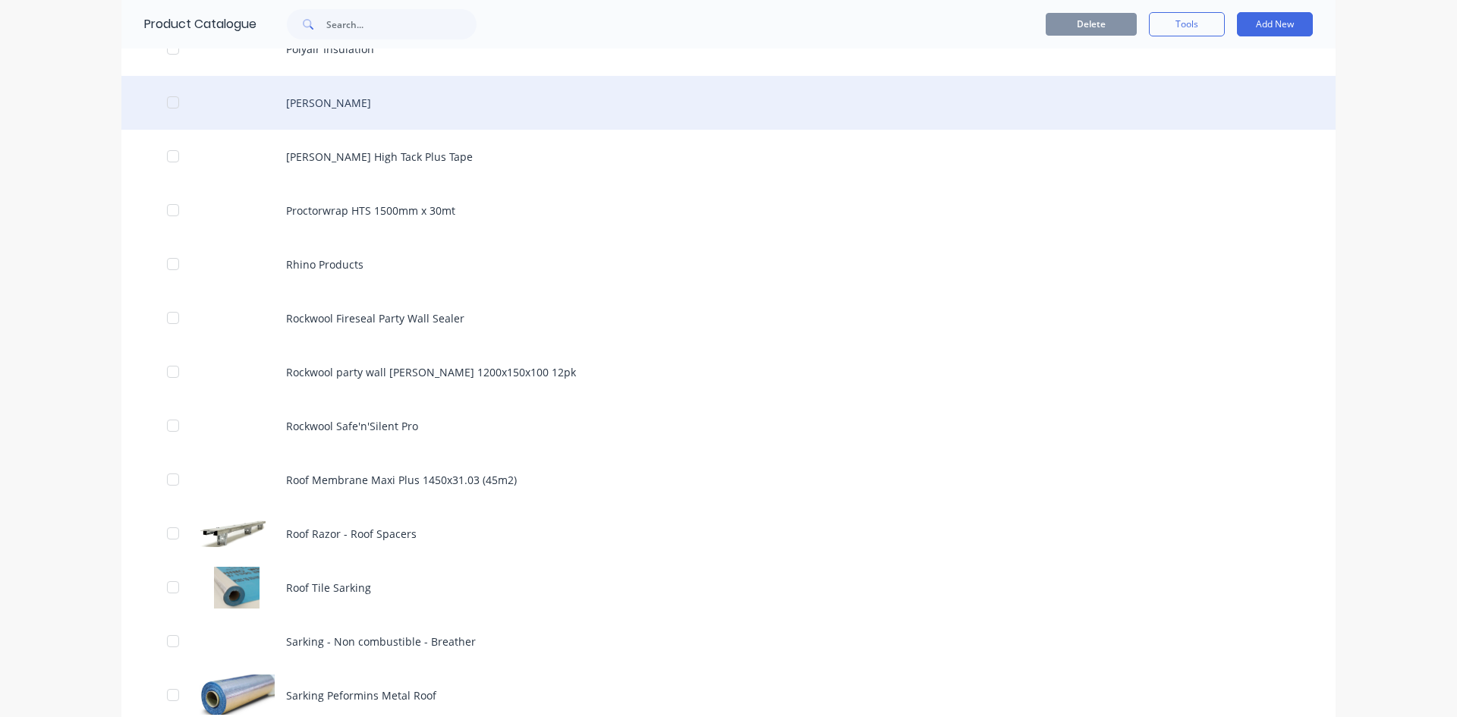
scroll to position [1745, 0]
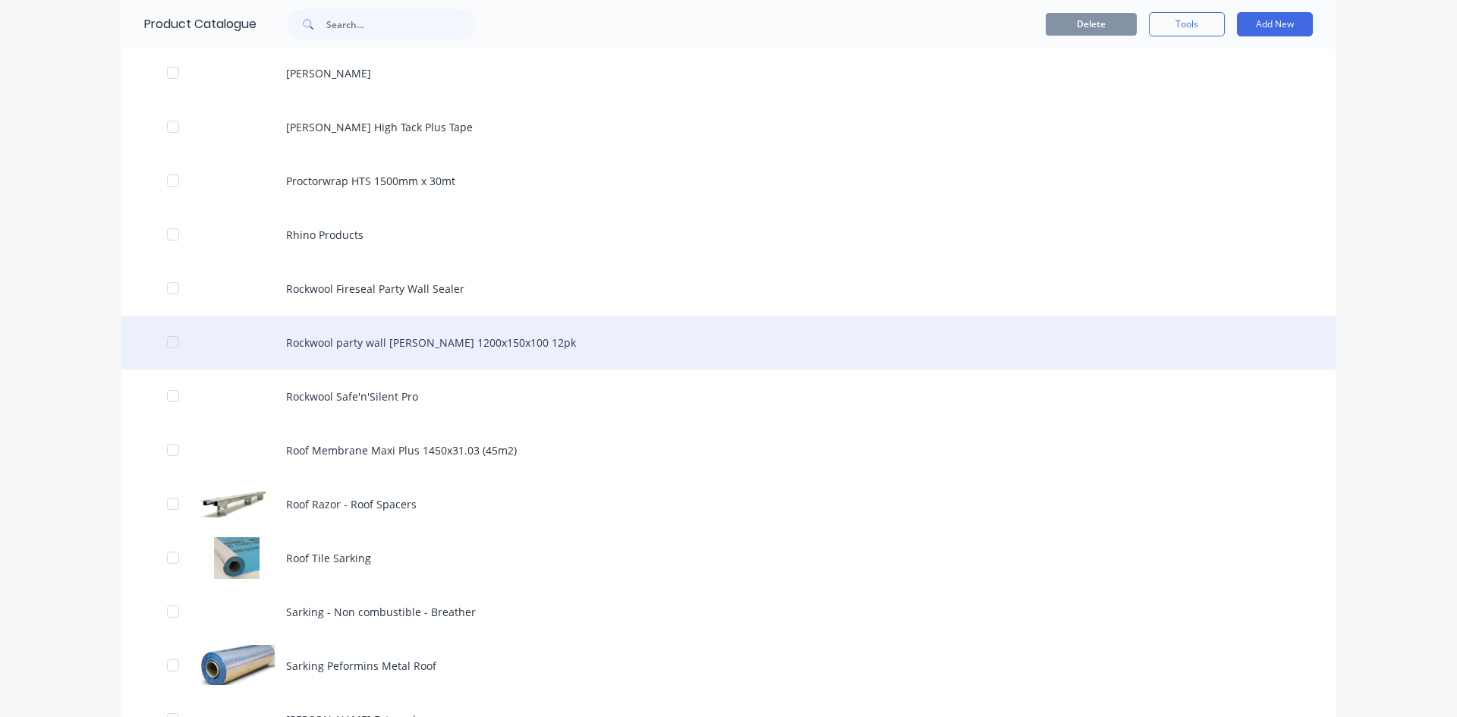
click at [357, 345] on div "Rockwool party wall [PERSON_NAME] 1200x150x100 12pk" at bounding box center [728, 343] width 1214 height 54
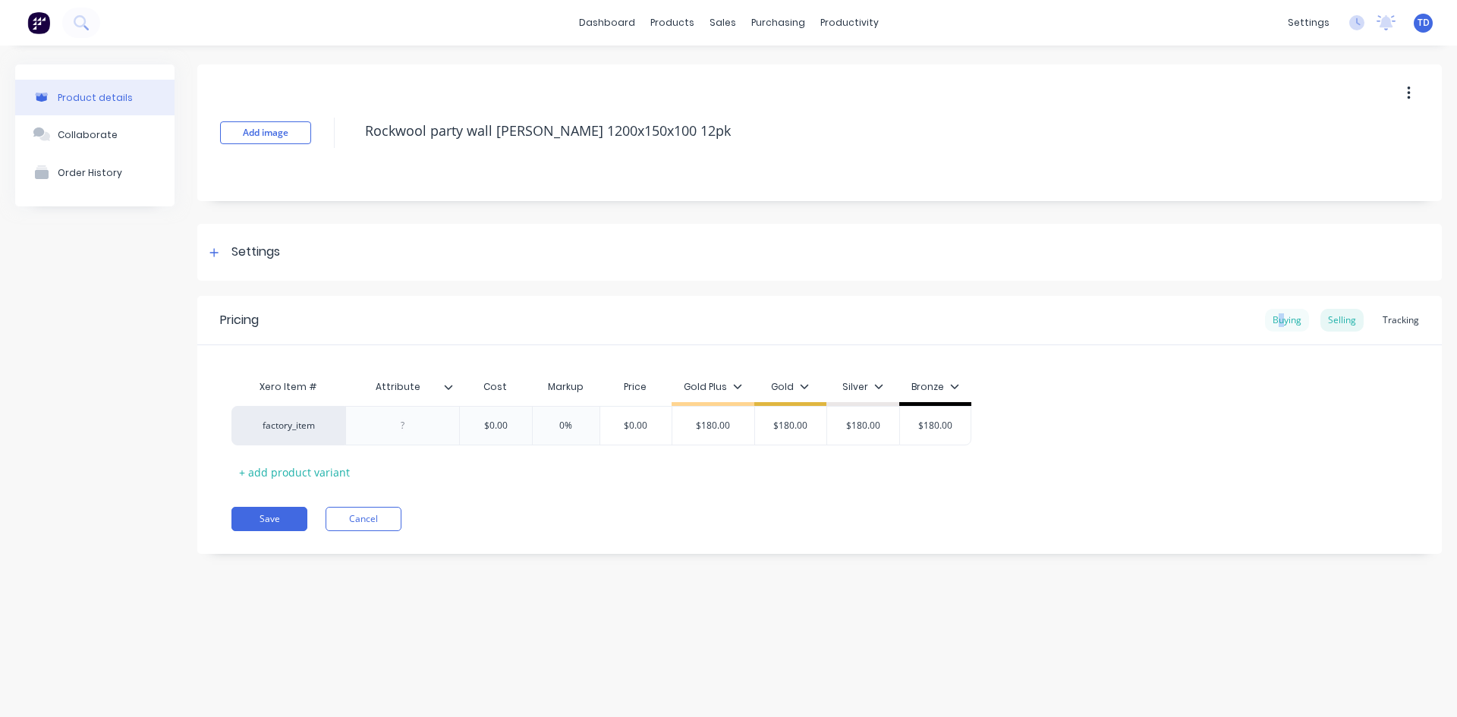
click at [1284, 320] on div "Buying" at bounding box center [1287, 320] width 44 height 23
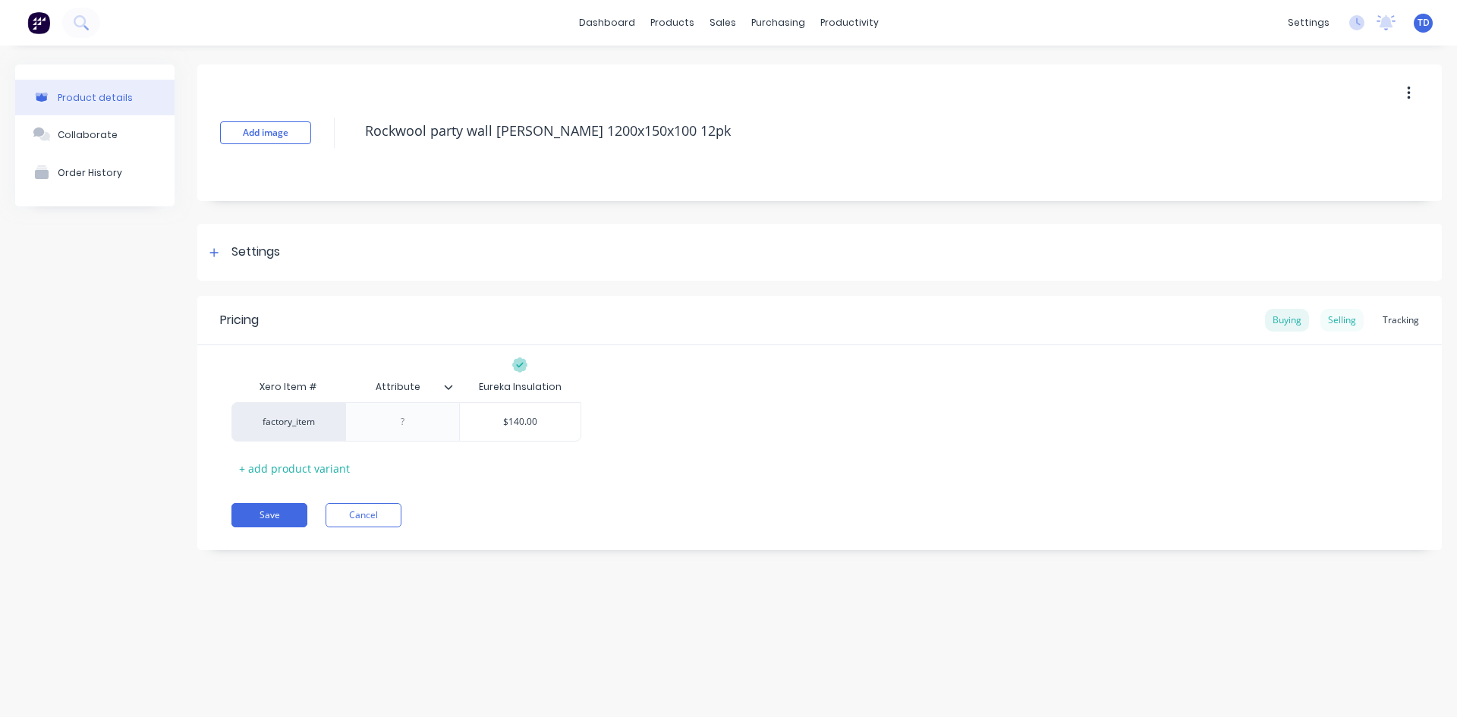
click at [1335, 315] on div "Selling" at bounding box center [1341, 320] width 43 height 23
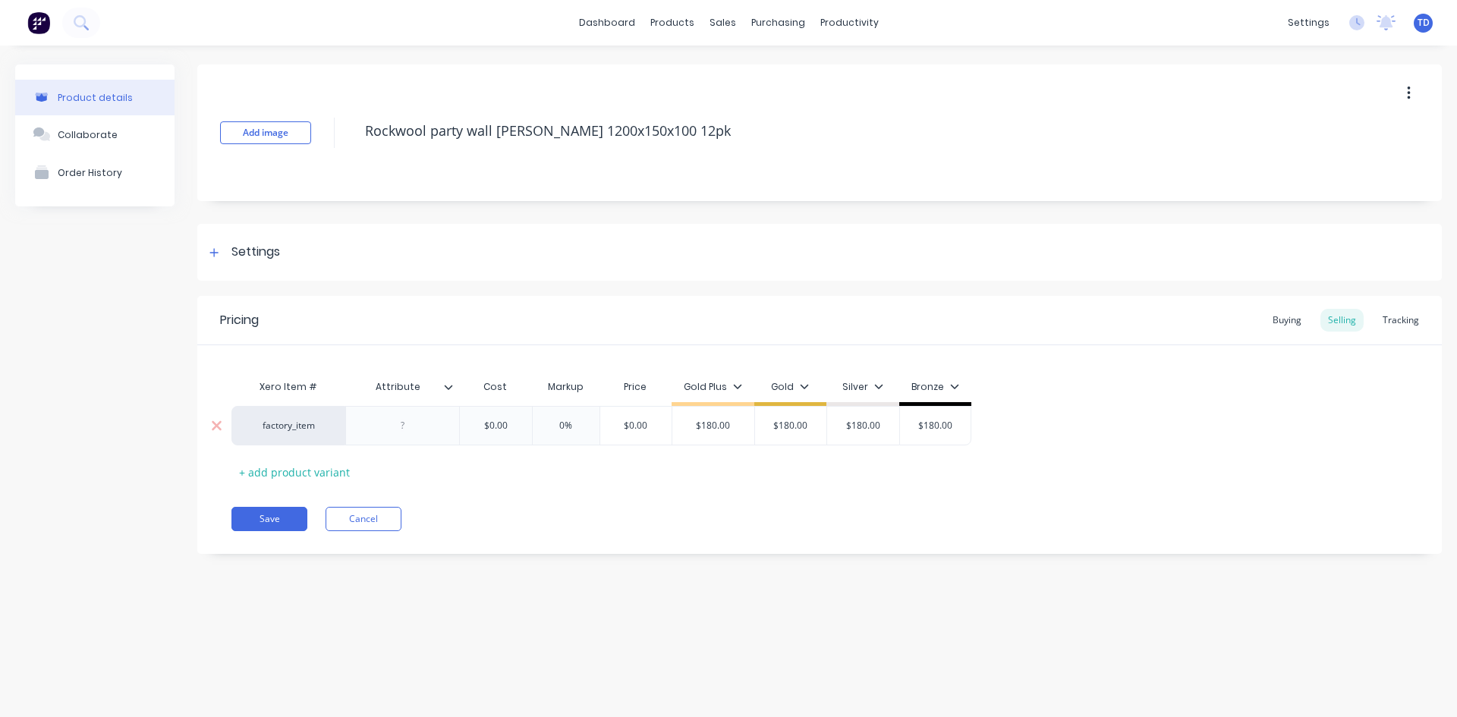
click at [506, 427] on input "$0.00" at bounding box center [496, 426] width 76 height 14
click at [1284, 322] on div "Buying" at bounding box center [1287, 320] width 44 height 23
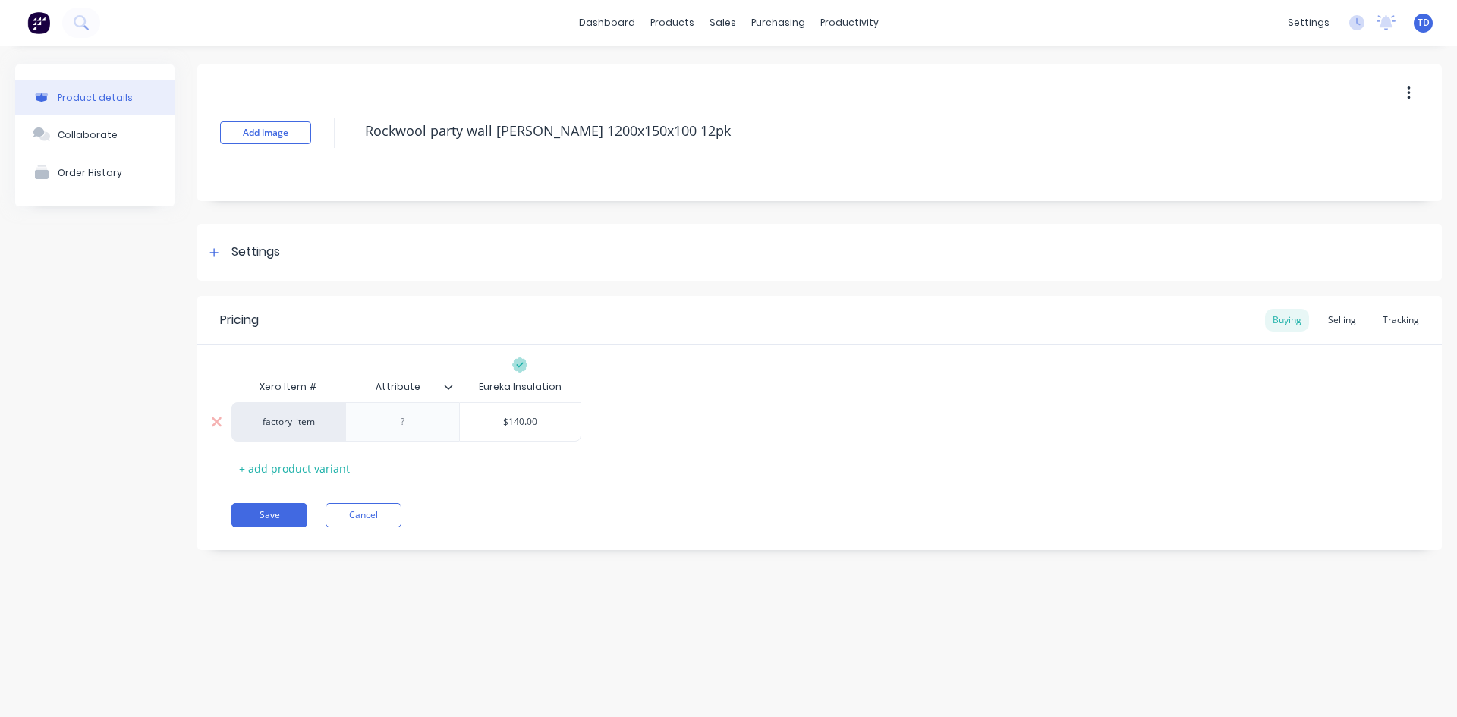
click at [542, 421] on input "$140.00" at bounding box center [520, 422] width 121 height 14
click at [1338, 318] on div "Selling" at bounding box center [1341, 320] width 43 height 23
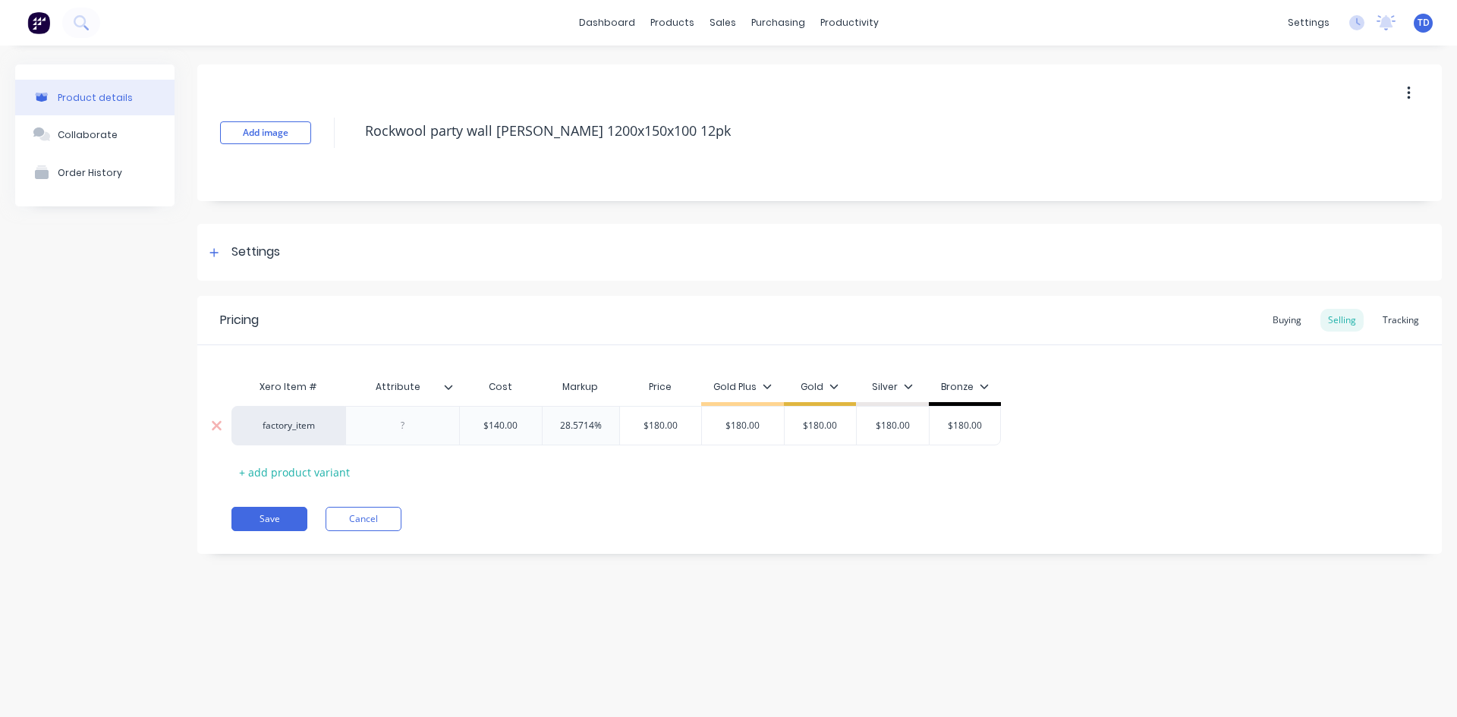
click at [522, 424] on input "$140.00" at bounding box center [501, 426] width 82 height 14
click at [290, 519] on button "Save" at bounding box center [269, 519] width 76 height 24
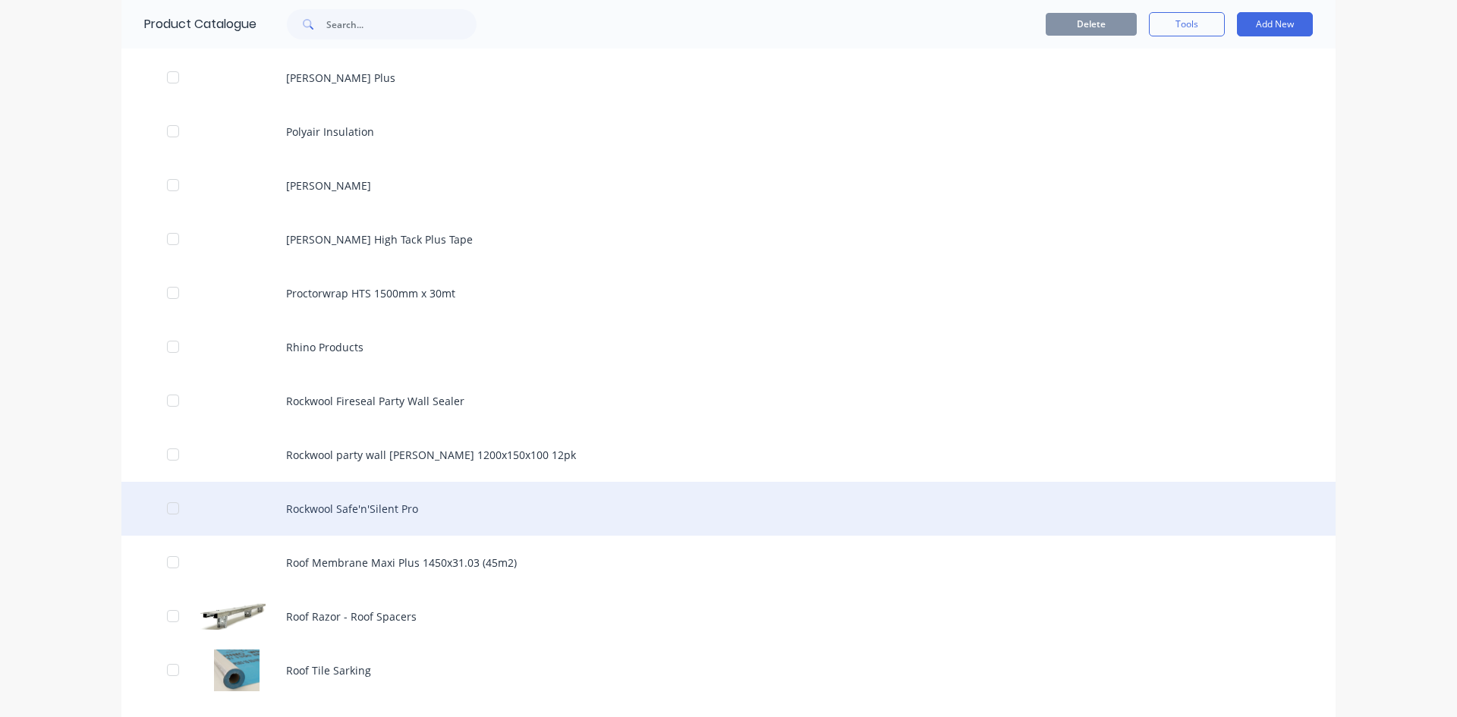
scroll to position [1745, 0]
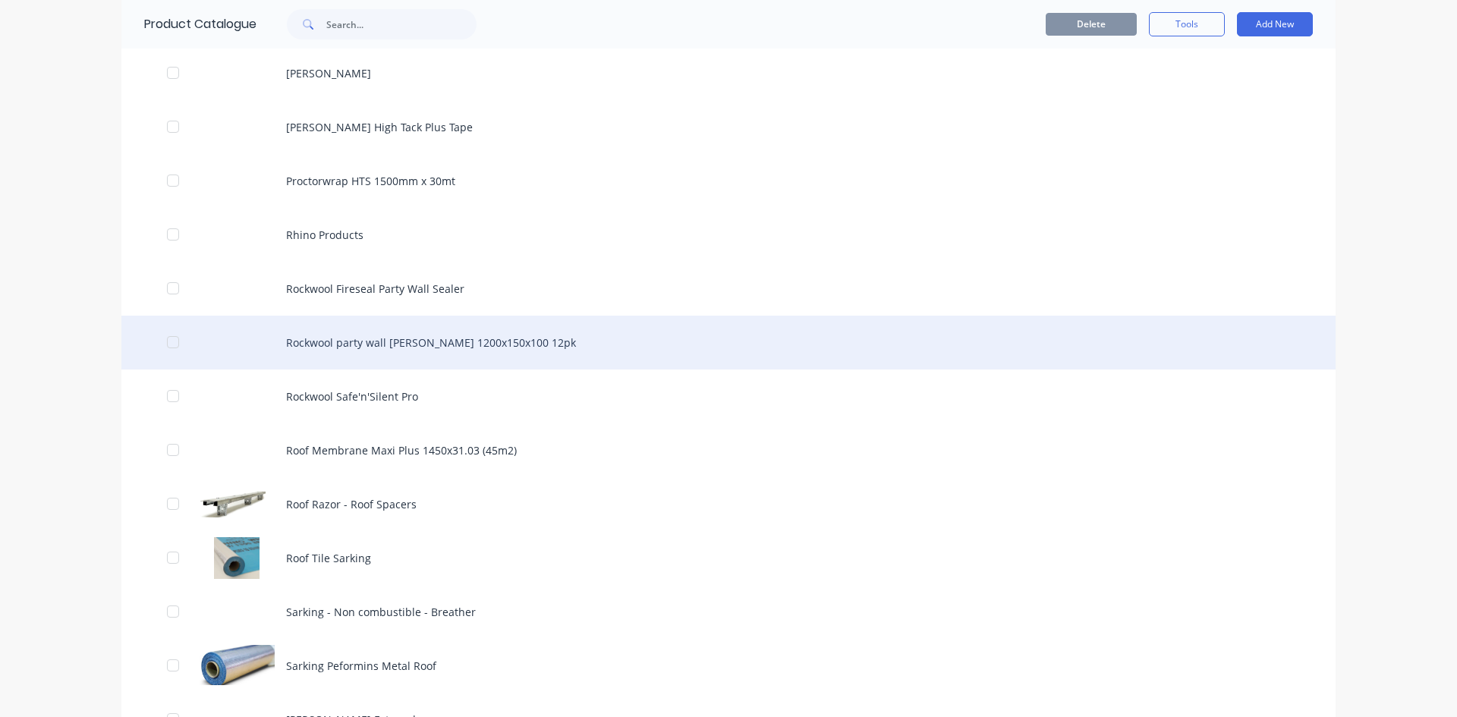
click at [439, 349] on div "Rockwool party wall [PERSON_NAME] 1200x150x100 12pk" at bounding box center [728, 343] width 1214 height 54
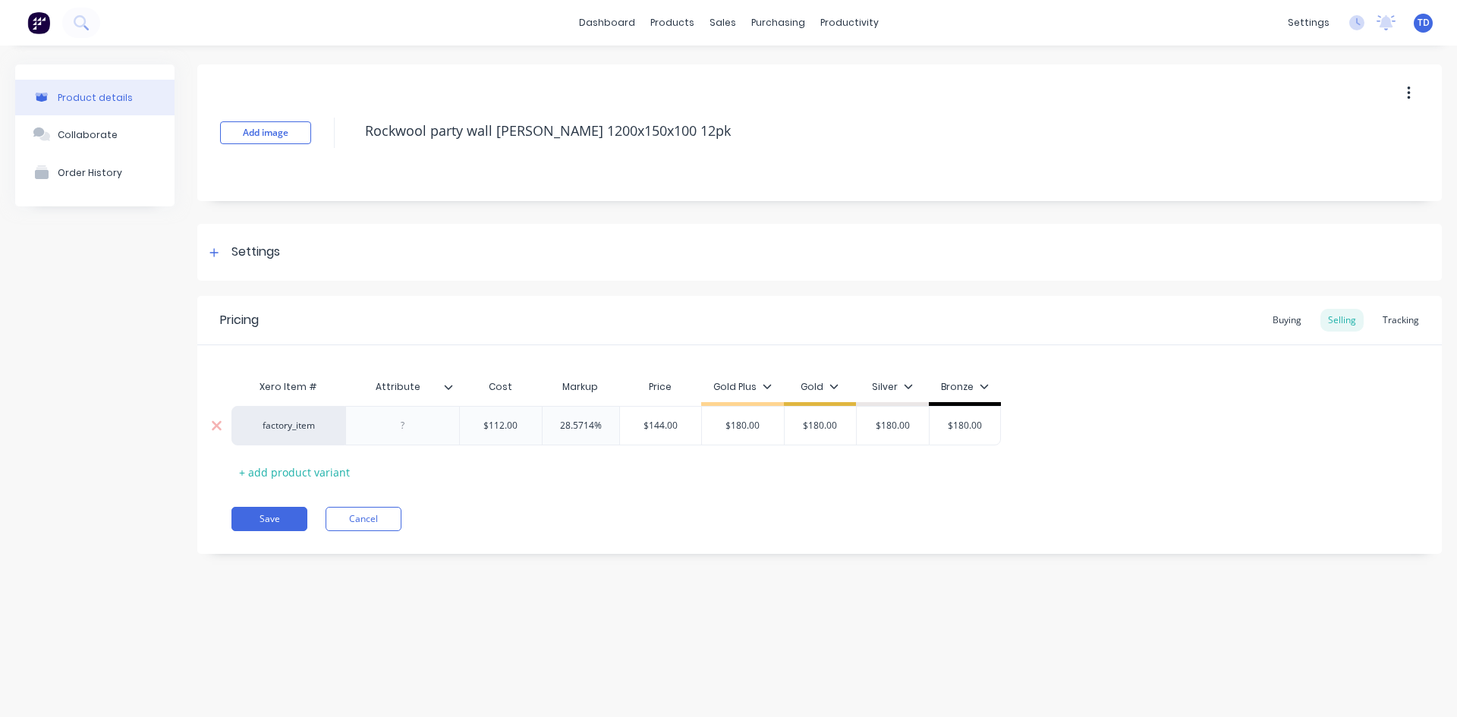
click at [676, 431] on input "$144.00" at bounding box center [661, 426] width 82 height 14
click at [672, 456] on div "Xero Item # Attribute Cost Markup Price Gold Plus Gold Silver Bronze factory_it…" at bounding box center [819, 428] width 1176 height 112
click at [268, 521] on button "Save" at bounding box center [269, 519] width 76 height 24
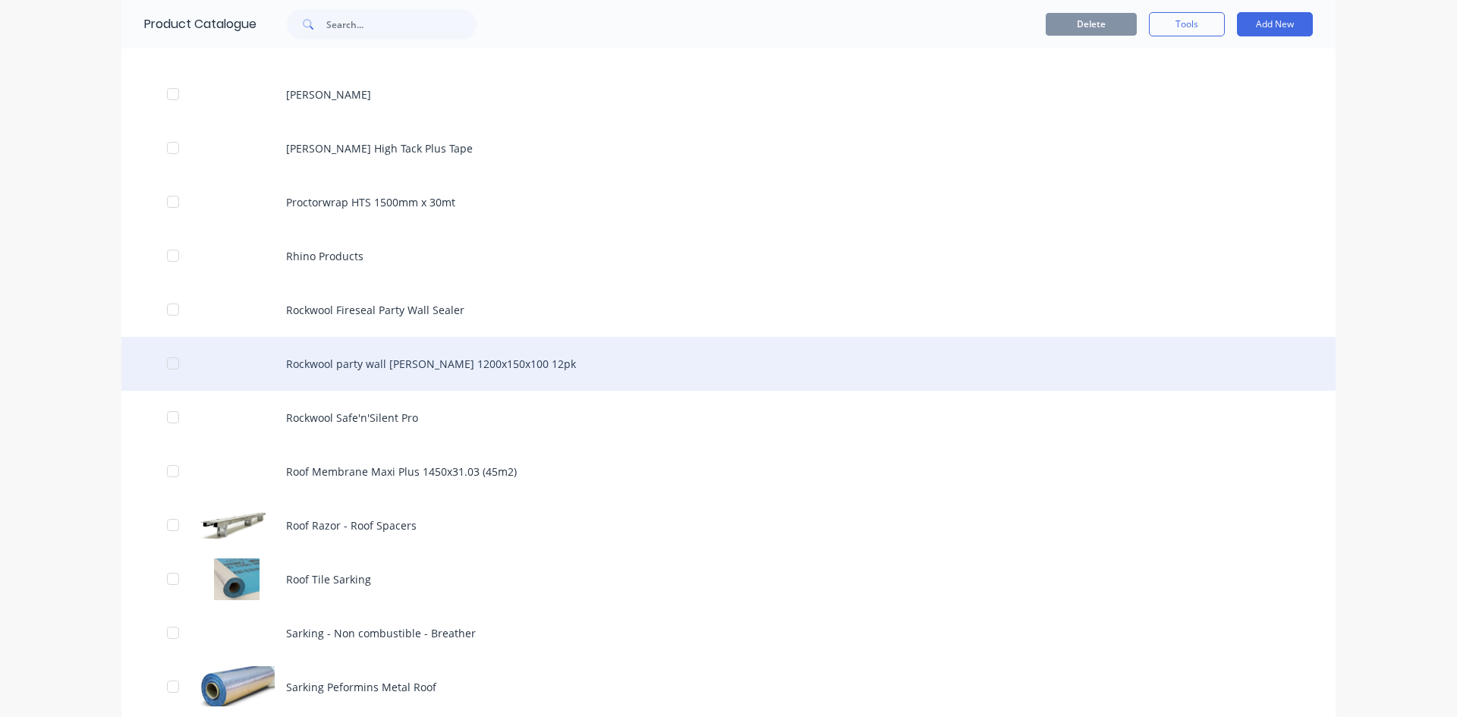
scroll to position [1821, 0]
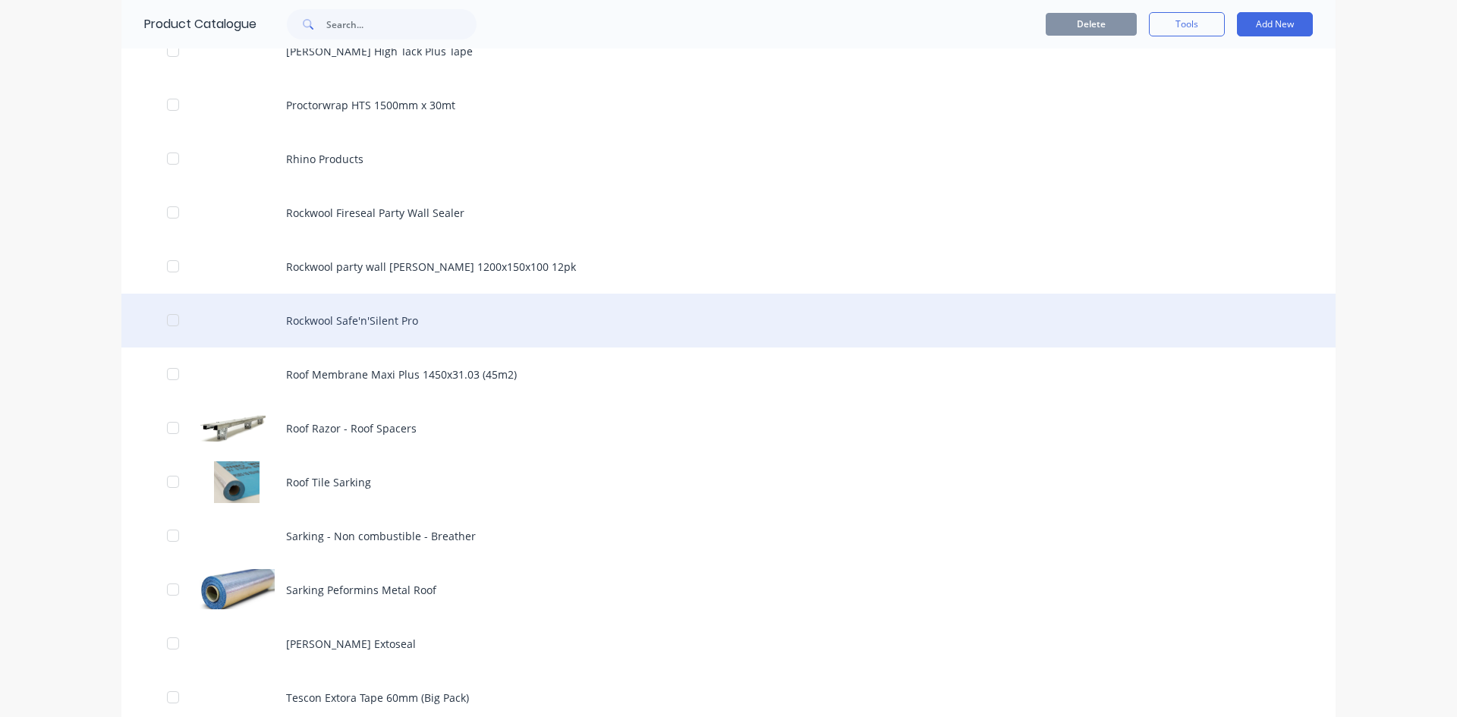
click at [341, 322] on div "Rockwool Safe'n'Silent Pro" at bounding box center [728, 321] width 1214 height 54
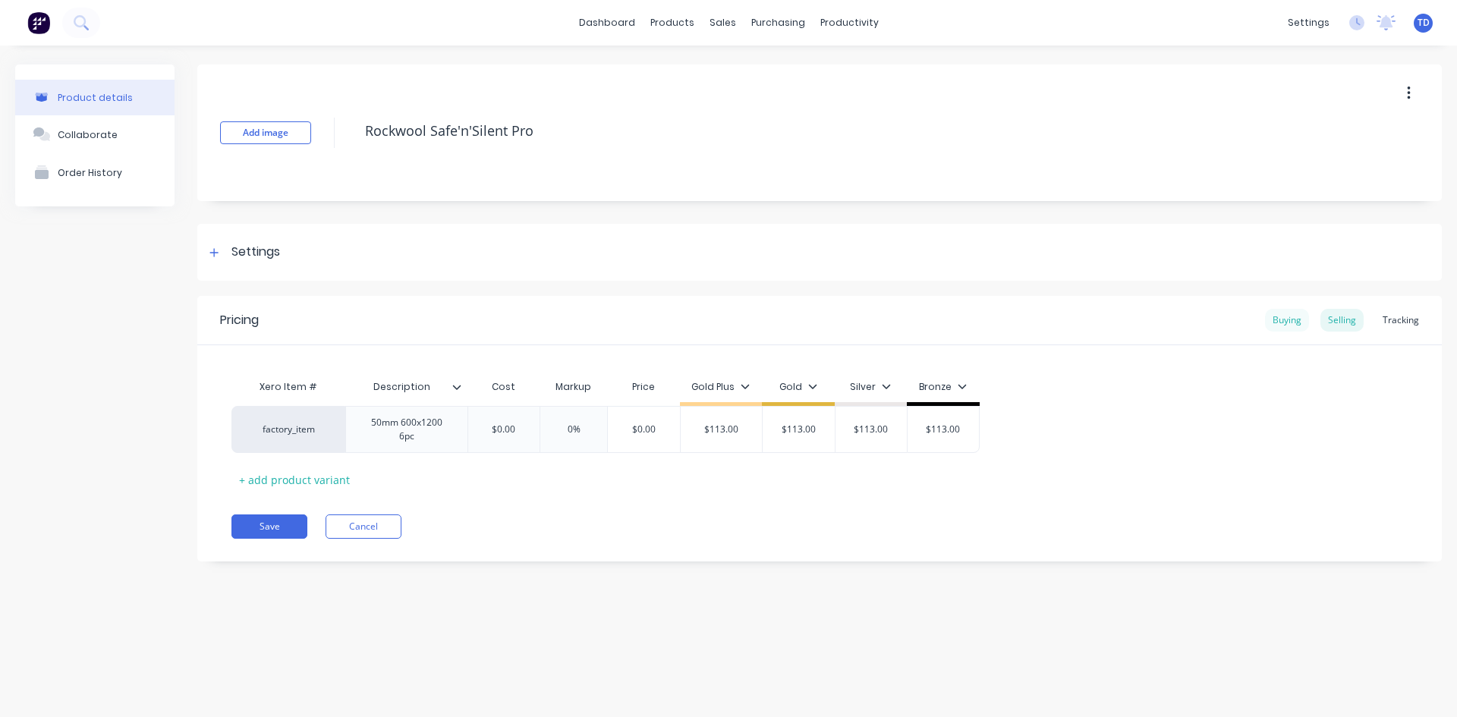
click at [1281, 321] on div "Buying" at bounding box center [1287, 320] width 44 height 23
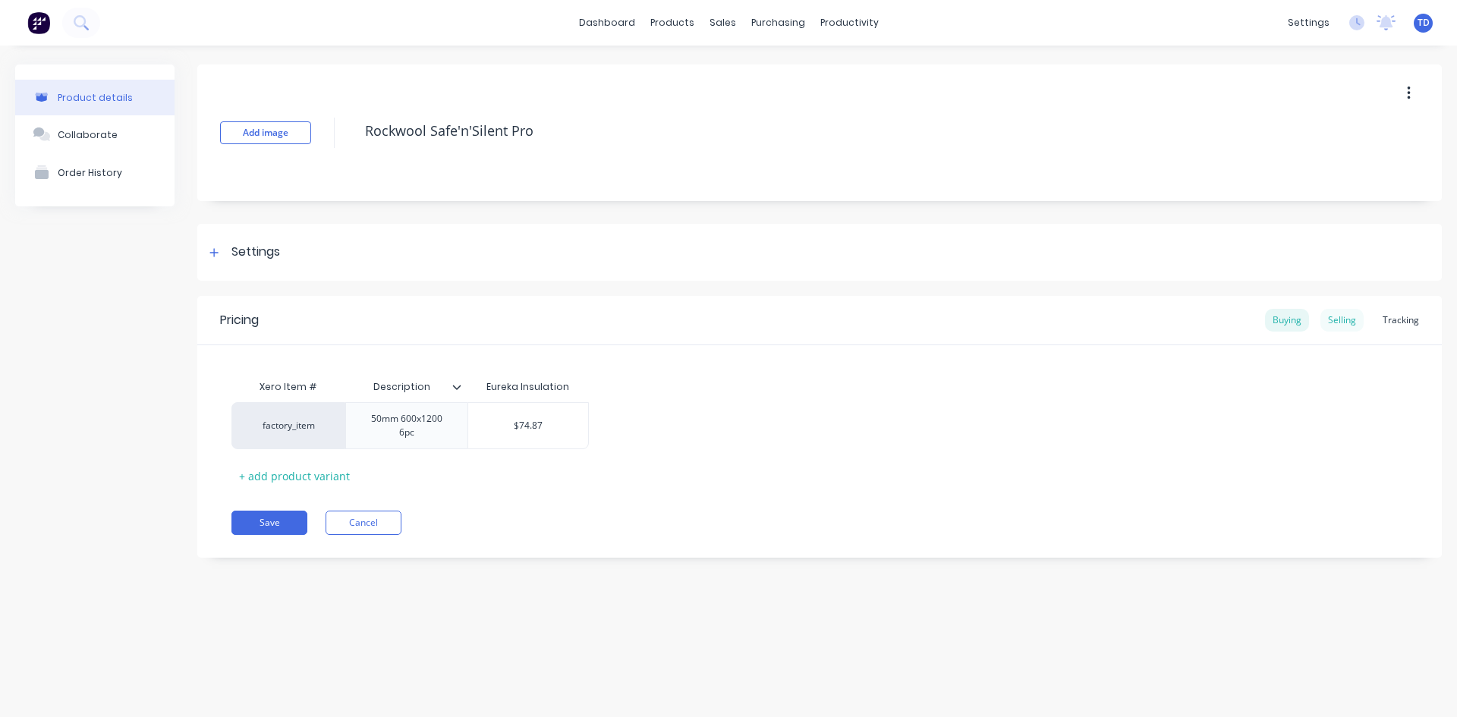
click at [1347, 326] on div "Selling" at bounding box center [1341, 320] width 43 height 23
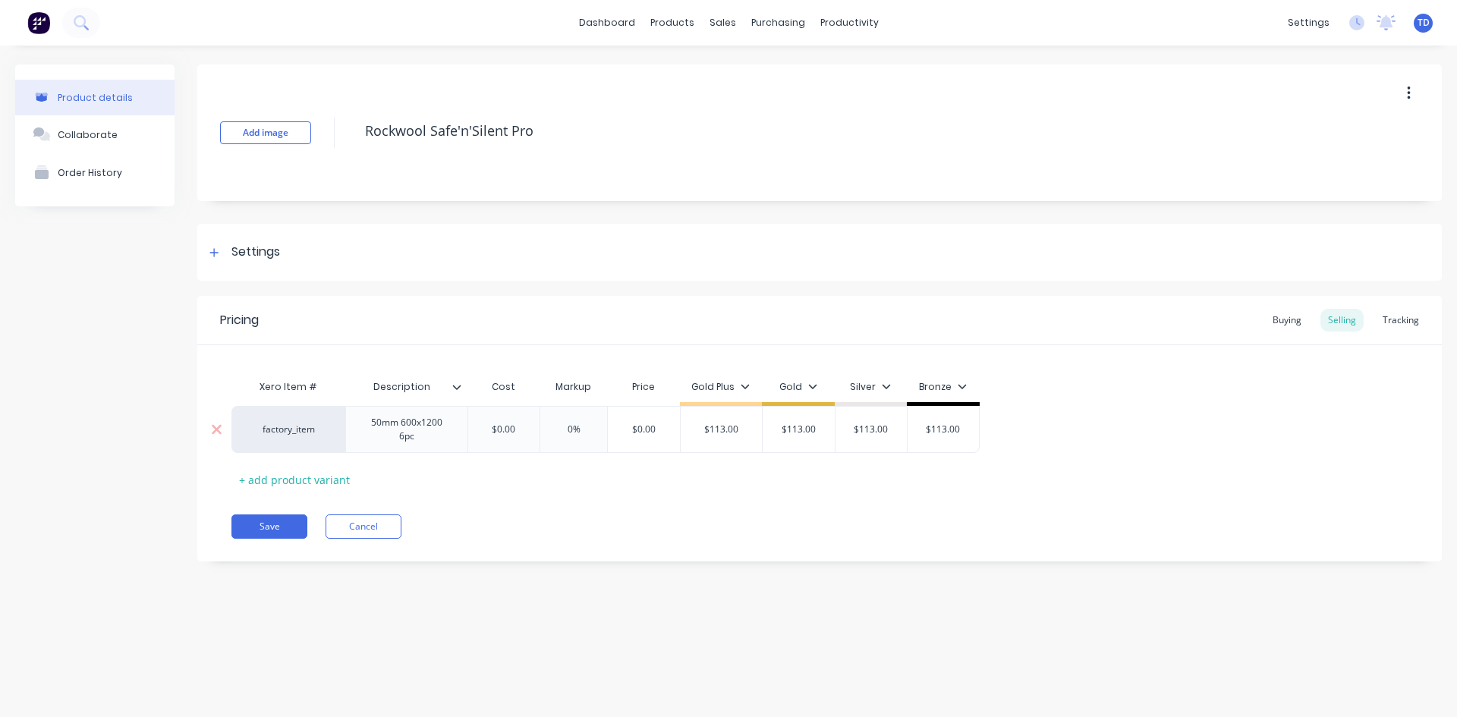
click at [530, 428] on input "$0.00" at bounding box center [504, 430] width 76 height 14
click at [1293, 322] on div "Buying" at bounding box center [1287, 320] width 44 height 23
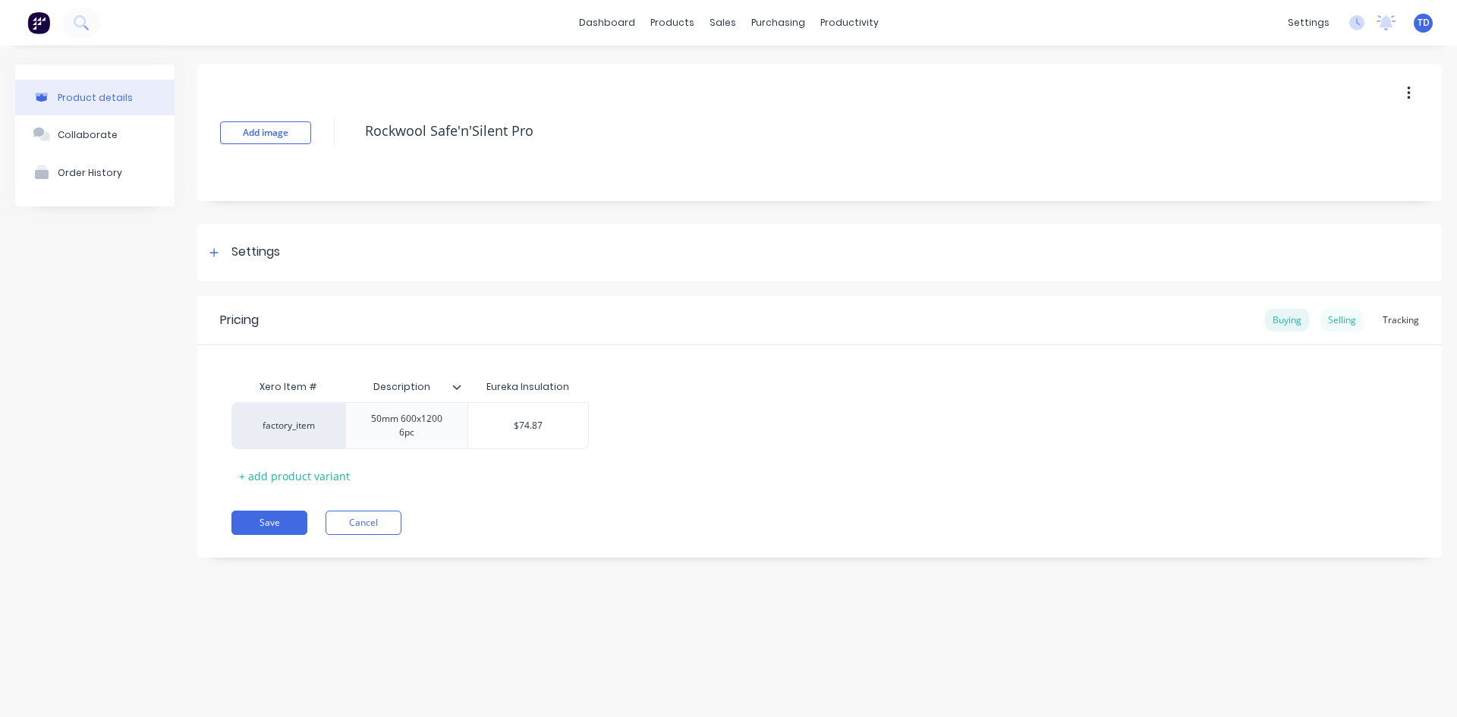
click at [1337, 315] on div "Selling" at bounding box center [1341, 320] width 43 height 23
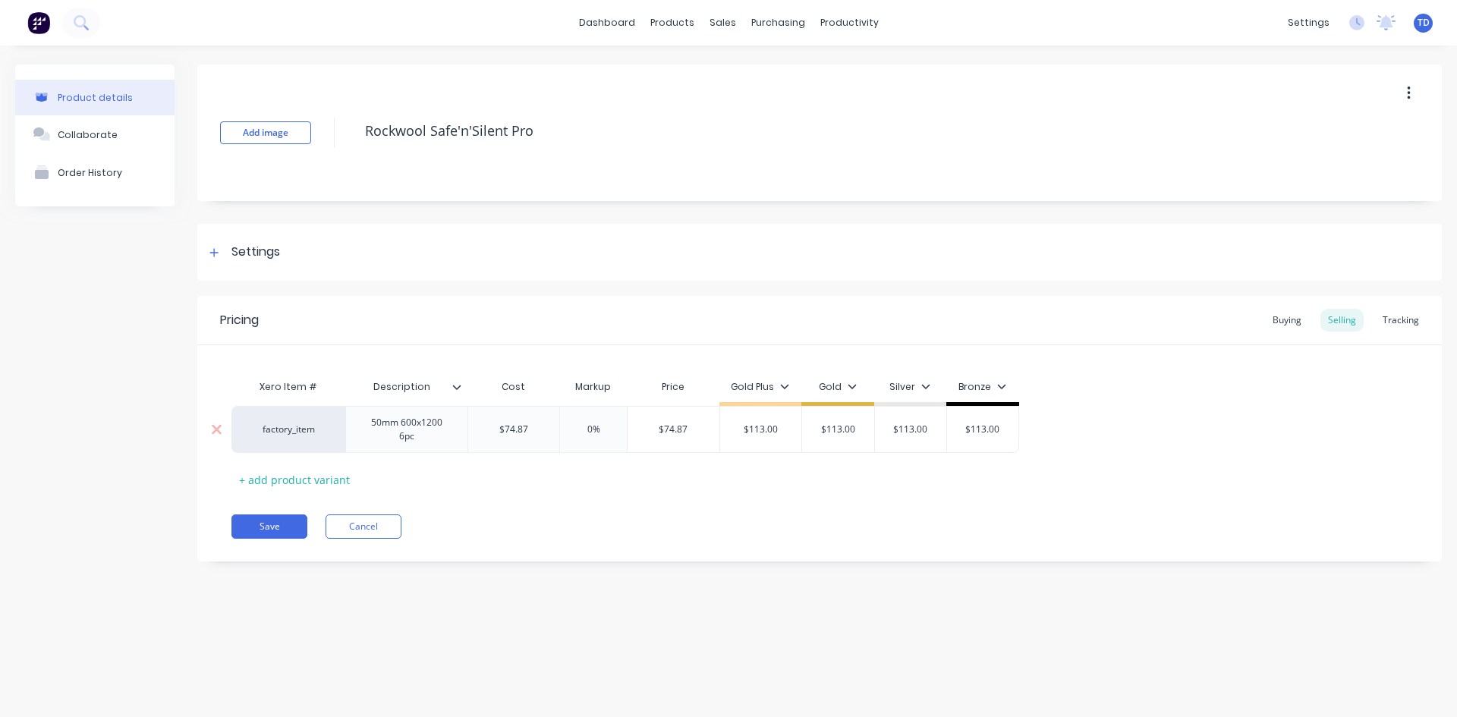
click at [699, 429] on input "$74.87" at bounding box center [673, 430] width 92 height 14
click at [272, 520] on button "Save" at bounding box center [269, 526] width 76 height 24
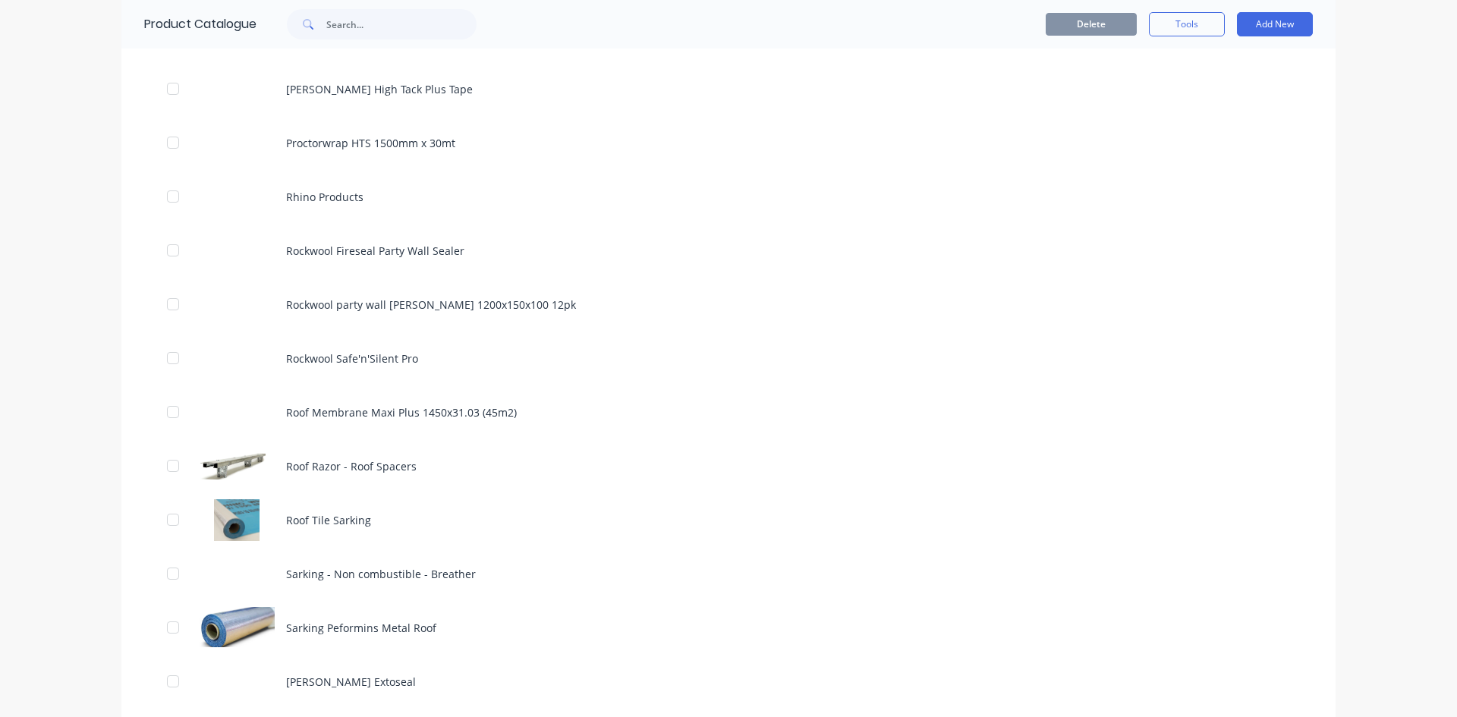
scroll to position [1897, 0]
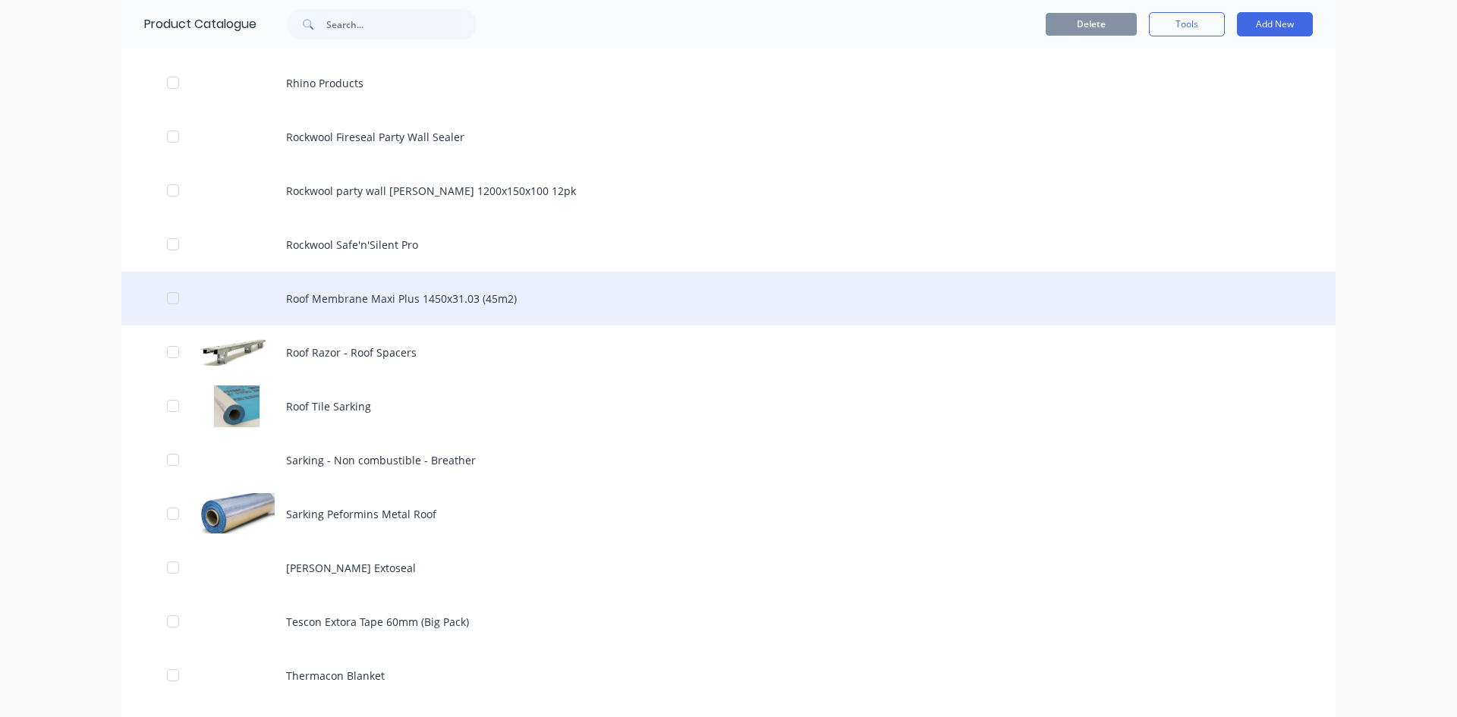
click at [328, 303] on div "Roof Membrane Maxi Plus 1450x31.03 (45m2)" at bounding box center [728, 299] width 1214 height 54
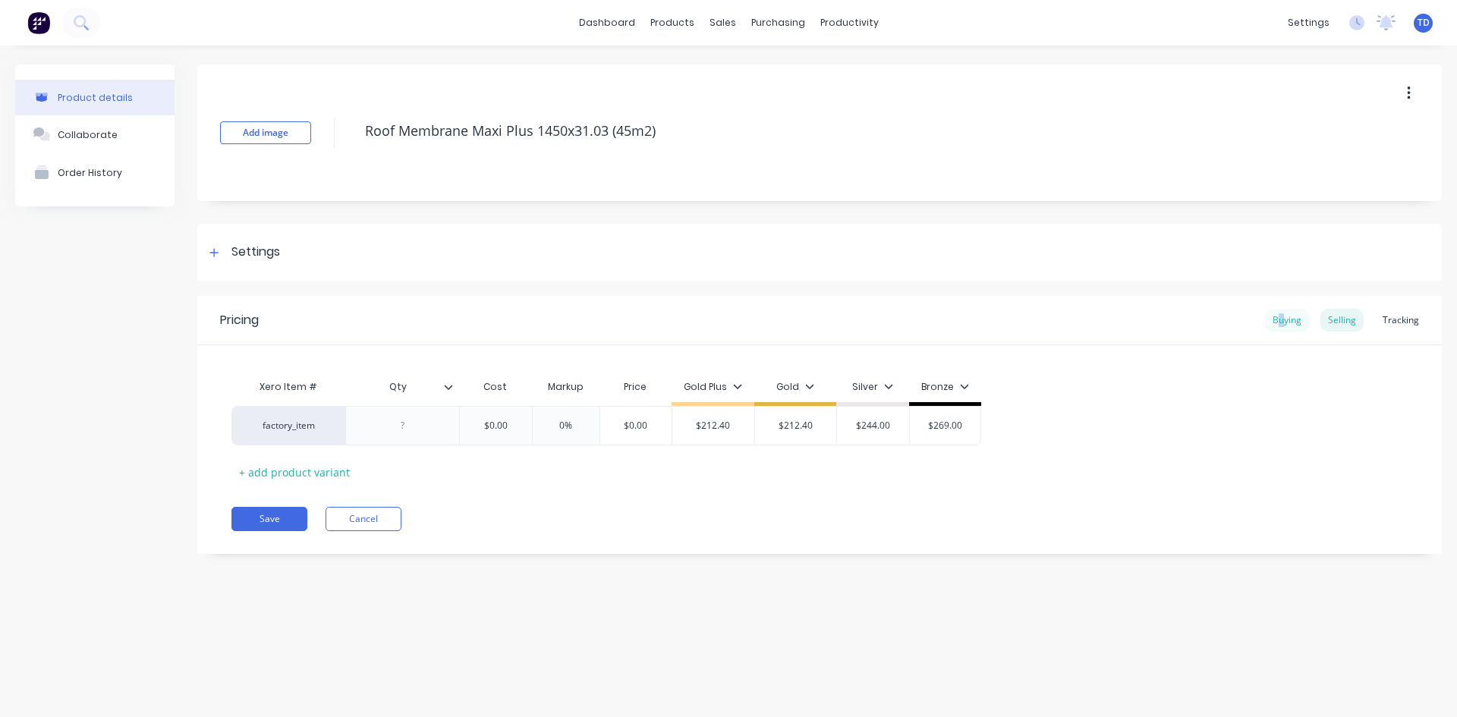
click at [1284, 324] on div "Buying" at bounding box center [1287, 320] width 44 height 23
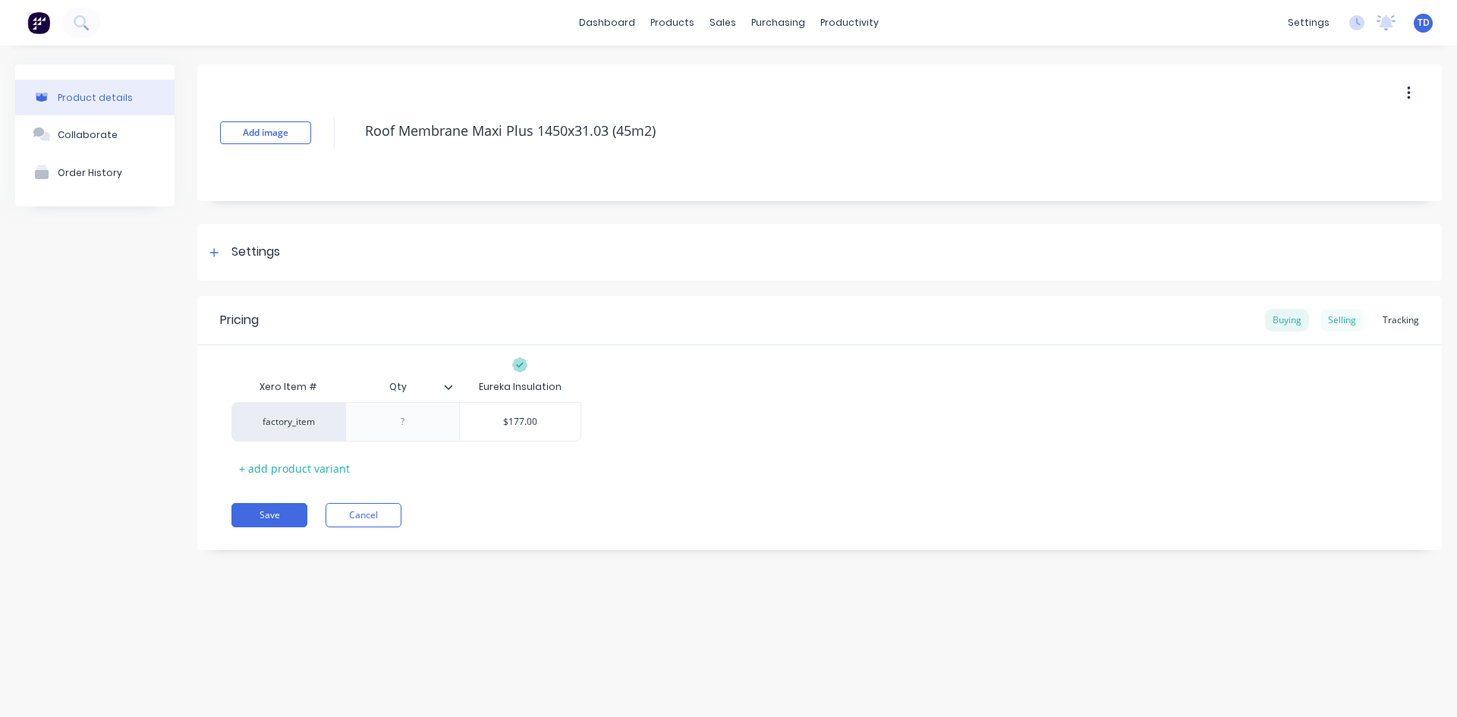
click at [1335, 319] on div "Selling" at bounding box center [1341, 320] width 43 height 23
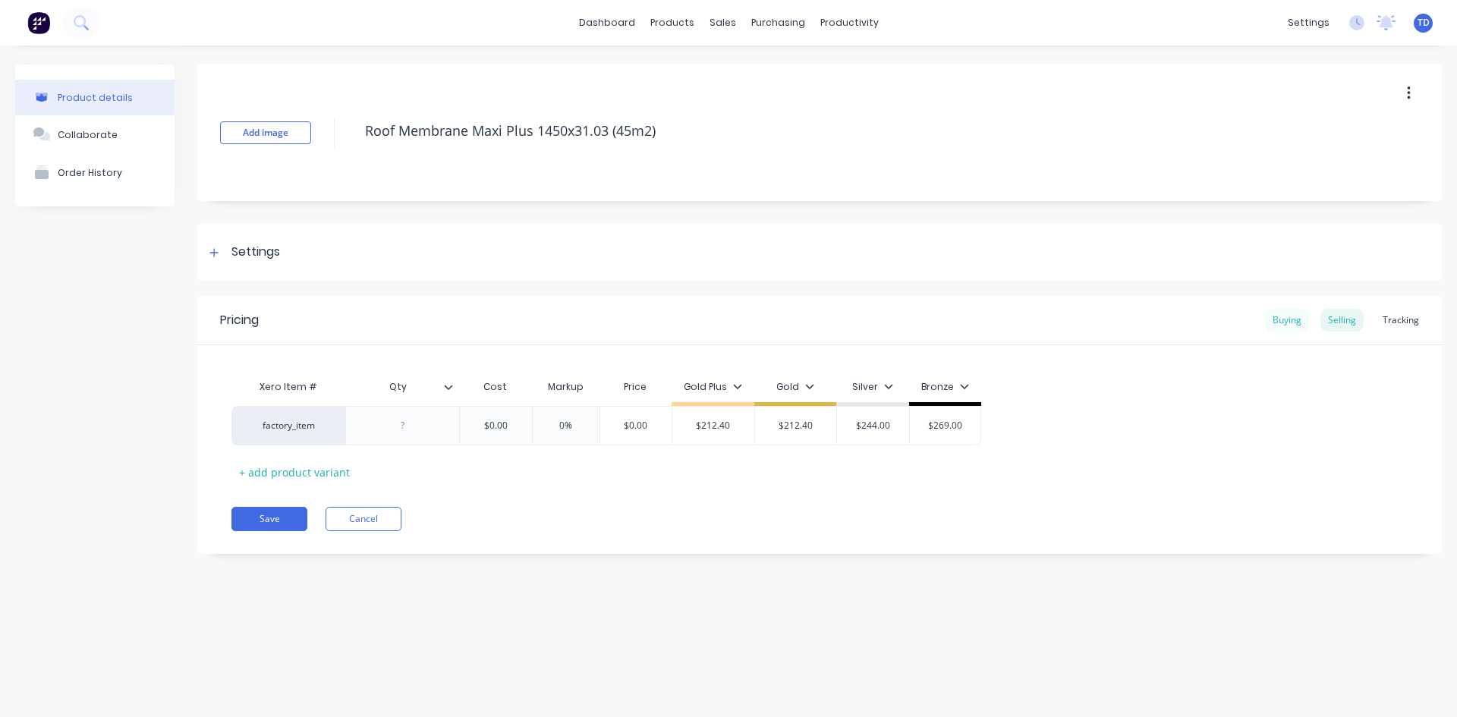
click at [1275, 316] on div "Buying" at bounding box center [1287, 320] width 44 height 23
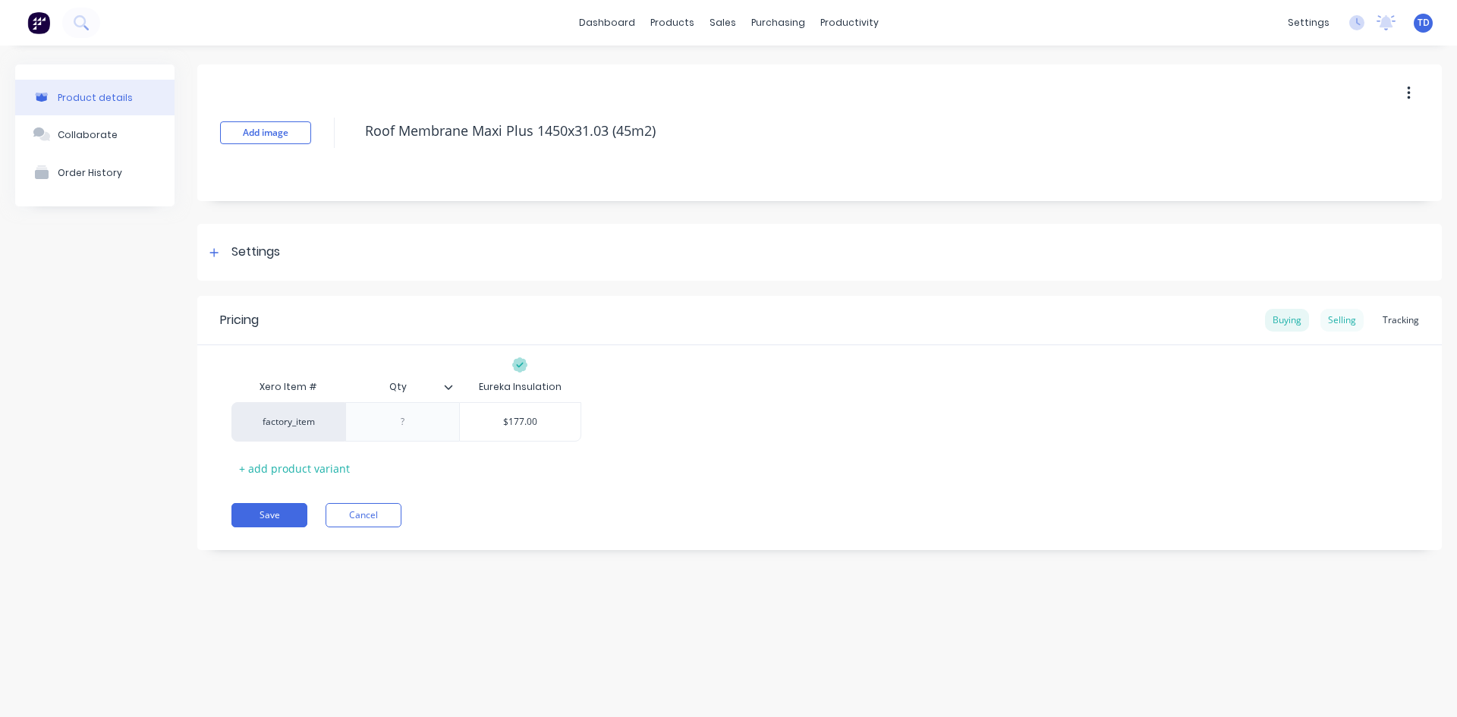
click at [1355, 319] on div "Selling" at bounding box center [1341, 320] width 43 height 23
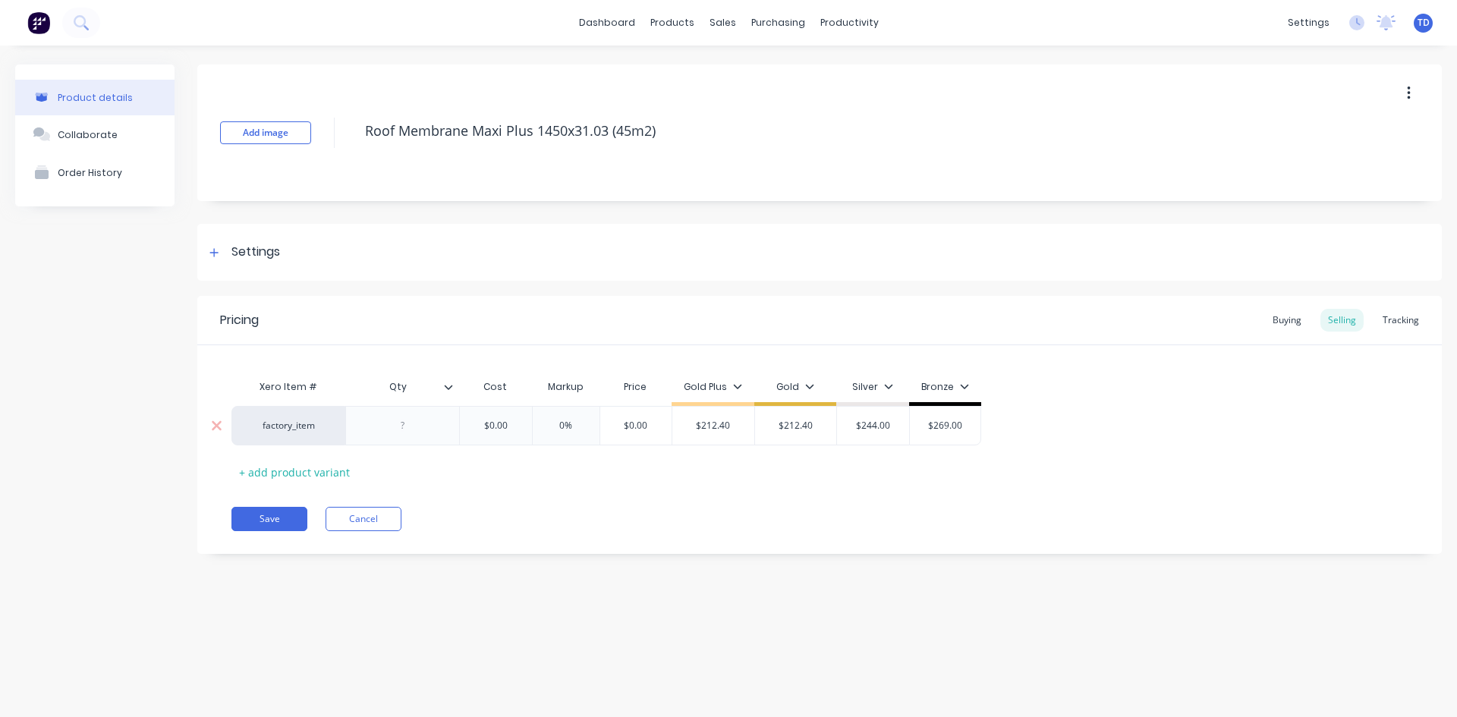
click at [510, 423] on input "$0.00" at bounding box center [496, 426] width 76 height 14
click at [279, 521] on button "Save" at bounding box center [269, 519] width 76 height 24
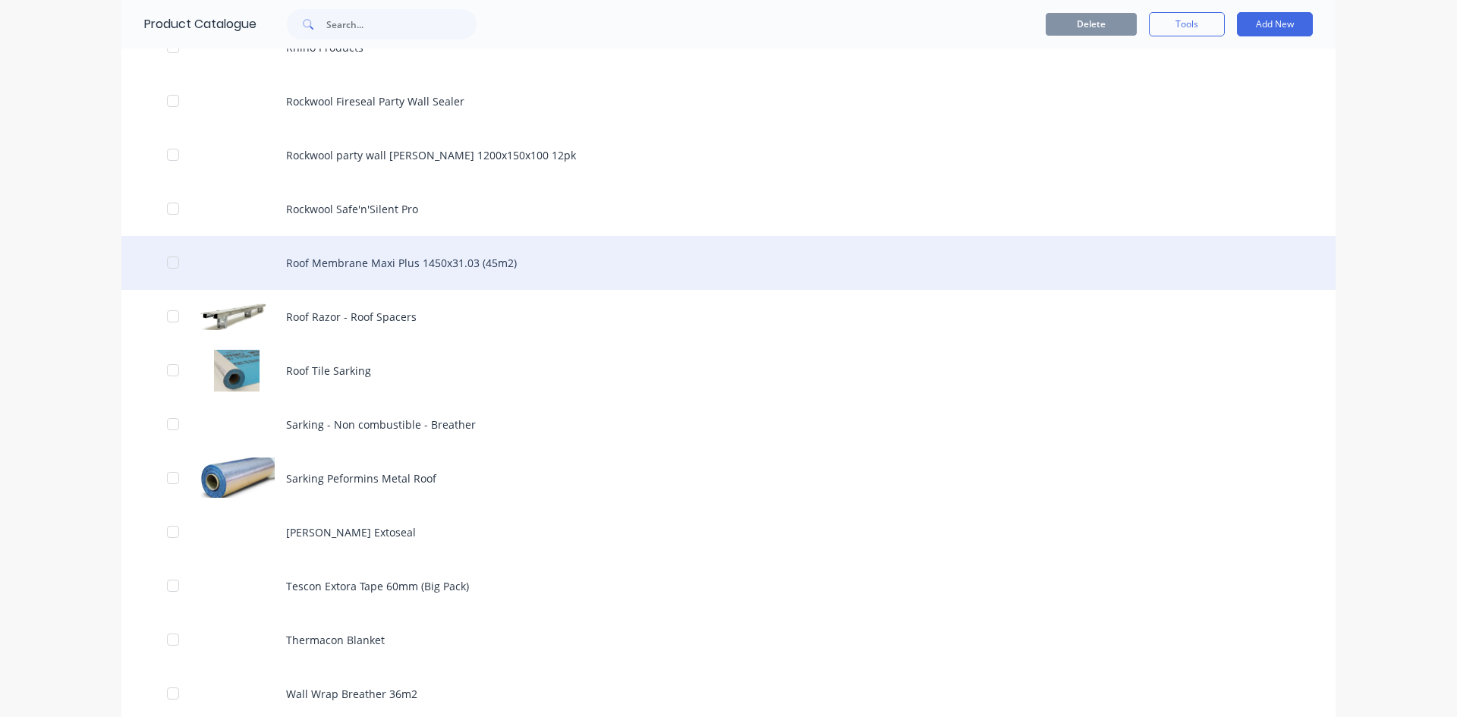
scroll to position [1973, 0]
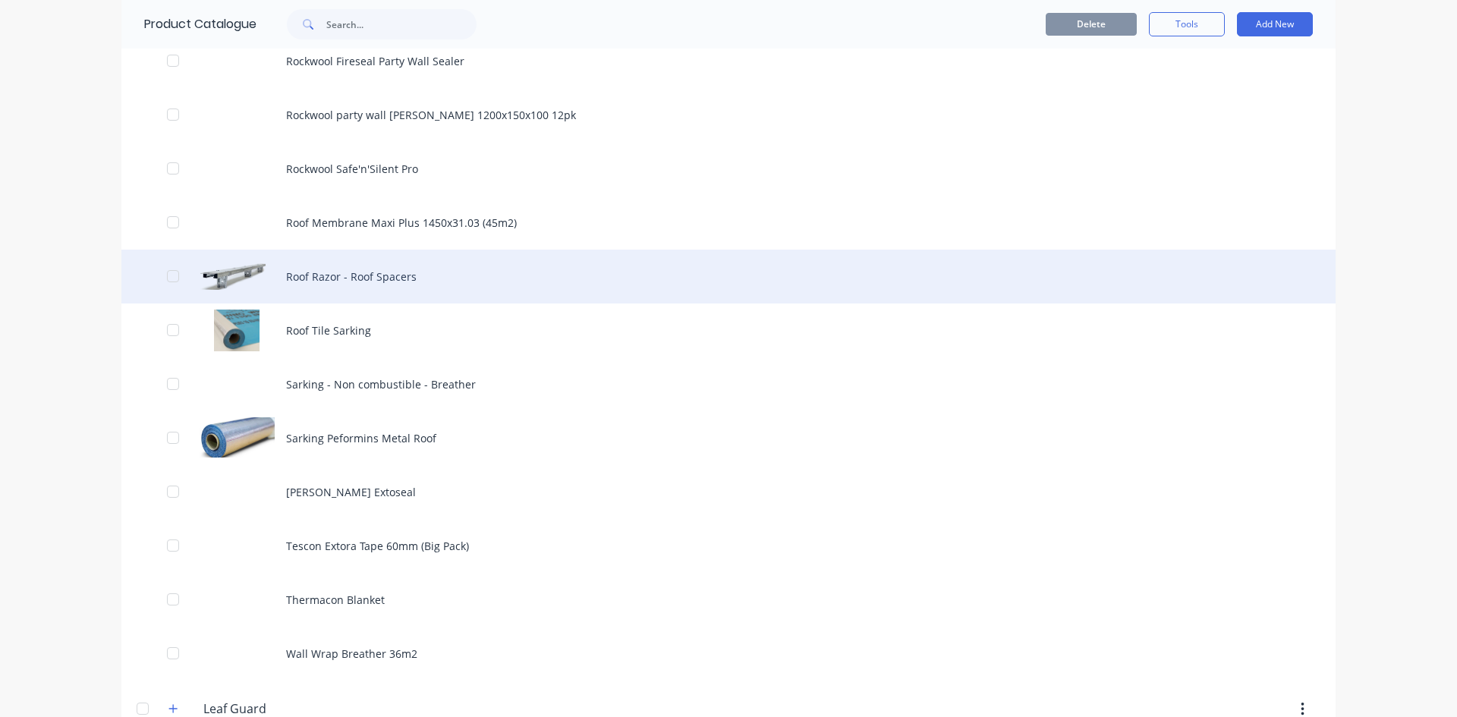
click at [313, 281] on div "Roof Razor - Roof Spacers" at bounding box center [728, 277] width 1214 height 54
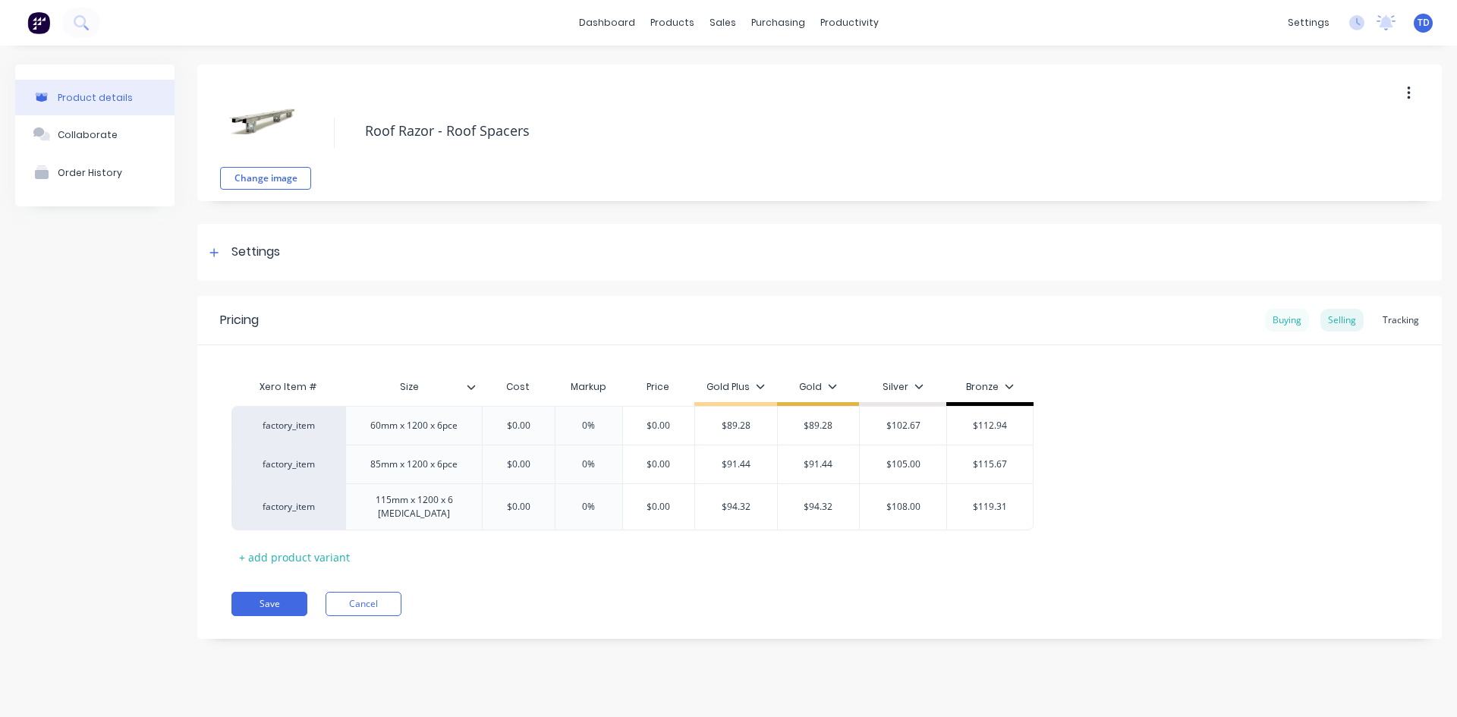
click at [1293, 325] on div "Buying" at bounding box center [1287, 320] width 44 height 23
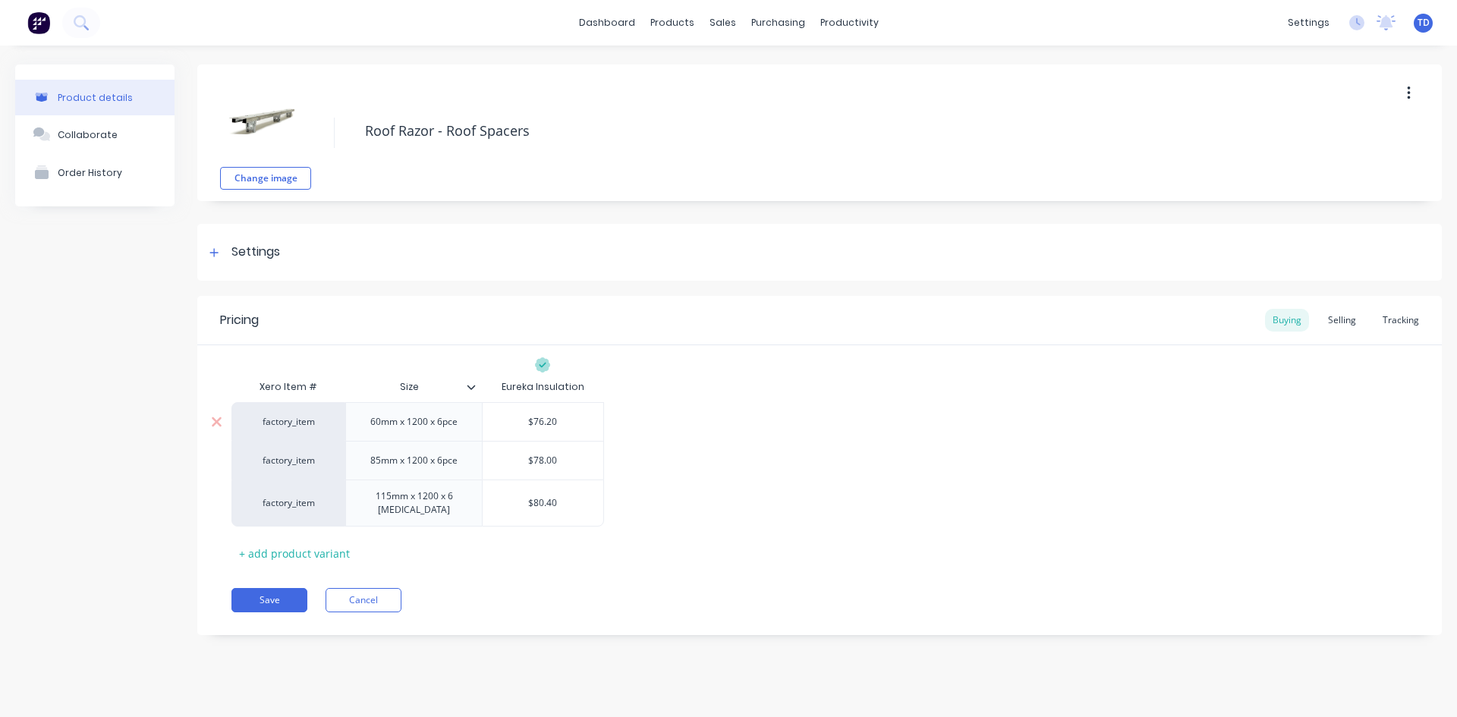
click at [574, 419] on input "$76.20" at bounding box center [543, 422] width 121 height 14
click at [451, 505] on div "115mm x 1200 x 6 [MEDICAL_DATA]" at bounding box center [414, 502] width 124 height 33
click at [1339, 325] on div "Selling" at bounding box center [1341, 320] width 43 height 23
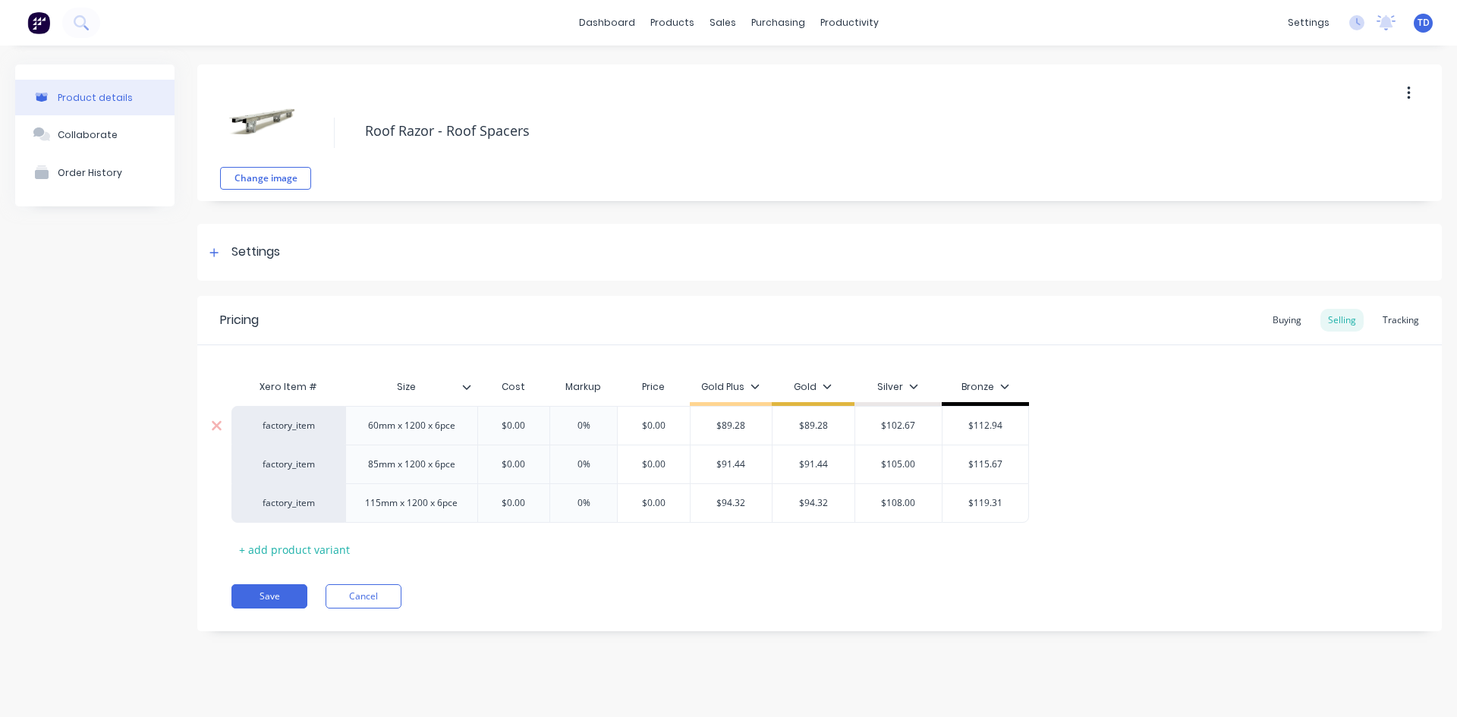
click at [526, 419] on input "$0.00" at bounding box center [514, 426] width 76 height 14
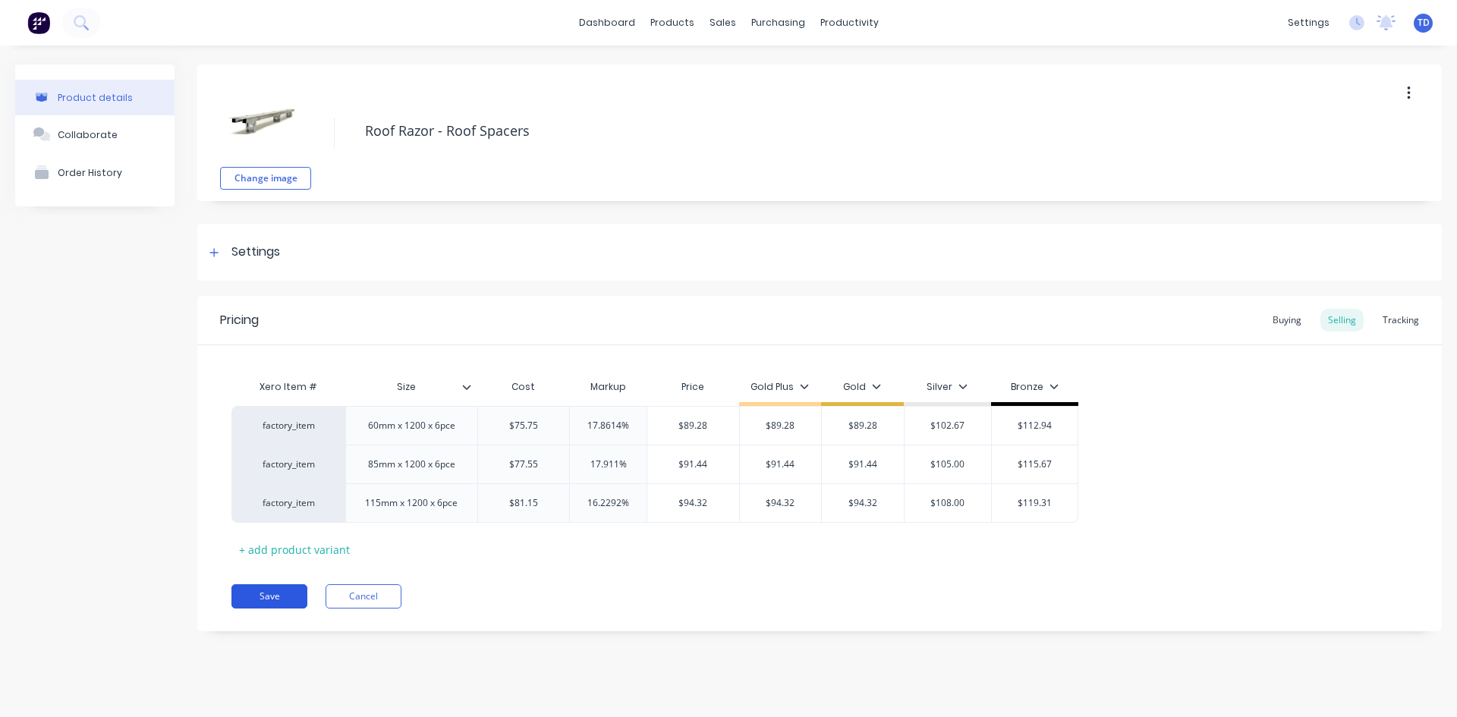
click at [244, 599] on button "Save" at bounding box center [269, 596] width 76 height 24
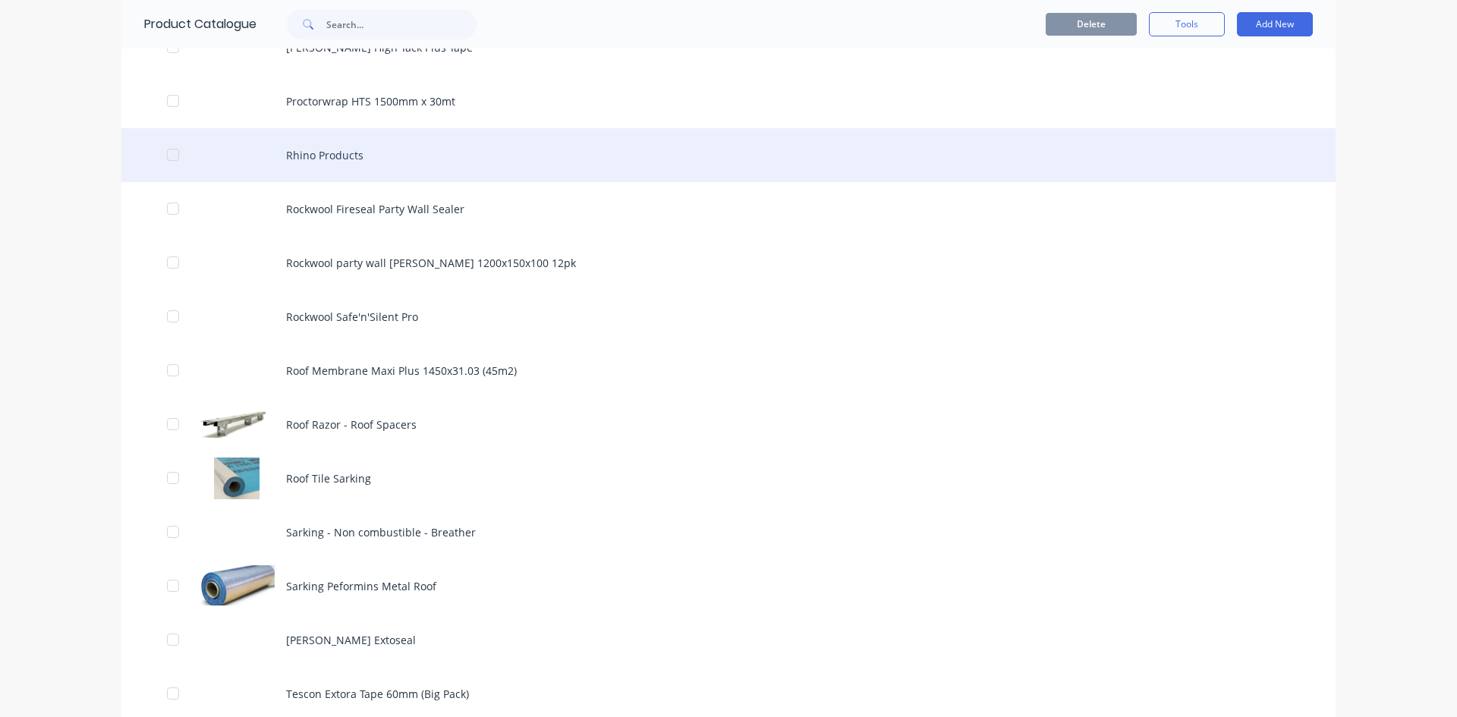
scroll to position [1897, 0]
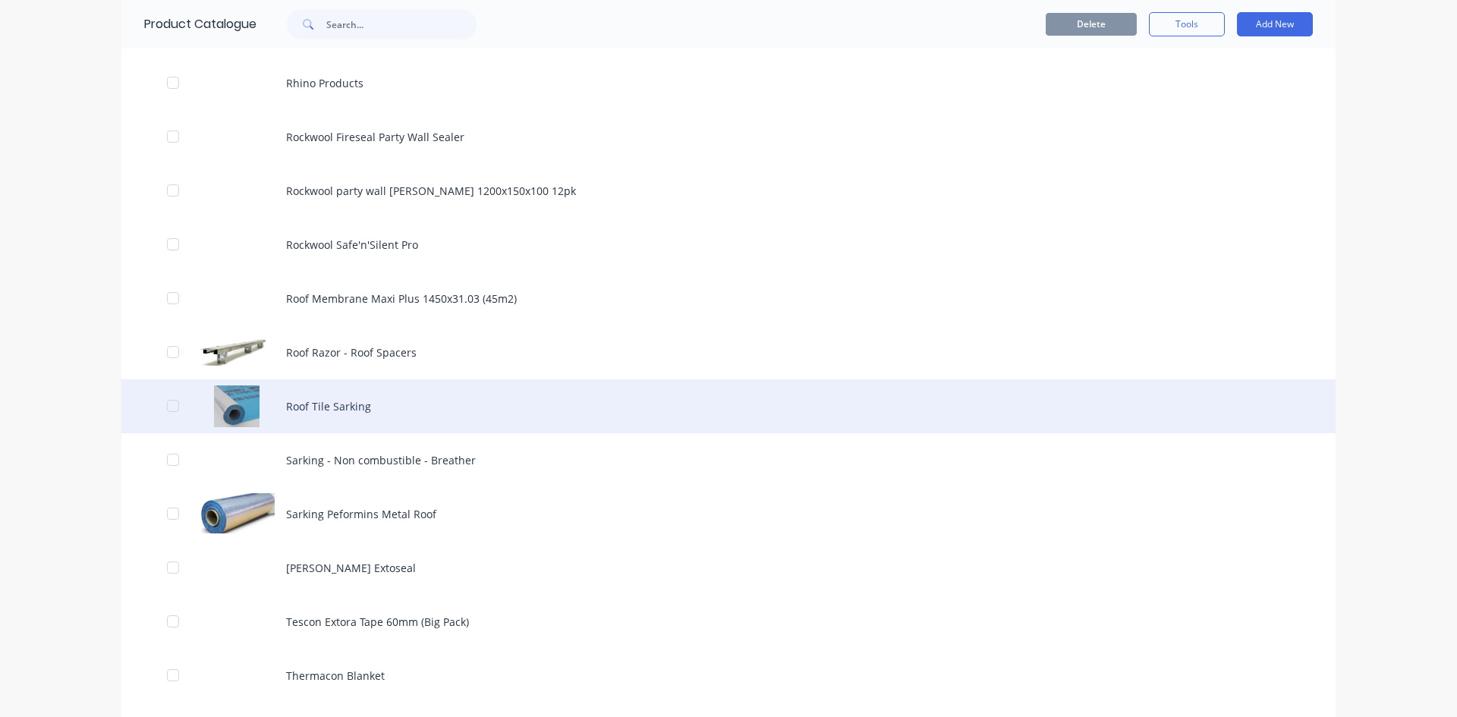
click at [303, 410] on div "Roof Tile Sarking" at bounding box center [728, 406] width 1214 height 54
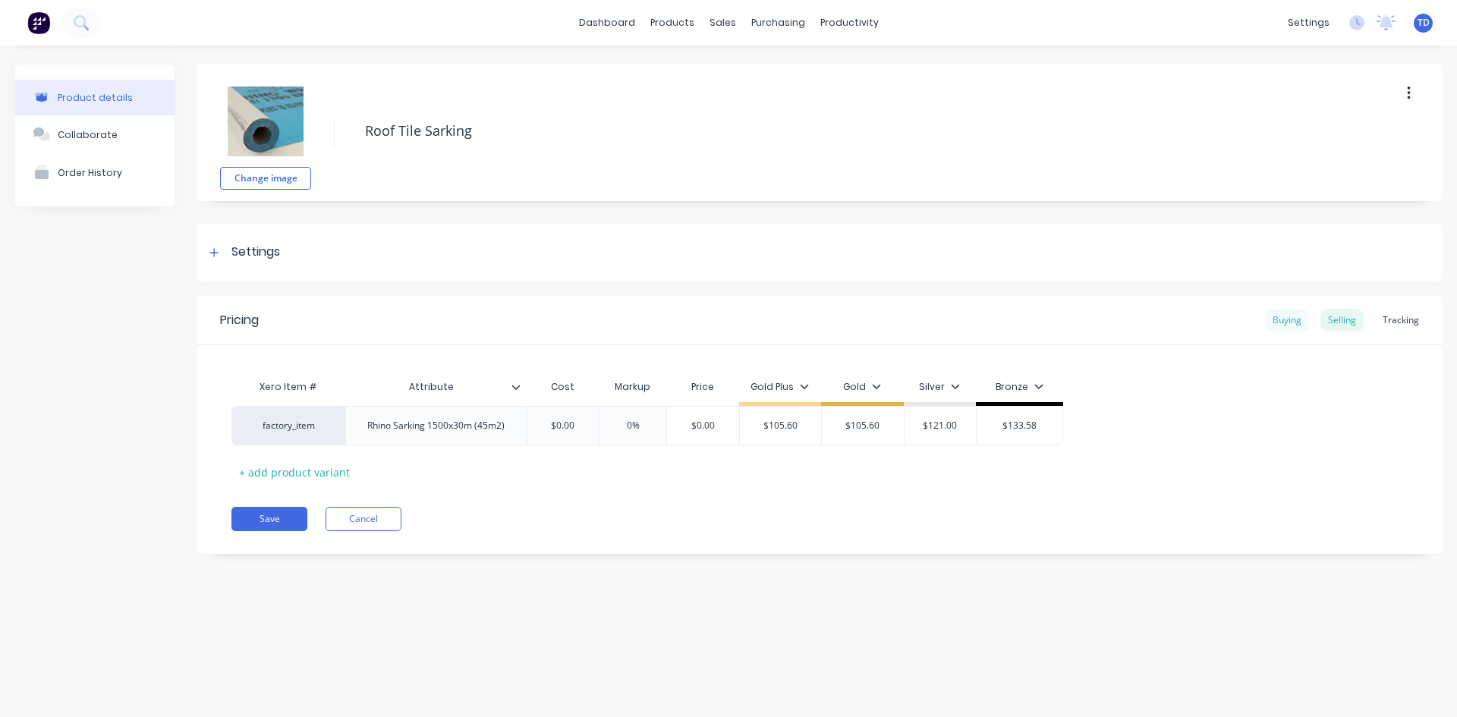
click at [1292, 325] on div "Buying" at bounding box center [1287, 320] width 44 height 23
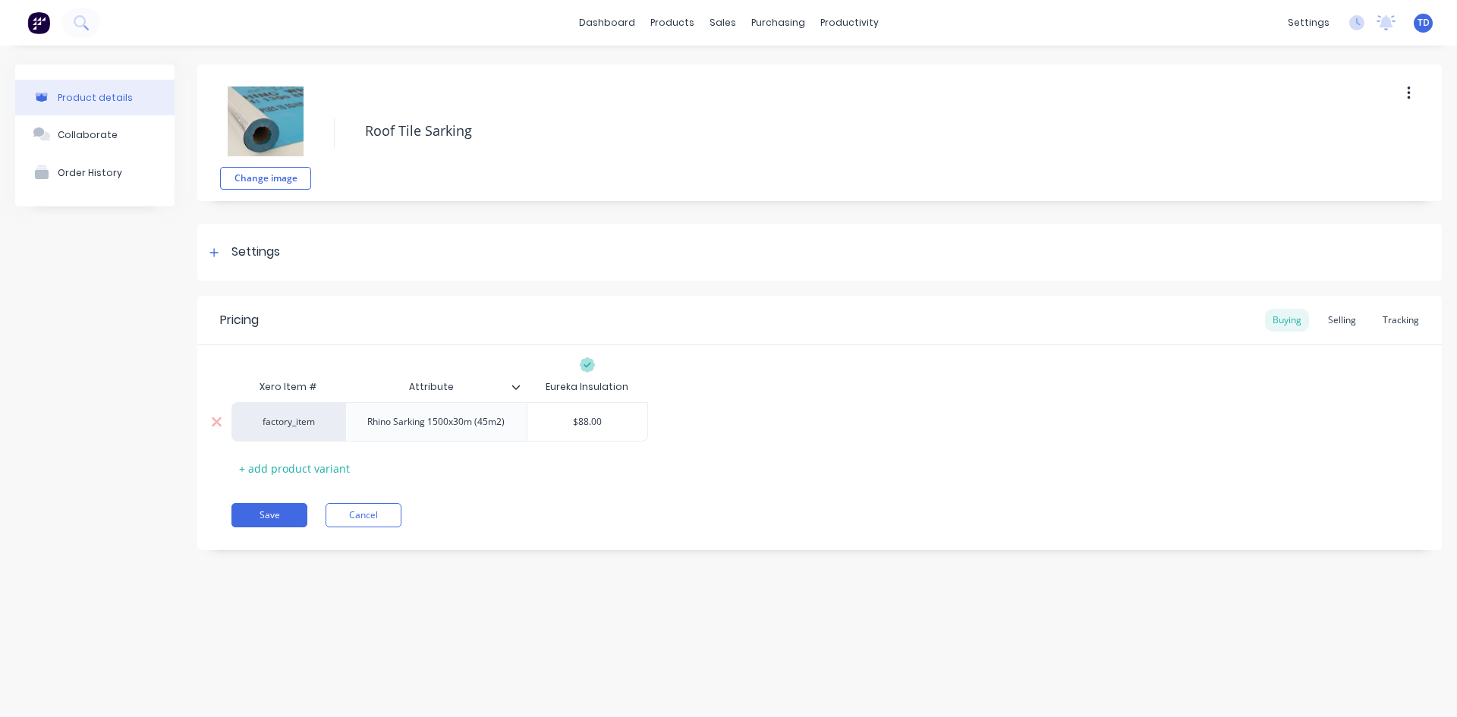
click at [612, 423] on input "$88.00" at bounding box center [587, 422] width 121 height 14
click at [1357, 319] on div "Selling" at bounding box center [1341, 320] width 43 height 23
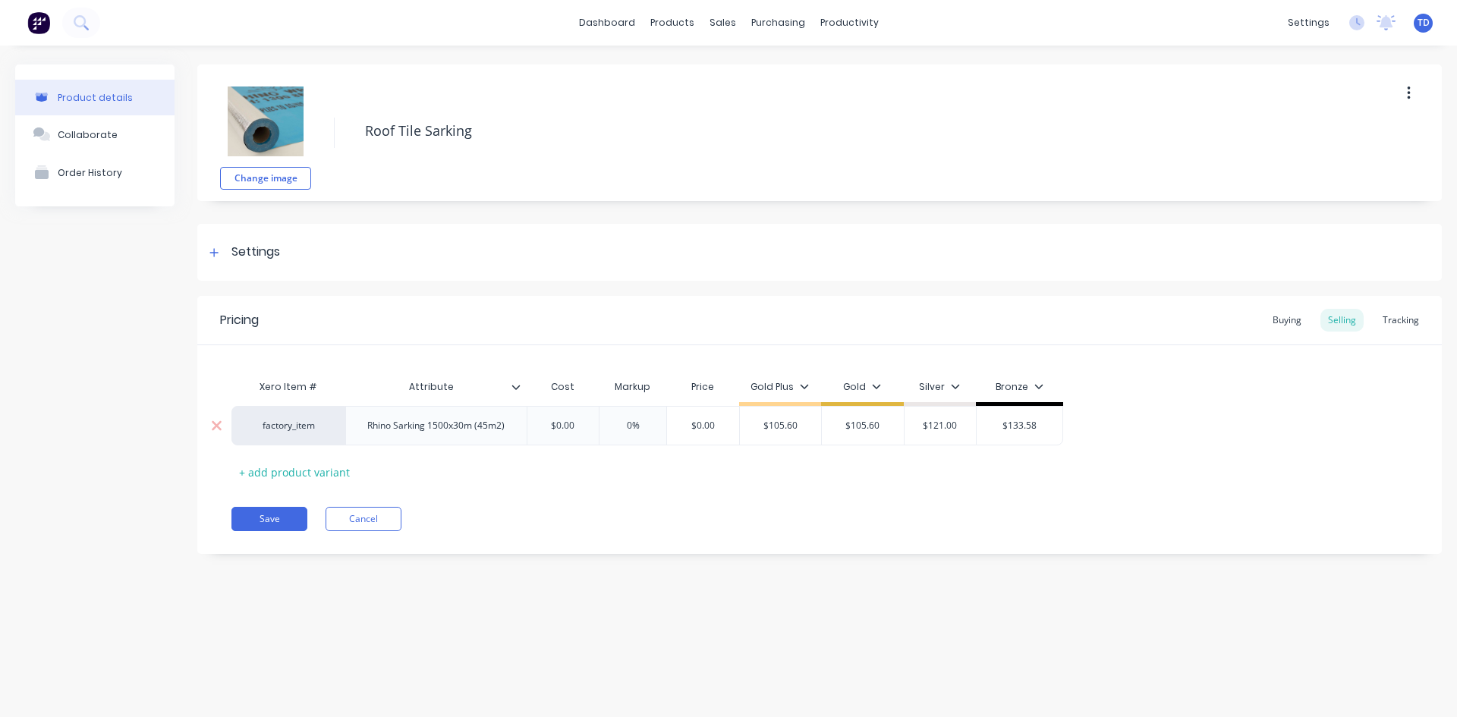
click at [580, 427] on input "$0.00" at bounding box center [563, 426] width 76 height 14
click at [748, 429] on input "$105.60" at bounding box center [728, 426] width 92 height 14
click at [268, 527] on button "Save" at bounding box center [269, 519] width 76 height 24
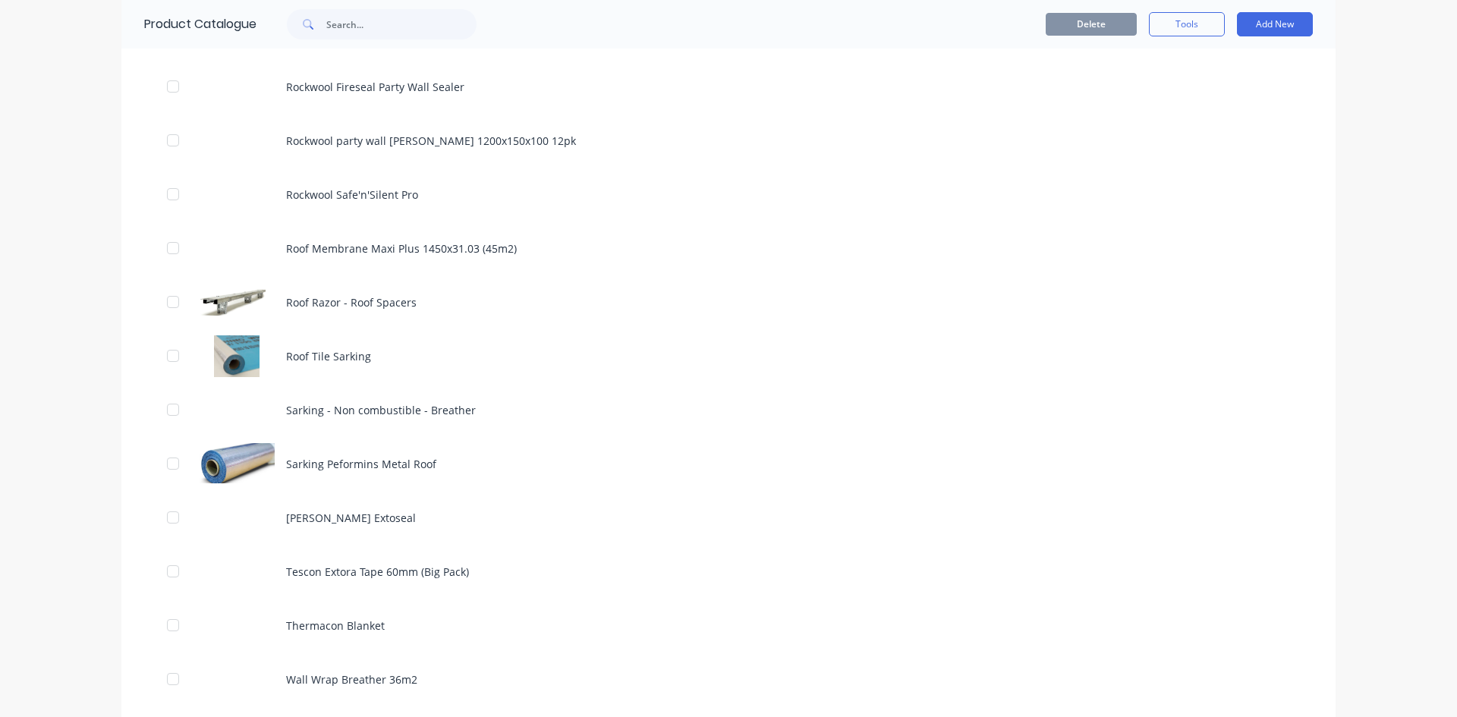
scroll to position [1973, 0]
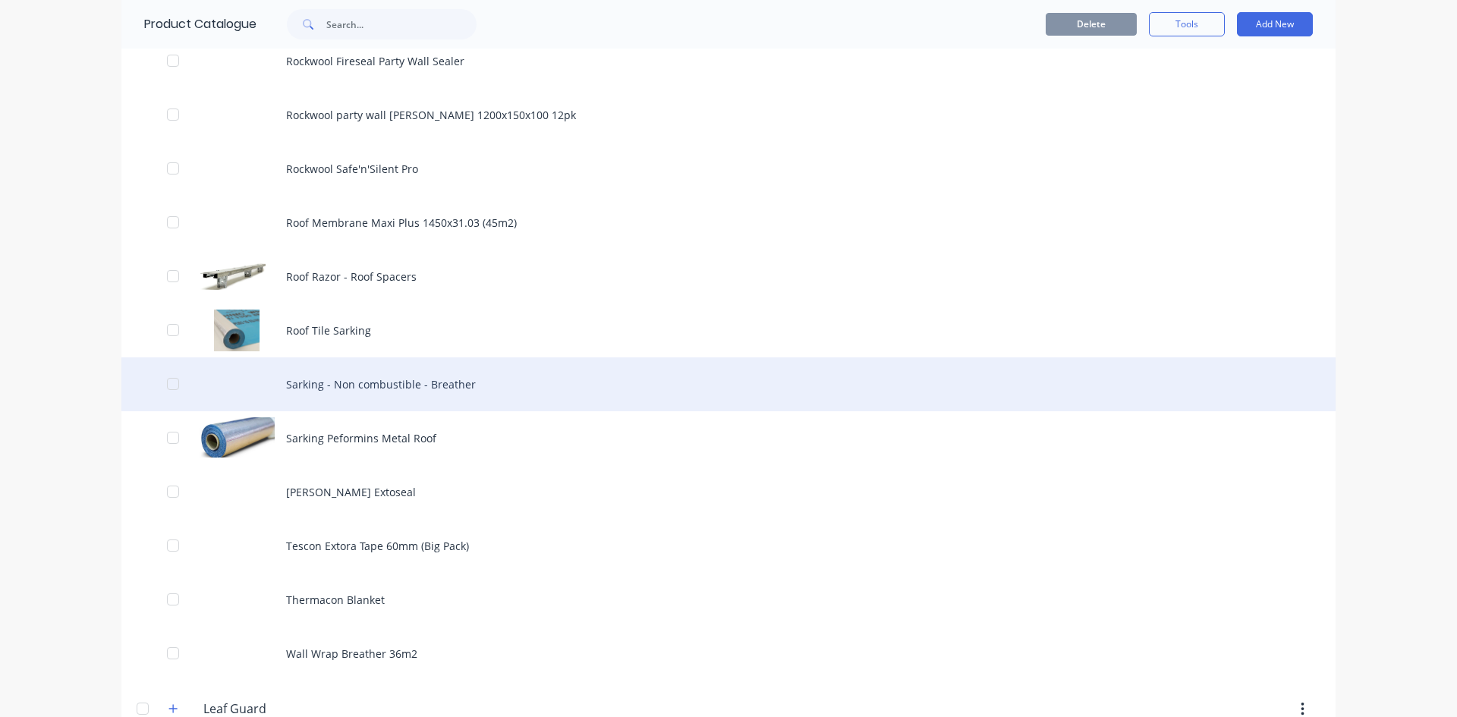
click at [345, 386] on div "Sarking - Non combustible - Breather" at bounding box center [728, 384] width 1214 height 54
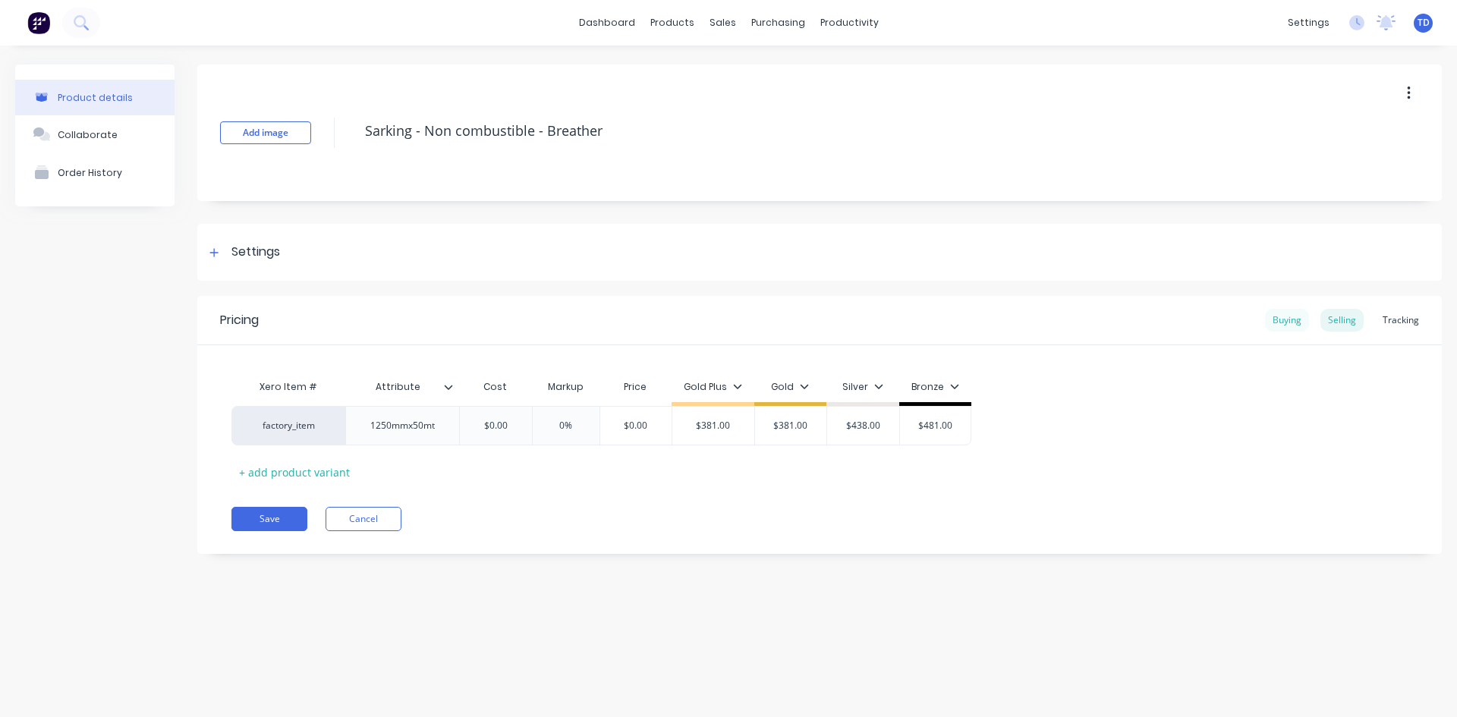
click at [1274, 320] on div "Buying" at bounding box center [1287, 320] width 44 height 23
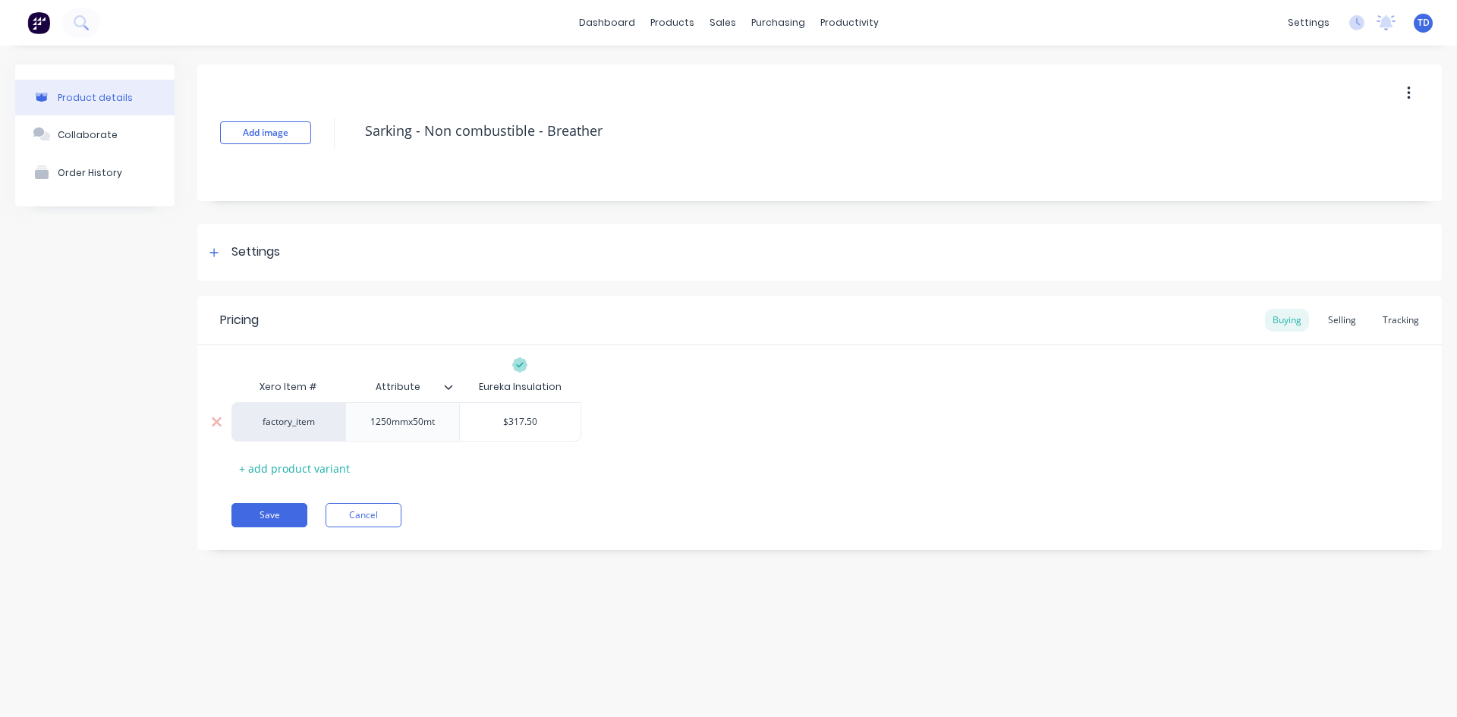
click at [551, 423] on input "$317.50" at bounding box center [520, 422] width 121 height 14
click at [1357, 328] on div "Selling" at bounding box center [1341, 320] width 43 height 23
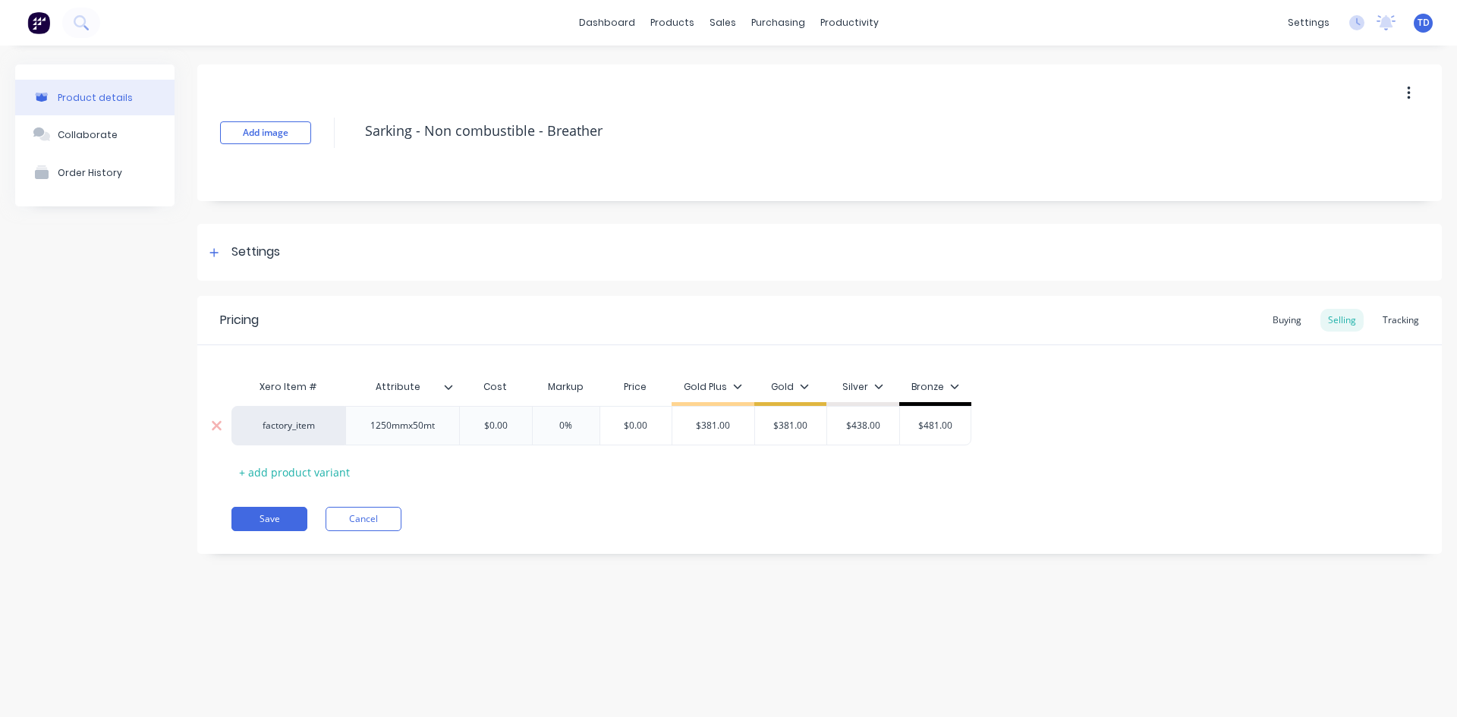
click at [502, 417] on div "$0.00" at bounding box center [496, 426] width 76 height 38
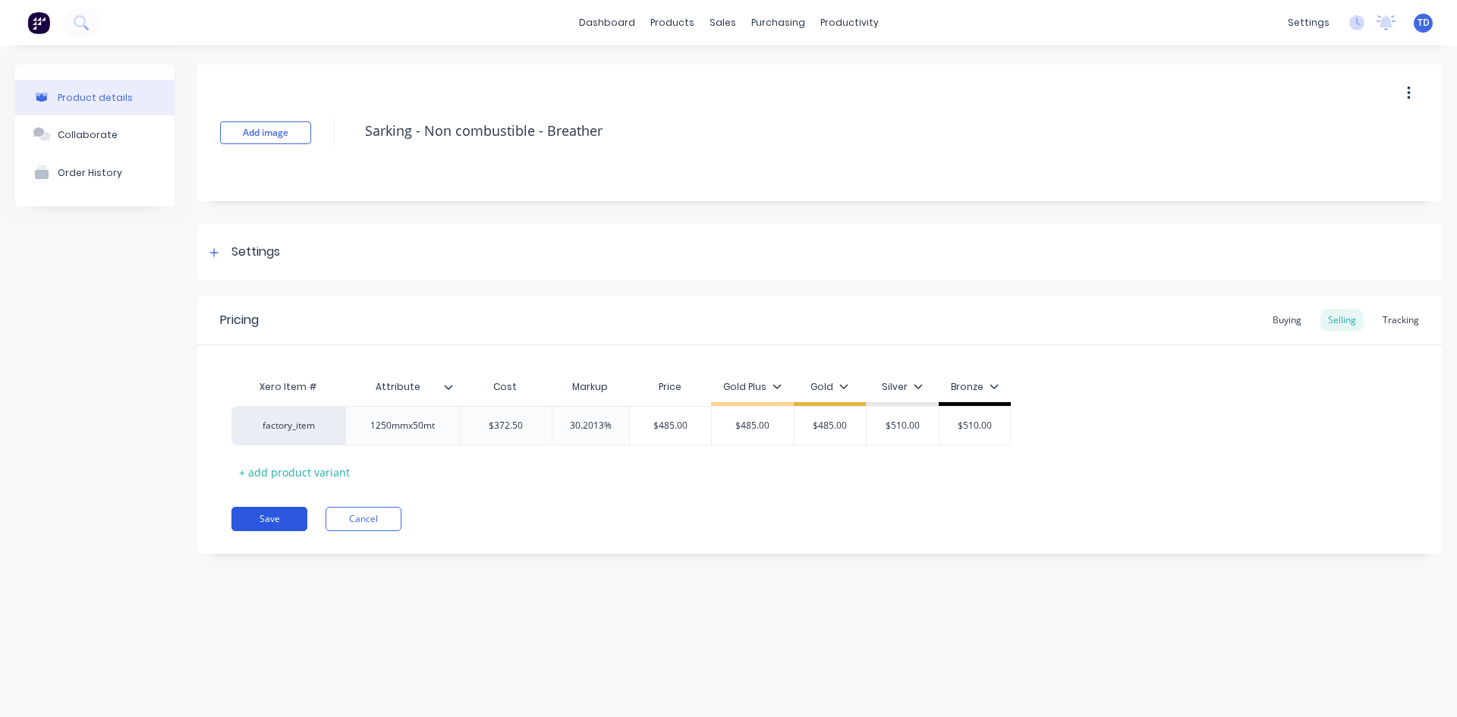
click at [252, 516] on button "Save" at bounding box center [269, 519] width 76 height 24
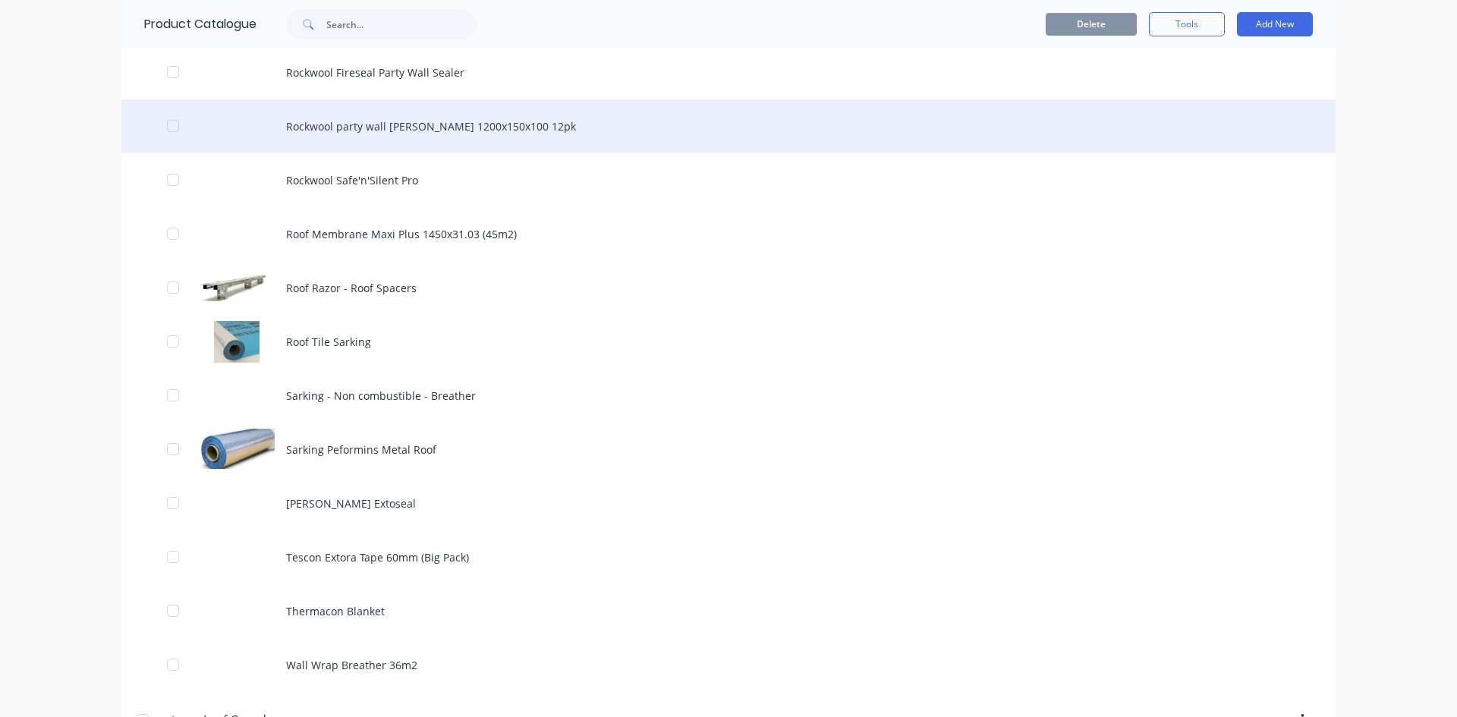
scroll to position [1973, 0]
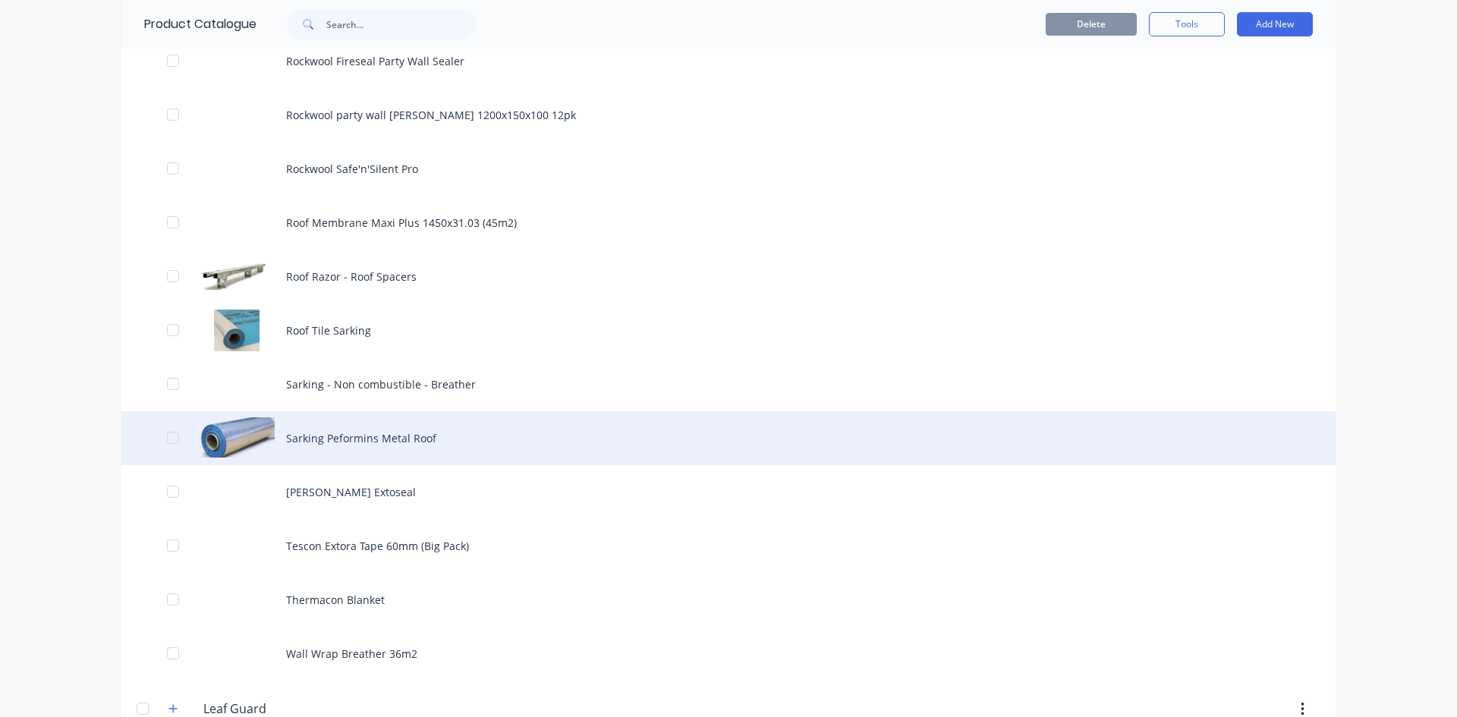
click at [313, 438] on div "Sarking Peformins Metal Roof" at bounding box center [728, 438] width 1214 height 54
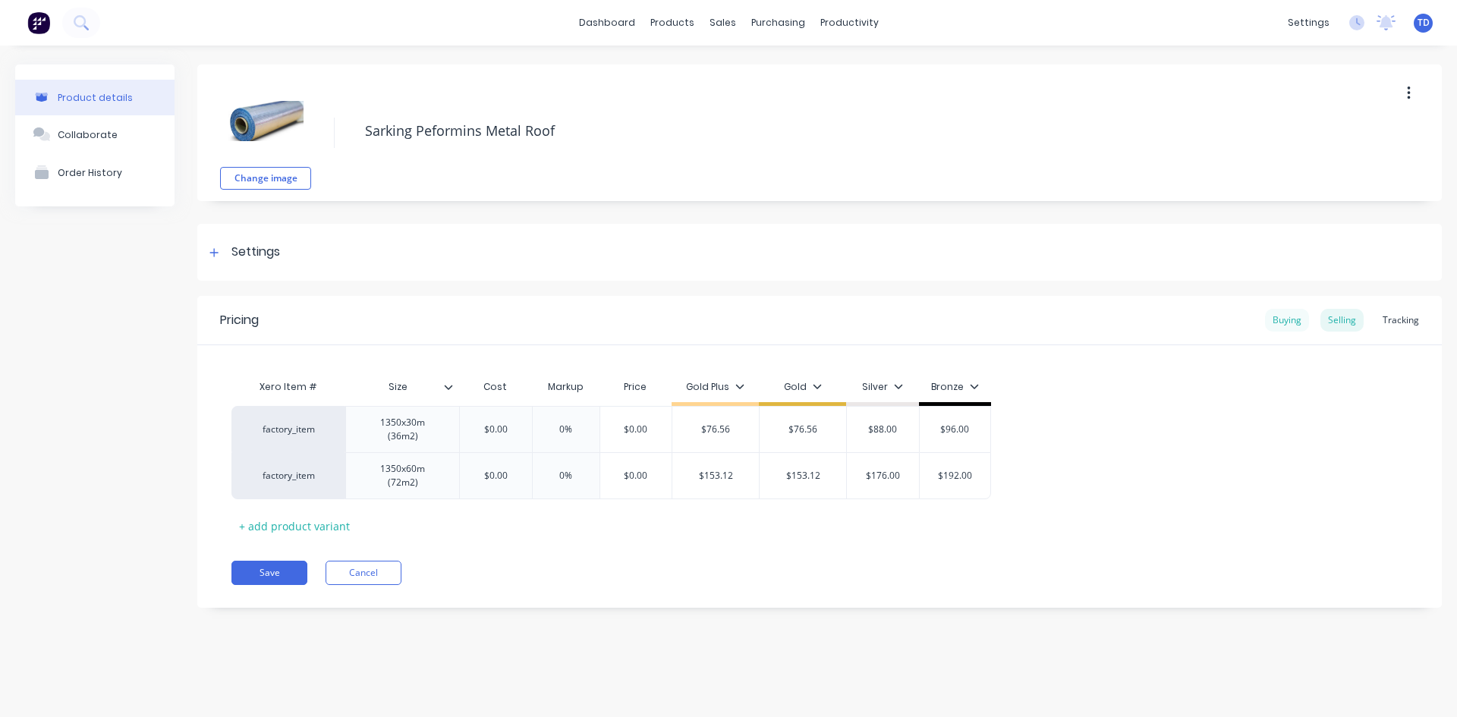
click at [1277, 322] on div "Buying" at bounding box center [1287, 320] width 44 height 23
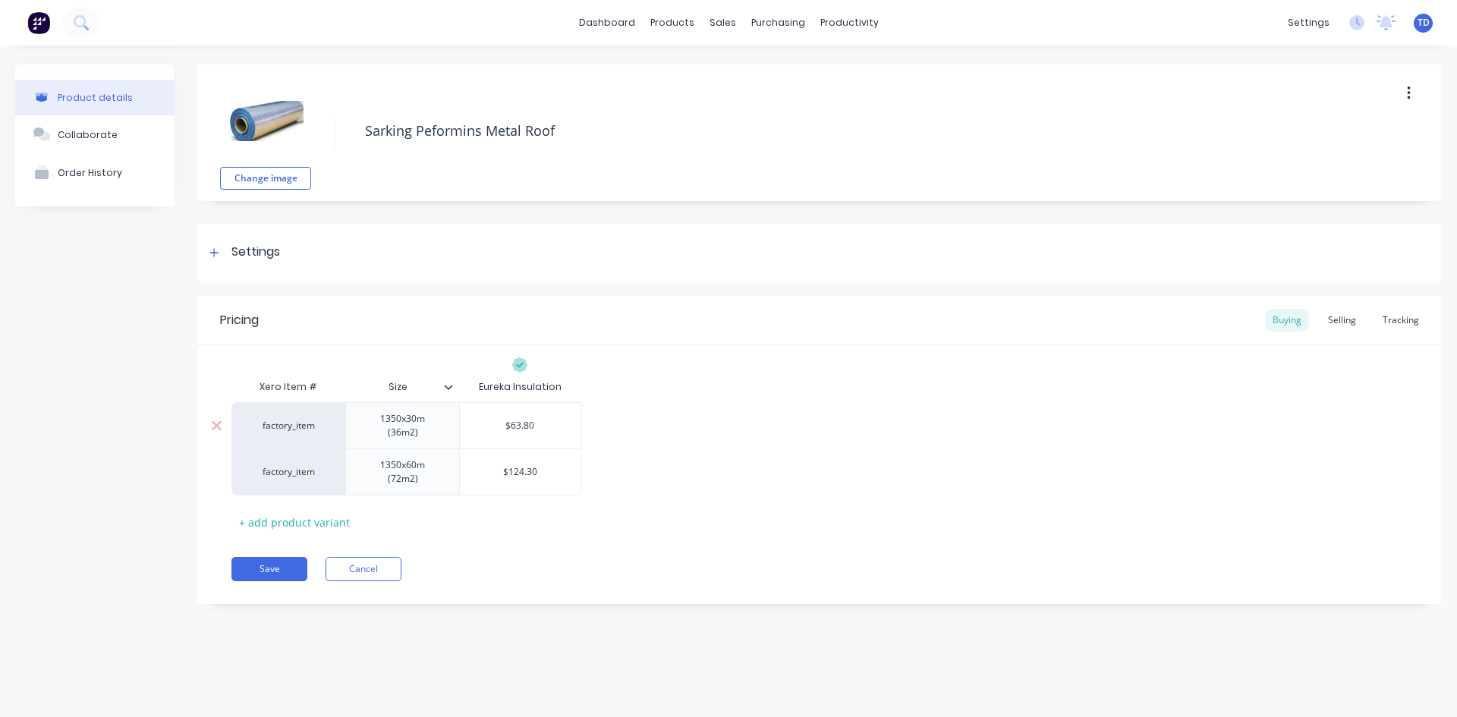
click at [558, 423] on input "$63.80" at bounding box center [520, 426] width 121 height 14
click at [1337, 320] on div "Selling" at bounding box center [1341, 320] width 43 height 23
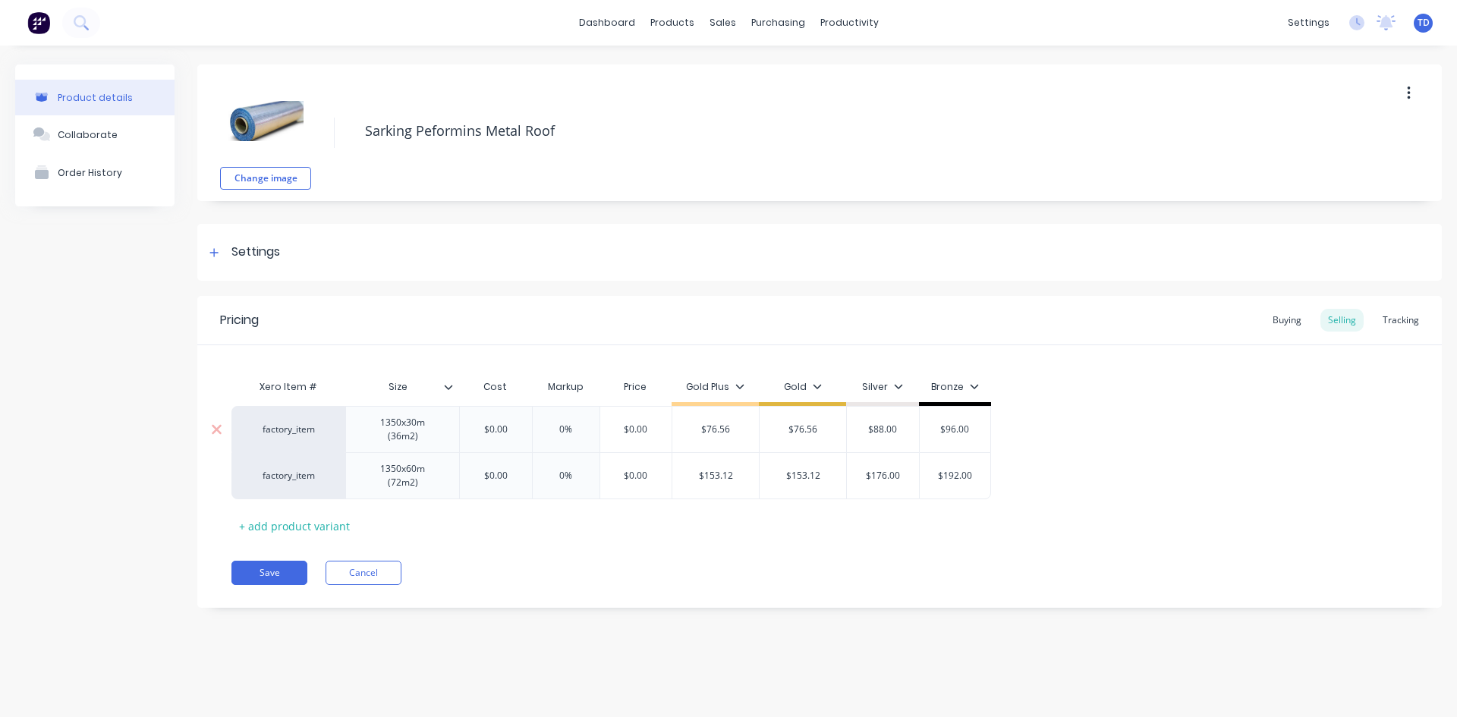
click at [512, 428] on input "$0.00" at bounding box center [496, 430] width 76 height 14
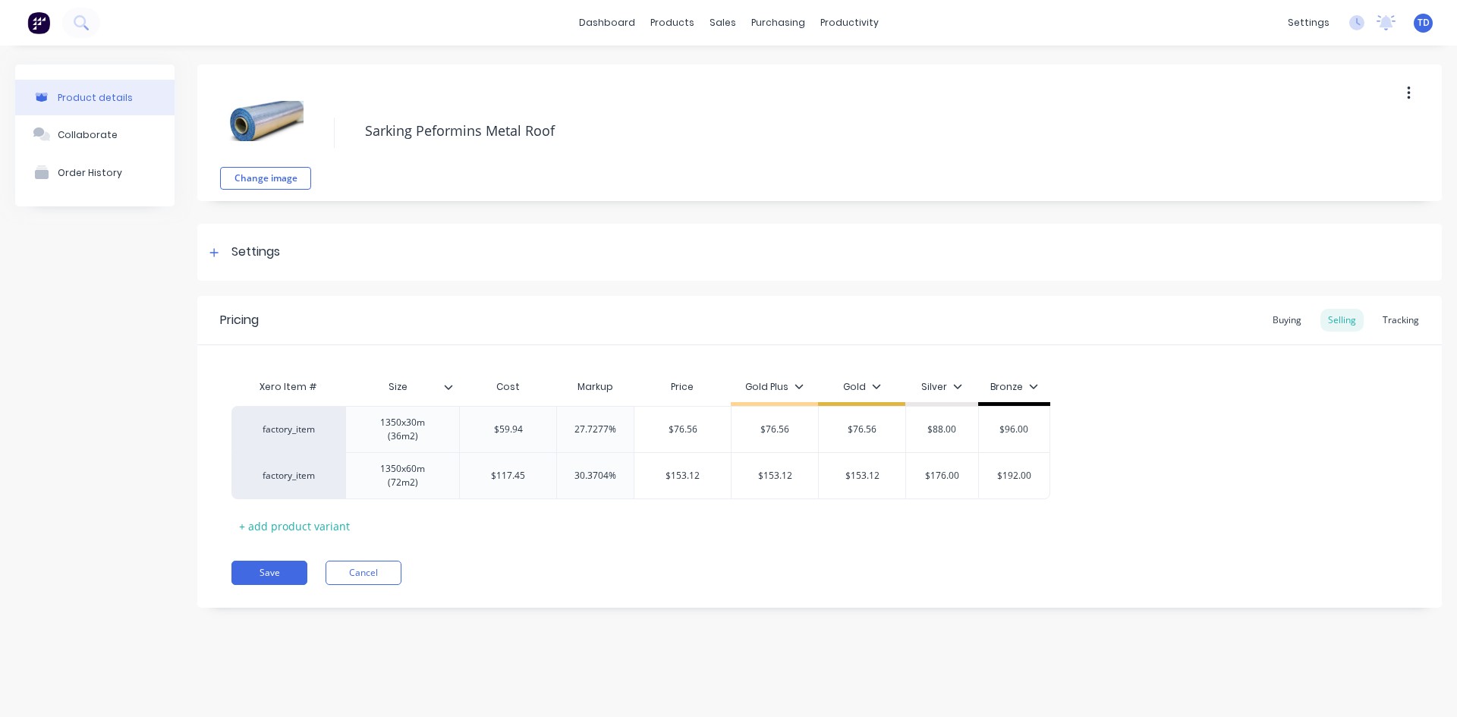
click at [467, 511] on div "Xero Item # Size Cost Markup Price Gold Plus Gold Silver Bronze factory_item 13…" at bounding box center [819, 455] width 1176 height 166
click at [256, 561] on button "Save" at bounding box center [269, 573] width 76 height 24
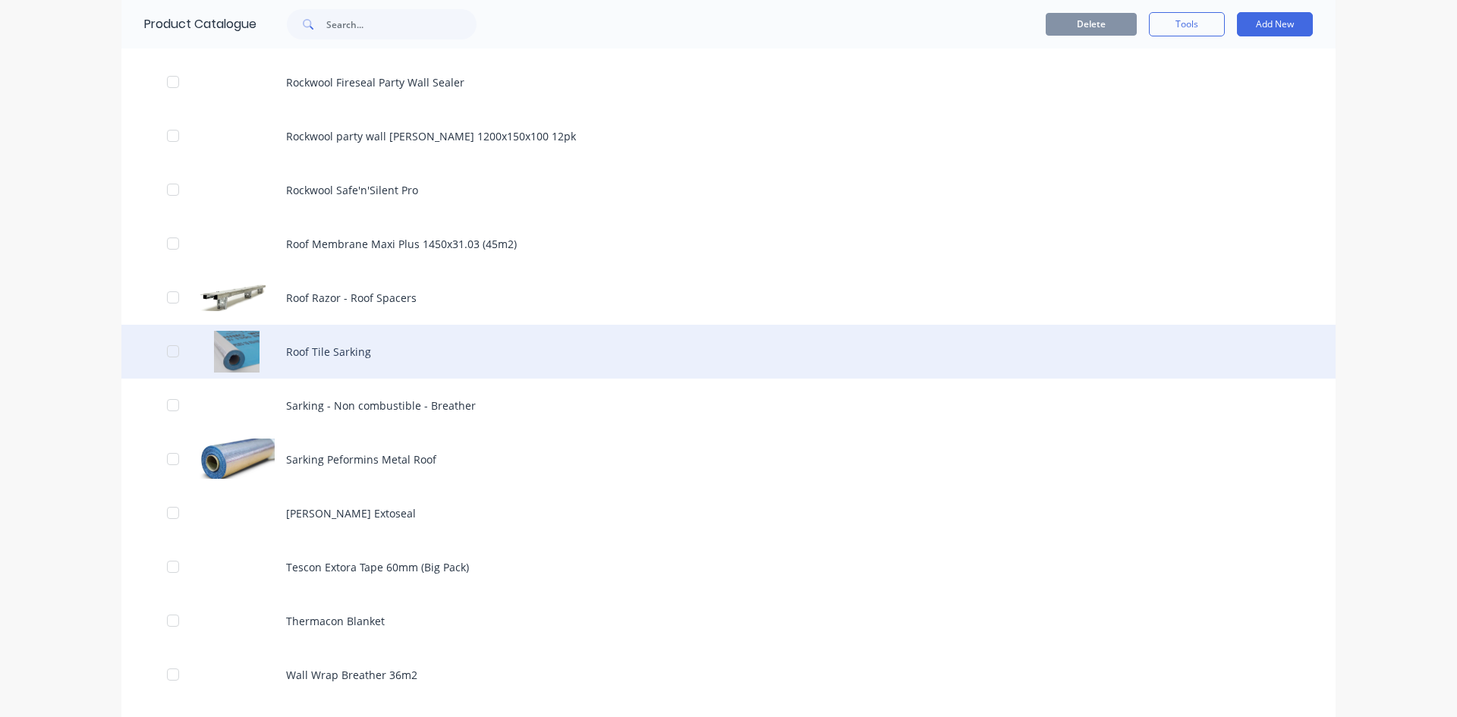
scroll to position [2124, 0]
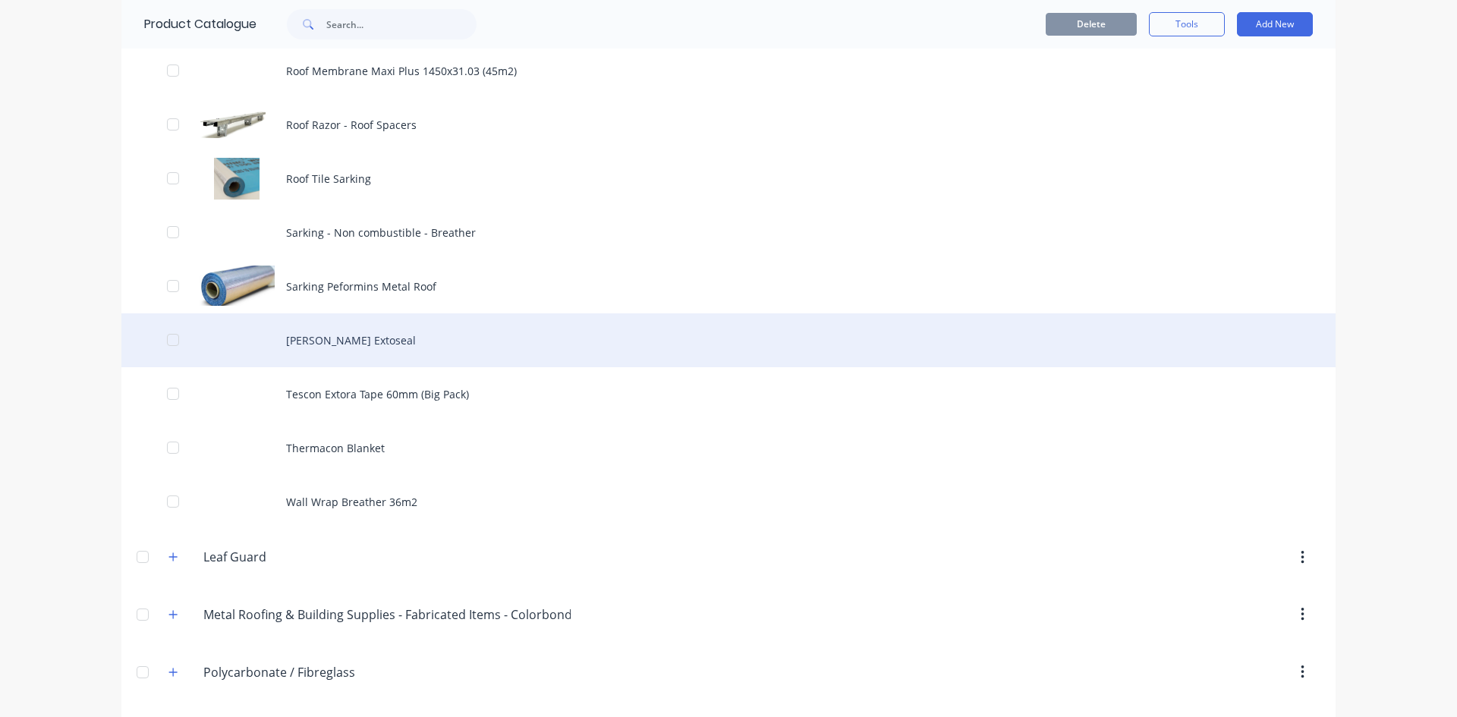
click at [300, 343] on div "[PERSON_NAME] Extoseal" at bounding box center [728, 340] width 1214 height 54
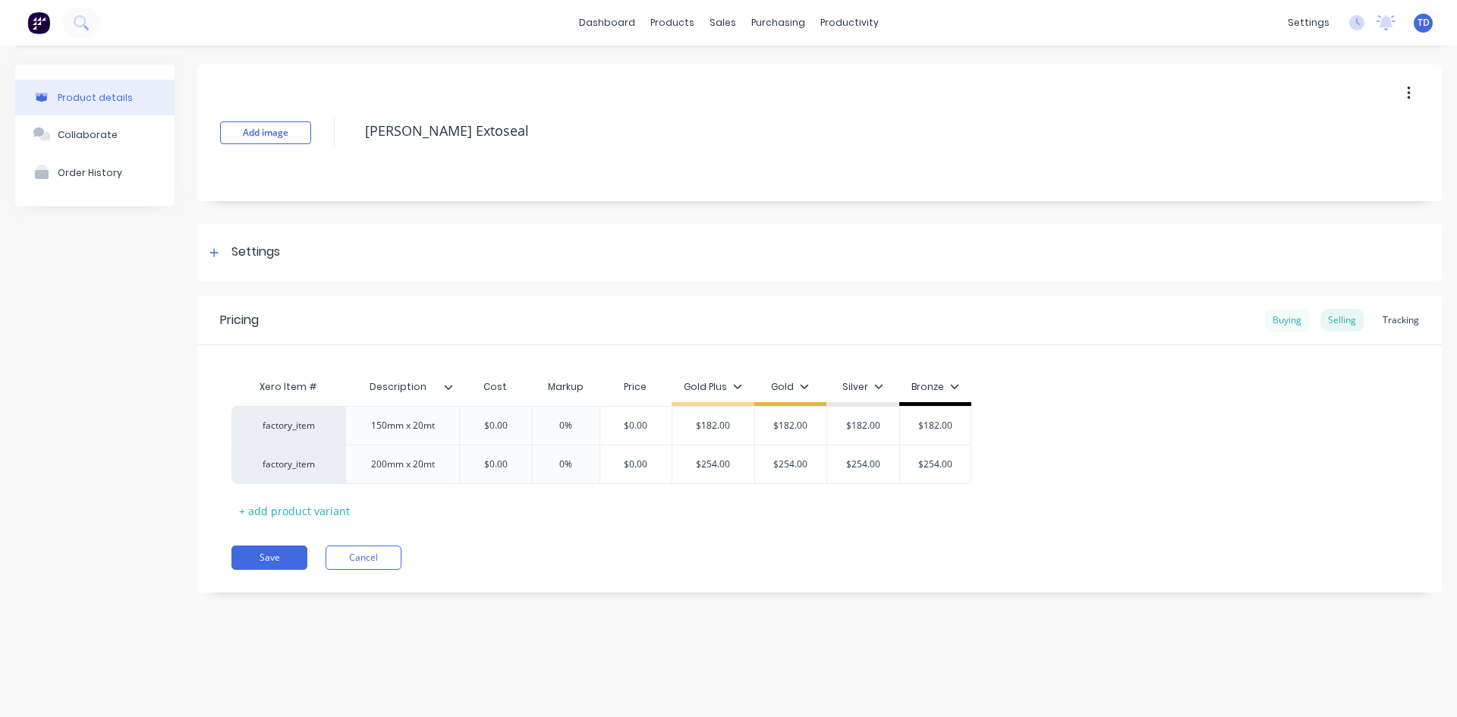
click at [1297, 324] on div "Buying" at bounding box center [1287, 320] width 44 height 23
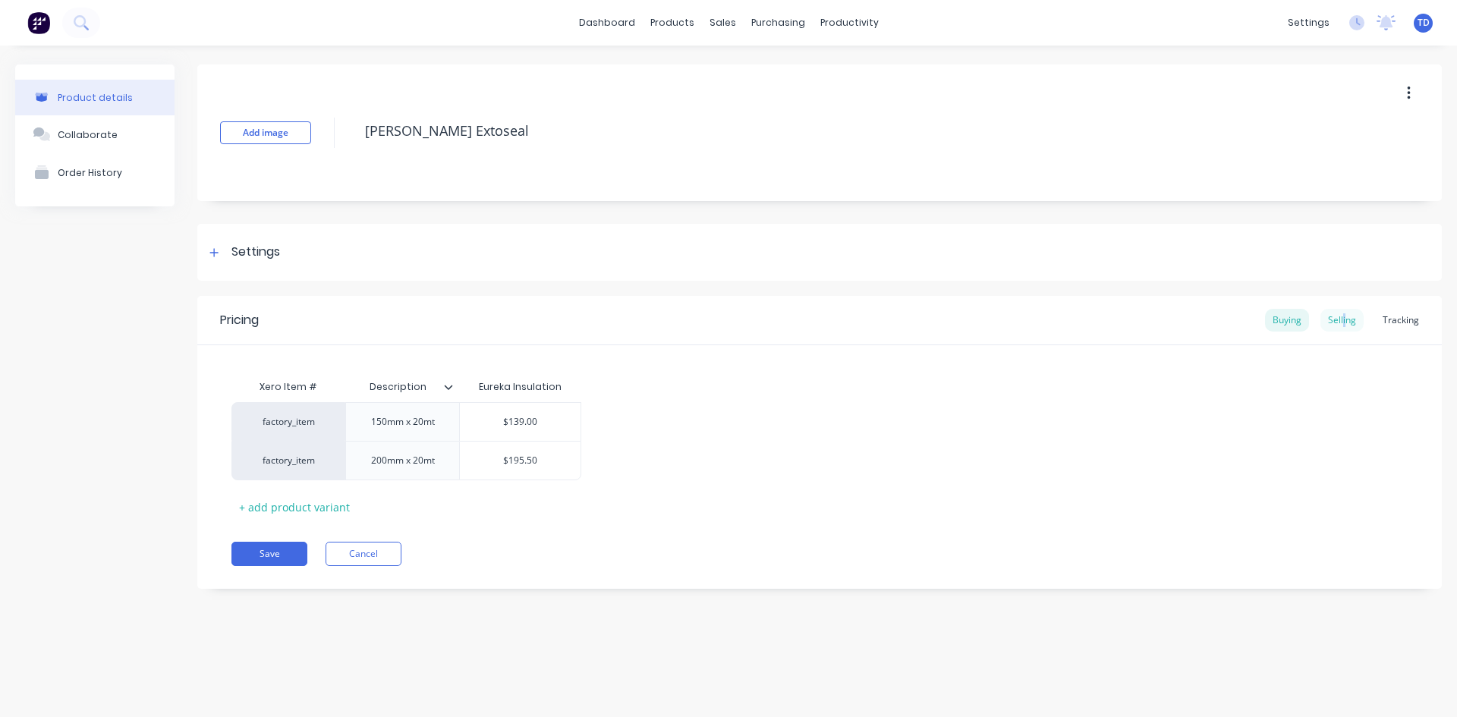
click at [1346, 319] on div "Selling" at bounding box center [1341, 320] width 43 height 23
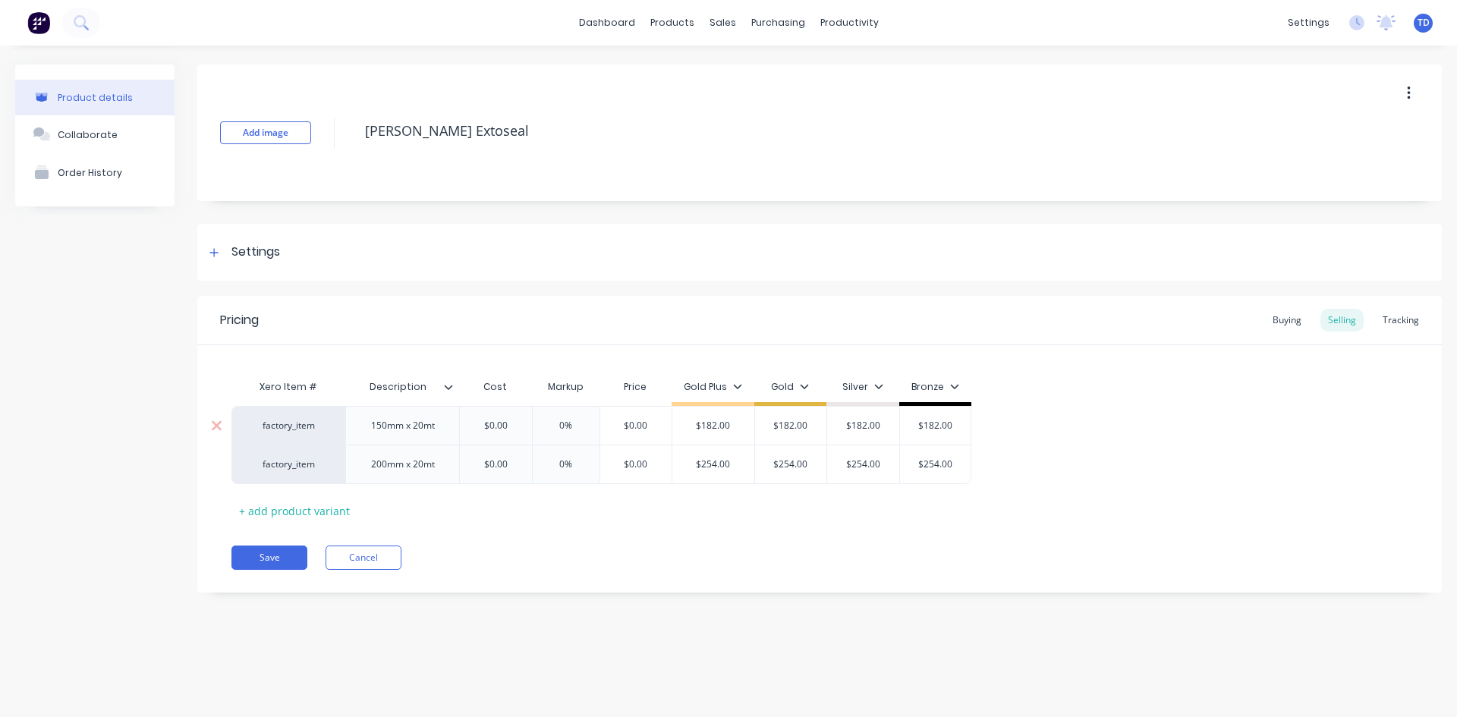
click at [517, 429] on input "$0.00" at bounding box center [496, 426] width 76 height 14
click at [527, 432] on input "$0.00" at bounding box center [496, 426] width 76 height 14
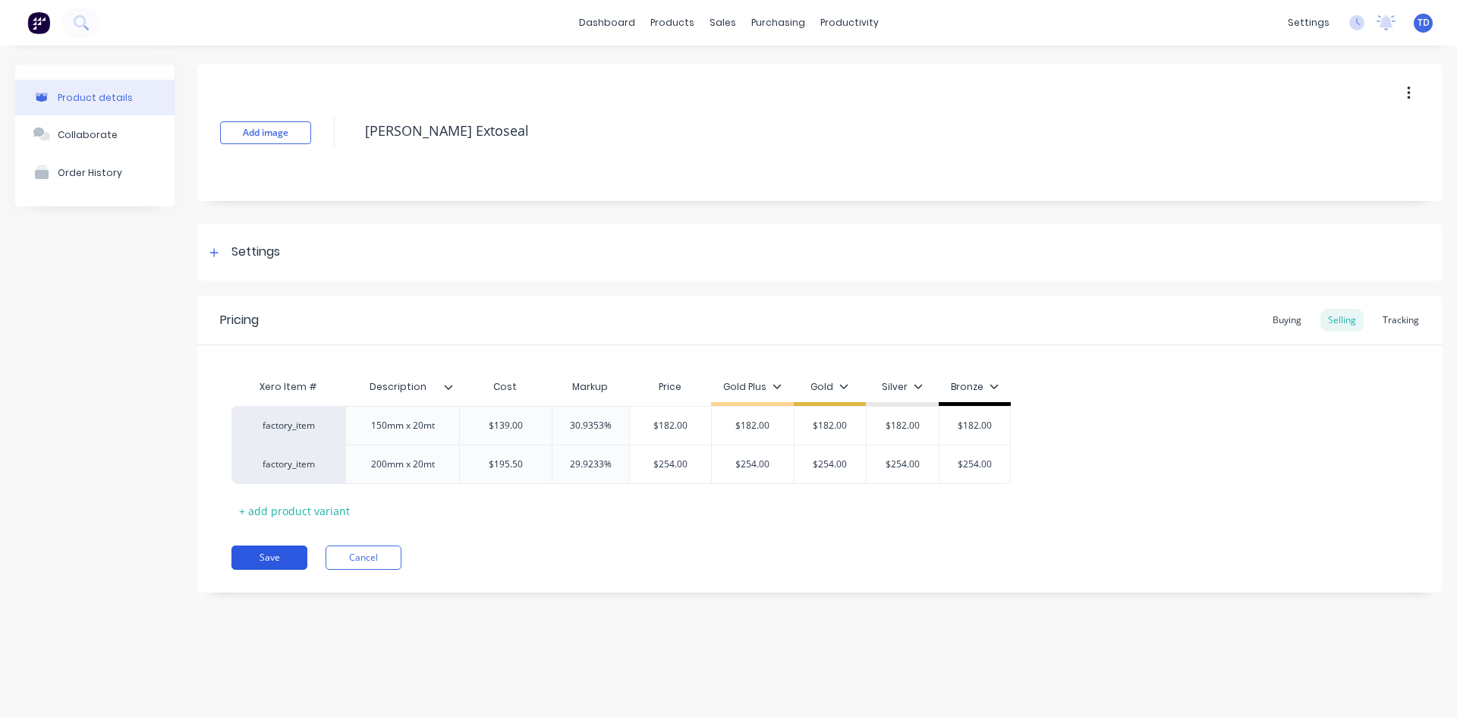
click at [272, 564] on button "Save" at bounding box center [269, 558] width 76 height 24
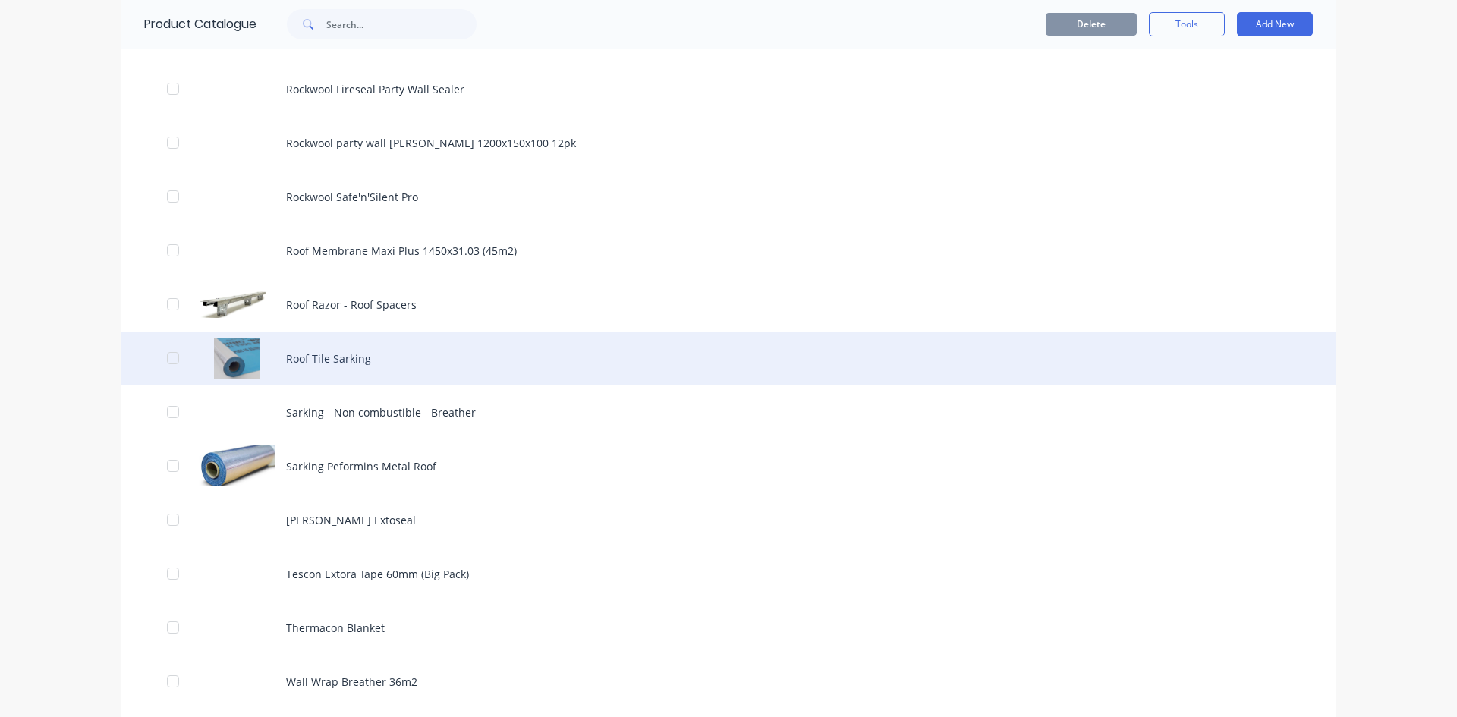
scroll to position [1973, 0]
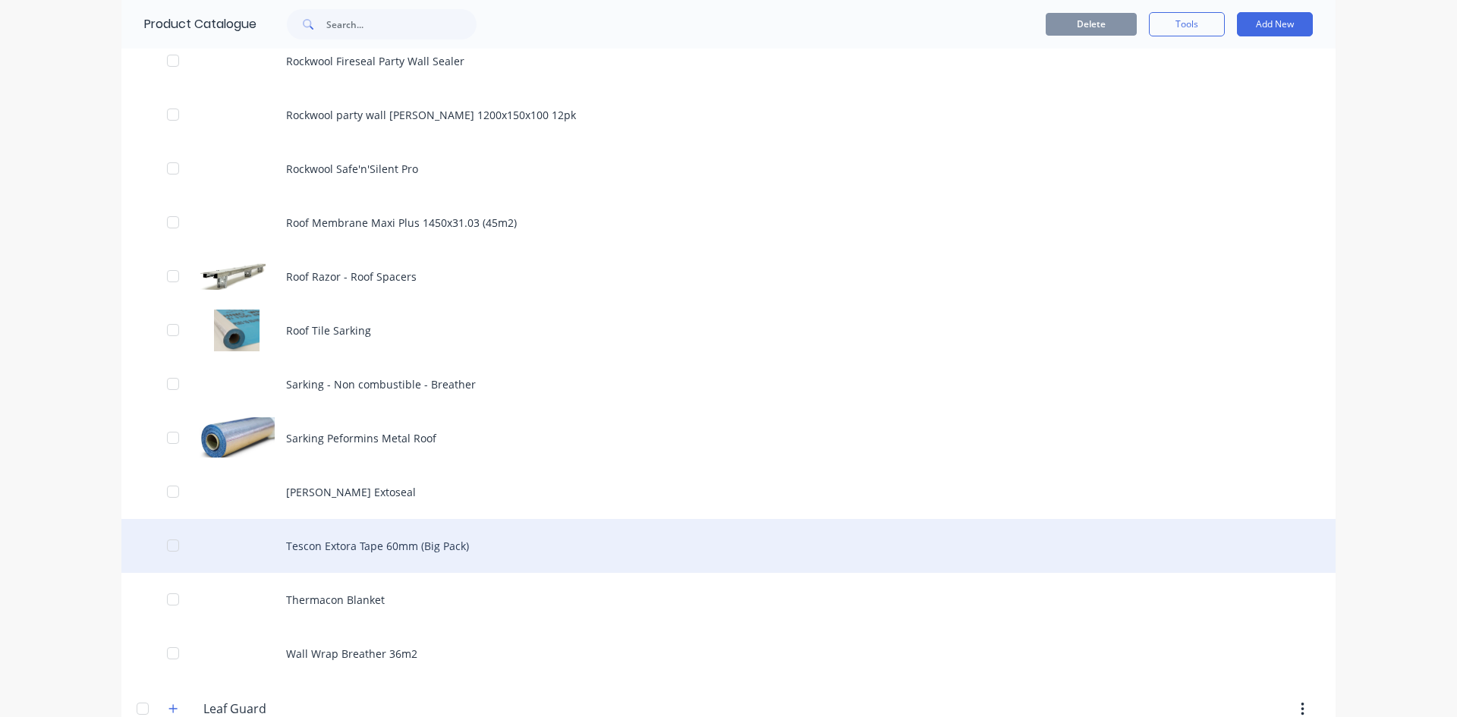
click at [345, 548] on div "Tescon Extora Tape 60mm (Big Pack)" at bounding box center [728, 546] width 1214 height 54
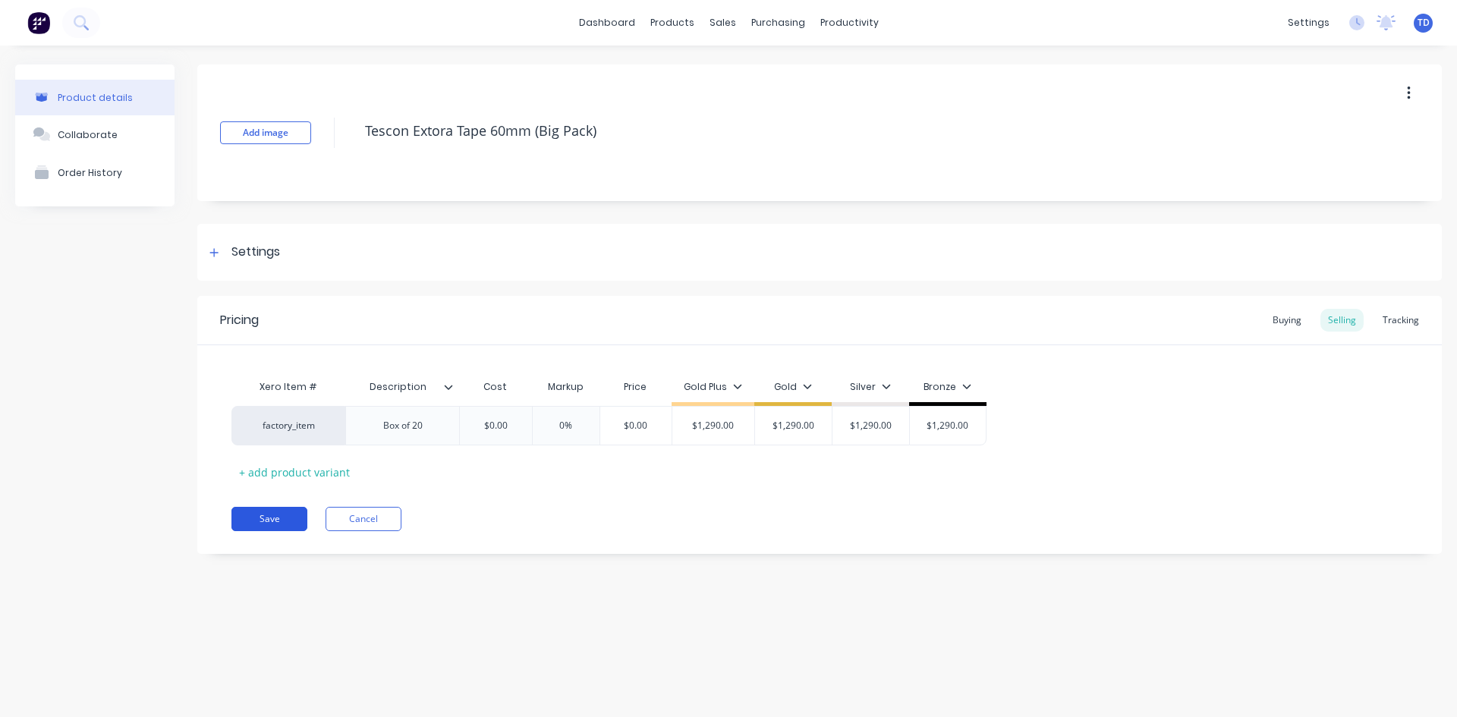
click at [259, 509] on button "Save" at bounding box center [269, 519] width 76 height 24
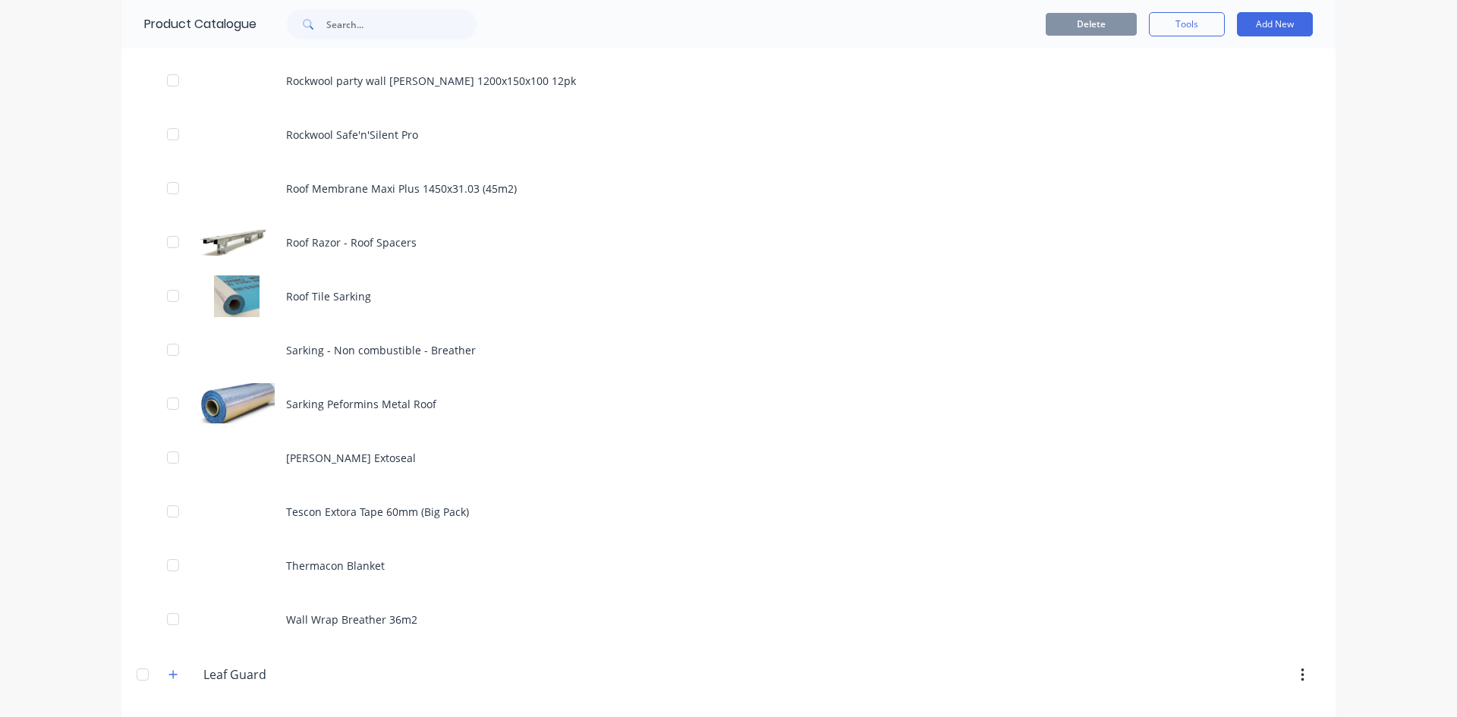
scroll to position [2124, 0]
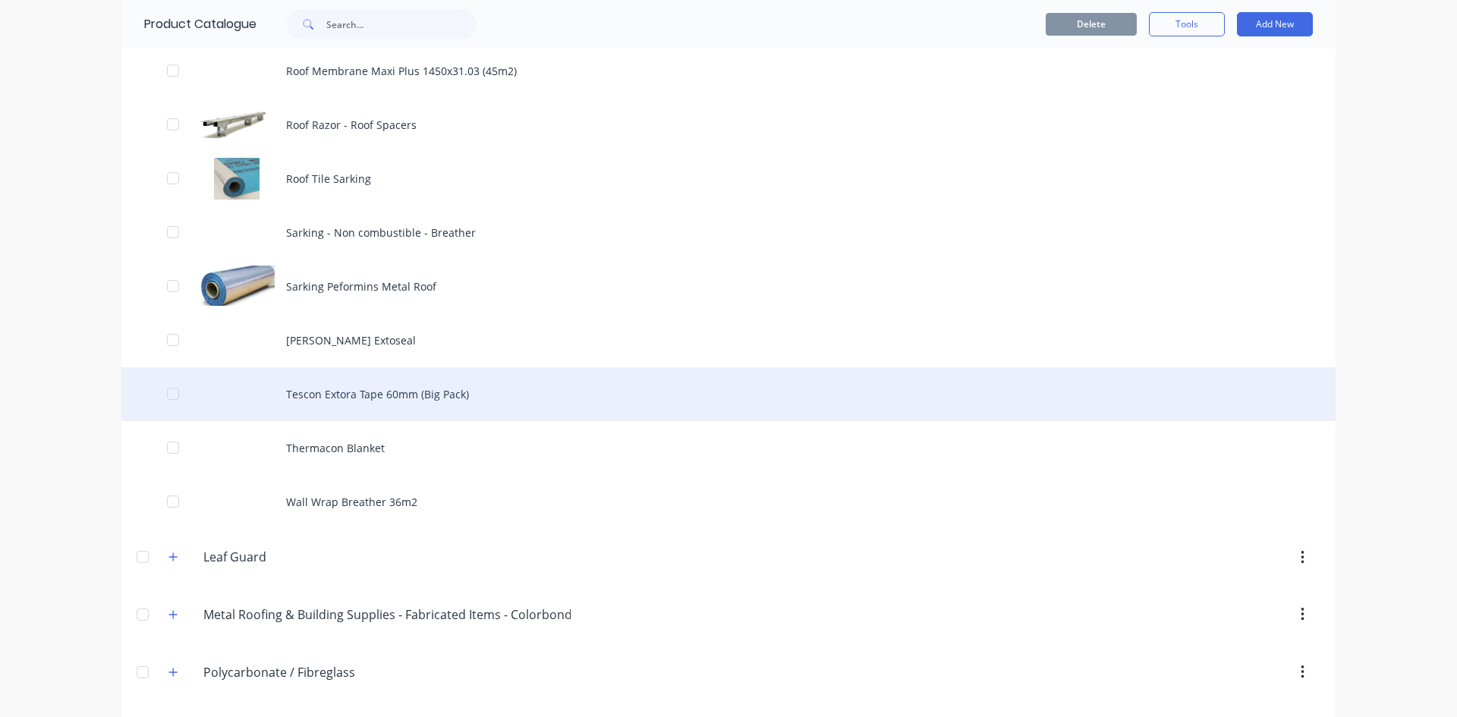
click at [360, 410] on div "Tescon Extora Tape 60mm (Big Pack)" at bounding box center [728, 394] width 1214 height 54
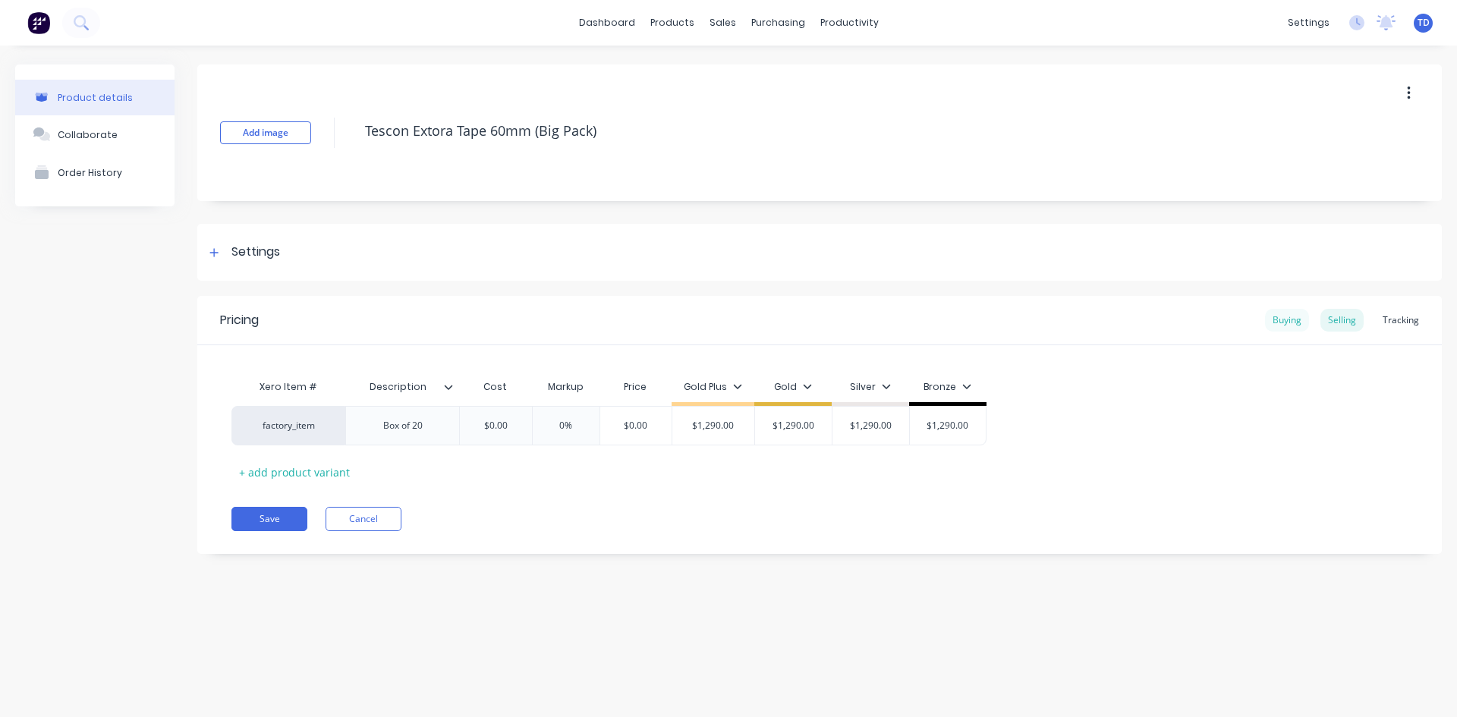
click at [1280, 322] on div "Buying" at bounding box center [1287, 320] width 44 height 23
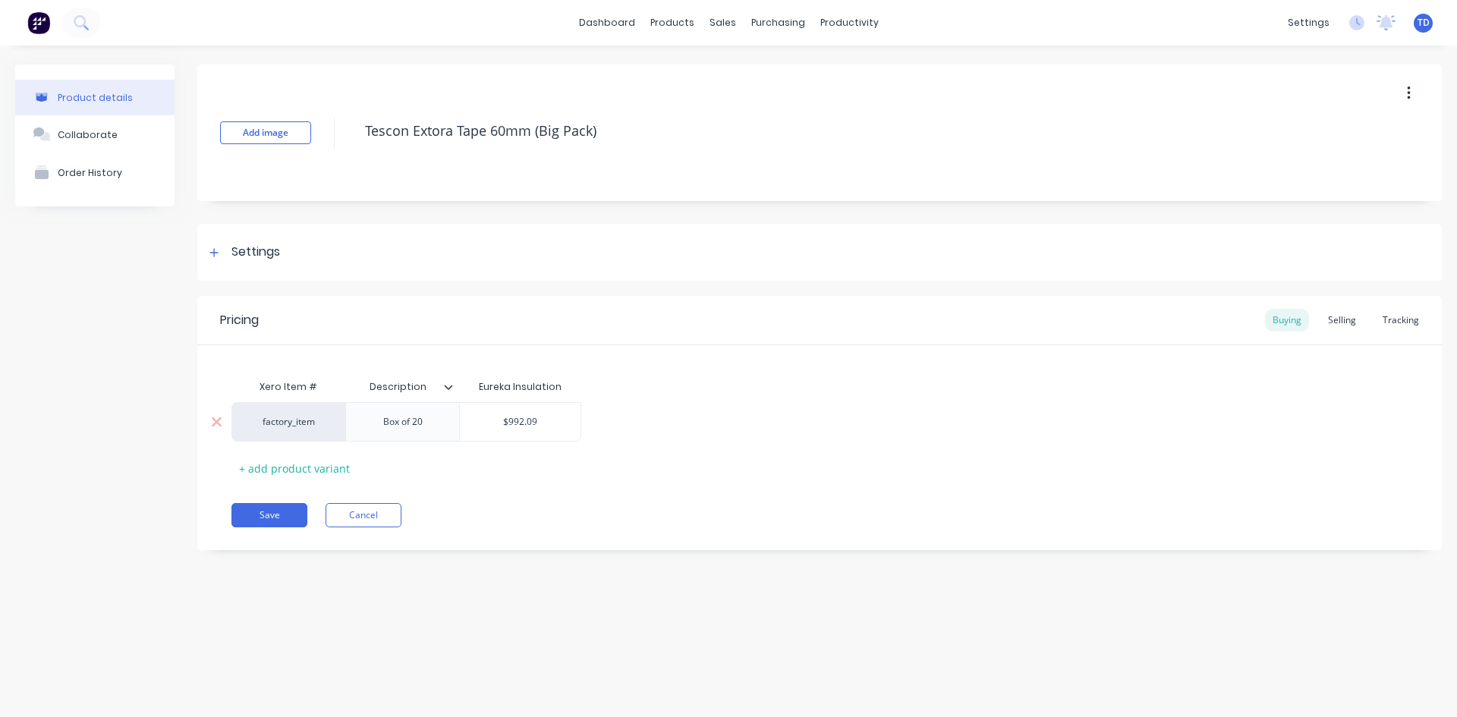
click at [550, 423] on input "$992.09" at bounding box center [520, 422] width 121 height 14
click at [1338, 318] on div "Selling" at bounding box center [1341, 320] width 43 height 23
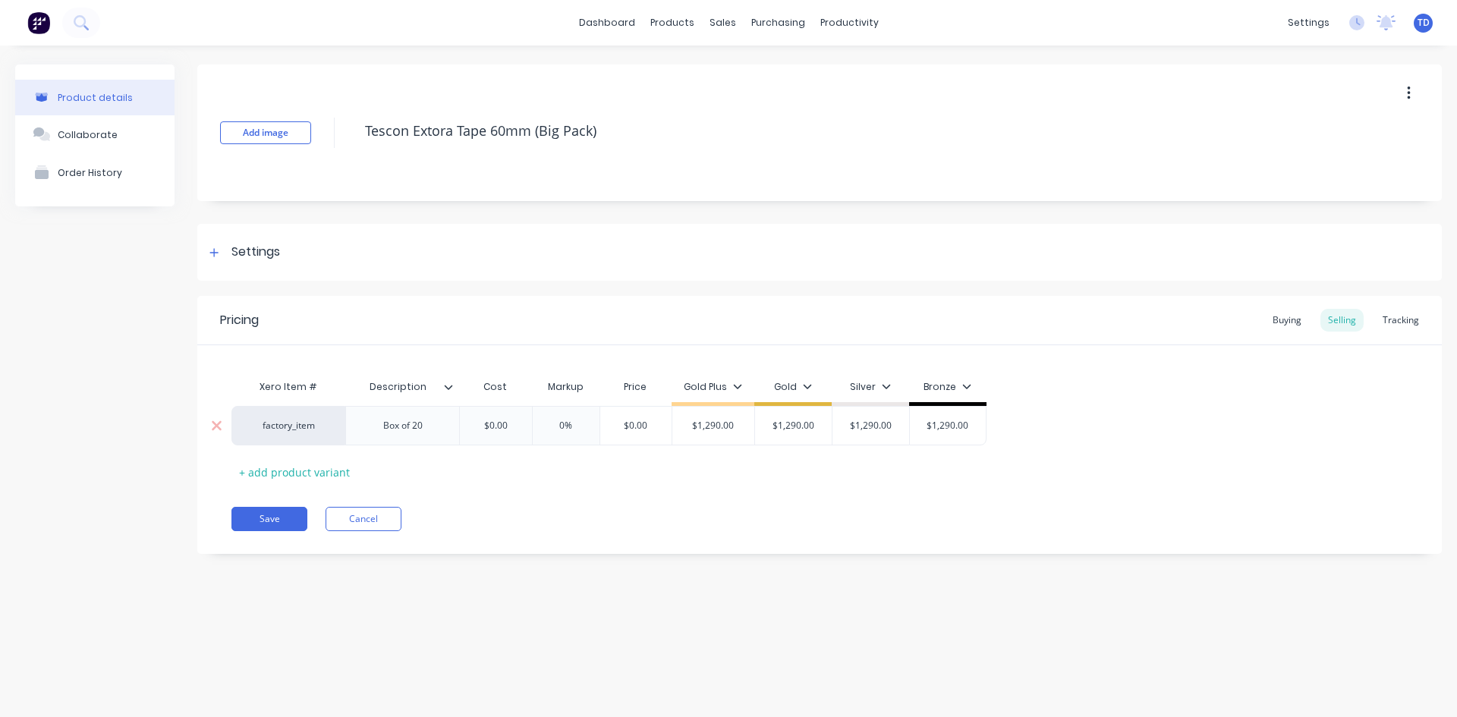
click at [526, 428] on input "$0.00" at bounding box center [496, 426] width 76 height 14
click at [480, 476] on div "Xero Item # Description Cost Markup Price Gold Plus Gold Silver Bronze factory_…" at bounding box center [819, 428] width 1176 height 112
click at [244, 517] on button "Save" at bounding box center [269, 519] width 76 height 24
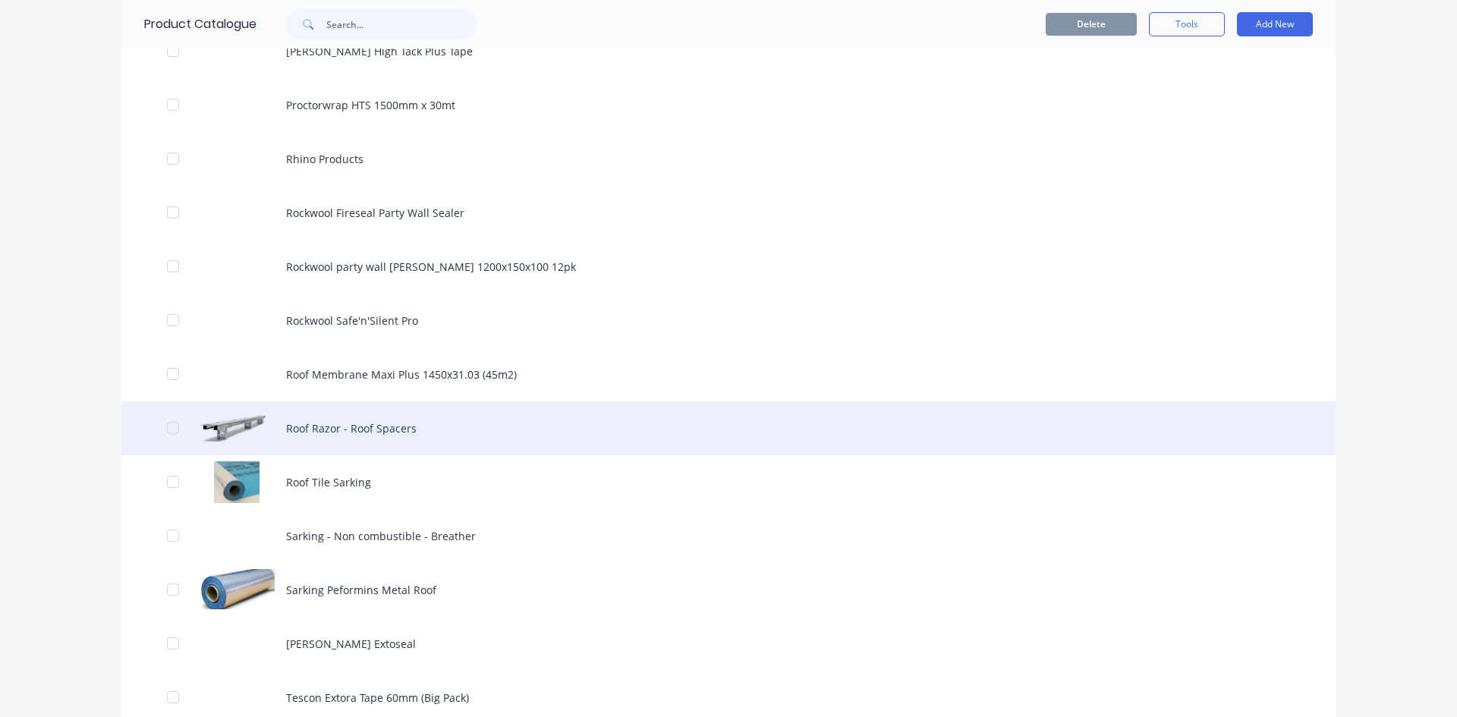
scroll to position [2276, 0]
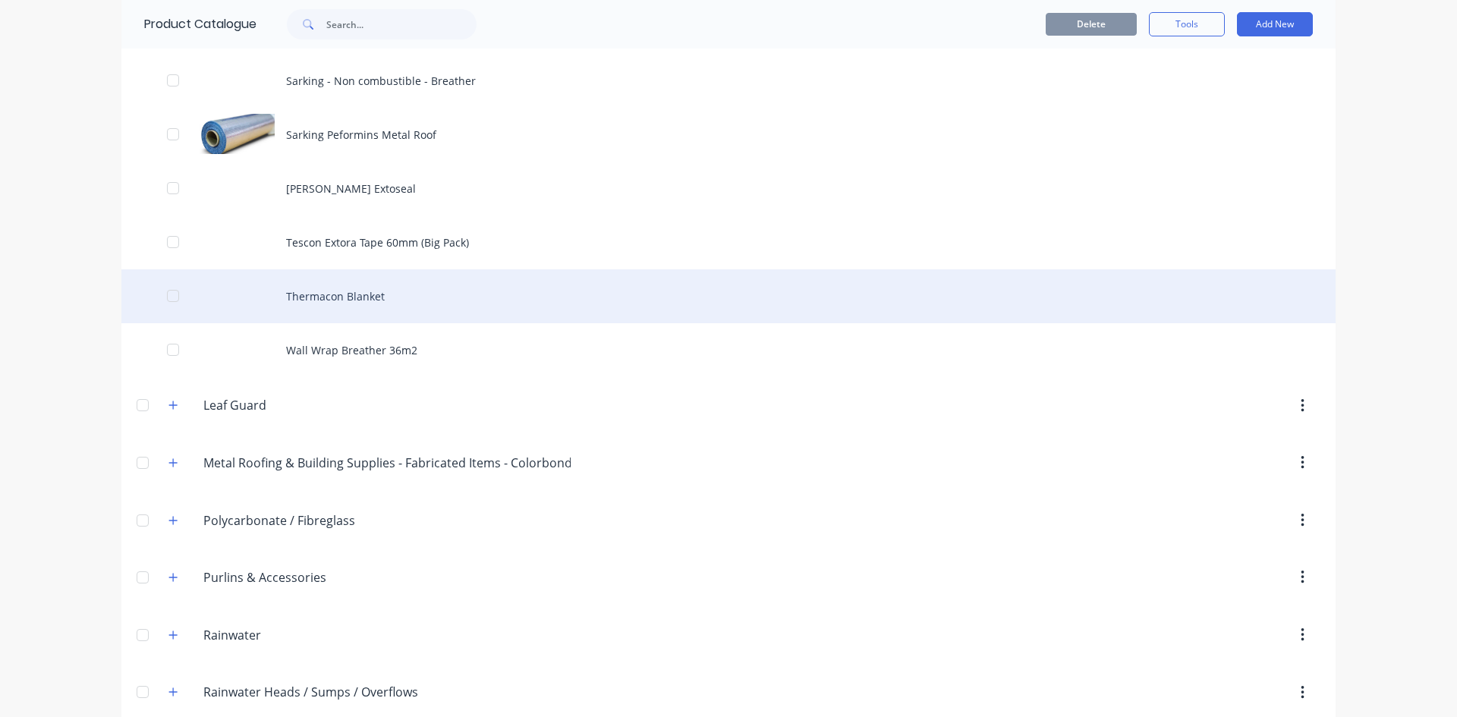
click at [325, 304] on div "Thermacon Blanket" at bounding box center [728, 296] width 1214 height 54
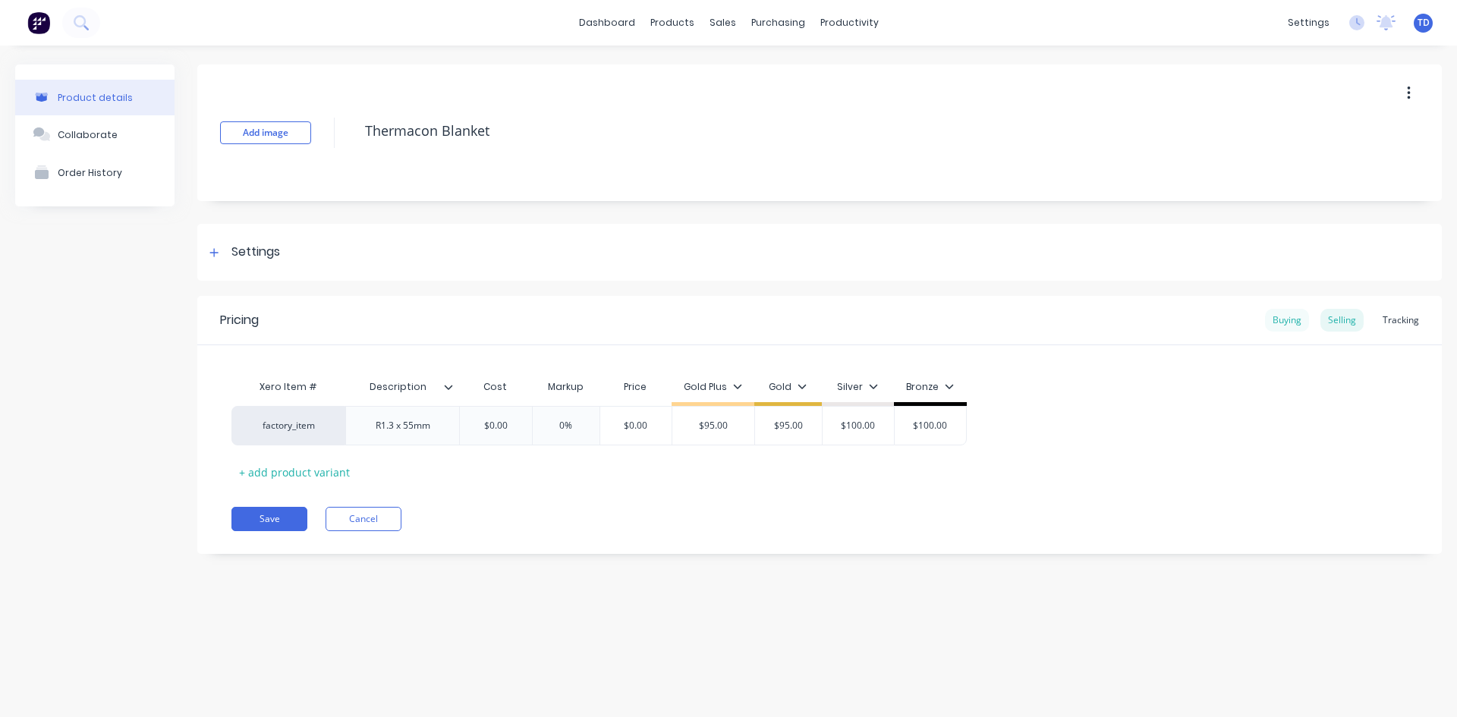
click at [1284, 323] on div "Buying" at bounding box center [1287, 320] width 44 height 23
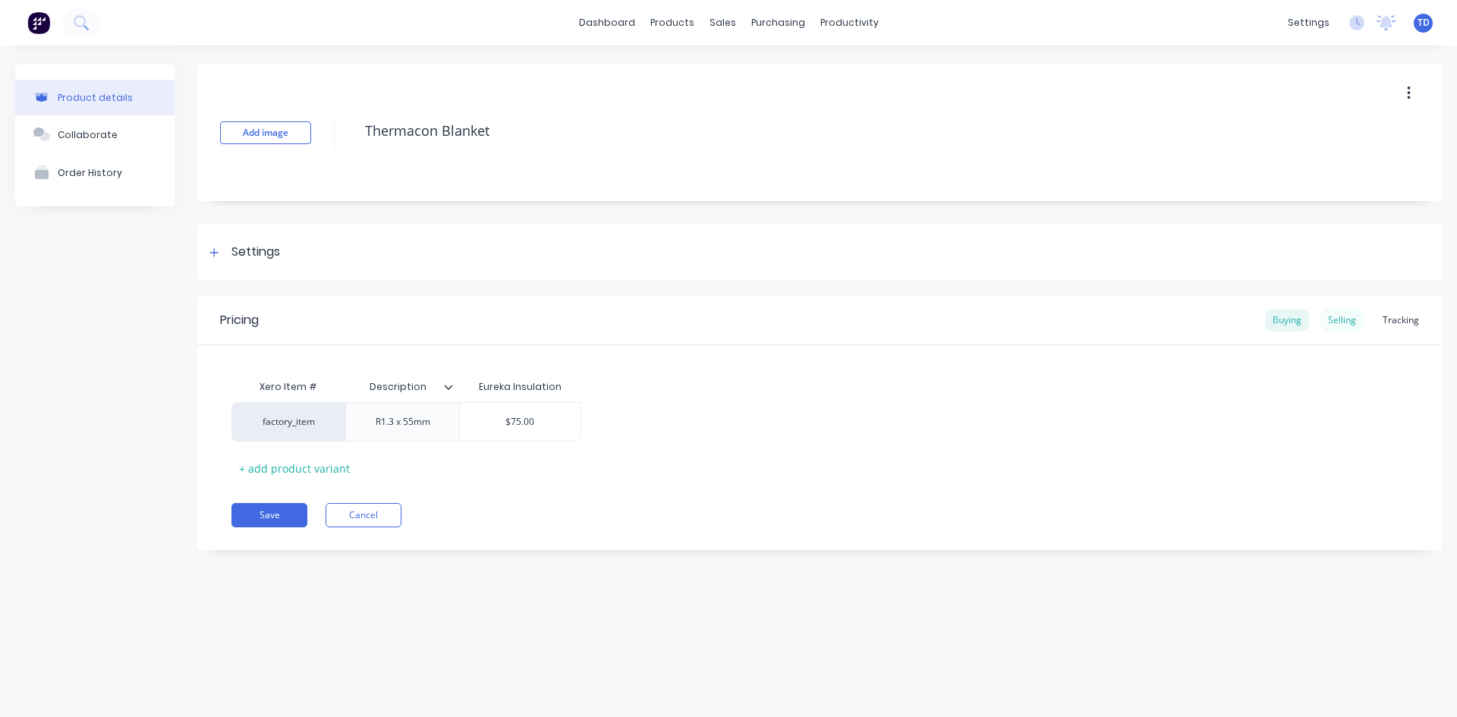
click at [1342, 321] on div "Selling" at bounding box center [1341, 320] width 43 height 23
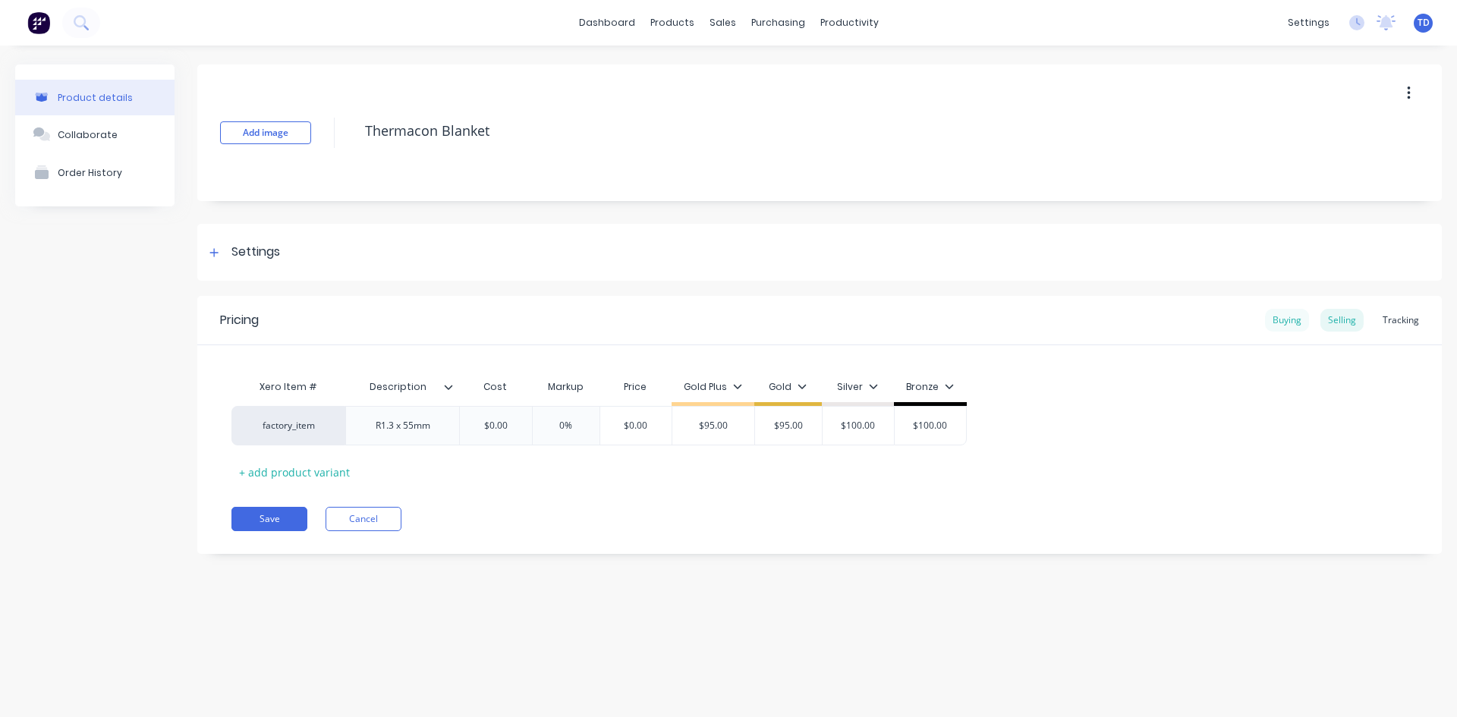
click at [1297, 322] on div "Buying" at bounding box center [1287, 320] width 44 height 23
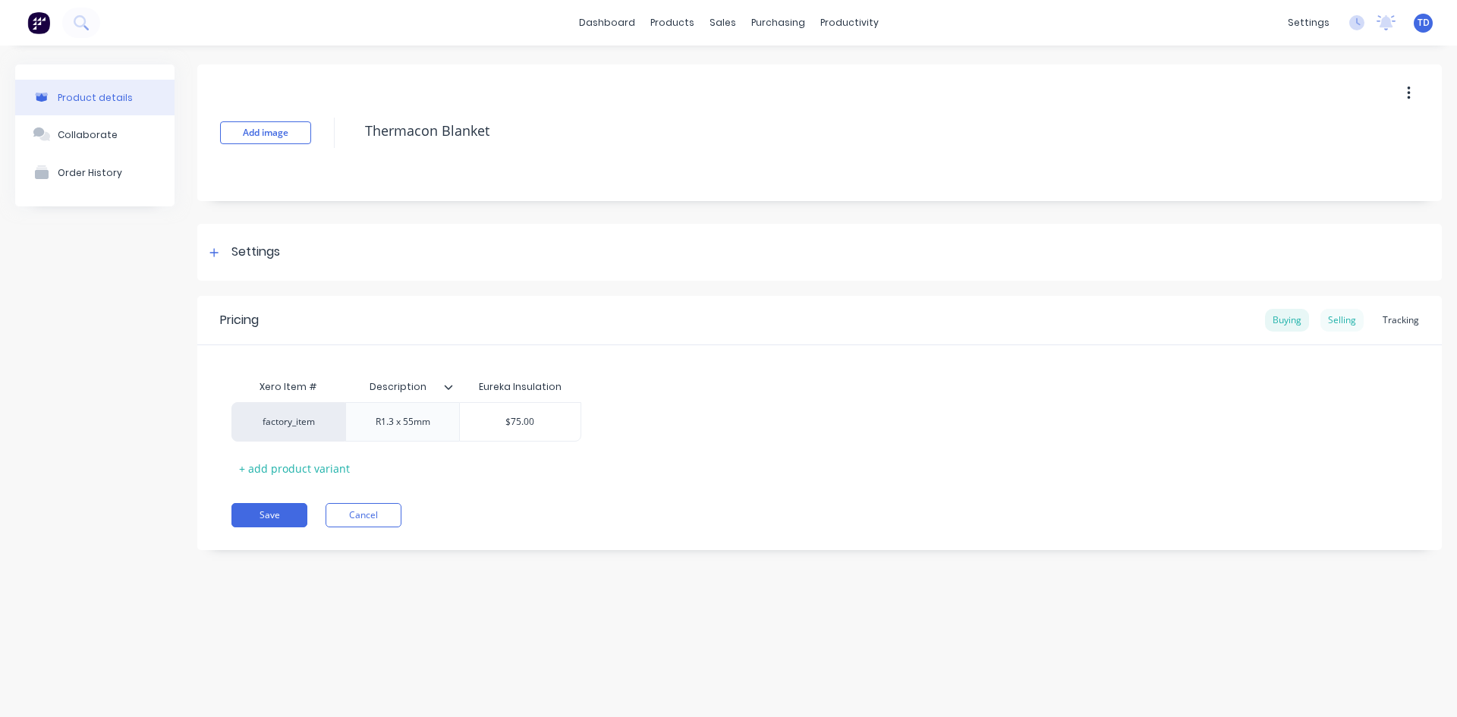
click at [1354, 325] on div "Selling" at bounding box center [1341, 320] width 43 height 23
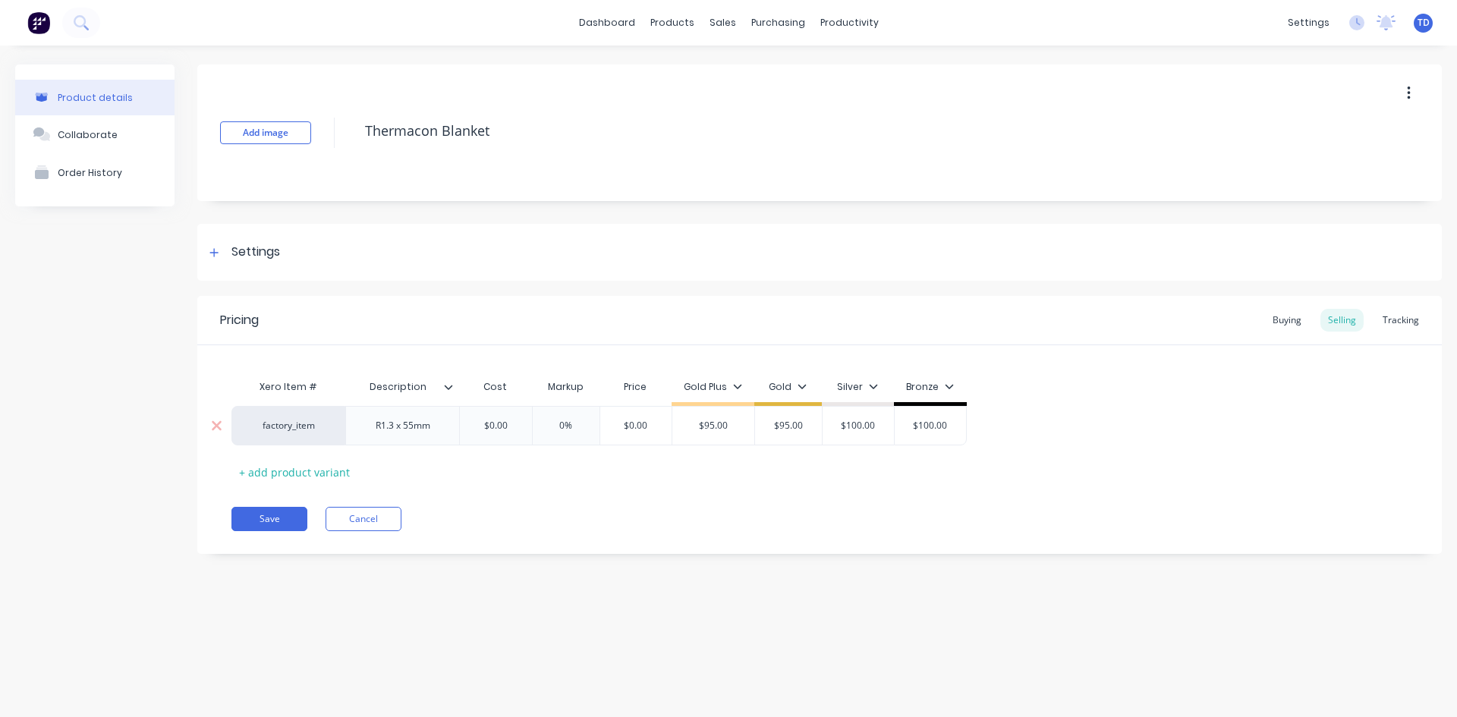
click at [515, 426] on input "$0.00" at bounding box center [496, 426] width 76 height 14
click at [251, 525] on button "Save" at bounding box center [269, 519] width 76 height 24
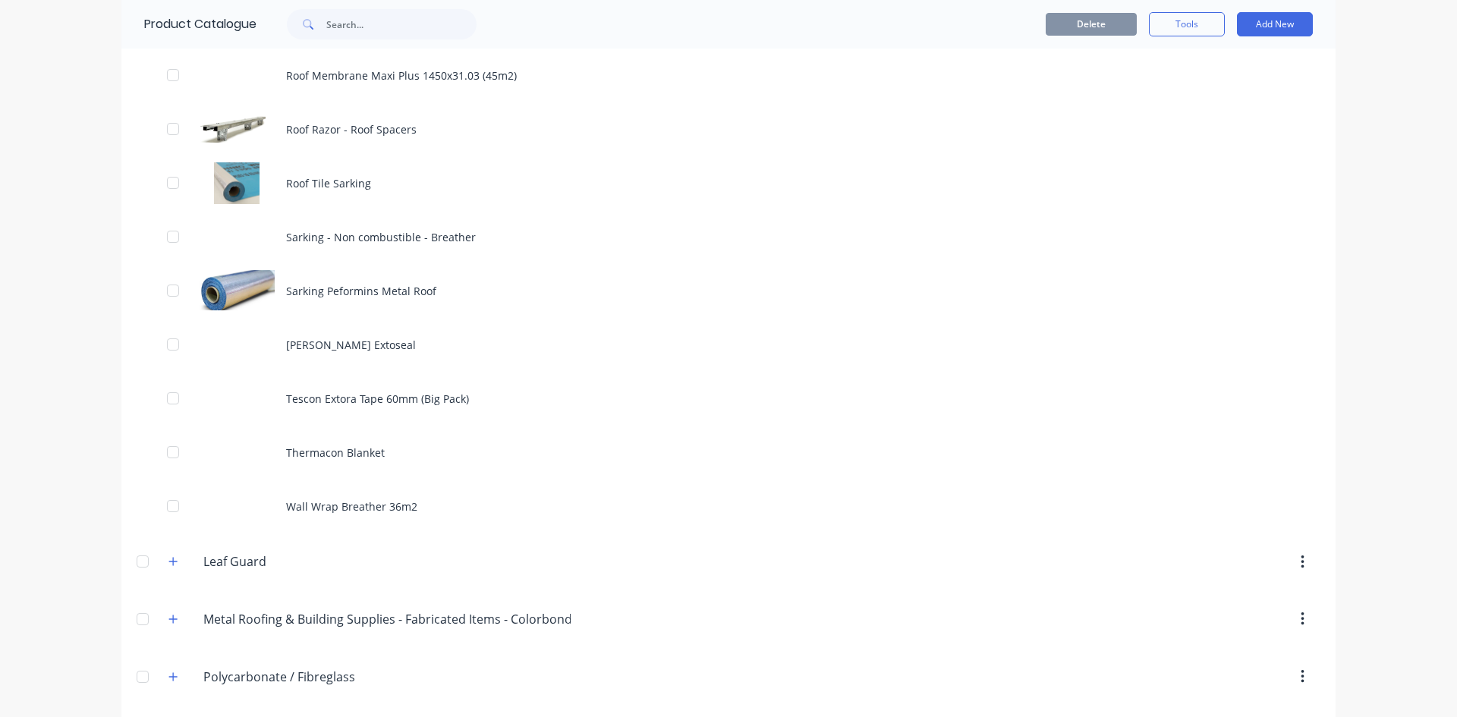
scroll to position [2200, 0]
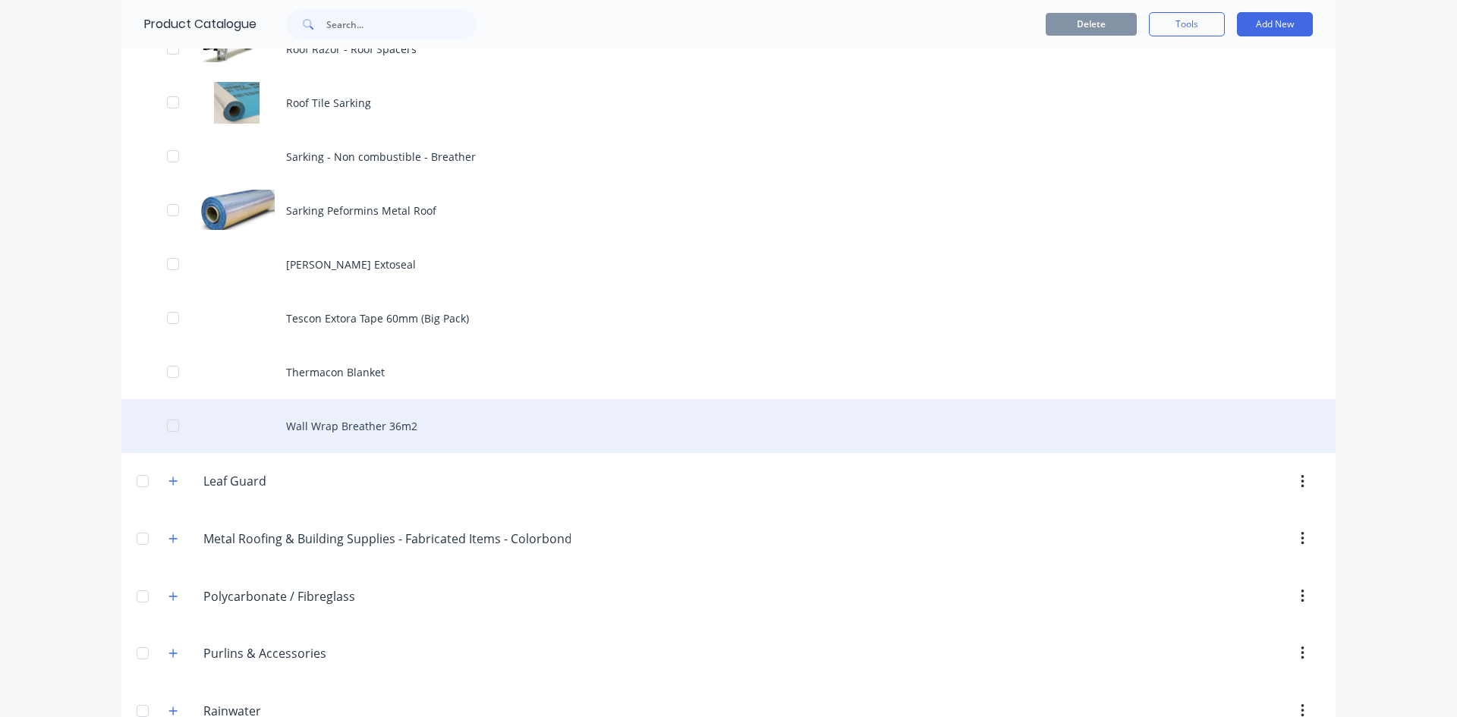
click at [372, 440] on div "Wall Wrap Breather 36m2" at bounding box center [728, 426] width 1214 height 54
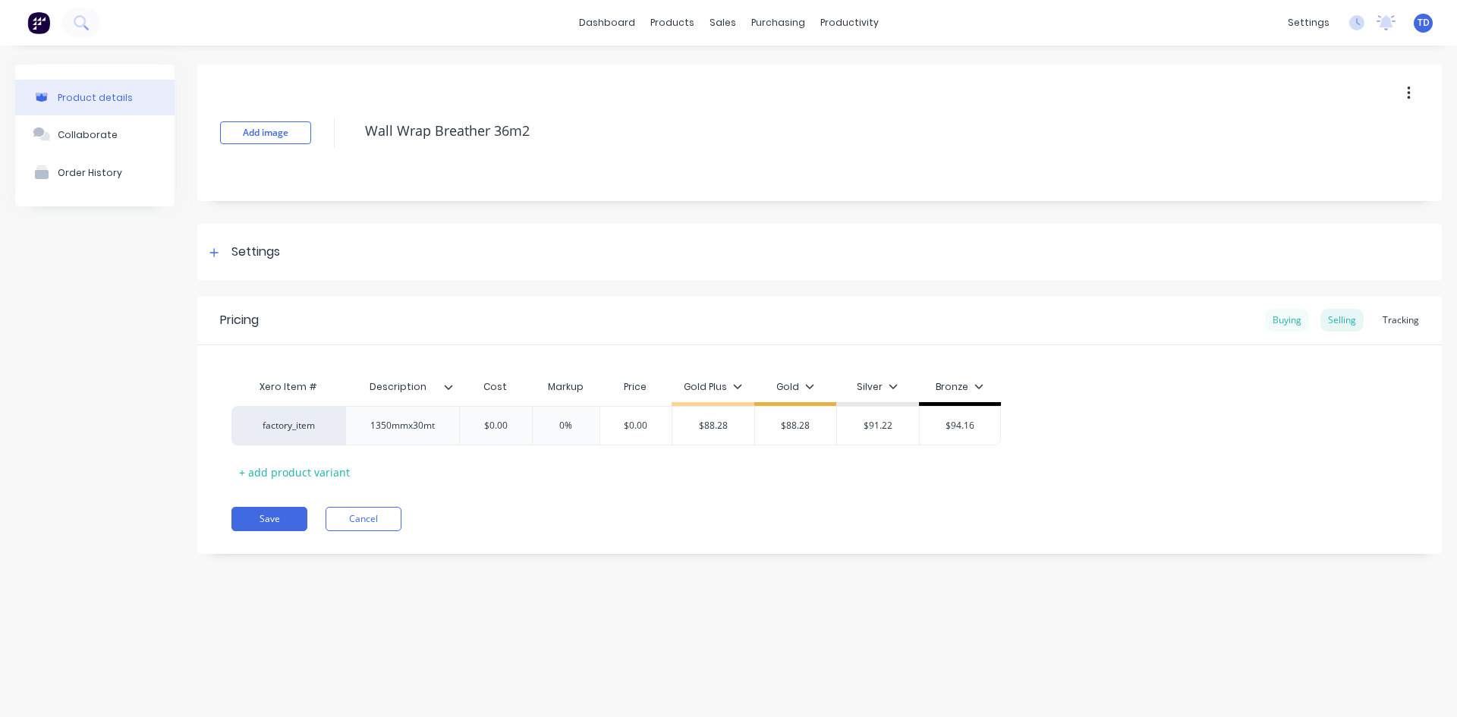
click at [1295, 314] on div "Buying" at bounding box center [1287, 320] width 44 height 23
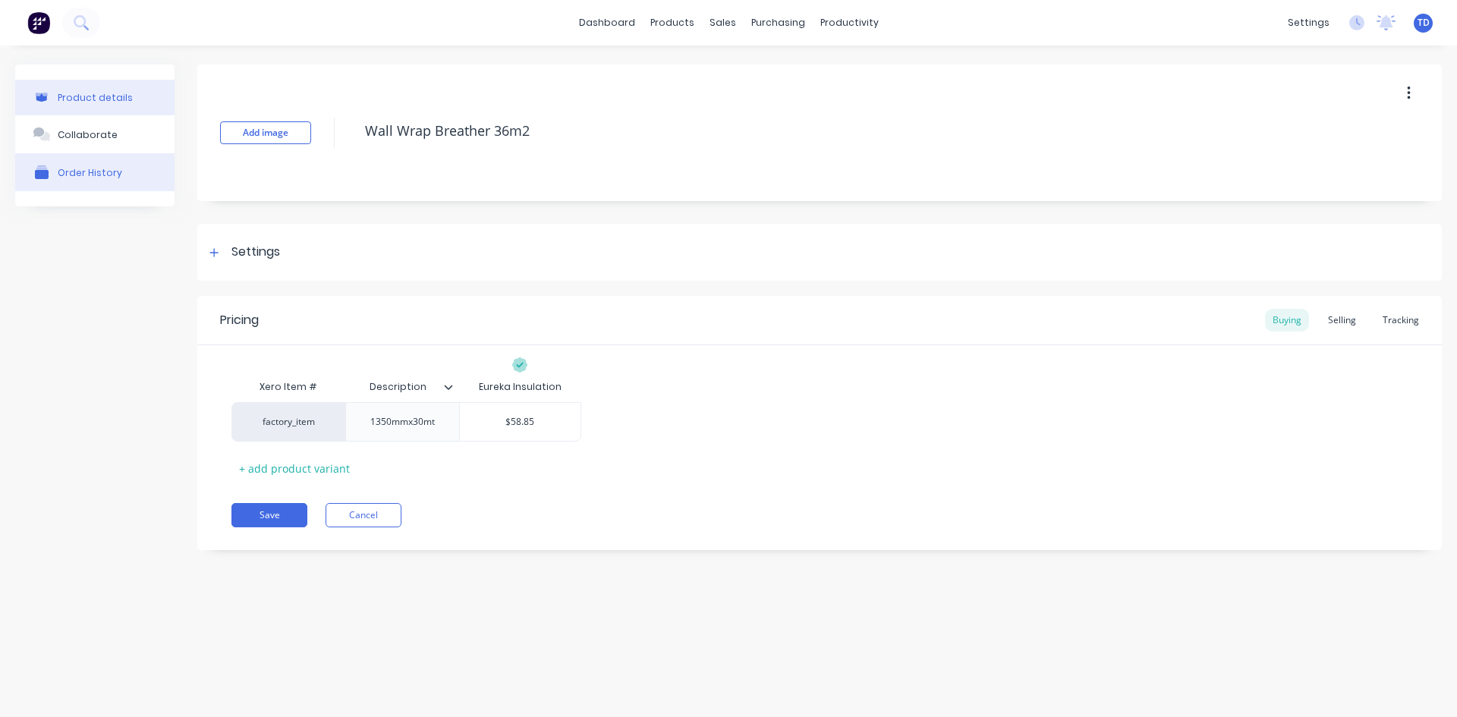
click at [77, 174] on div "Order History" at bounding box center [90, 172] width 64 height 11
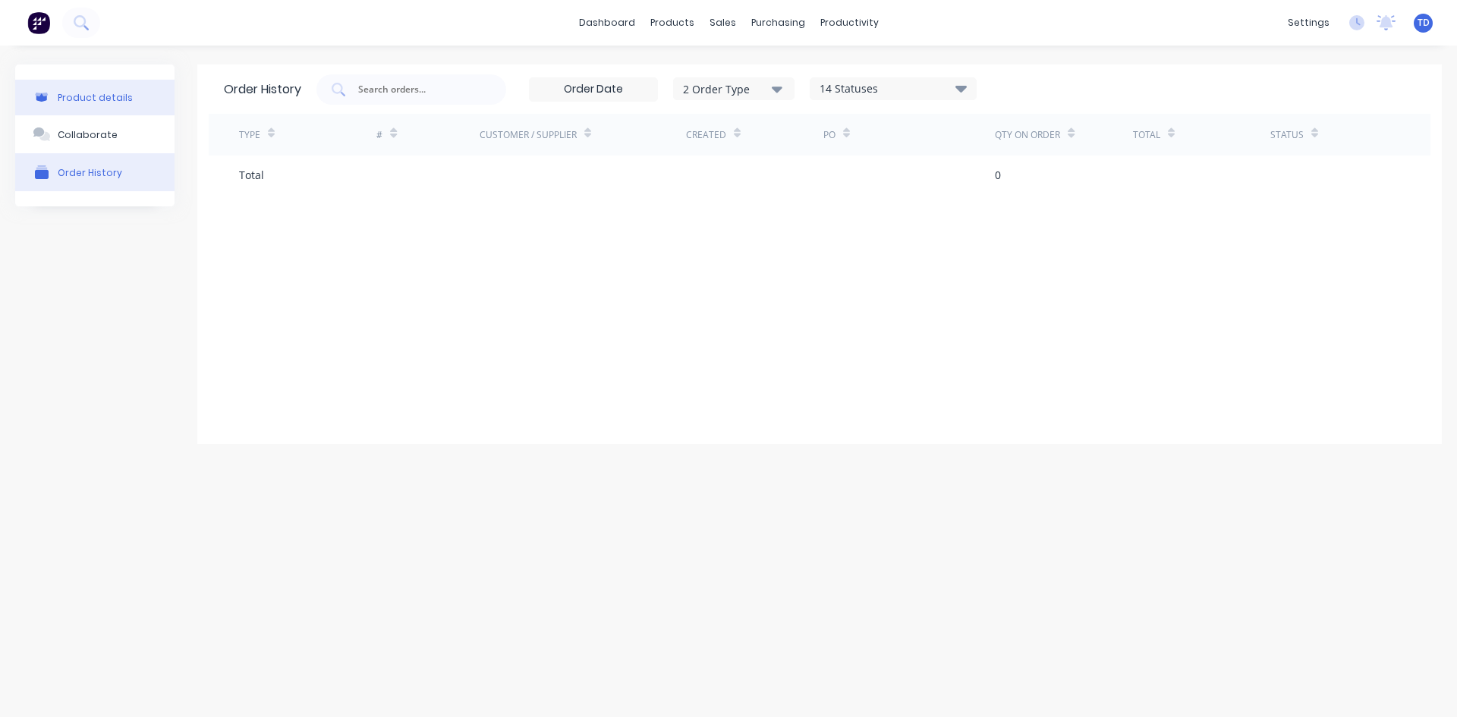
click at [73, 93] on div "Product details" at bounding box center [95, 97] width 75 height 11
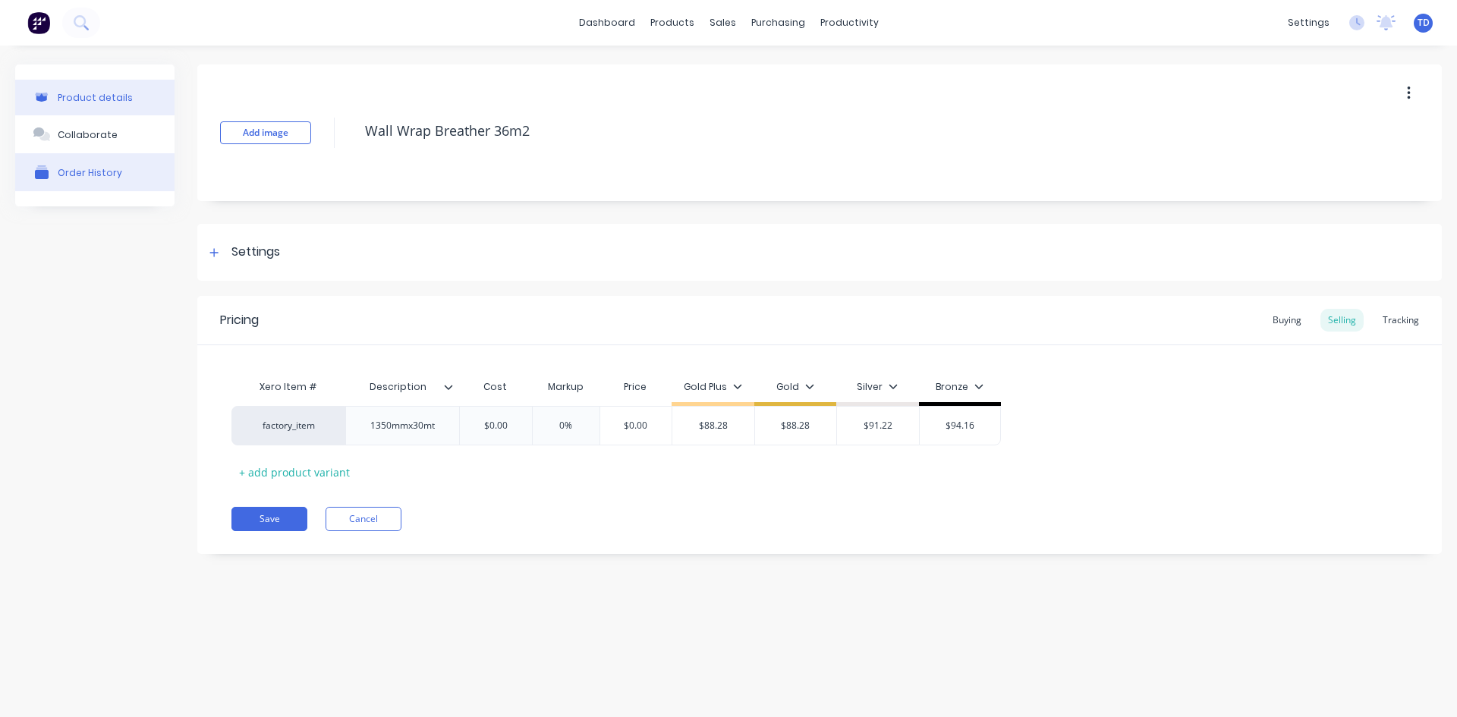
click at [102, 171] on div "Order History" at bounding box center [90, 172] width 64 height 11
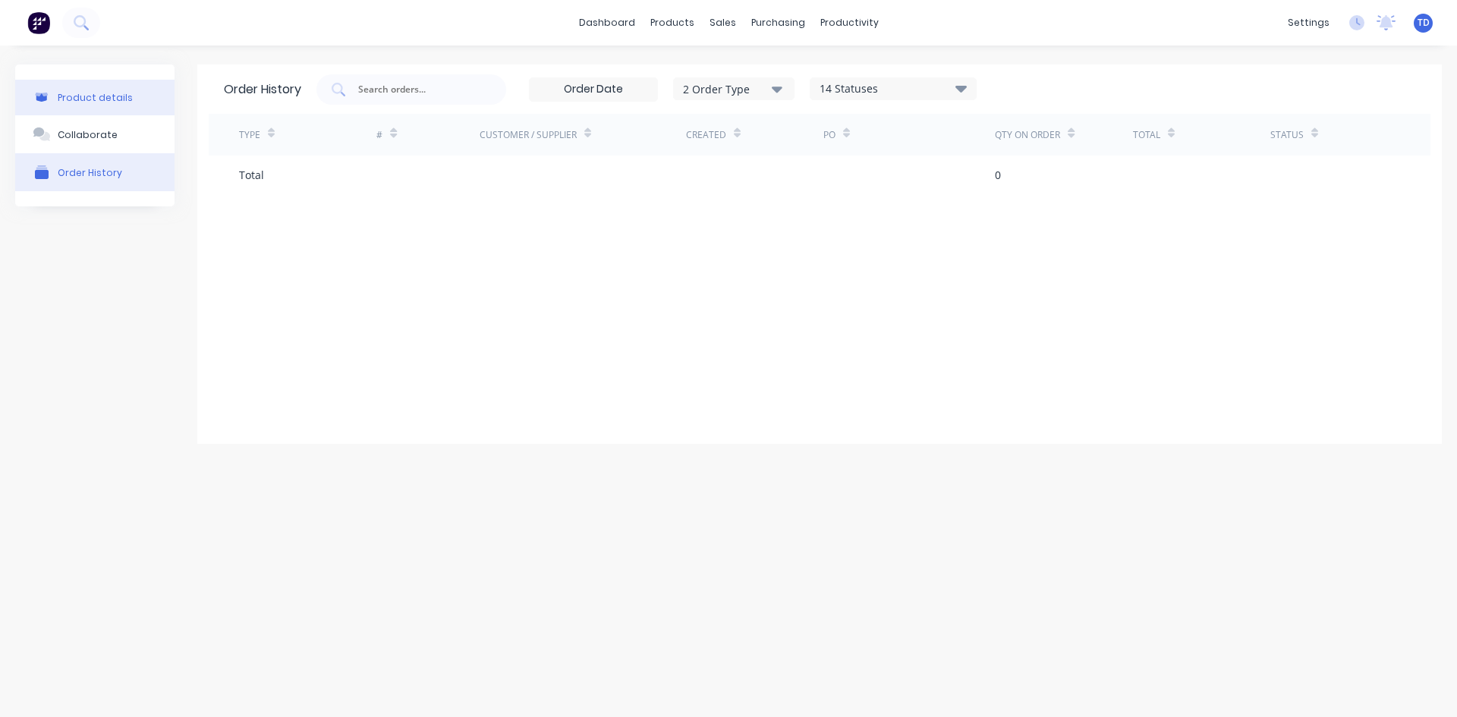
click at [99, 108] on button "Product details" at bounding box center [94, 98] width 159 height 36
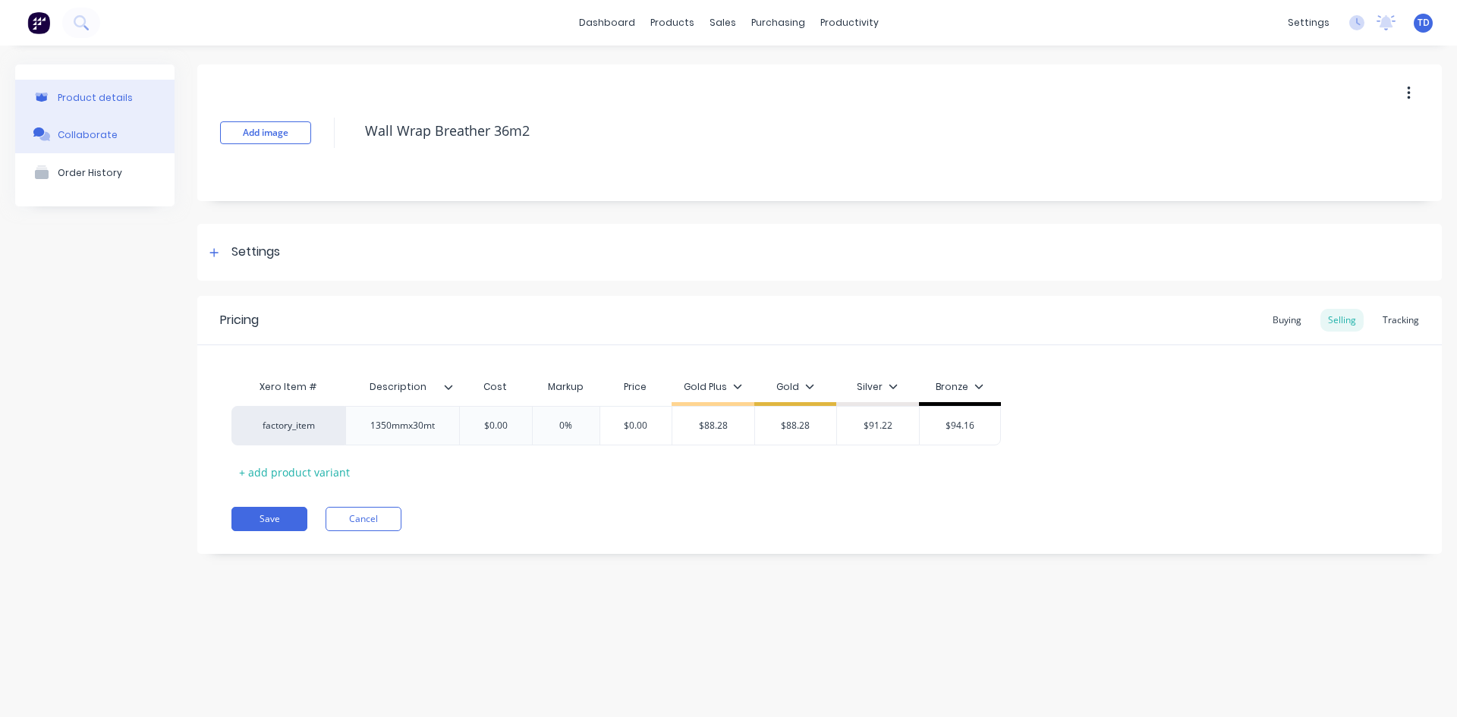
click at [96, 132] on div "Collaborate" at bounding box center [88, 134] width 60 height 11
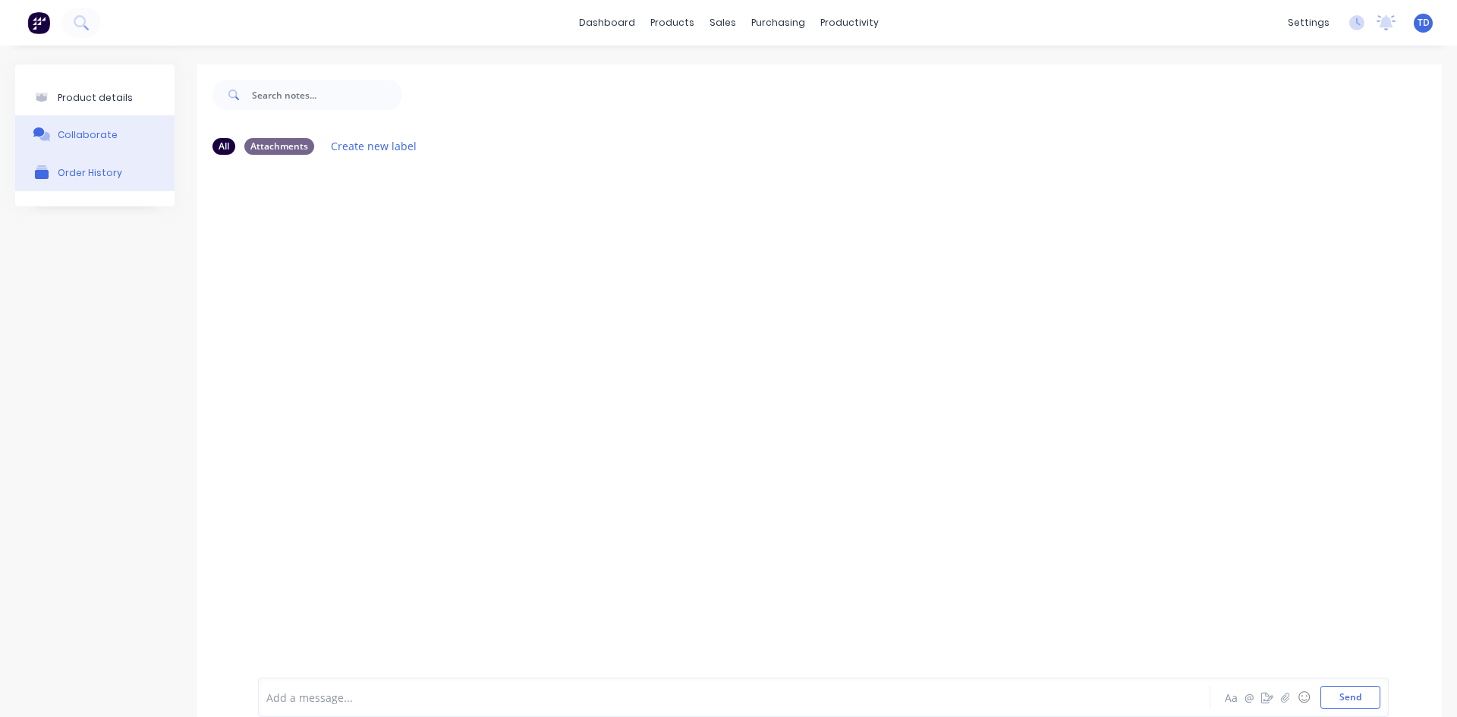
click at [90, 176] on div "Order History" at bounding box center [90, 172] width 64 height 11
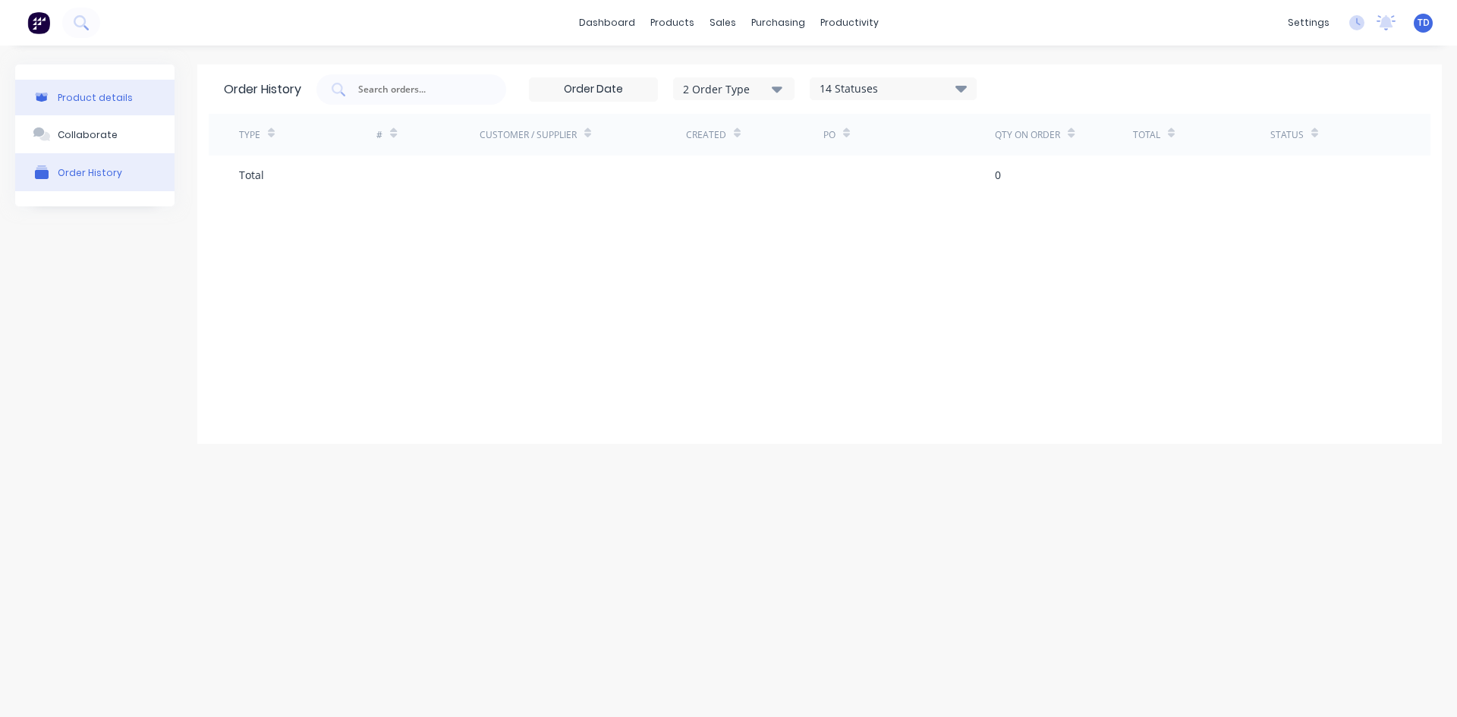
click at [92, 103] on div "Product details" at bounding box center [95, 97] width 75 height 11
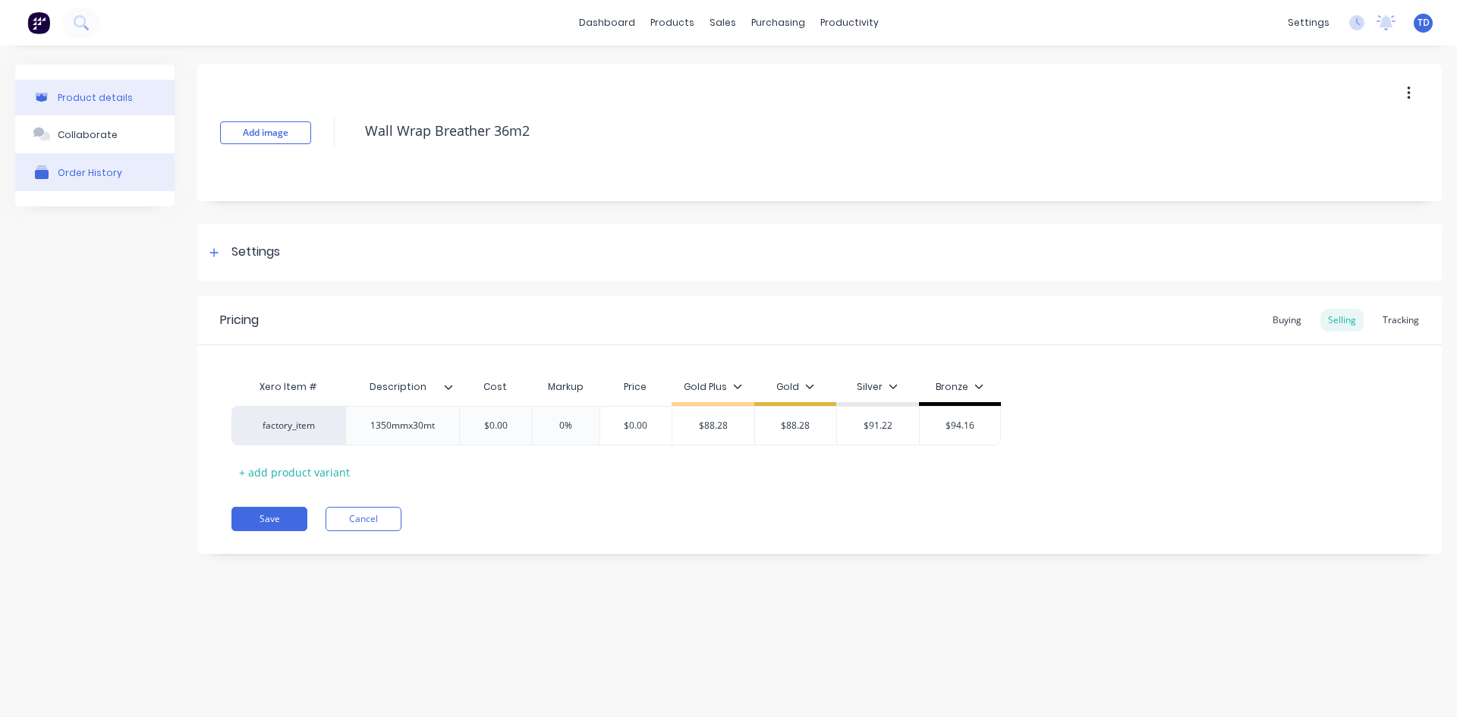
click at [105, 171] on div "Order History" at bounding box center [90, 172] width 64 height 11
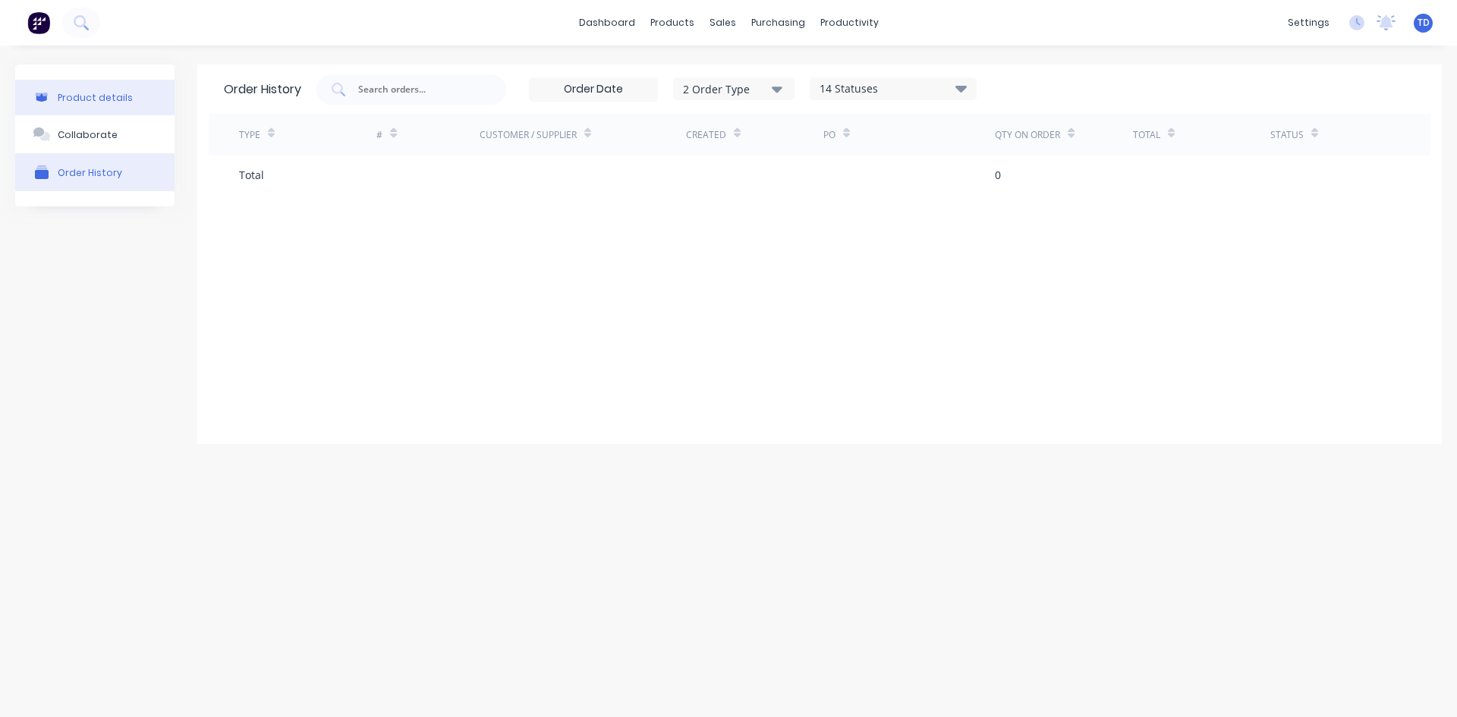
click at [110, 102] on div "Product details" at bounding box center [95, 97] width 75 height 11
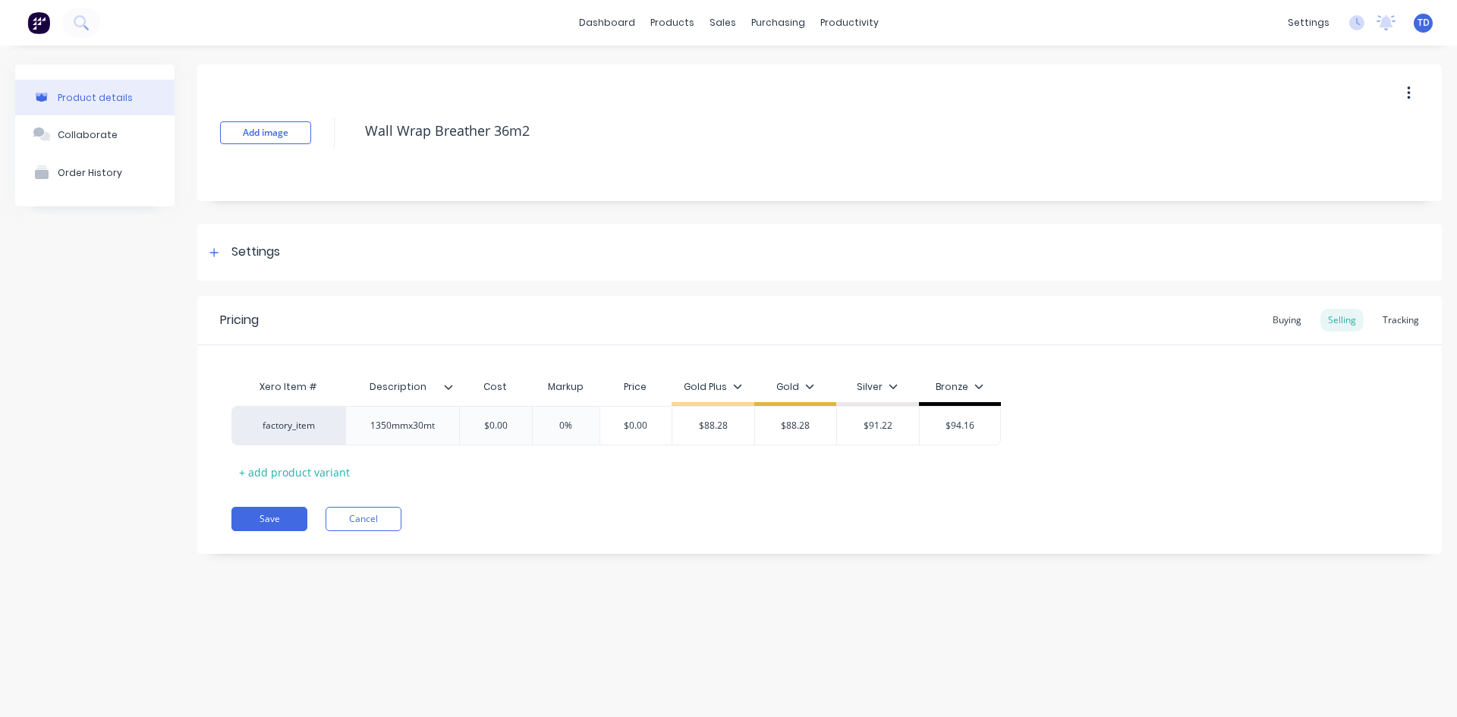
click at [1409, 95] on icon "button" at bounding box center [1409, 93] width 4 height 17
click at [1325, 168] on div "Delete" at bounding box center [1354, 164] width 117 height 22
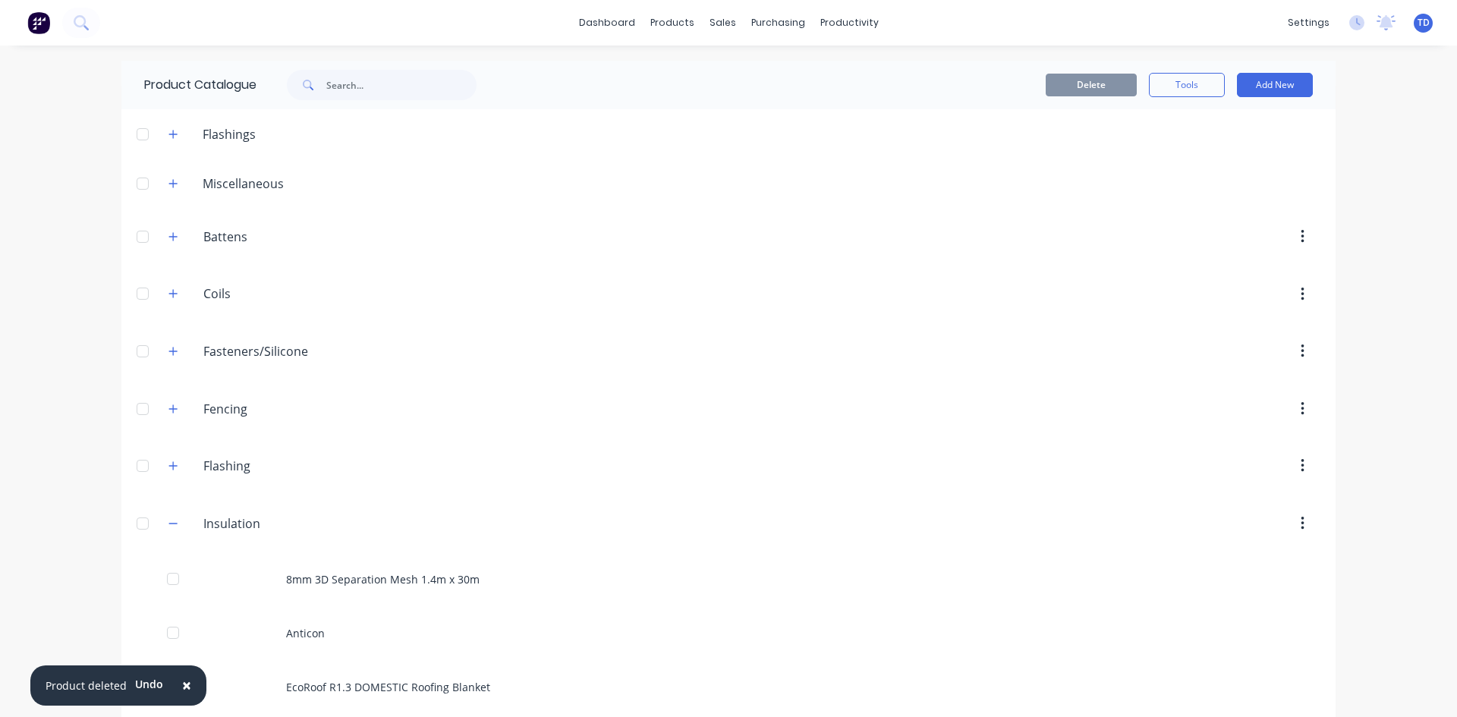
click at [182, 683] on span "×" at bounding box center [186, 684] width 9 height 21
